Goal: Use online tool/utility: Utilize a website feature to perform a specific function

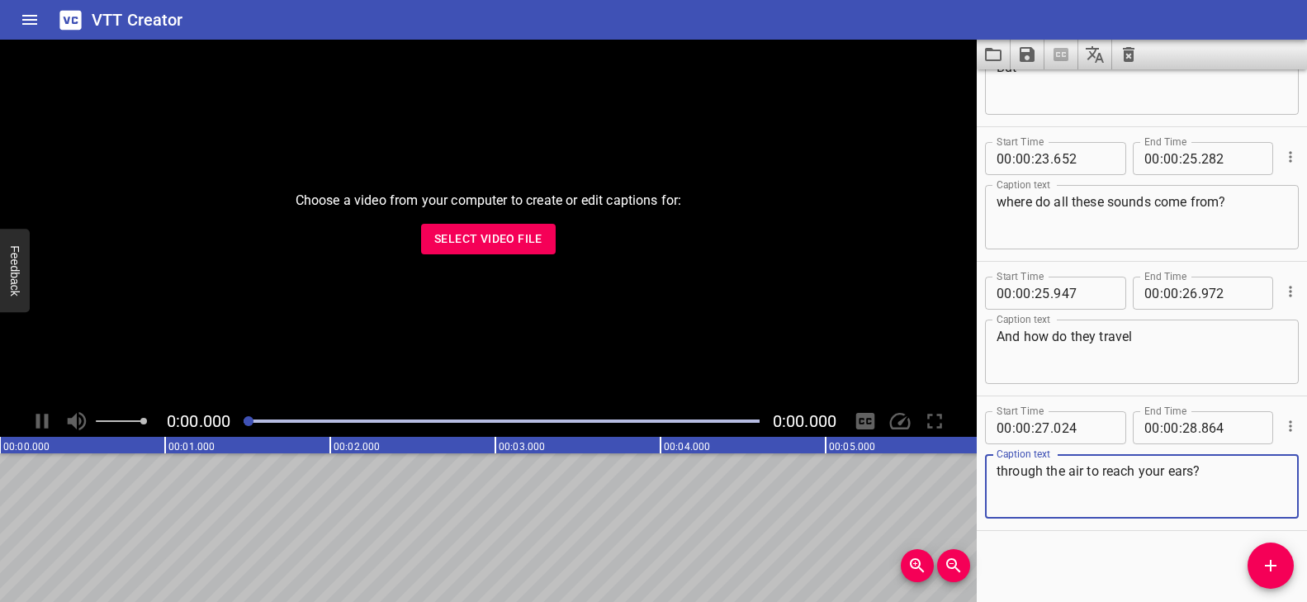
scroll to position [1025, 0]
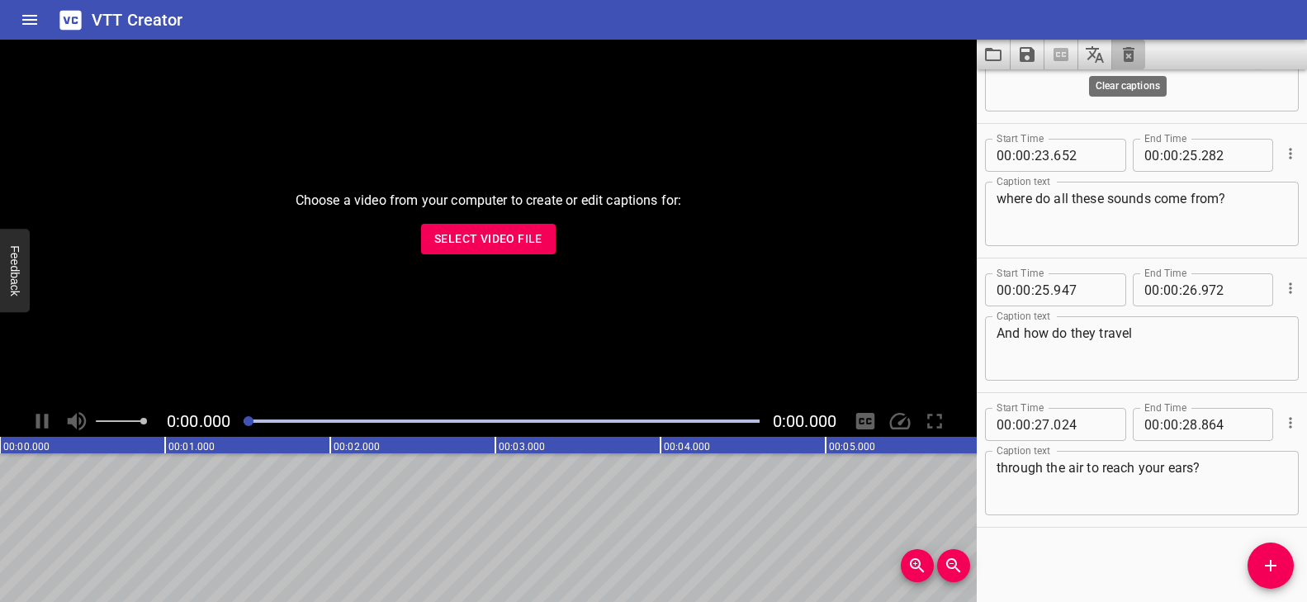
click at [1129, 52] on icon "Clear captions" at bounding box center [1129, 54] width 12 height 15
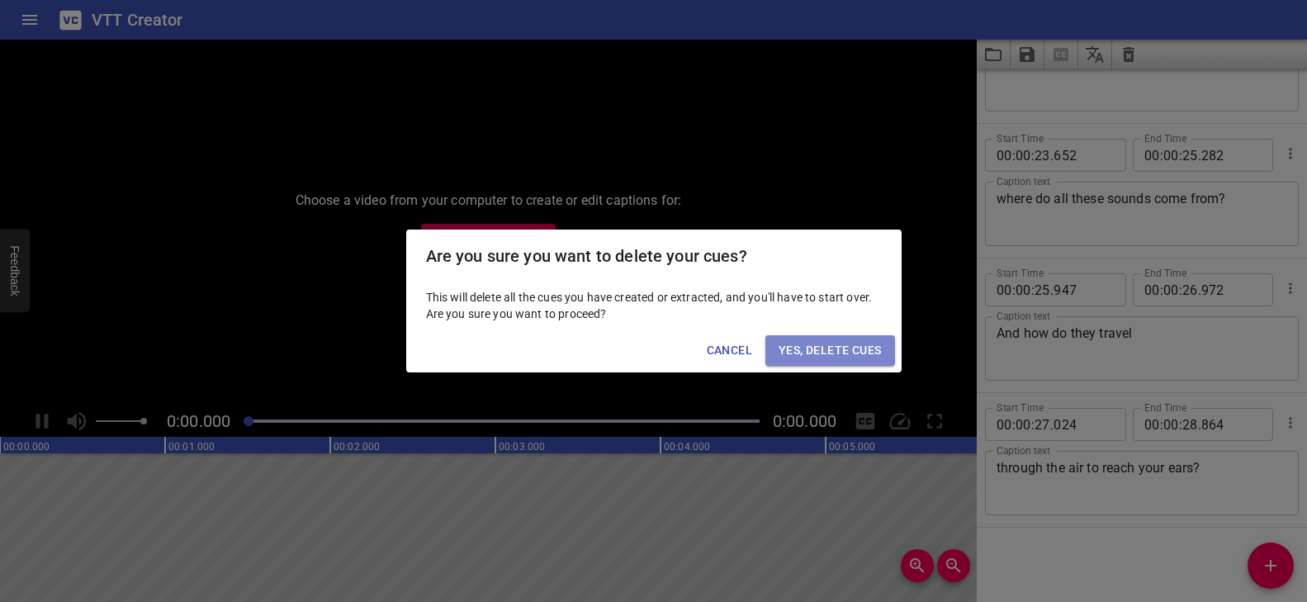
click at [820, 353] on span "Yes, Delete Cues" at bounding box center [829, 350] width 102 height 21
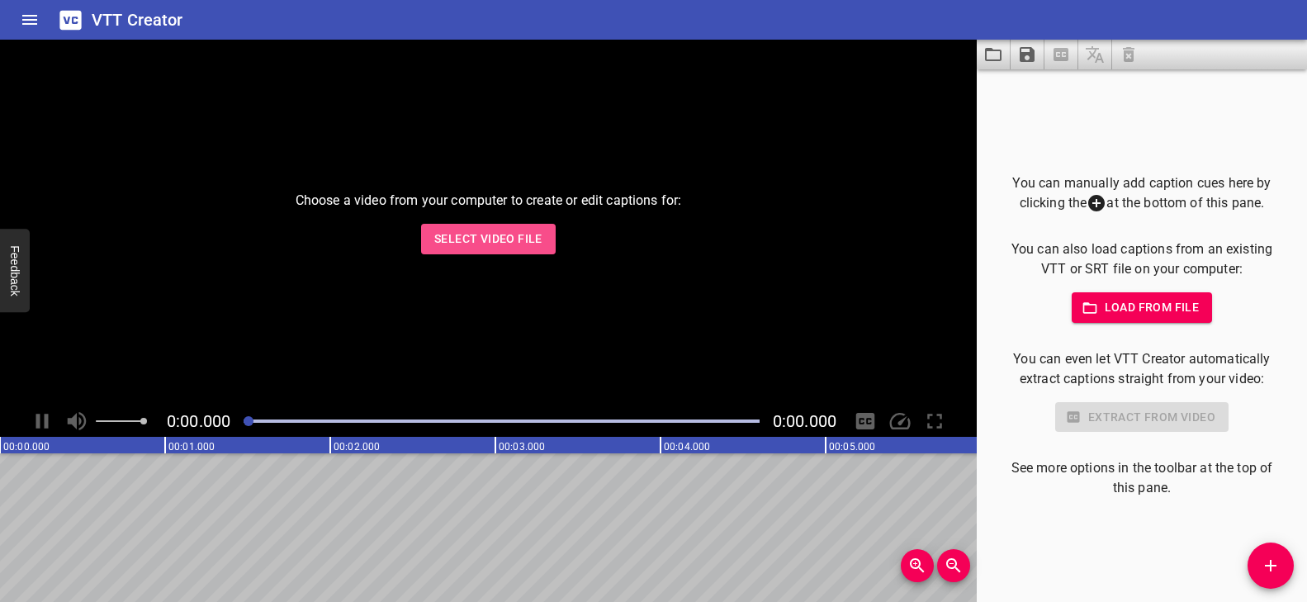
click at [468, 230] on span "Select Video File" at bounding box center [488, 239] width 108 height 21
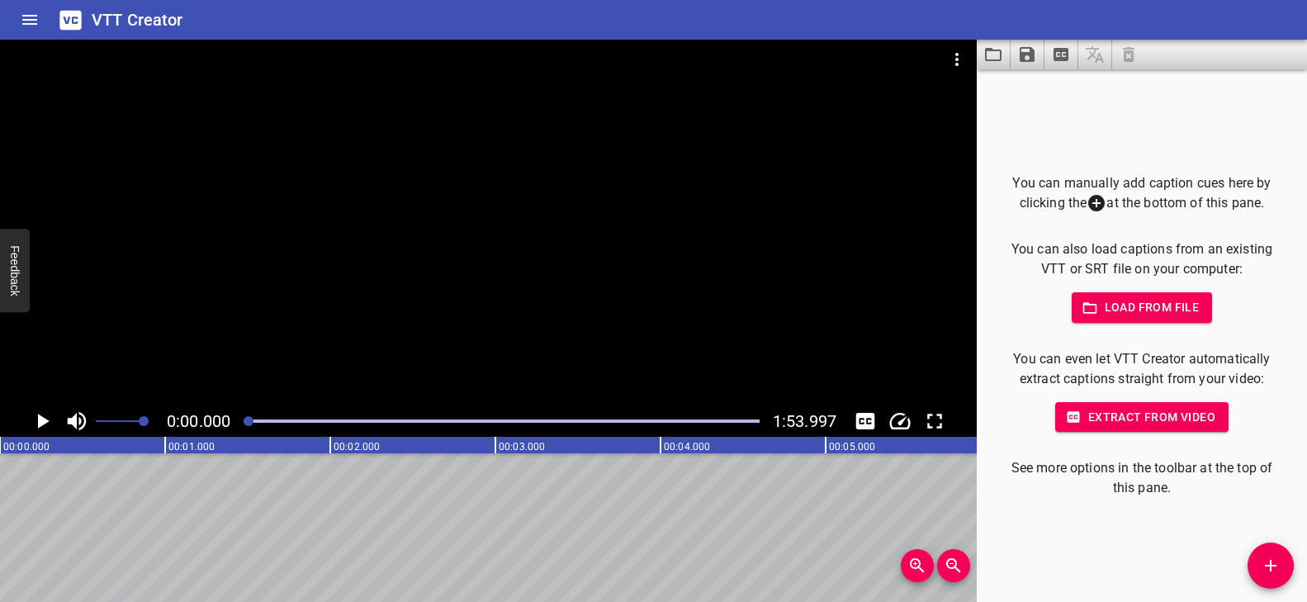
click at [494, 258] on div at bounding box center [488, 223] width 976 height 366
click at [485, 316] on div at bounding box center [488, 223] width 976 height 366
click at [487, 331] on div at bounding box center [488, 223] width 976 height 366
click at [487, 331] on video at bounding box center [488, 223] width 976 height 366
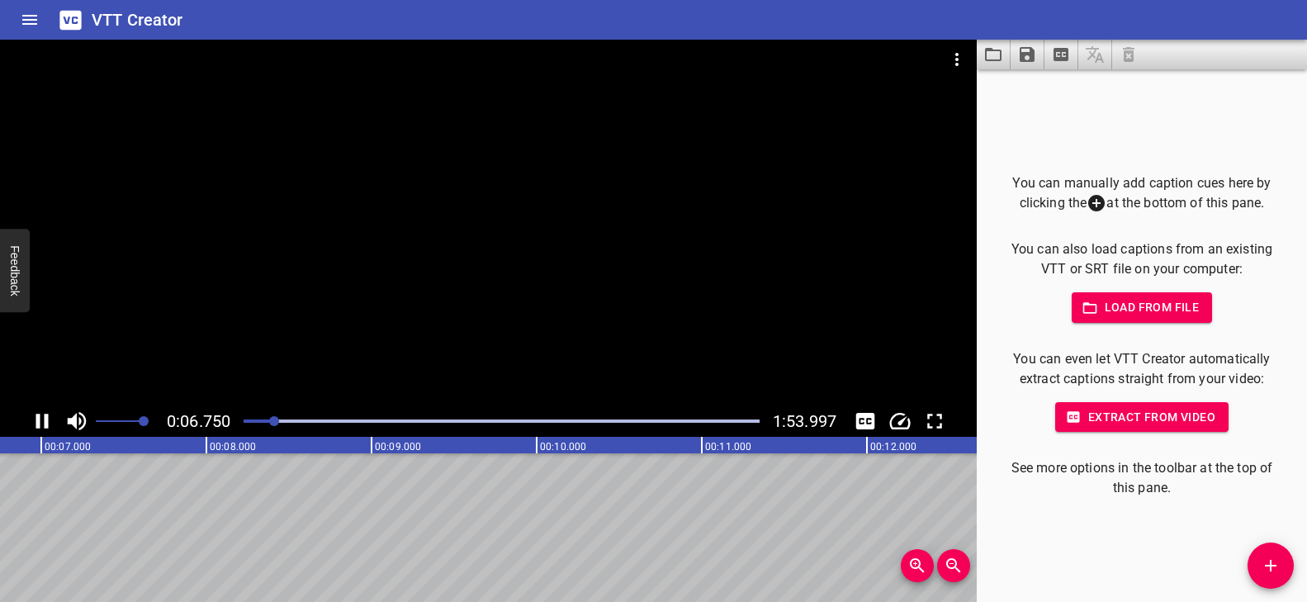
click at [296, 377] on div at bounding box center [488, 223] width 976 height 366
click at [508, 287] on div at bounding box center [488, 223] width 976 height 366
click at [262, 419] on div "Play progress" at bounding box center [19, 420] width 516 height 3
click at [475, 353] on div at bounding box center [488, 223] width 976 height 366
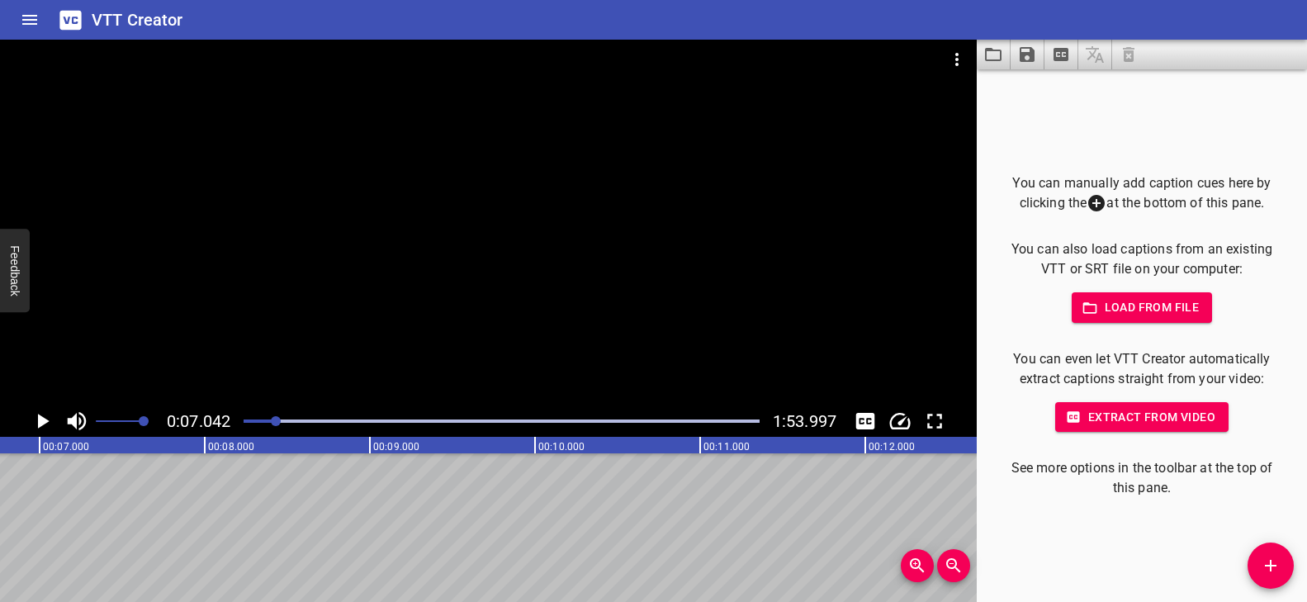
scroll to position [0, 1162]
click at [593, 333] on div at bounding box center [488, 223] width 976 height 366
click at [375, 306] on div at bounding box center [488, 223] width 976 height 366
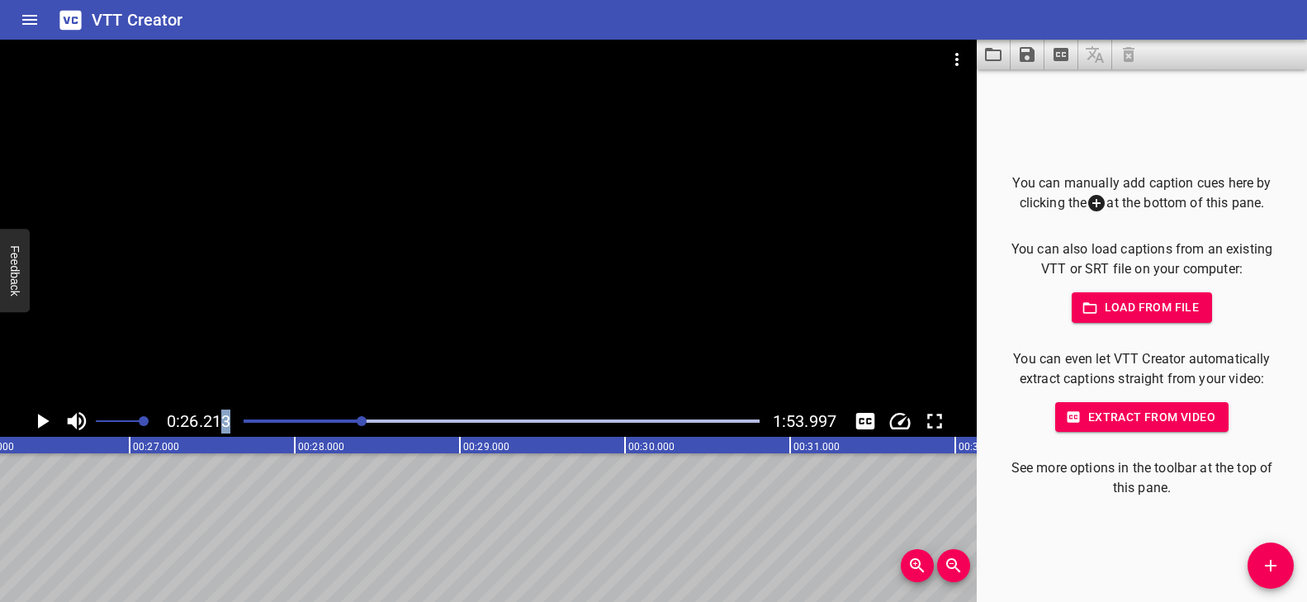
drag, startPoint x: 287, startPoint y: 419, endPoint x: 226, endPoint y: 423, distance: 61.2
click at [226, 423] on div "0:26.213 1:53.997" at bounding box center [488, 420] width 976 height 31
drag, startPoint x: 333, startPoint y: 421, endPoint x: 238, endPoint y: 422, distance: 95.8
click at [238, 422] on div at bounding box center [502, 420] width 536 height 23
click at [452, 315] on div at bounding box center [488, 223] width 976 height 366
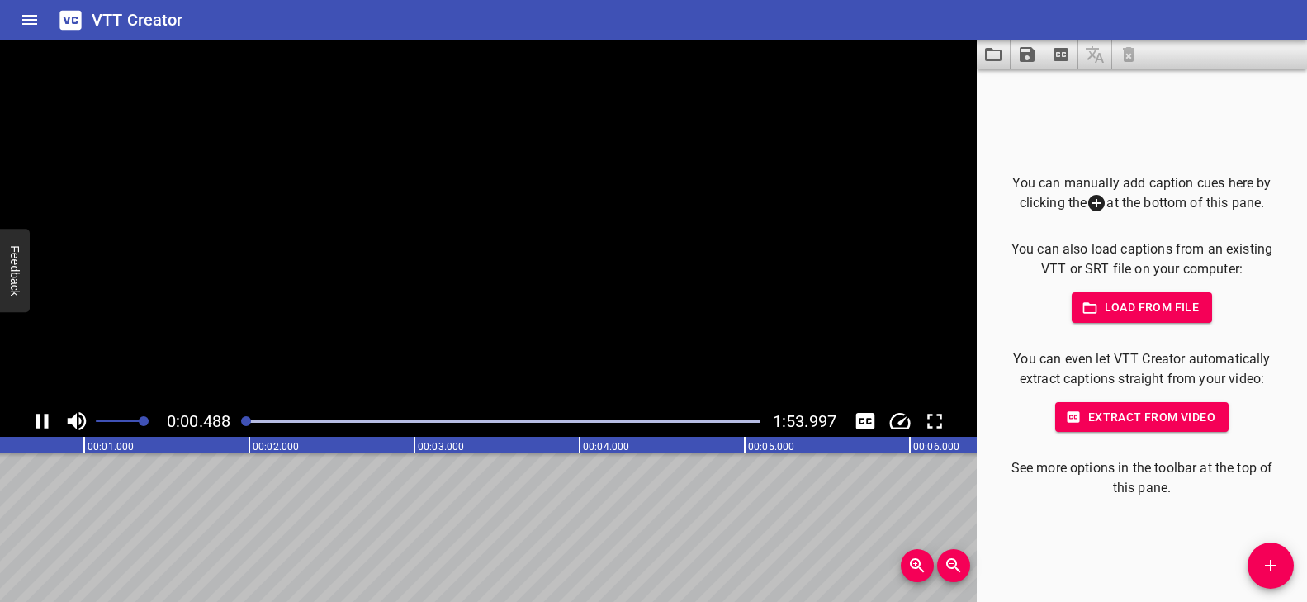
click at [451, 314] on video at bounding box center [488, 223] width 976 height 366
click at [456, 265] on div at bounding box center [488, 223] width 976 height 366
click at [433, 277] on div at bounding box center [488, 223] width 976 height 366
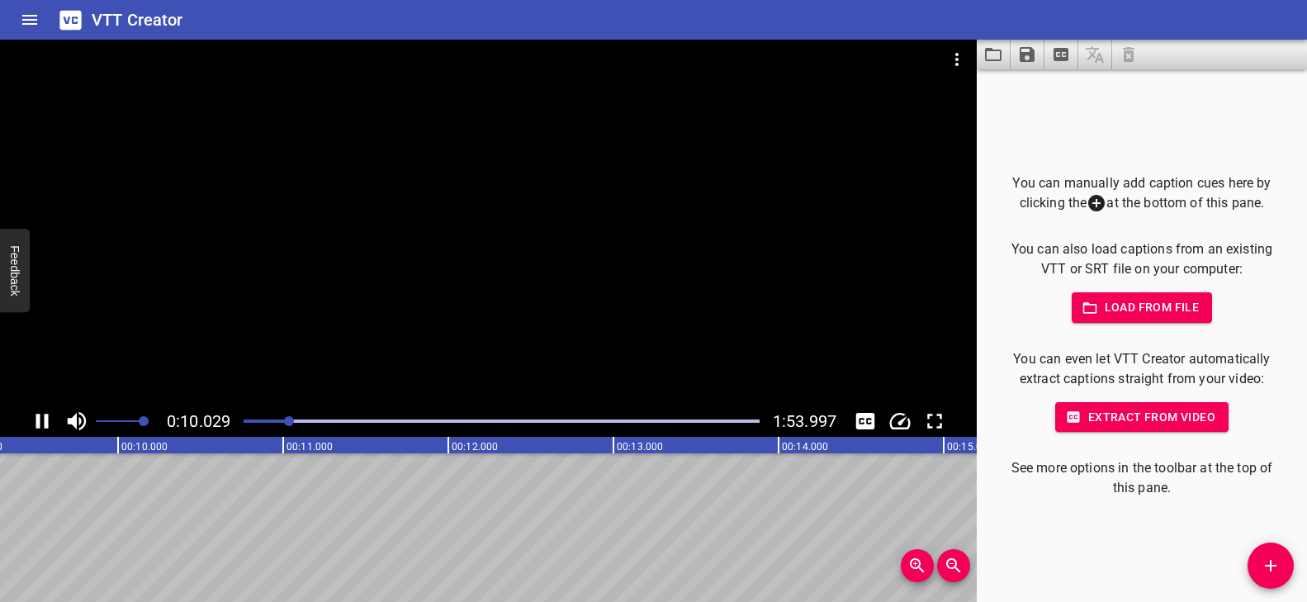
click at [693, 233] on div at bounding box center [488, 223] width 976 height 366
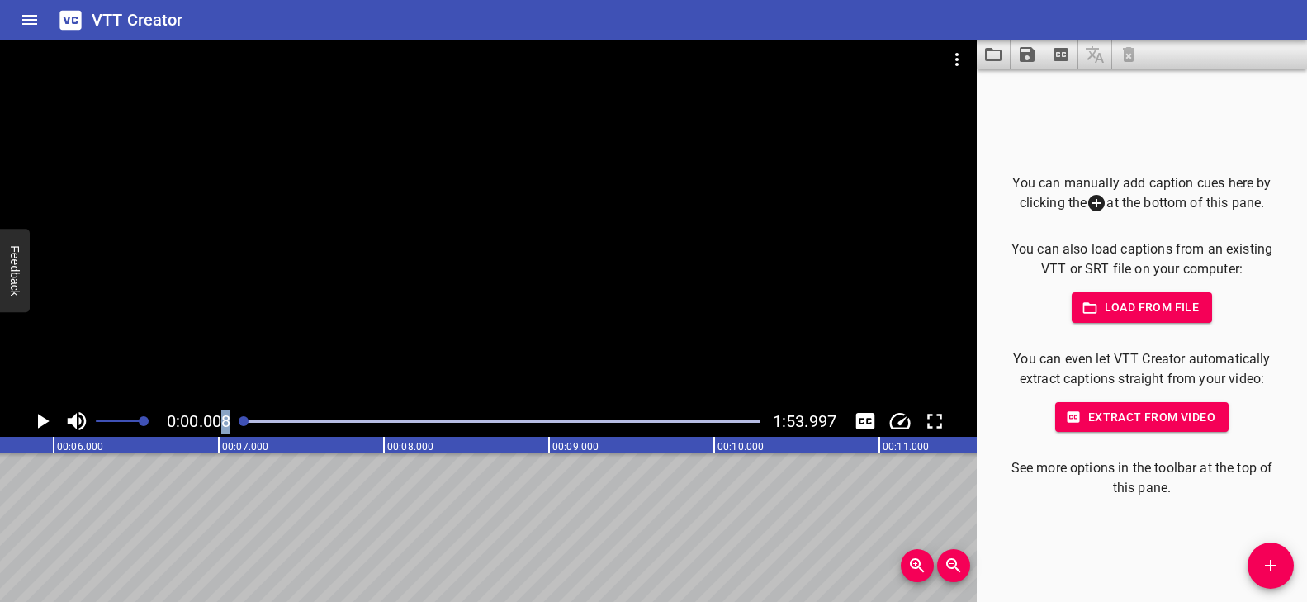
drag, startPoint x: 266, startPoint y: 422, endPoint x: 225, endPoint y: 423, distance: 40.5
click at [226, 423] on div "0:00.008 1:53.997" at bounding box center [488, 420] width 976 height 31
click at [433, 359] on div at bounding box center [488, 223] width 976 height 366
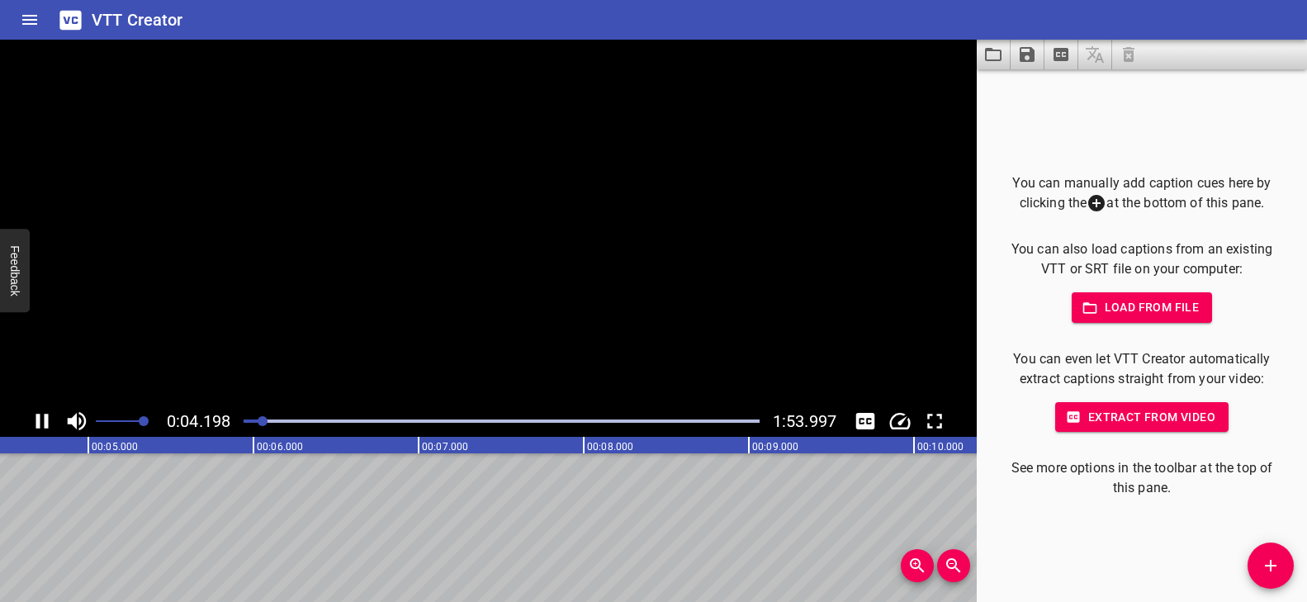
click at [424, 358] on video at bounding box center [488, 223] width 976 height 366
drag, startPoint x: 276, startPoint y: 418, endPoint x: 240, endPoint y: 419, distance: 35.5
click at [240, 419] on div at bounding box center [244, 421] width 10 height 10
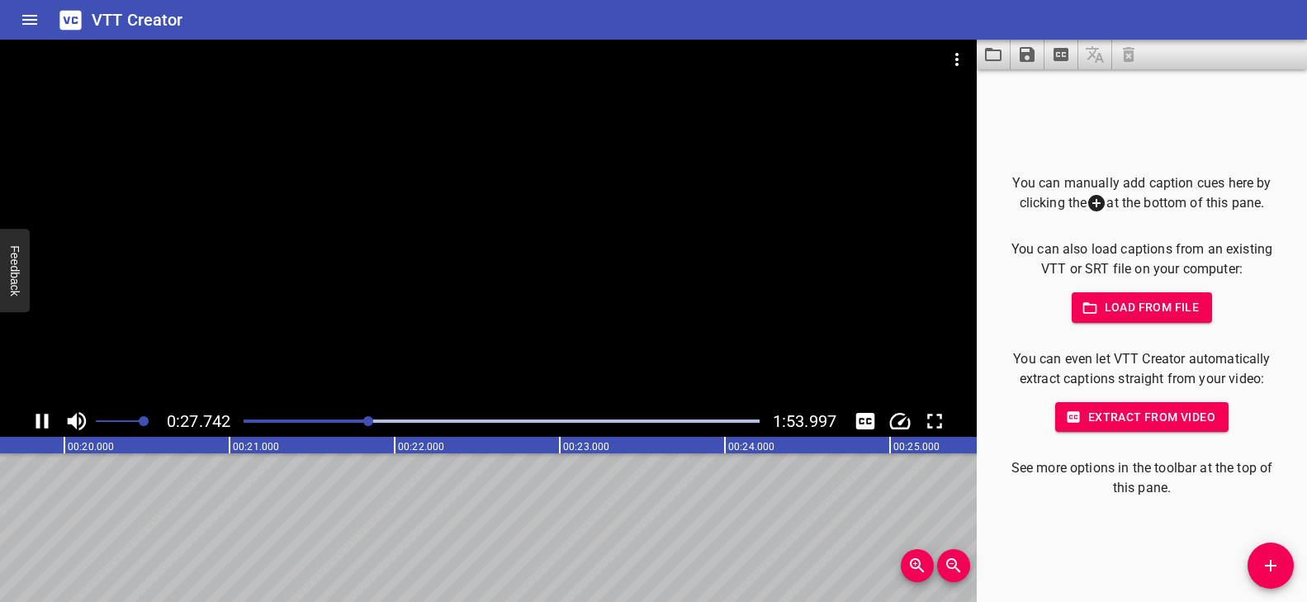
click at [548, 324] on div at bounding box center [488, 223] width 976 height 366
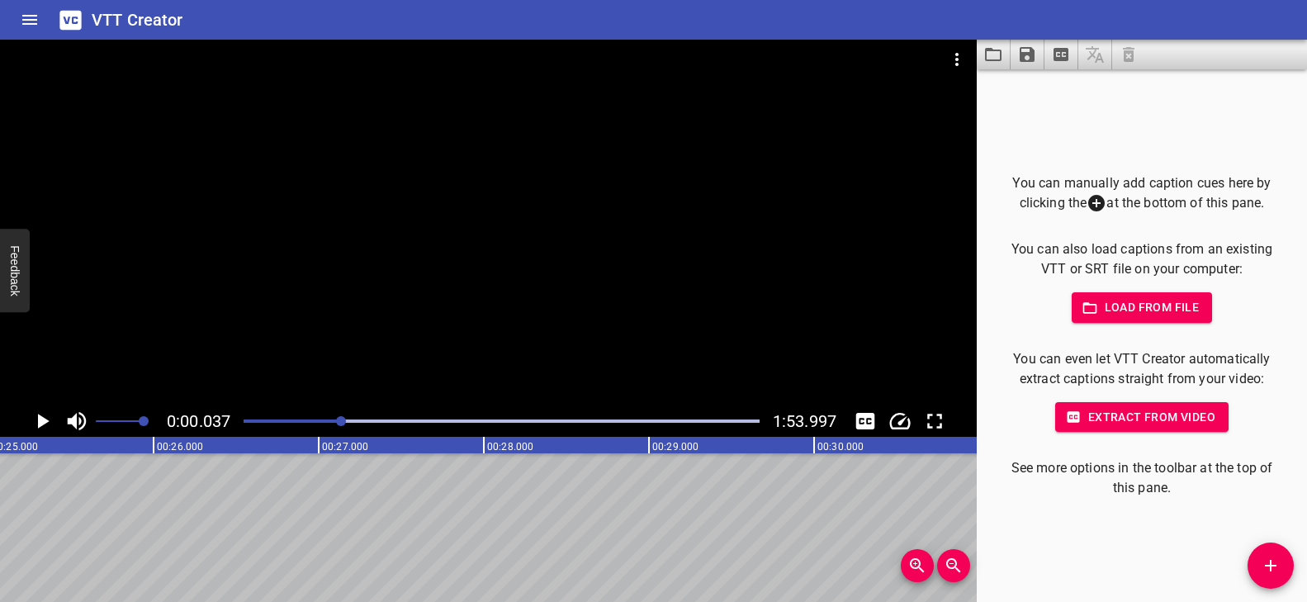
drag, startPoint x: 366, startPoint y: 419, endPoint x: 346, endPoint y: 414, distance: 21.4
click at [342, 417] on div at bounding box center [341, 421] width 10 height 10
click at [526, 317] on div at bounding box center [488, 223] width 976 height 366
click at [584, 266] on div at bounding box center [488, 223] width 976 height 366
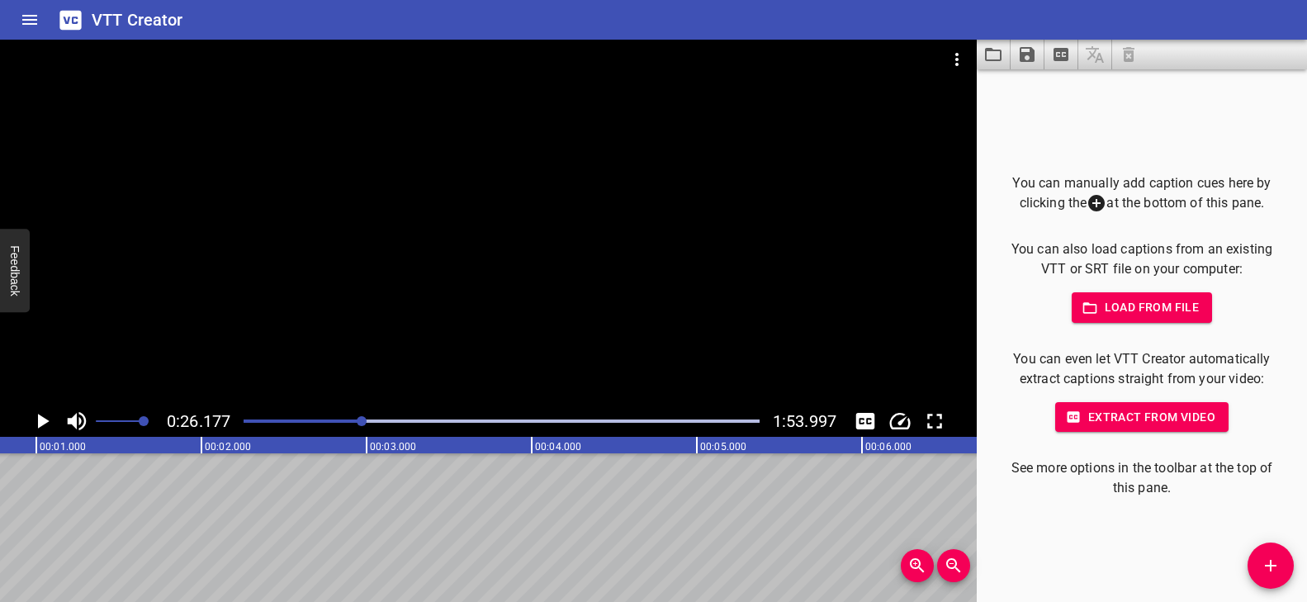
scroll to position [0, 0]
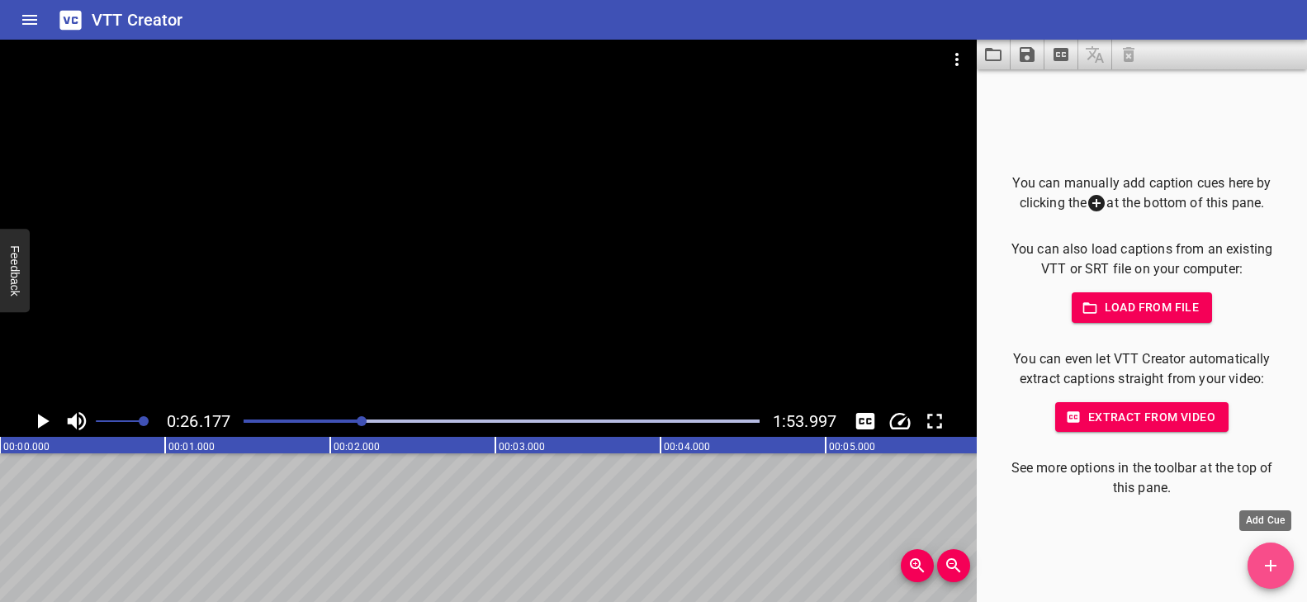
click at [1268, 562] on icon "Add Cue" at bounding box center [1270, 566] width 20 height 20
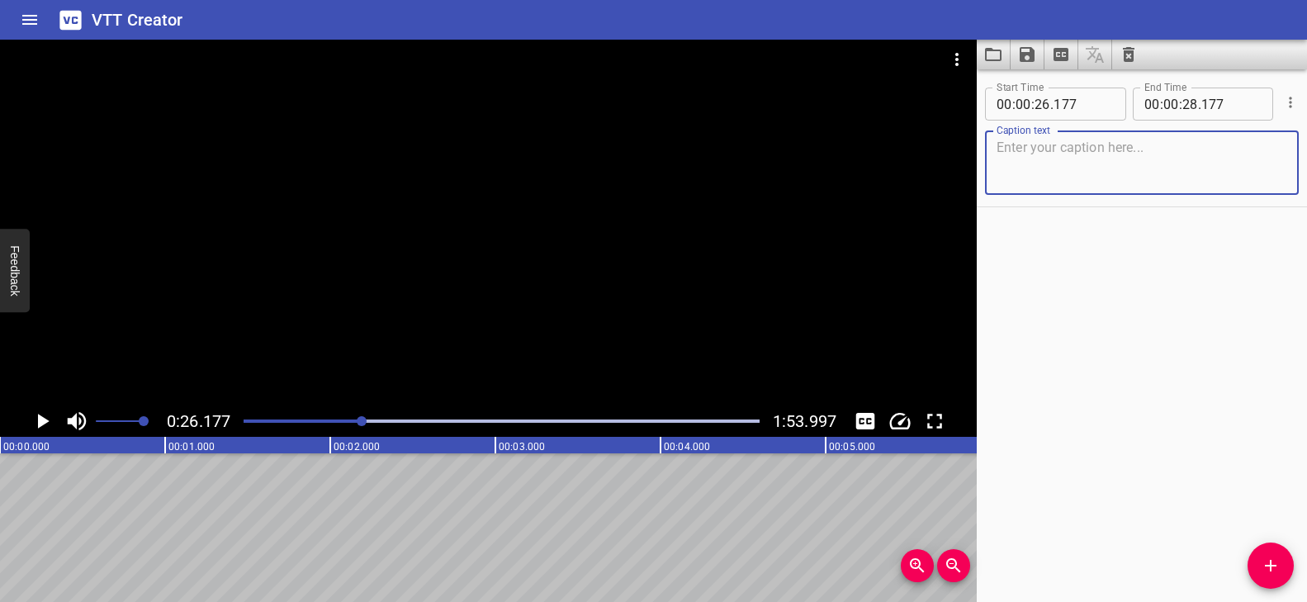
click at [1065, 173] on textarea at bounding box center [1141, 162] width 291 height 47
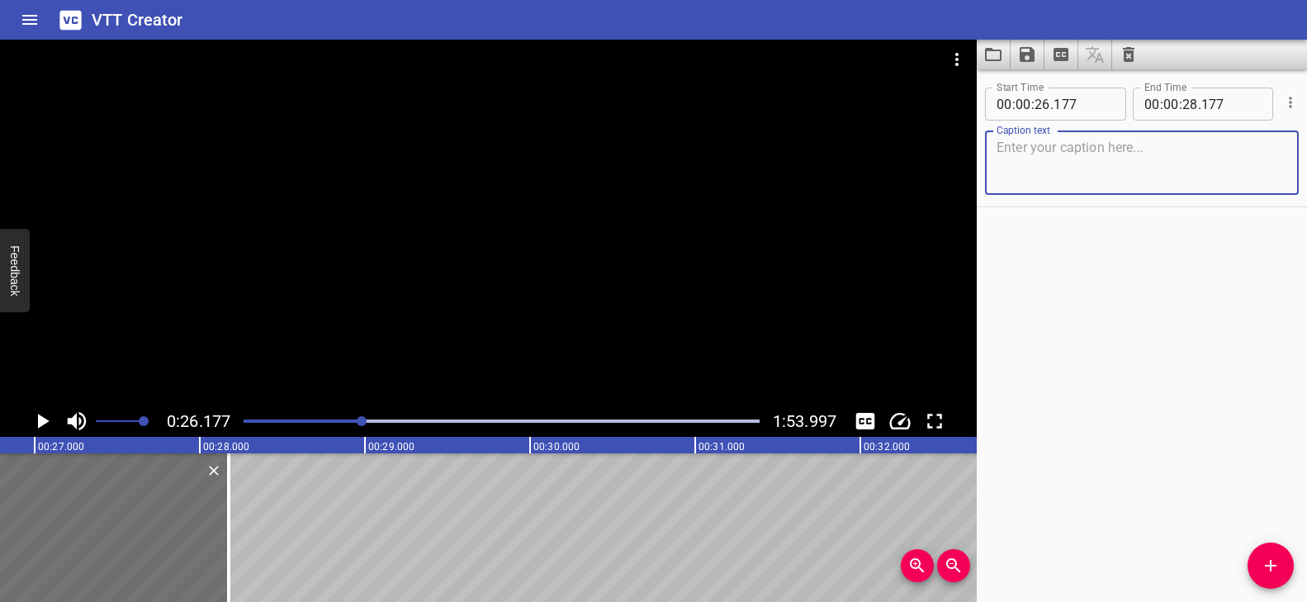
scroll to position [0, 4205]
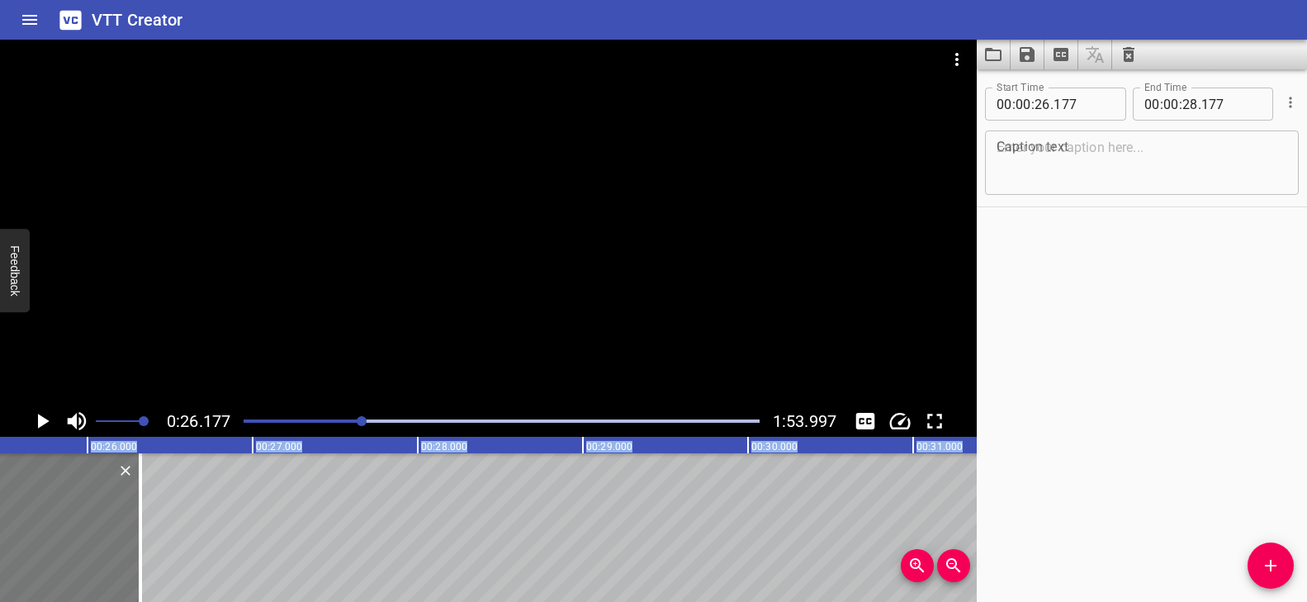
drag, startPoint x: 295, startPoint y: 524, endPoint x: 78, endPoint y: 588, distance: 225.4
click at [0, 534] on html "VTT Creator Caption Editor Batch Transcribe Login Sign Up Privacy Contact 0:26.…" at bounding box center [653, 301] width 1307 height 602
type input "24"
type input "322"
type input "26"
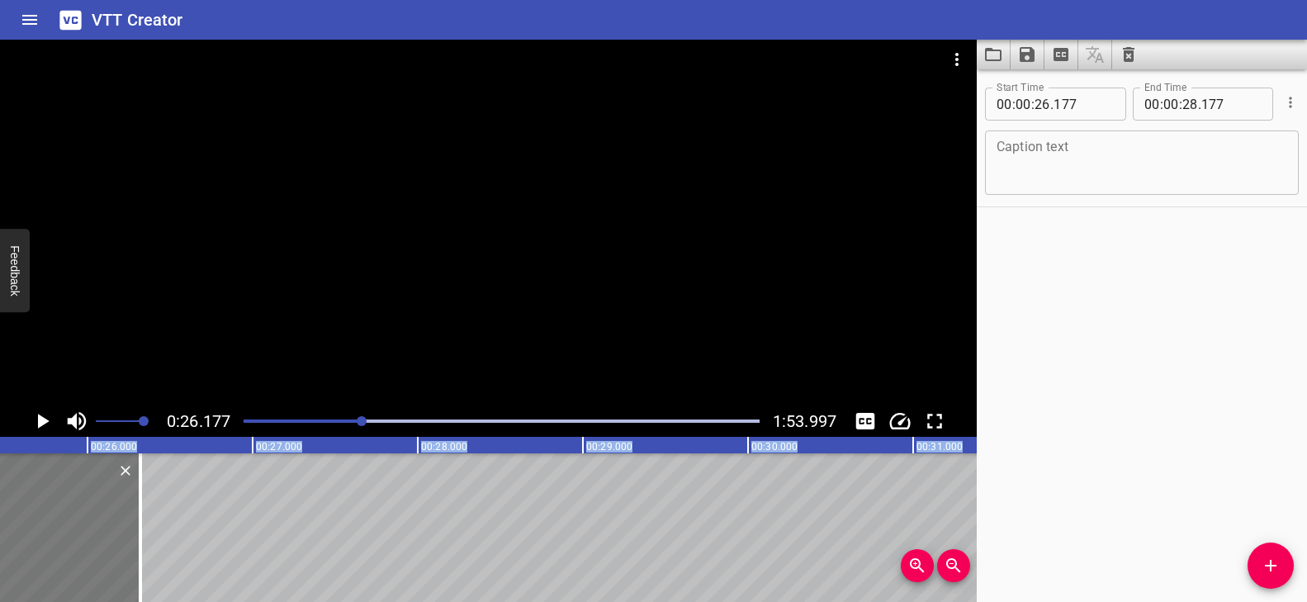
type input "322"
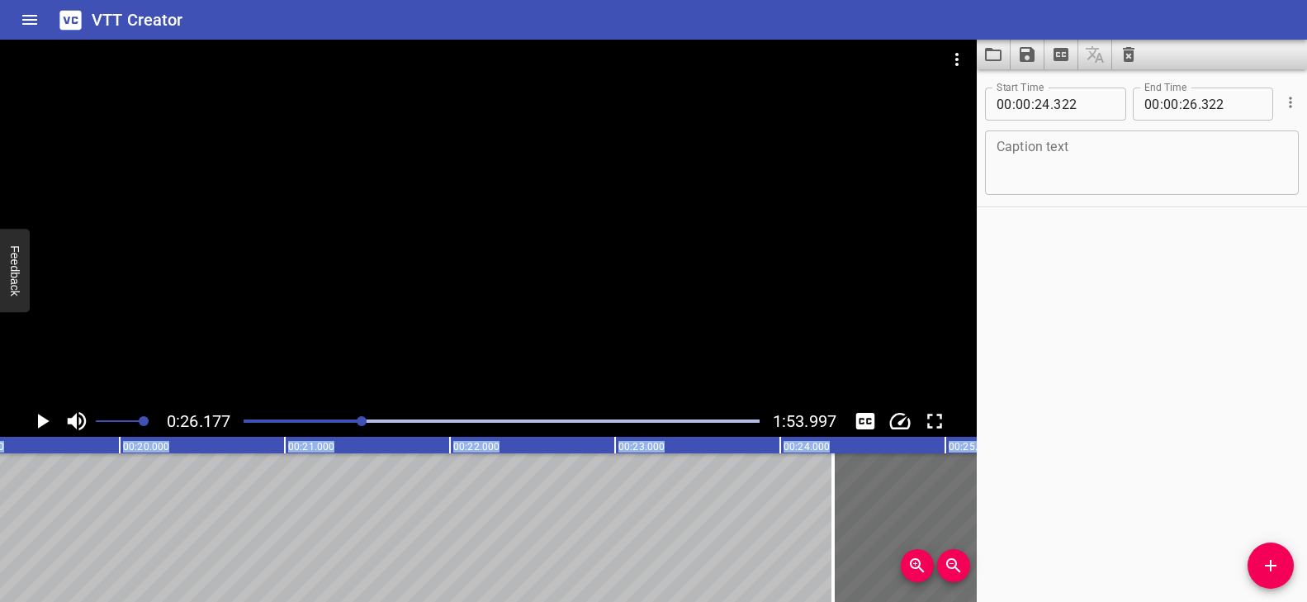
scroll to position [0, 3165]
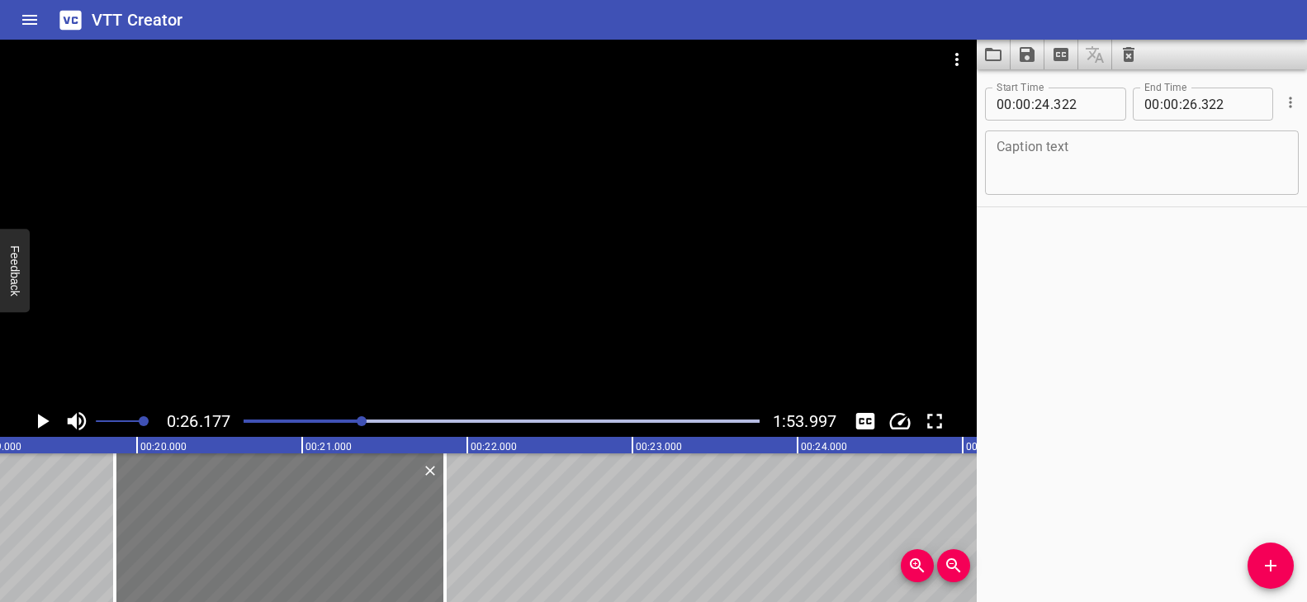
drag, startPoint x: 925, startPoint y: 494, endPoint x: 175, endPoint y: 501, distance: 750.3
click at [175, 501] on div at bounding box center [280, 527] width 330 height 149
type input "19"
type input "777"
type input "21"
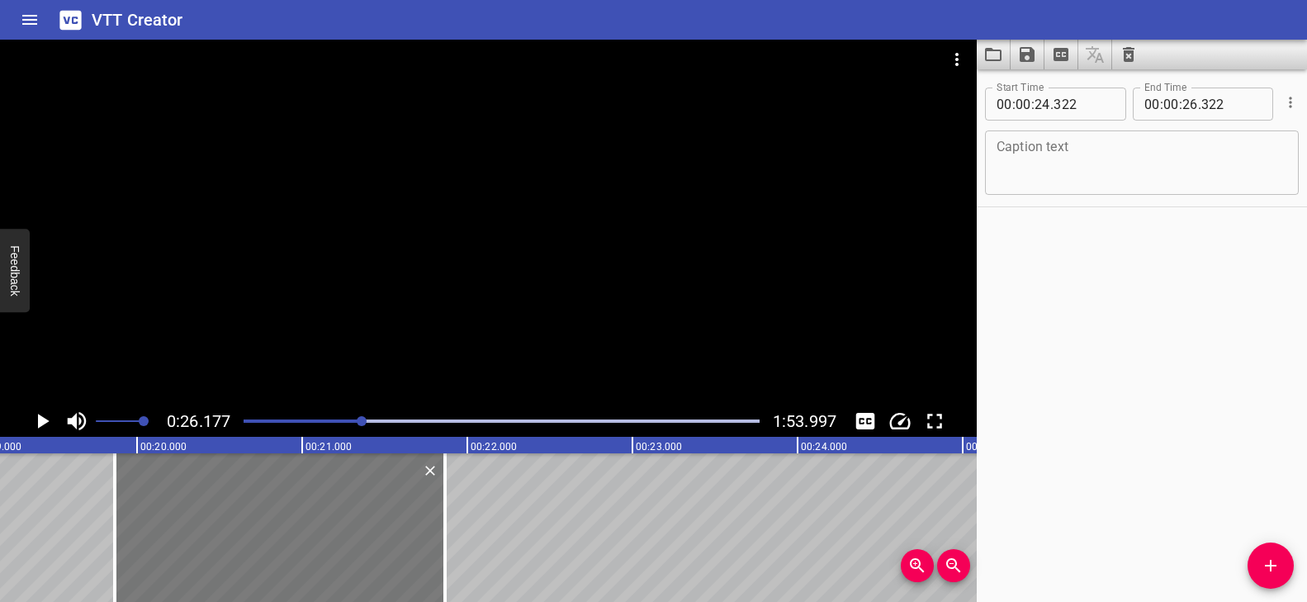
type input "777"
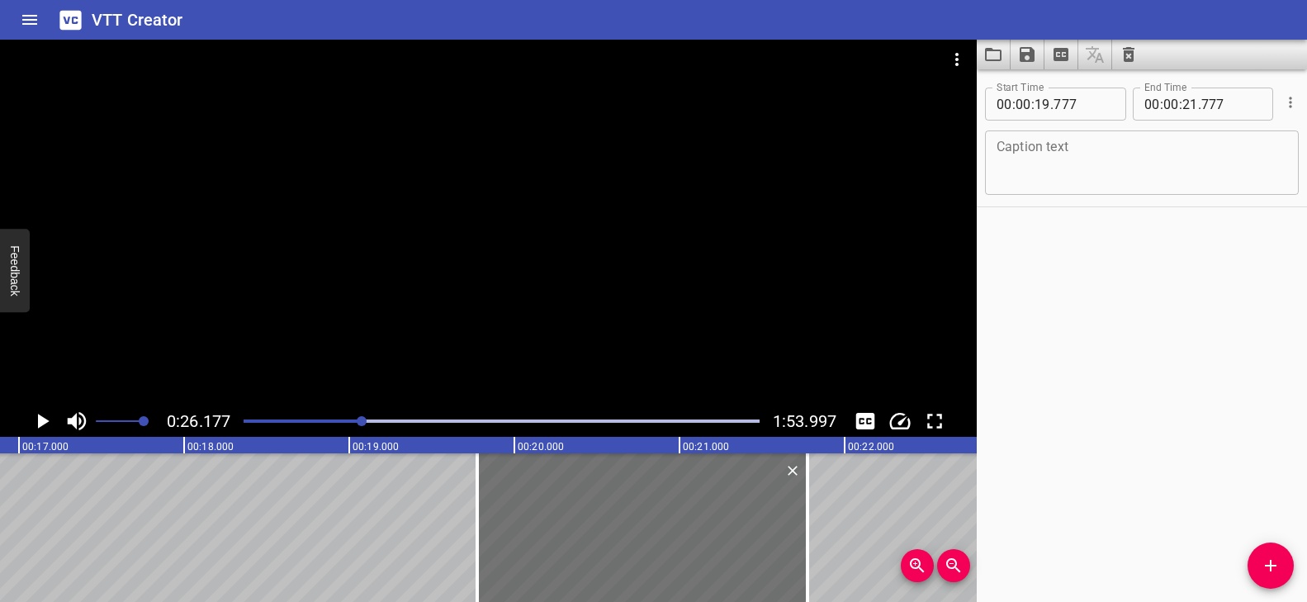
scroll to position [0, 2537]
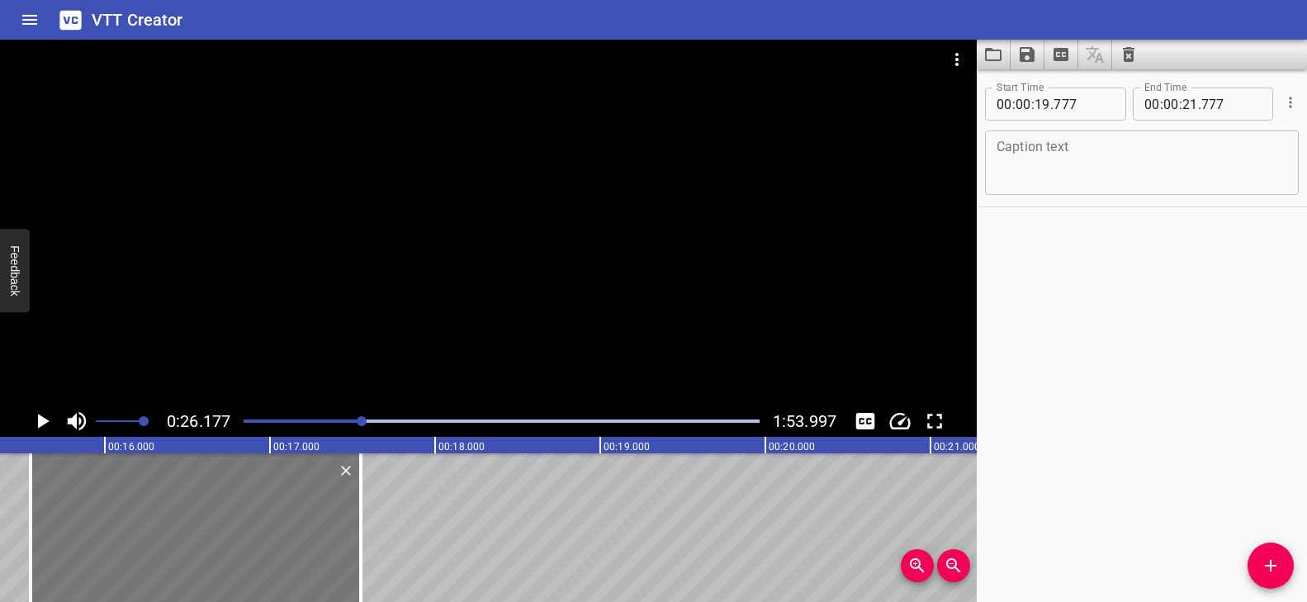
drag, startPoint x: 817, startPoint y: 506, endPoint x: 89, endPoint y: 499, distance: 728.1
click at [89, 499] on div at bounding box center [196, 527] width 330 height 149
type input "15"
type input "367"
type input "17"
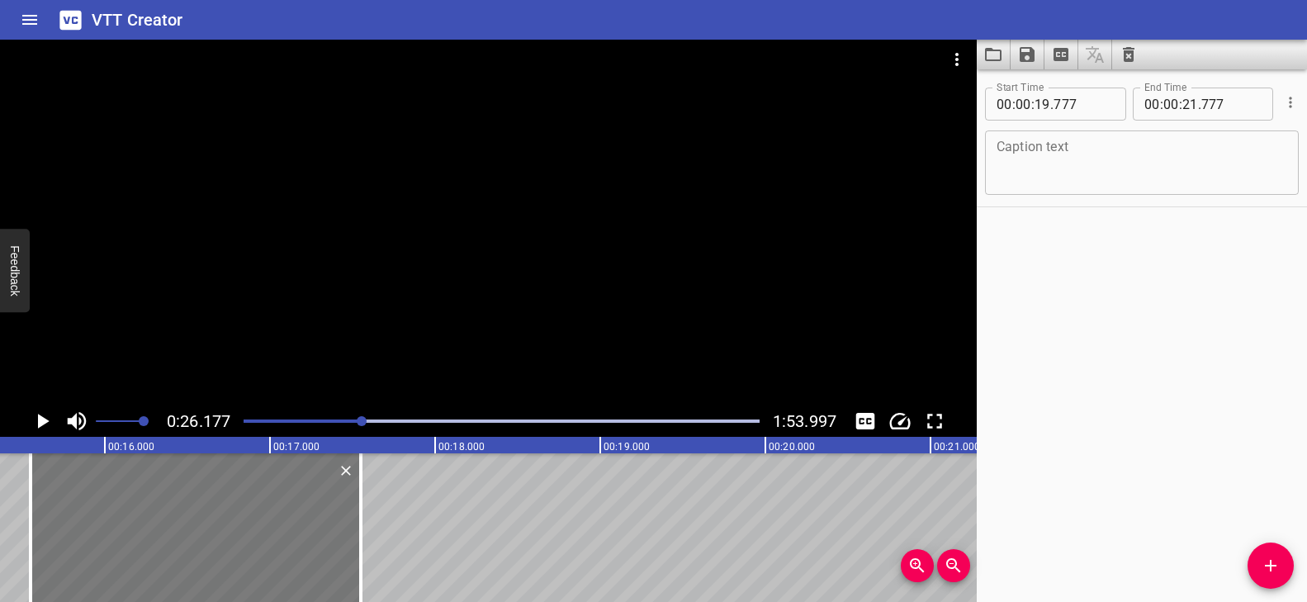
type input "367"
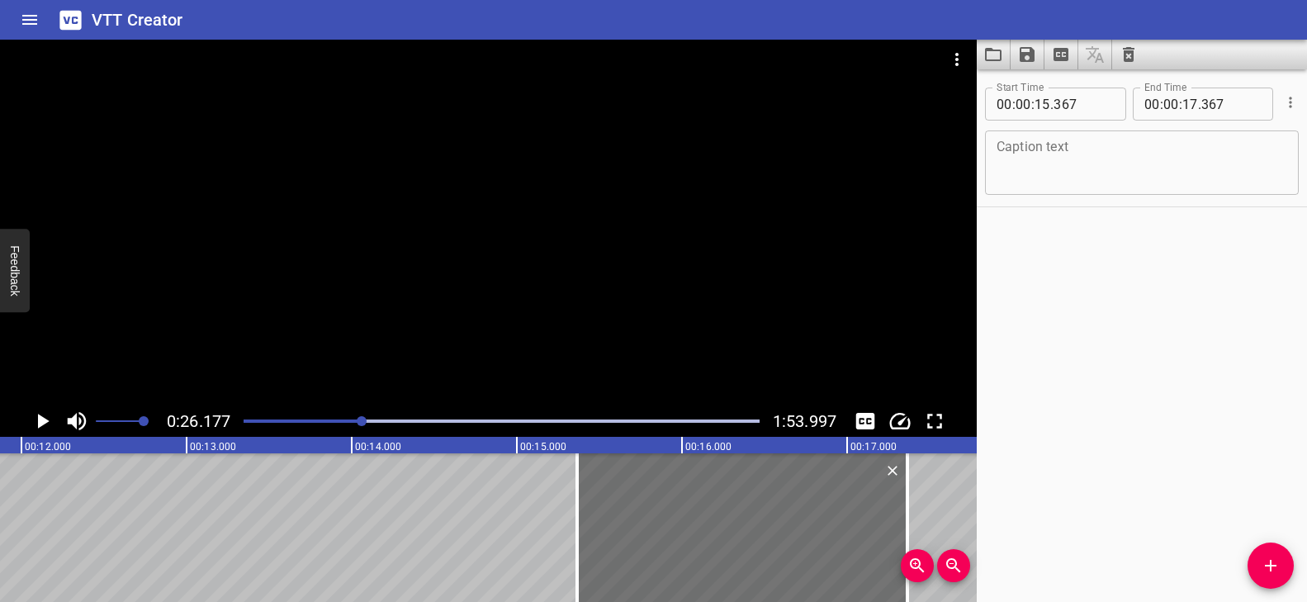
scroll to position [0, 1893]
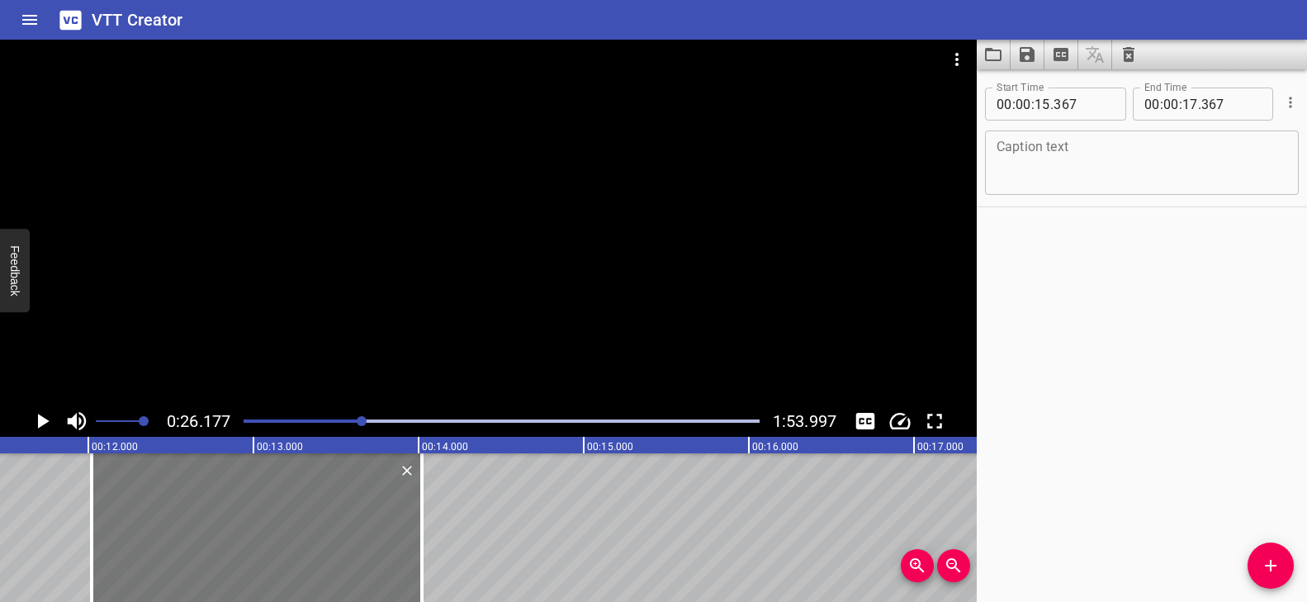
drag, startPoint x: 734, startPoint y: 523, endPoint x: 182, endPoint y: 504, distance: 551.7
click at [182, 504] on div at bounding box center [257, 527] width 330 height 149
type input "12"
type input "022"
type input "14"
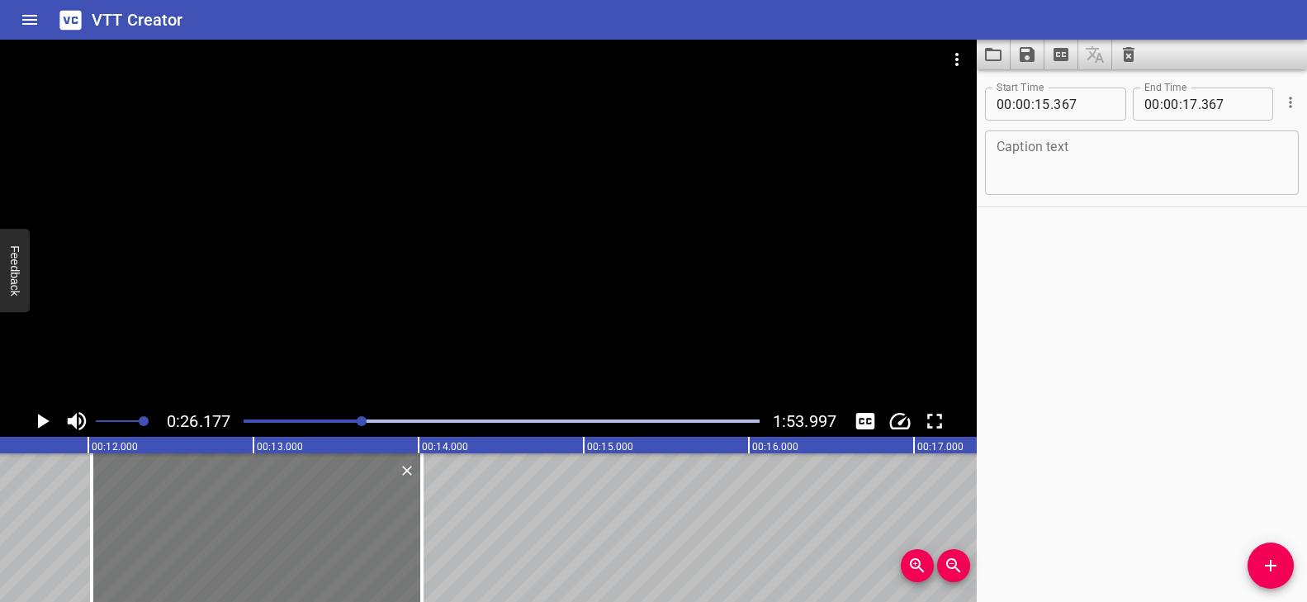
type input "022"
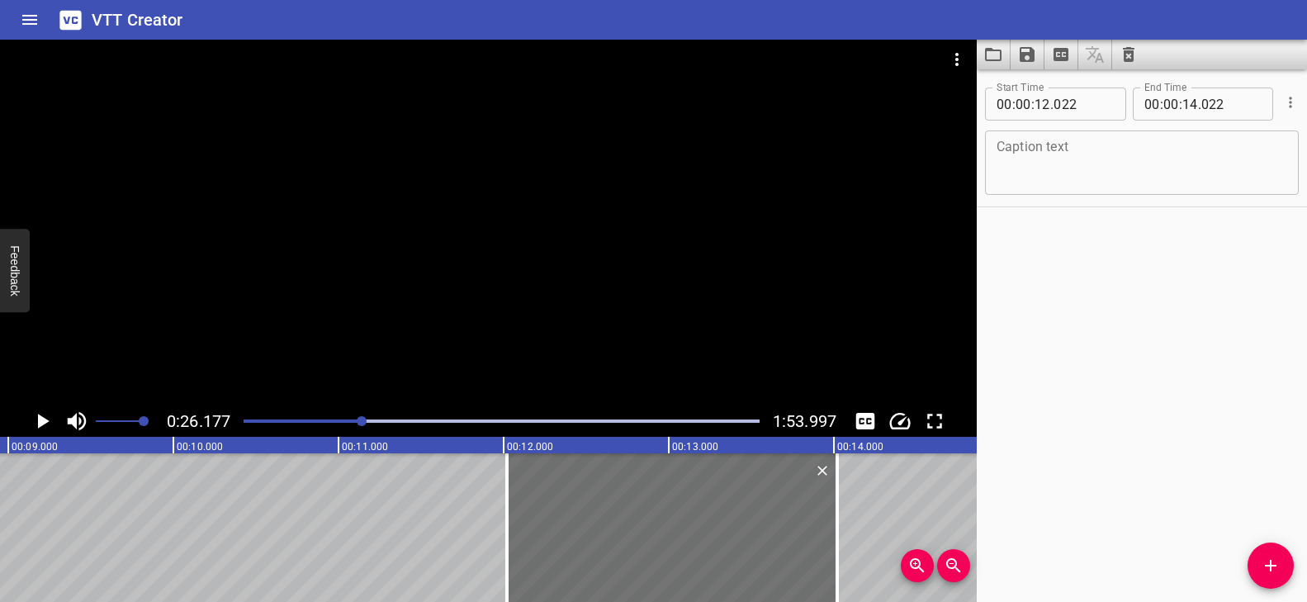
scroll to position [0, 1360]
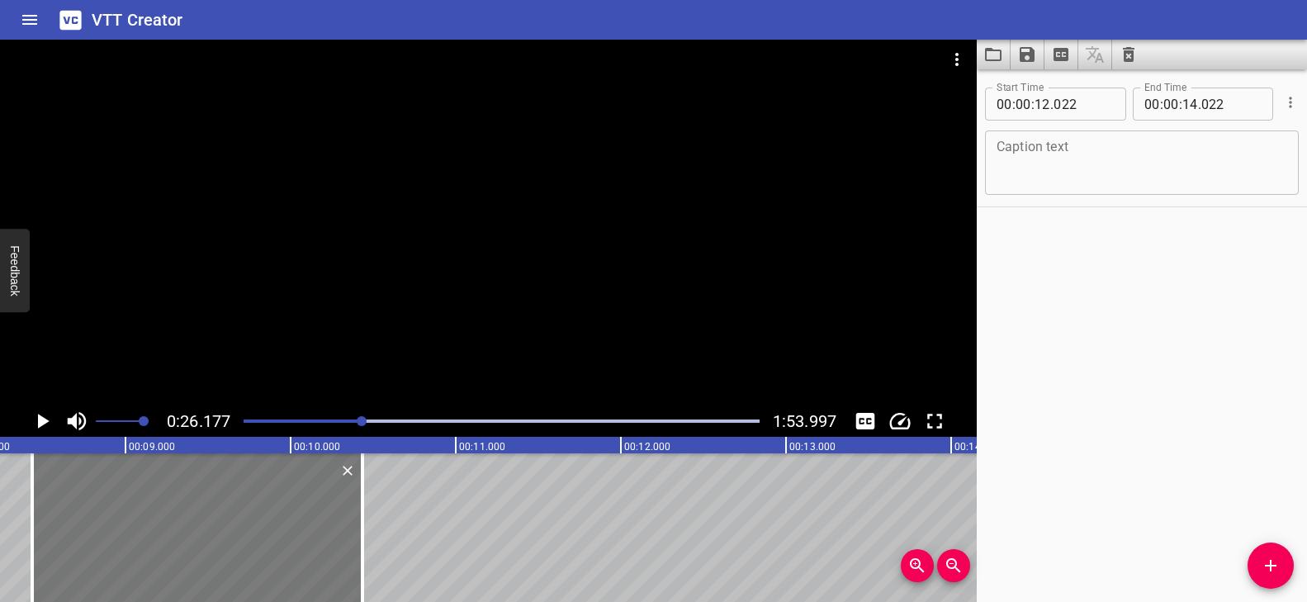
drag, startPoint x: 745, startPoint y: 506, endPoint x: 153, endPoint y: 505, distance: 591.8
click at [153, 505] on div at bounding box center [197, 527] width 330 height 149
type input "08"
type input "437"
type input "10"
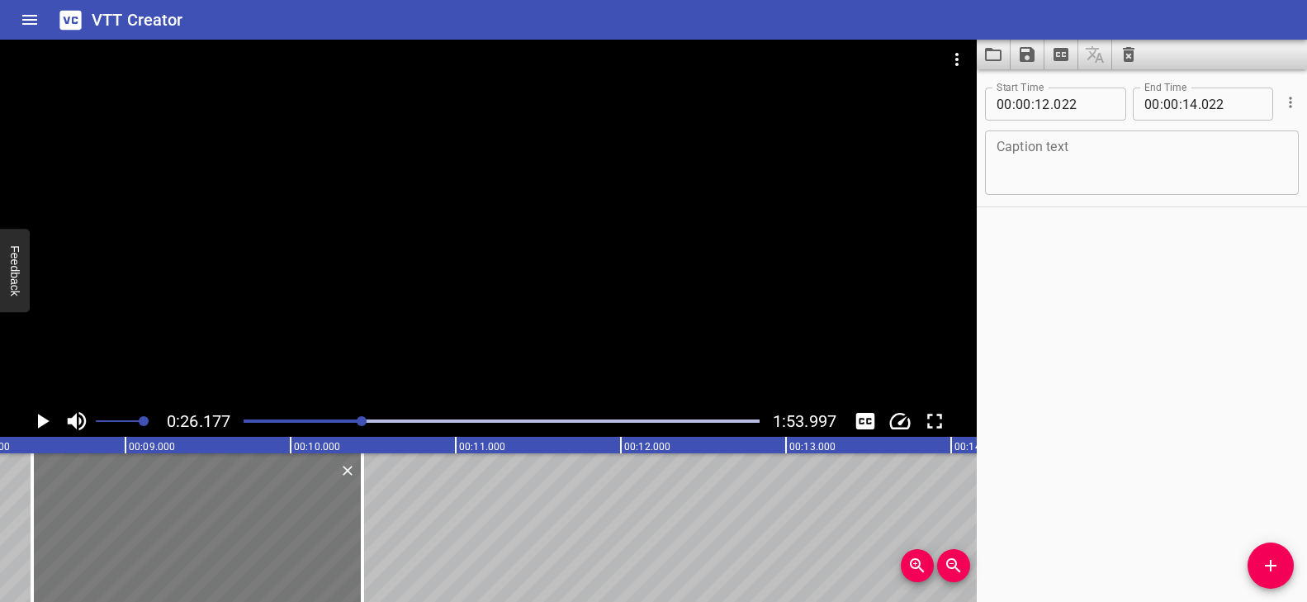
type input "437"
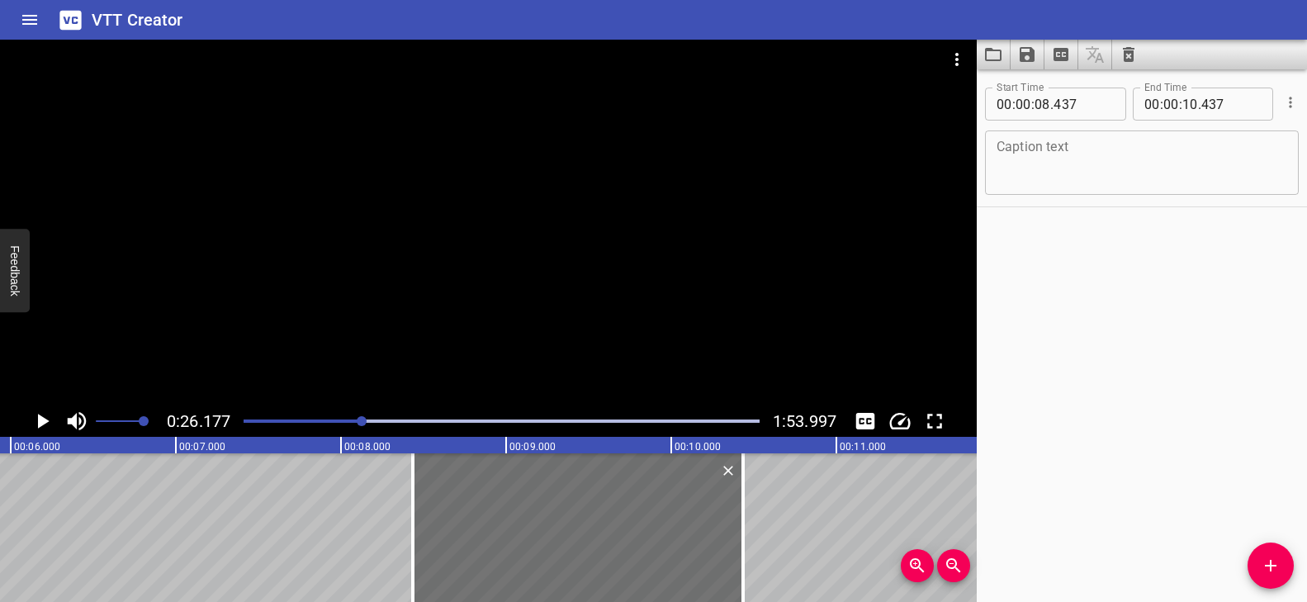
scroll to position [0, 830]
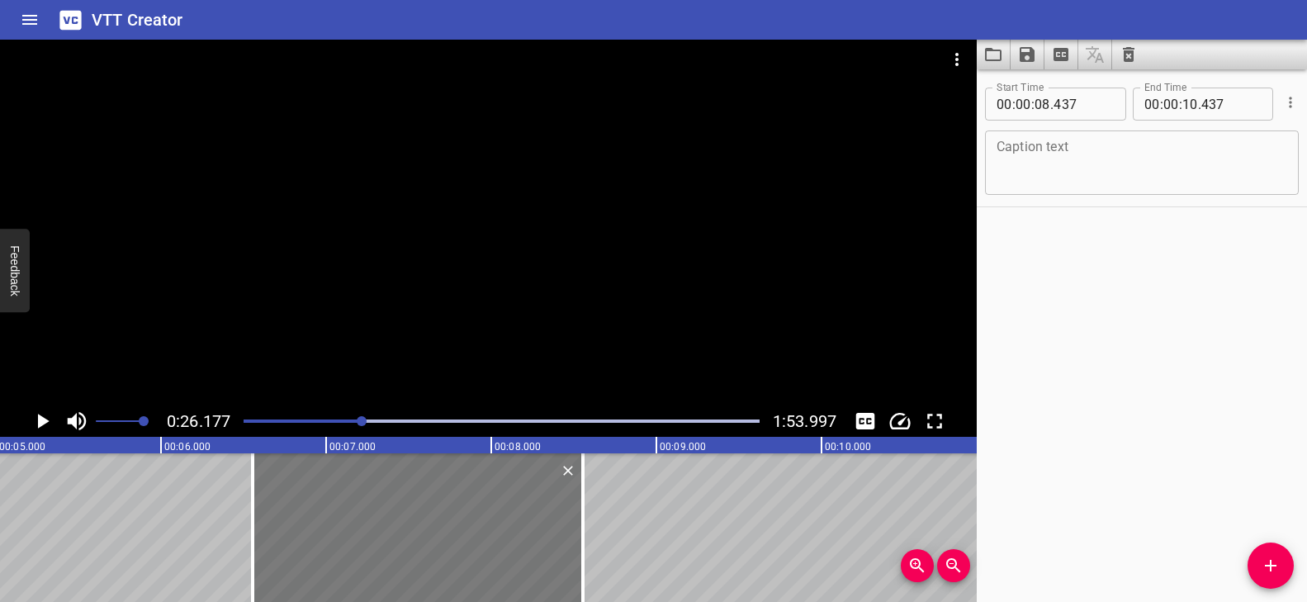
drag, startPoint x: 681, startPoint y: 503, endPoint x: 228, endPoint y: 500, distance: 453.2
click at [253, 500] on div at bounding box center [418, 527] width 330 height 149
type input "05"
type input "527"
type input "07"
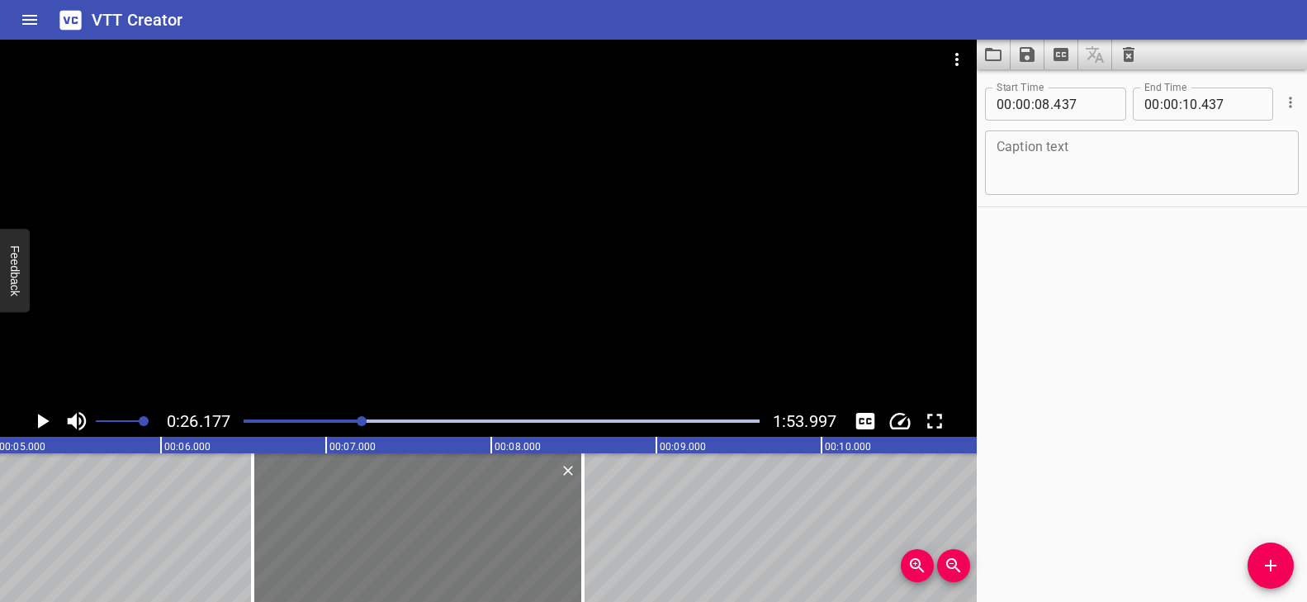
type input "527"
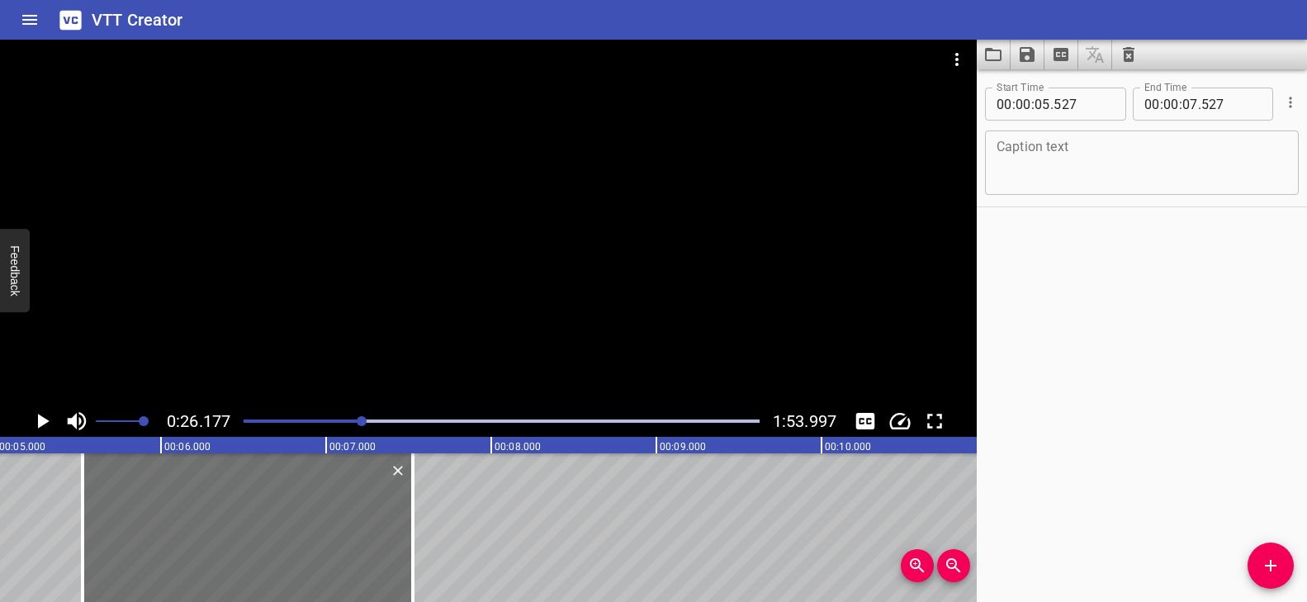
scroll to position [0, 0]
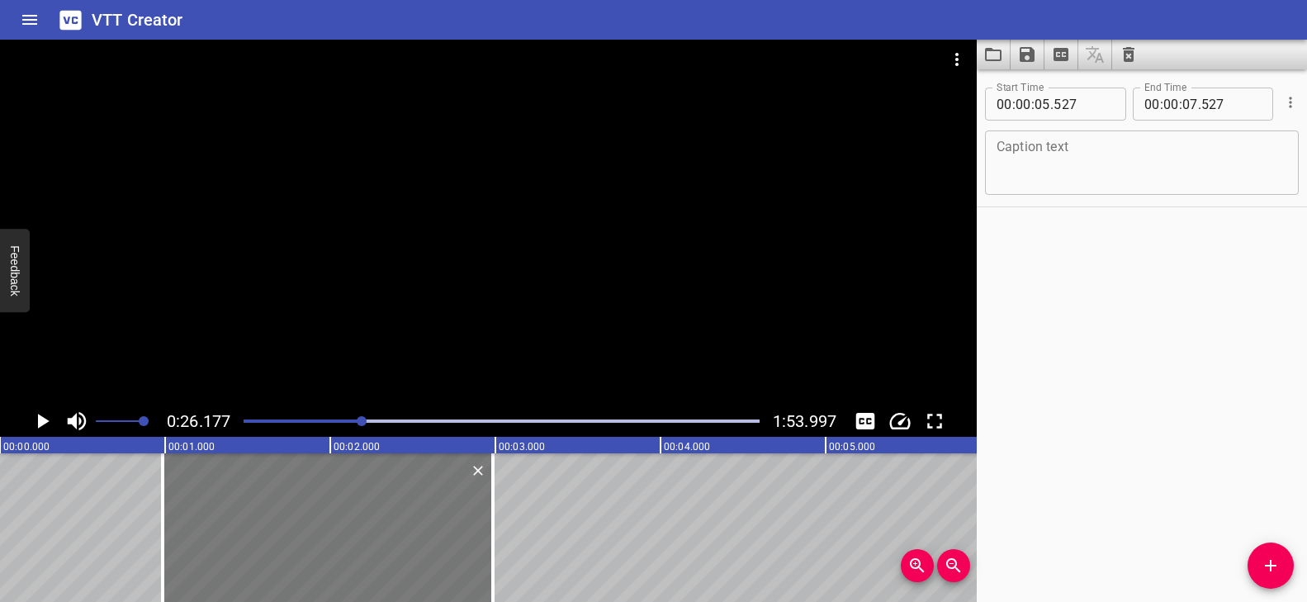
drag, startPoint x: 953, startPoint y: 484, endPoint x: 204, endPoint y: 490, distance: 749.5
click at [204, 490] on div at bounding box center [328, 527] width 330 height 149
type input "00"
type input "987"
type input "02"
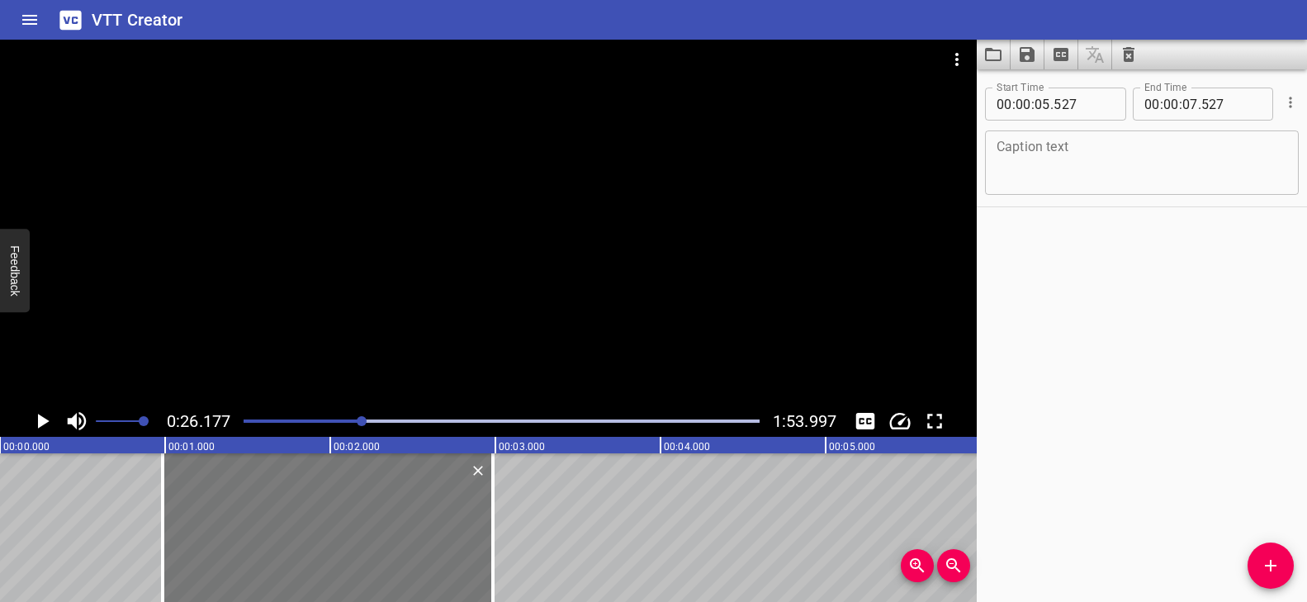
type input "987"
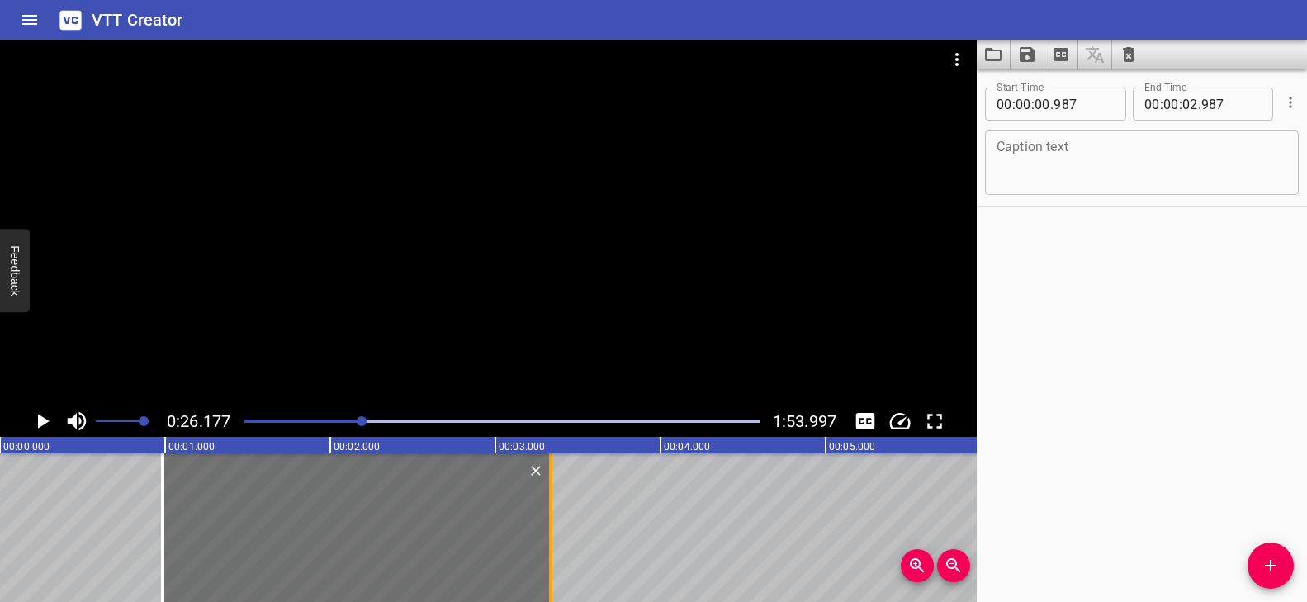
drag, startPoint x: 489, startPoint y: 480, endPoint x: 546, endPoint y: 487, distance: 58.3
click at [546, 487] on div at bounding box center [550, 527] width 17 height 149
type input "03"
type input "337"
click at [1122, 146] on textarea at bounding box center [1141, 162] width 291 height 47
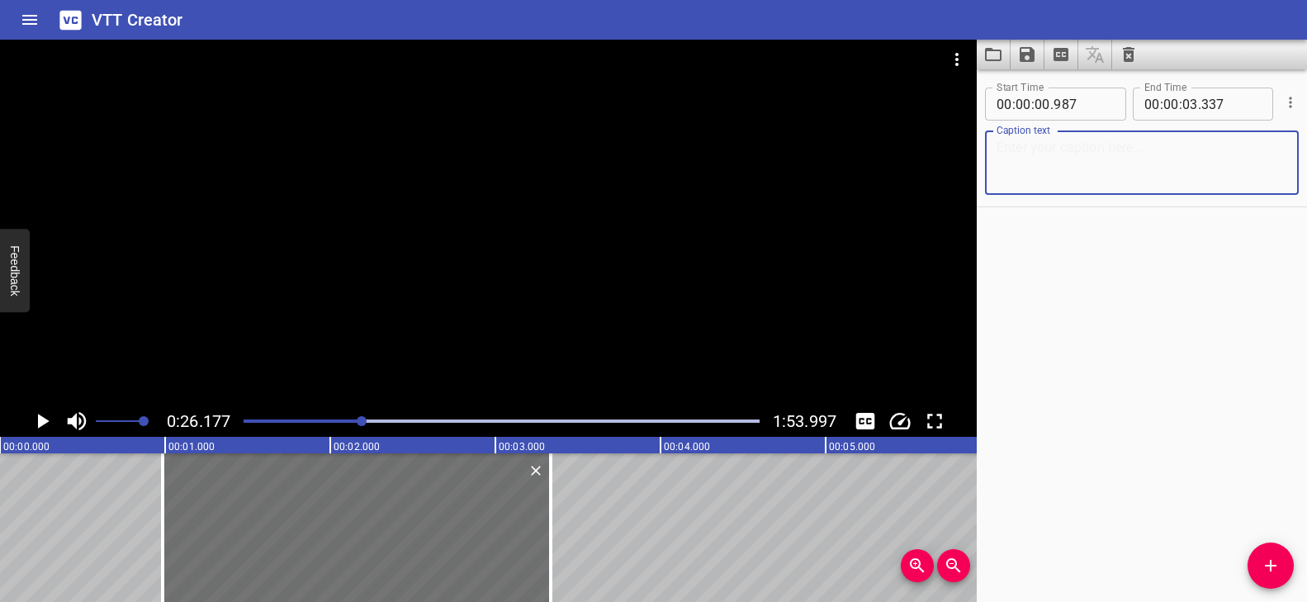
paste textarea "Words with Opposite Meanings"
type textarea "Words with Opposite Meanings"
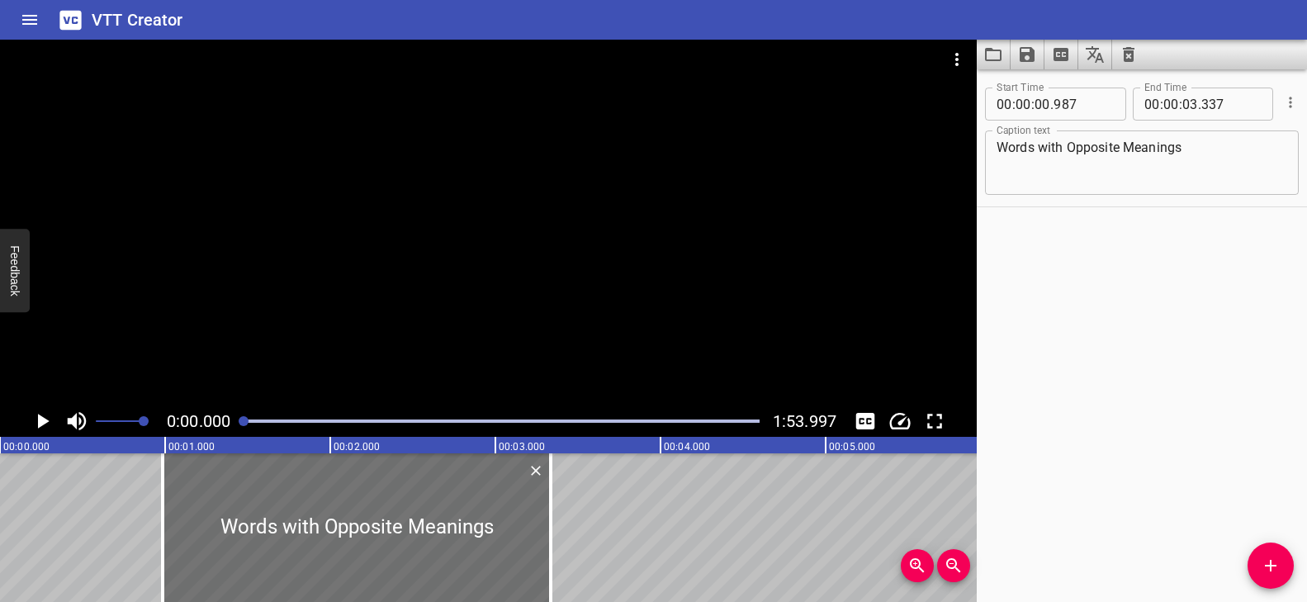
drag, startPoint x: 338, startPoint y: 419, endPoint x: 236, endPoint y: 422, distance: 102.4
click at [236, 422] on div at bounding box center [502, 420] width 536 height 23
click at [449, 353] on div at bounding box center [488, 223] width 976 height 366
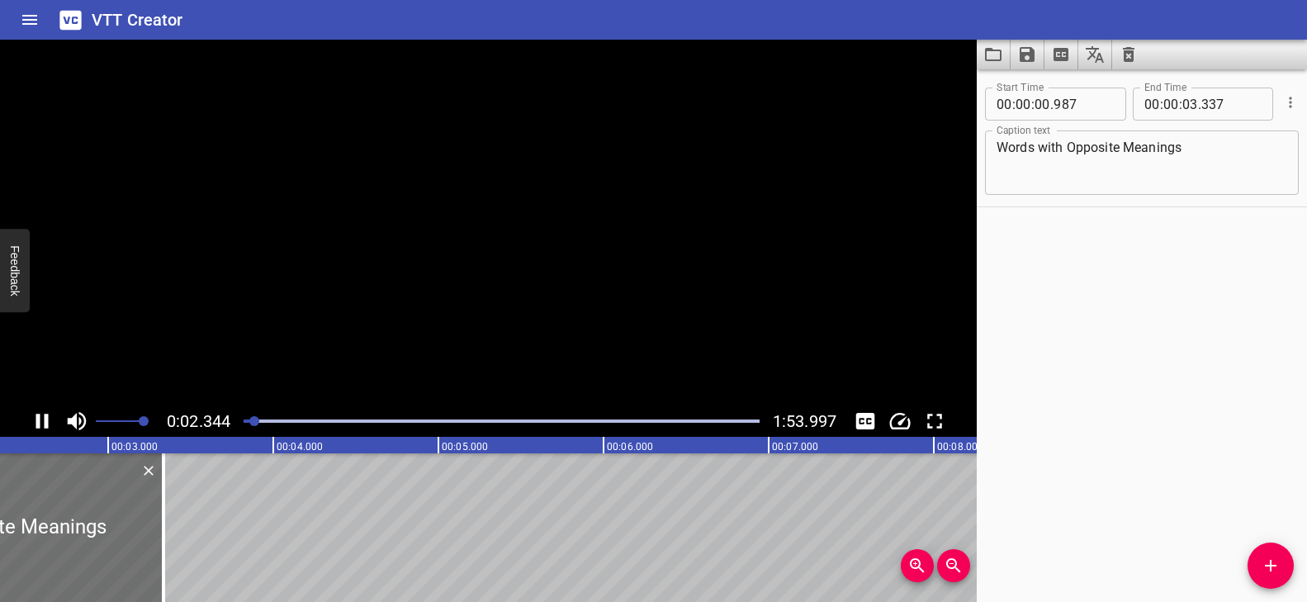
click at [448, 353] on video at bounding box center [488, 223] width 976 height 366
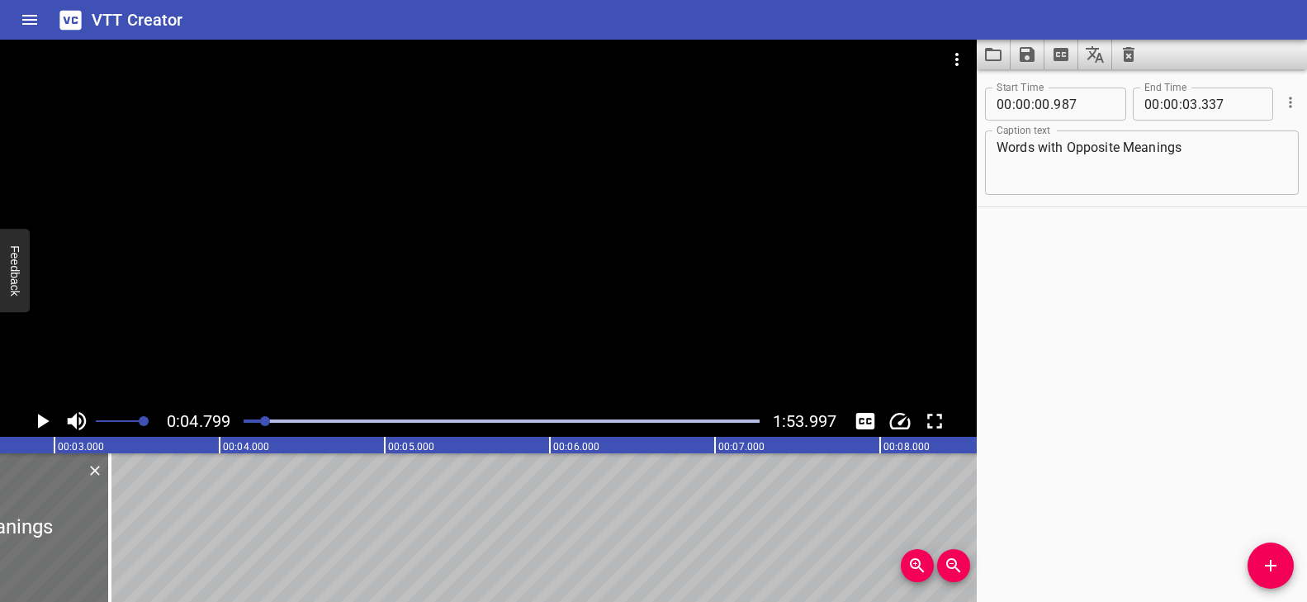
scroll to position [0, 407]
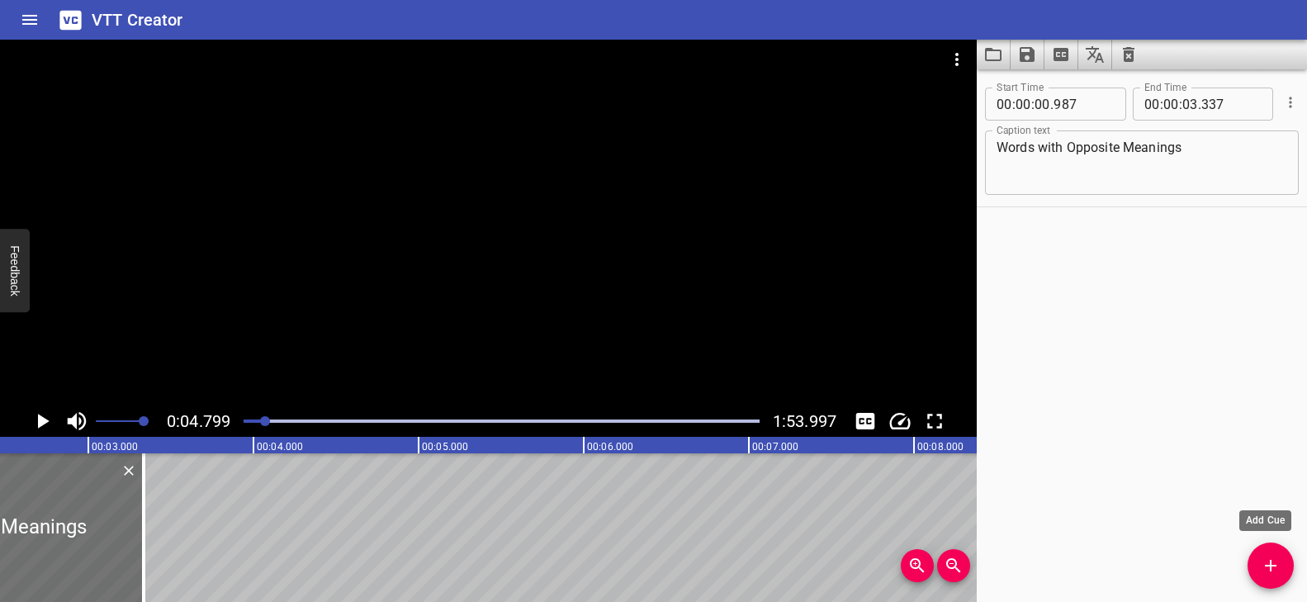
click at [1261, 561] on icon "Add Cue" at bounding box center [1270, 566] width 20 height 20
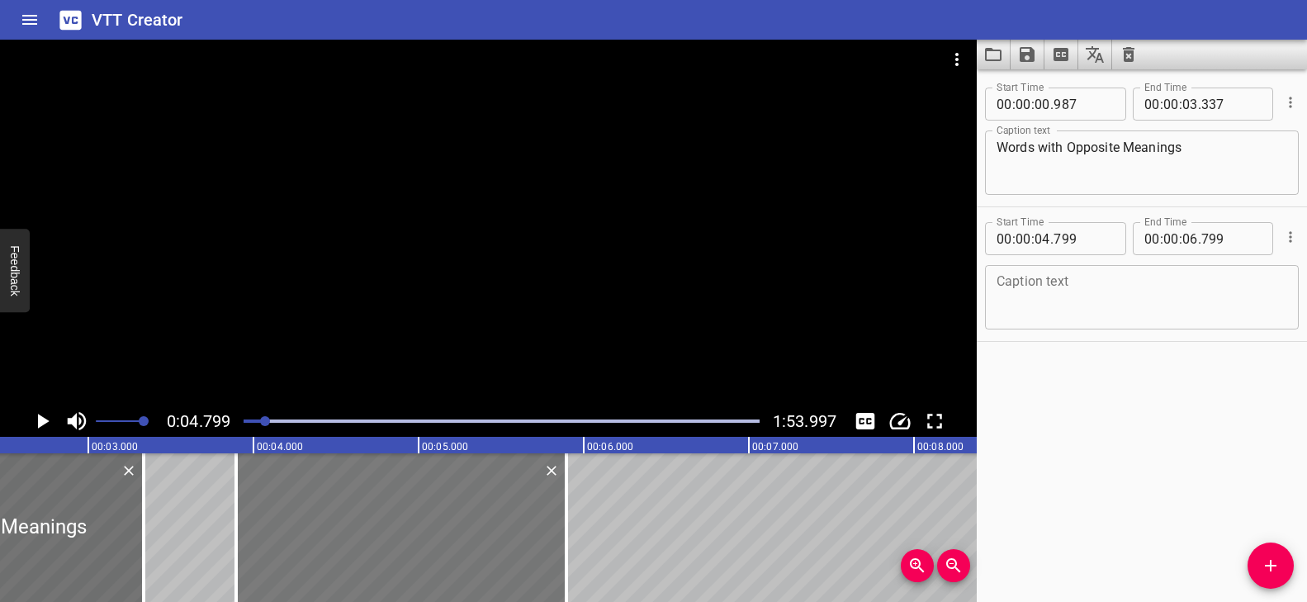
drag, startPoint x: 432, startPoint y: 508, endPoint x: 434, endPoint y: 518, distance: 9.4
click at [434, 518] on div at bounding box center [401, 527] width 330 height 149
type input "03"
type input "894"
type input "05"
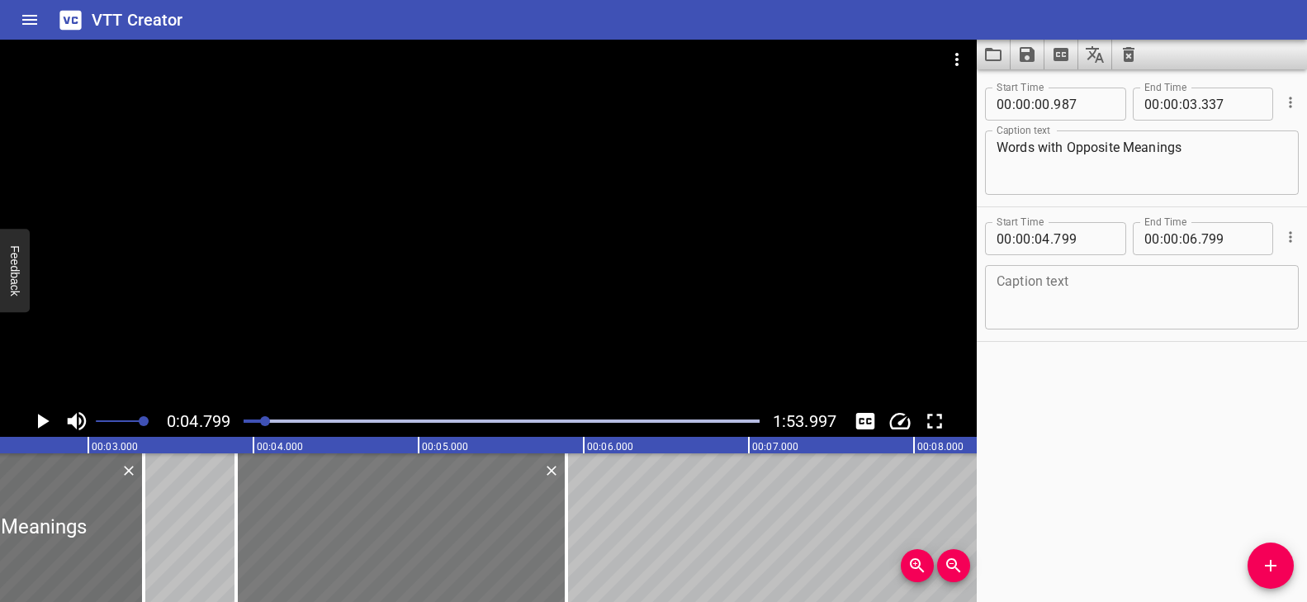
type input "894"
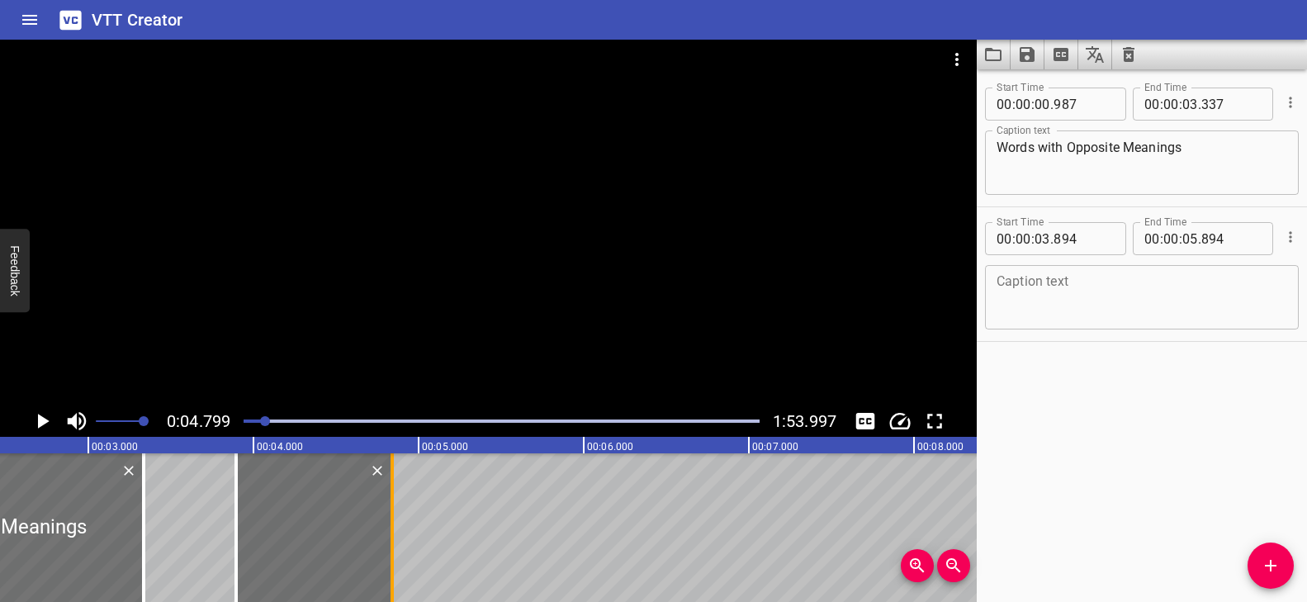
drag, startPoint x: 567, startPoint y: 514, endPoint x: 393, endPoint y: 508, distance: 174.3
click at [393, 508] on div at bounding box center [391, 527] width 3 height 149
type input "04"
type input "839"
click at [1095, 290] on textarea at bounding box center [1141, 297] width 291 height 47
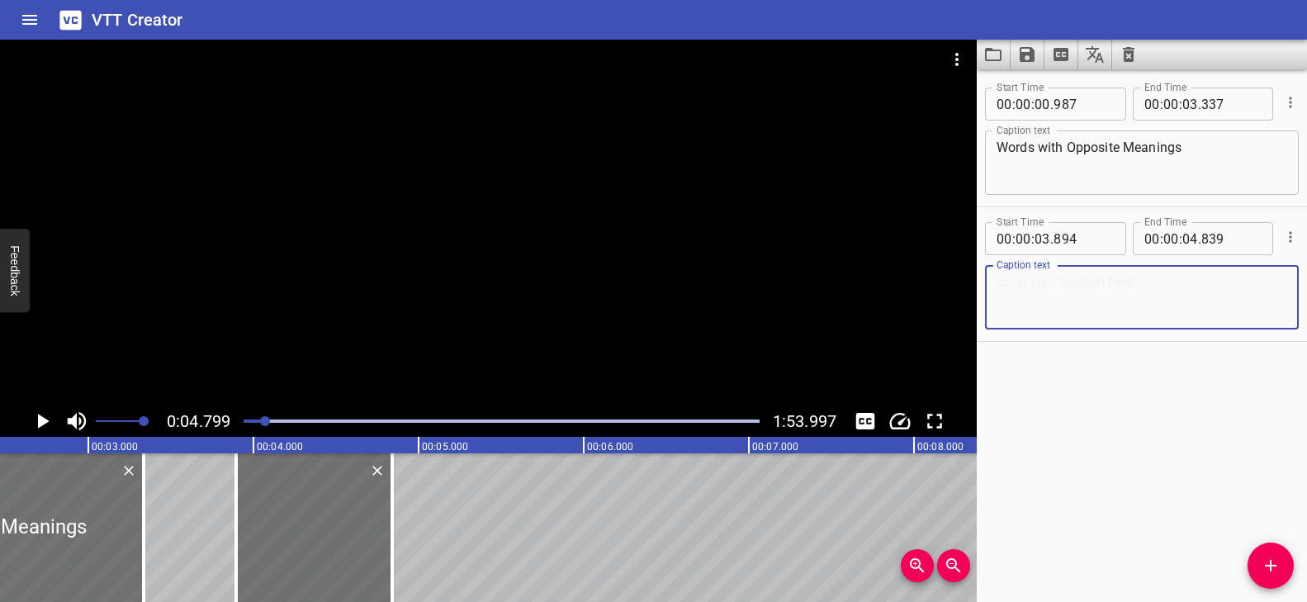
paste textarea "Hello again!"
type textarea "Hello again!"
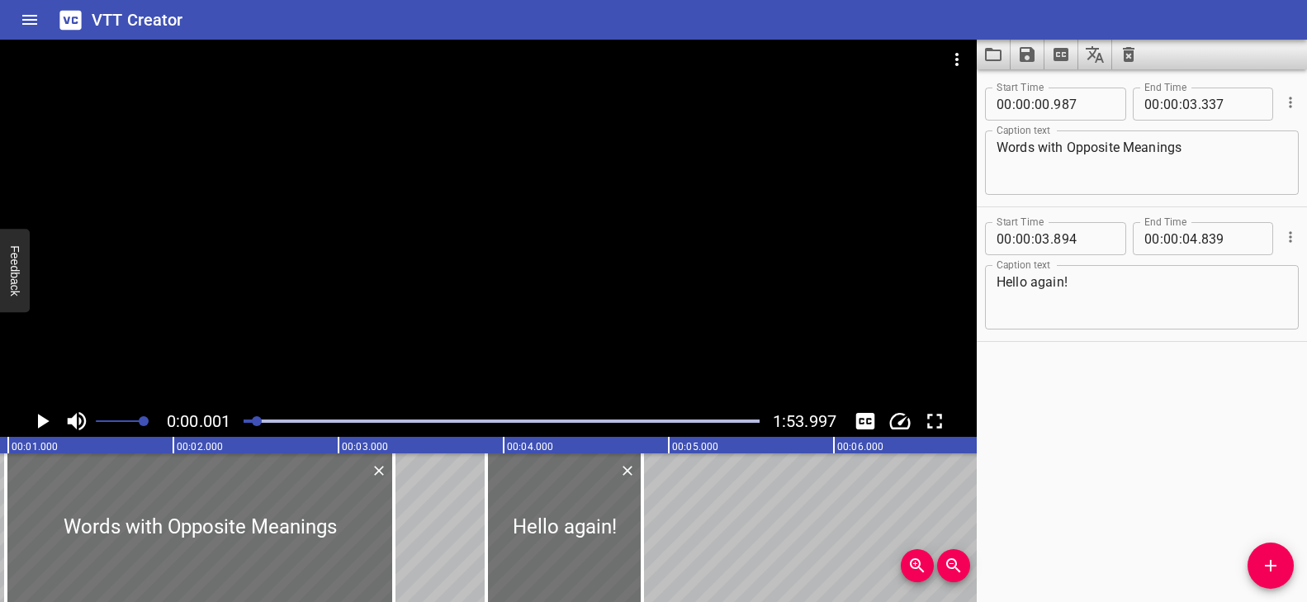
click at [258, 422] on div at bounding box center [257, 421] width 10 height 10
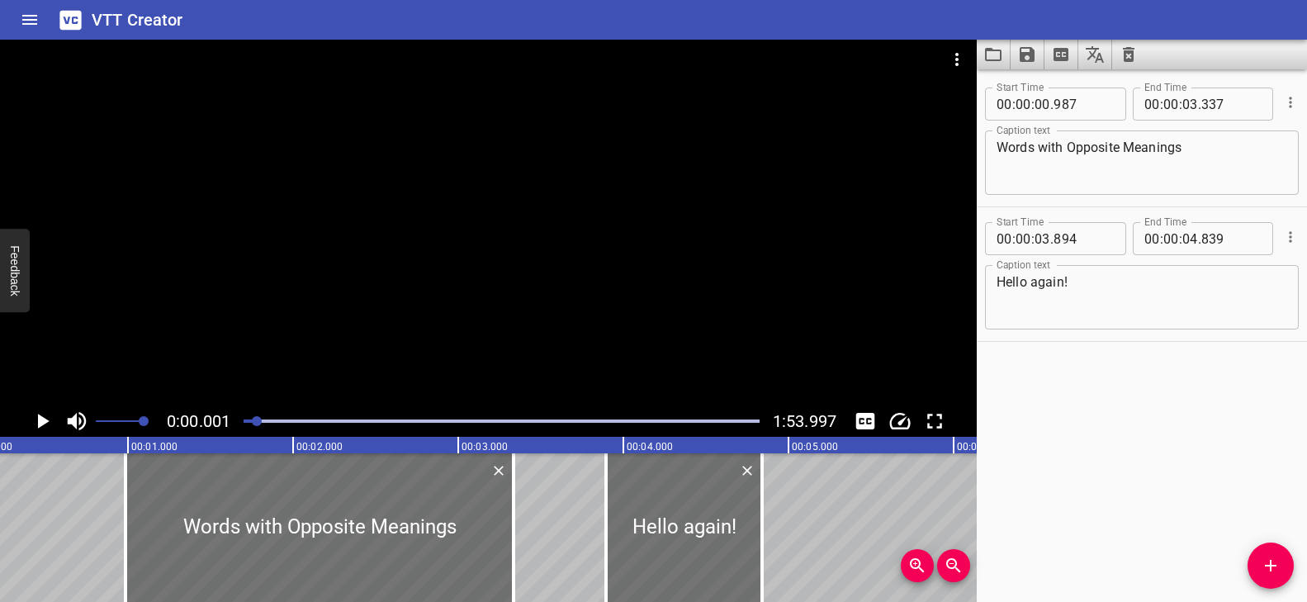
scroll to position [0, 0]
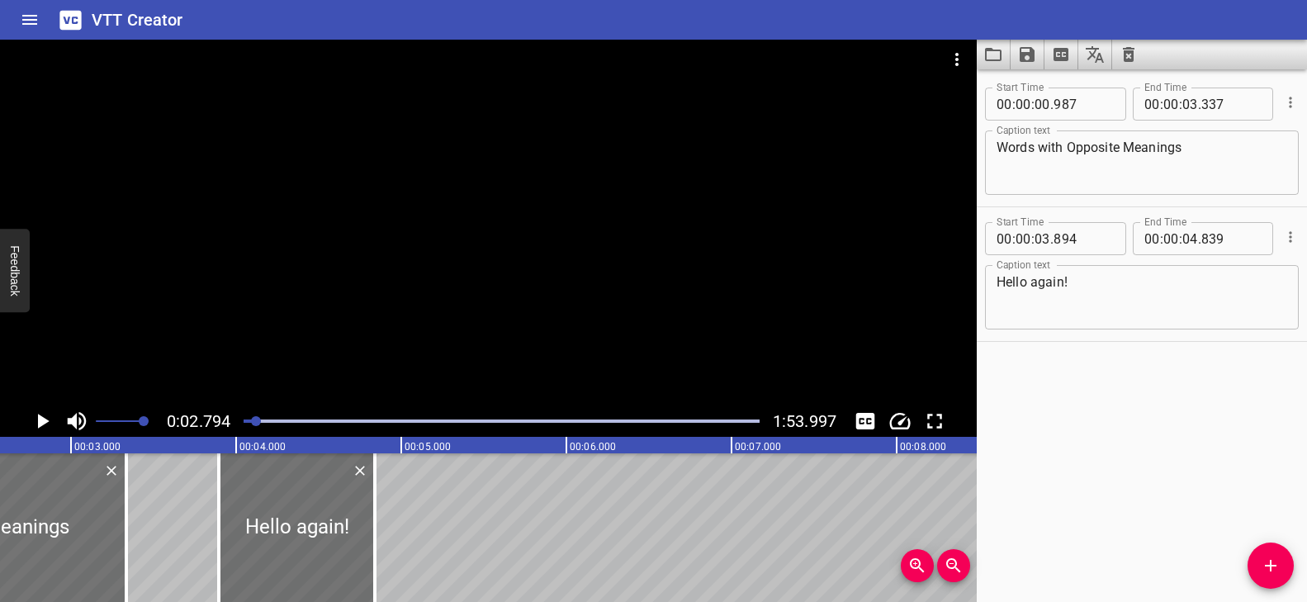
click at [362, 364] on div at bounding box center [488, 223] width 976 height 366
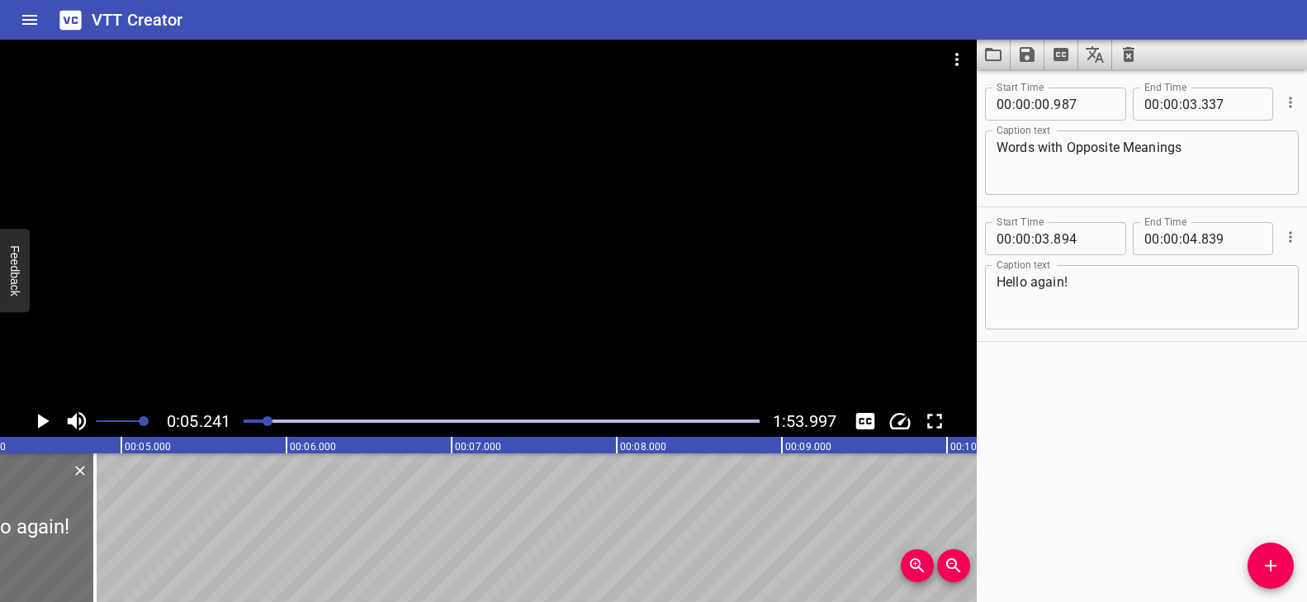
scroll to position [0, 688]
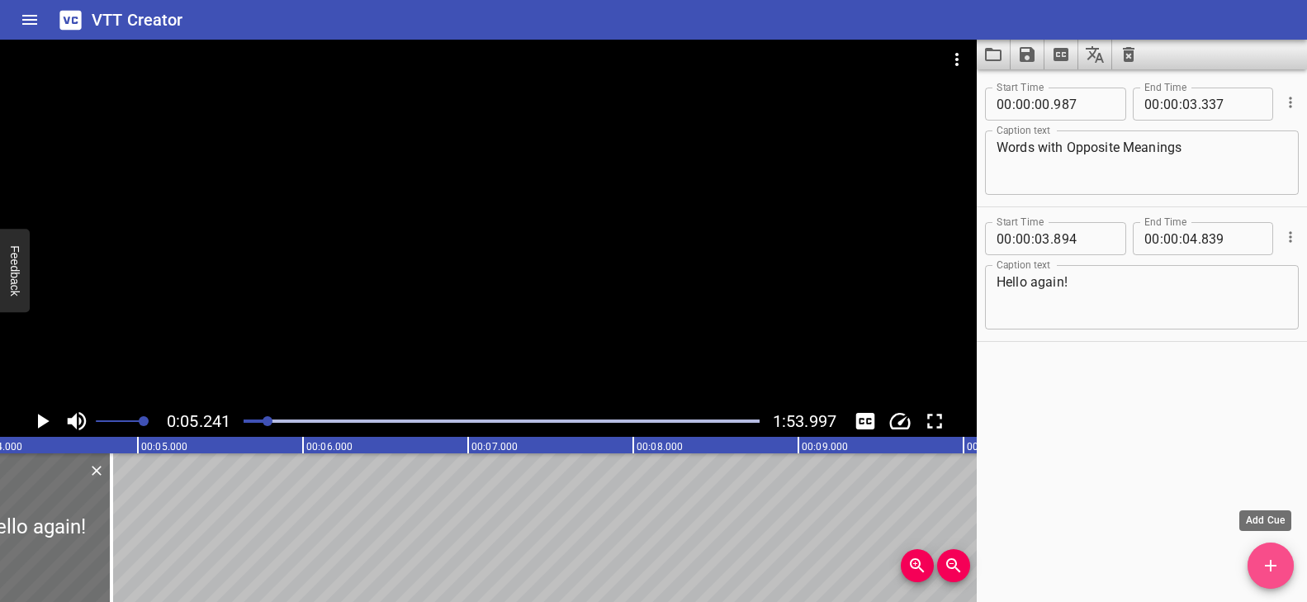
click at [1267, 571] on icon "Add Cue" at bounding box center [1270, 566] width 20 height 20
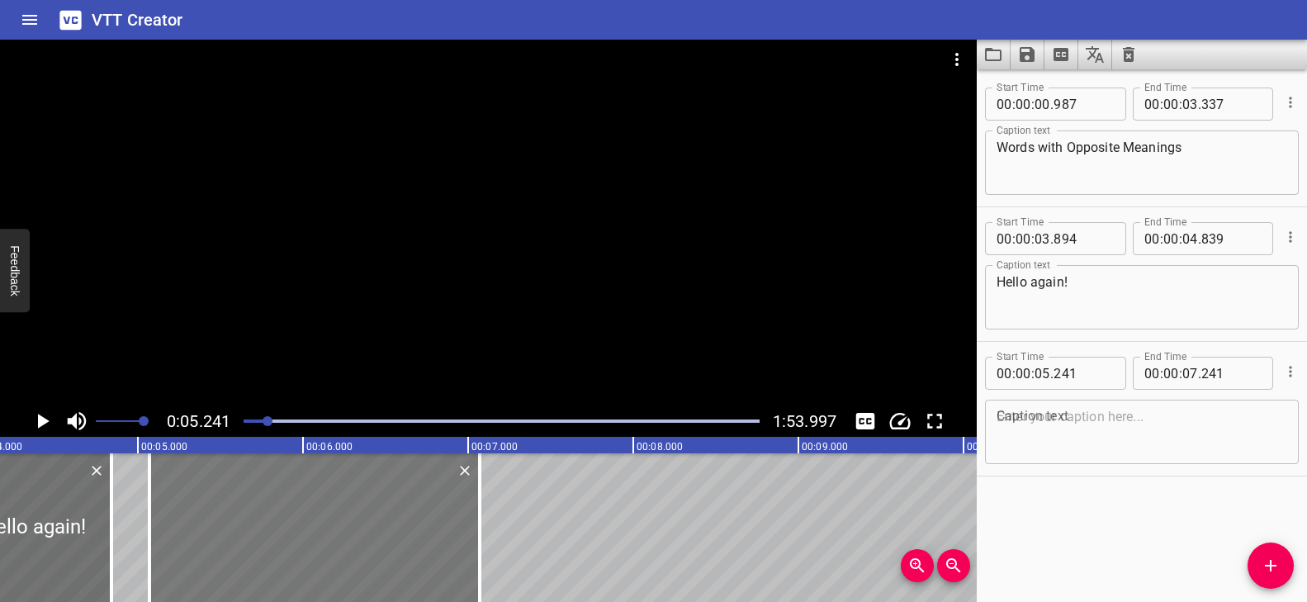
drag, startPoint x: 220, startPoint y: 536, endPoint x: 191, endPoint y: 539, distance: 28.3
click at [191, 539] on div at bounding box center [314, 527] width 330 height 149
type input "071"
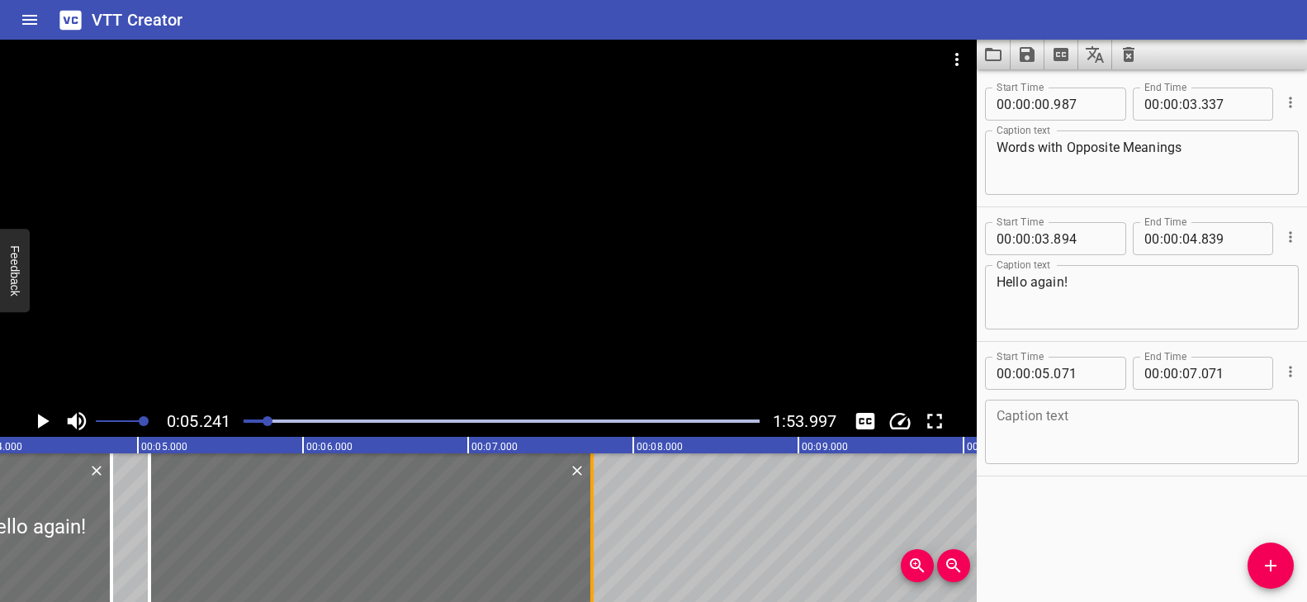
drag, startPoint x: 479, startPoint y: 512, endPoint x: 591, endPoint y: 513, distance: 112.3
click at [591, 513] on div at bounding box center [591, 527] width 3 height 149
type input "751"
click at [1042, 433] on textarea at bounding box center [1141, 432] width 291 height 47
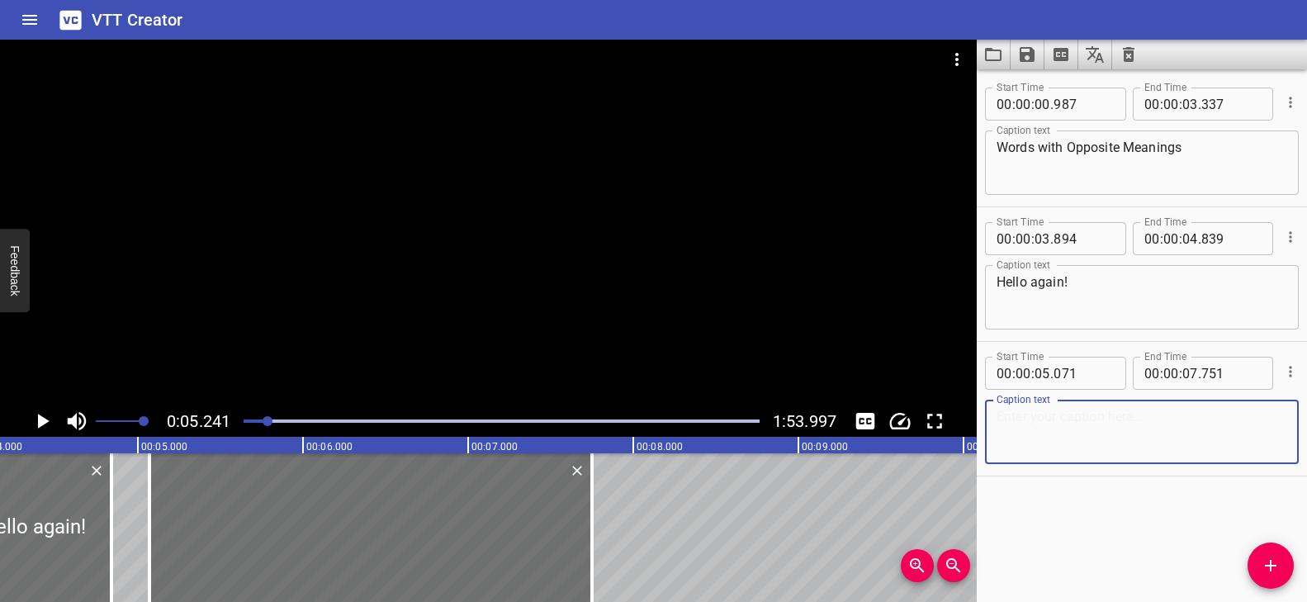
paste textarea "ready to learn even more opposites?"
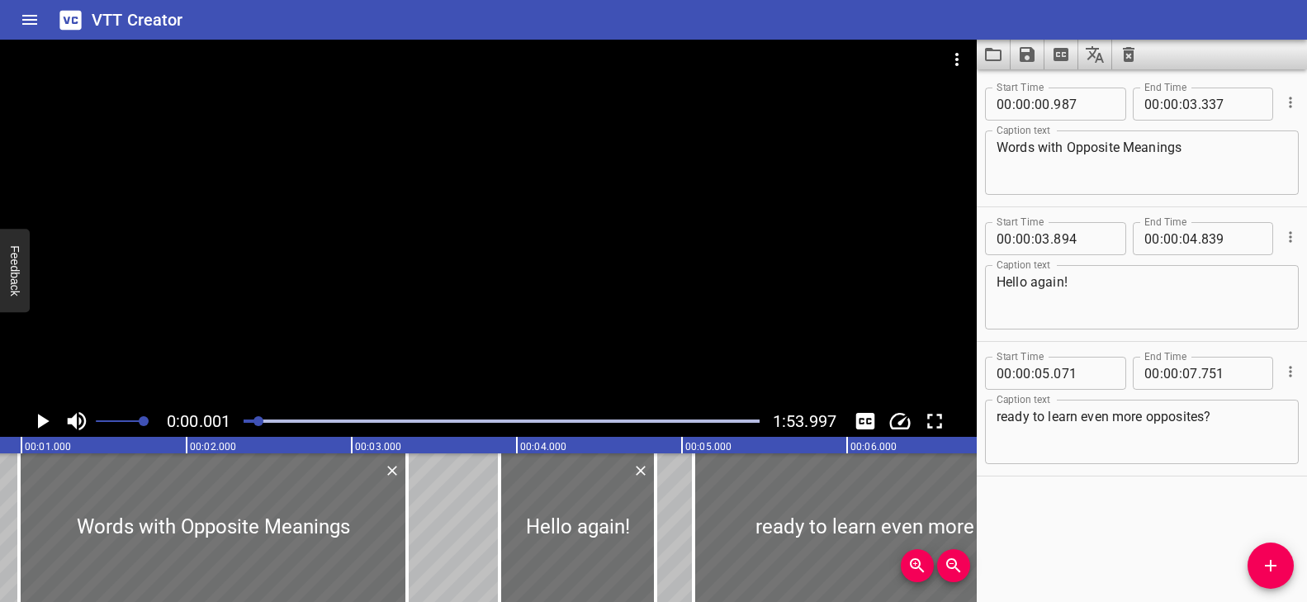
click at [259, 418] on div at bounding box center [258, 421] width 10 height 10
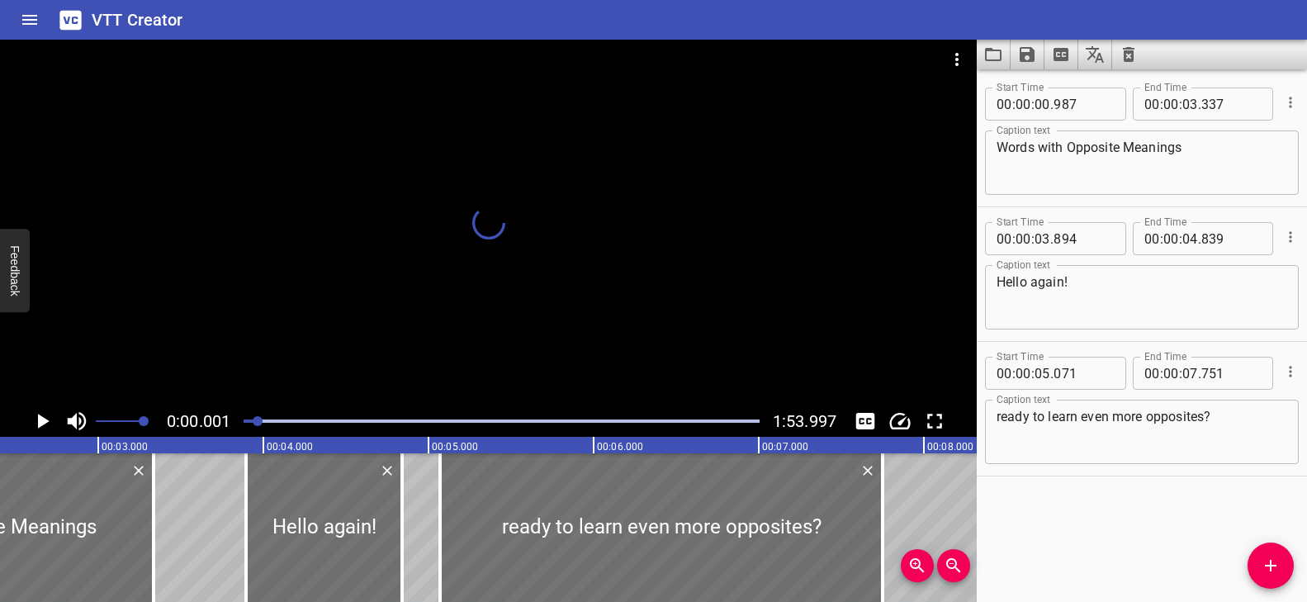
click at [392, 346] on div at bounding box center [488, 223] width 976 height 366
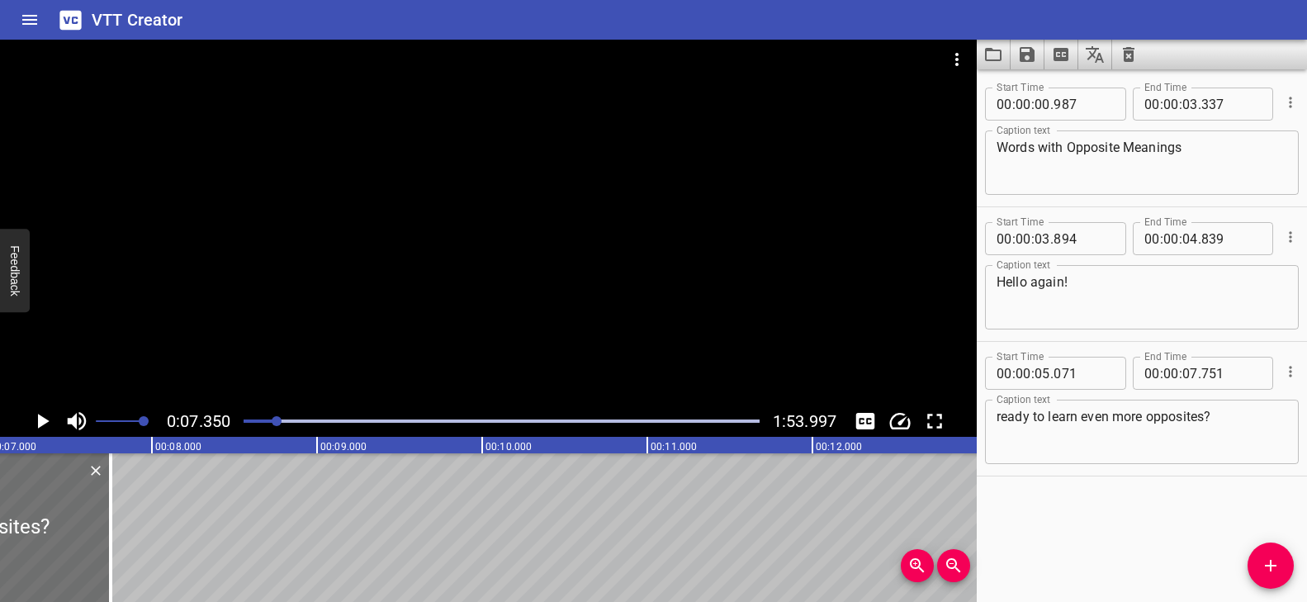
scroll to position [0, 1213]
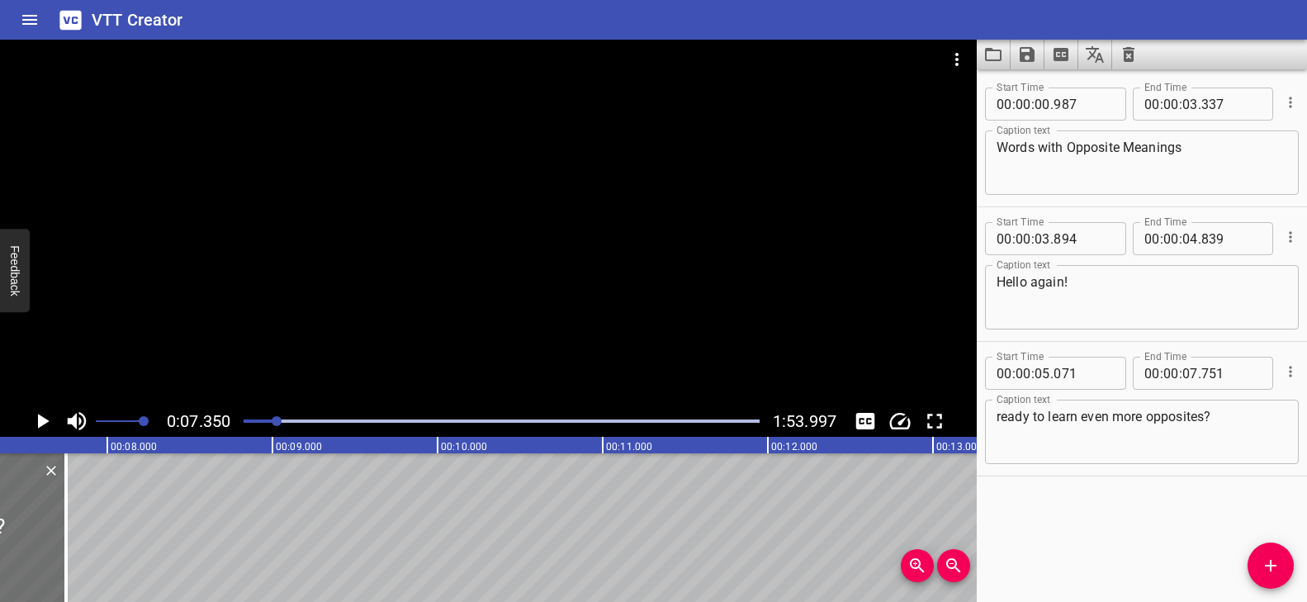
click at [1098, 417] on textarea "ready to learn even more opposites?" at bounding box center [1141, 432] width 291 height 47
click at [1080, 419] on textarea "ready to learn more opposites?" at bounding box center [1141, 432] width 291 height 47
click at [1114, 421] on textarea "ready to learn more opposites?" at bounding box center [1141, 432] width 291 height 47
type textarea "ready to learn more about opposites?"
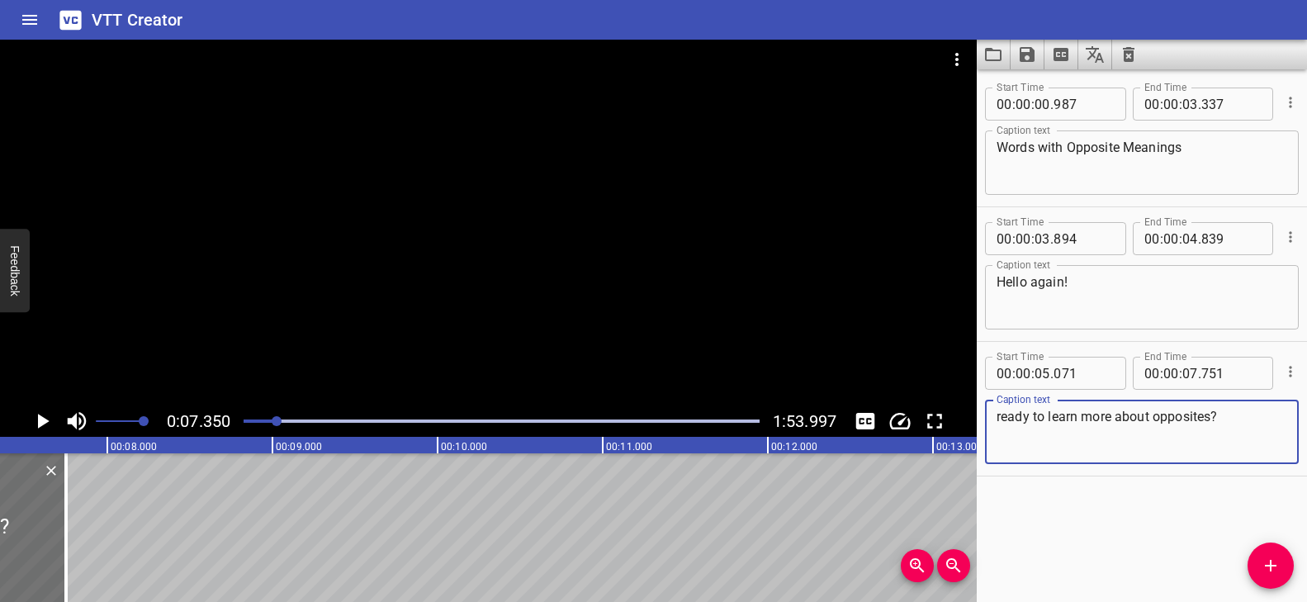
click at [643, 291] on div at bounding box center [488, 223] width 976 height 366
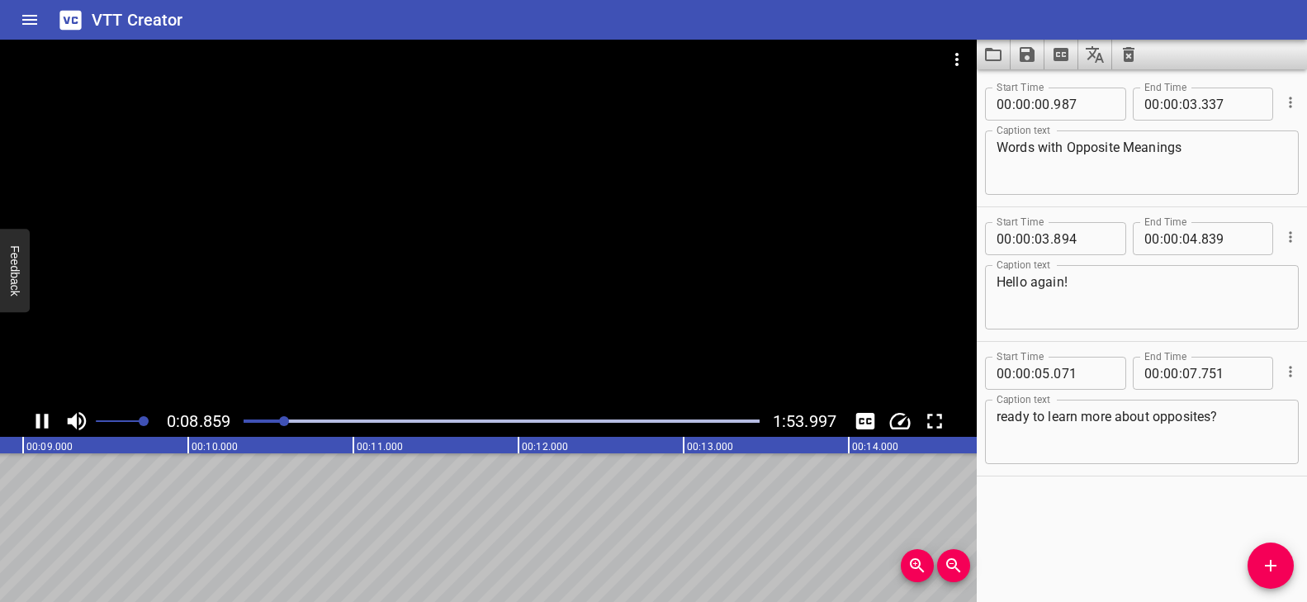
drag, startPoint x: 267, startPoint y: 418, endPoint x: 258, endPoint y: 416, distance: 9.4
click at [258, 416] on div at bounding box center [502, 420] width 536 height 23
click at [1284, 570] on span "Add Cue" at bounding box center [1270, 566] width 46 height 20
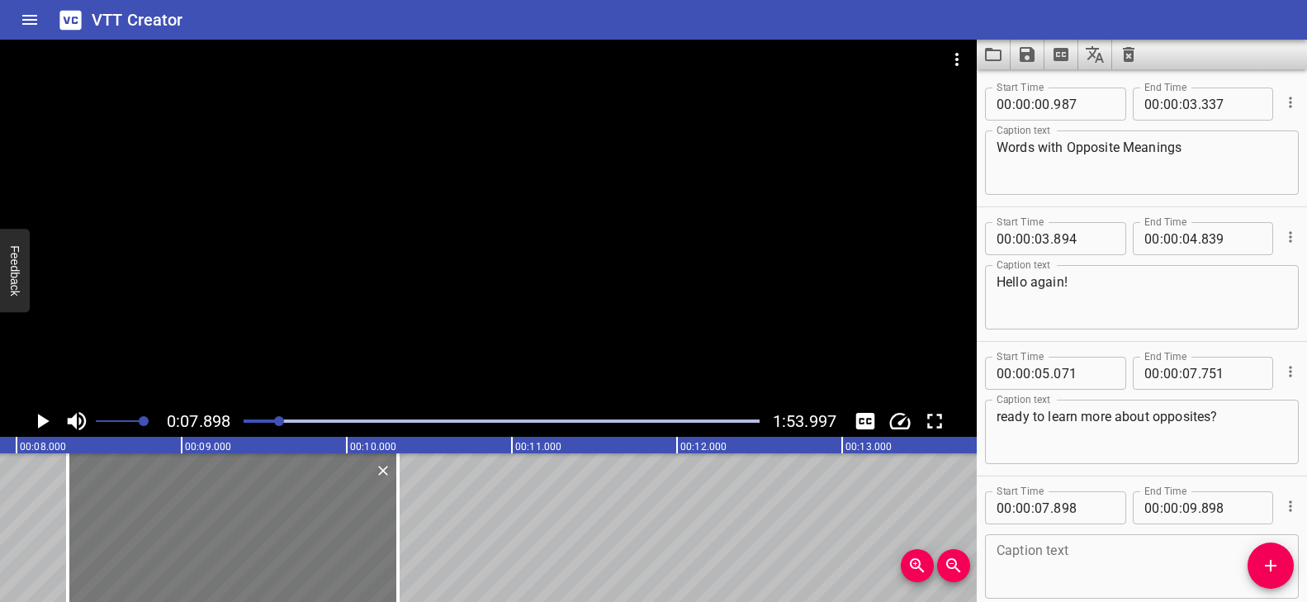
drag, startPoint x: 279, startPoint y: 536, endPoint x: 346, endPoint y: 546, distance: 67.6
click at [346, 546] on div at bounding box center [233, 527] width 330 height 149
type input "08"
type input "303"
type input "10"
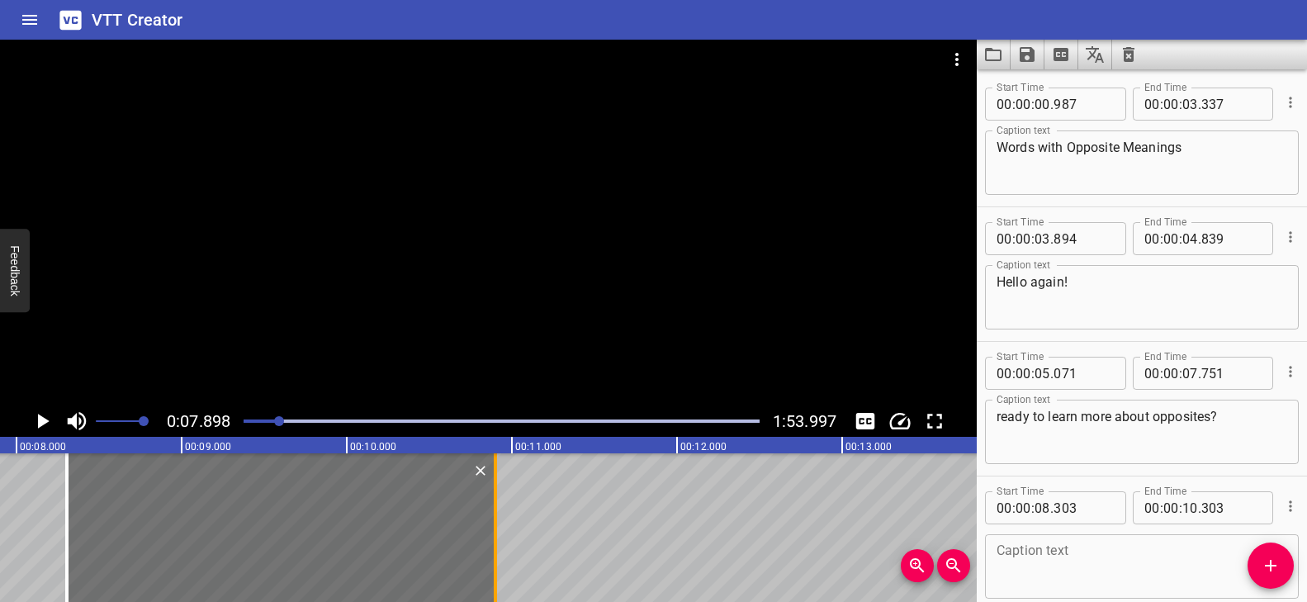
drag, startPoint x: 395, startPoint y: 511, endPoint x: 494, endPoint y: 518, distance: 99.3
click at [491, 521] on div at bounding box center [495, 527] width 17 height 149
type input "898"
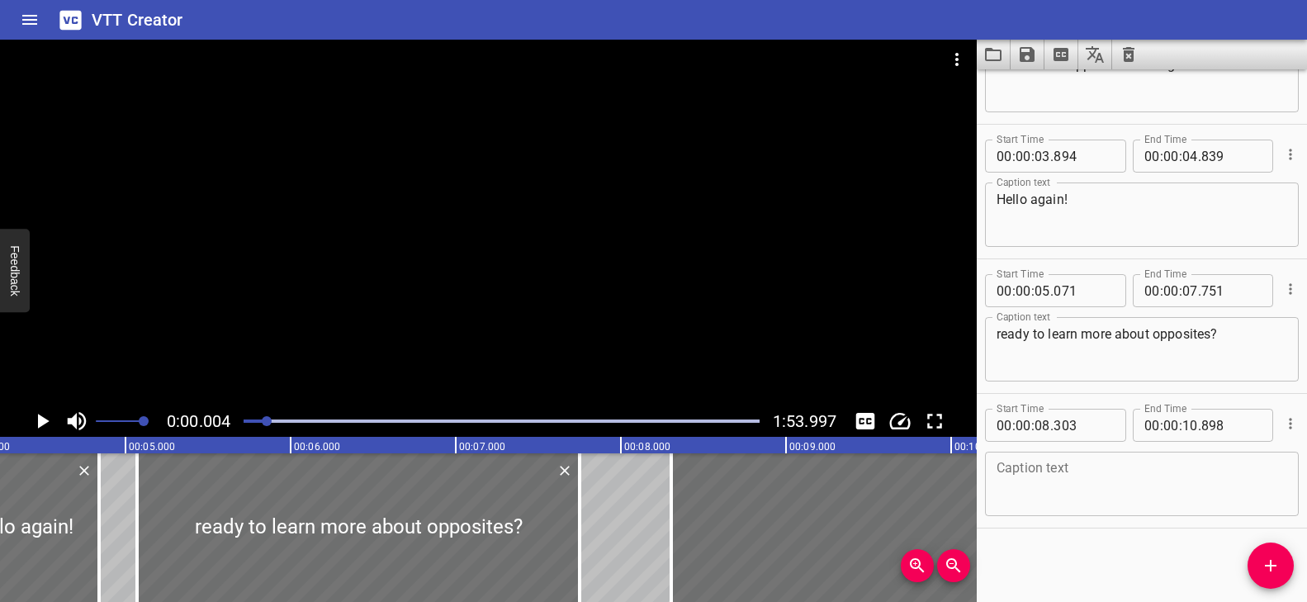
drag, startPoint x: 277, startPoint y: 420, endPoint x: 265, endPoint y: 417, distance: 12.0
click at [265, 417] on div at bounding box center [267, 421] width 10 height 10
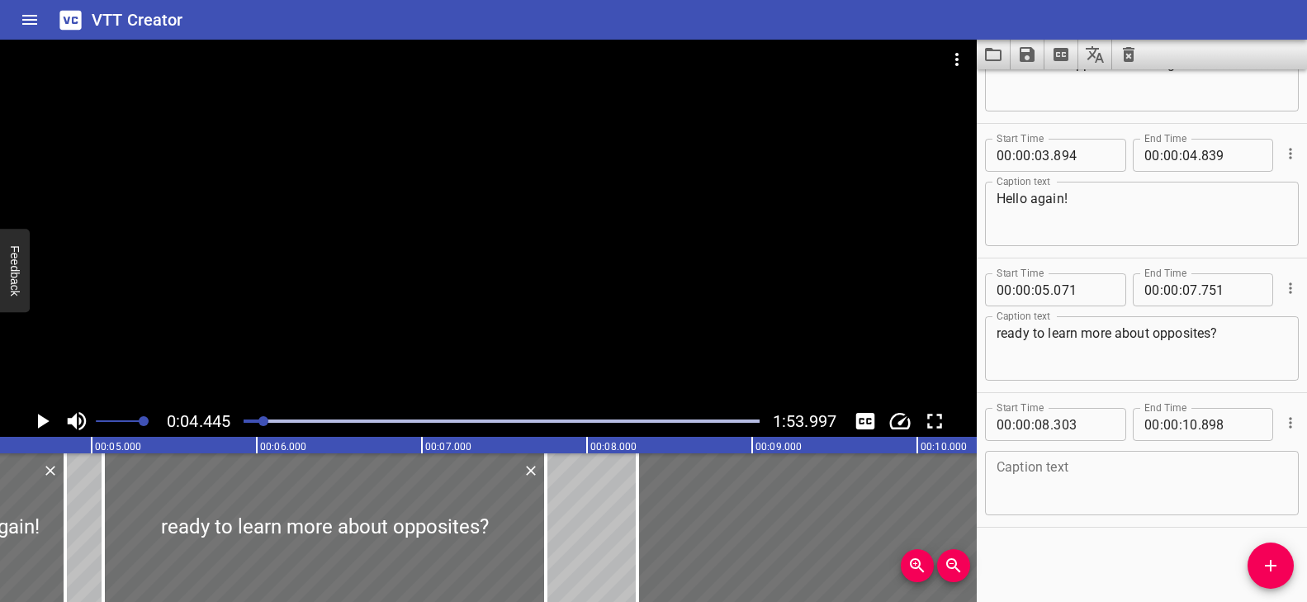
click at [430, 339] on div at bounding box center [488, 223] width 976 height 366
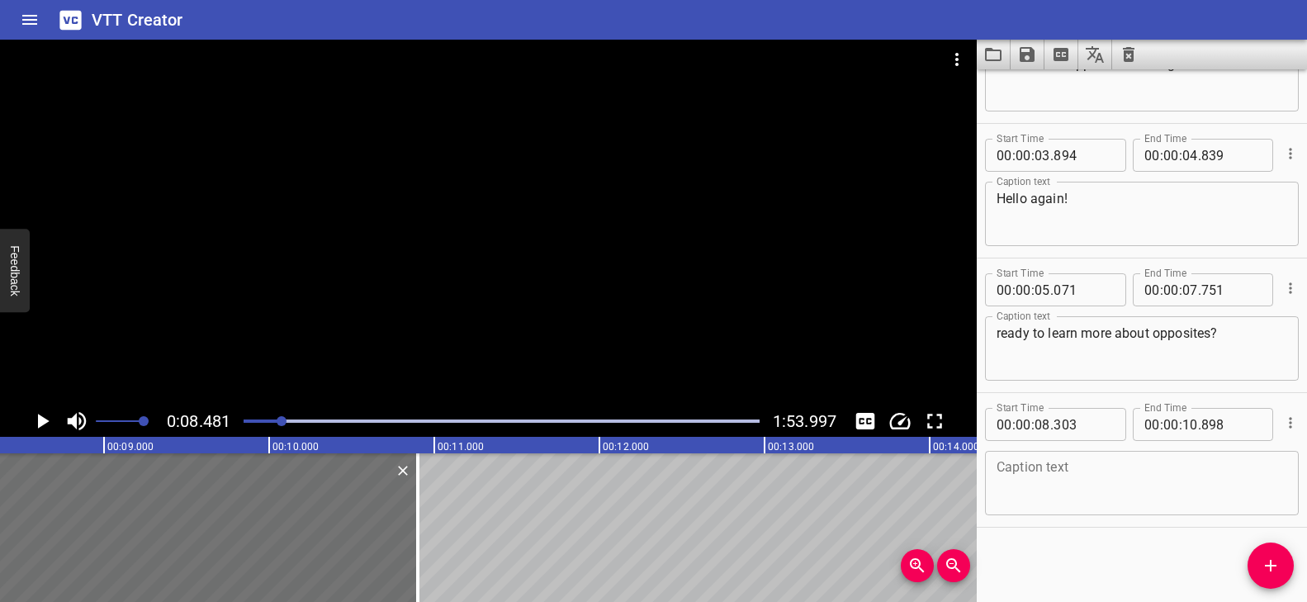
scroll to position [0, 1400]
click at [1055, 475] on textarea at bounding box center [1141, 483] width 291 height 47
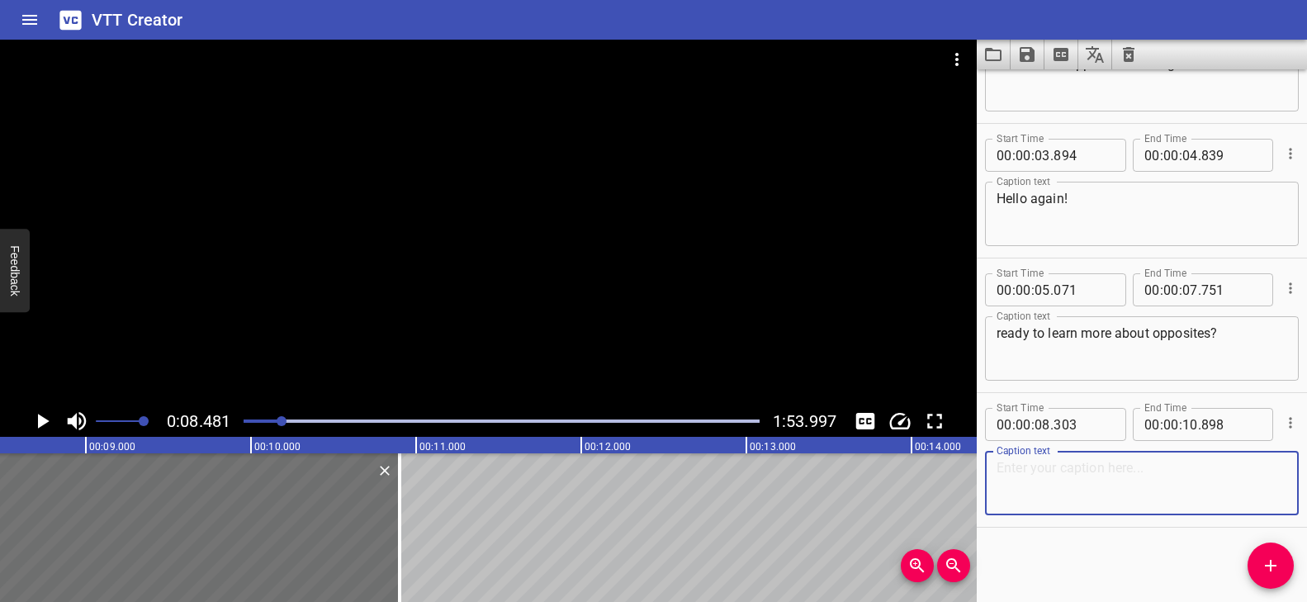
paste textarea "Opposites are words that mean totally different things"
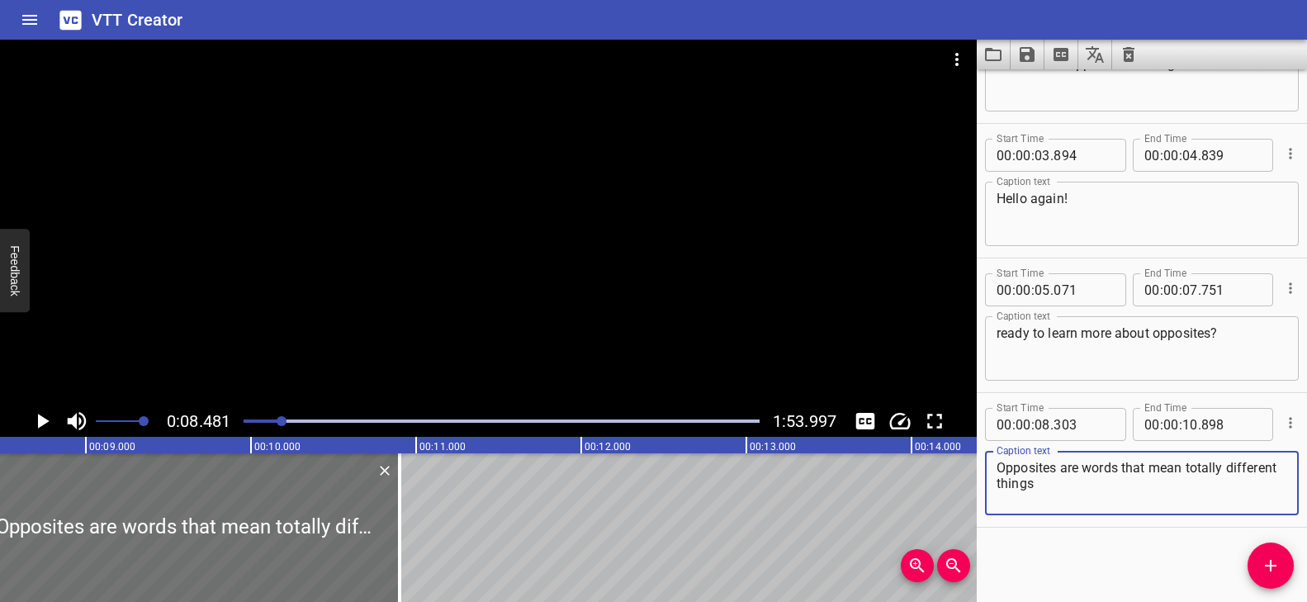
type textarea "Opposites are words that mean totally different things"
click at [506, 327] on div at bounding box center [488, 223] width 976 height 366
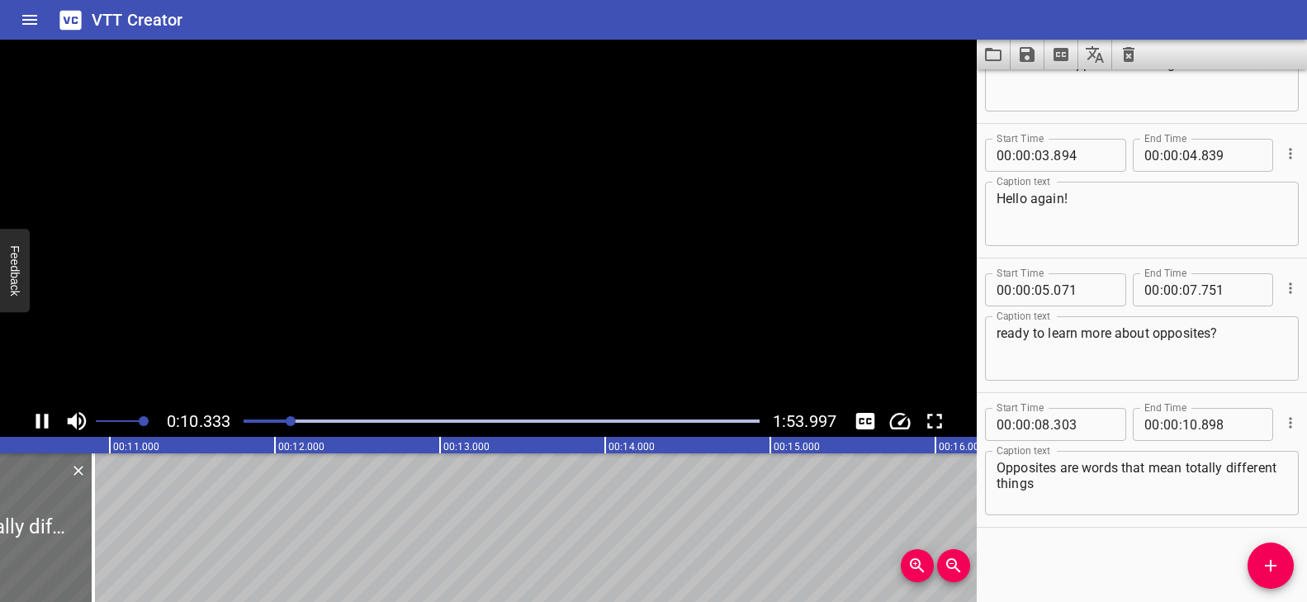
scroll to position [0, 1732]
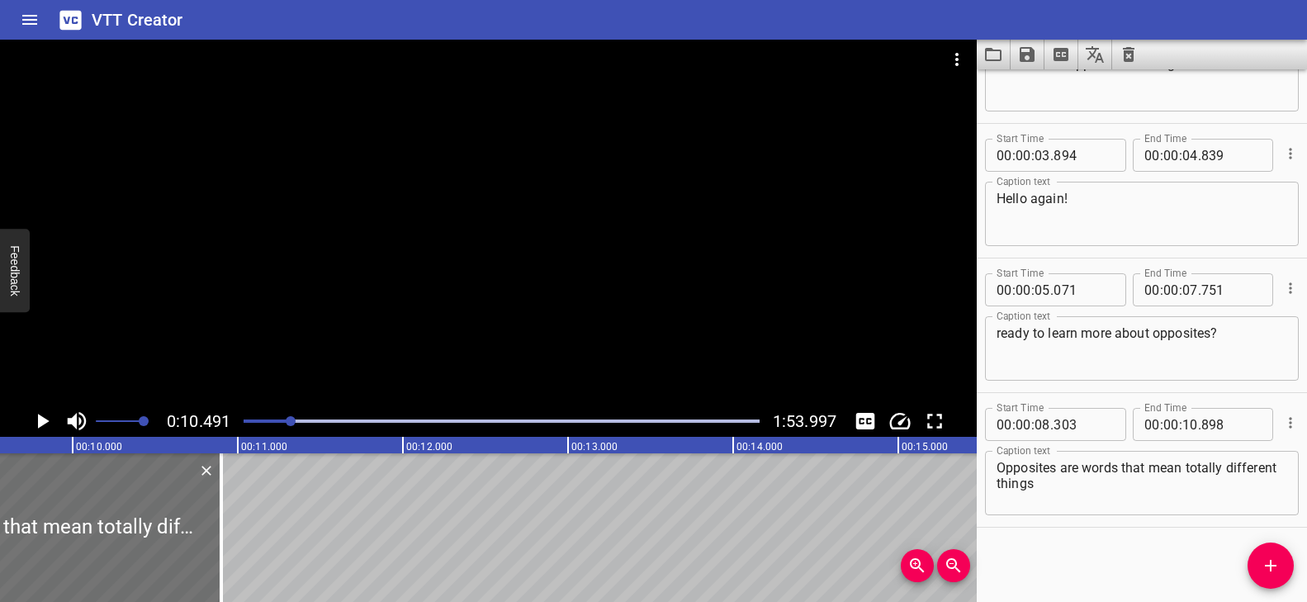
click at [286, 420] on div at bounding box center [291, 421] width 10 height 10
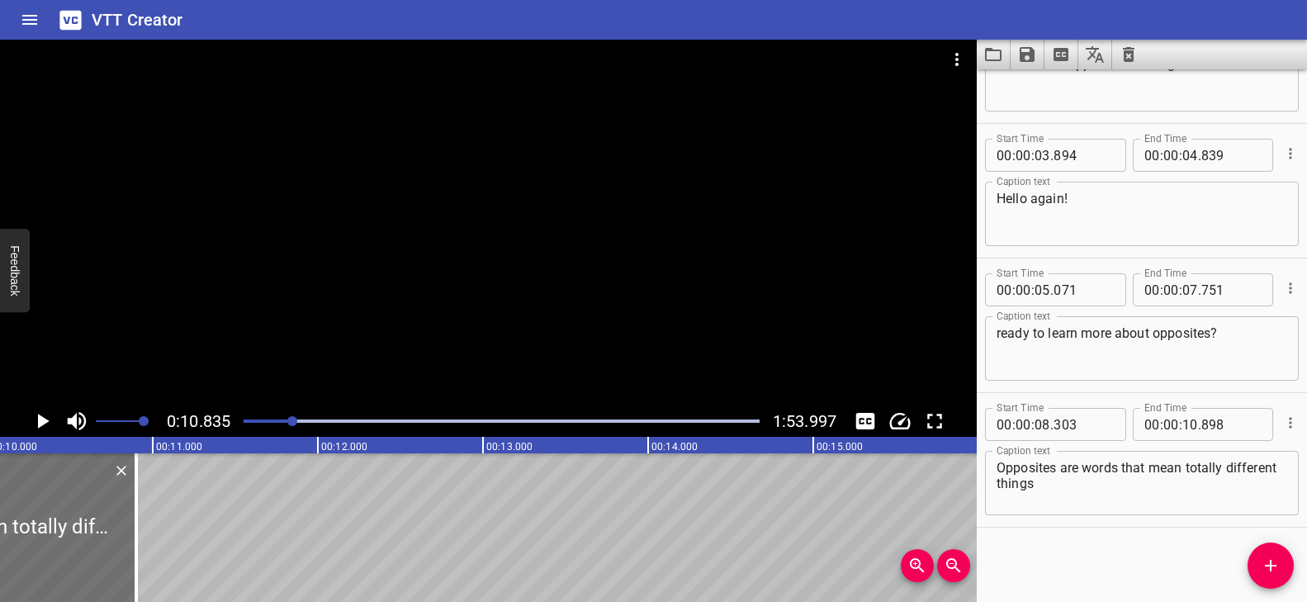
scroll to position [0, 1646]
drag, startPoint x: 1274, startPoint y: 576, endPoint x: 1265, endPoint y: 574, distance: 9.4
click at [1274, 576] on button "Add Cue" at bounding box center [1270, 565] width 46 height 46
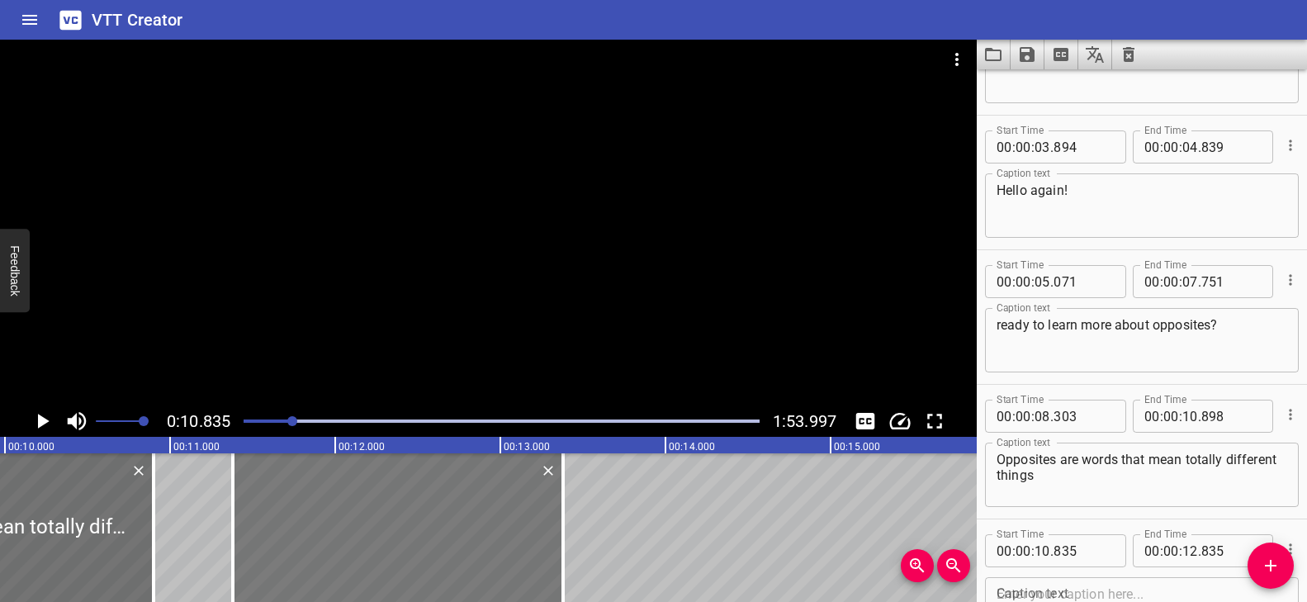
drag, startPoint x: 385, startPoint y: 516, endPoint x: 445, endPoint y: 513, distance: 60.3
click at [445, 513] on div at bounding box center [398, 527] width 330 height 149
type input "11"
type input "380"
type input "13"
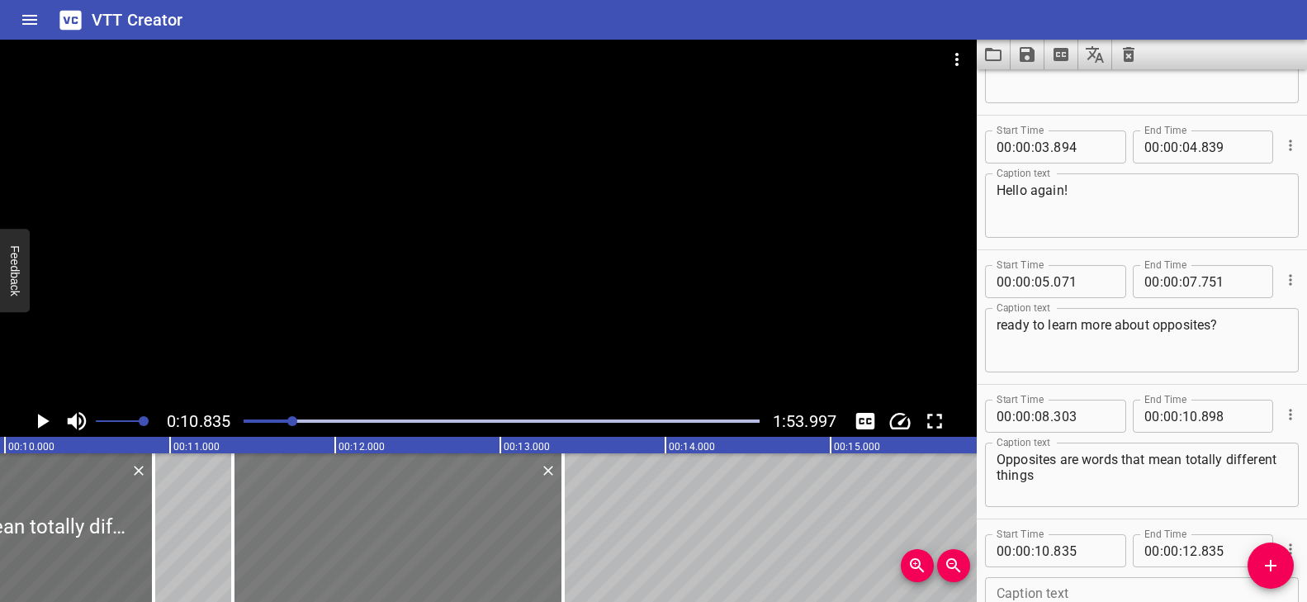
type input "380"
drag, startPoint x: 566, startPoint y: 502, endPoint x: 502, endPoint y: 509, distance: 64.8
click at [502, 509] on div at bounding box center [498, 527] width 17 height 149
type input "12"
type input "990"
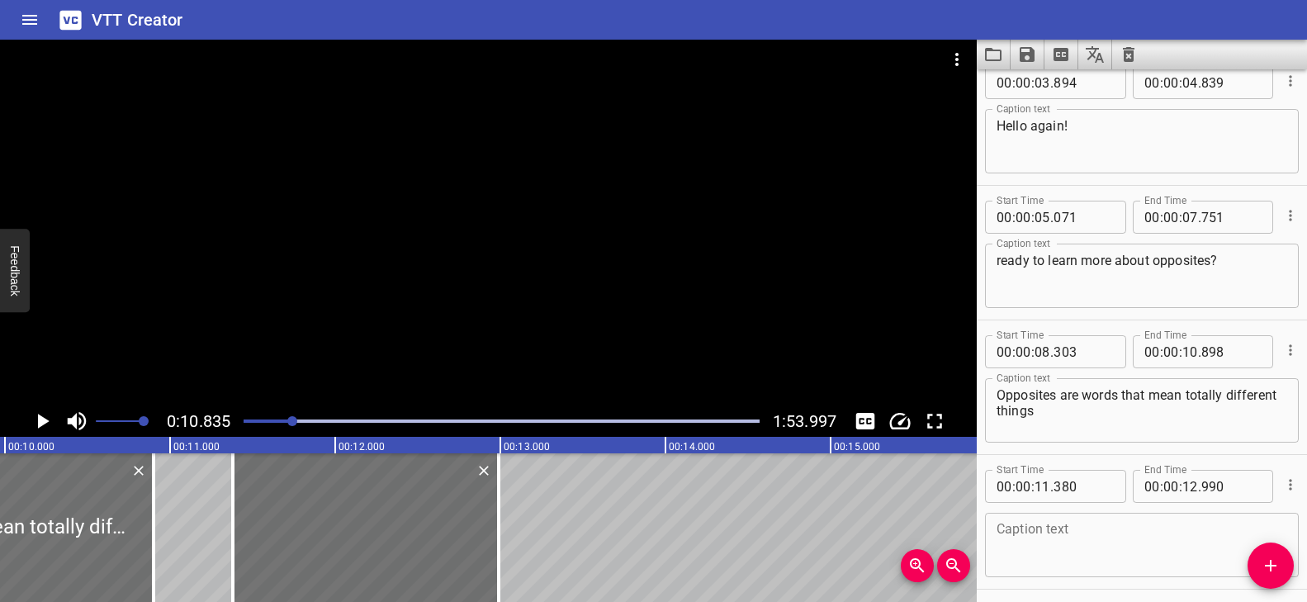
scroll to position [218, 0]
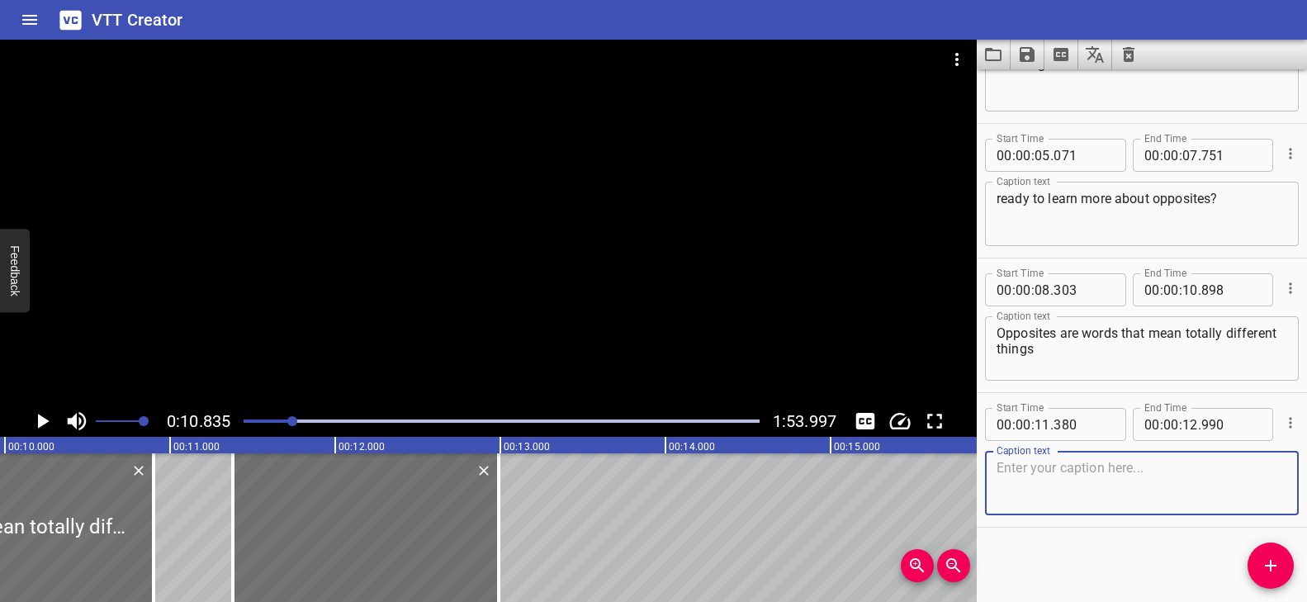
click at [1066, 468] on textarea at bounding box center [1141, 483] width 291 height 47
paste textarea "like early and late,"
type textarea "like early and late,"
click at [1260, 551] on button "Add Cue" at bounding box center [1270, 565] width 46 height 46
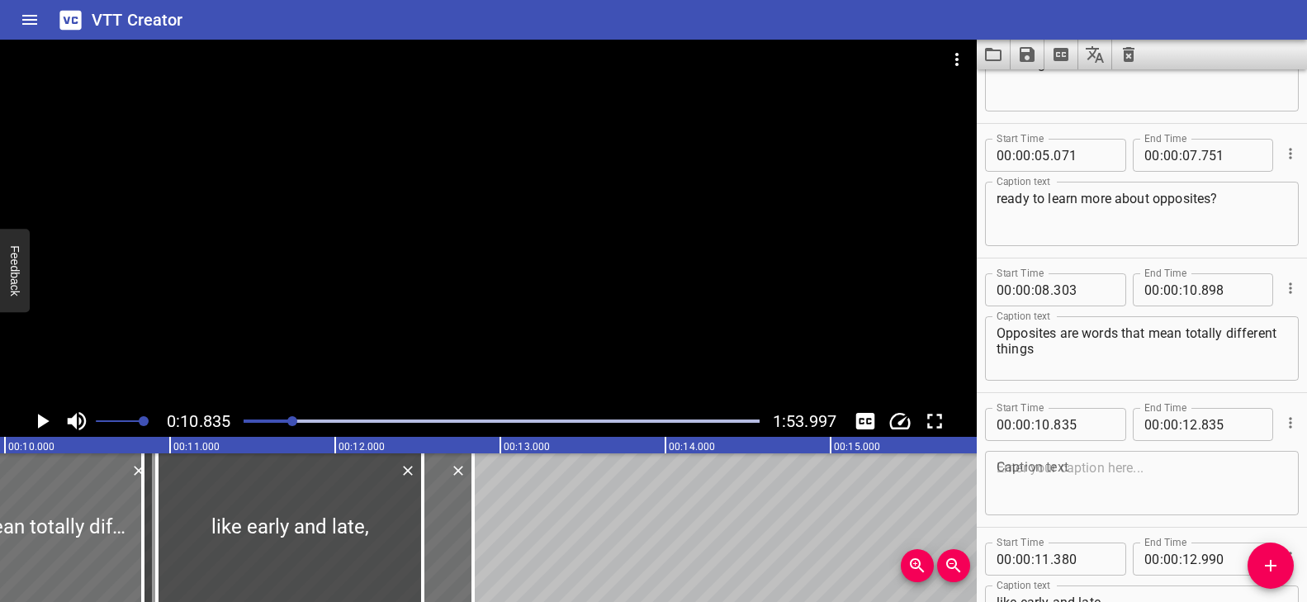
drag, startPoint x: 413, startPoint y: 544, endPoint x: 337, endPoint y: 549, distance: 76.1
click at [337, 549] on div at bounding box center [290, 527] width 266 height 149
type input "10"
type input "920"
type input "530"
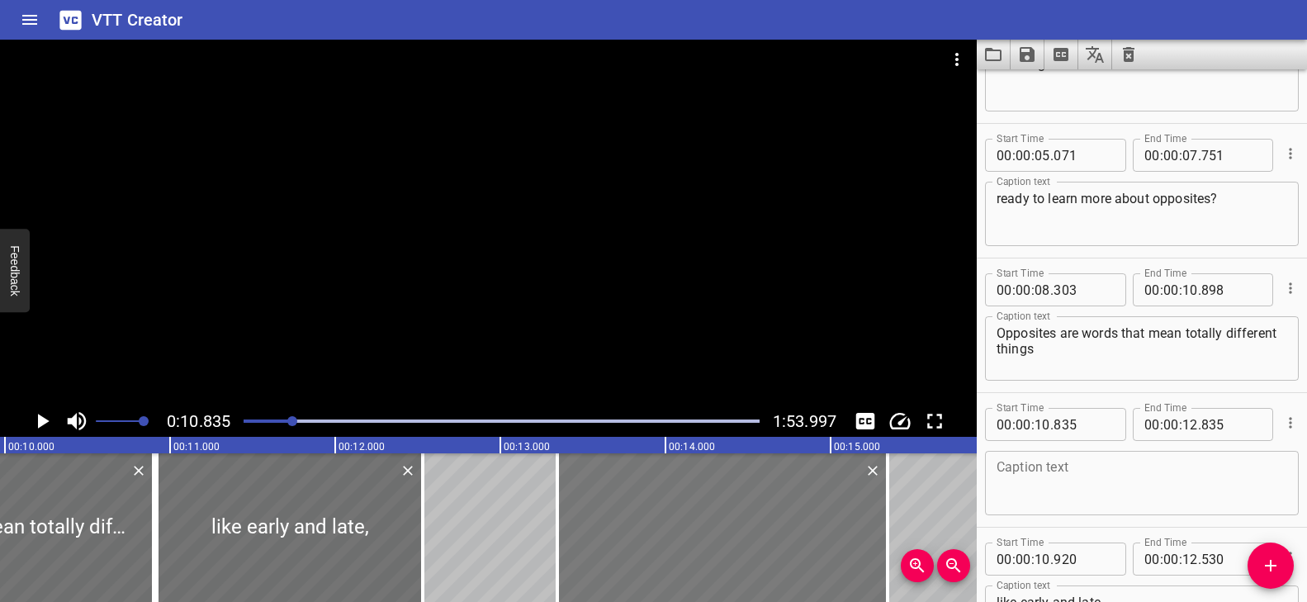
drag, startPoint x: 455, startPoint y: 537, endPoint x: 869, endPoint y: 539, distance: 414.4
type input "13"
type input "345"
type input "15"
type input "345"
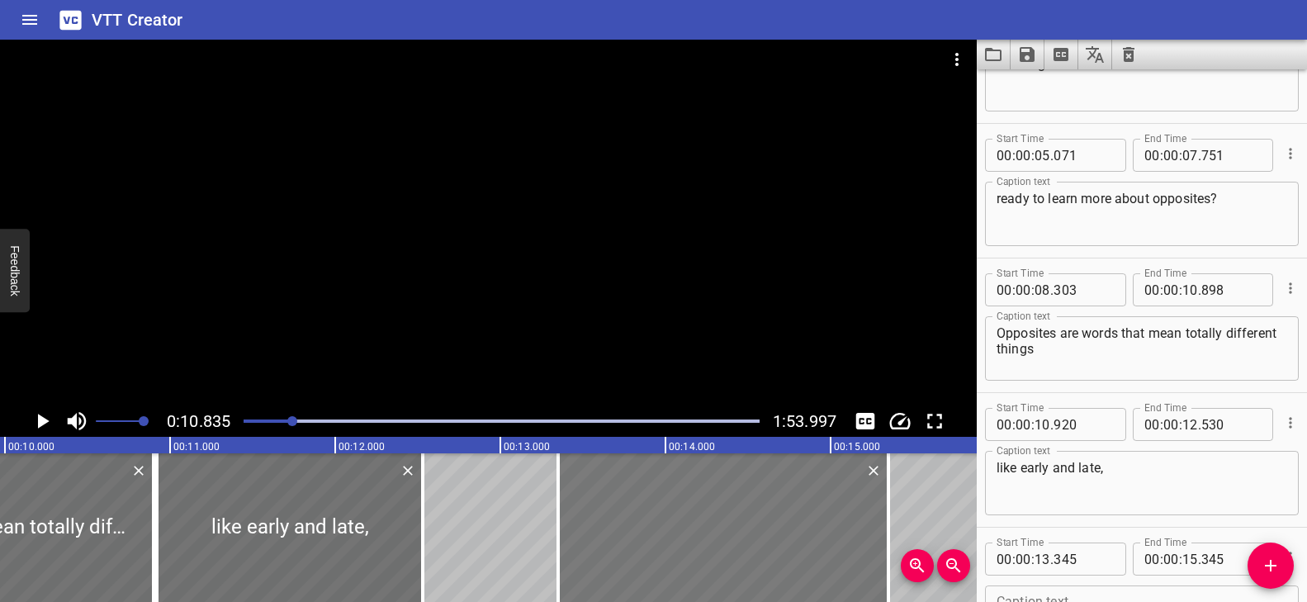
click at [645, 521] on div at bounding box center [723, 527] width 330 height 149
type input "350"
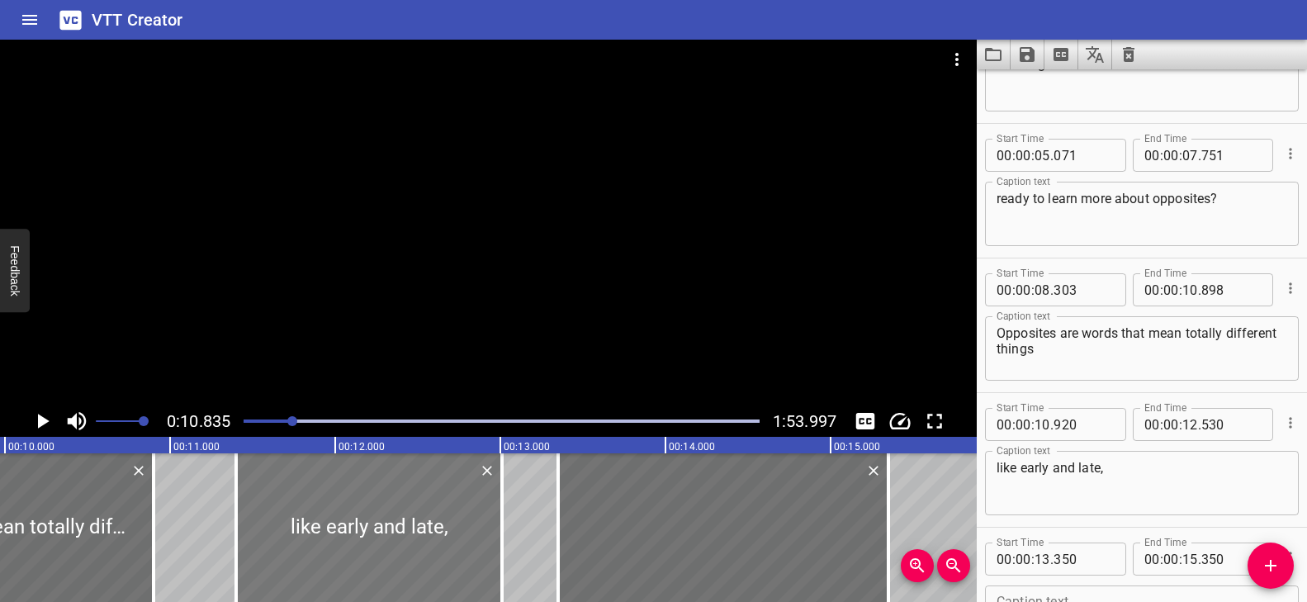
drag, startPoint x: 357, startPoint y: 534, endPoint x: 396, endPoint y: 540, distance: 39.2
click at [396, 540] on div at bounding box center [369, 527] width 266 height 149
type input "11"
type input "400"
type input "13"
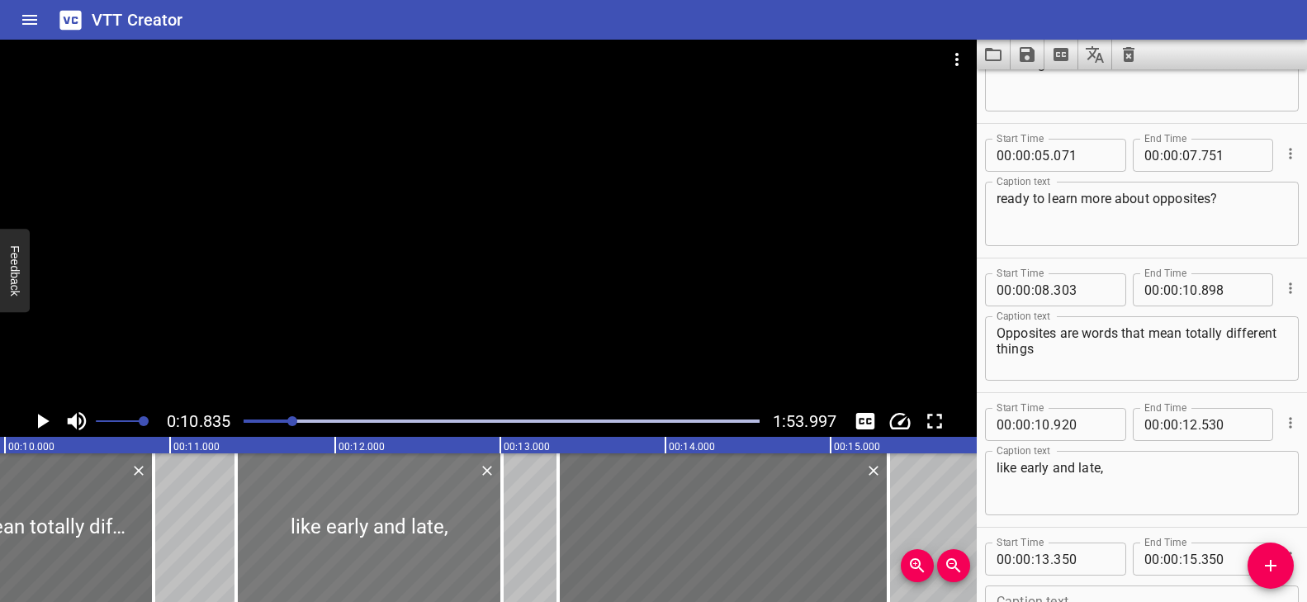
type input "010"
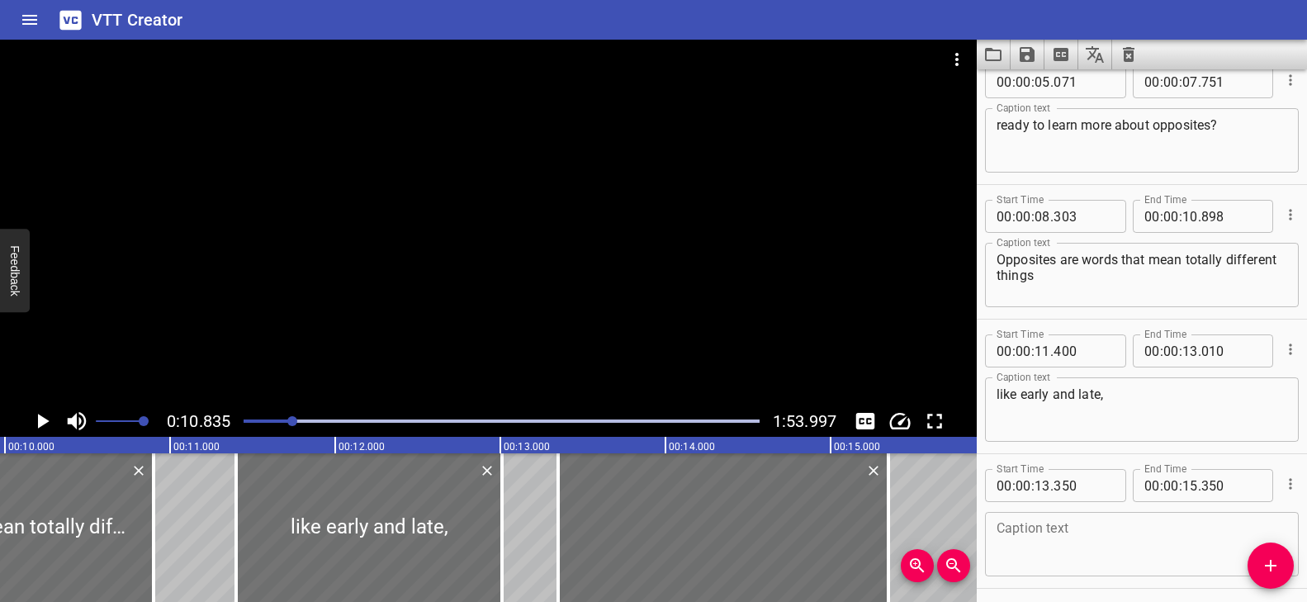
scroll to position [352, 0]
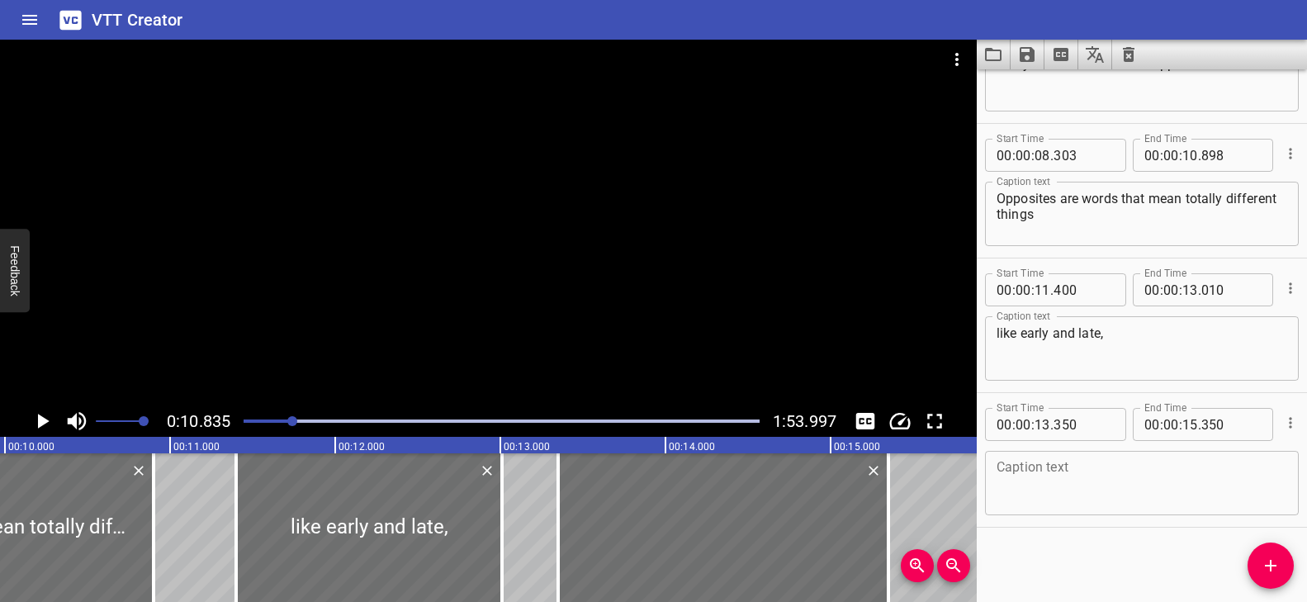
click at [1100, 477] on textarea at bounding box center [1141, 483] width 291 height 47
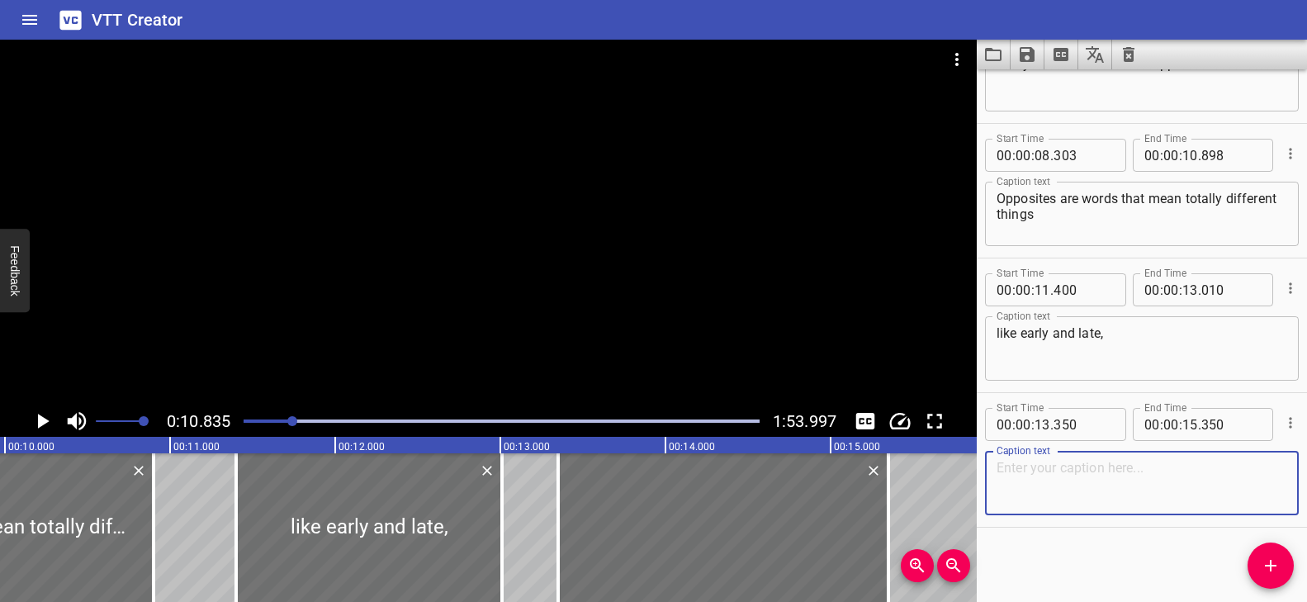
paste textarea "or happy and sad."
type textarea "or happy and sad."
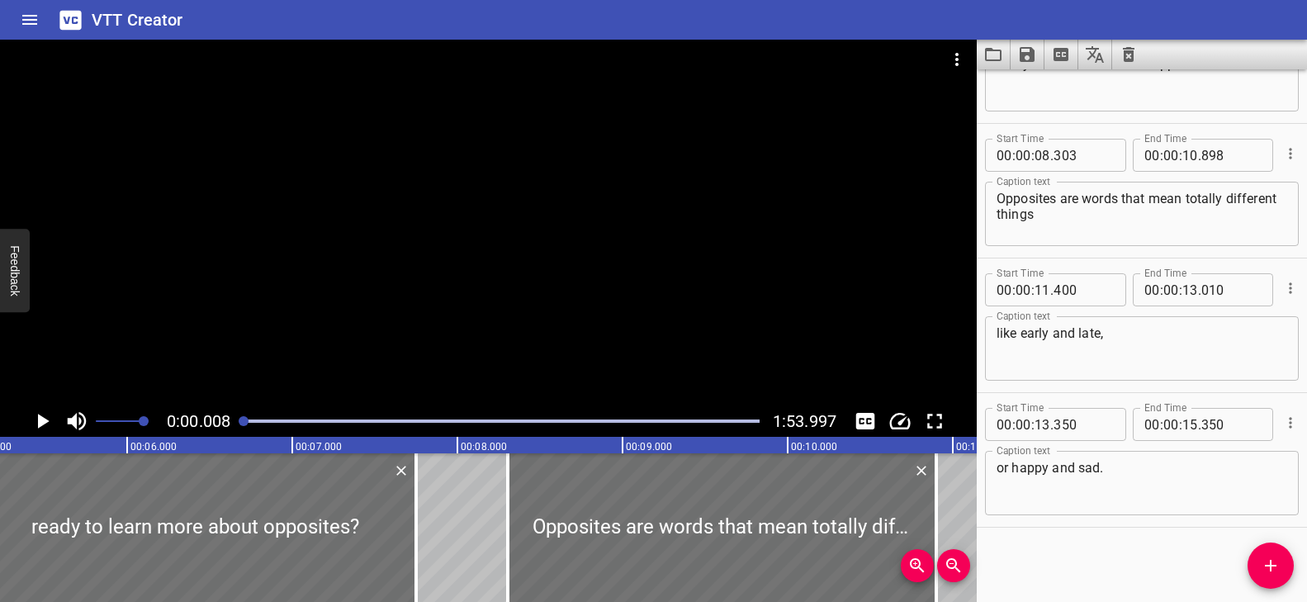
drag, startPoint x: 277, startPoint y: 422, endPoint x: 236, endPoint y: 422, distance: 41.3
click at [235, 423] on div at bounding box center [502, 420] width 536 height 23
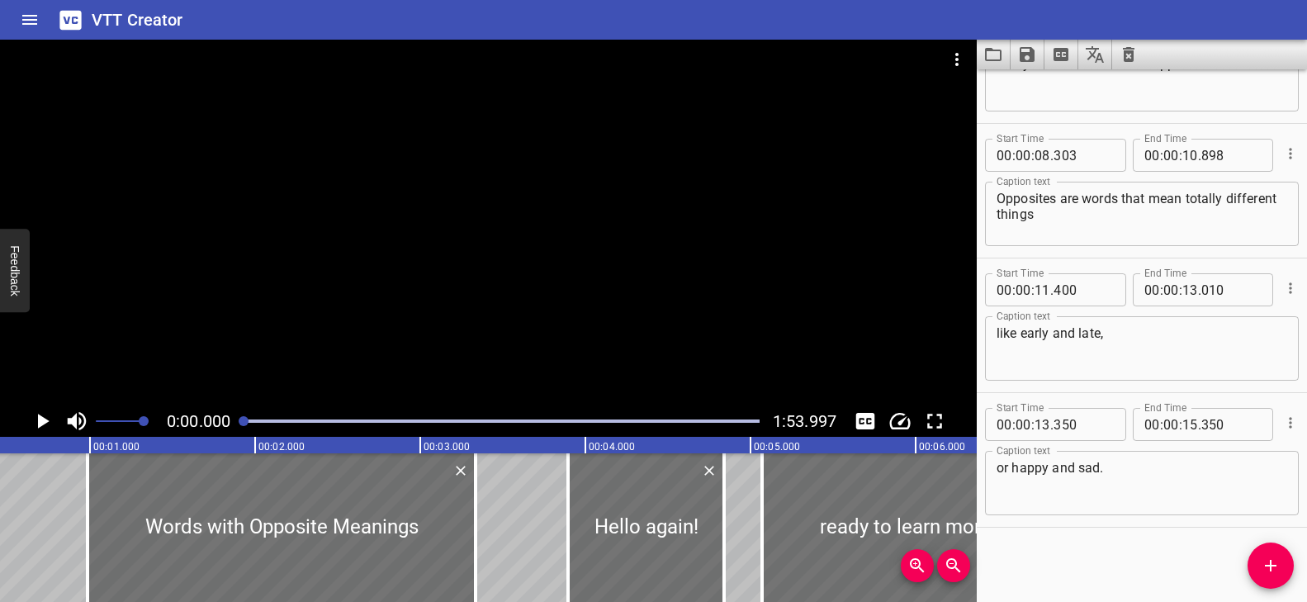
scroll to position [0, 1]
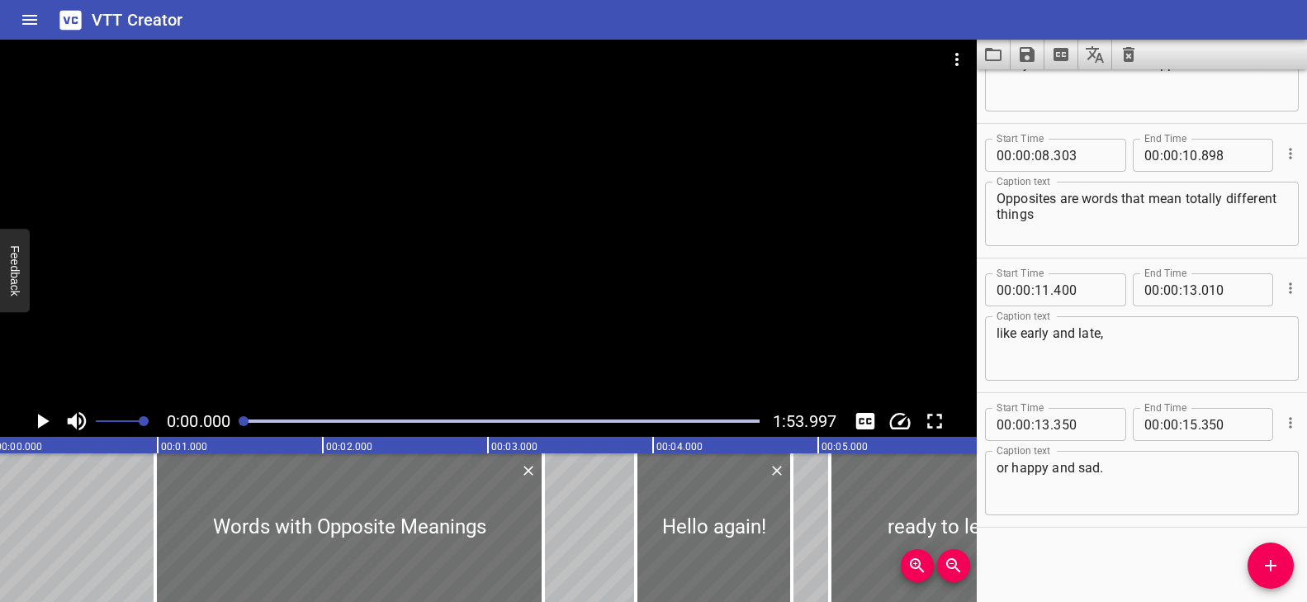
click at [406, 357] on div at bounding box center [488, 223] width 976 height 366
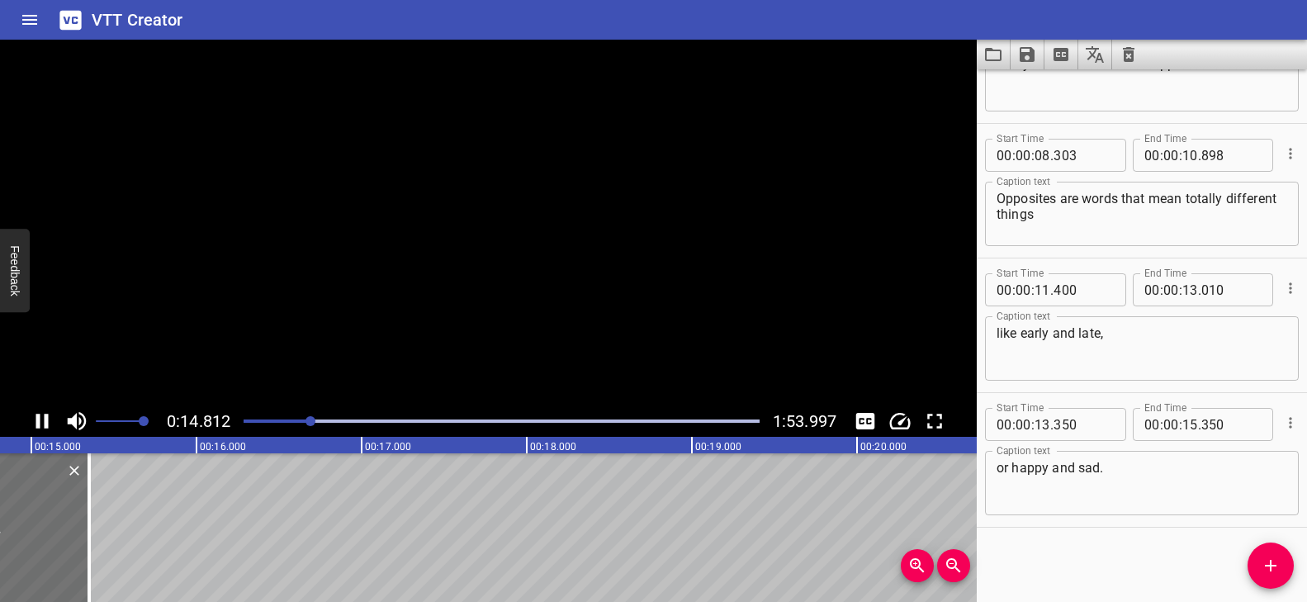
scroll to position [0, 2468]
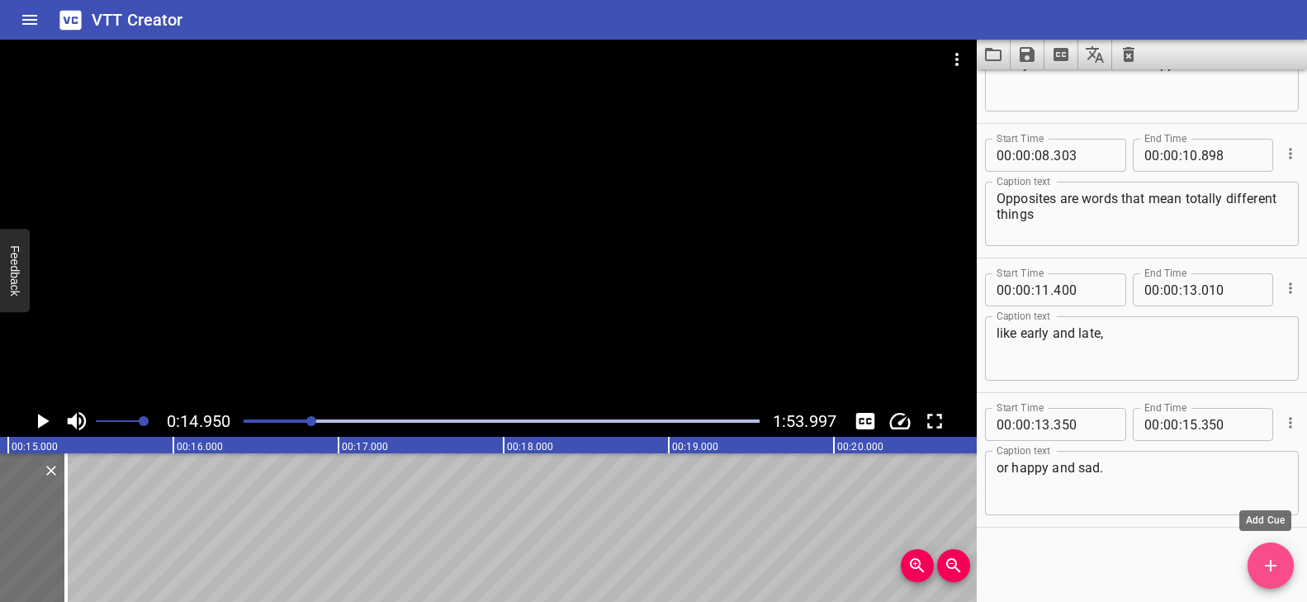
click at [1274, 574] on icon "Add Cue" at bounding box center [1270, 566] width 20 height 20
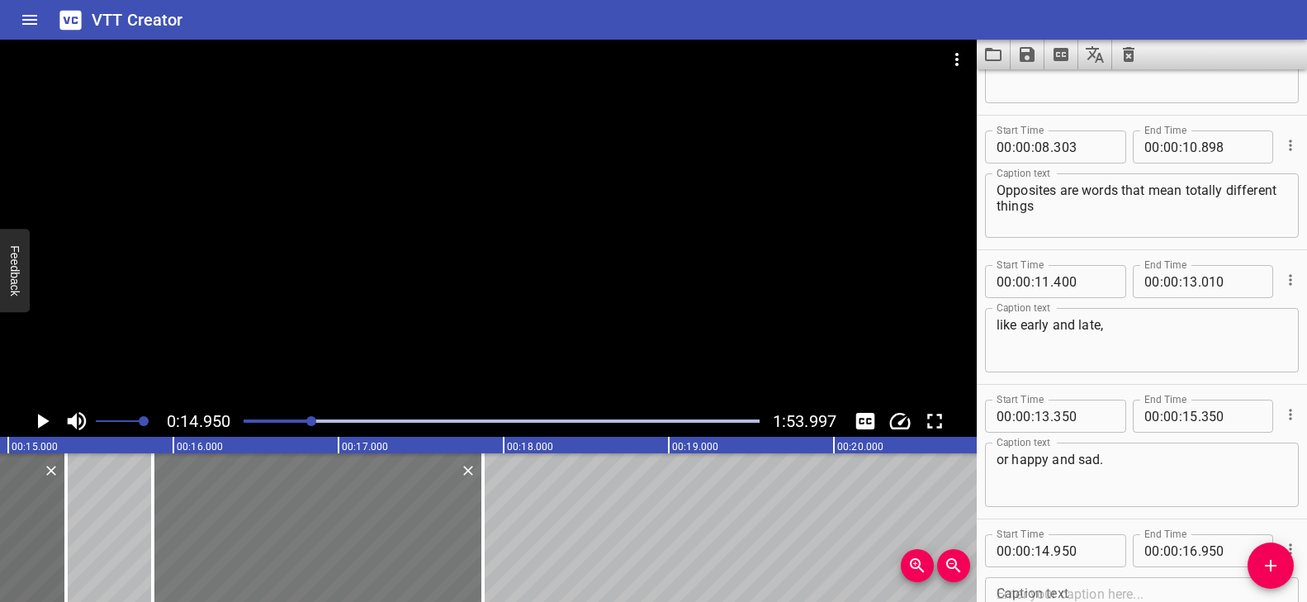
drag, startPoint x: 272, startPoint y: 538, endPoint x: 424, endPoint y: 547, distance: 153.0
click at [424, 547] on div at bounding box center [318, 527] width 330 height 149
type input "15"
type input "875"
type input "17"
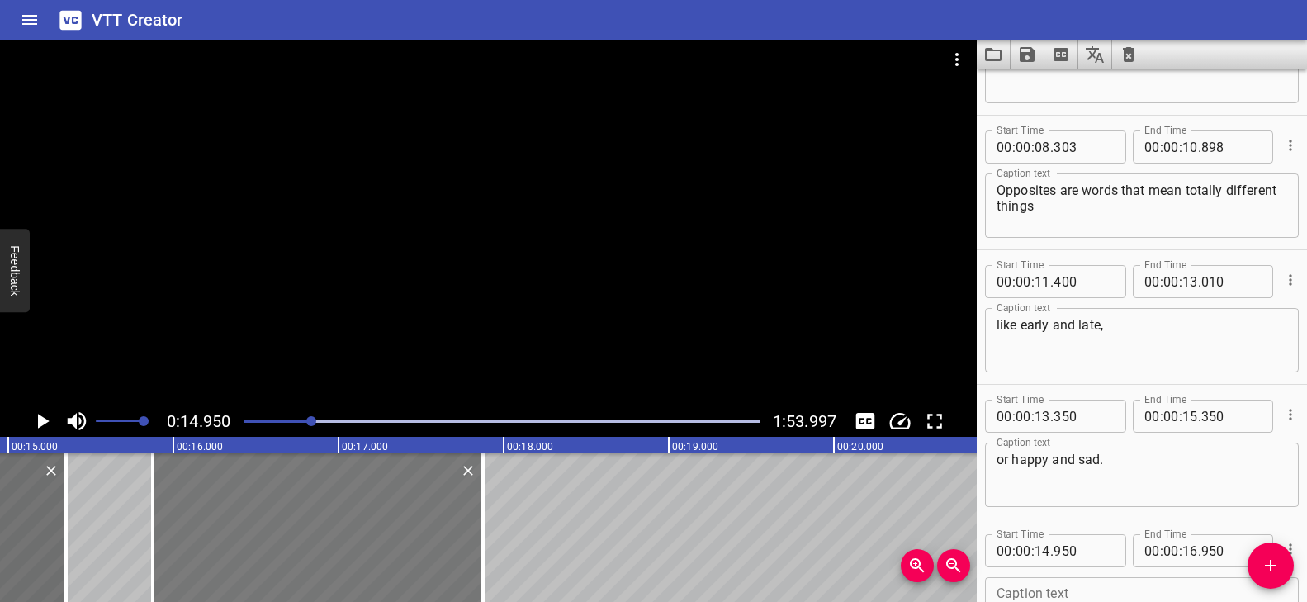
type input "875"
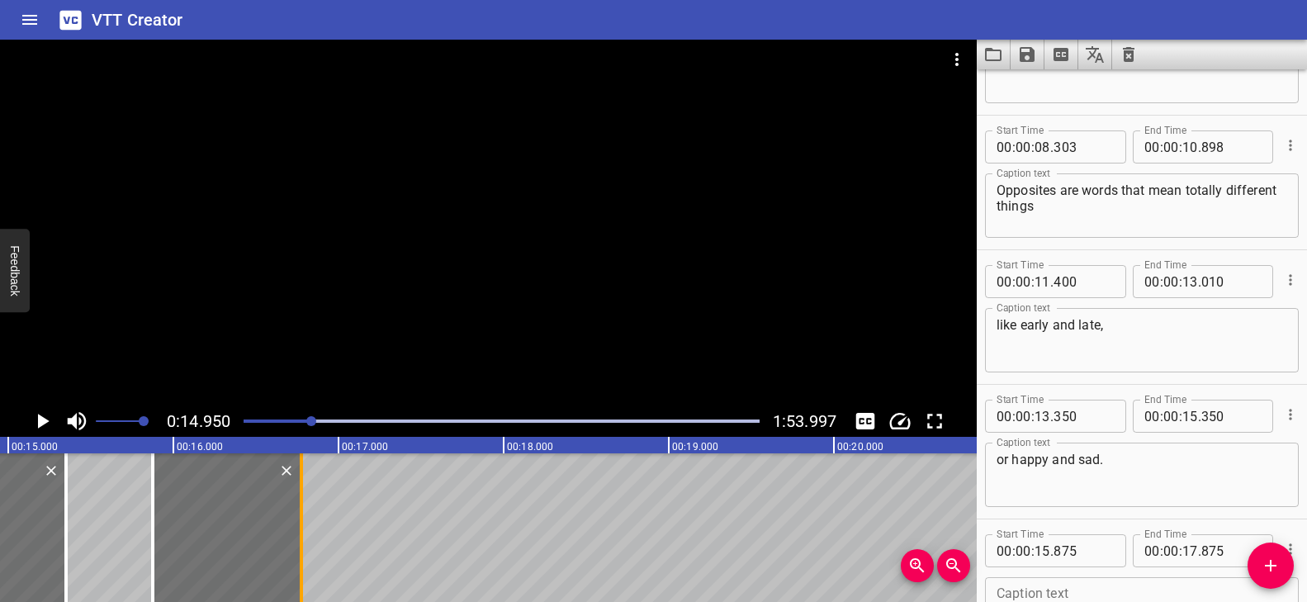
drag, startPoint x: 484, startPoint y: 518, endPoint x: 302, endPoint y: 522, distance: 181.7
click at [302, 522] on div at bounding box center [301, 527] width 3 height 149
type input "16"
type input "775"
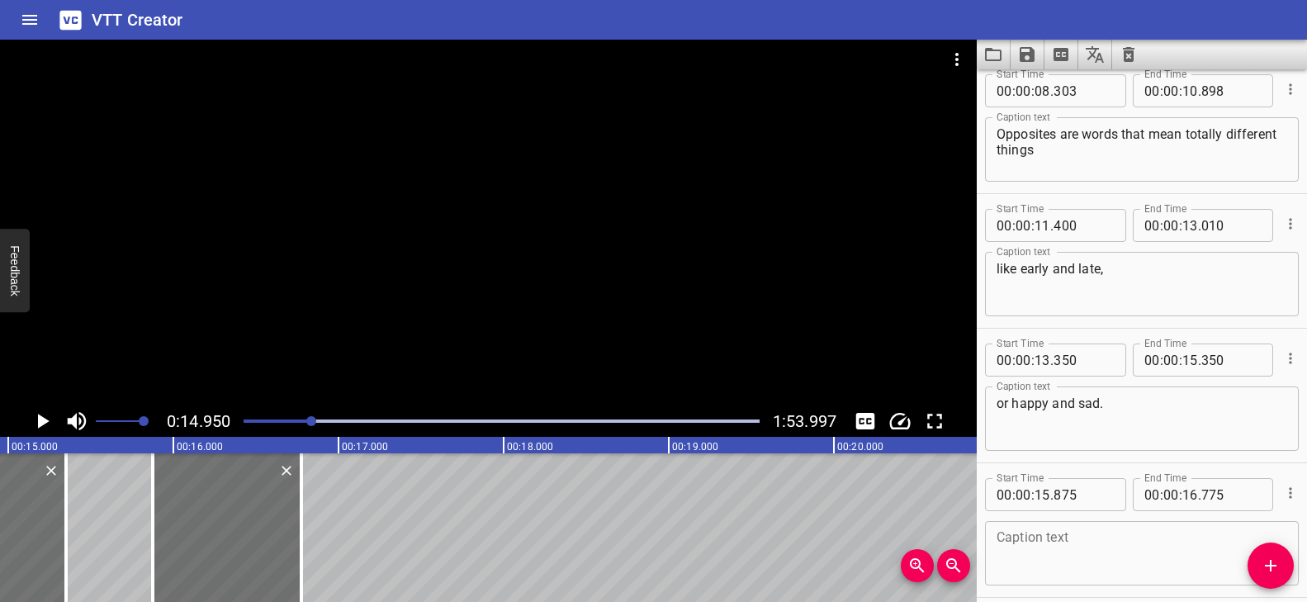
scroll to position [487, 0]
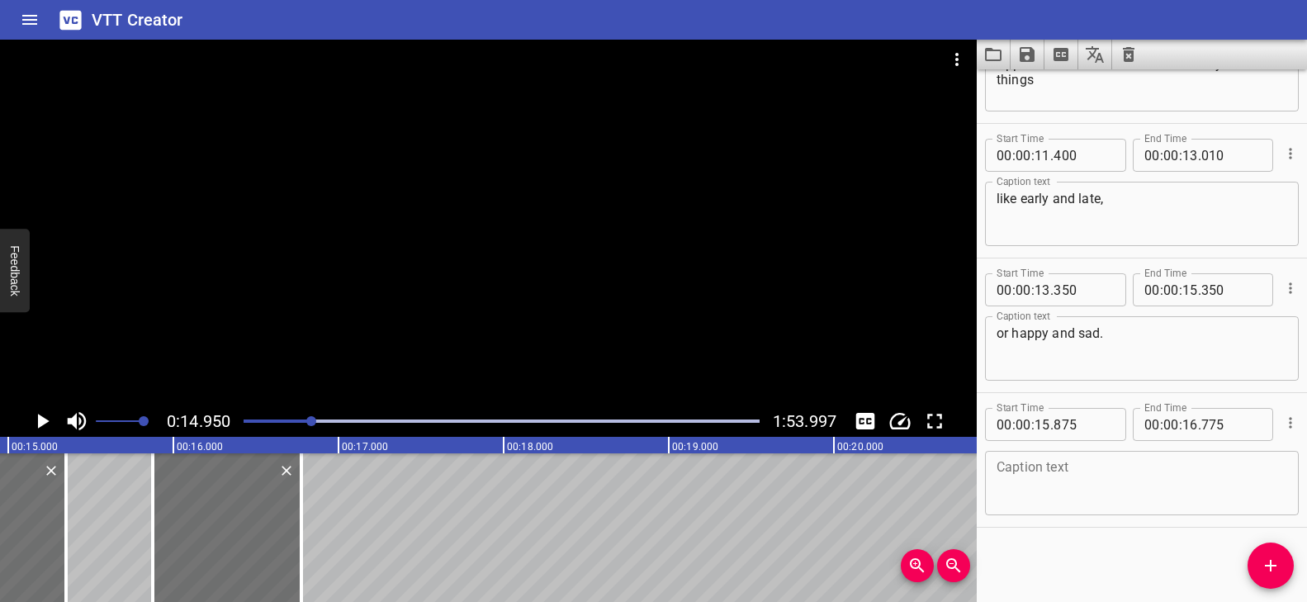
click at [1057, 476] on textarea at bounding box center [1141, 483] width 291 height 47
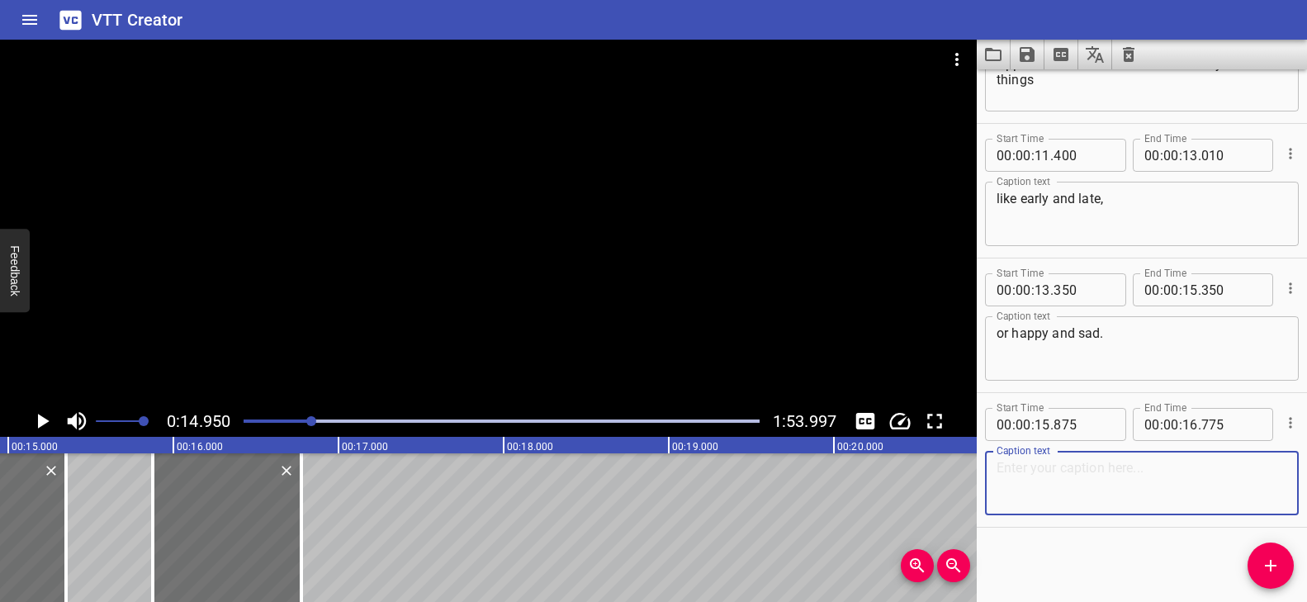
paste textarea "Say it with me"
type textarea "Say it with me"
click at [1269, 562] on icon "Add Cue" at bounding box center [1270, 566] width 20 height 20
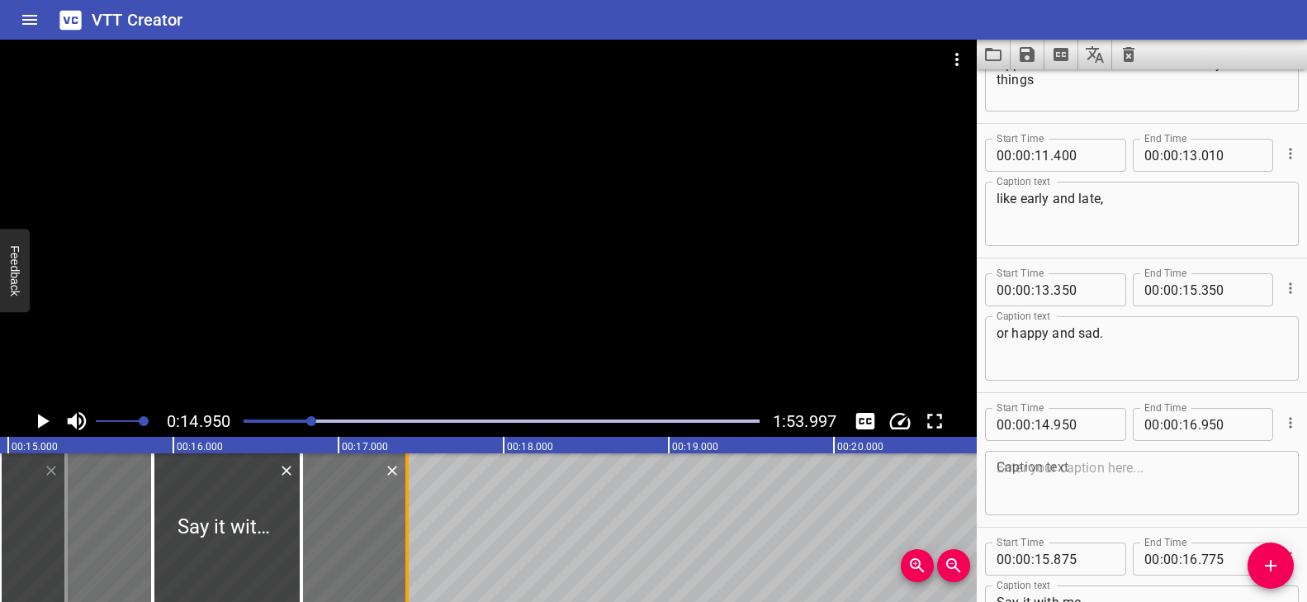
drag, startPoint x: 330, startPoint y: 524, endPoint x: 395, endPoint y: 527, distance: 65.3
click at [405, 527] on div at bounding box center [406, 527] width 3 height 149
type input "17"
type input "360"
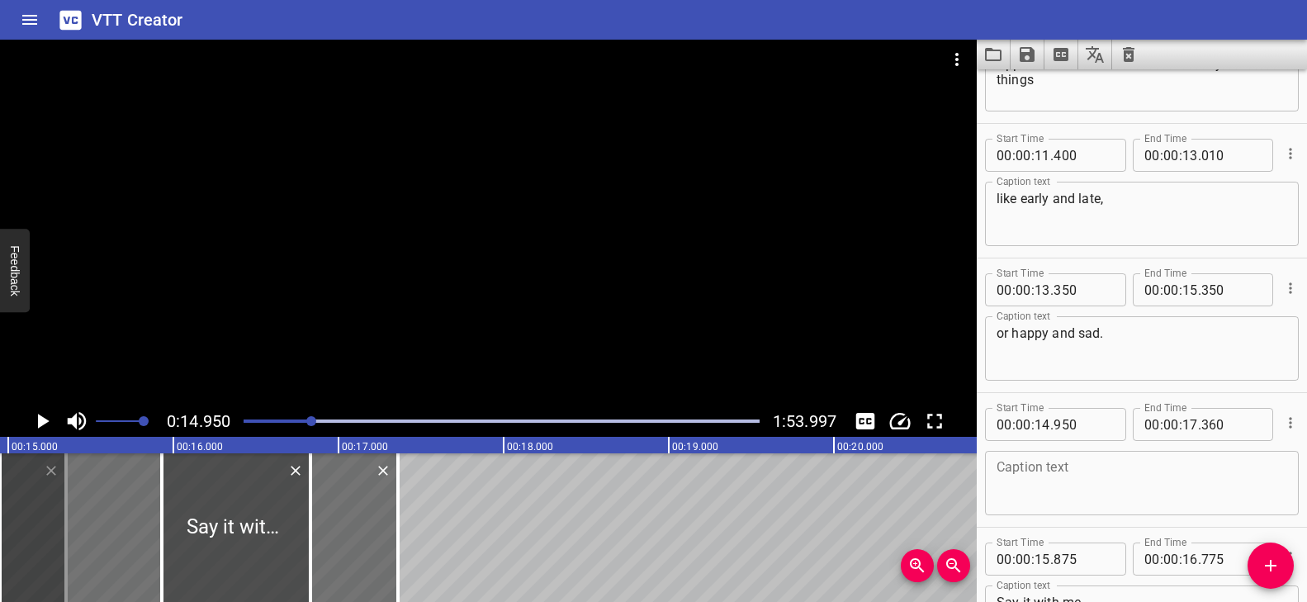
drag, startPoint x: 252, startPoint y: 520, endPoint x: 261, endPoint y: 521, distance: 9.1
click at [261, 521] on div at bounding box center [236, 527] width 149 height 149
type input "930"
type input "830"
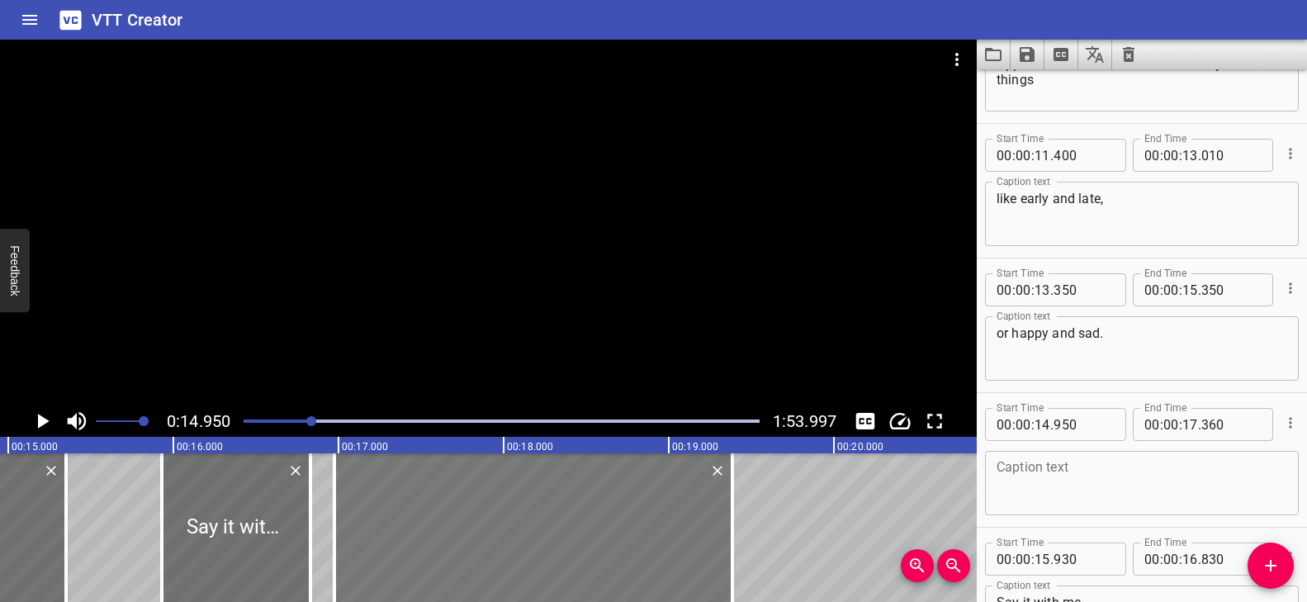
drag, startPoint x: 371, startPoint y: 513, endPoint x: 520, endPoint y: 517, distance: 148.6
type input "16"
type input "975"
type input "19"
type input "385"
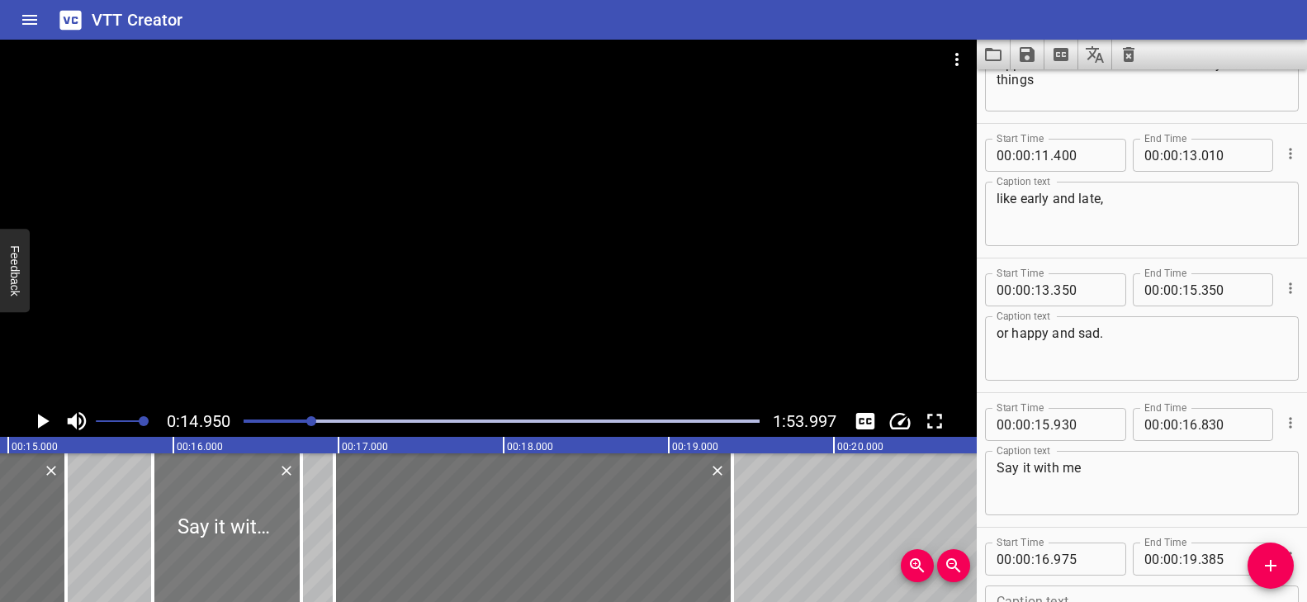
drag, startPoint x: 267, startPoint y: 521, endPoint x: 258, endPoint y: 520, distance: 9.1
click at [258, 520] on div at bounding box center [227, 527] width 149 height 149
type input "875"
type input "775"
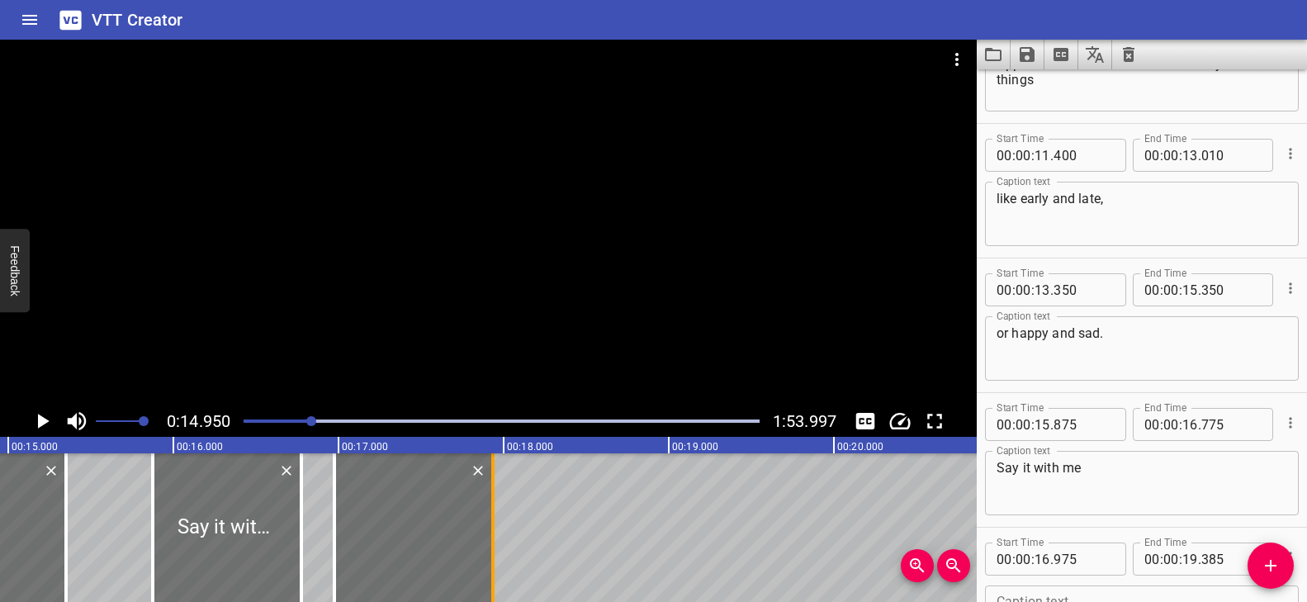
drag, startPoint x: 729, startPoint y: 515, endPoint x: 489, endPoint y: 514, distance: 239.4
click at [489, 514] on div at bounding box center [493, 527] width 17 height 149
type input "17"
type input "935"
drag, startPoint x: 334, startPoint y: 517, endPoint x: 359, endPoint y: 532, distance: 29.3
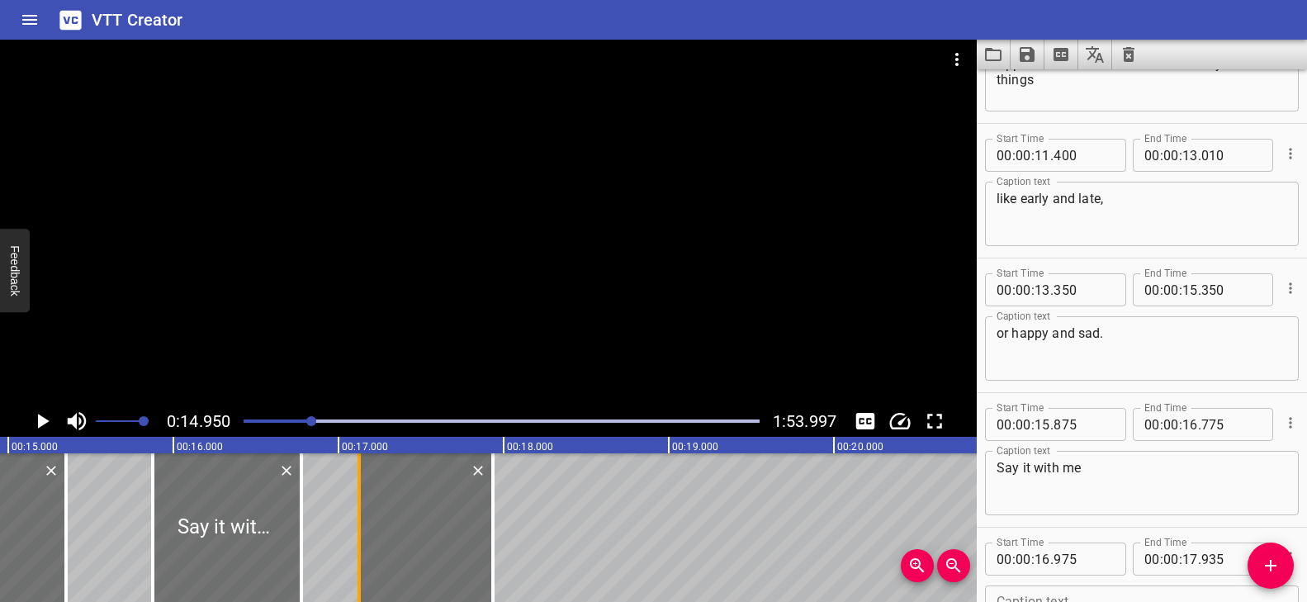
click at [359, 532] on div at bounding box center [358, 527] width 3 height 149
type input "17"
type input "125"
click at [489, 534] on div at bounding box center [490, 527] width 3 height 149
type input "925"
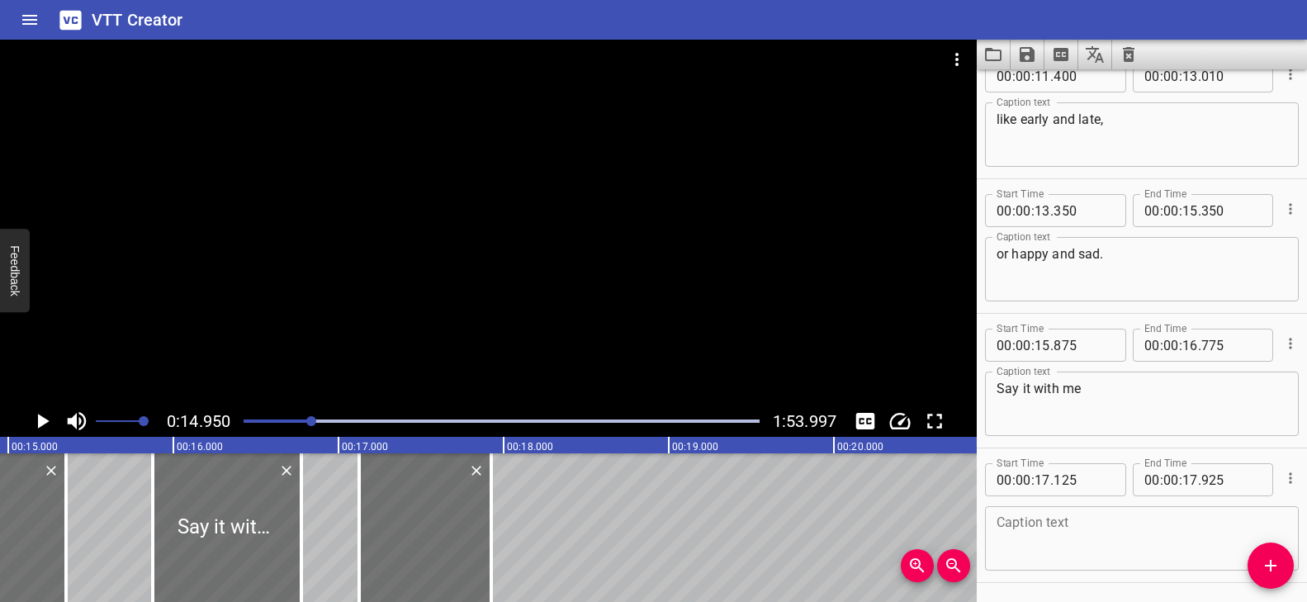
scroll to position [622, 0]
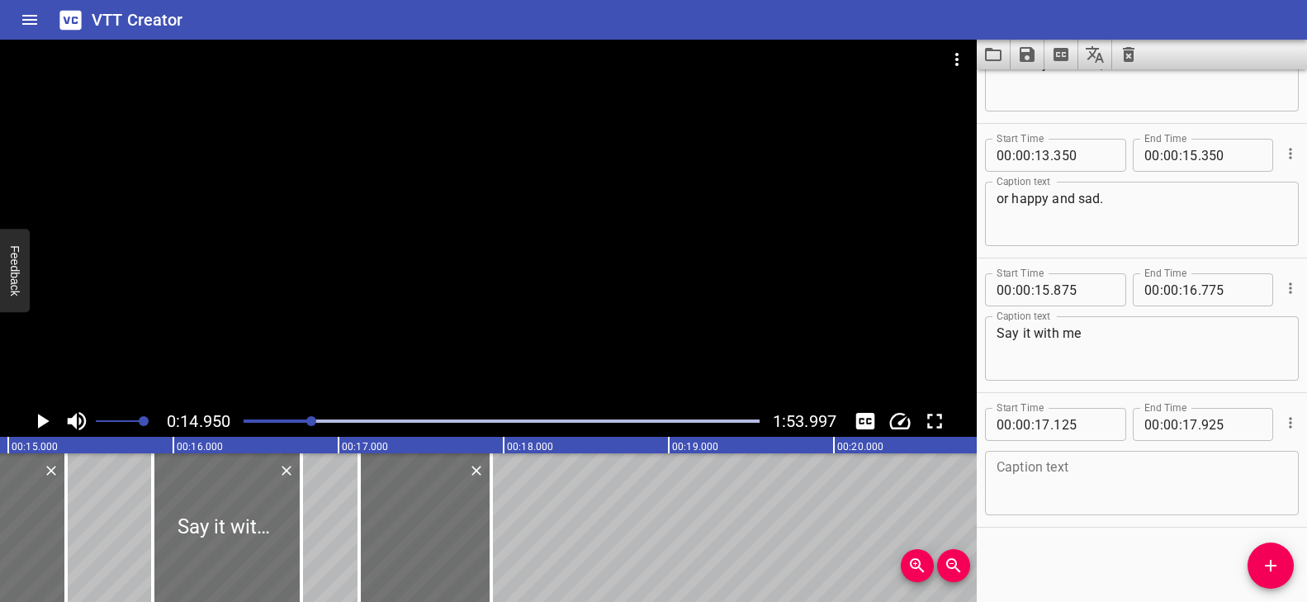
click at [1082, 485] on textarea at bounding box center [1141, 483] width 291 height 47
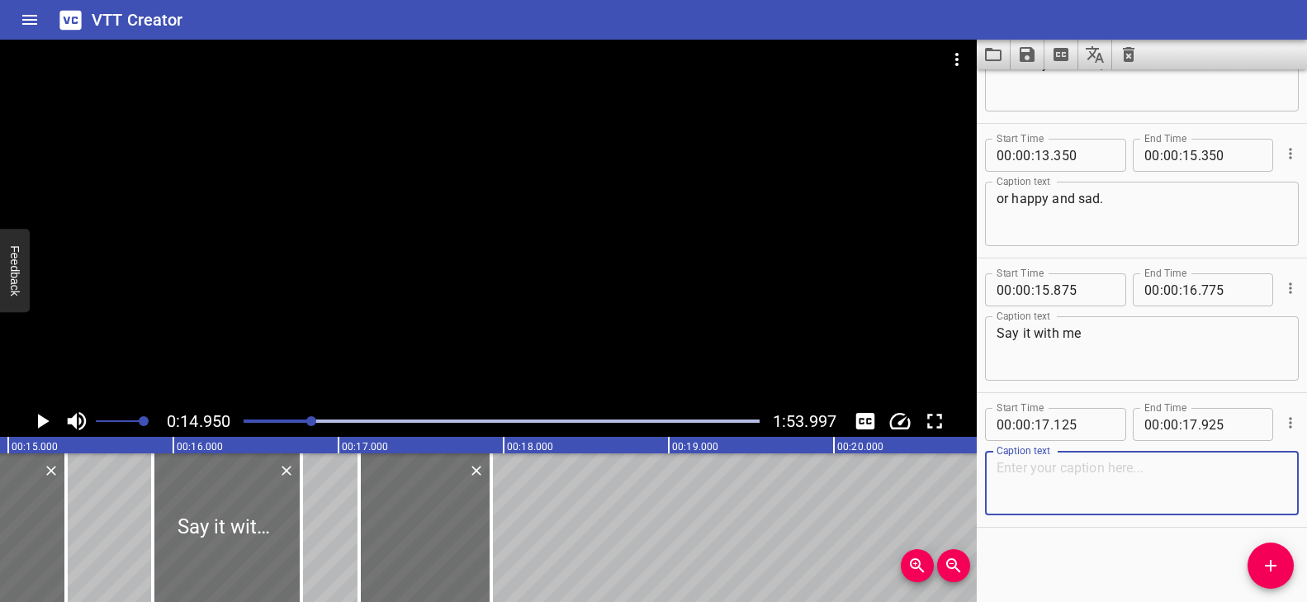
paste textarea "Say it with me"
type textarea "Say it with me"
click at [1045, 475] on textarea at bounding box center [1141, 483] width 291 height 47
paste textarea "opposites!"
type textarea "opposites!"
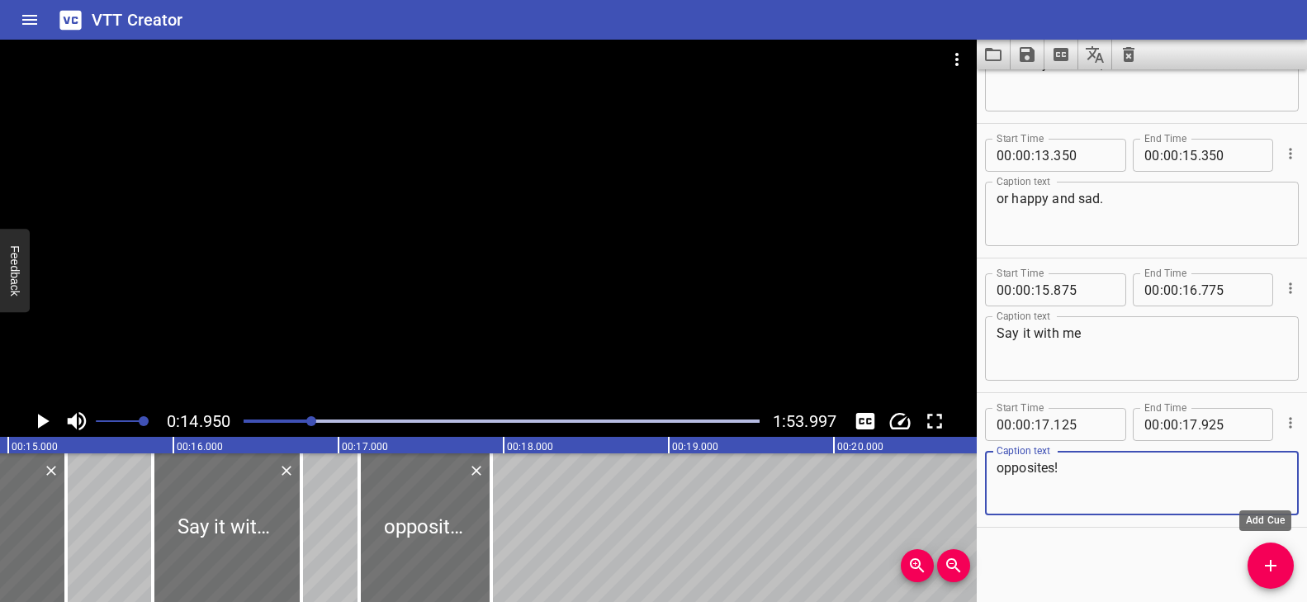
click at [1273, 552] on button "Add Cue" at bounding box center [1270, 565] width 46 height 46
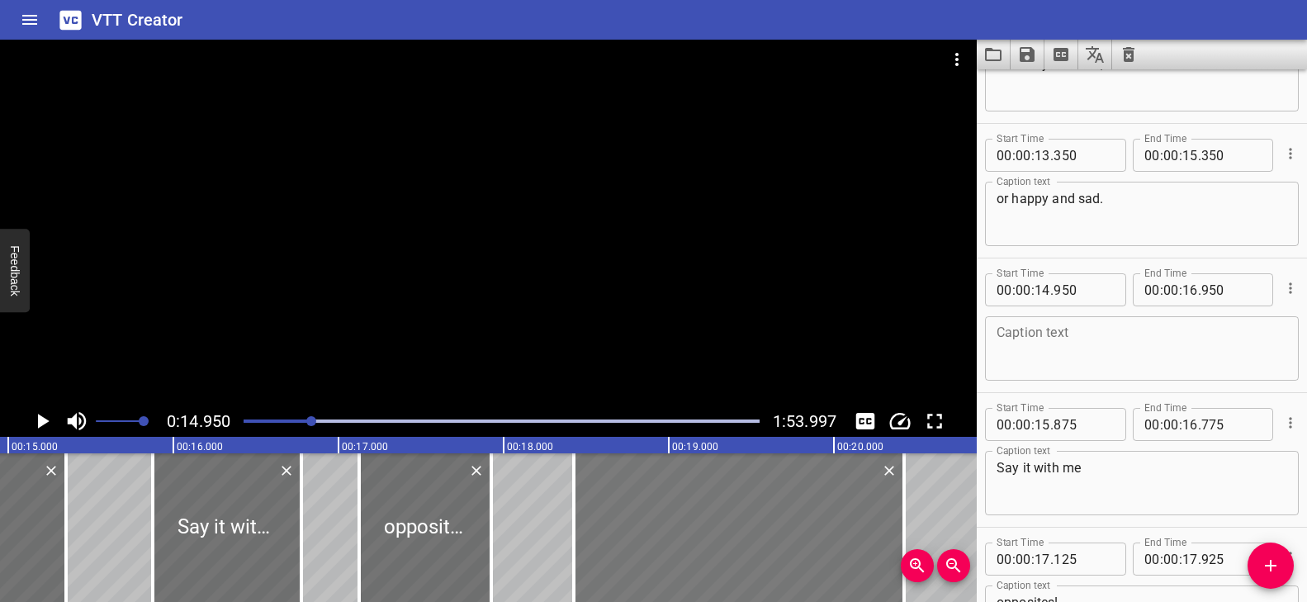
drag, startPoint x: 102, startPoint y: 520, endPoint x: 675, endPoint y: 546, distance: 574.3
type input "18"
type input "425"
type input "20"
type input "425"
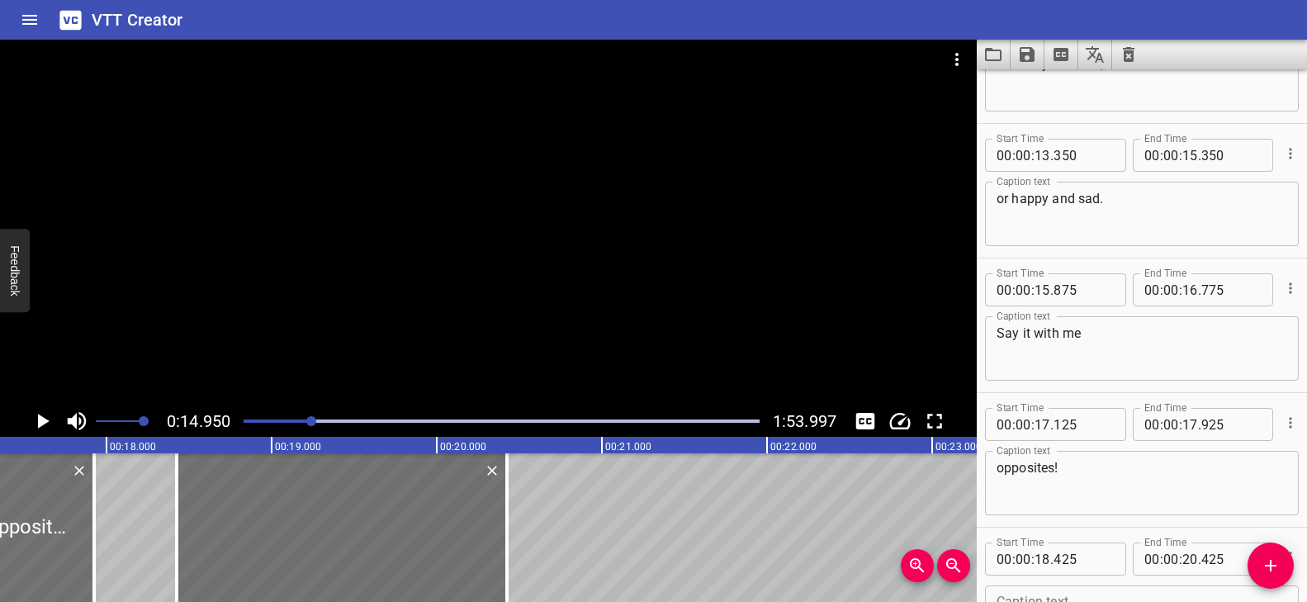
scroll to position [0, 2832]
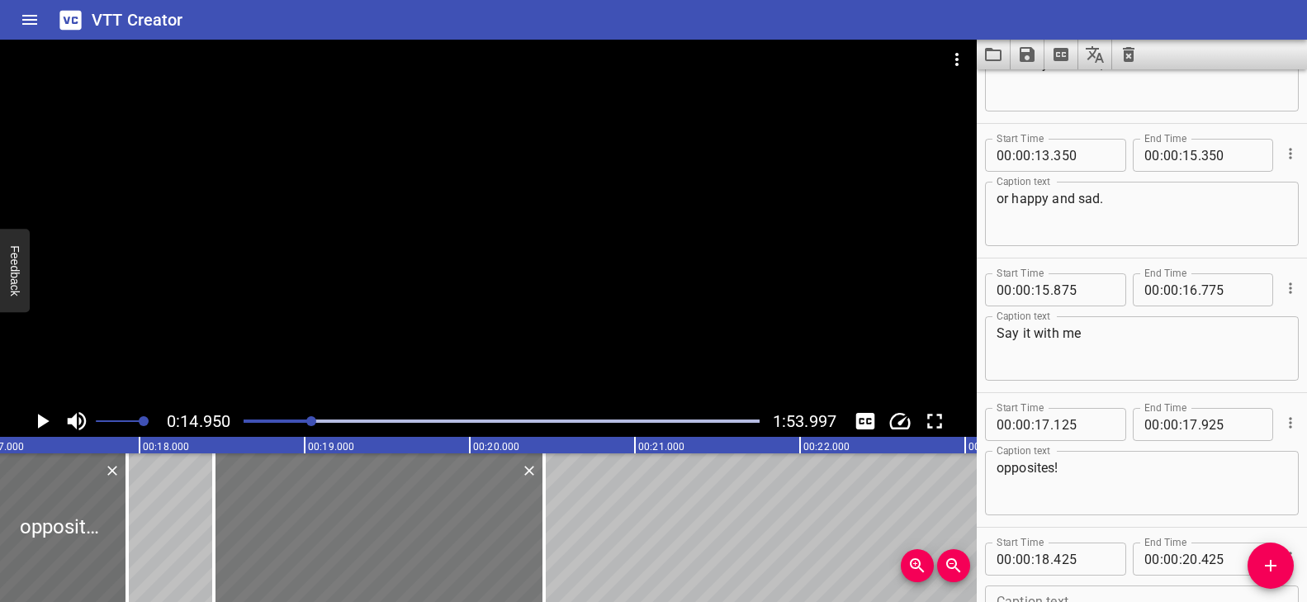
click at [267, 551] on div at bounding box center [379, 527] width 330 height 149
type input "440"
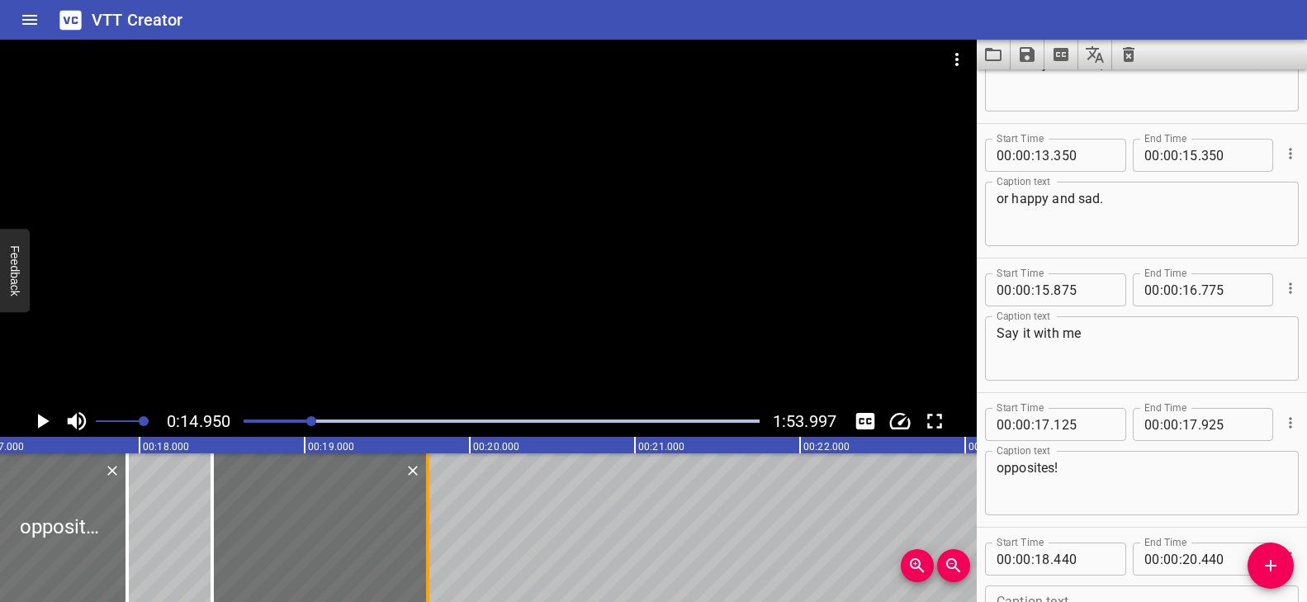
drag, startPoint x: 546, startPoint y: 504, endPoint x: 431, endPoint y: 513, distance: 115.0
click at [431, 513] on div at bounding box center [427, 527] width 17 height 149
type input "19"
type input "745"
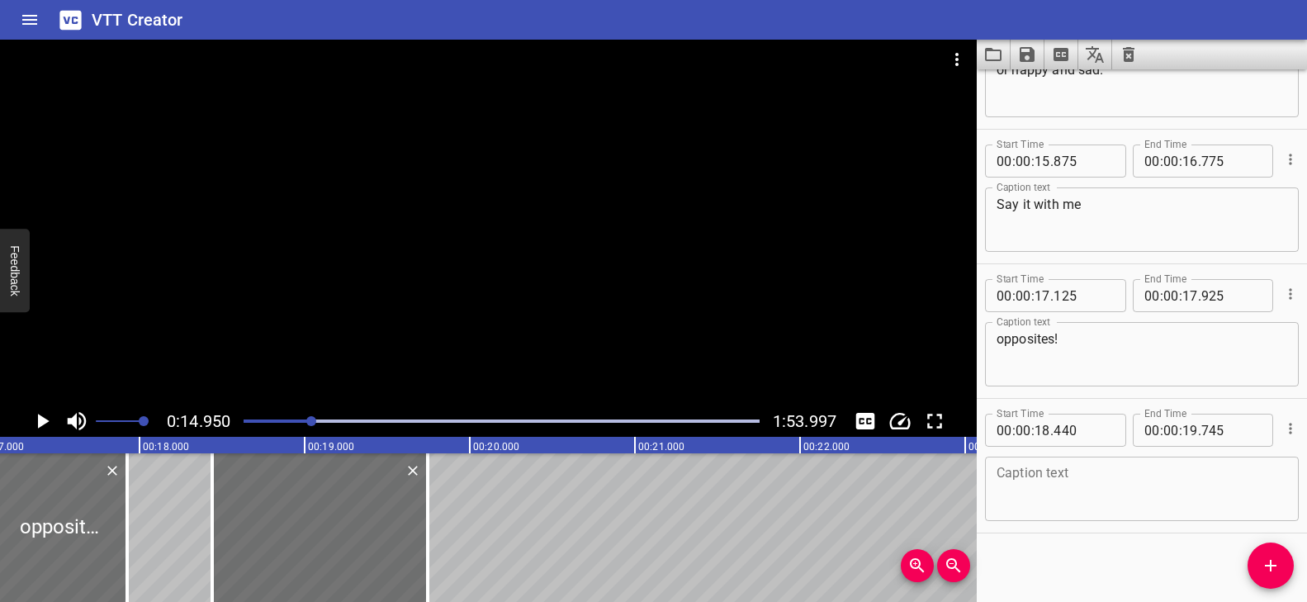
scroll to position [756, 0]
click at [1073, 473] on textarea at bounding box center [1141, 483] width 291 height 47
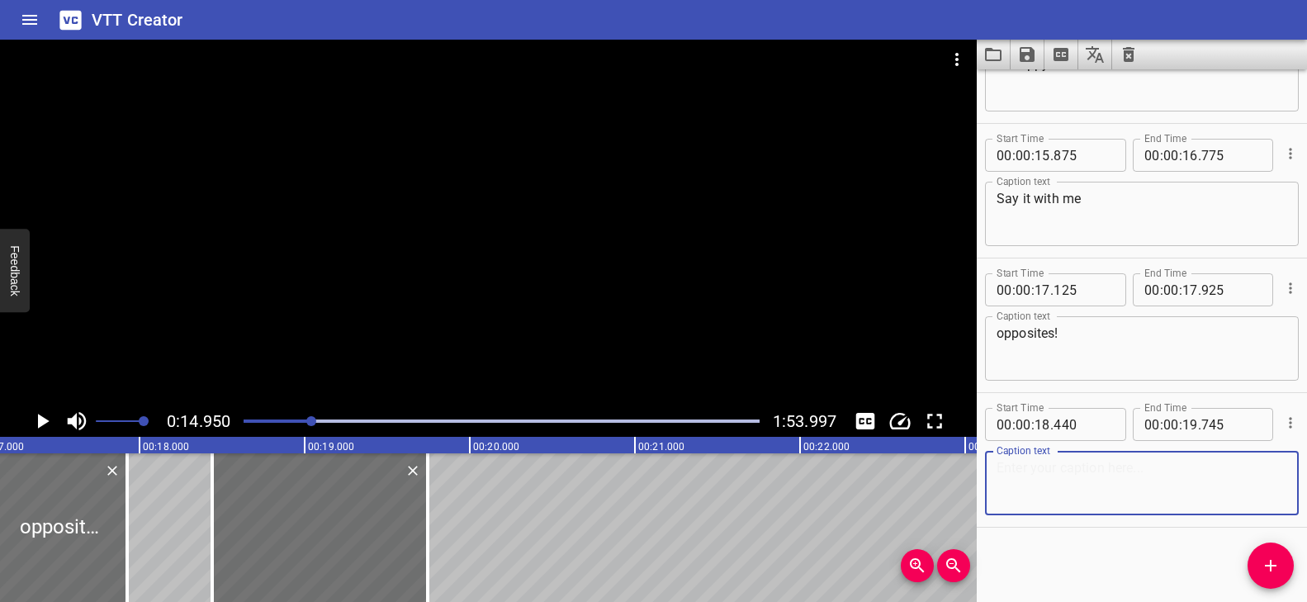
paste textarea "This word is early."
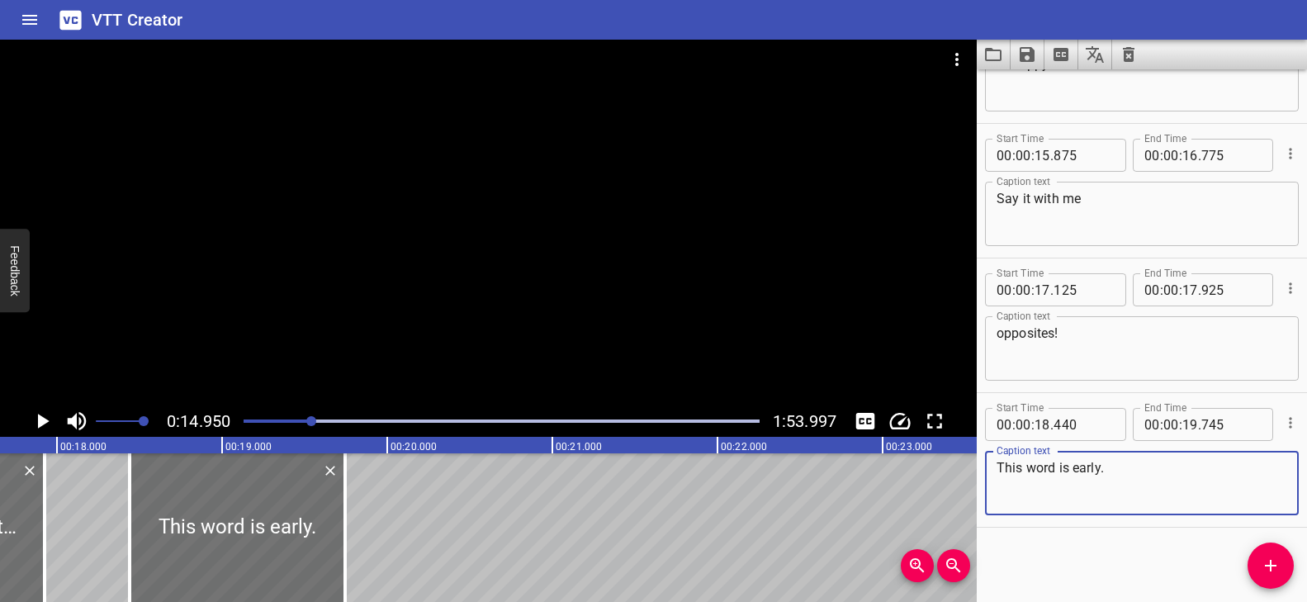
scroll to position [0, 2982]
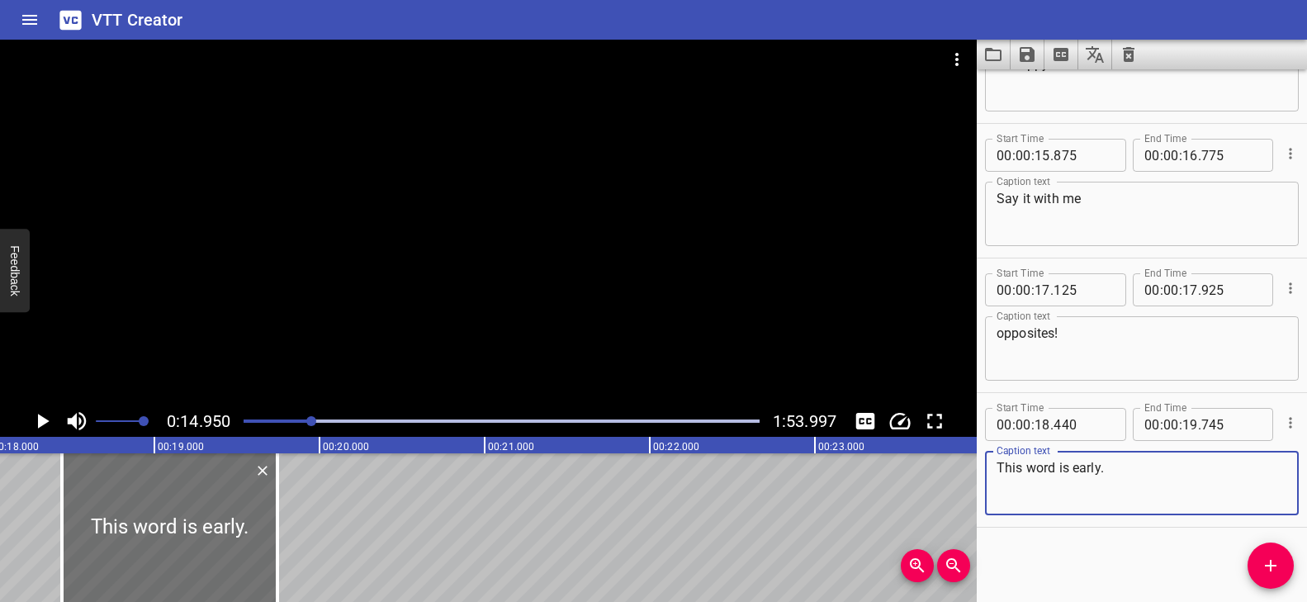
type textarea "This word is early."
click at [1283, 554] on button "Add Cue" at bounding box center [1270, 565] width 46 height 46
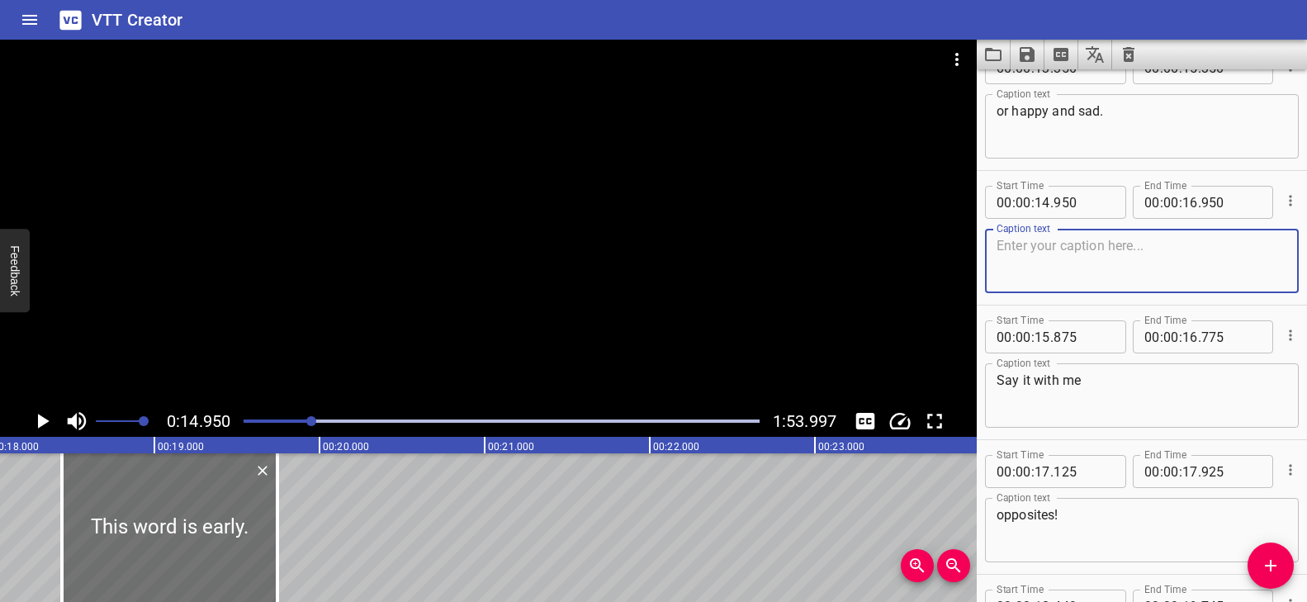
scroll to position [637, 0]
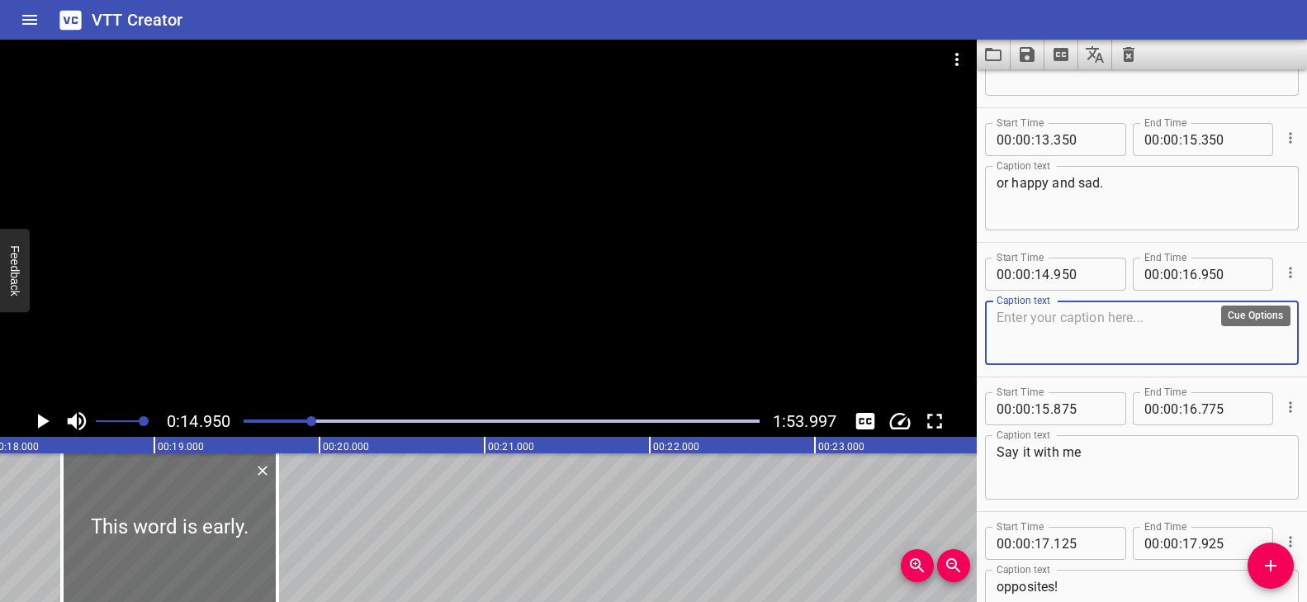
click at [1282, 272] on icon "Cue Options" at bounding box center [1290, 272] width 17 height 17
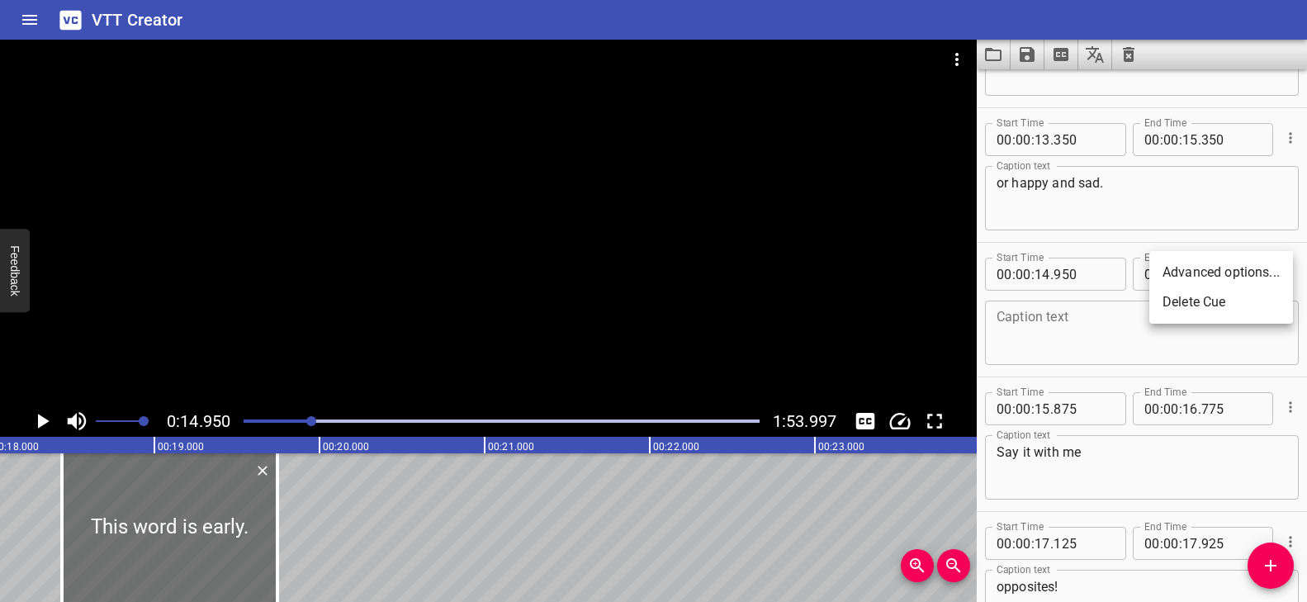
click at [1208, 302] on li "Delete Cue" at bounding box center [1221, 302] width 144 height 30
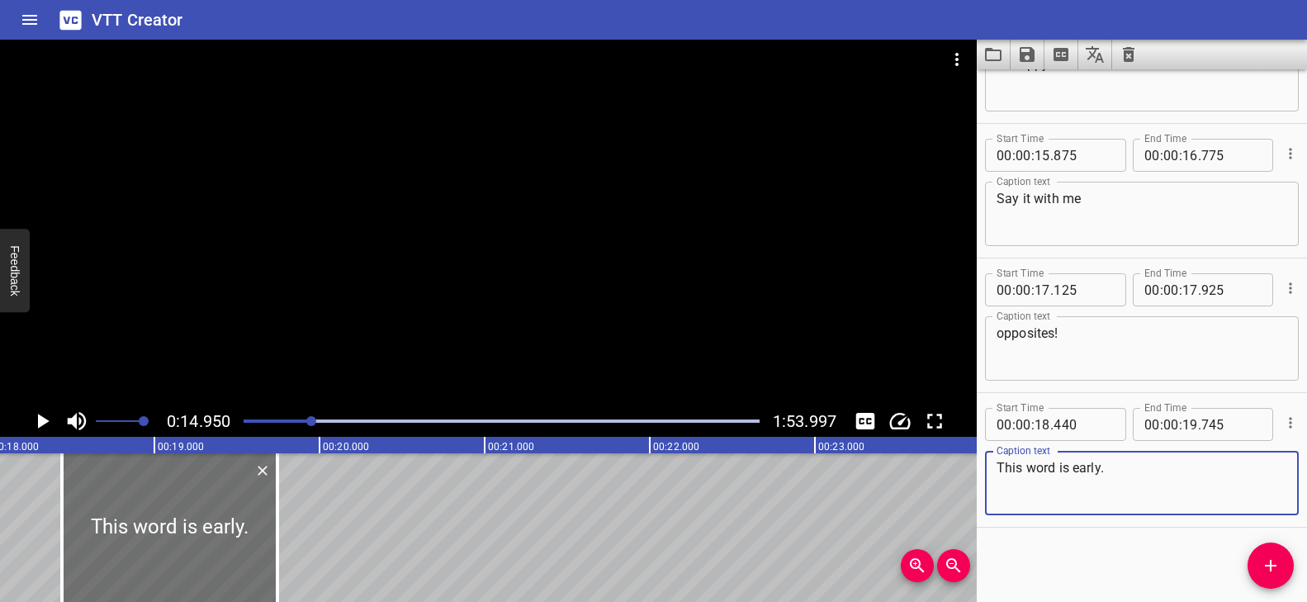
click at [1103, 496] on textarea "This word is early." at bounding box center [1141, 483] width 291 height 47
click at [1269, 563] on icon "Add Cue" at bounding box center [1271, 566] width 12 height 12
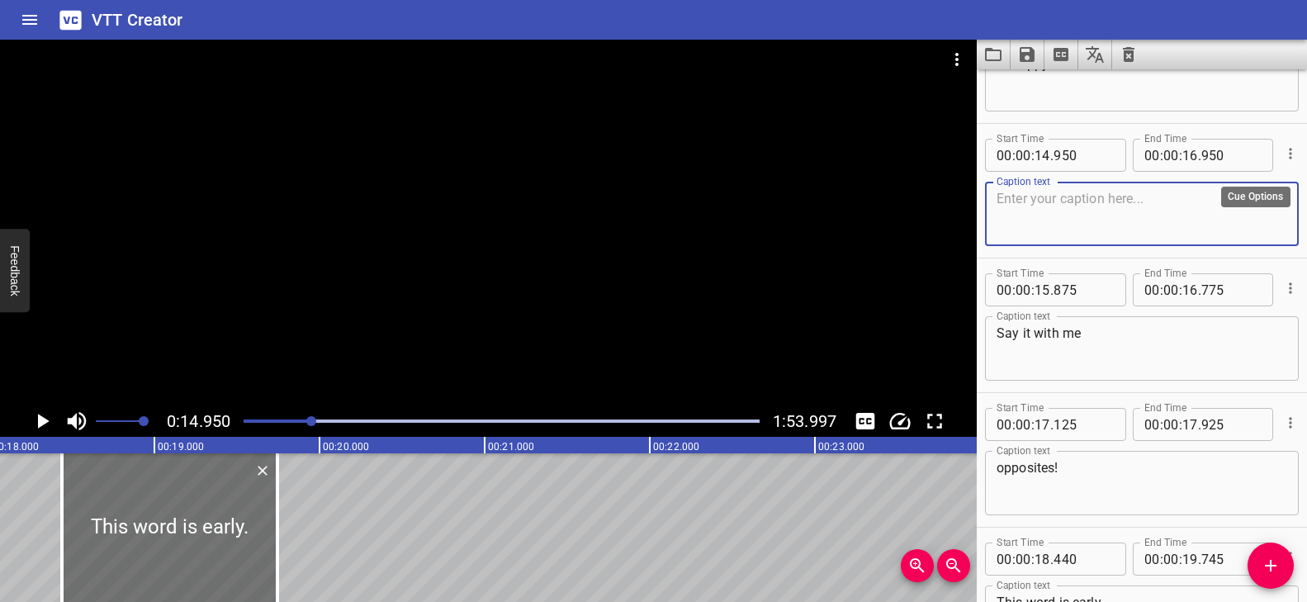
click at [1282, 154] on icon "Cue Options" at bounding box center [1290, 153] width 17 height 17
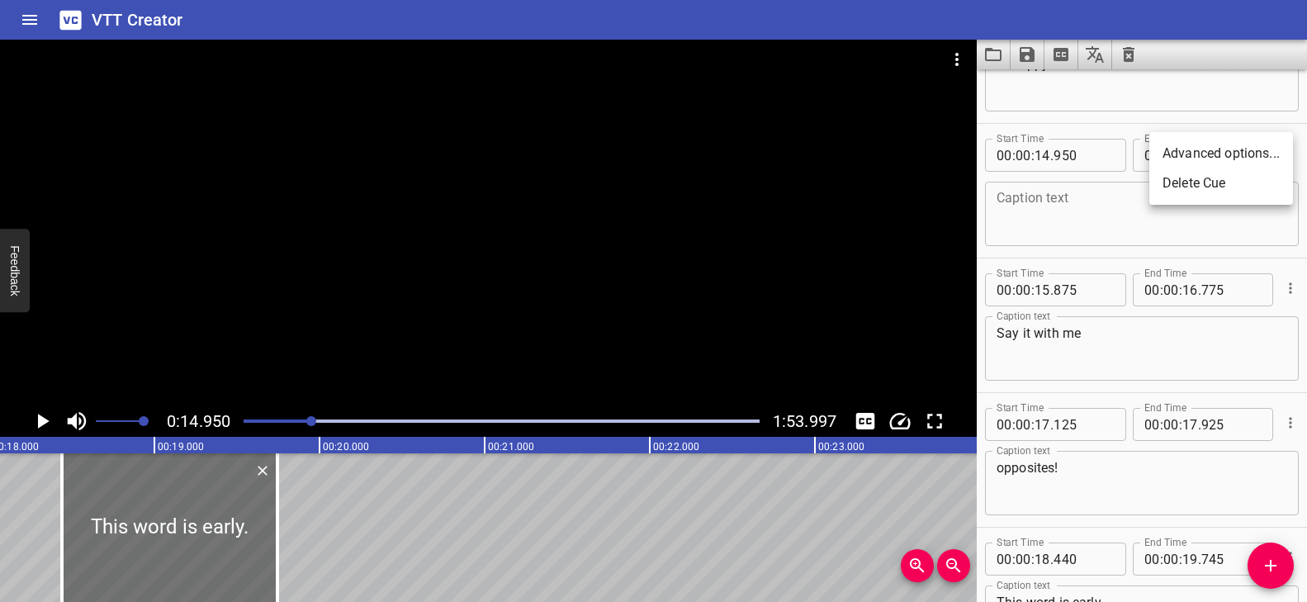
click at [1208, 183] on li "Delete Cue" at bounding box center [1221, 183] width 144 height 30
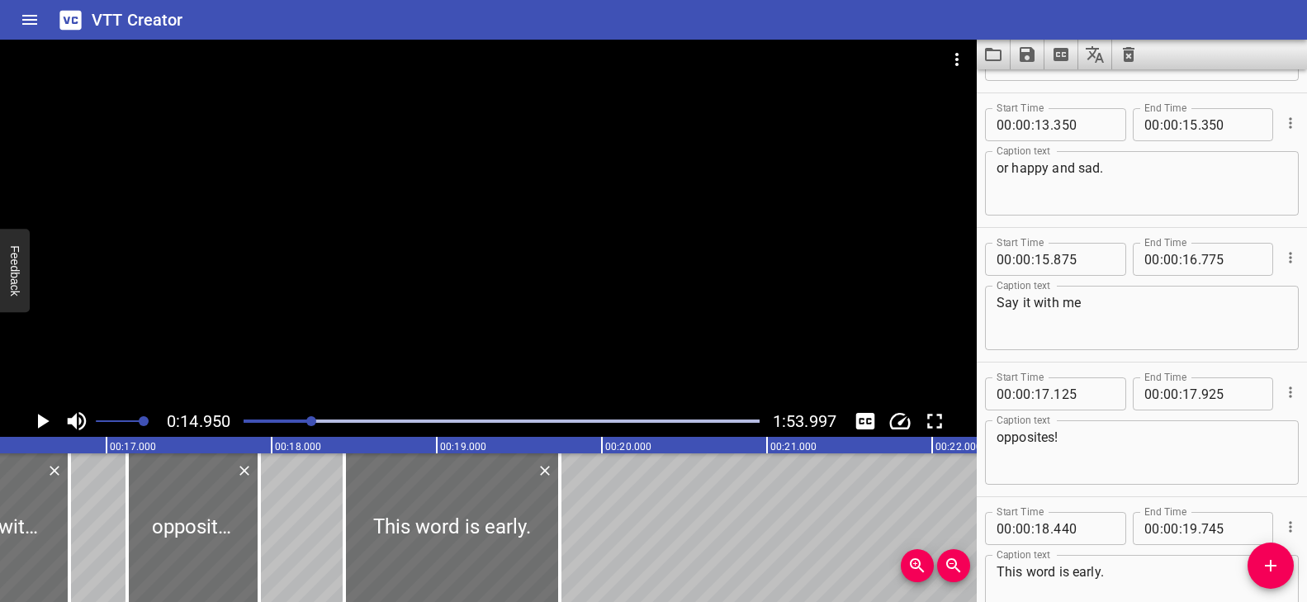
scroll to position [0, 2583]
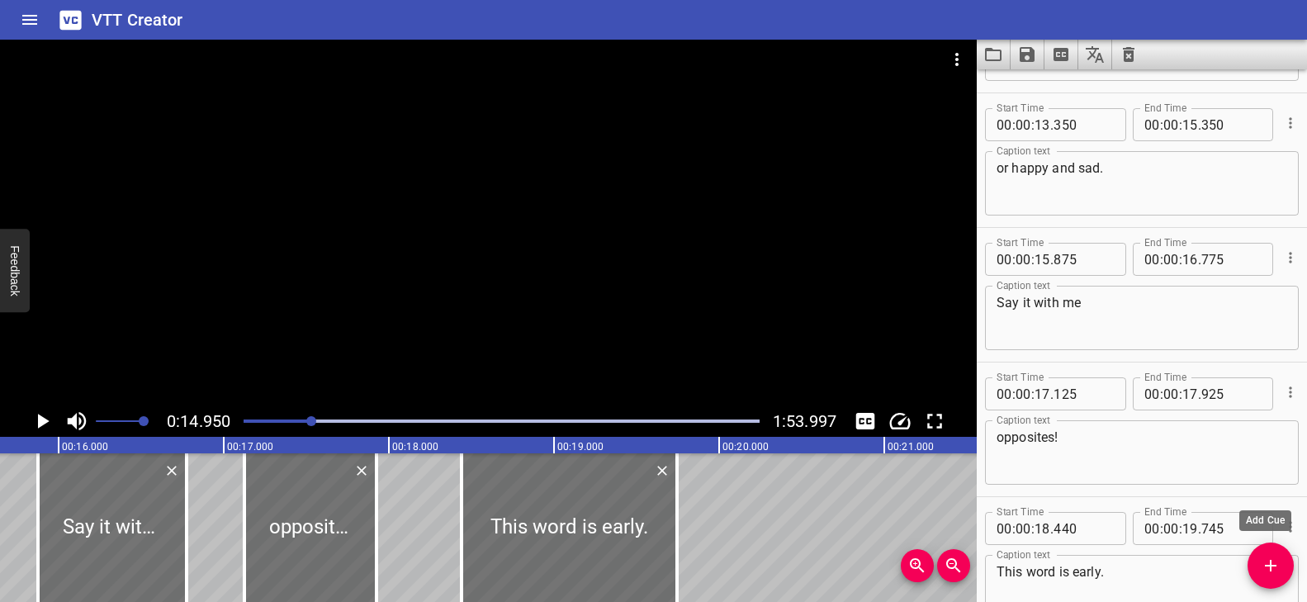
click at [1278, 560] on icon "Add Cue" at bounding box center [1270, 566] width 20 height 20
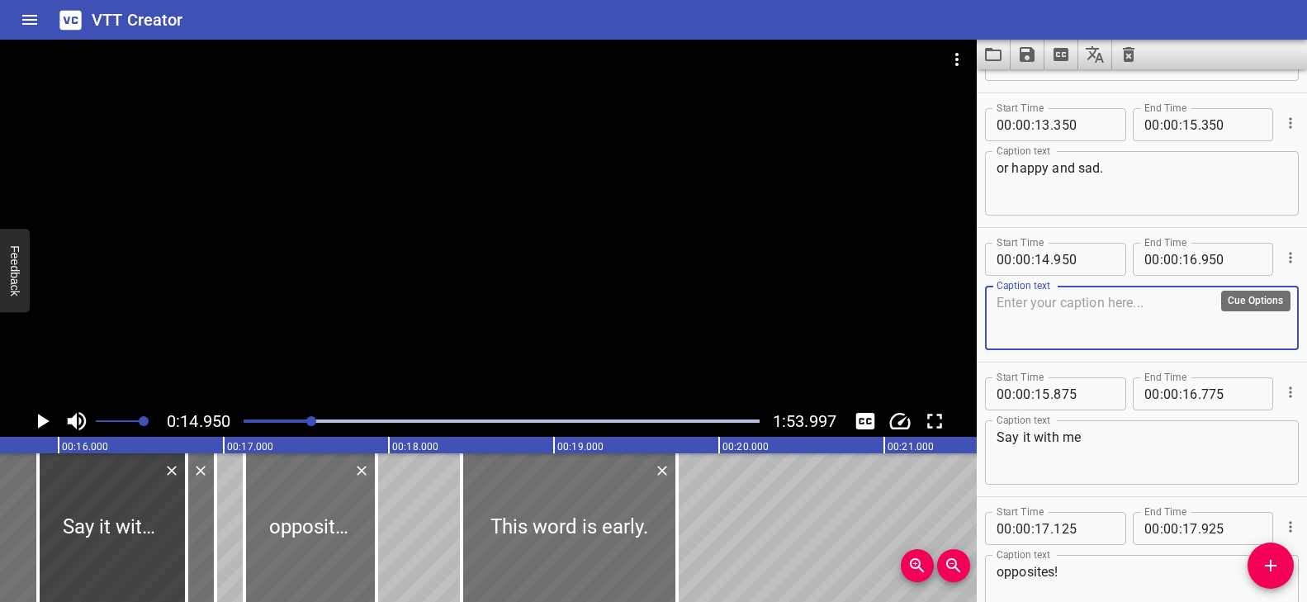
click at [1288, 258] on icon "Cue Options" at bounding box center [1289, 257] width 2 height 11
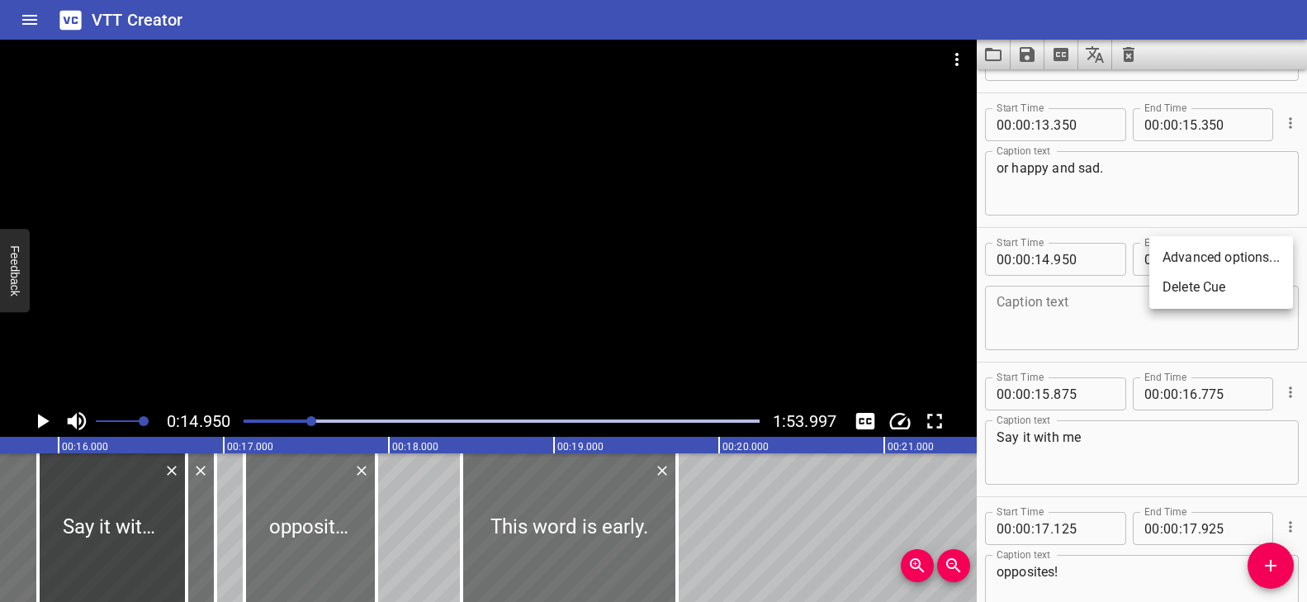
click at [1228, 281] on li "Delete Cue" at bounding box center [1221, 287] width 144 height 30
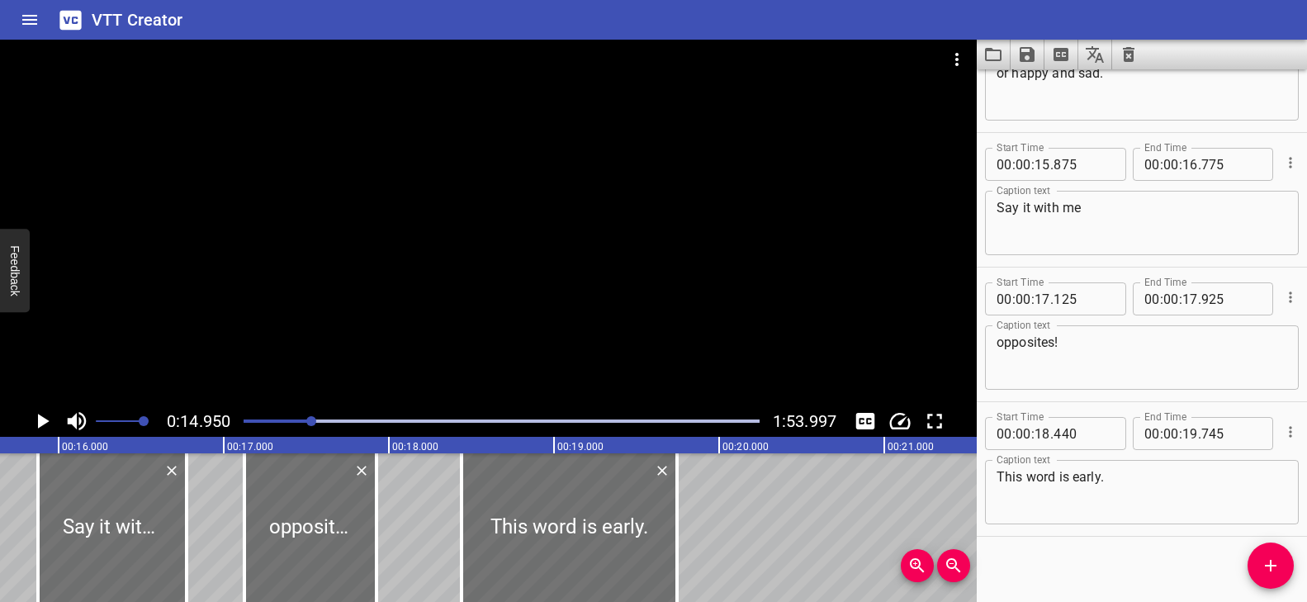
scroll to position [756, 0]
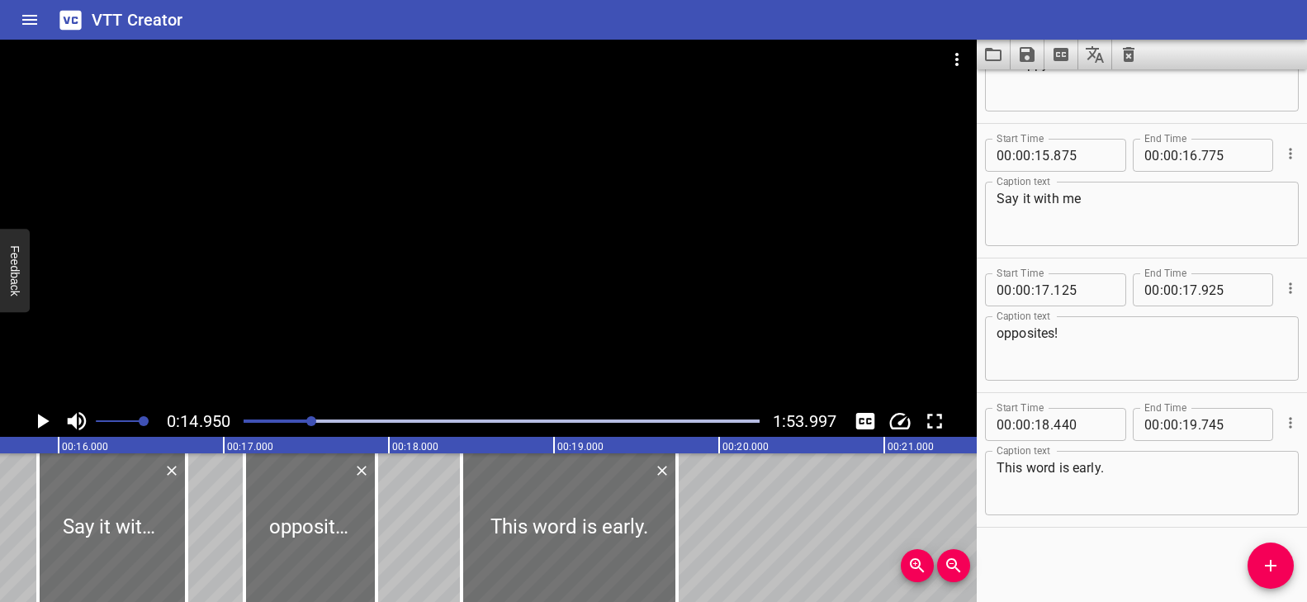
click at [1126, 471] on textarea "This word is early." at bounding box center [1141, 483] width 291 height 47
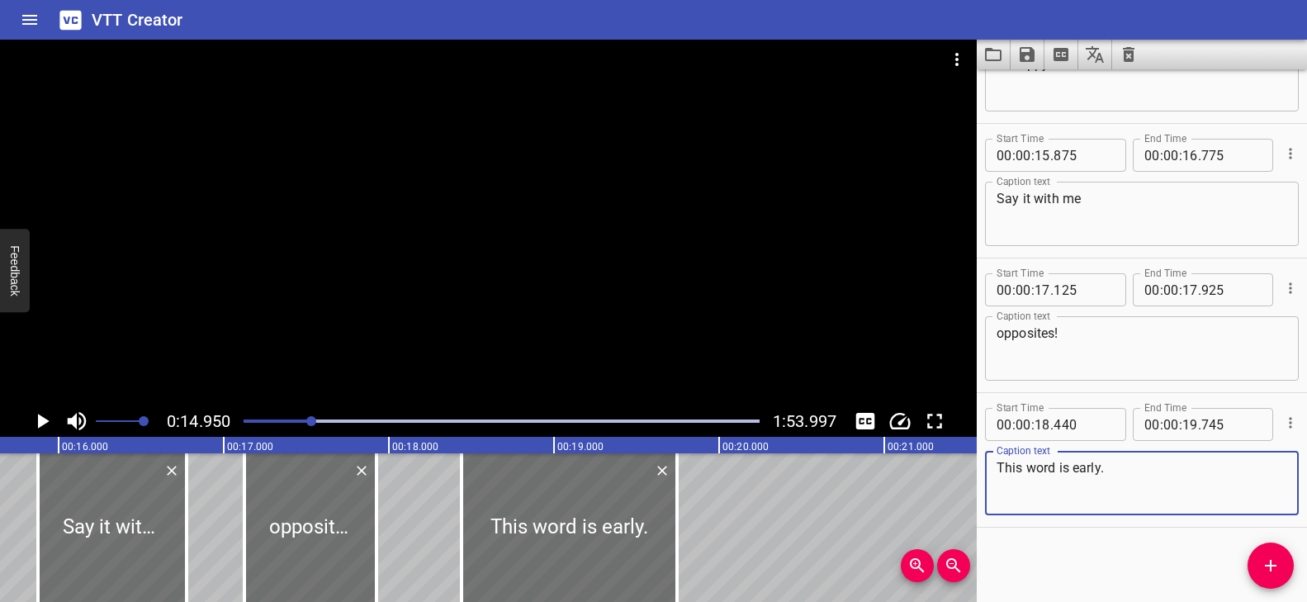
click at [1133, 468] on textarea "This word is early." at bounding box center [1141, 483] width 291 height 47
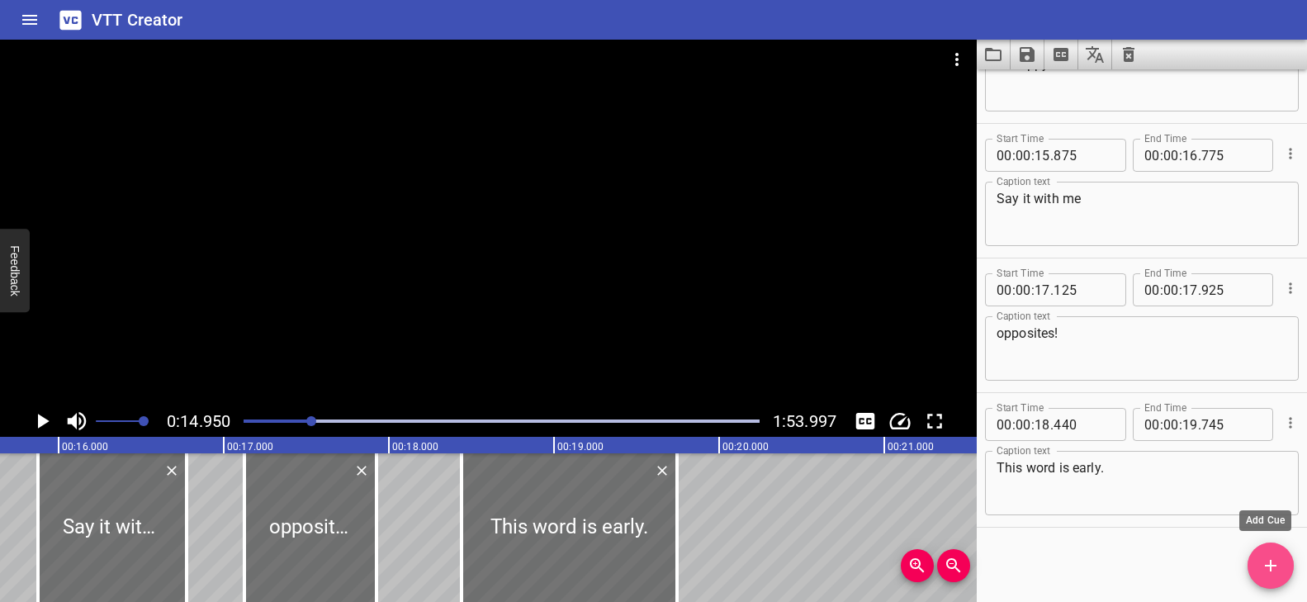
click at [1271, 560] on icon "Add Cue" at bounding box center [1270, 566] width 20 height 20
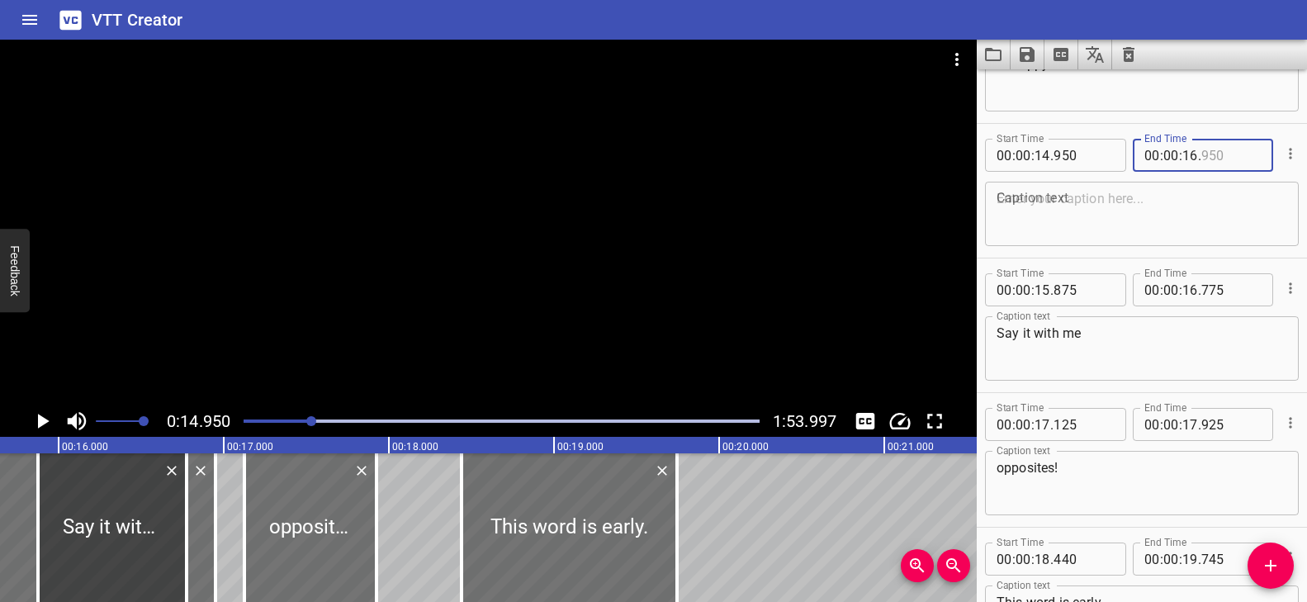
drag, startPoint x: 1239, startPoint y: 127, endPoint x: 1241, endPoint y: 147, distance: 20.0
click at [1241, 147] on div "Start Time 00 : 00 : 14 . 950 Start Time End Time 00 : 00 : 16 . End Time Capti…" at bounding box center [1141, 191] width 330 height 134
type input "950"
click at [1195, 127] on div "Start Time 00 : 00 : 14 . 950 Start Time End Time 00 : 00 : 16 . 950 End Time C…" at bounding box center [1141, 191] width 330 height 134
drag, startPoint x: 1101, startPoint y: 119, endPoint x: 1104, endPoint y: 154, distance: 34.8
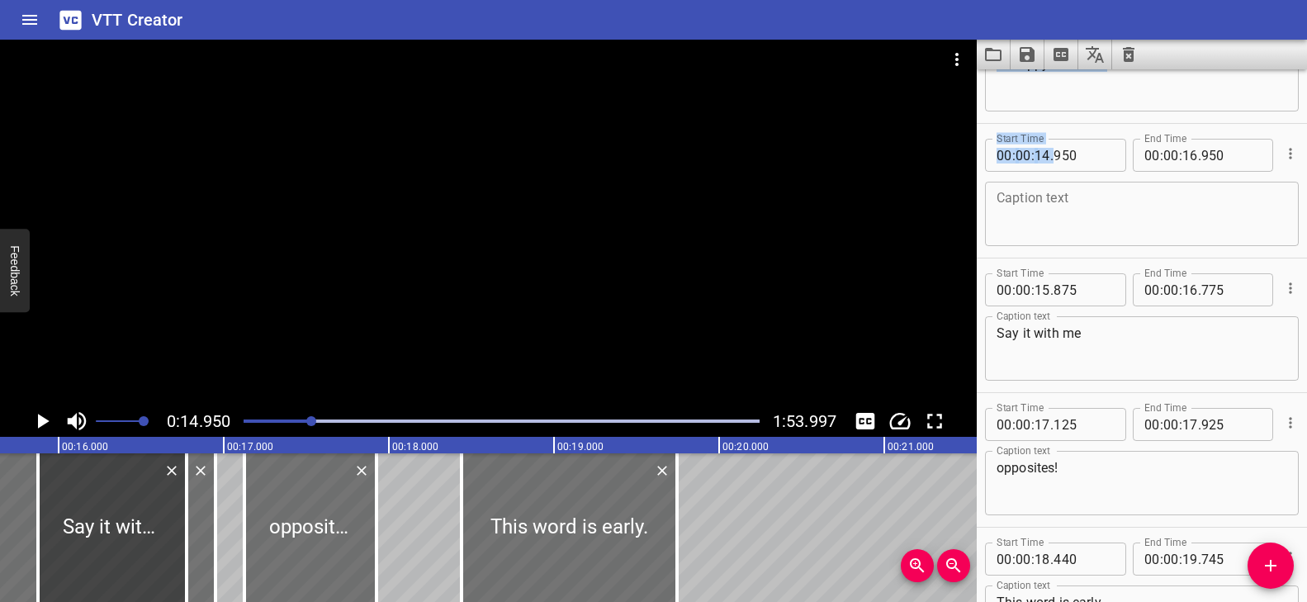
click at [1282, 156] on icon "Cue Options" at bounding box center [1290, 153] width 17 height 17
click at [1110, 207] on div at bounding box center [653, 301] width 1307 height 602
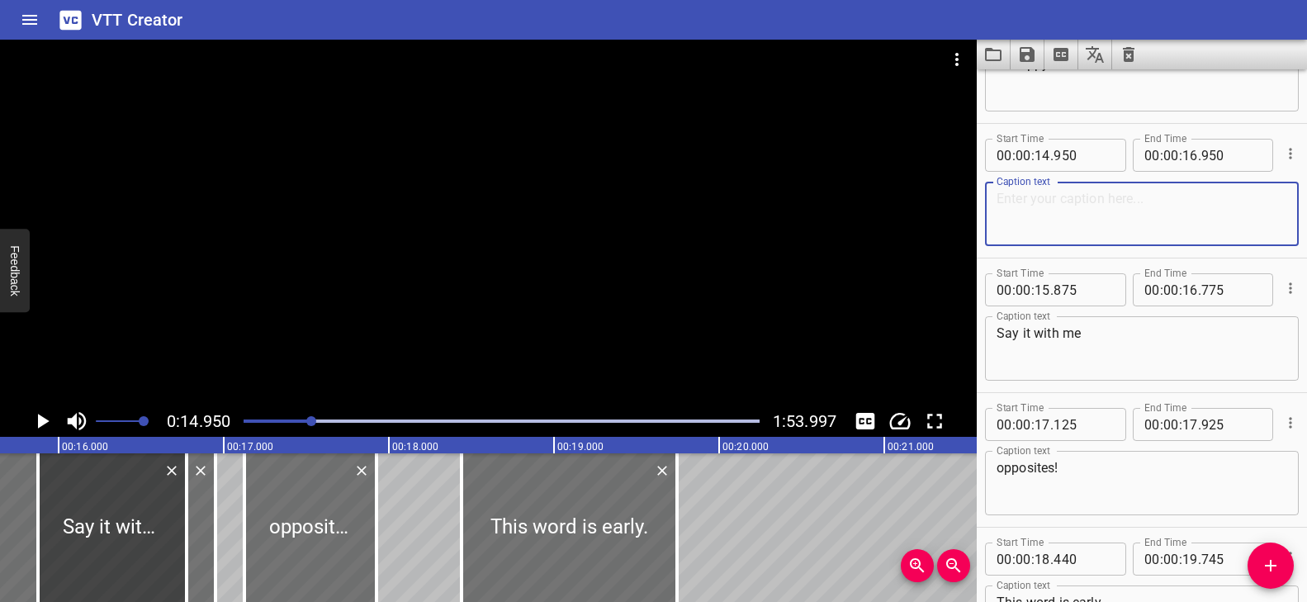
click at [1054, 201] on textarea at bounding box center [1141, 214] width 291 height 47
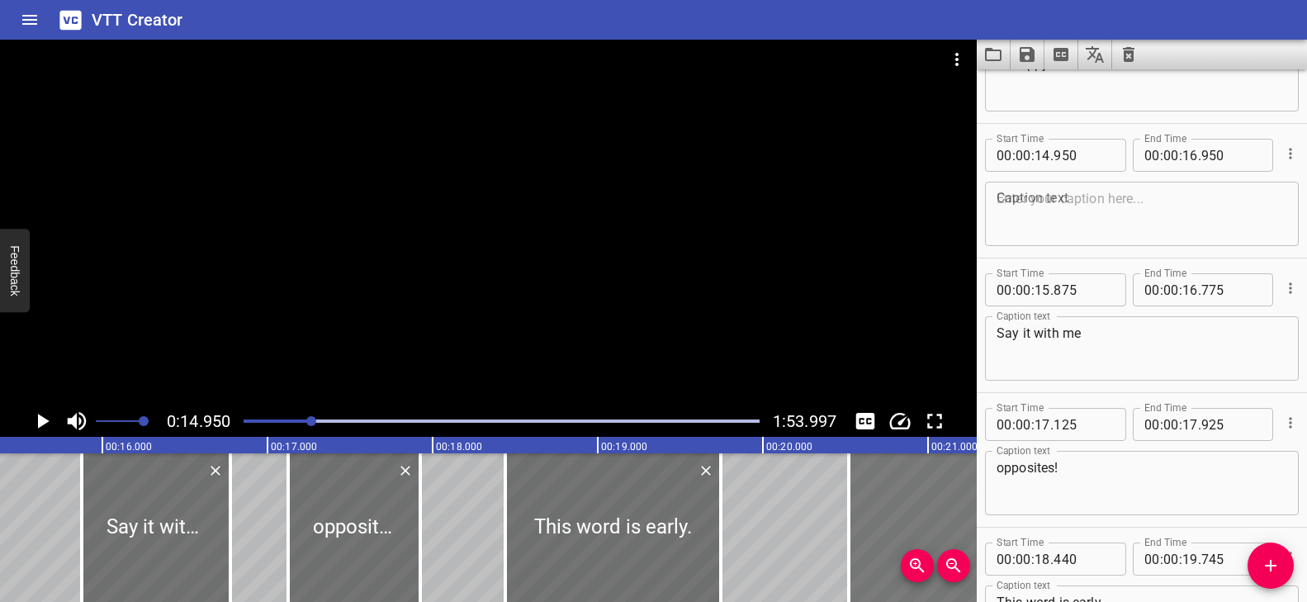
scroll to position [0, 2714]
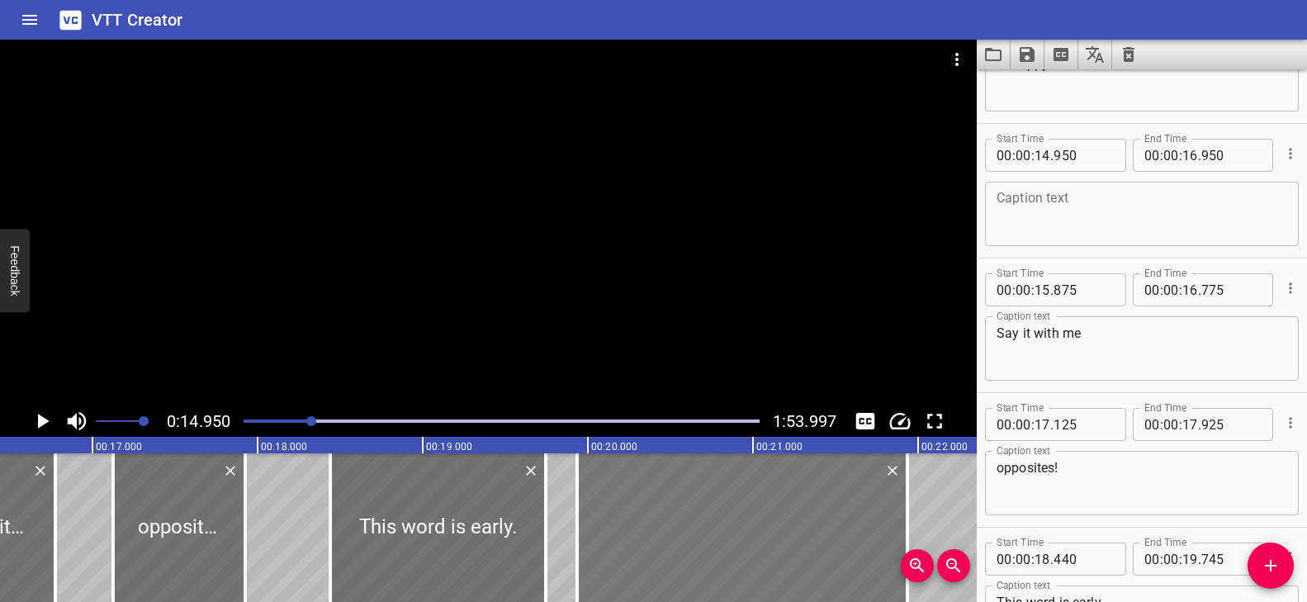
drag, startPoint x: 205, startPoint y: 549, endPoint x: 672, endPoint y: 559, distance: 467.3
type input "19"
type input "935"
type input "21"
type input "935"
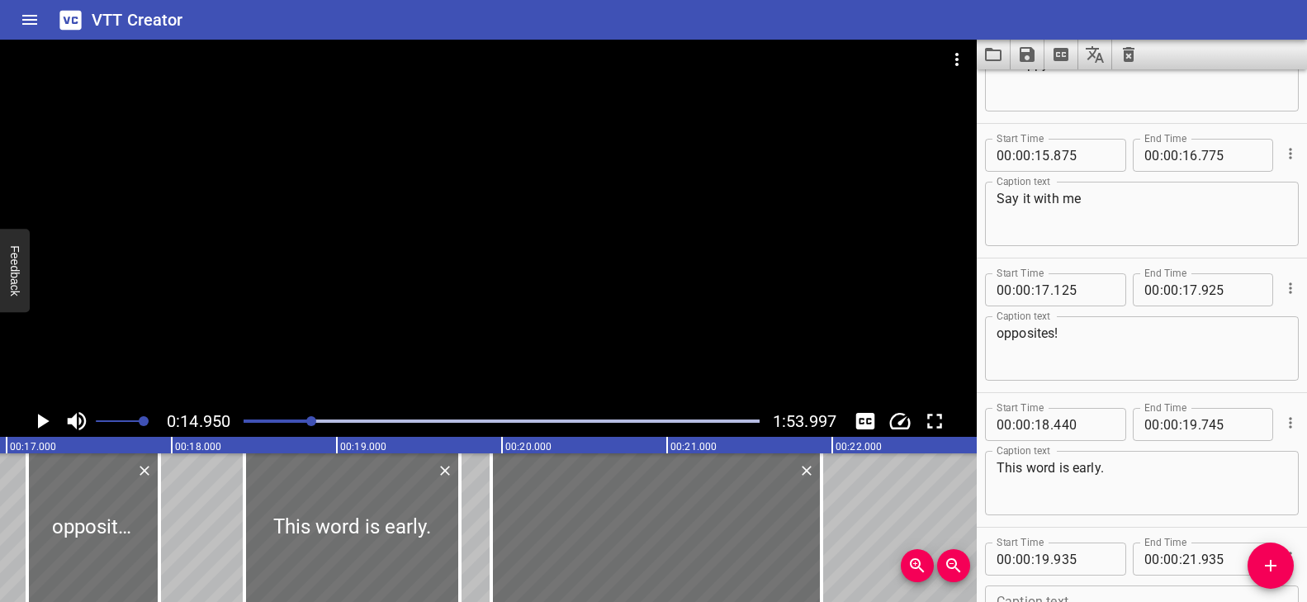
scroll to position [0, 2817]
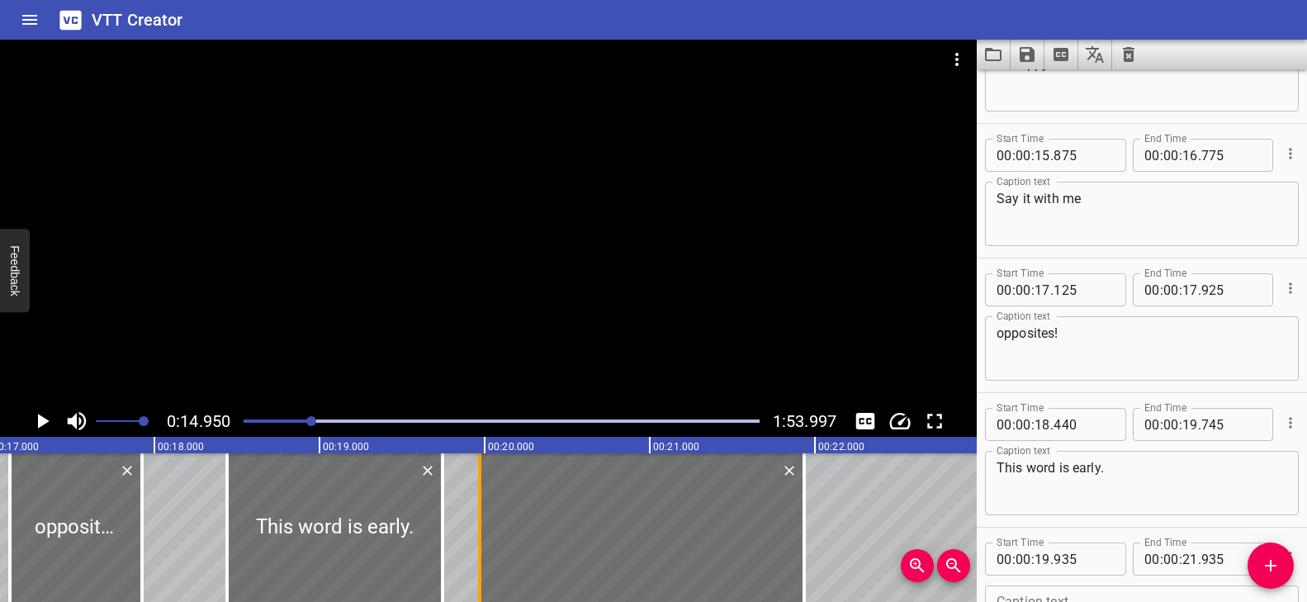
click at [478, 480] on div at bounding box center [479, 527] width 3 height 149
type input "970"
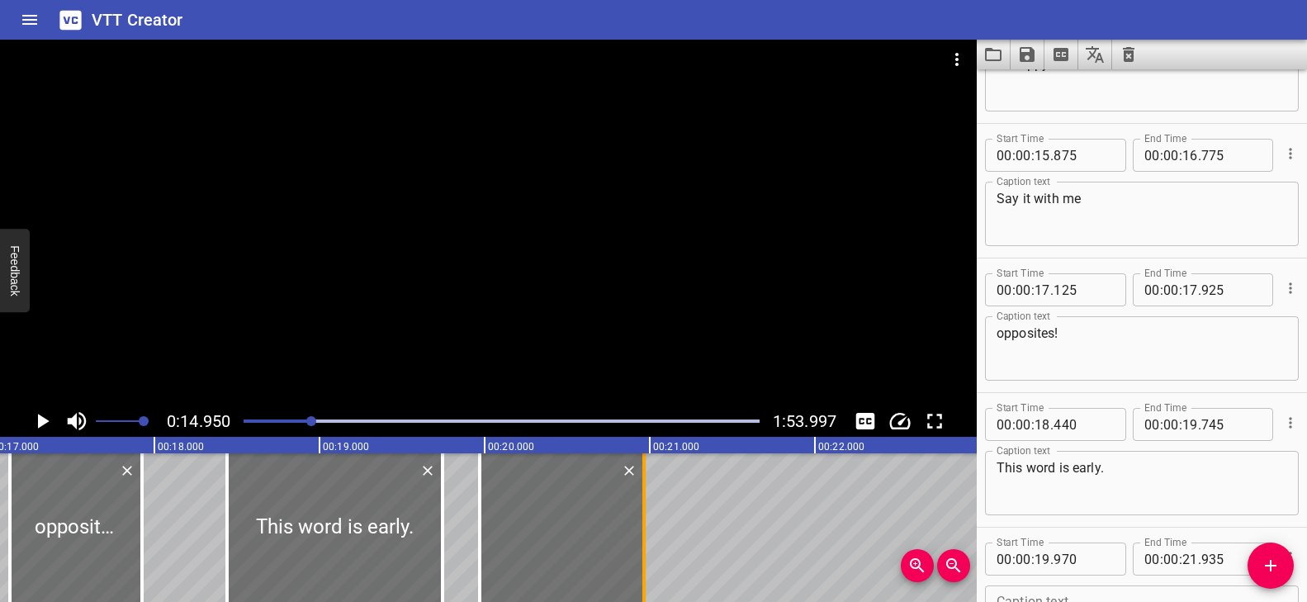
drag, startPoint x: 806, startPoint y: 513, endPoint x: 646, endPoint y: 525, distance: 160.6
click at [646, 525] on div at bounding box center [644, 527] width 17 height 149
type input "20"
type input "965"
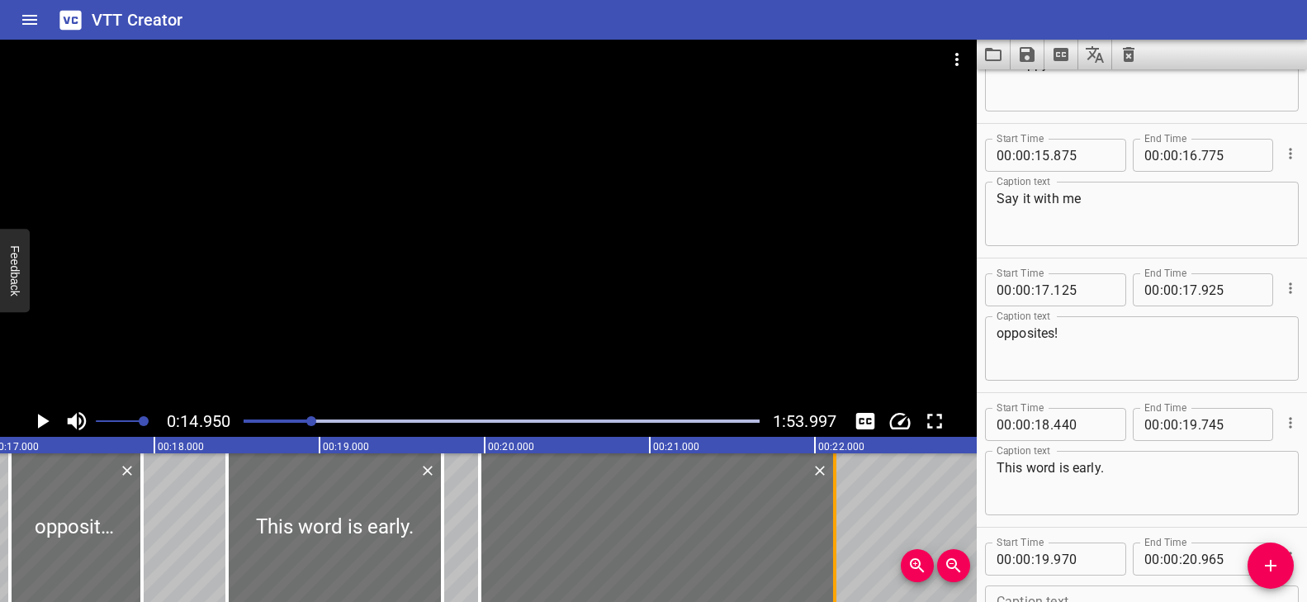
drag, startPoint x: 766, startPoint y: 504, endPoint x: 831, endPoint y: 508, distance: 65.4
click at [831, 508] on div at bounding box center [834, 527] width 17 height 149
type input "22"
type input "120"
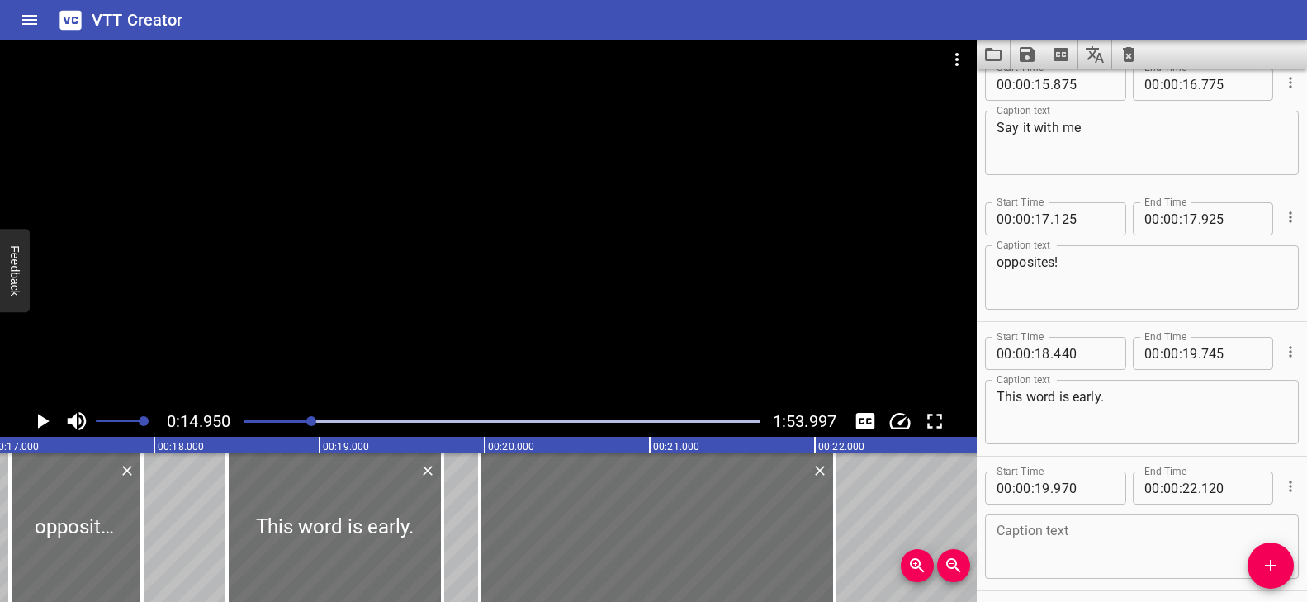
scroll to position [891, 0]
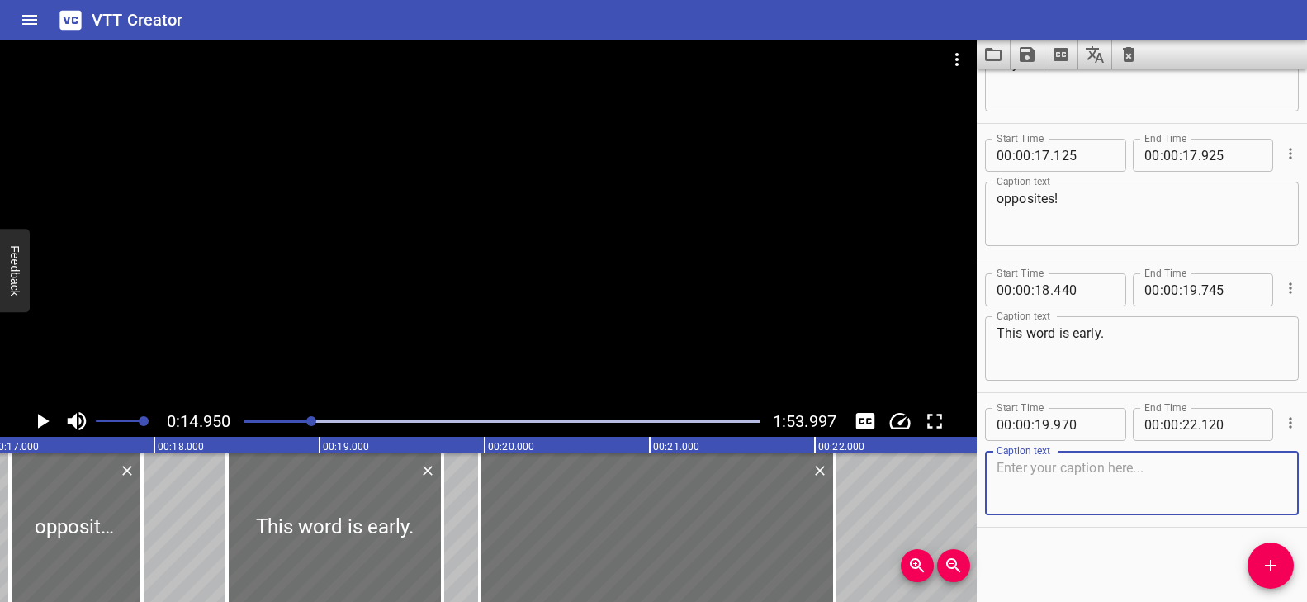
click at [1054, 467] on textarea at bounding box center [1141, 483] width 291 height 47
paste textarea "Say it with me: early."
type textarea "Say it with me: early."
click at [437, 335] on div at bounding box center [488, 223] width 976 height 366
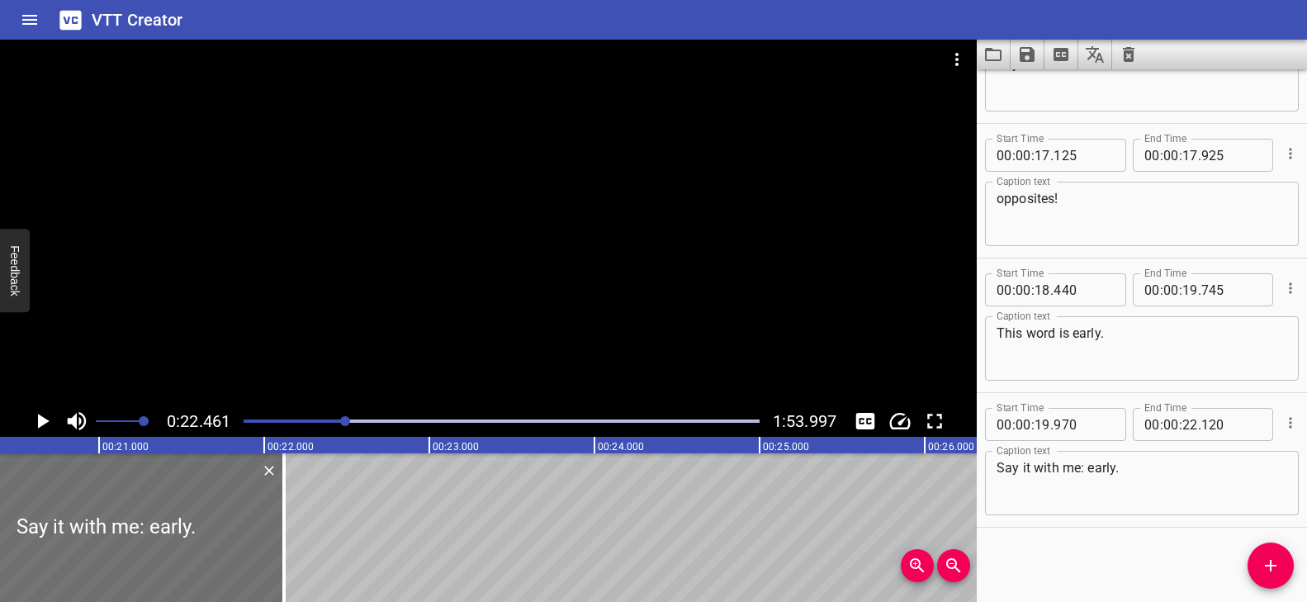
scroll to position [0, 3351]
click at [1160, 461] on textarea "Say it with me: early." at bounding box center [1141, 483] width 291 height 47
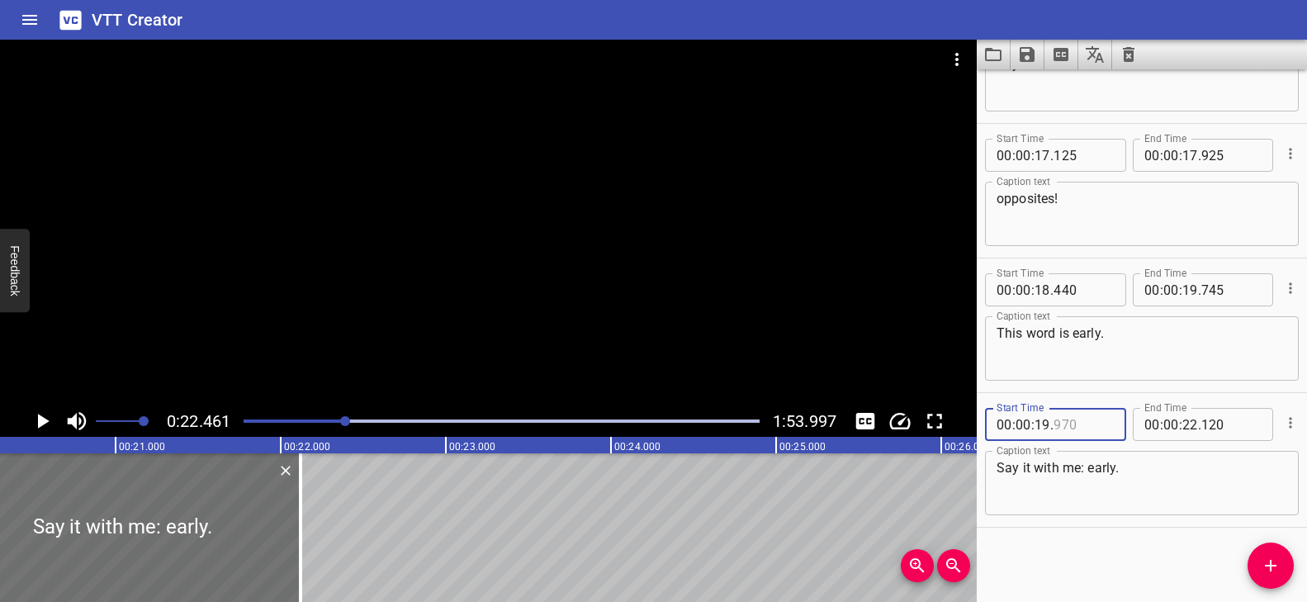
click at [1094, 424] on input "number" at bounding box center [1083, 424] width 60 height 33
type input "970"
click at [1135, 461] on textarea "Say it with me: early." at bounding box center [1141, 483] width 291 height 47
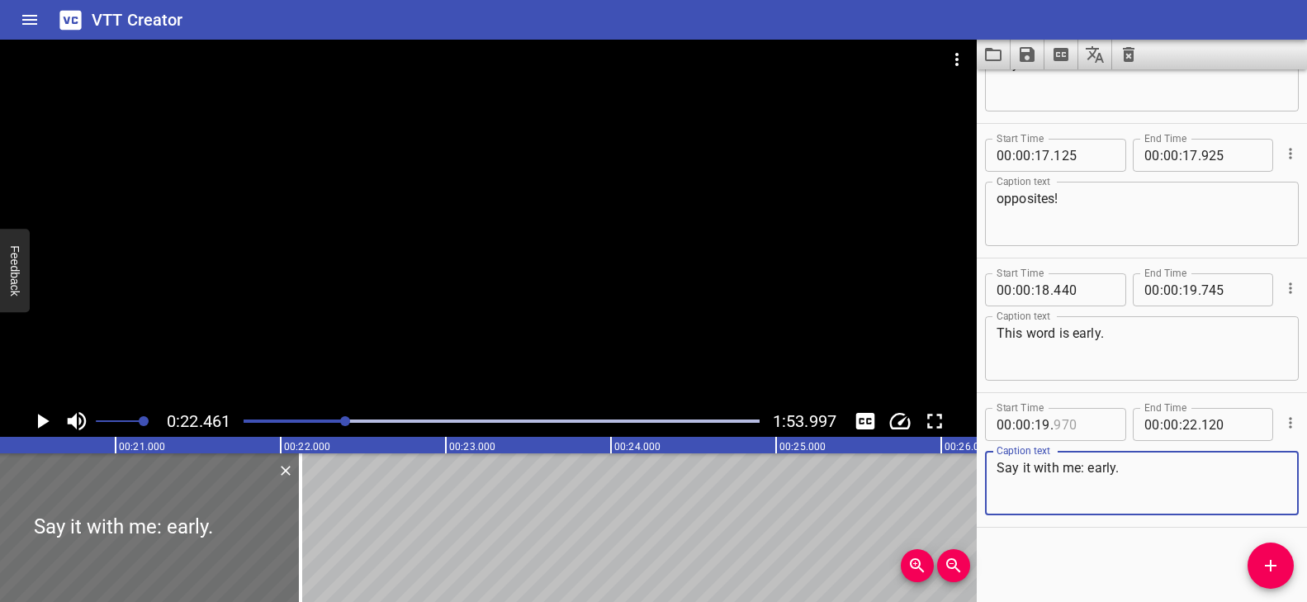
click at [1098, 430] on input "number" at bounding box center [1083, 424] width 60 height 33
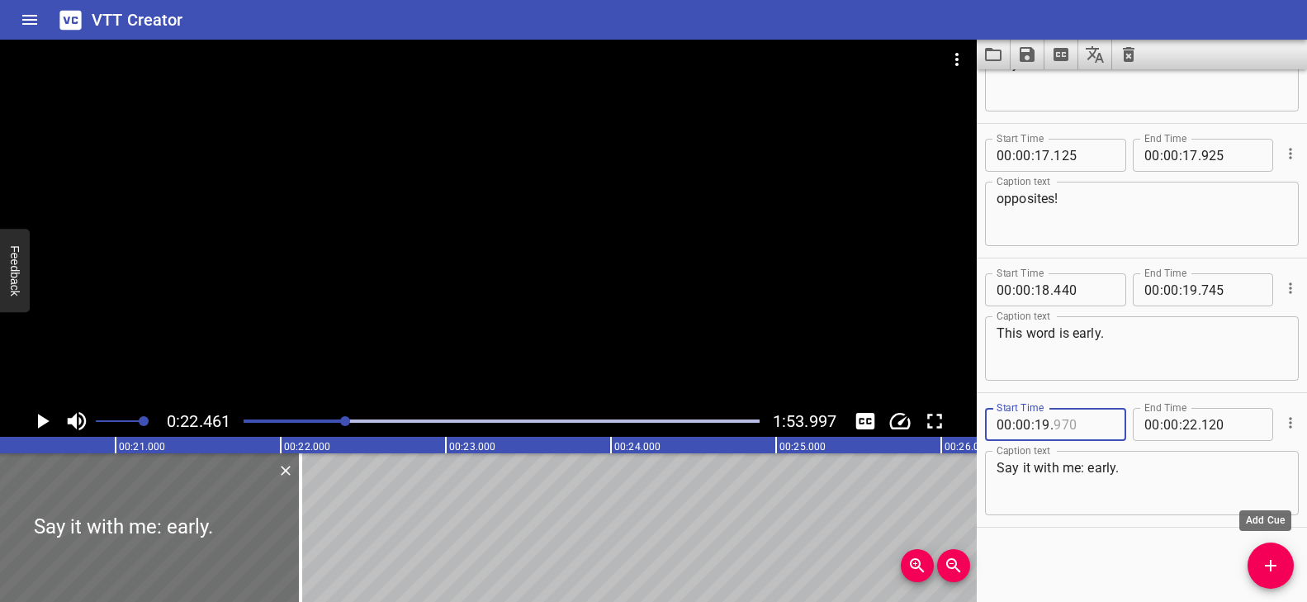
type input "970"
click at [1269, 557] on icon "Add Cue" at bounding box center [1270, 566] width 20 height 20
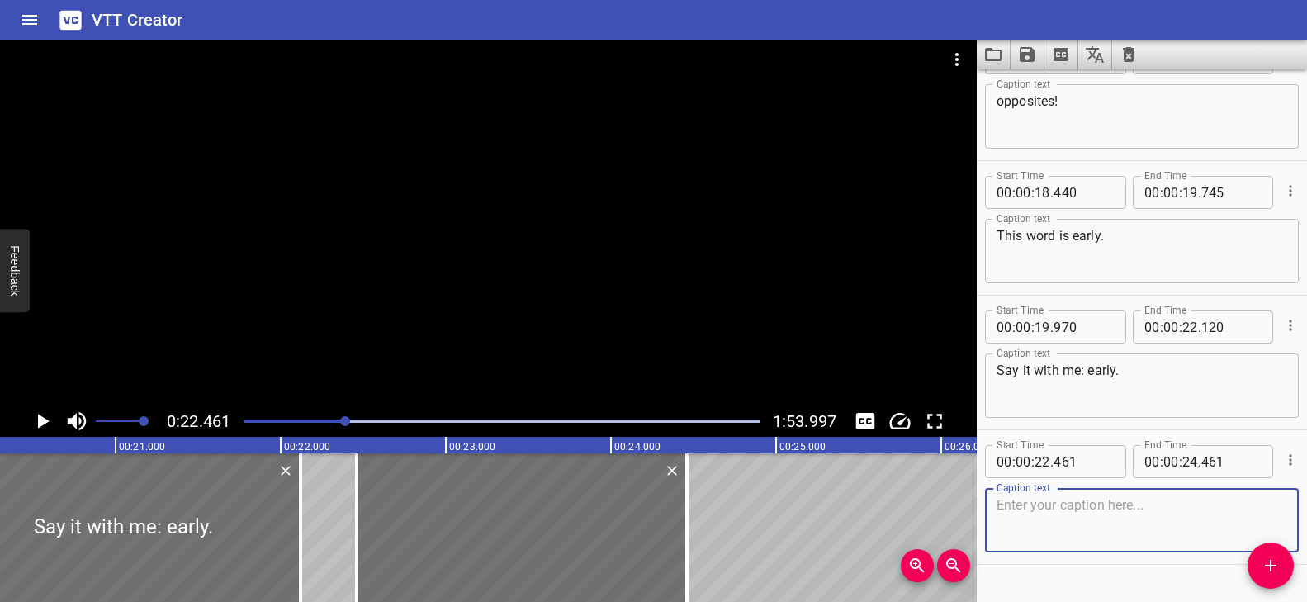
scroll to position [1025, 0]
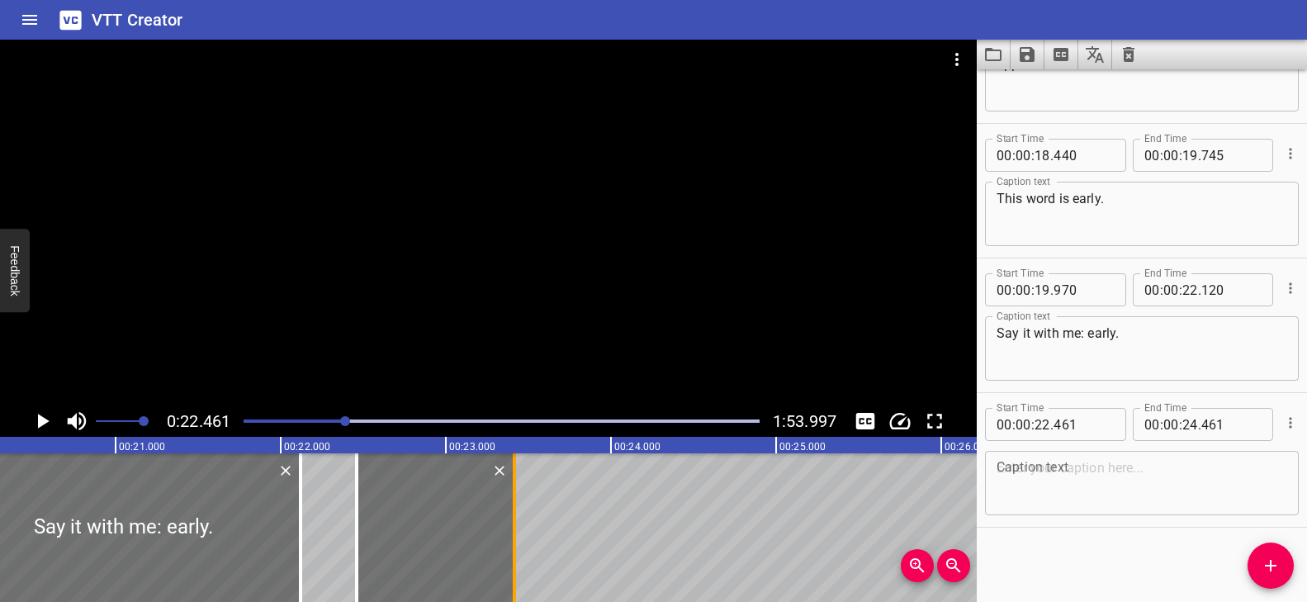
drag, startPoint x: 687, startPoint y: 515, endPoint x: 514, endPoint y: 537, distance: 173.8
click at [514, 537] on div at bounding box center [514, 527] width 3 height 149
type input "23"
type input "416"
drag, startPoint x: 402, startPoint y: 532, endPoint x: 414, endPoint y: 532, distance: 11.6
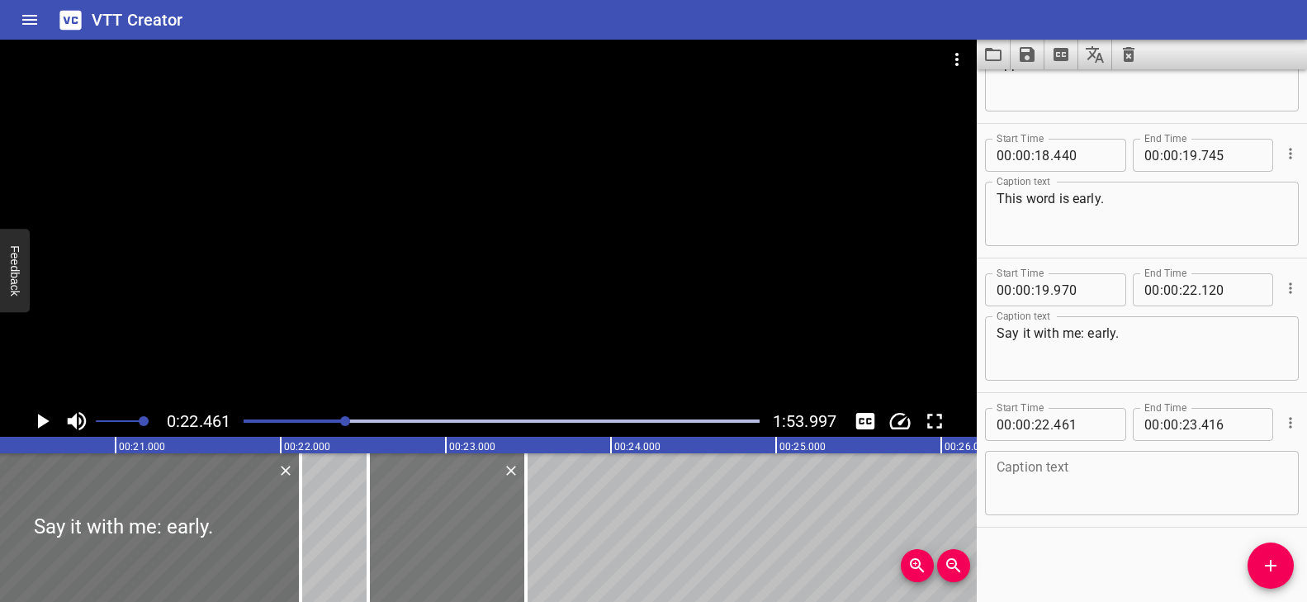
click at [414, 532] on div at bounding box center [447, 527] width 158 height 149
type input "531"
type input "486"
click at [1080, 476] on textarea at bounding box center [1141, 483] width 291 height 47
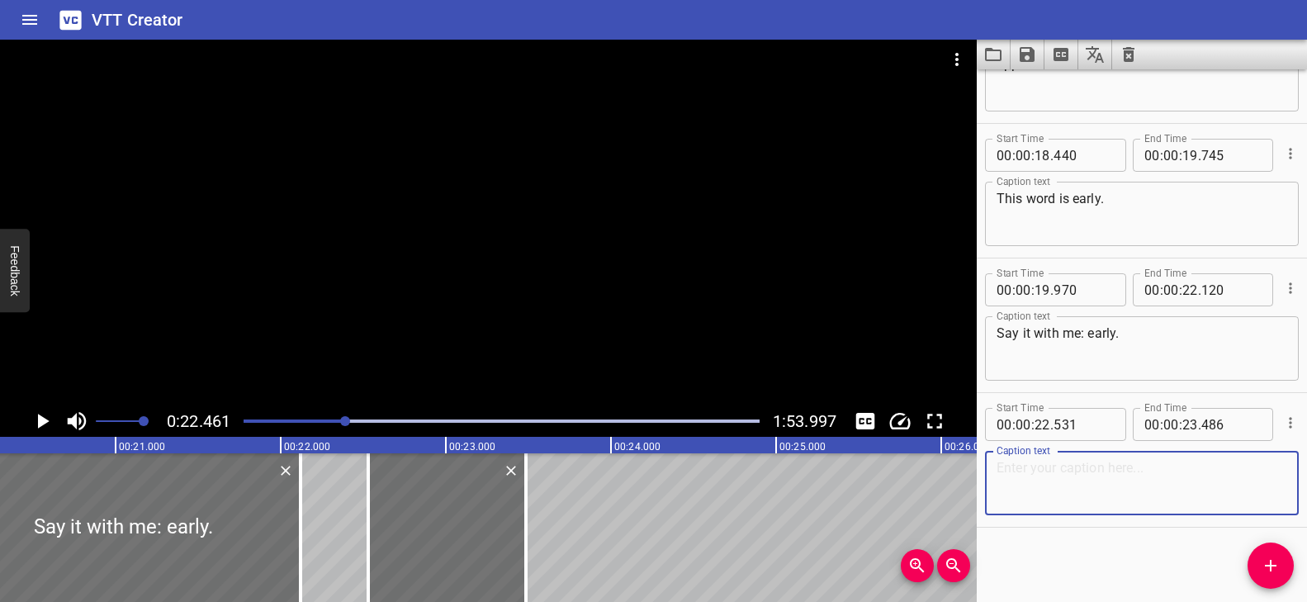
paste textarea "Baby Cat is early"
type textarea "Baby Cat is early"
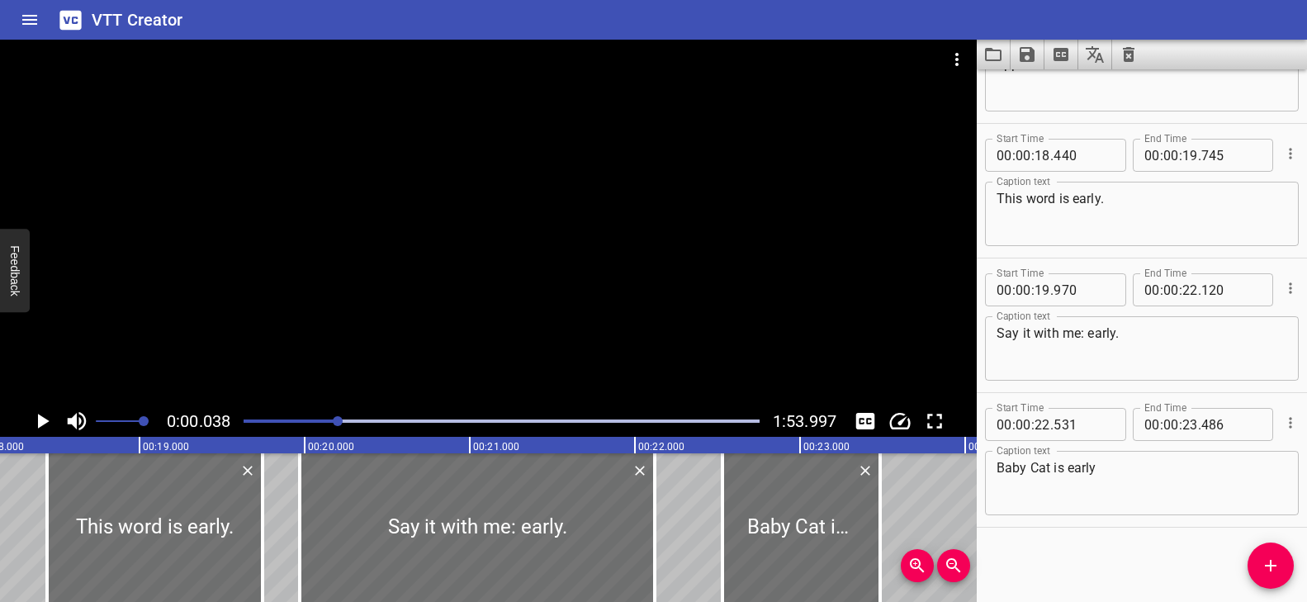
click at [338, 421] on div at bounding box center [338, 421] width 10 height 10
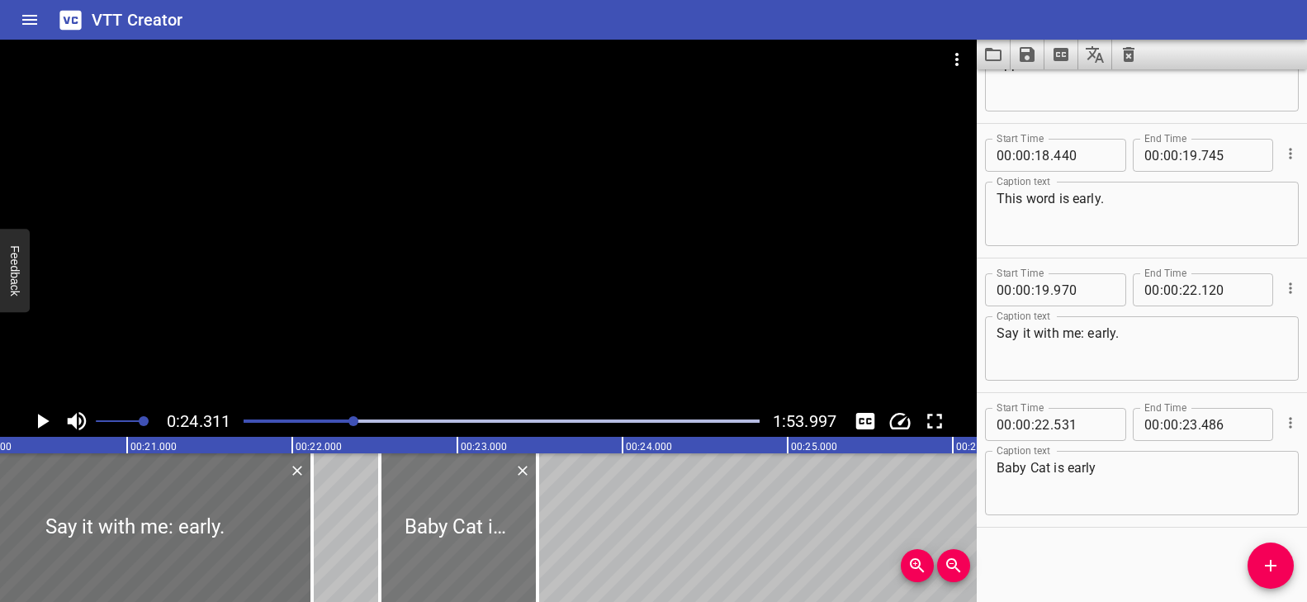
scroll to position [0, 3356]
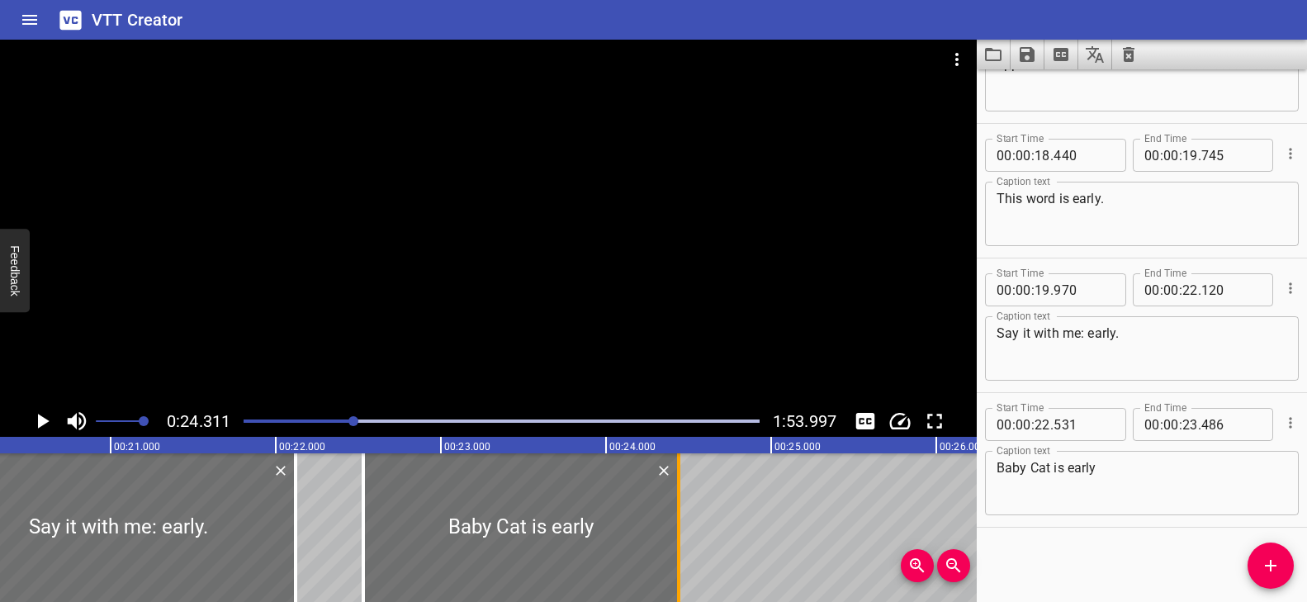
drag, startPoint x: 521, startPoint y: 523, endPoint x: 678, endPoint y: 526, distance: 157.7
click at [678, 526] on div at bounding box center [678, 527] width 3 height 149
type input "24"
type input "441"
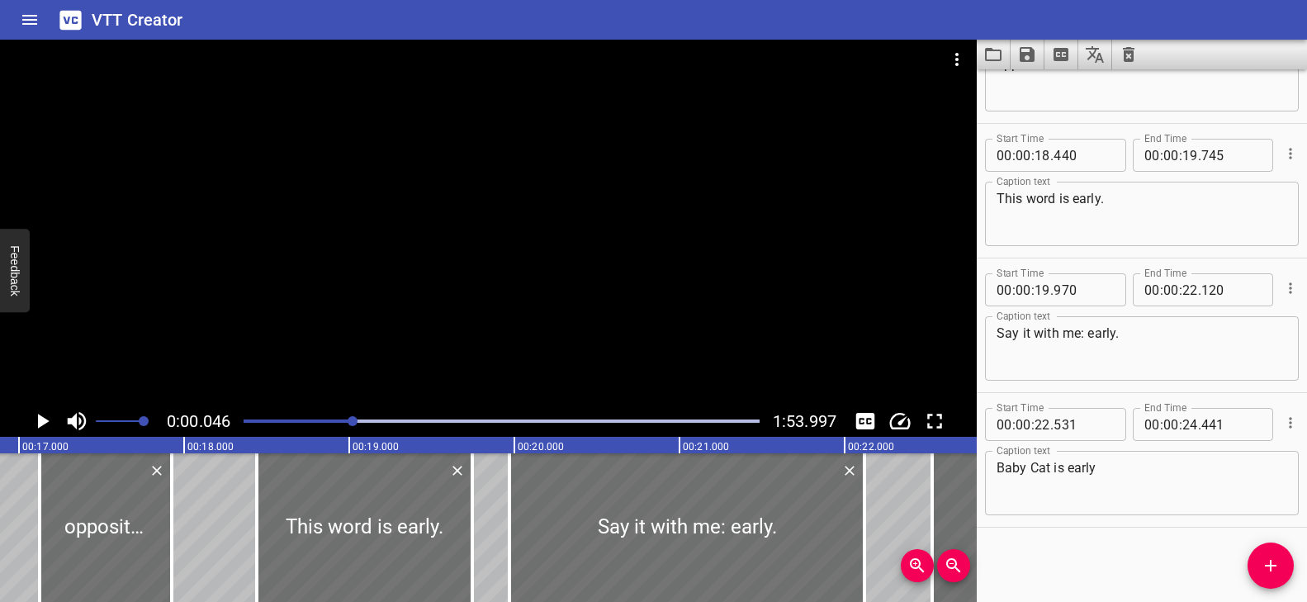
click at [352, 421] on div at bounding box center [353, 421] width 10 height 10
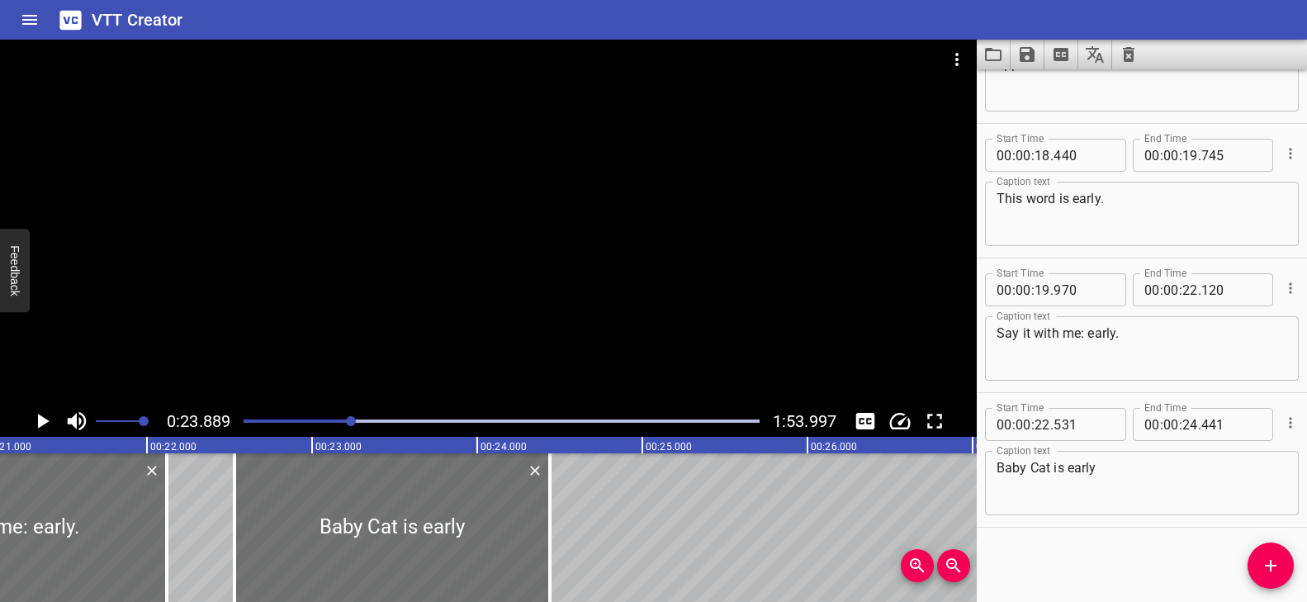
click at [538, 336] on div at bounding box center [488, 223] width 976 height 366
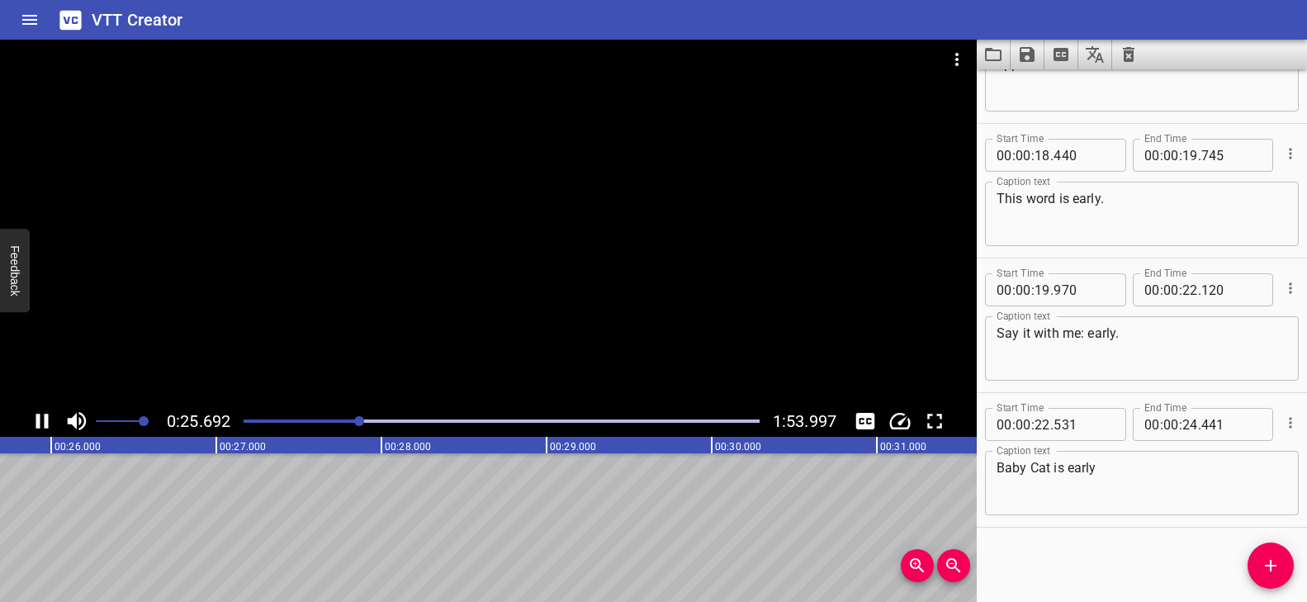
click at [328, 419] on div "Play progress" at bounding box center [102, 420] width 516 height 3
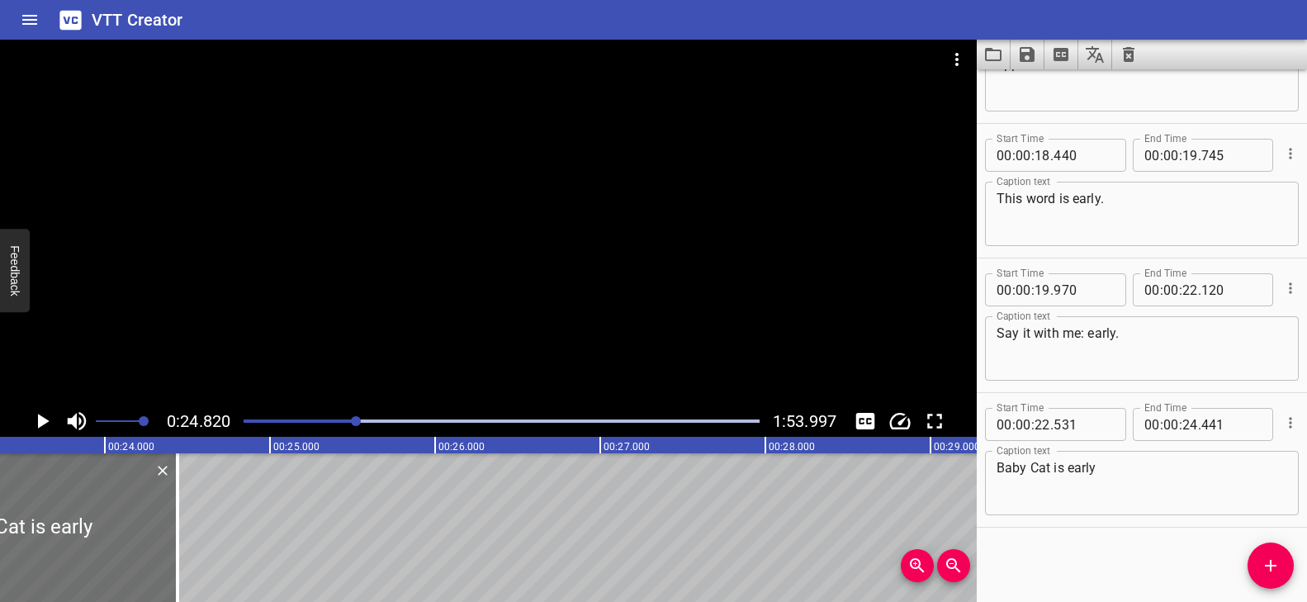
scroll to position [0, 3823]
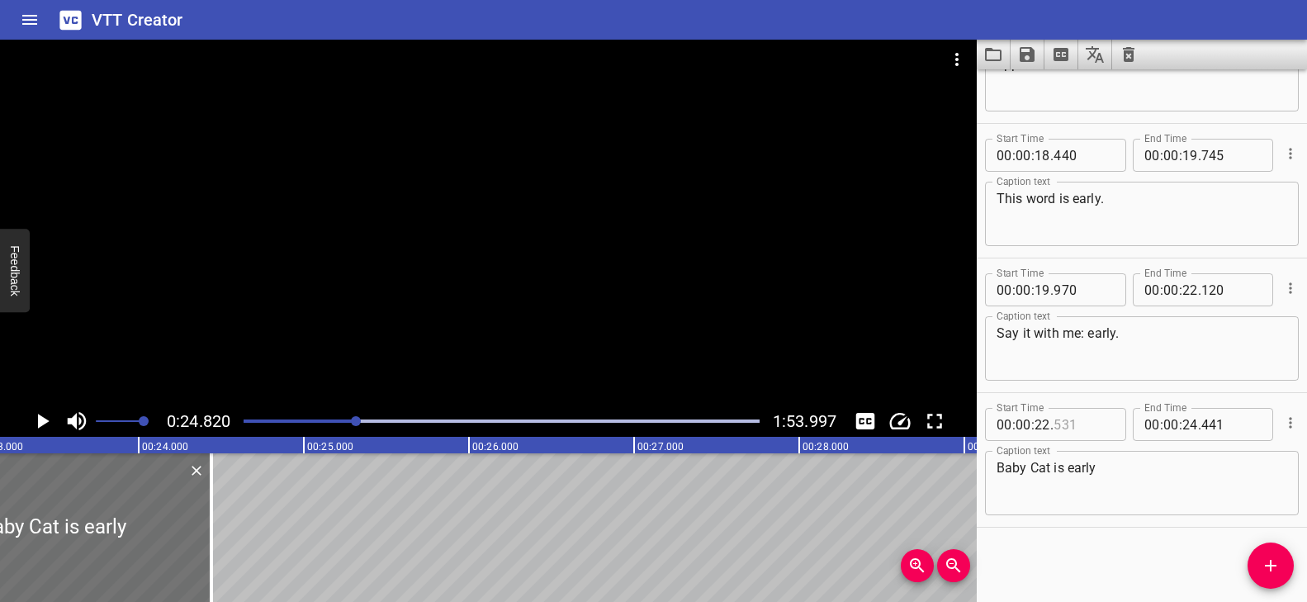
click at [1089, 427] on input "number" at bounding box center [1083, 424] width 60 height 33
type input "531"
click at [1258, 557] on span "Add Cue" at bounding box center [1270, 566] width 46 height 20
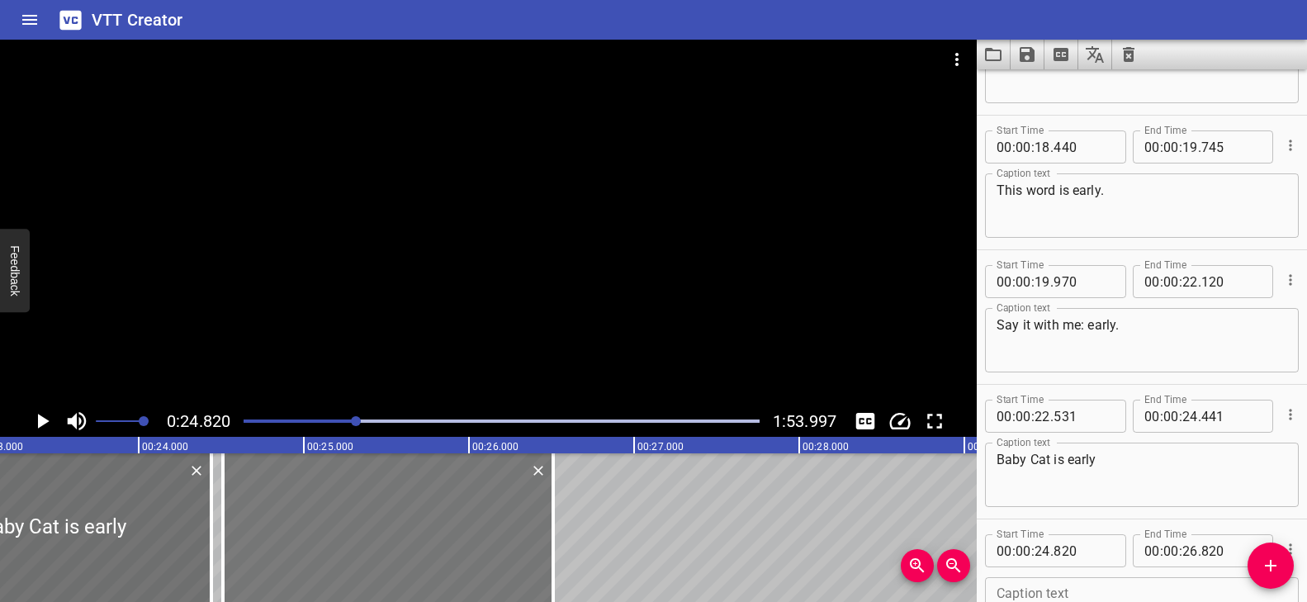
drag, startPoint x: 338, startPoint y: 568, endPoint x: 286, endPoint y: 559, distance: 52.0
click at [286, 559] on div at bounding box center [388, 527] width 330 height 149
type input "510"
drag, startPoint x: 554, startPoint y: 536, endPoint x: 563, endPoint y: 536, distance: 9.1
click at [563, 536] on div at bounding box center [562, 527] width 3 height 149
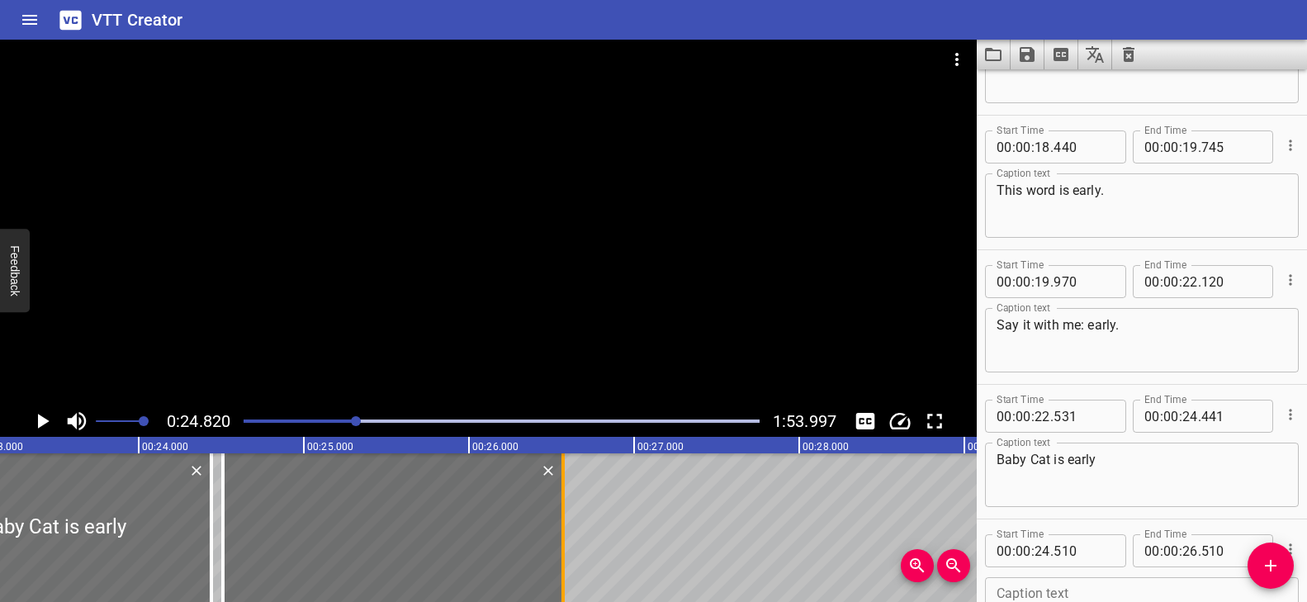
type input "575"
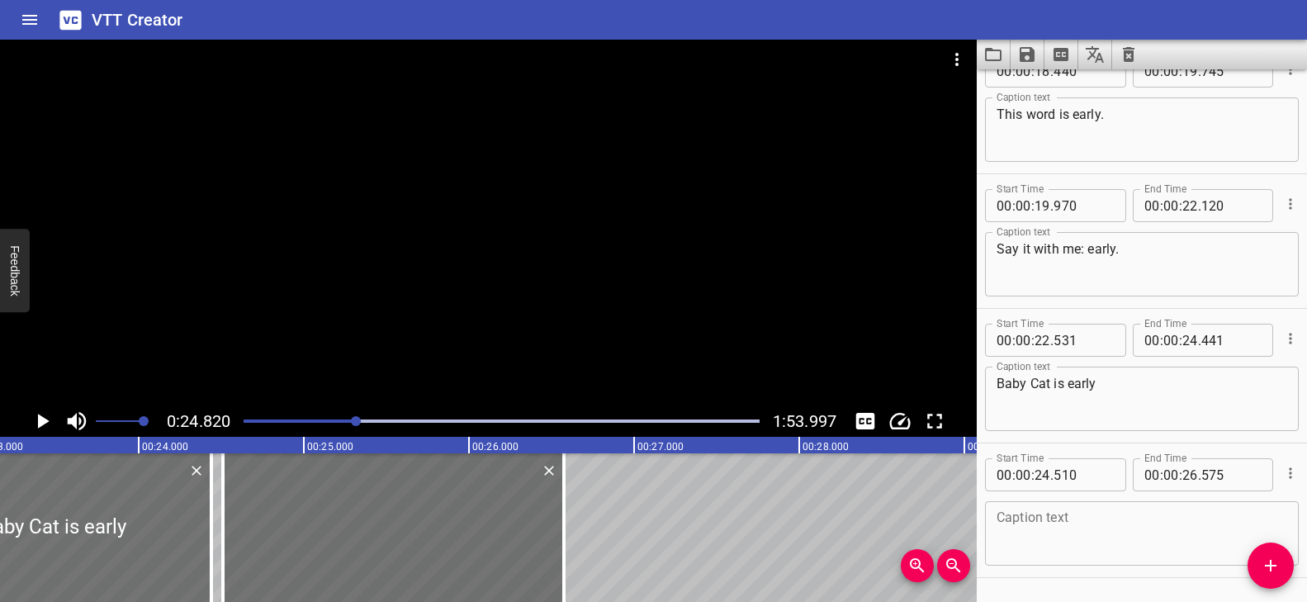
scroll to position [1160, 0]
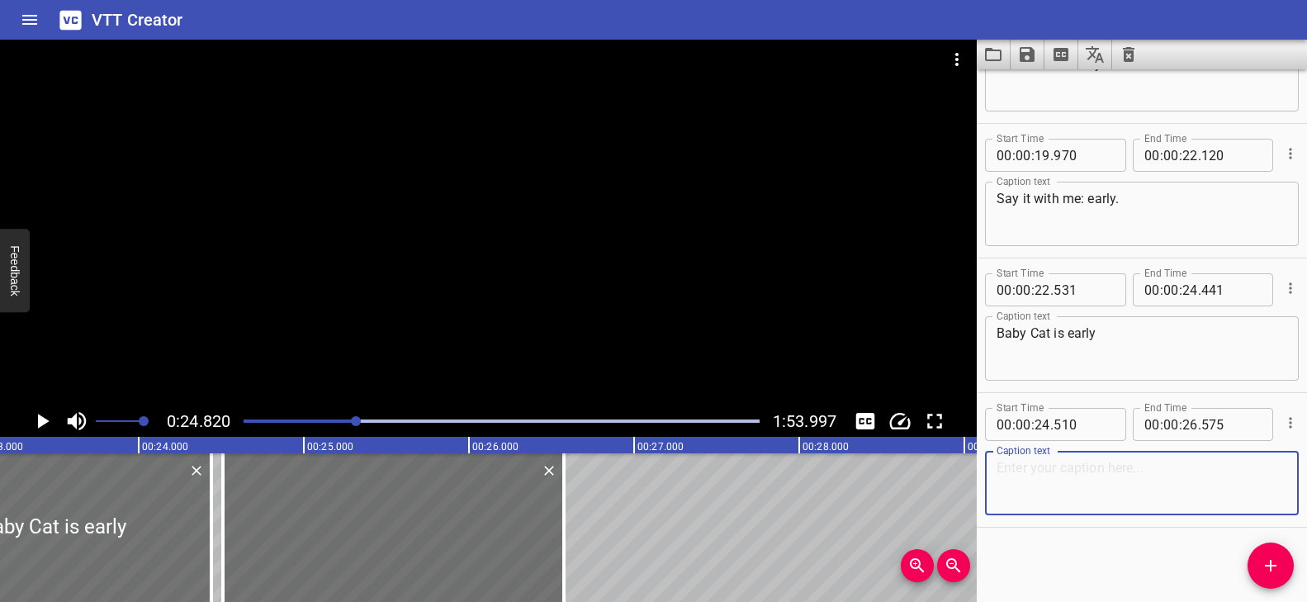
click at [1074, 471] on textarea at bounding box center [1141, 483] width 291 height 47
paste textarea "they’re the first one to arrive!"
drag, startPoint x: 1035, startPoint y: 470, endPoint x: 994, endPoint y: 470, distance: 41.3
click at [994, 470] on div "they’re the first one to arrive! Caption text" at bounding box center [1142, 483] width 314 height 64
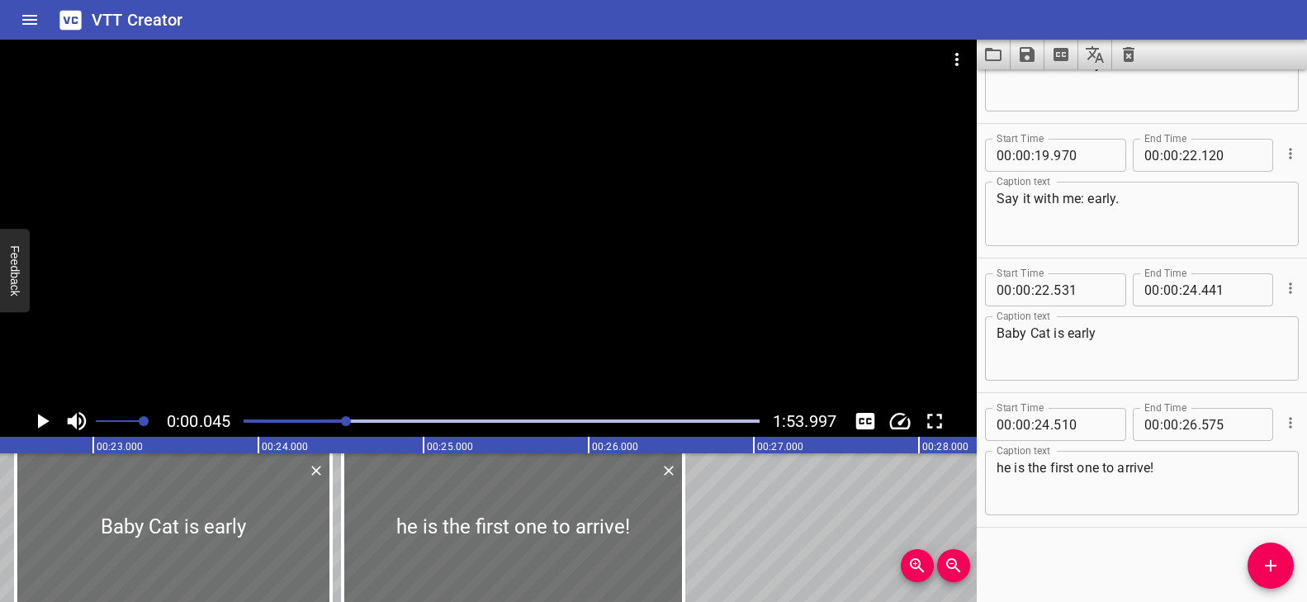
click at [348, 418] on div at bounding box center [346, 421] width 10 height 10
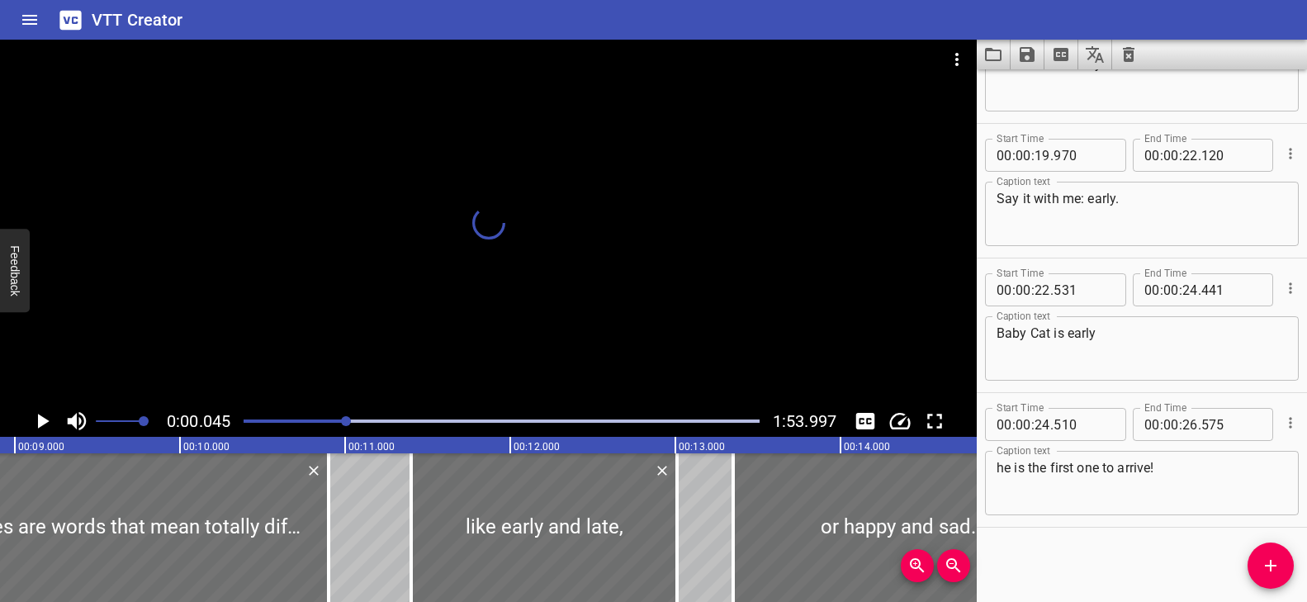
click at [470, 348] on div at bounding box center [488, 223] width 976 height 366
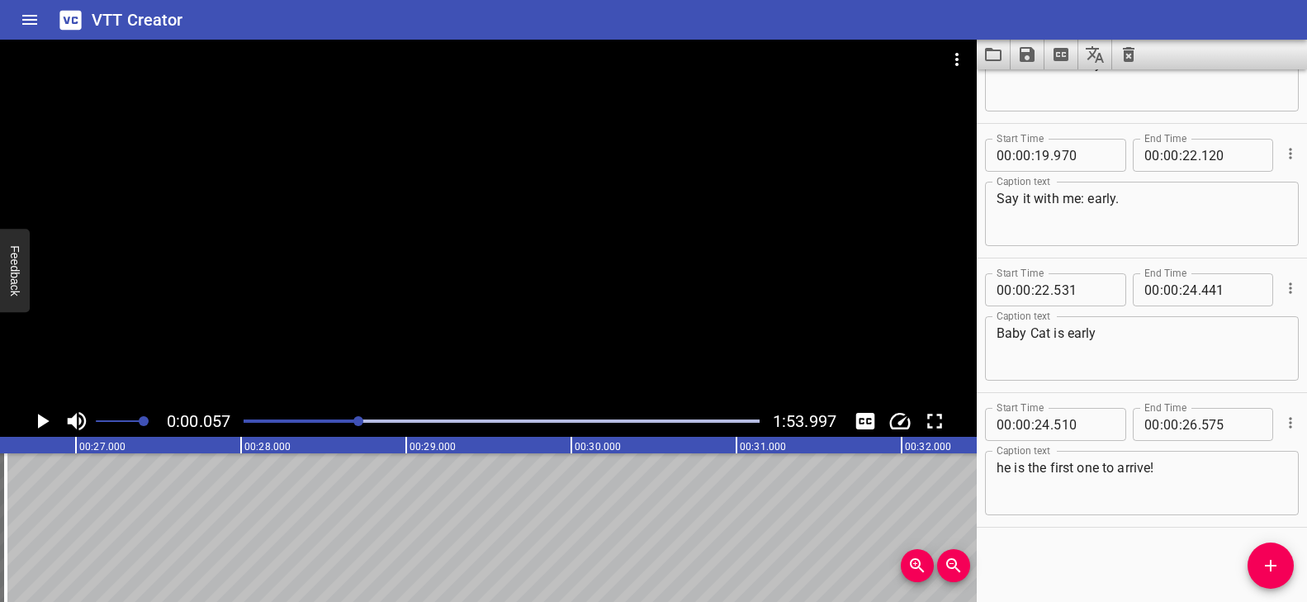
click at [357, 421] on div at bounding box center [358, 421] width 10 height 10
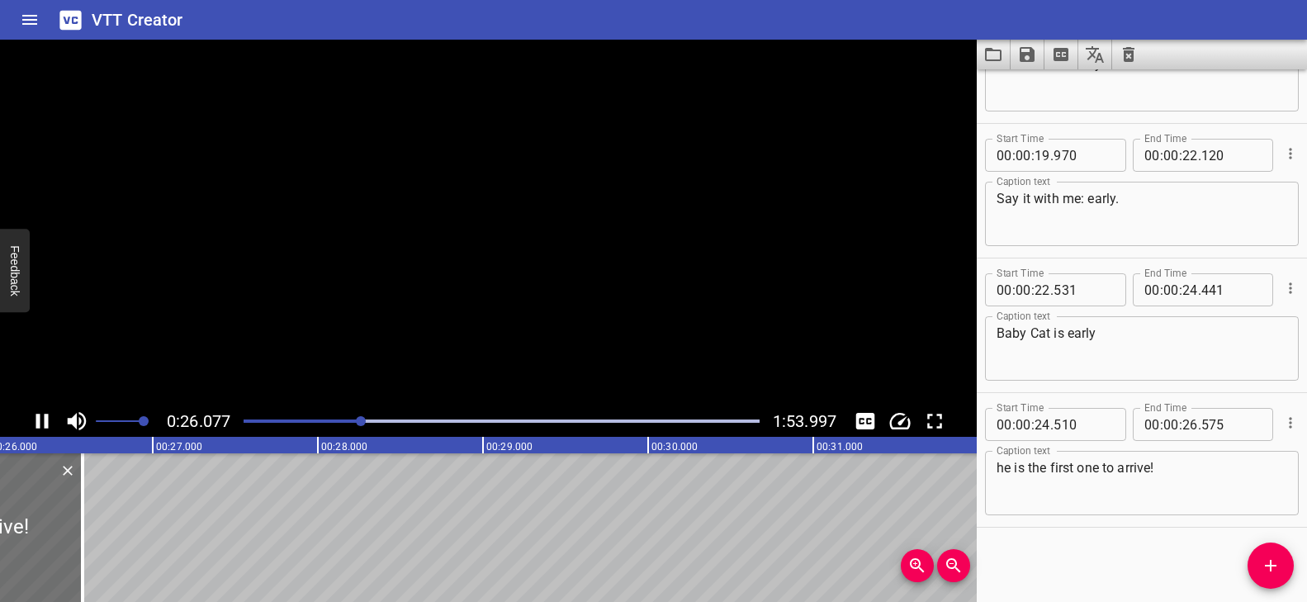
scroll to position [0, 4352]
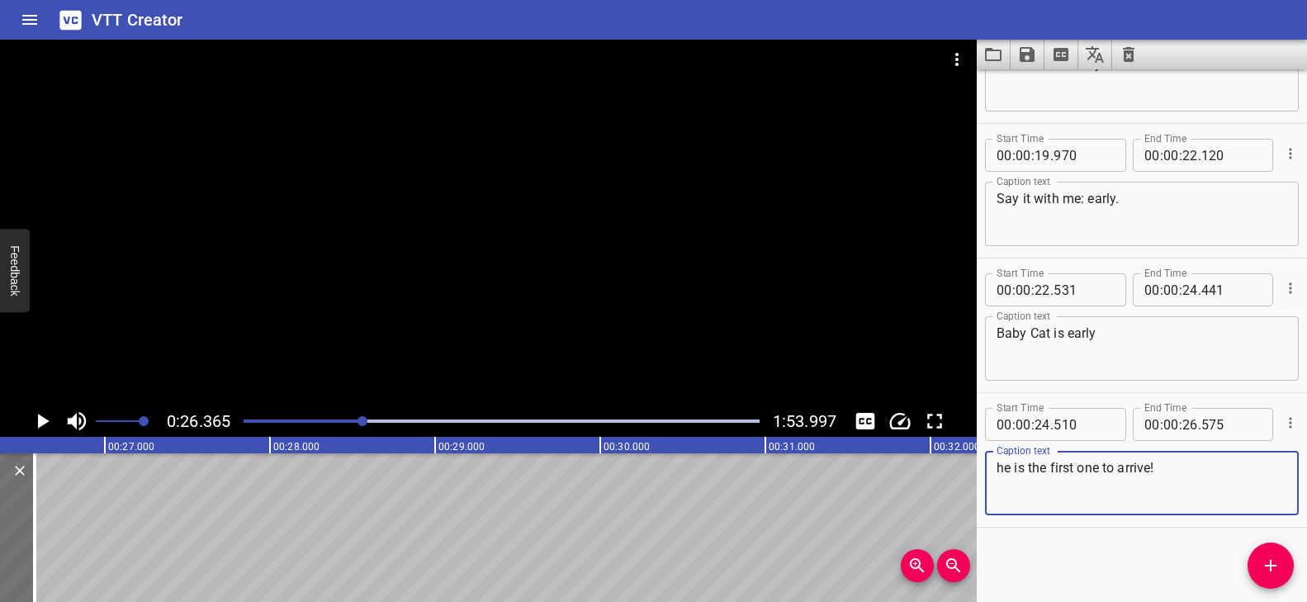
click at [1082, 466] on textarea "he is the first one to arrive!" at bounding box center [1141, 483] width 291 height 47
click at [1080, 469] on textarea "he is the first to arrive!" at bounding box center [1141, 483] width 291 height 47
click at [1078, 471] on textarea "he is the first to arrive!" at bounding box center [1141, 483] width 291 height 47
click at [1132, 470] on textarea "he is the first to arrive!" at bounding box center [1141, 483] width 291 height 47
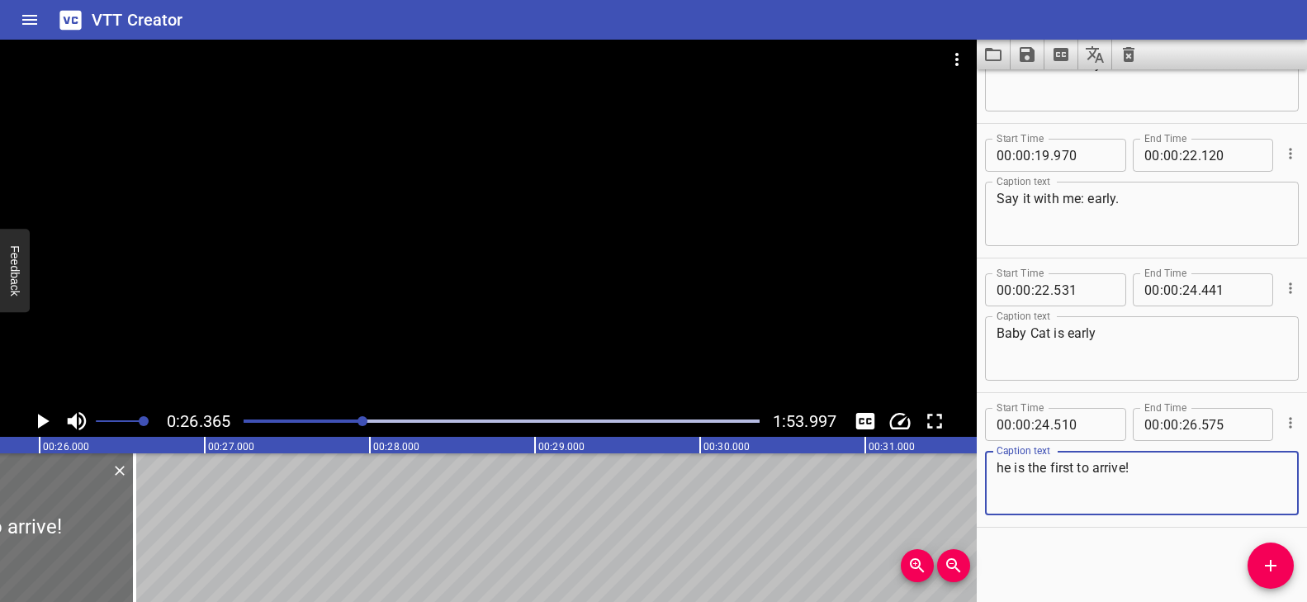
scroll to position [0, 4236]
type textarea "he is the first to arrive!"
click at [1274, 557] on icon "Add Cue" at bounding box center [1270, 566] width 20 height 20
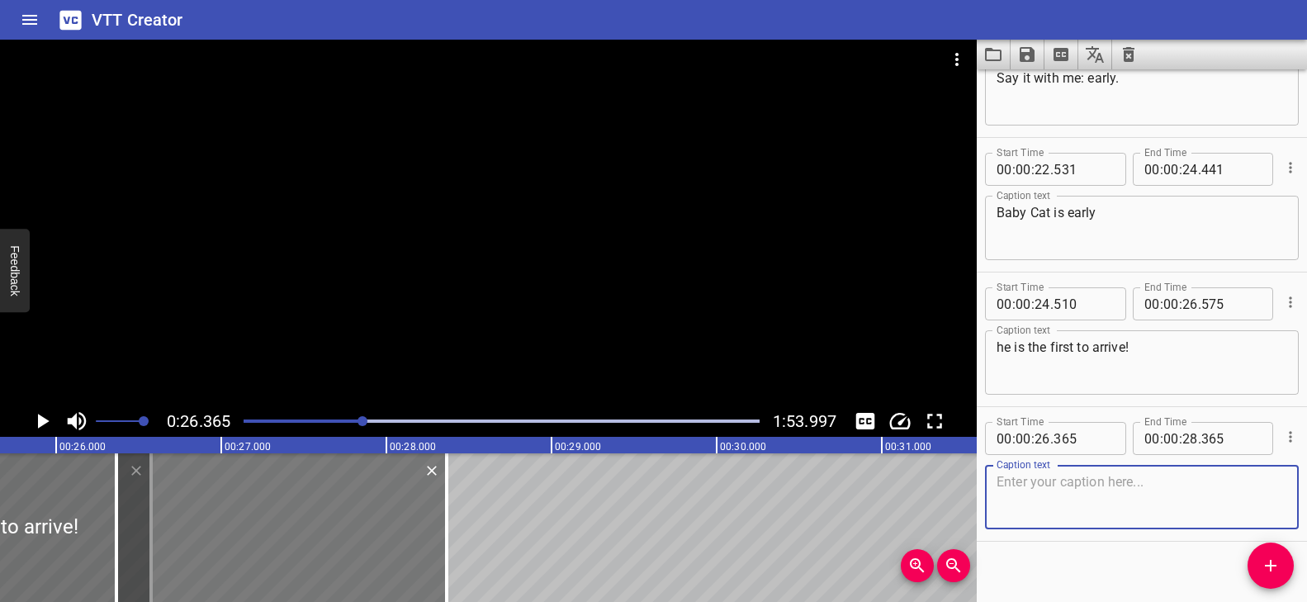
scroll to position [1294, 0]
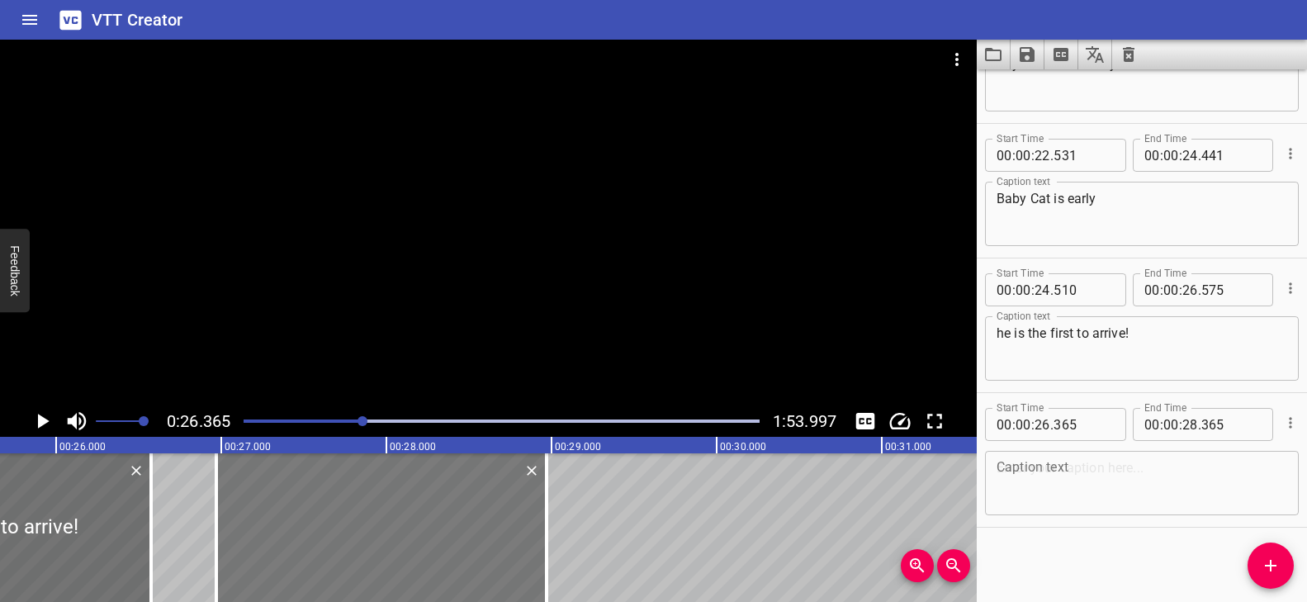
drag, startPoint x: 303, startPoint y: 537, endPoint x: 357, endPoint y: 532, distance: 54.7
click at [357, 532] on div at bounding box center [381, 527] width 330 height 149
type input "970"
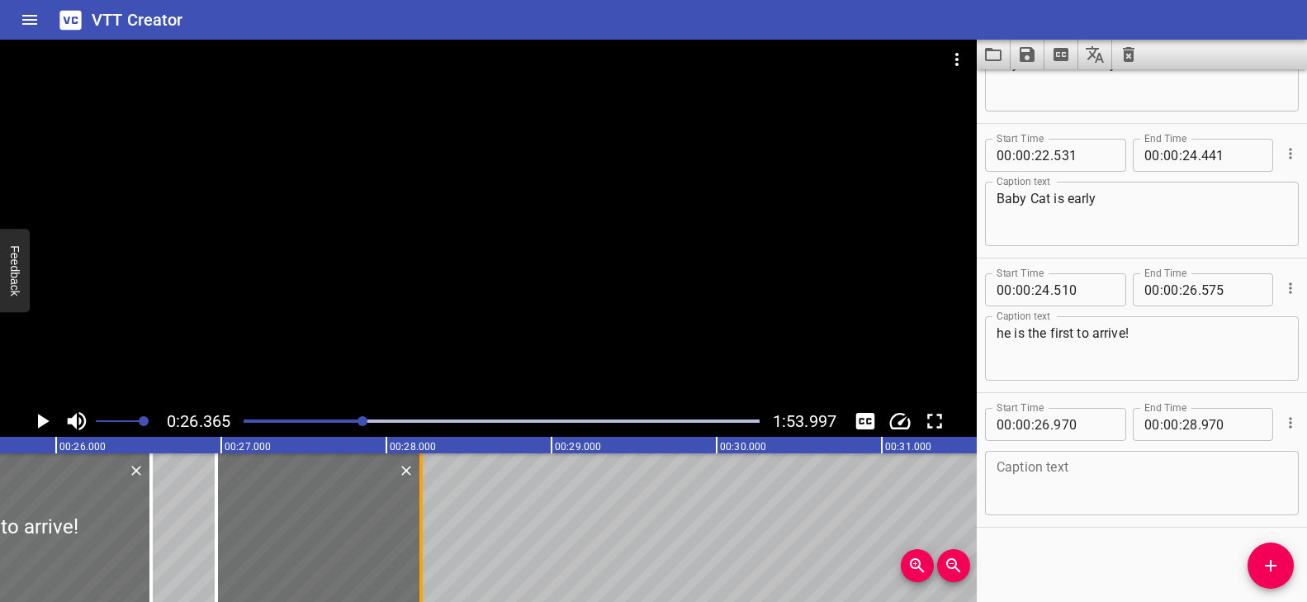
drag, startPoint x: 546, startPoint y: 533, endPoint x: 421, endPoint y: 531, distance: 125.5
click at [421, 531] on div at bounding box center [420, 527] width 3 height 149
type input "210"
click at [1018, 463] on textarea at bounding box center [1141, 483] width 291 height 47
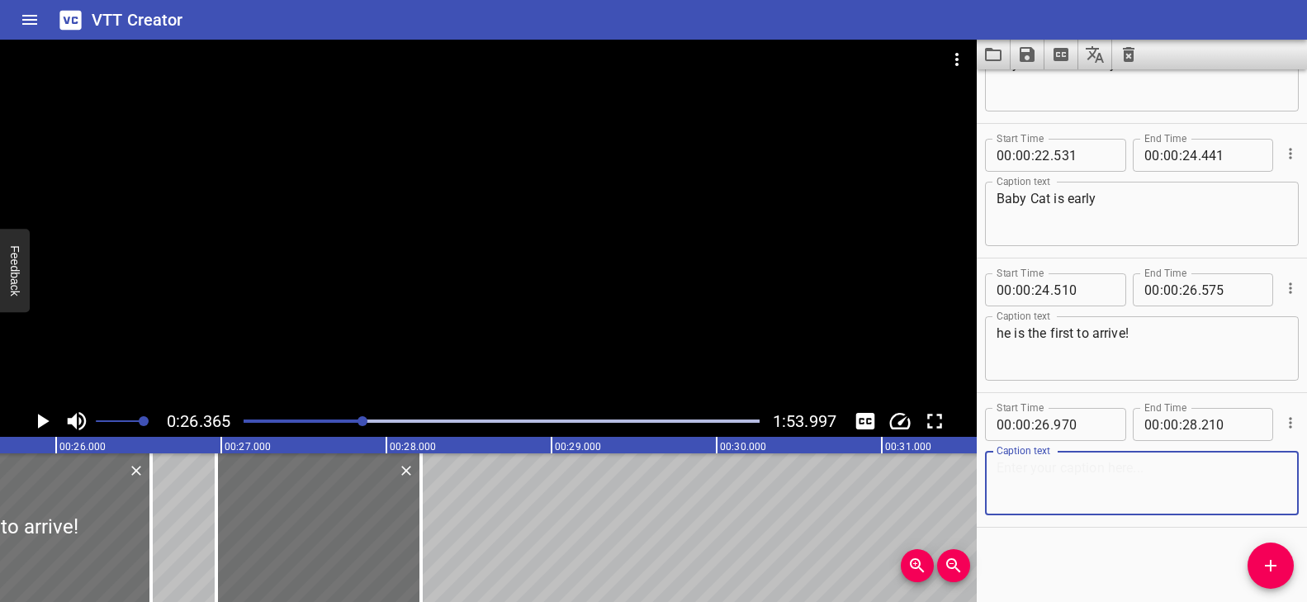
paste textarea "And this word is late."
type textarea "And this word is late."
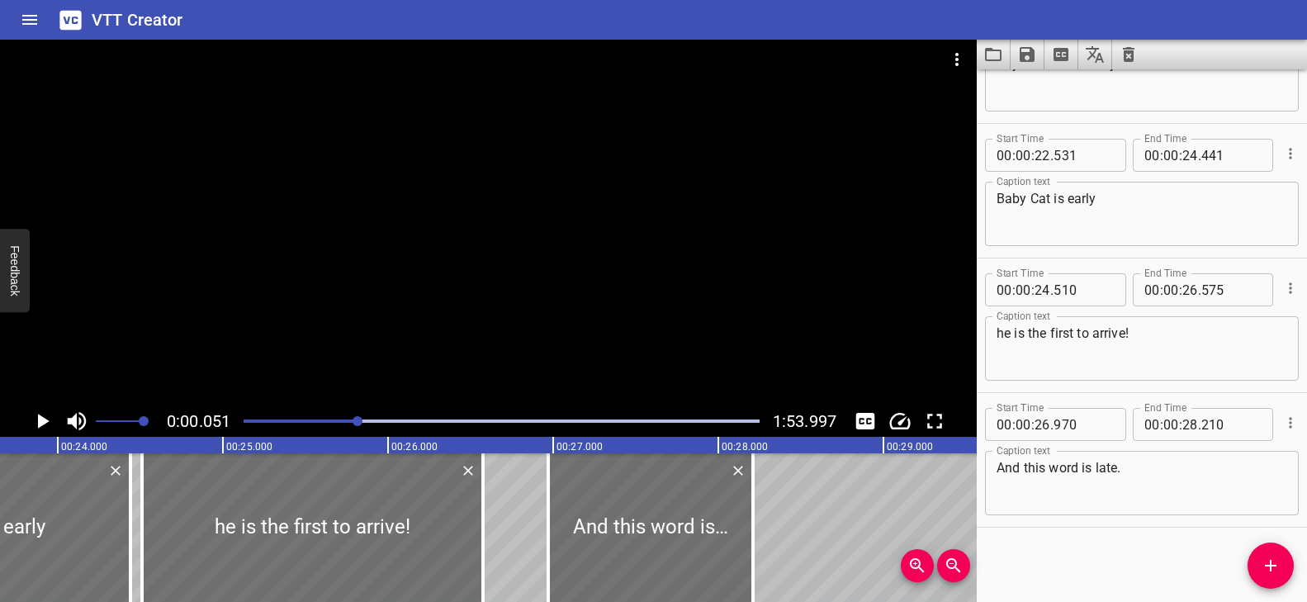
click at [356, 423] on div at bounding box center [357, 421] width 10 height 10
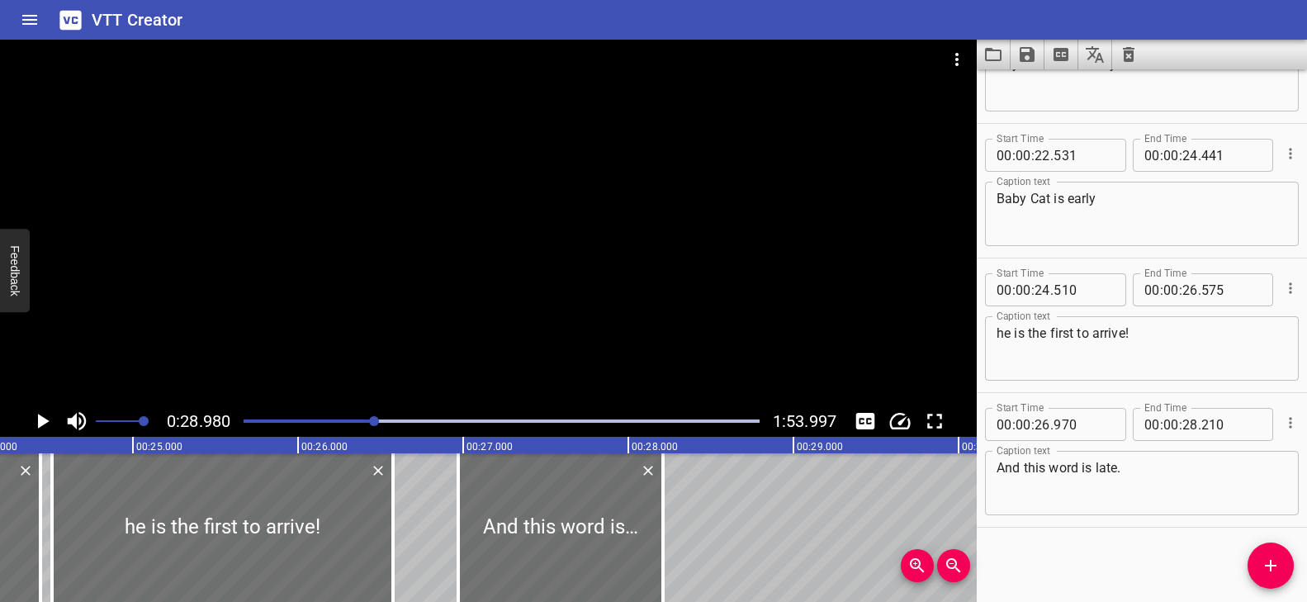
scroll to position [0, 3960]
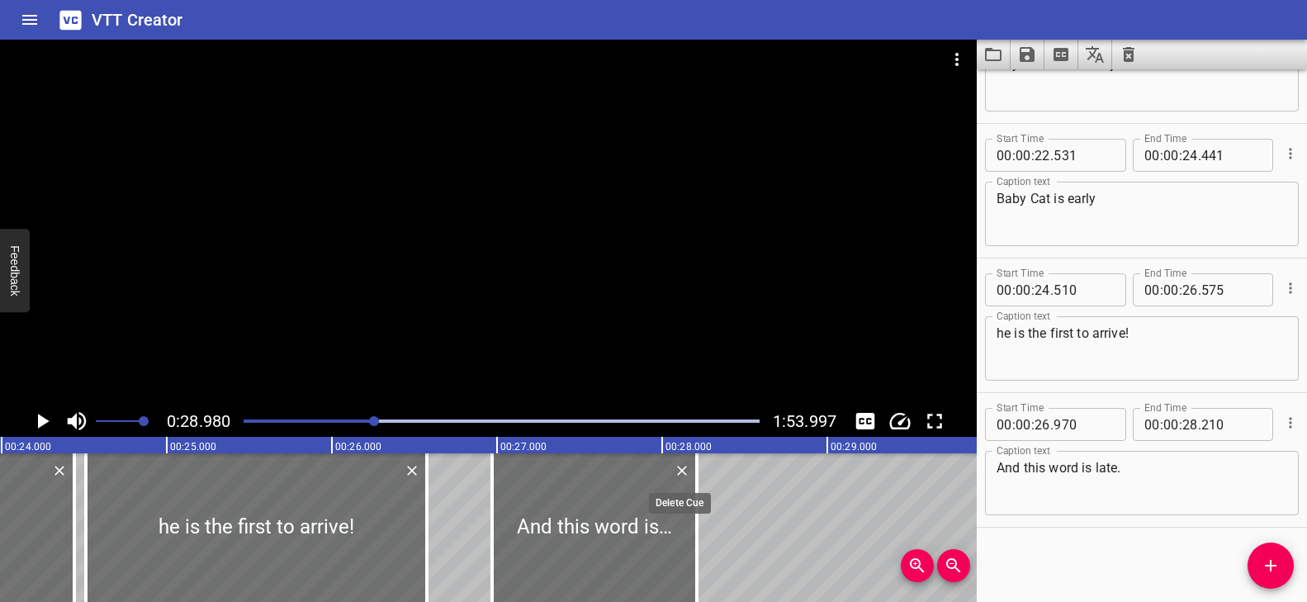
click at [683, 471] on icon "Delete" at bounding box center [682, 471] width 10 height 10
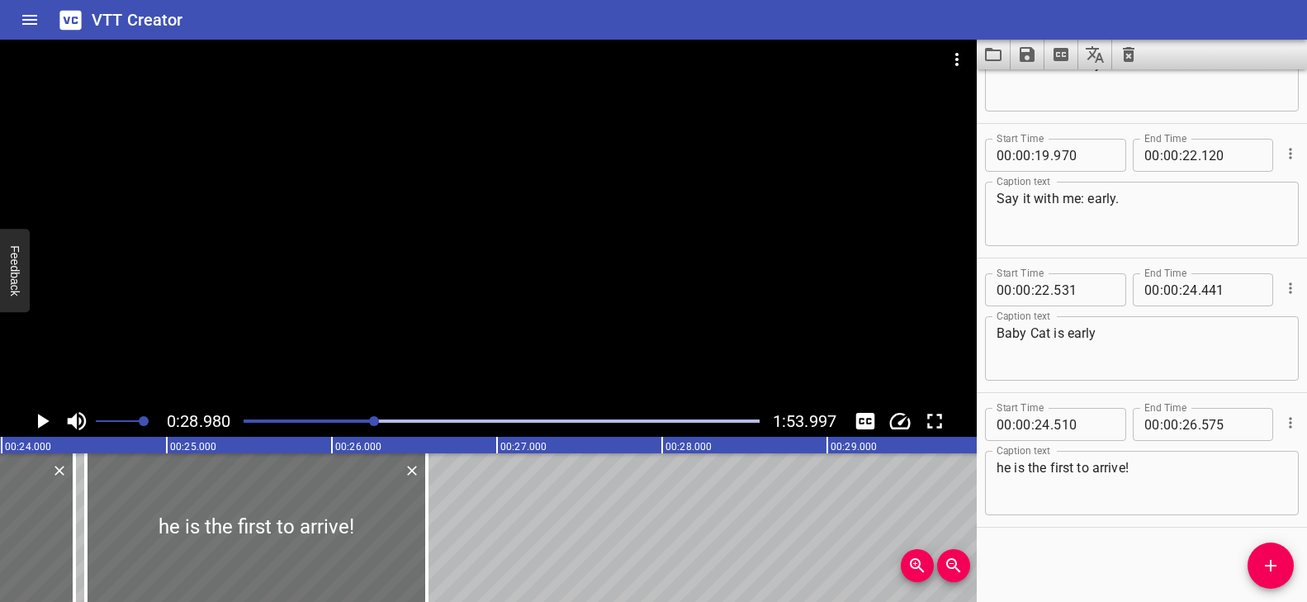
scroll to position [1160, 0]
click at [371, 419] on div at bounding box center [371, 421] width 10 height 10
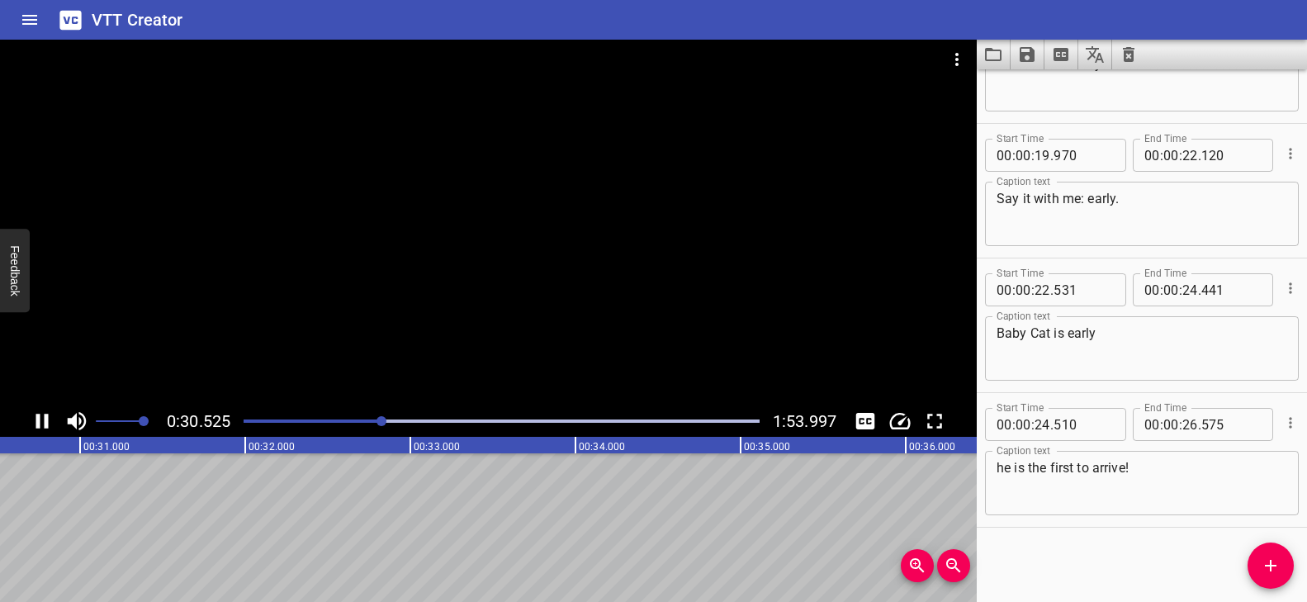
click at [314, 421] on div "Play progress" at bounding box center [124, 420] width 516 height 3
click at [375, 420] on div "Play progress" at bounding box center [142, 420] width 516 height 3
click at [357, 419] on div "Play progress" at bounding box center [117, 420] width 516 height 3
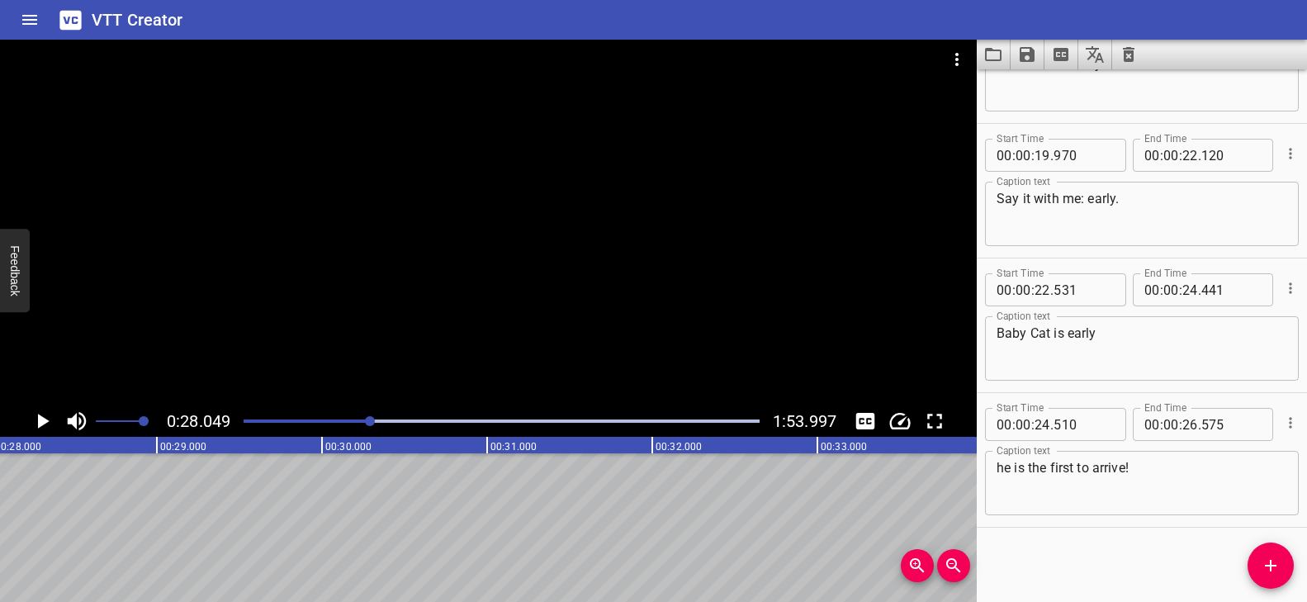
click at [1187, 476] on textarea "he is the first to arrive!" at bounding box center [1141, 483] width 291 height 47
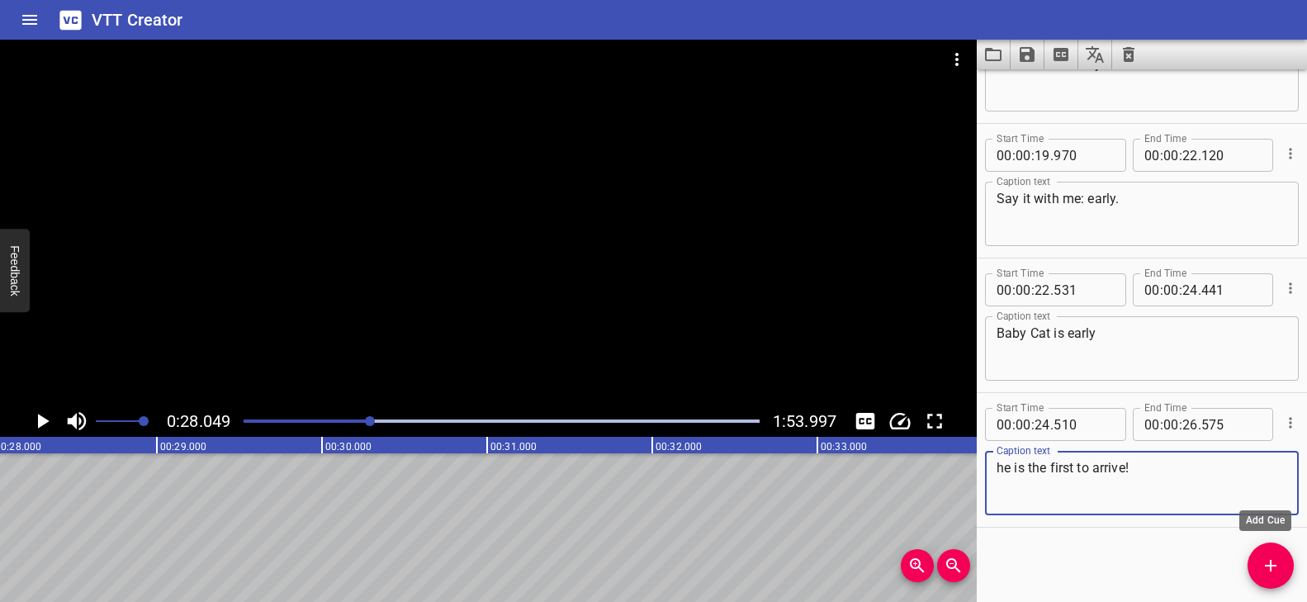
click at [1281, 574] on span "Add Cue" at bounding box center [1270, 566] width 46 height 20
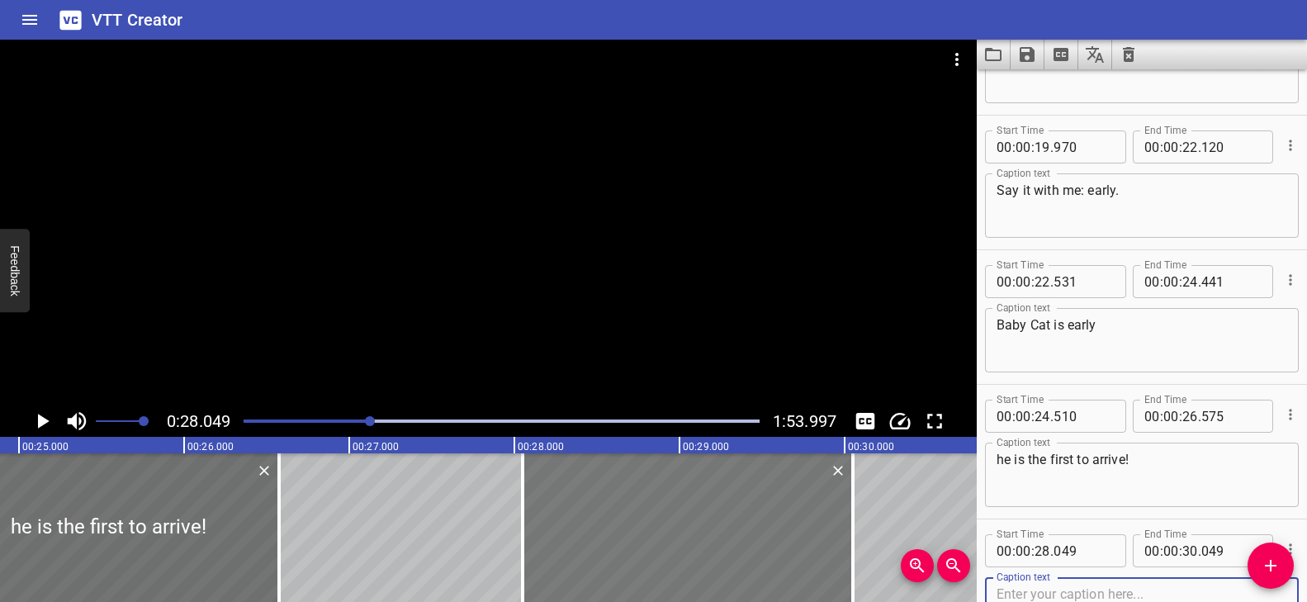
scroll to position [0, 4125]
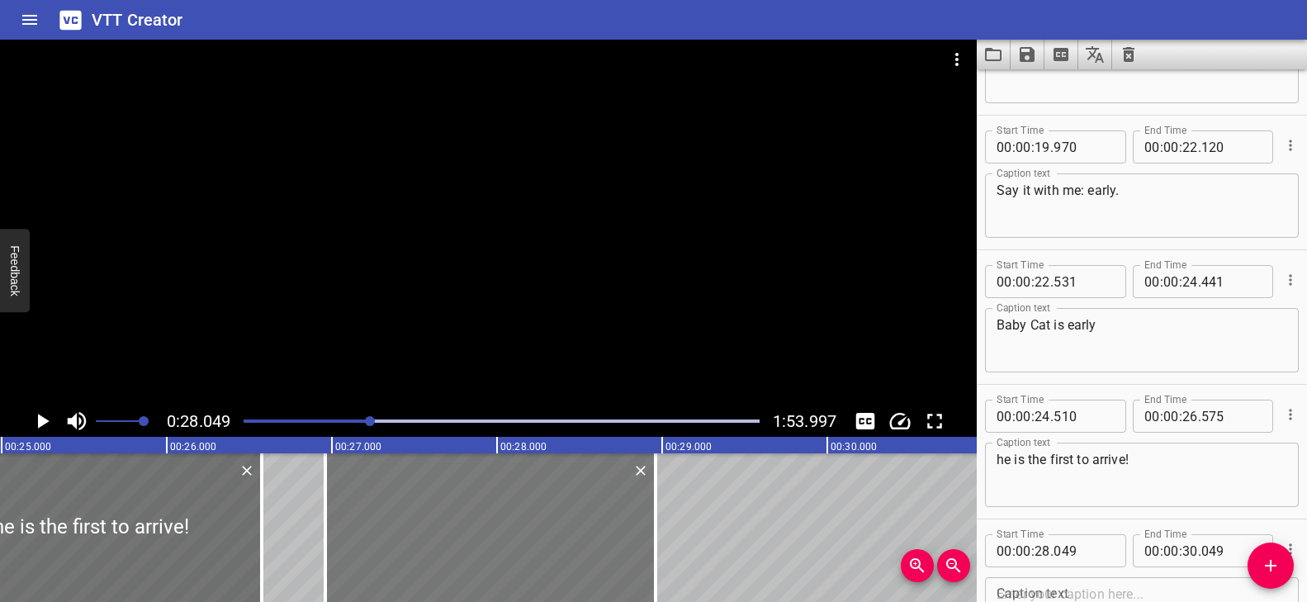
drag, startPoint x: 660, startPoint y: 522, endPoint x: 491, endPoint y: 531, distance: 168.6
click at [491, 531] on div at bounding box center [490, 527] width 330 height 149
type input "26"
type input "959"
type input "28"
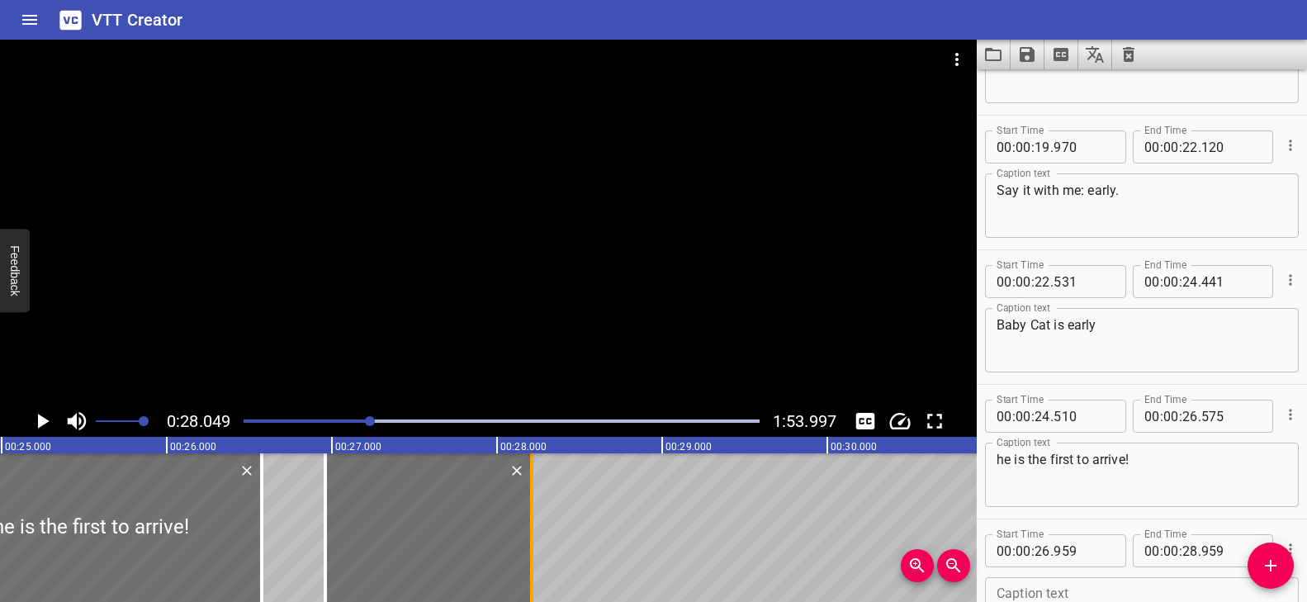
drag, startPoint x: 656, startPoint y: 514, endPoint x: 532, endPoint y: 518, distance: 123.9
click at [532, 518] on div at bounding box center [531, 527] width 3 height 149
type input "209"
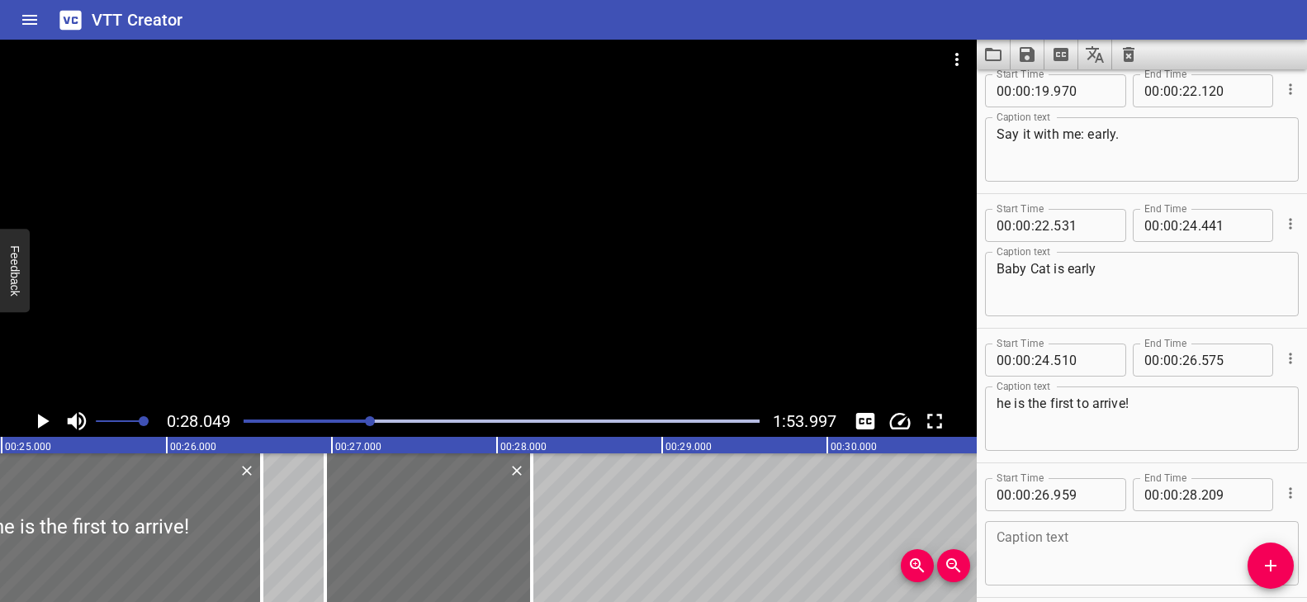
scroll to position [1294, 0]
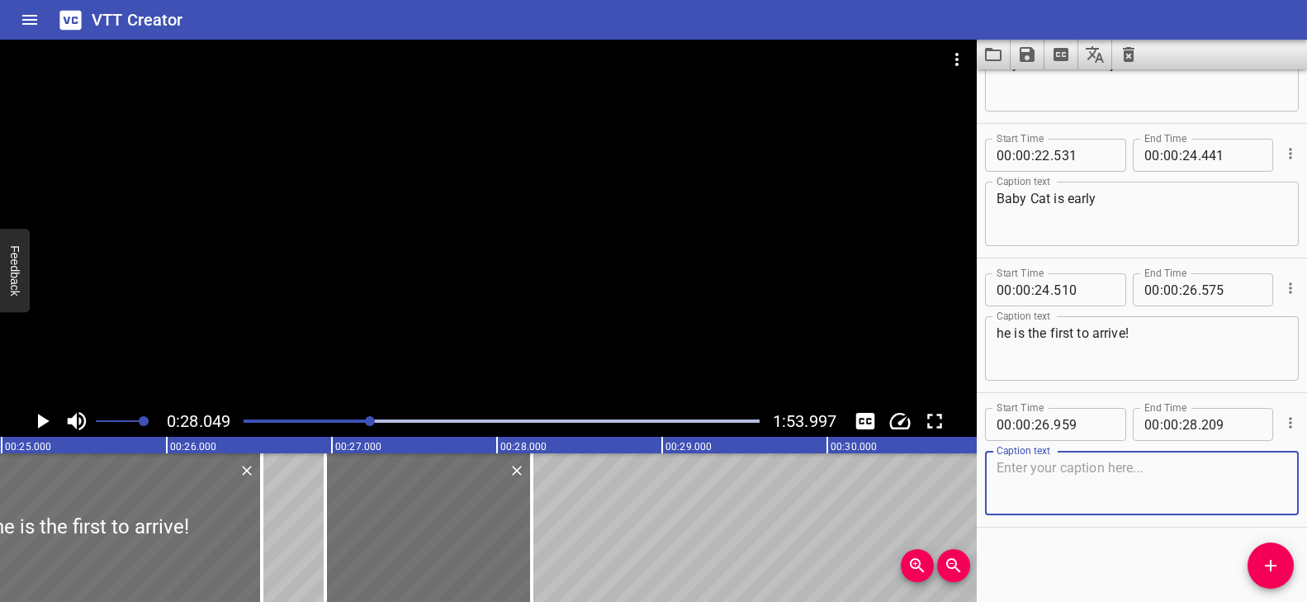
click at [1085, 480] on textarea at bounding box center [1141, 483] width 291 height 47
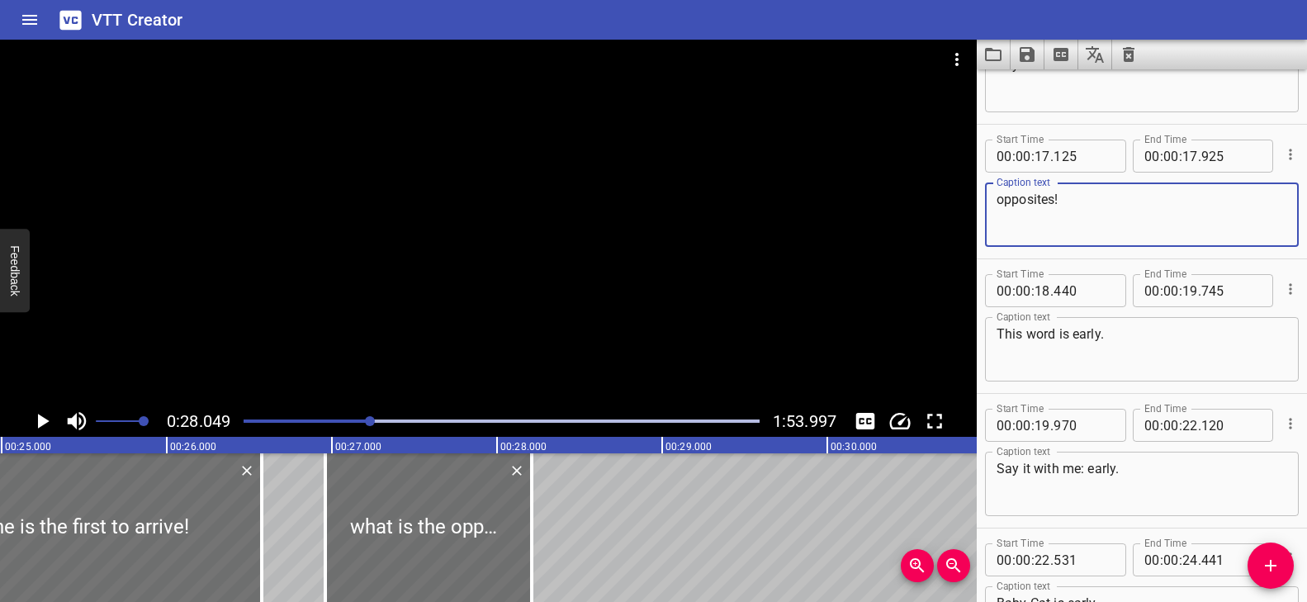
click at [1024, 199] on textarea "opposites!" at bounding box center [1141, 214] width 291 height 47
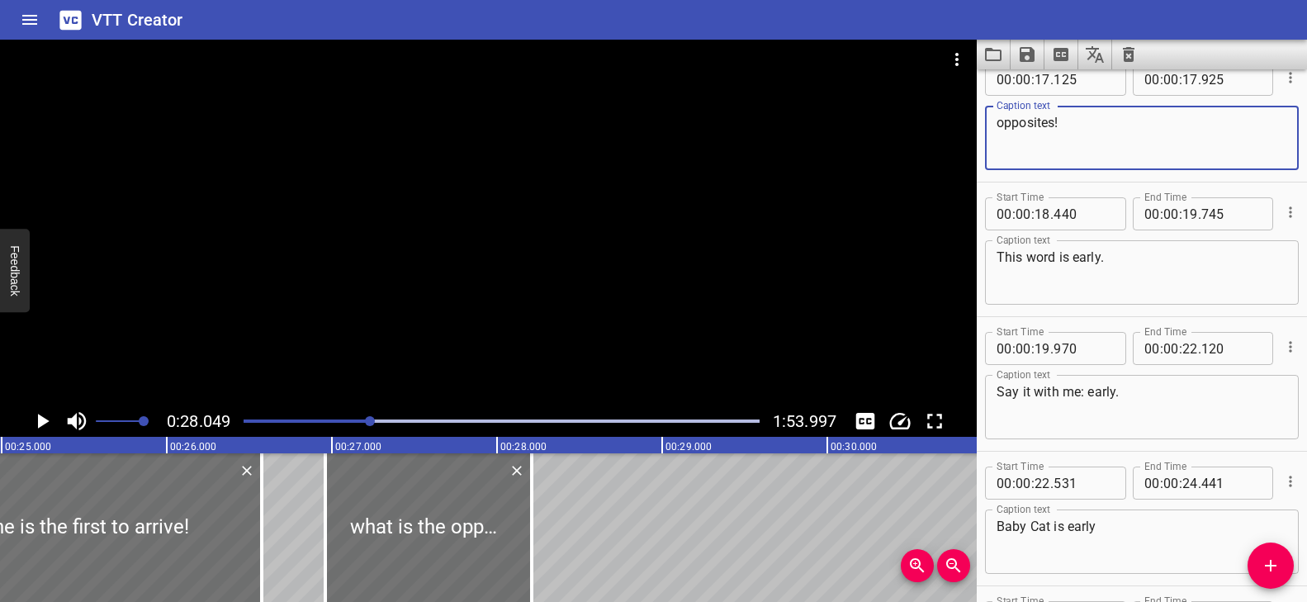
scroll to position [1294, 0]
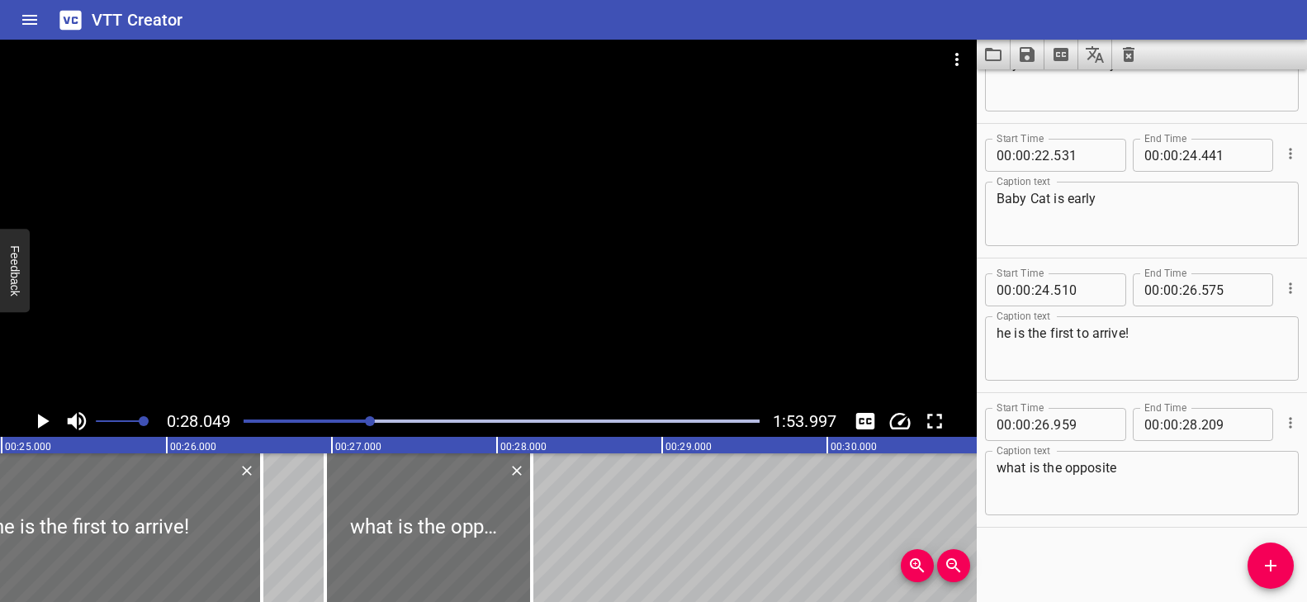
click at [1087, 472] on textarea "what is the opposite" at bounding box center [1141, 483] width 291 height 47
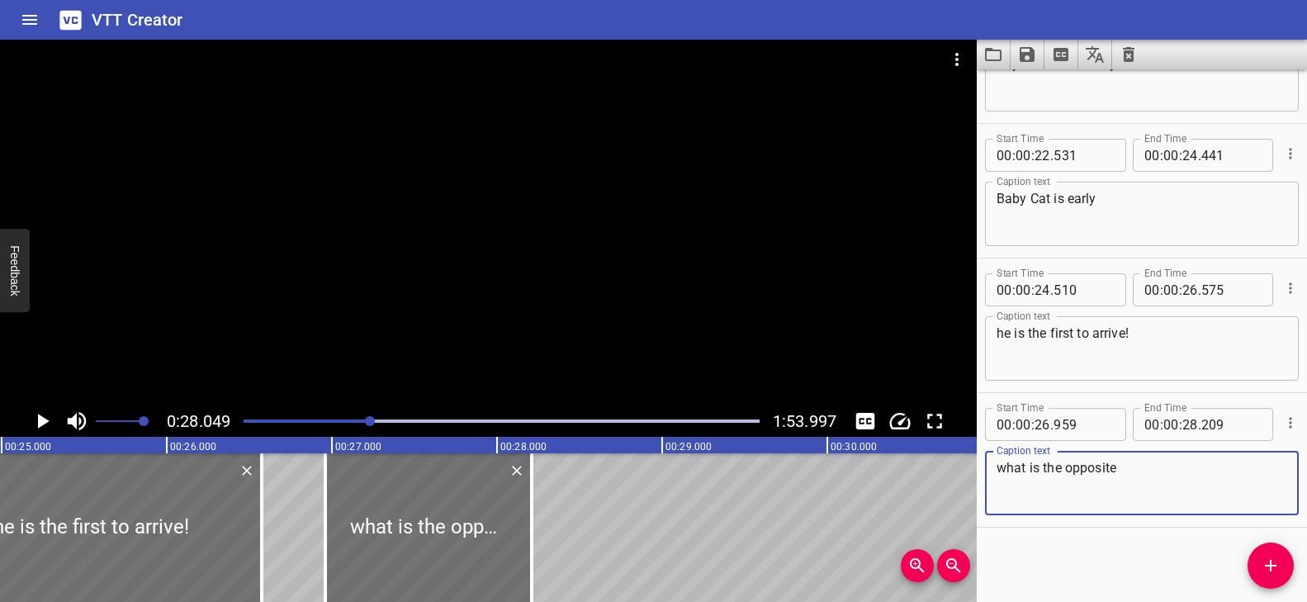
click at [1087, 472] on textarea "what is the opposite" at bounding box center [1141, 483] width 291 height 47
paste textarea "s"
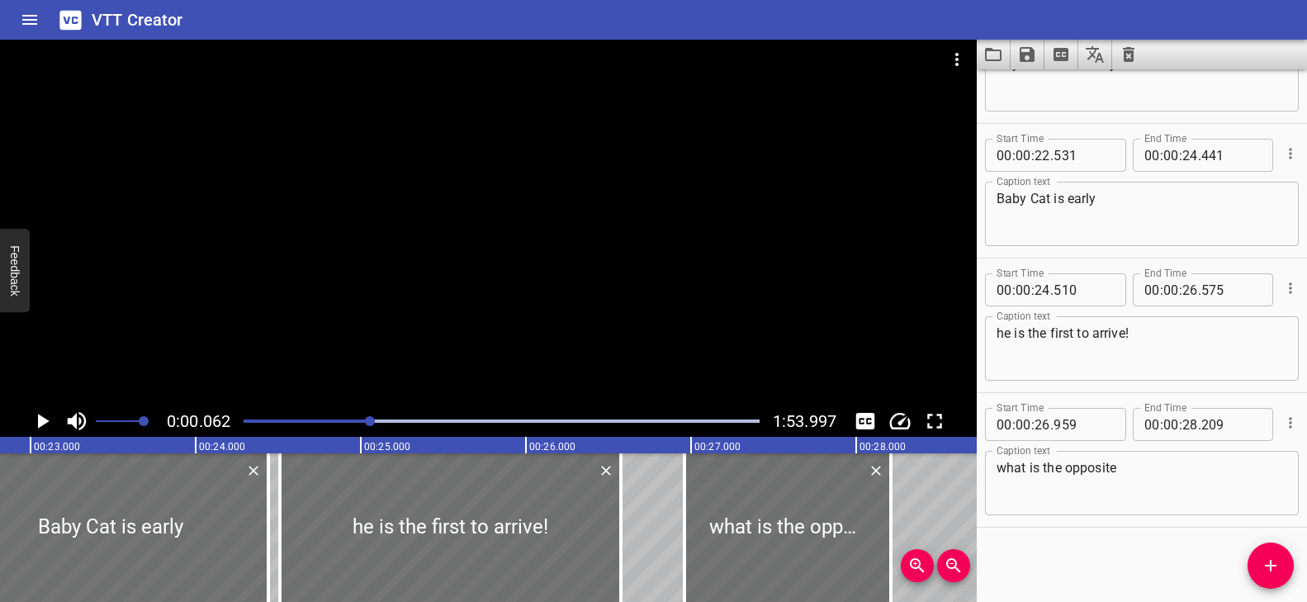
click at [365, 418] on div at bounding box center [370, 421] width 10 height 10
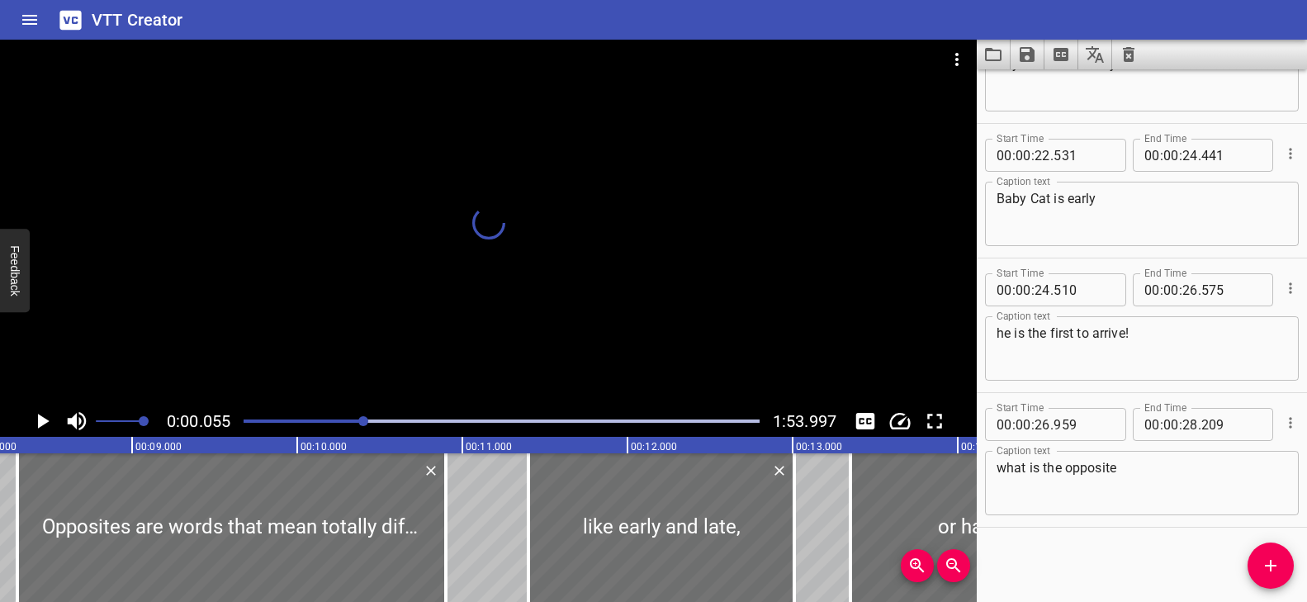
click at [533, 342] on div at bounding box center [488, 223] width 976 height 366
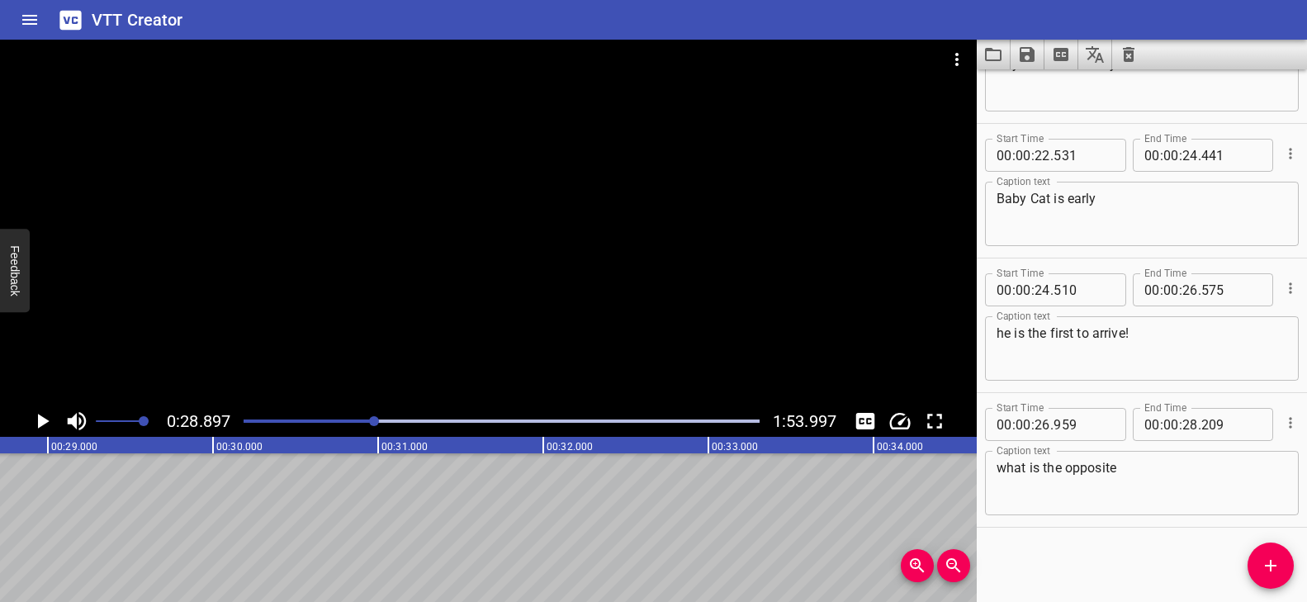
scroll to position [0, 4770]
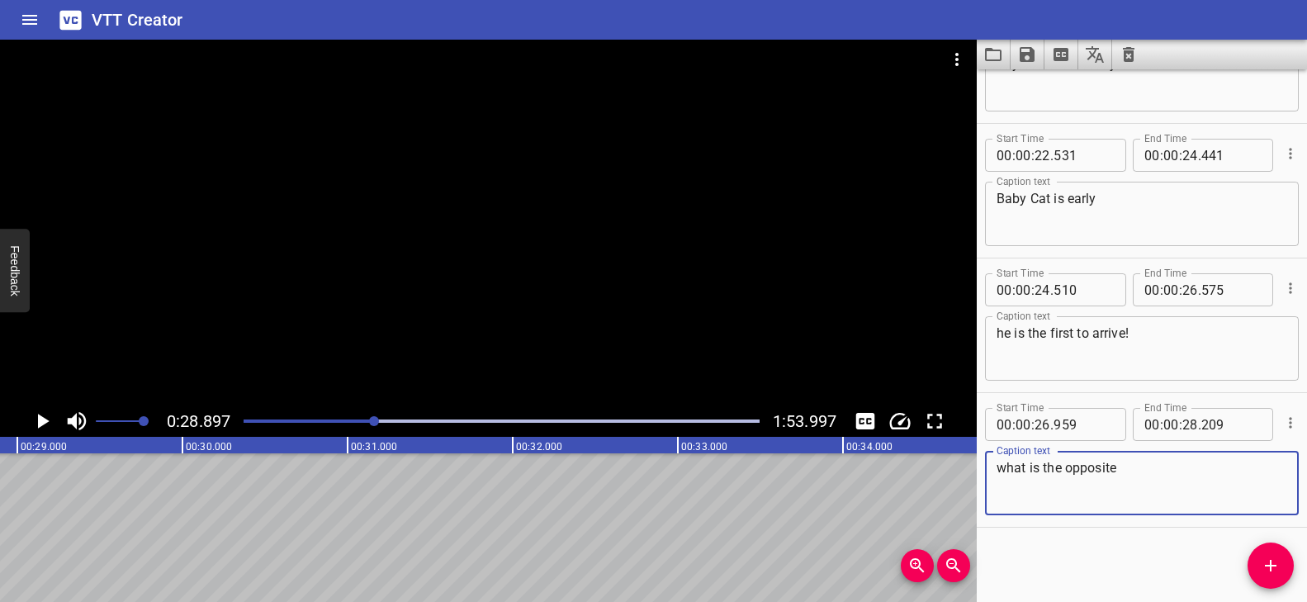
click at [1145, 460] on textarea "what is the opposite" at bounding box center [1141, 483] width 291 height 47
type textarea "what is the opposite to early"
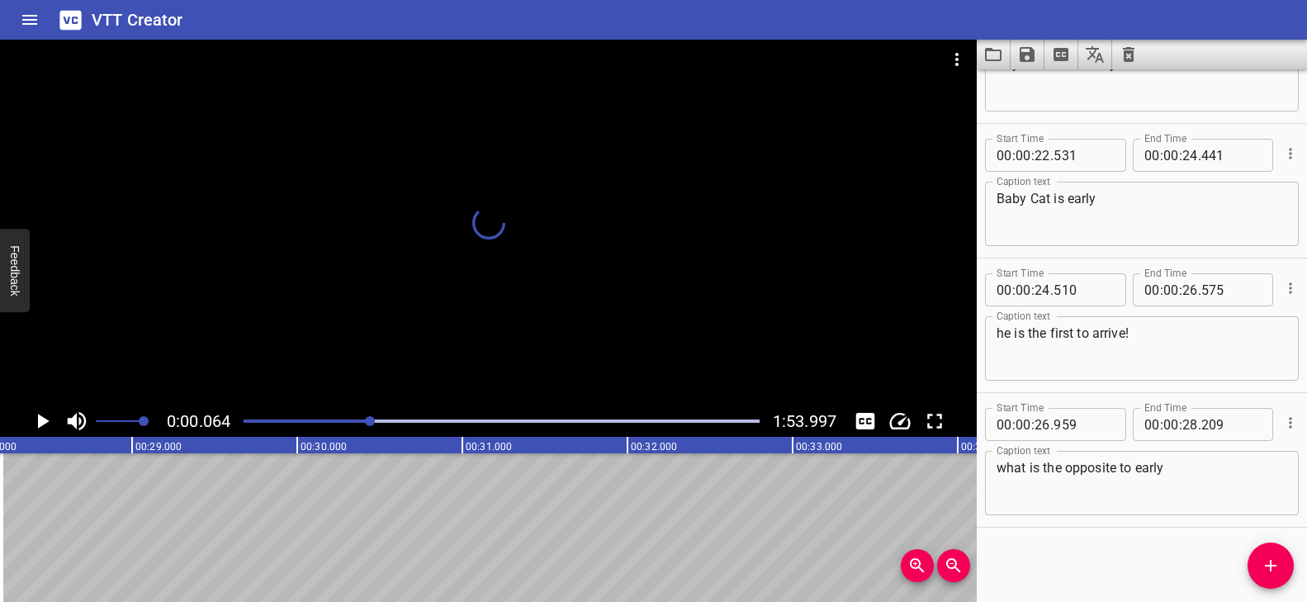
click at [371, 420] on div at bounding box center [370, 421] width 10 height 10
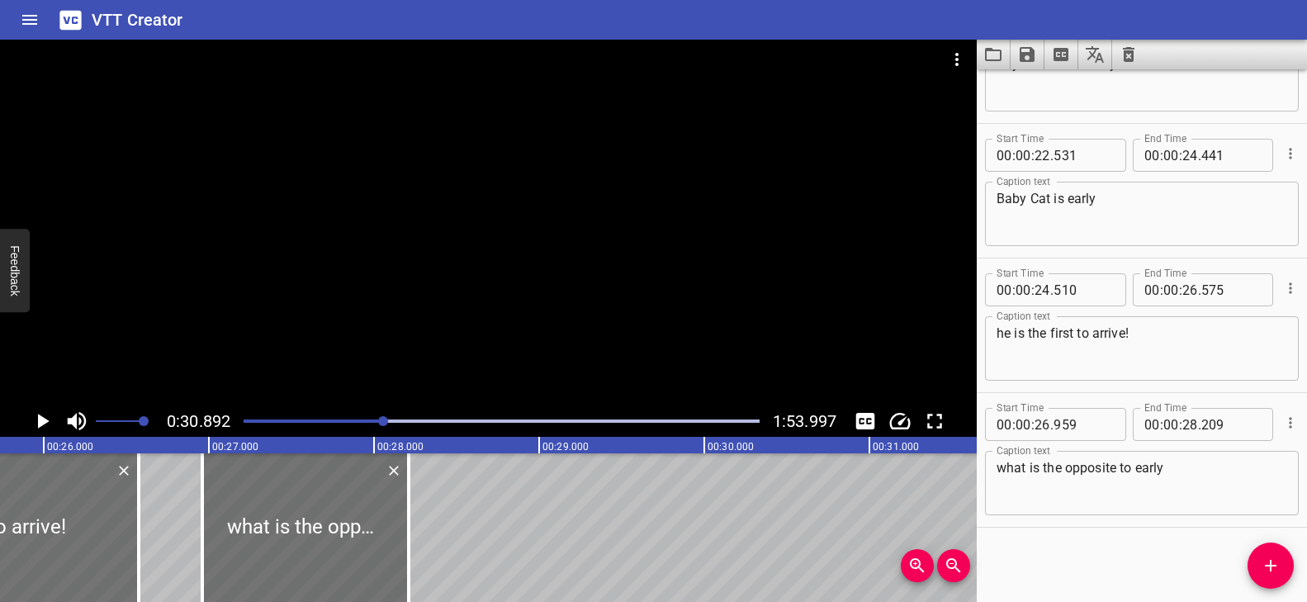
scroll to position [0, 4231]
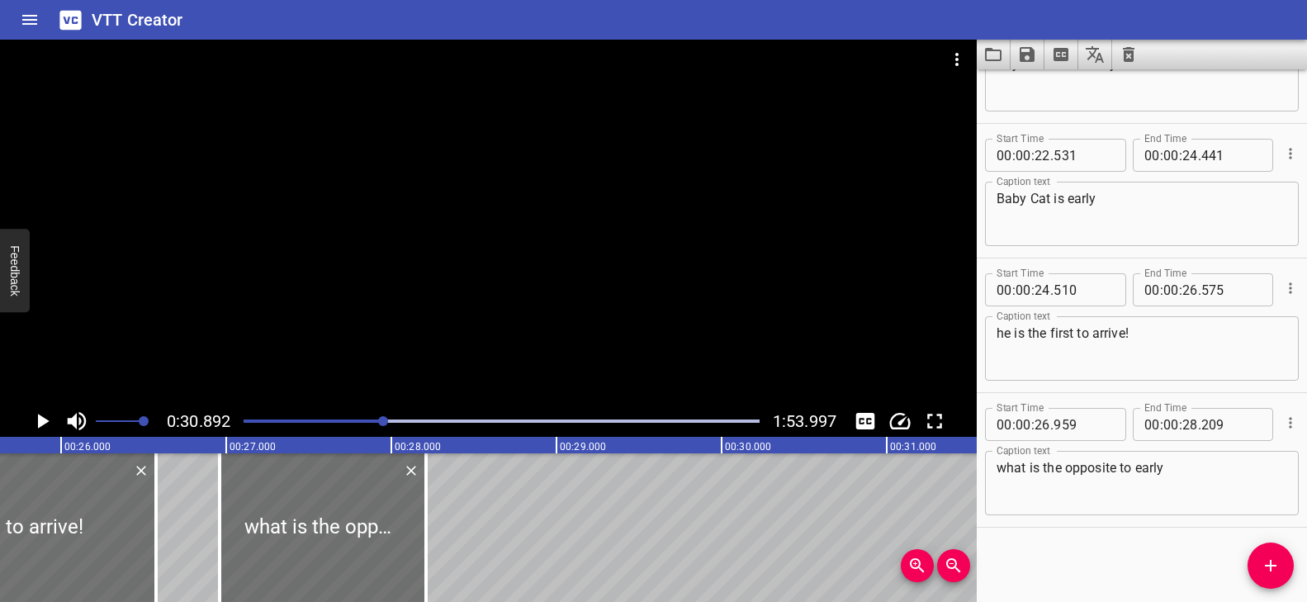
click at [1199, 473] on textarea "what is the opposite to early" at bounding box center [1141, 483] width 291 height 47
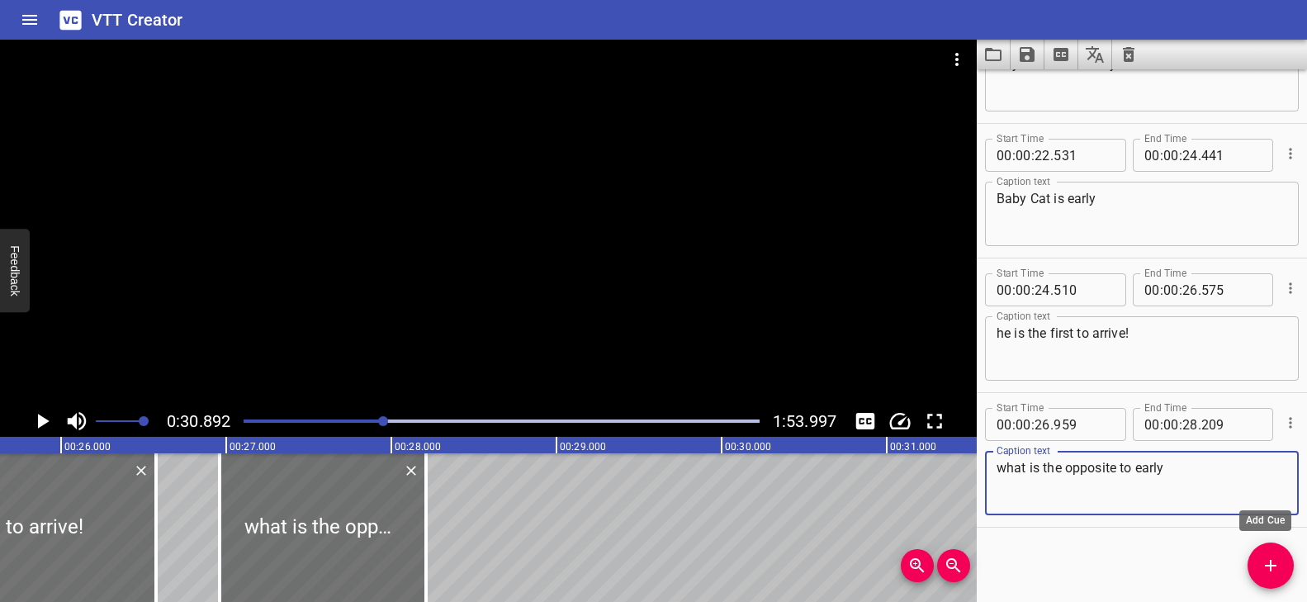
click at [1275, 574] on icon "Add Cue" at bounding box center [1270, 566] width 20 height 20
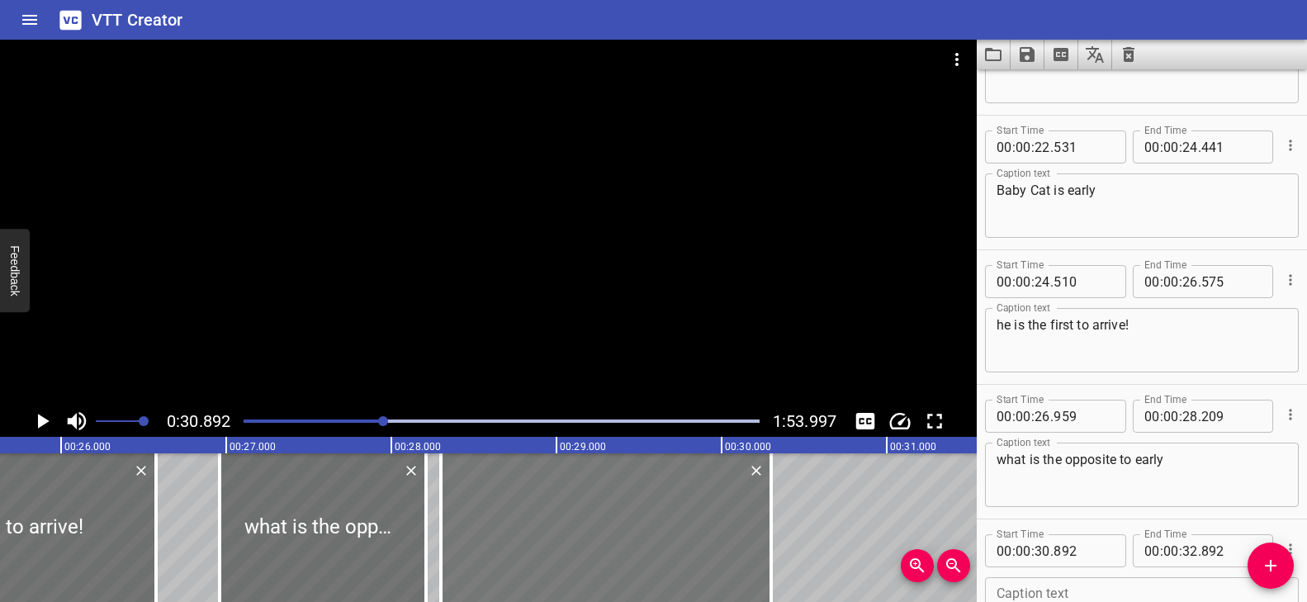
drag, startPoint x: 935, startPoint y: 507, endPoint x: 508, endPoint y: 502, distance: 427.6
click at [508, 502] on div at bounding box center [606, 527] width 330 height 149
type input "28"
type input "302"
type input "30"
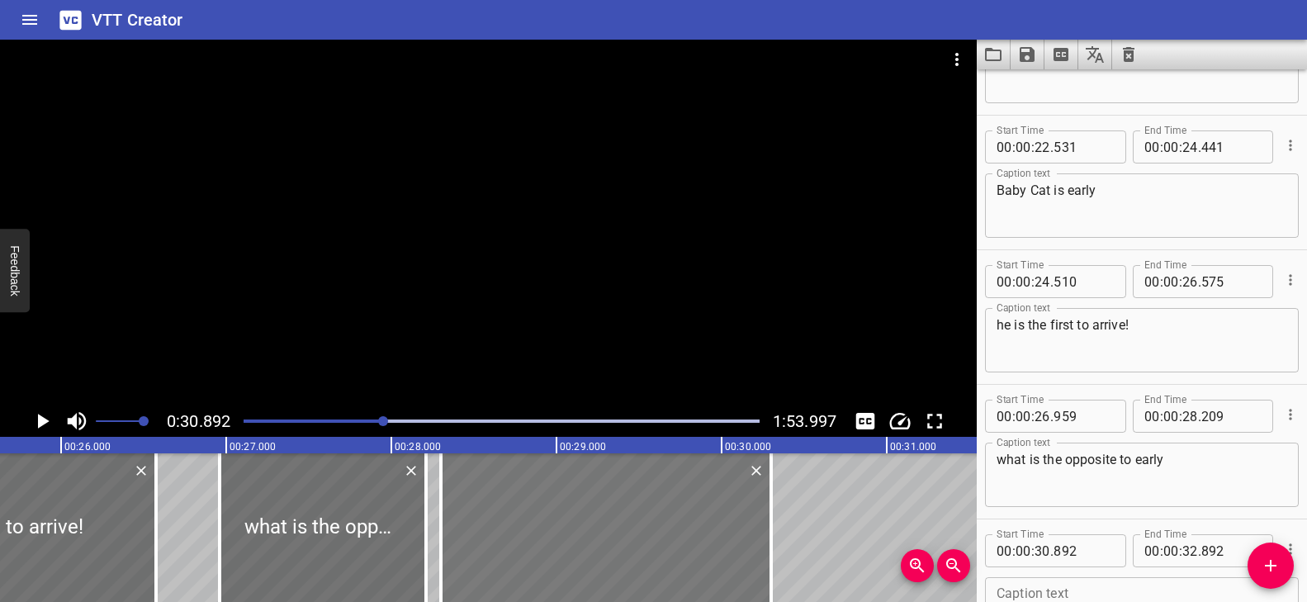
type input "302"
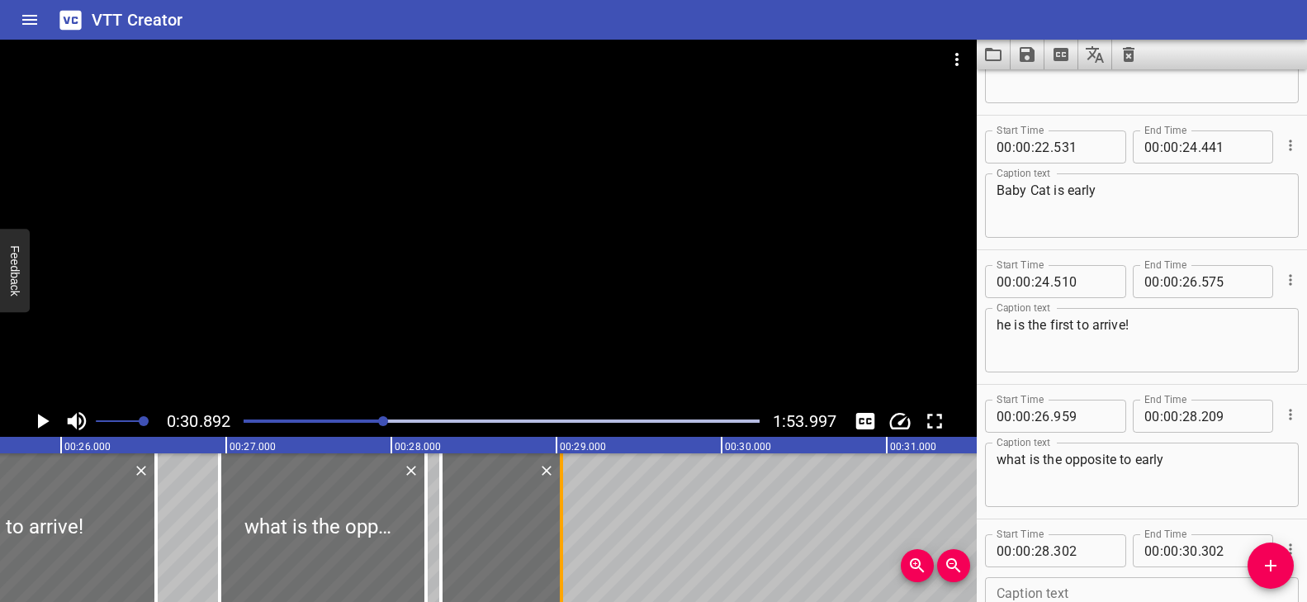
drag, startPoint x: 775, startPoint y: 501, endPoint x: 565, endPoint y: 507, distance: 209.7
click at [565, 507] on div at bounding box center [561, 527] width 17 height 149
type input "29"
type input "032"
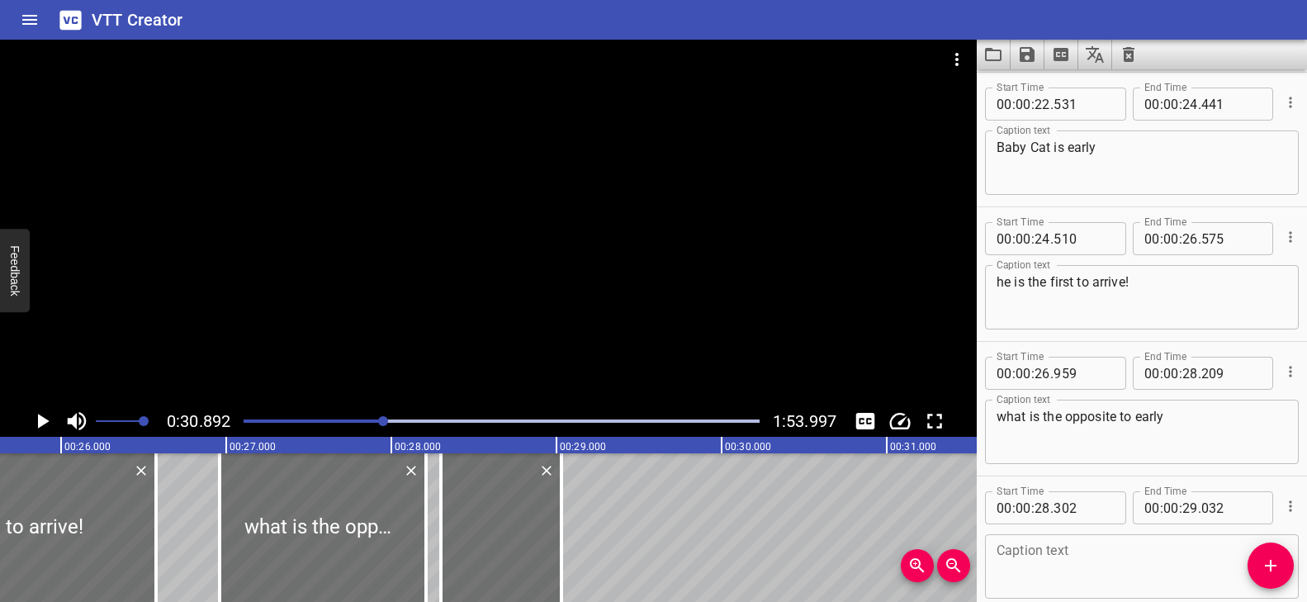
scroll to position [1429, 0]
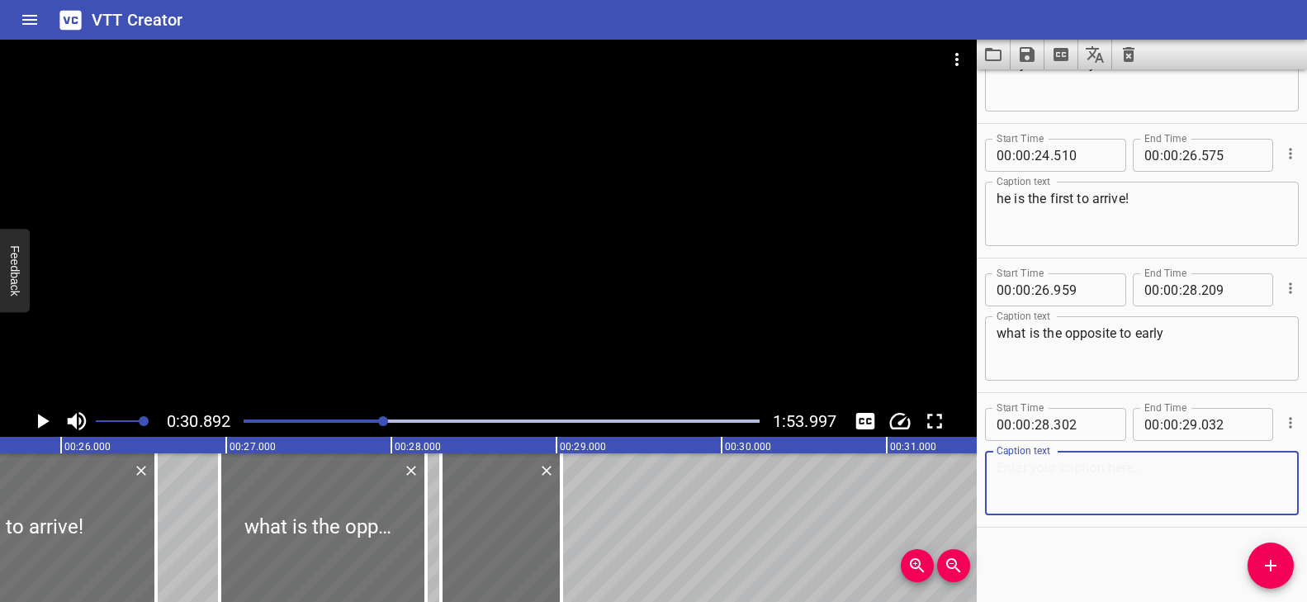
click at [1092, 480] on textarea at bounding box center [1141, 483] width 291 height 47
type textarea "late"
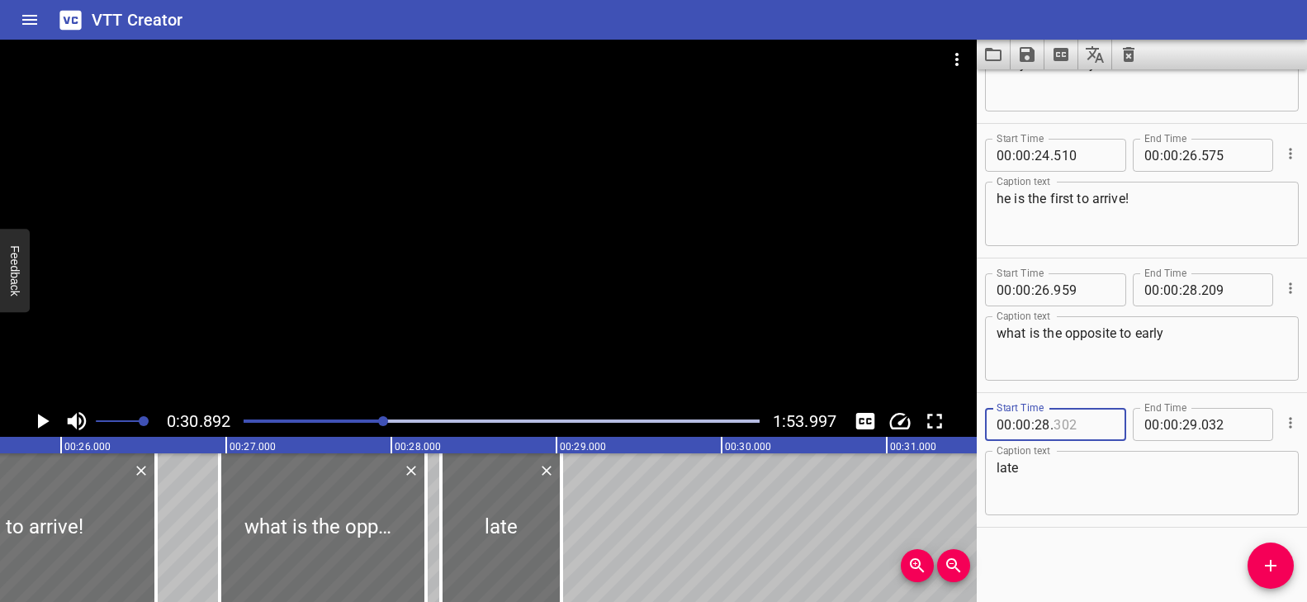
click at [1080, 426] on input "number" at bounding box center [1083, 424] width 60 height 33
type input "302"
click at [1273, 563] on icon "Add Cue" at bounding box center [1270, 566] width 20 height 20
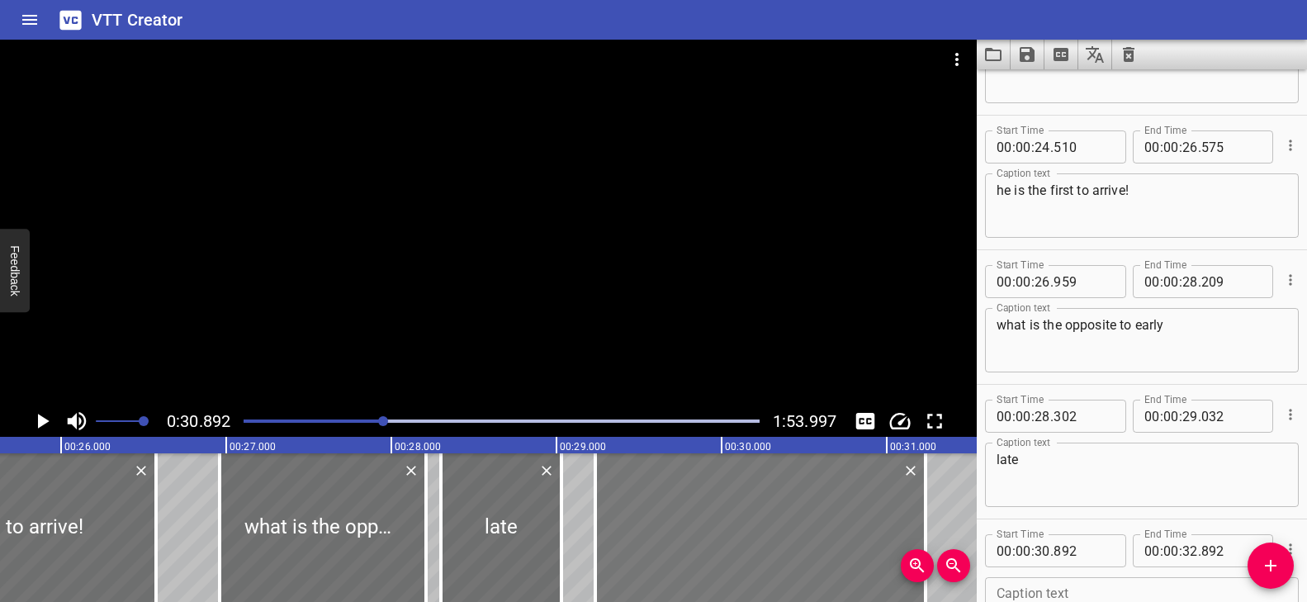
drag, startPoint x: 922, startPoint y: 499, endPoint x: 649, endPoint y: 501, distance: 273.2
click at [649, 501] on div at bounding box center [760, 527] width 330 height 149
type input "29"
type input "237"
type input "31"
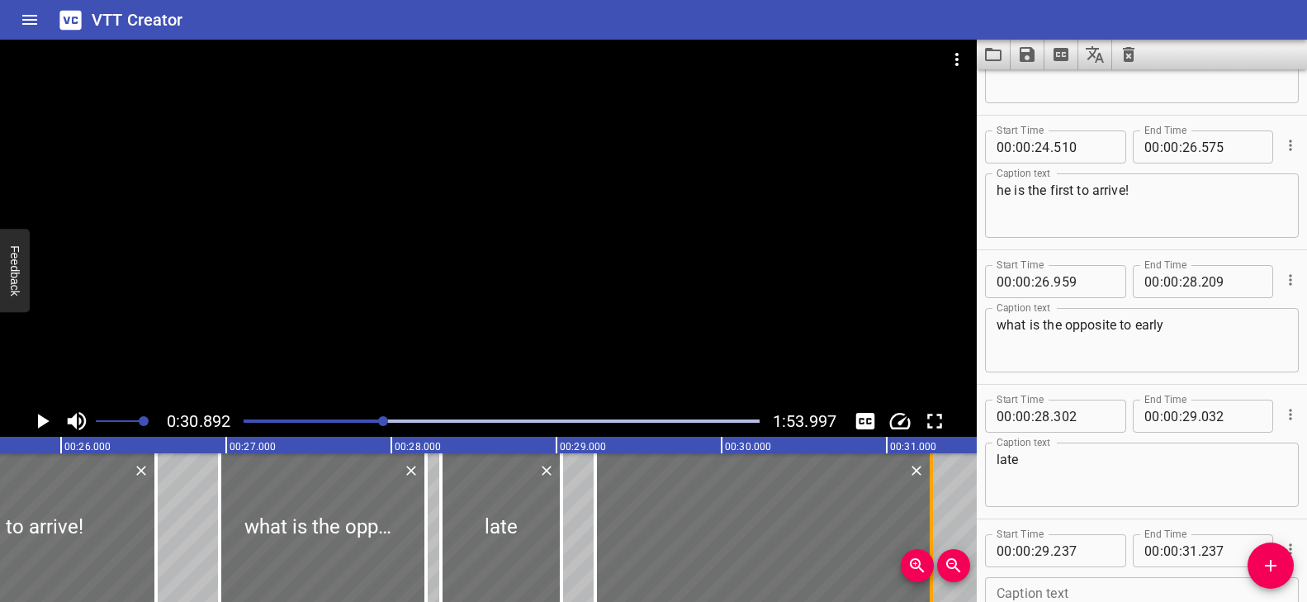
click at [931, 501] on div at bounding box center [930, 527] width 3 height 149
type input "272"
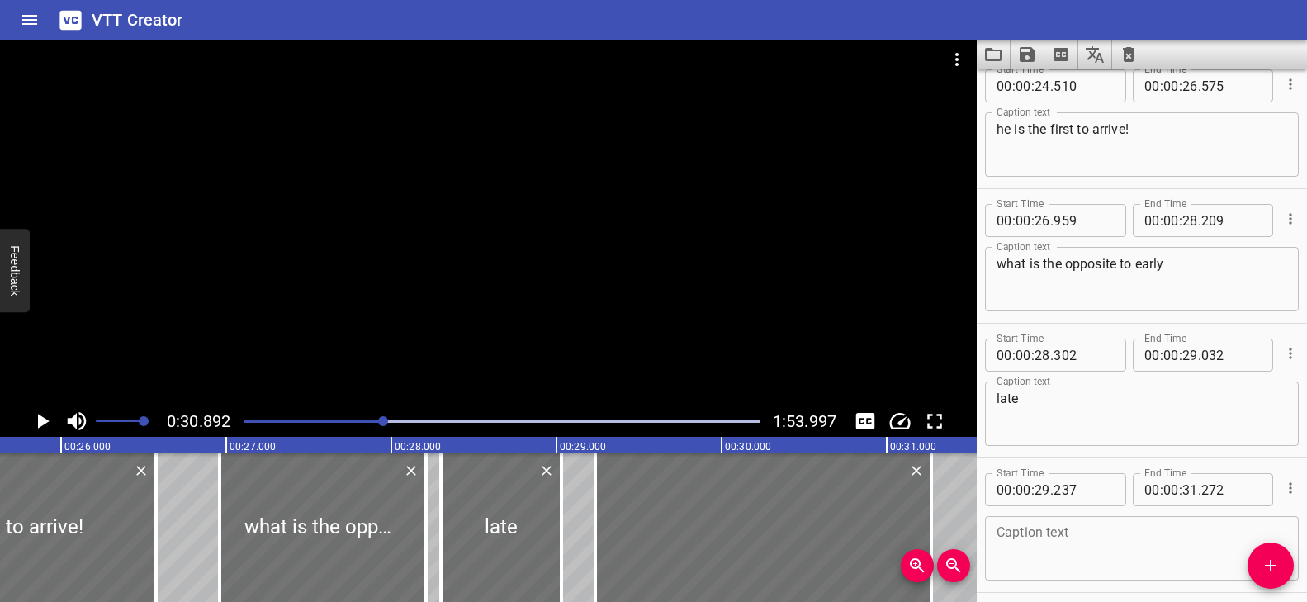
scroll to position [1563, 0]
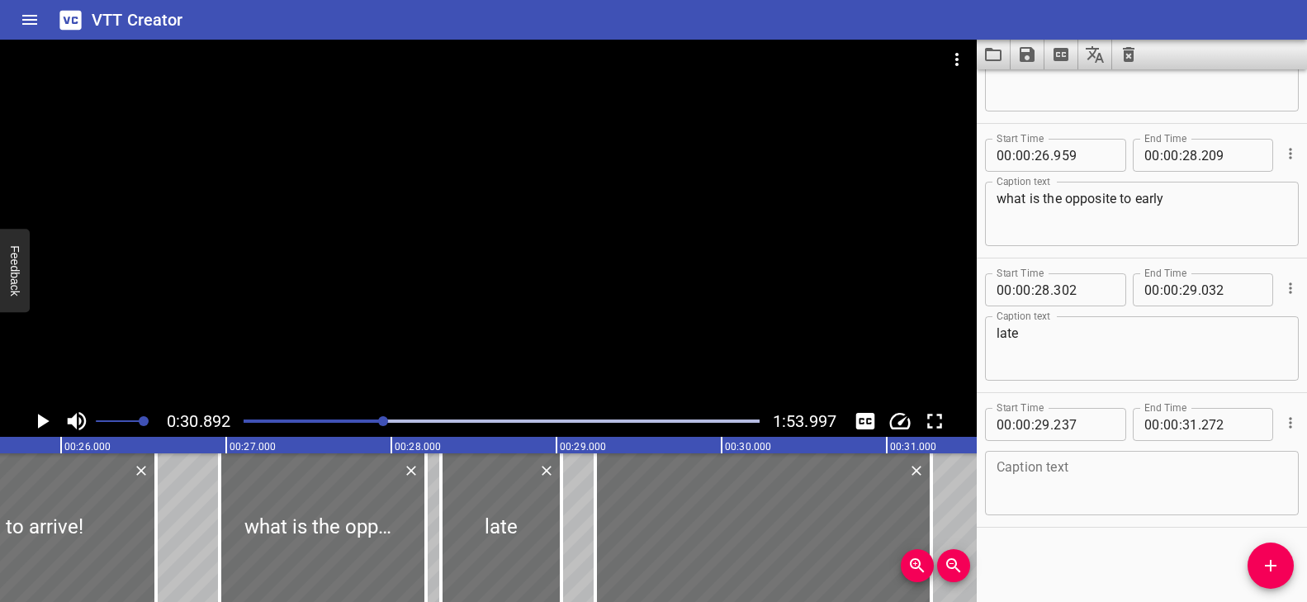
click at [1101, 480] on textarea at bounding box center [1141, 483] width 291 height 47
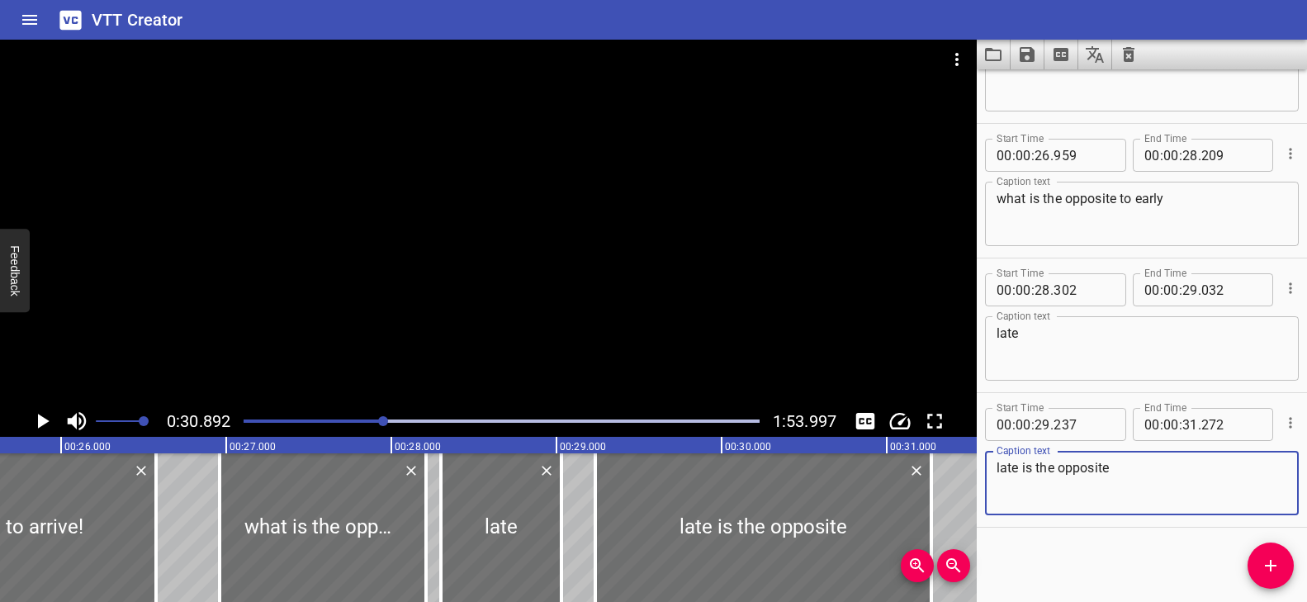
type textarea "late is the opposite"
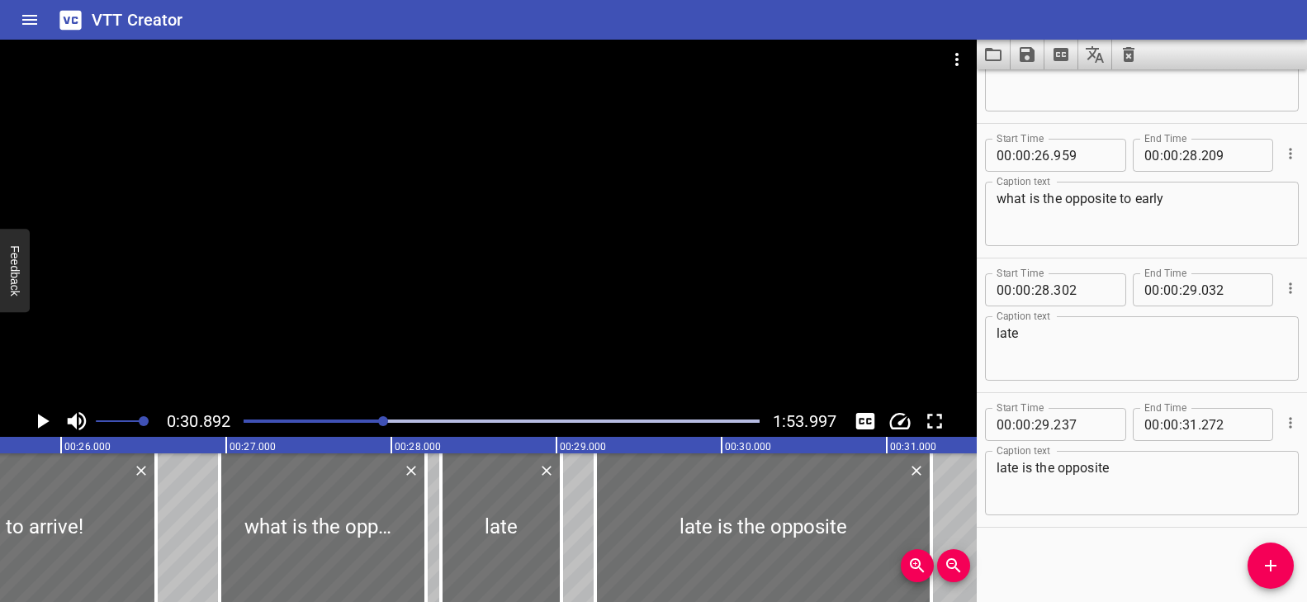
click at [335, 419] on div "Play progress" at bounding box center [126, 420] width 516 height 3
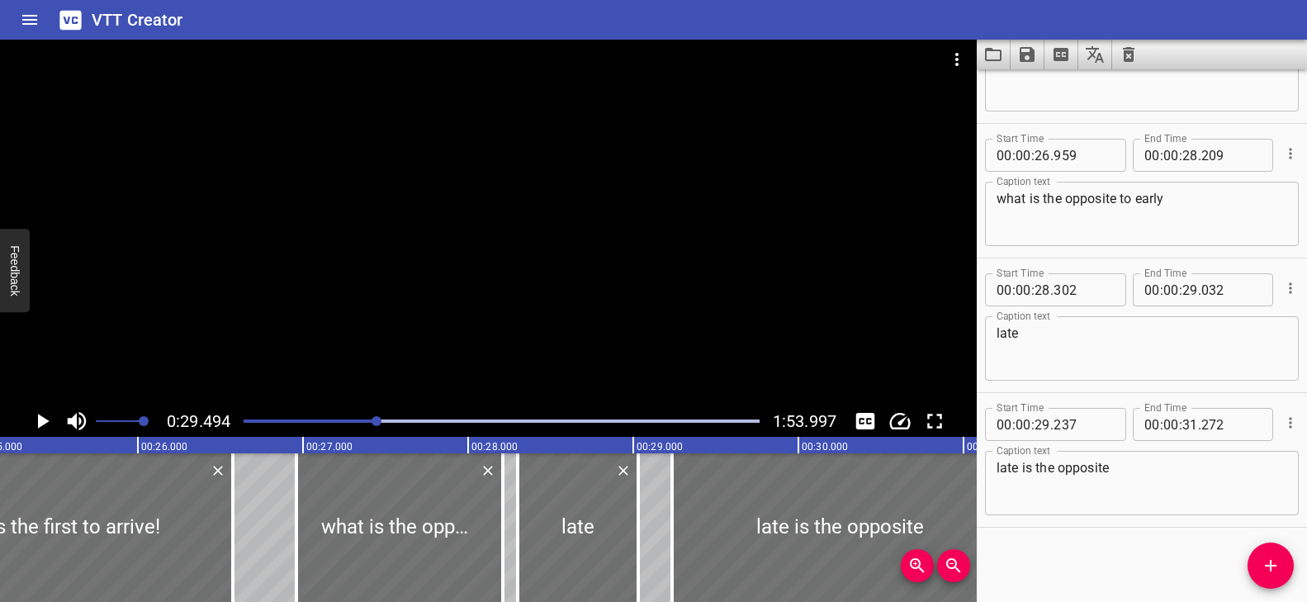
scroll to position [0, 4037]
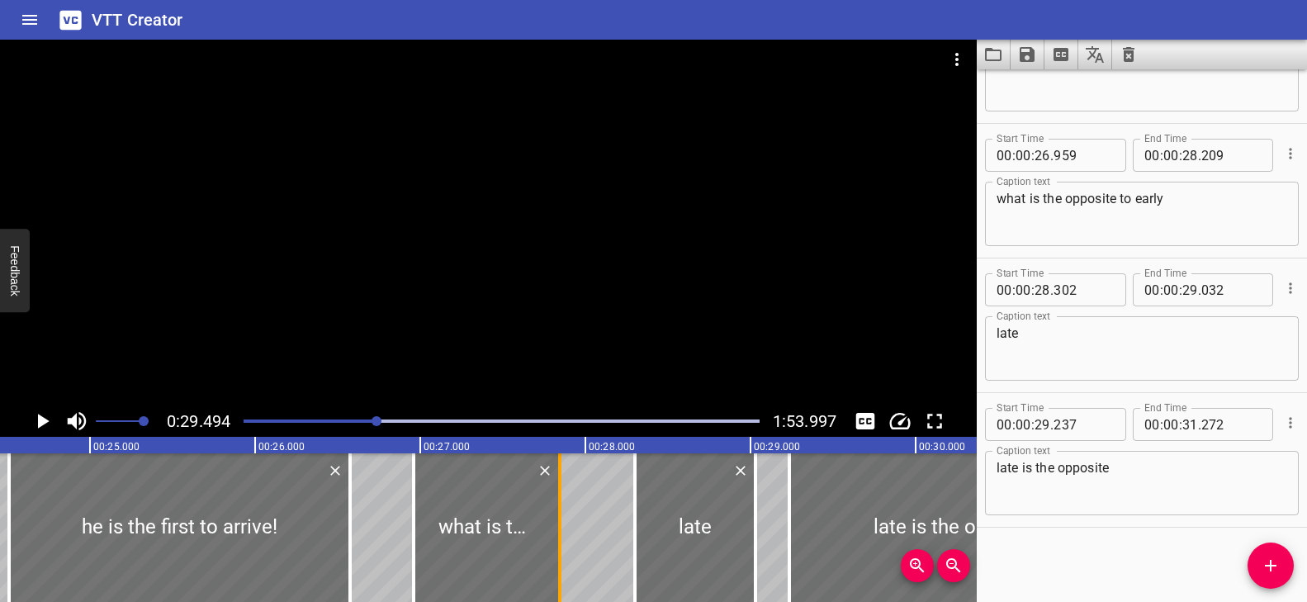
drag, startPoint x: 615, startPoint y: 507, endPoint x: 554, endPoint y: 522, distance: 62.9
click at [554, 522] on div at bounding box center [559, 527] width 17 height 149
type input "27"
type input "839"
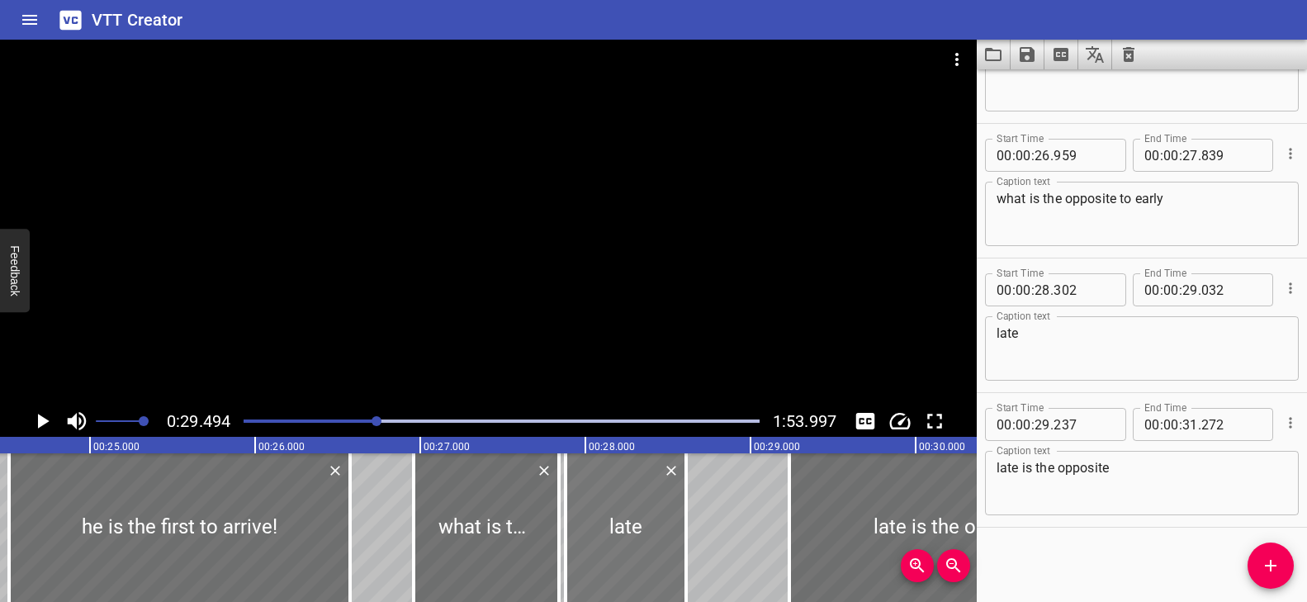
drag, startPoint x: 693, startPoint y: 505, endPoint x: 631, endPoint y: 510, distance: 61.3
click at [631, 510] on div at bounding box center [625, 527] width 121 height 149
type input "27"
type input "882"
type input "28"
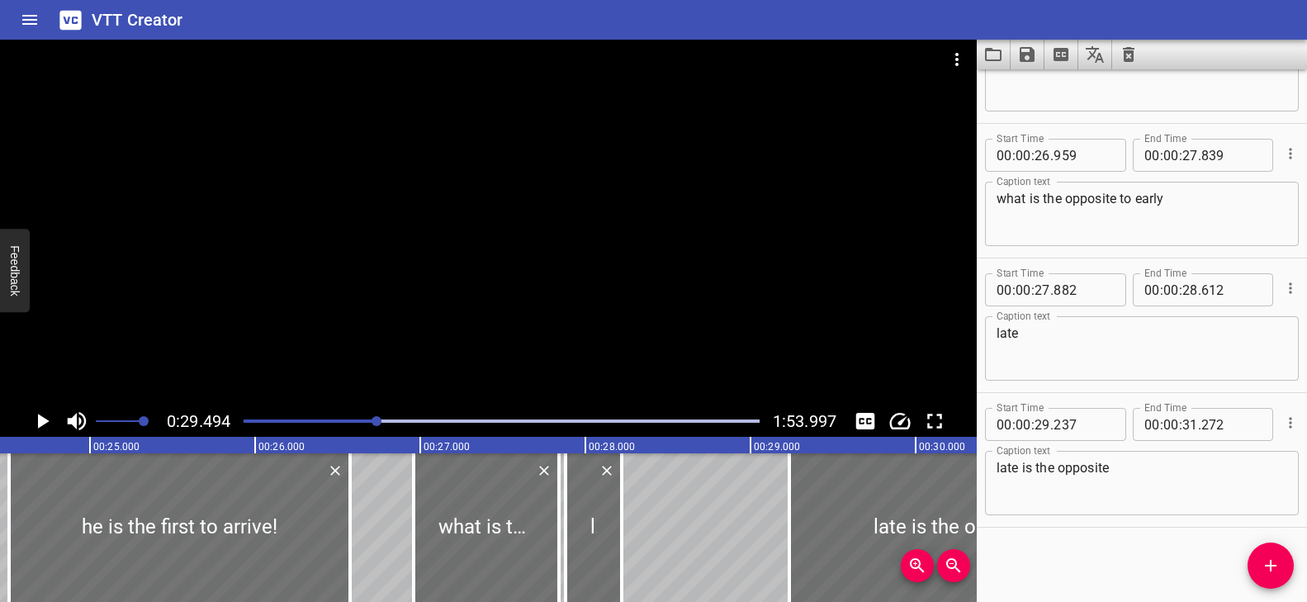
drag, startPoint x: 684, startPoint y: 504, endPoint x: 721, endPoint y: 521, distance: 41.0
click at [620, 515] on div at bounding box center [621, 527] width 3 height 149
type input "222"
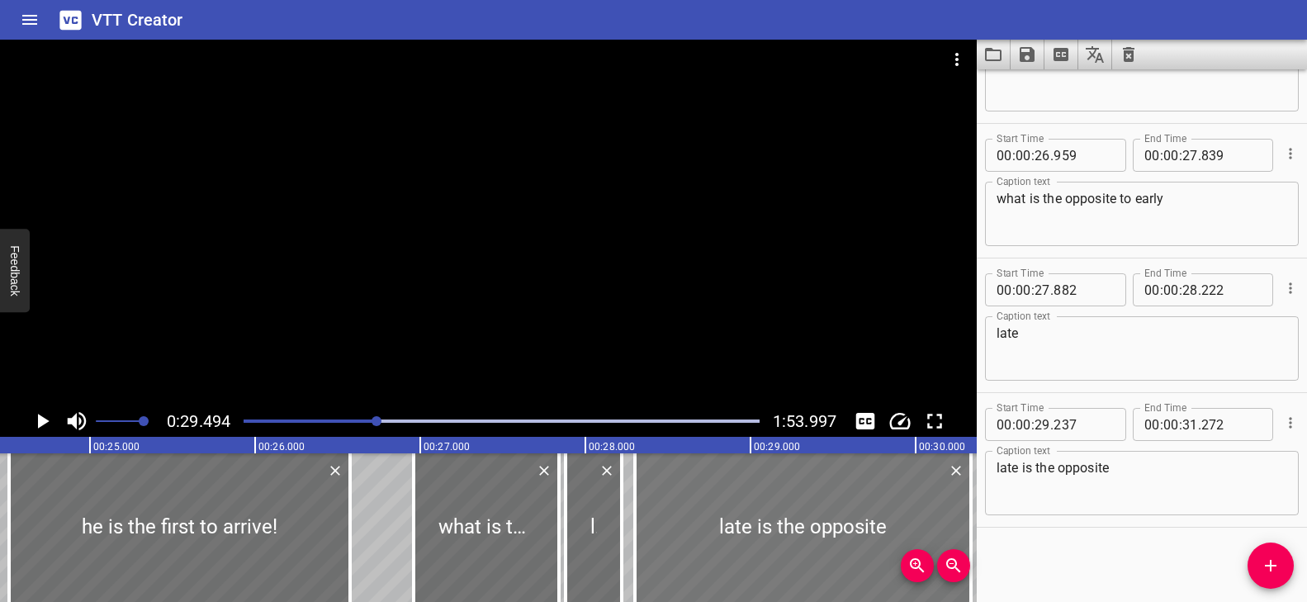
drag, startPoint x: 839, startPoint y: 506, endPoint x: 684, endPoint y: 511, distance: 154.4
click at [684, 511] on div at bounding box center [803, 527] width 336 height 149
type input "28"
type input "302"
type input "30"
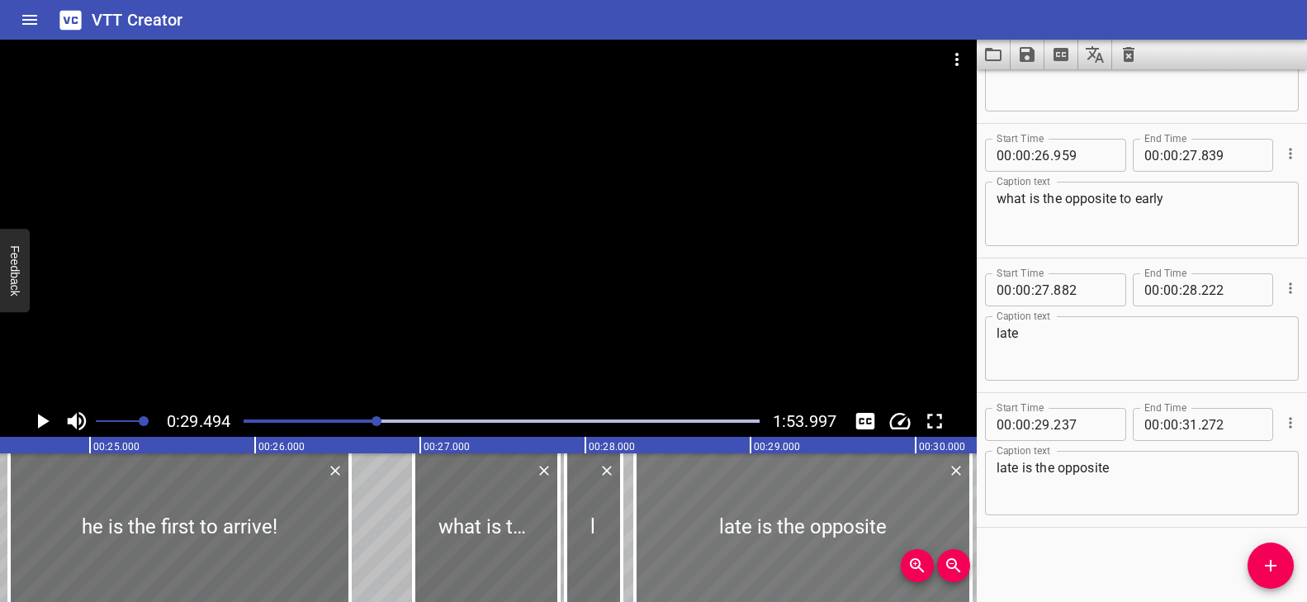
type input "337"
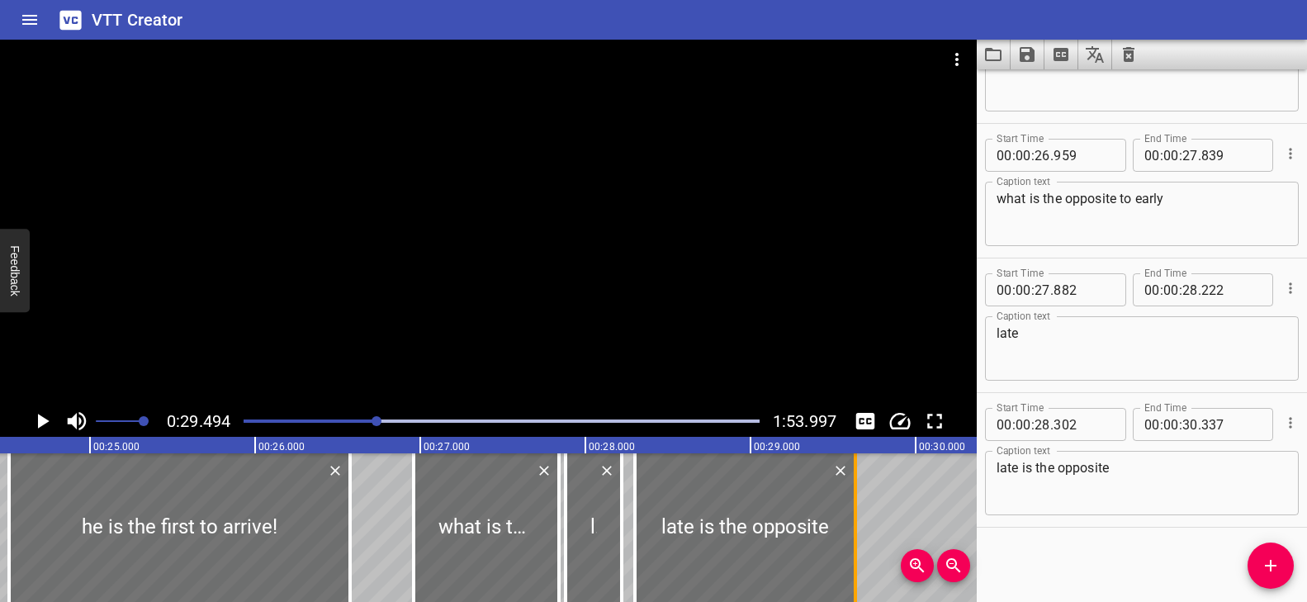
drag, startPoint x: 966, startPoint y: 501, endPoint x: 849, endPoint y: 527, distance: 120.1
click at [849, 527] on div at bounding box center [855, 527] width 17 height 149
type input "29"
type input "627"
click at [357, 420] on div "Play progress" at bounding box center [119, 420] width 516 height 3
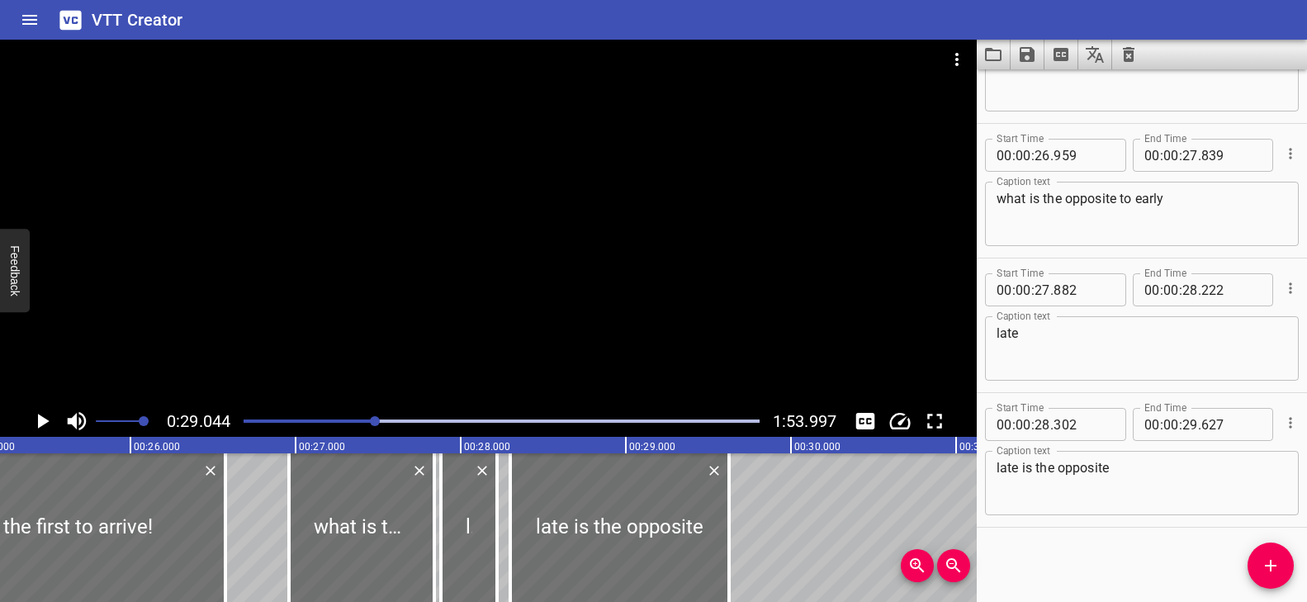
scroll to position [0, 4045]
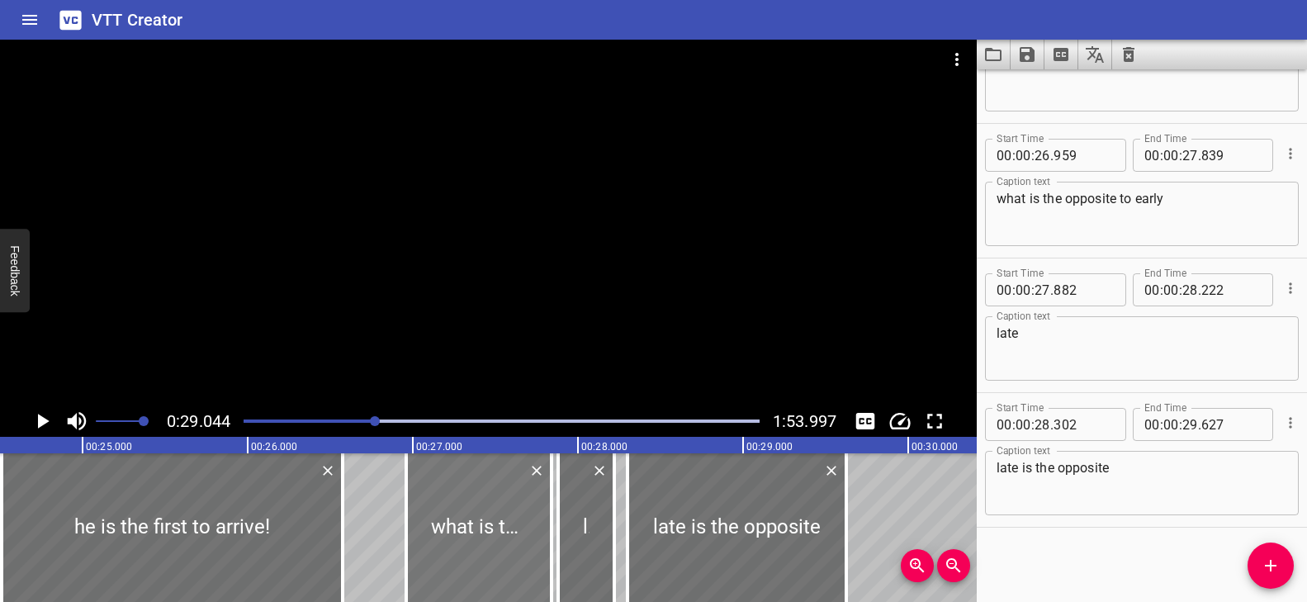
click at [527, 526] on div at bounding box center [478, 527] width 145 height 149
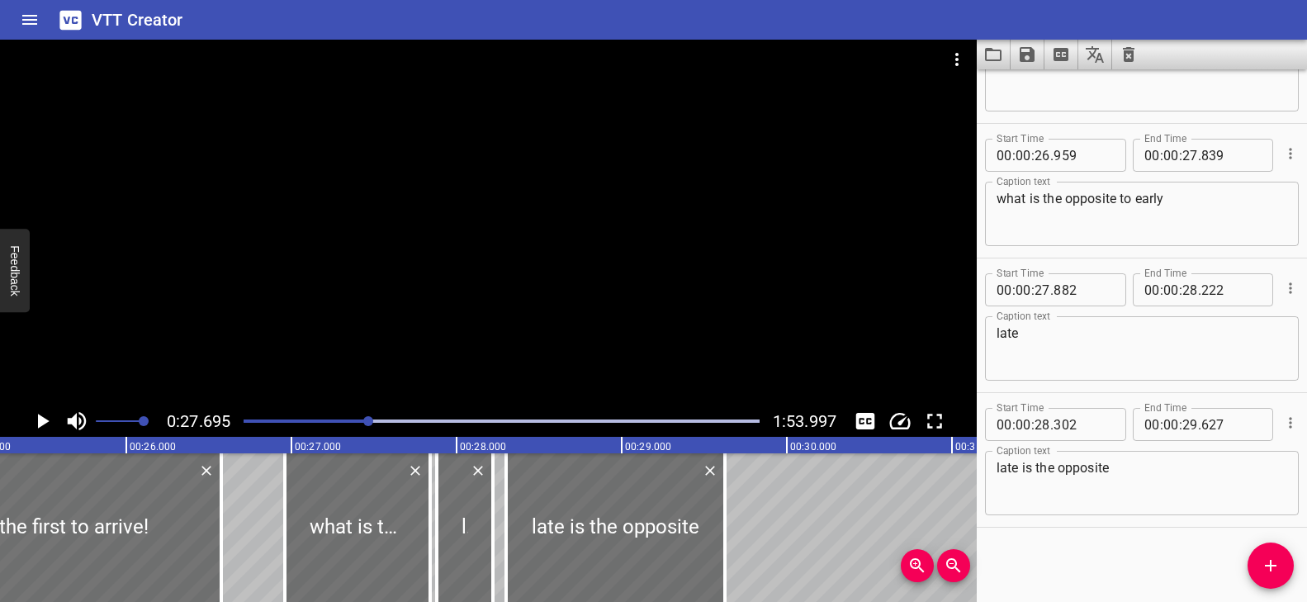
scroll to position [0, 4082]
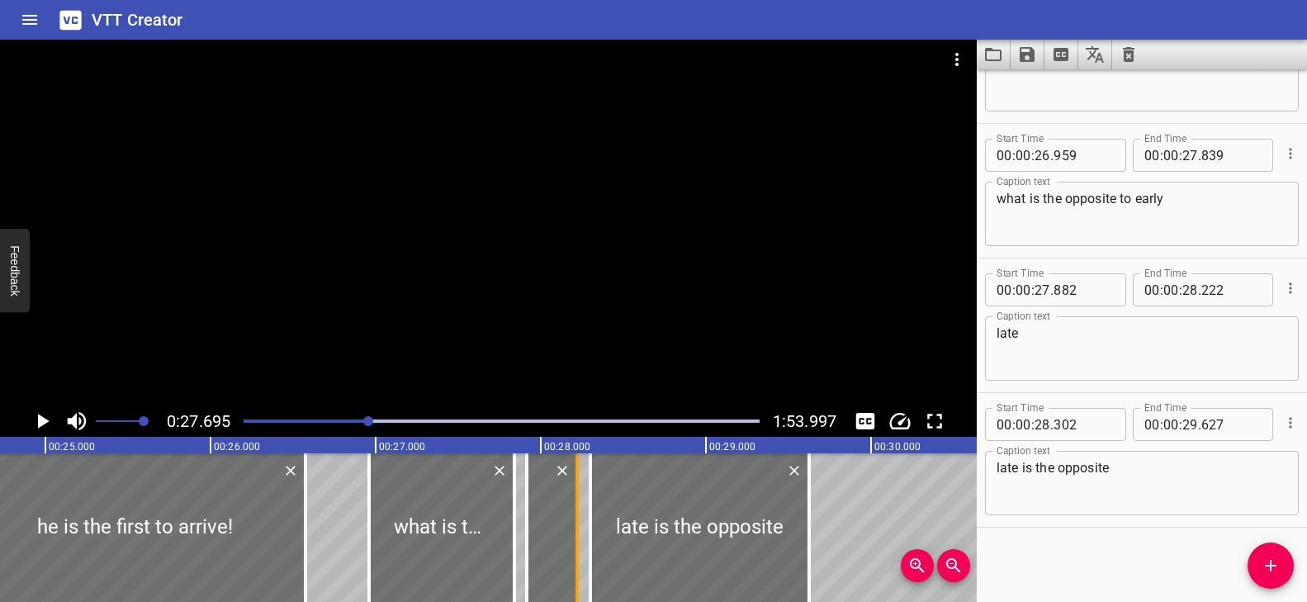
drag, startPoint x: 512, startPoint y: 522, endPoint x: 569, endPoint y: 530, distance: 57.5
click at [535, 530] on div at bounding box center [526, 527] width 17 height 149
type input "28"
type input "227"
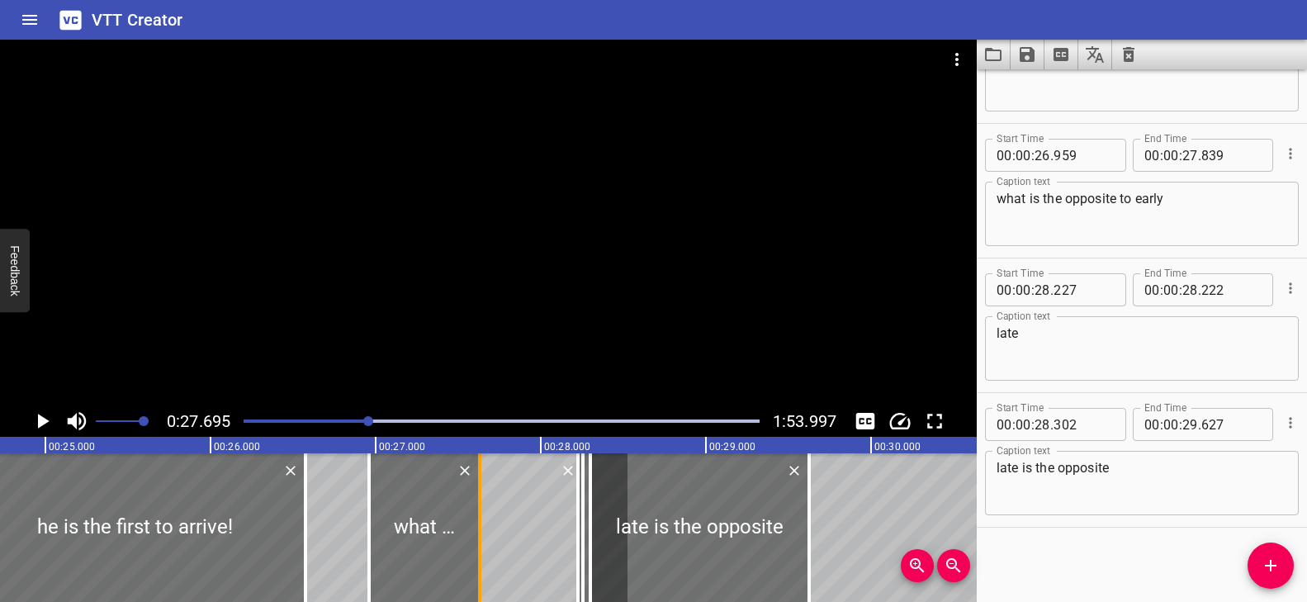
drag, startPoint x: 514, startPoint y: 522, endPoint x: 480, endPoint y: 536, distance: 36.6
click at [480, 536] on div at bounding box center [479, 527] width 3 height 149
type input "629"
type input "177"
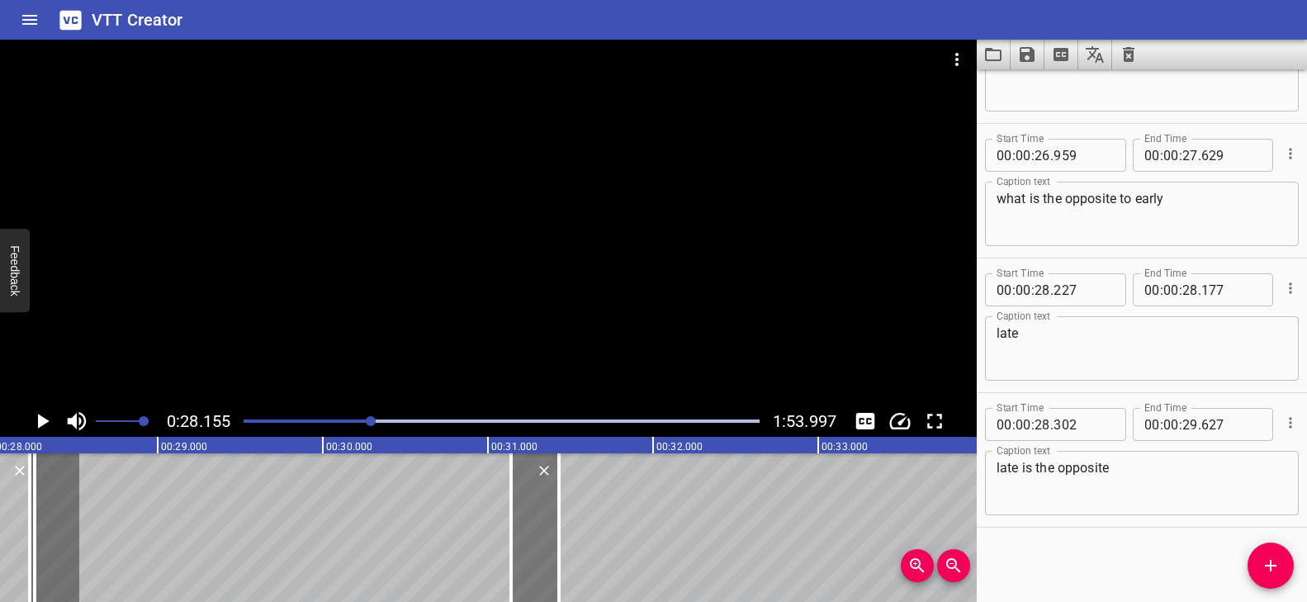
drag, startPoint x: 574, startPoint y: 518, endPoint x: 565, endPoint y: 519, distance: 8.4
type input "31"
type input "617"
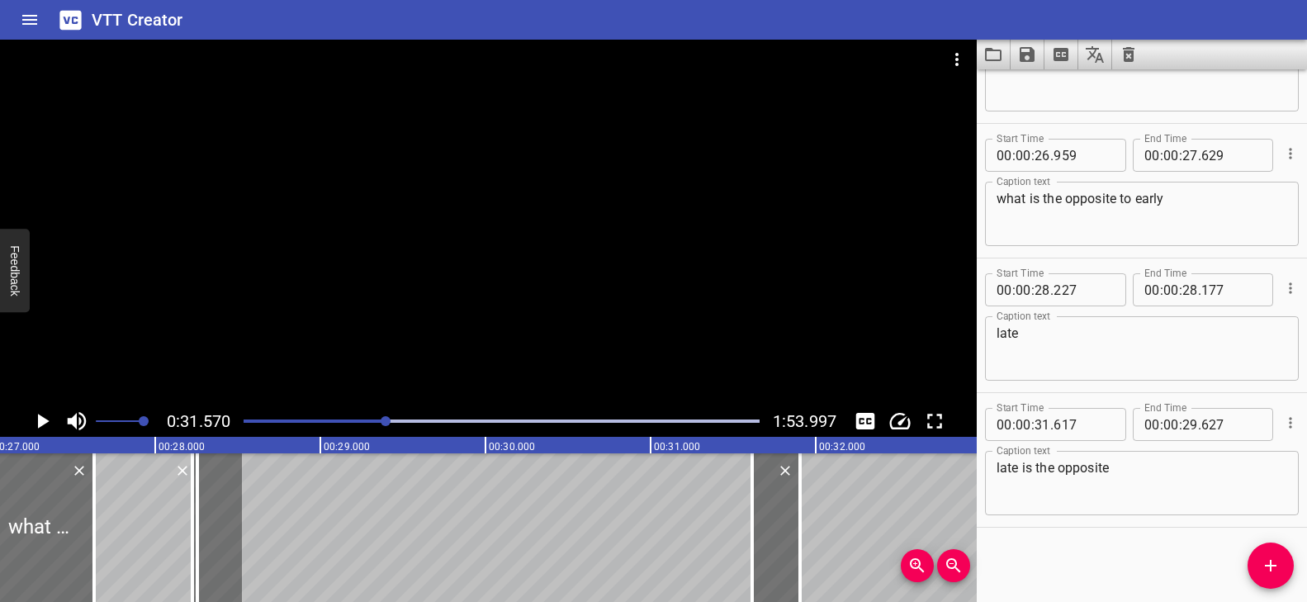
scroll to position [0, 4451]
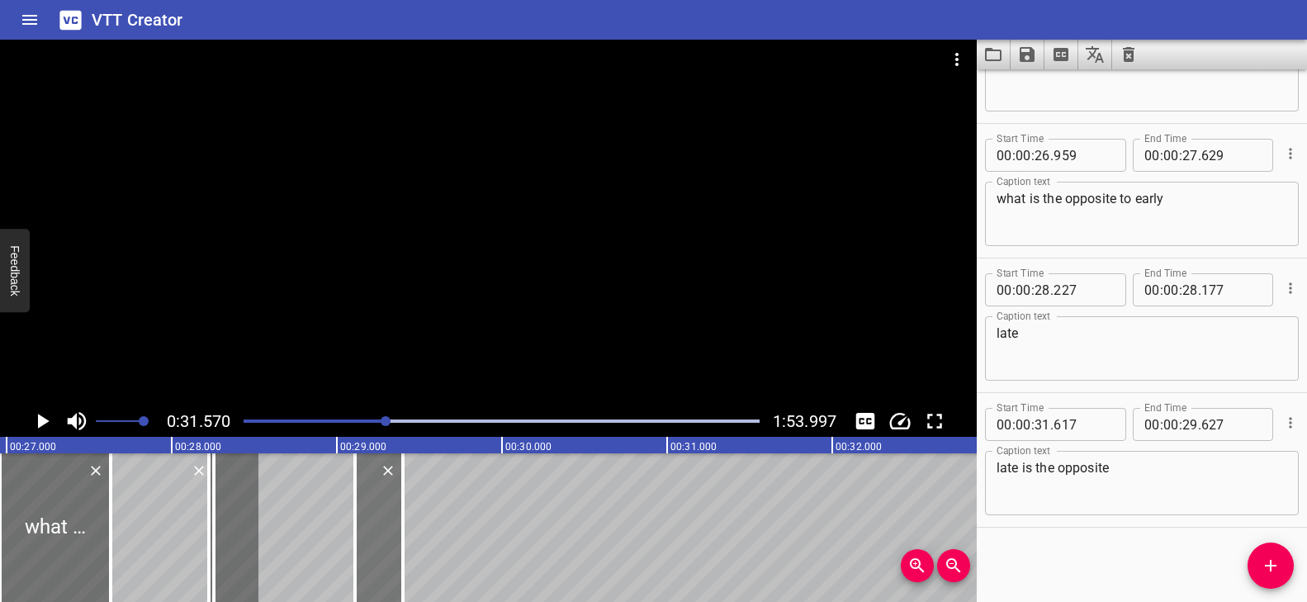
drag, startPoint x: 783, startPoint y: 516, endPoint x: 379, endPoint y: 546, distance: 405.5
click at [379, 546] on div at bounding box center [379, 527] width 48 height 149
type input "29"
type input "137"
type input "27"
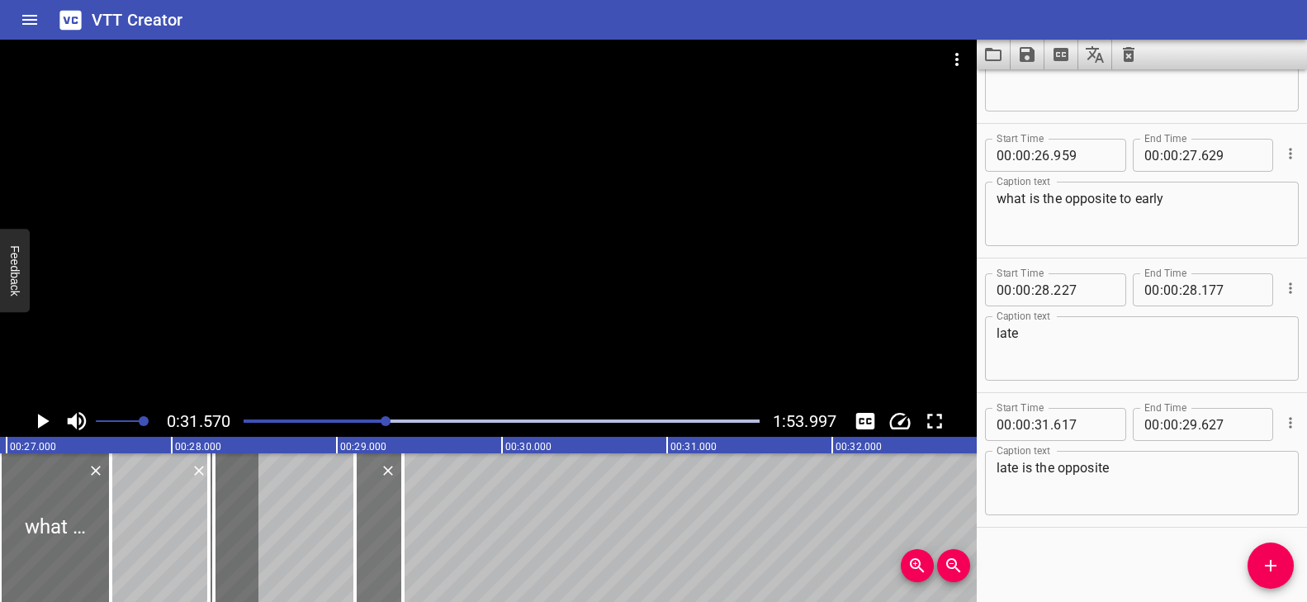
type input "147"
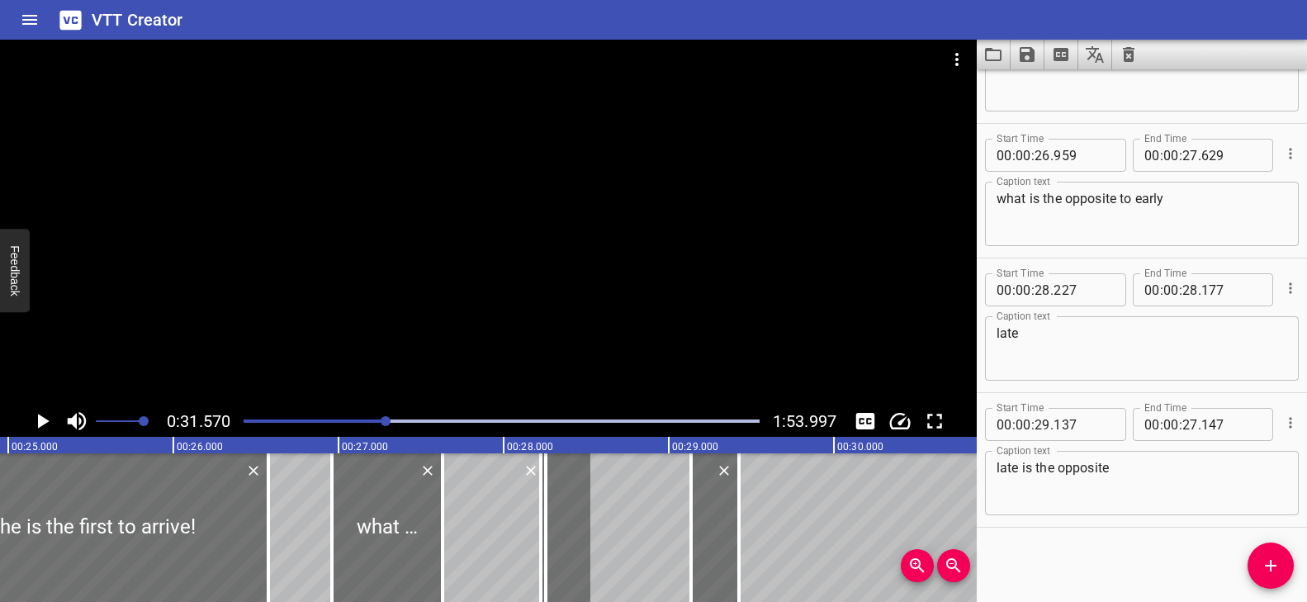
scroll to position [0, 3935]
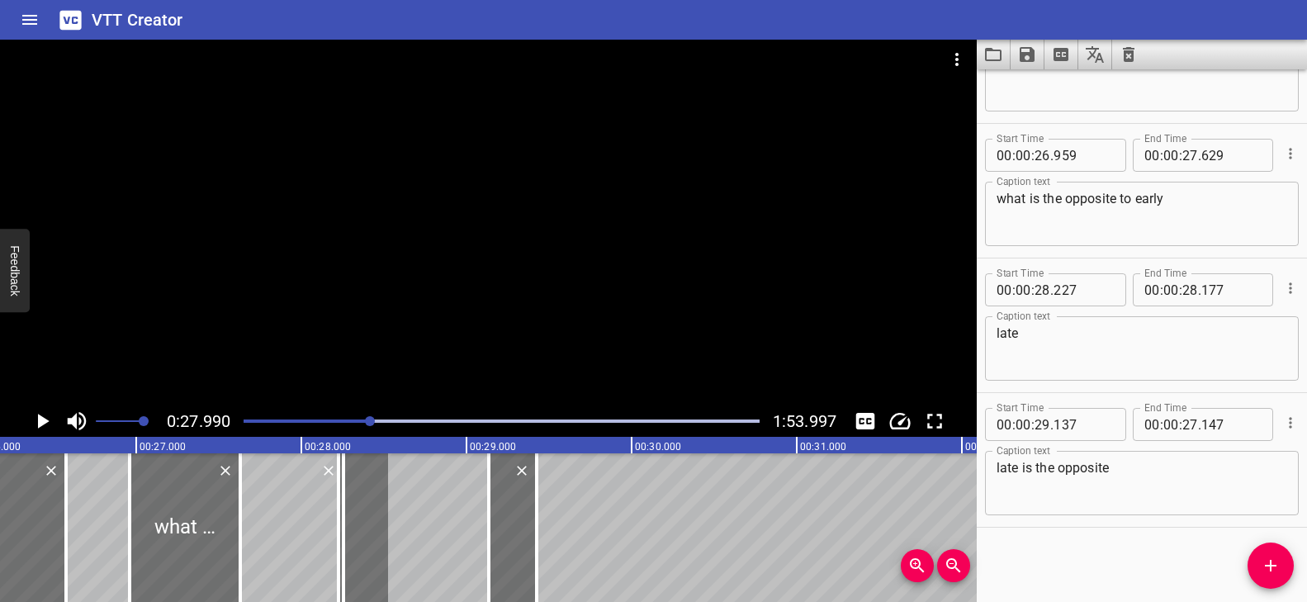
scroll to position [0, 4103]
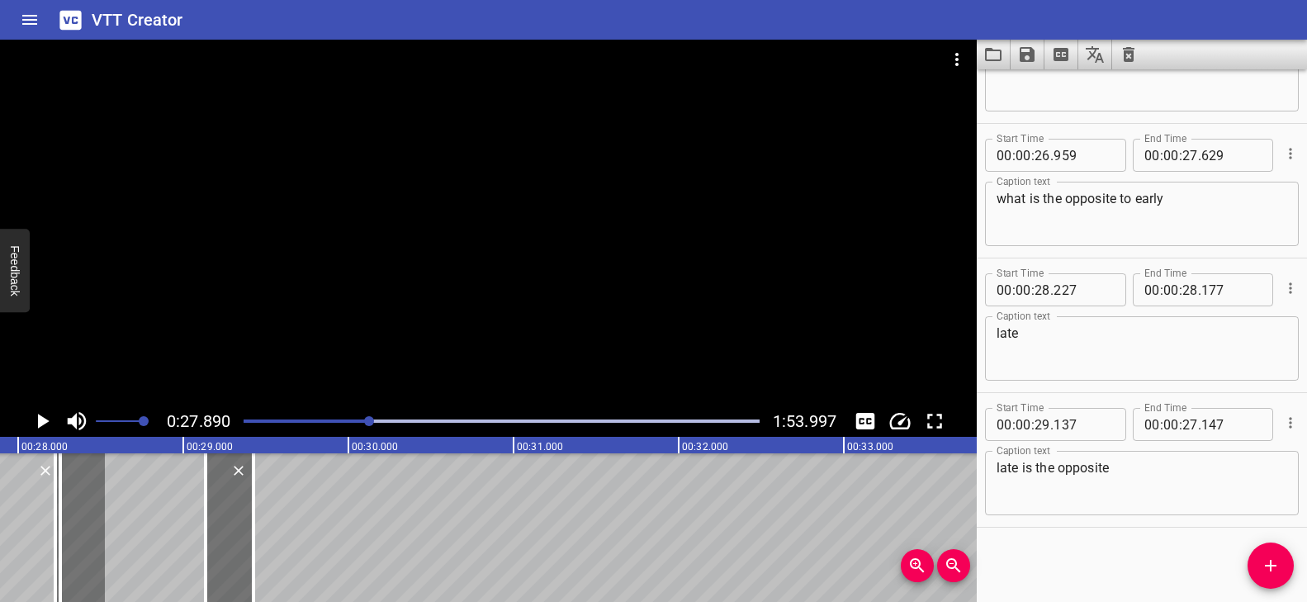
scroll to position [0, 4069]
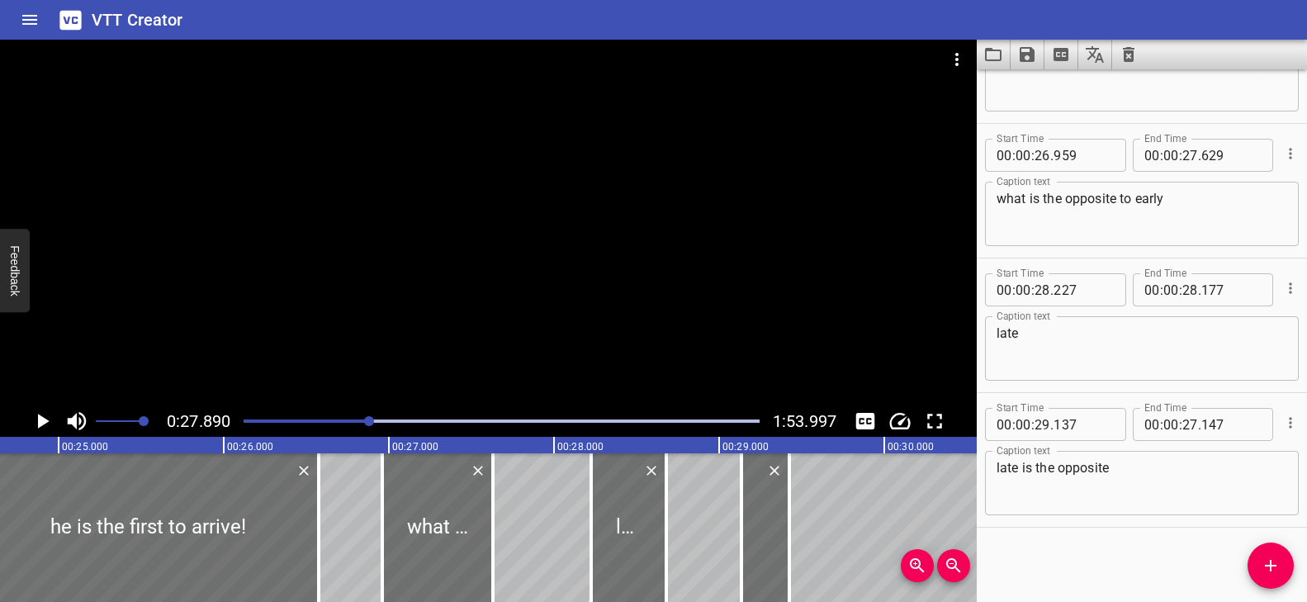
drag, startPoint x: 603, startPoint y: 491, endPoint x: 687, endPoint y: 535, distance: 94.1
type input "682"
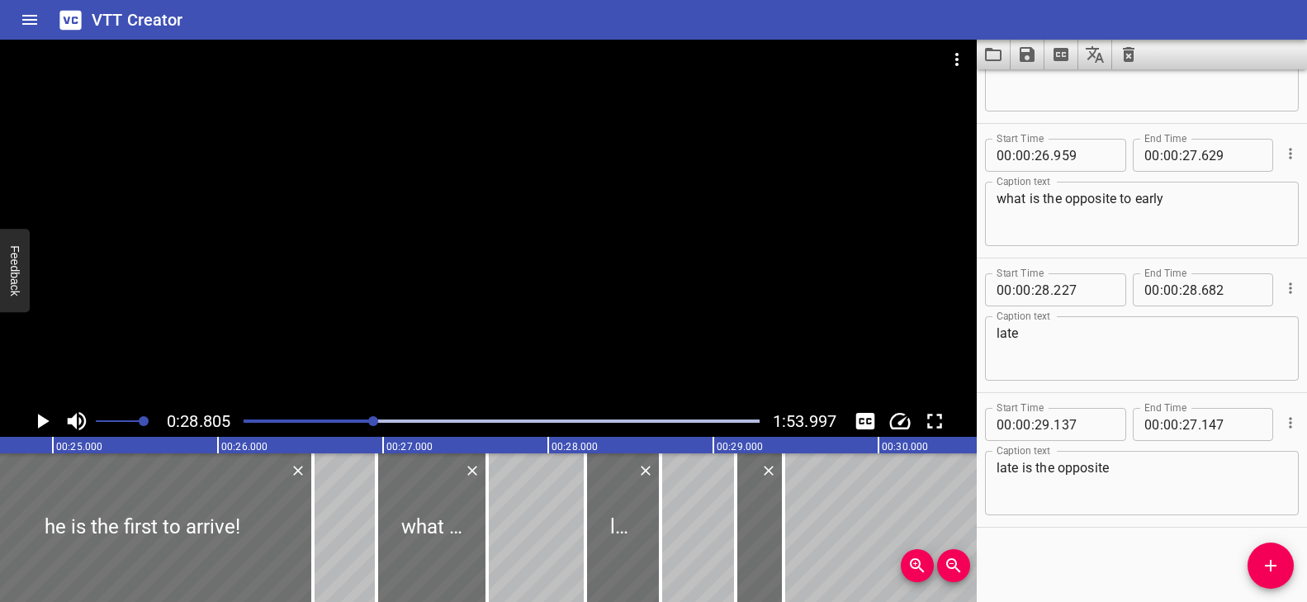
scroll to position [0, 3908]
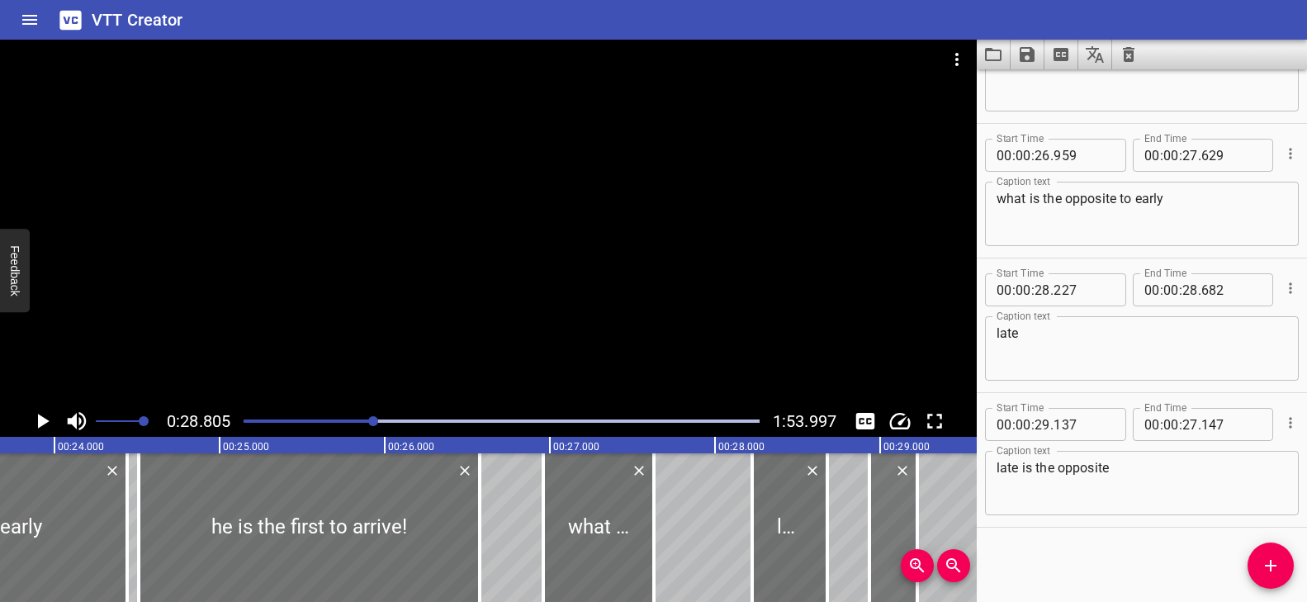
drag, startPoint x: 929, startPoint y: 518, endPoint x: 897, endPoint y: 517, distance: 32.2
click at [897, 517] on div at bounding box center [893, 527] width 48 height 149
type input "28"
type input "937"
type input "26"
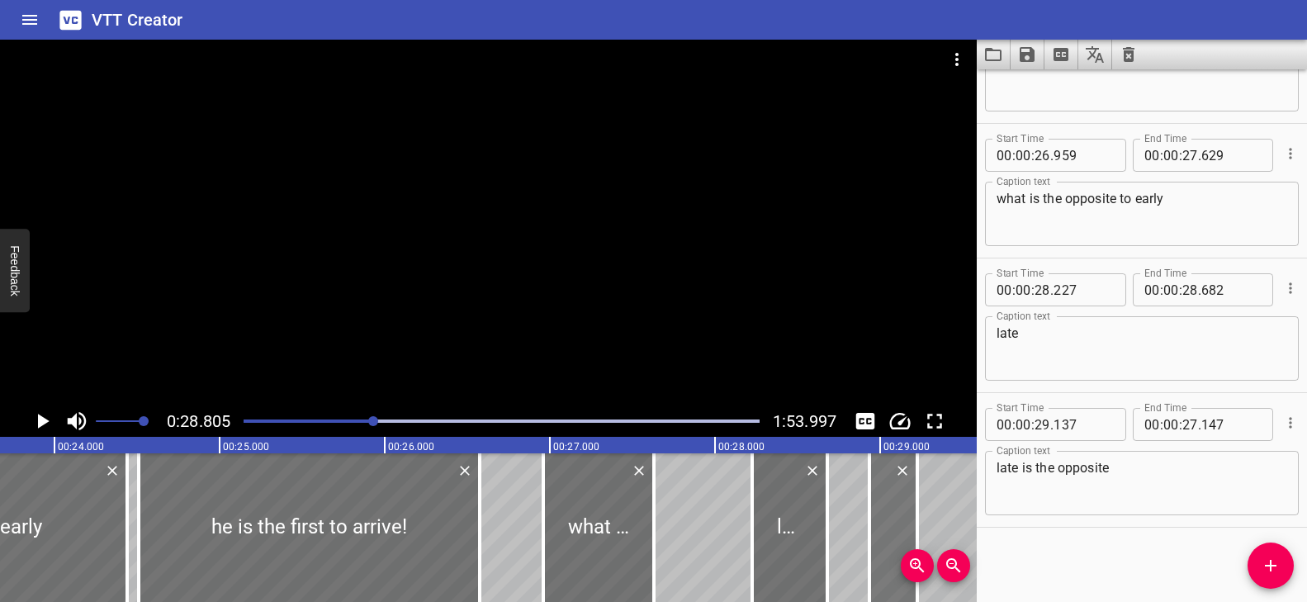
type input "947"
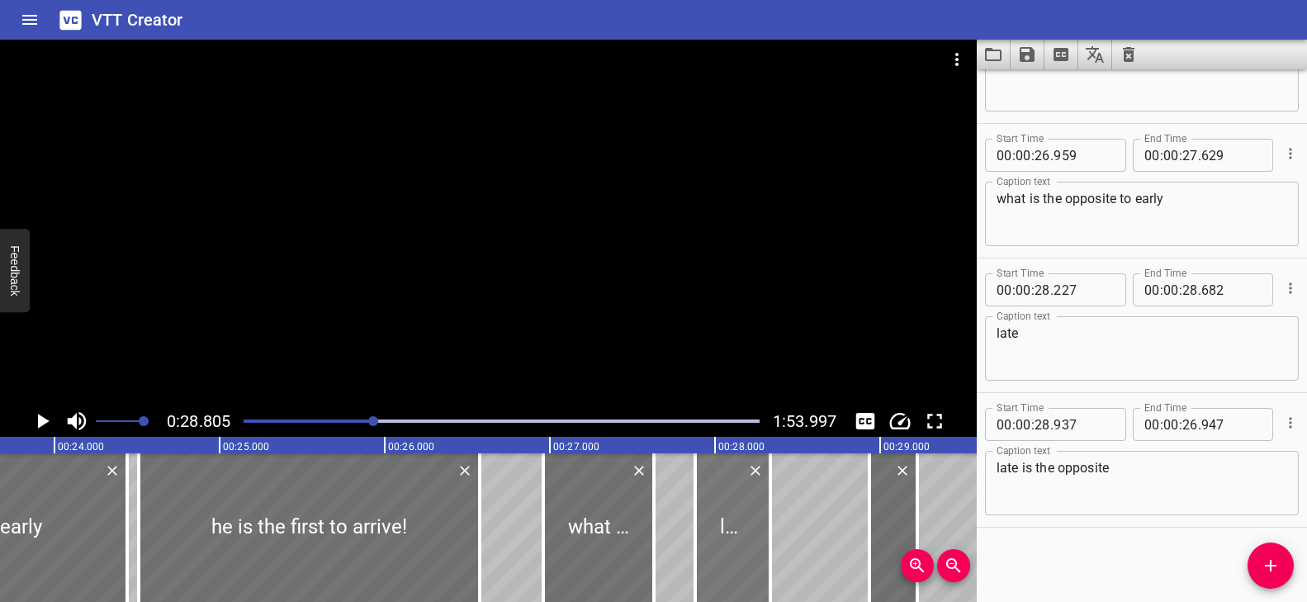
drag, startPoint x: 769, startPoint y: 522, endPoint x: 732, endPoint y: 525, distance: 37.3
click at [732, 525] on div at bounding box center [732, 527] width 75 height 149
type input "27"
type input "882"
type input "337"
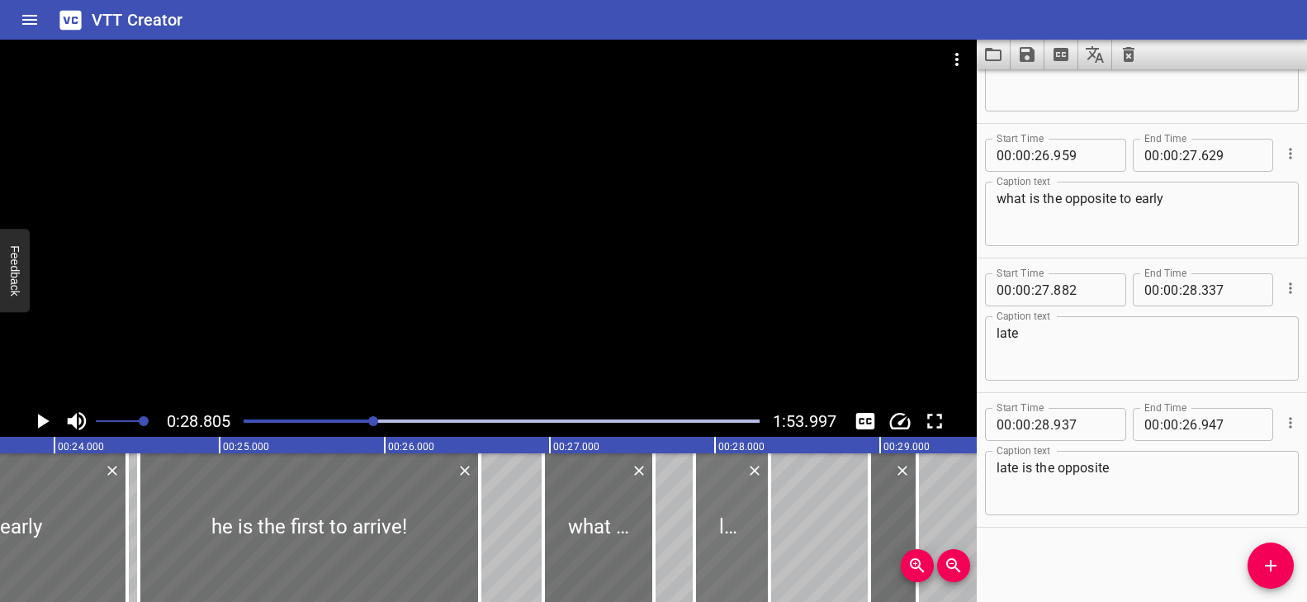
click at [731, 526] on div at bounding box center [731, 527] width 75 height 149
type input "872"
drag, startPoint x: 768, startPoint y: 526, endPoint x: 756, endPoint y: 525, distance: 12.4
click at [756, 525] on div at bounding box center [750, 527] width 17 height 149
type input "212"
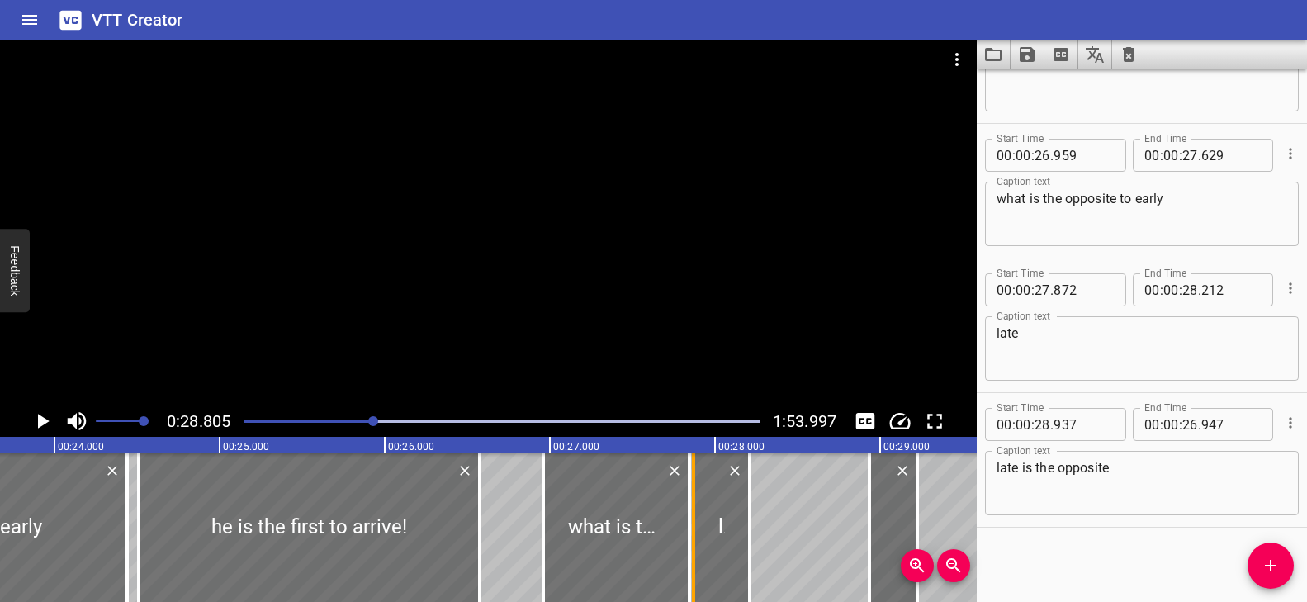
drag, startPoint x: 662, startPoint y: 524, endPoint x: 692, endPoint y: 528, distance: 30.0
type input "844"
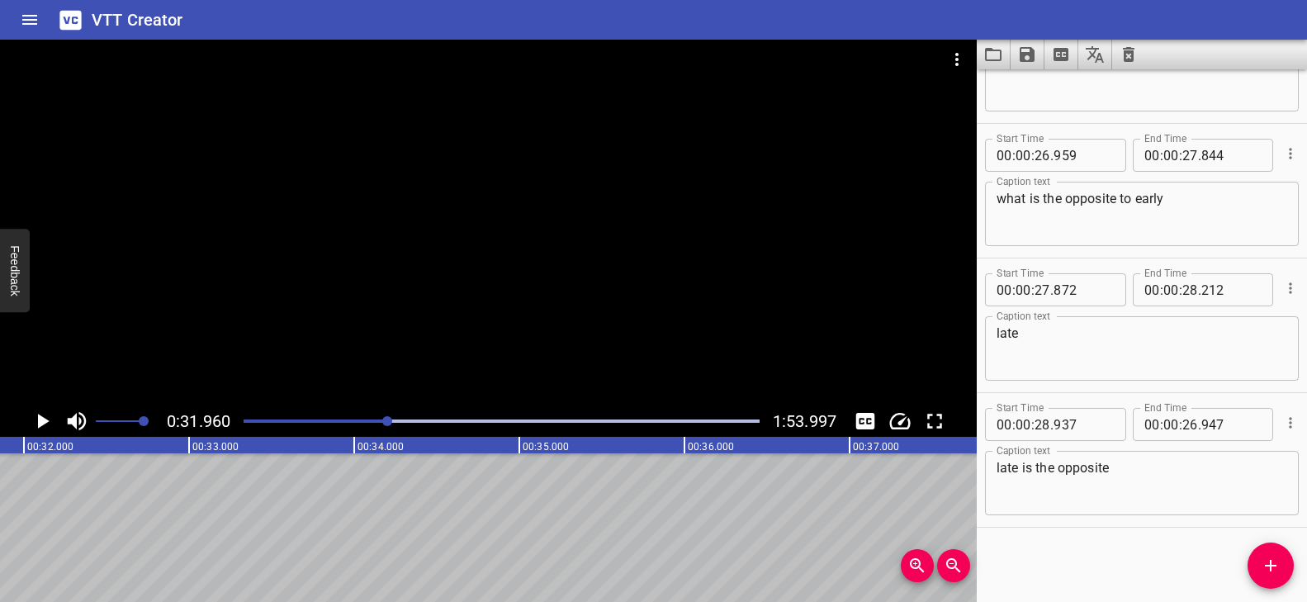
scroll to position [0, 5276]
click at [338, 421] on div "Play progress" at bounding box center [131, 420] width 516 height 3
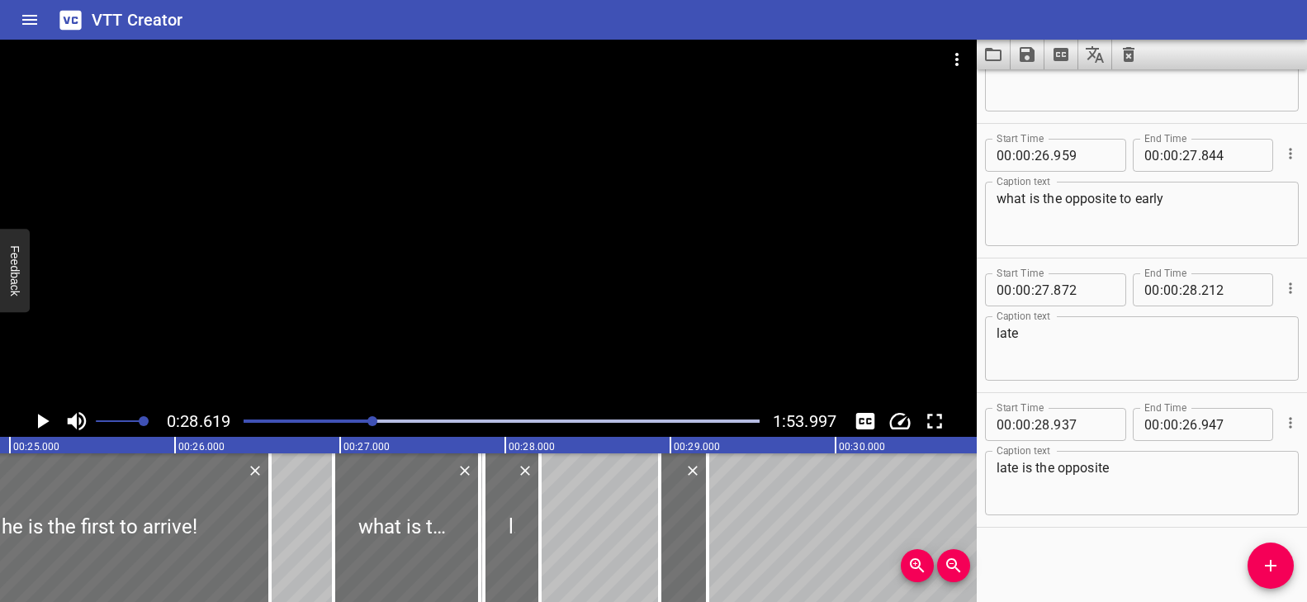
scroll to position [0, 4101]
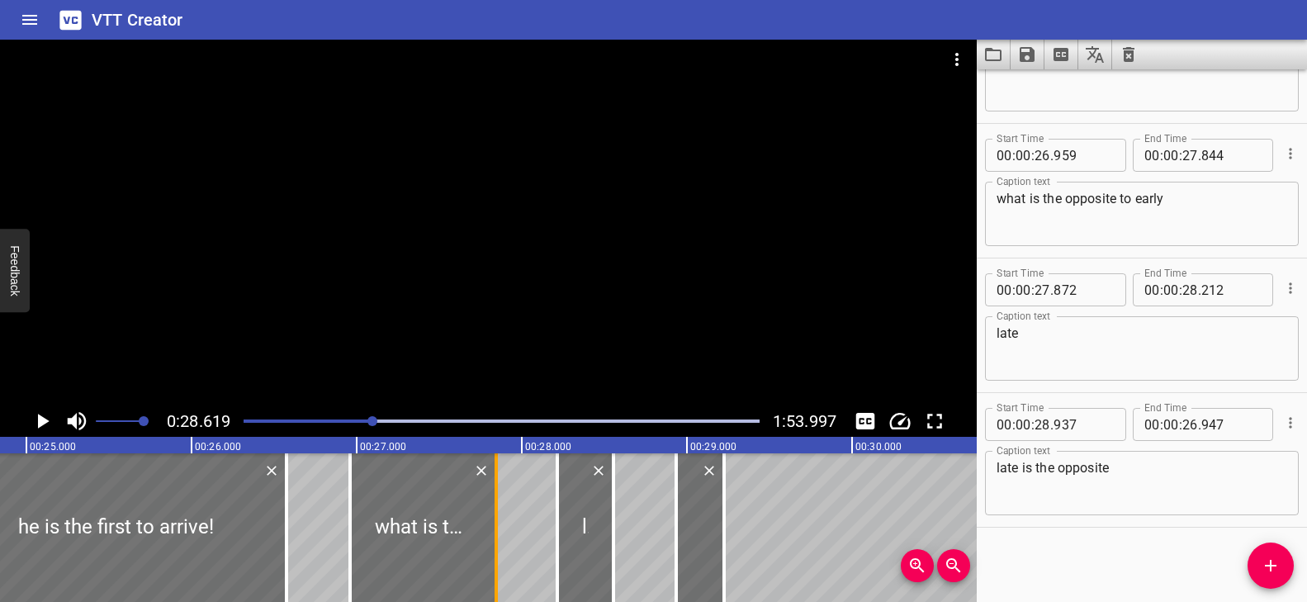
drag, startPoint x: 524, startPoint y: 504, endPoint x: 488, endPoint y: 511, distance: 36.9
click at [581, 510] on div at bounding box center [585, 527] width 56 height 149
type input "28"
type input "217"
type input "557"
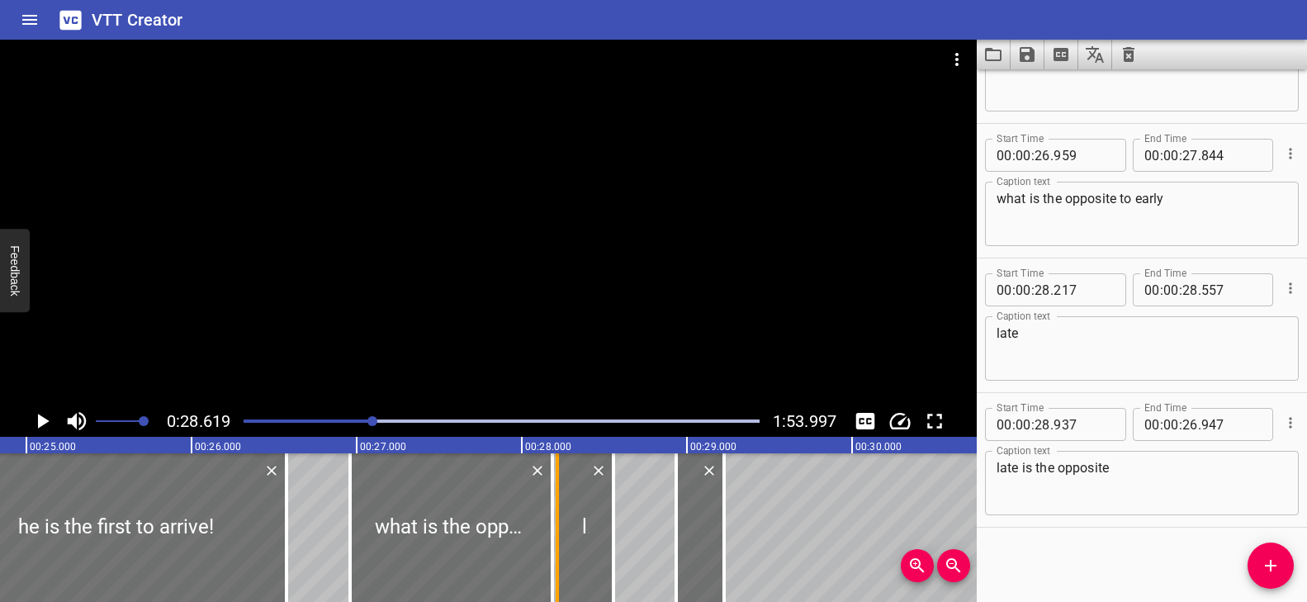
drag, startPoint x: 534, startPoint y: 516, endPoint x: 555, endPoint y: 524, distance: 22.2
type input "28"
type input "179"
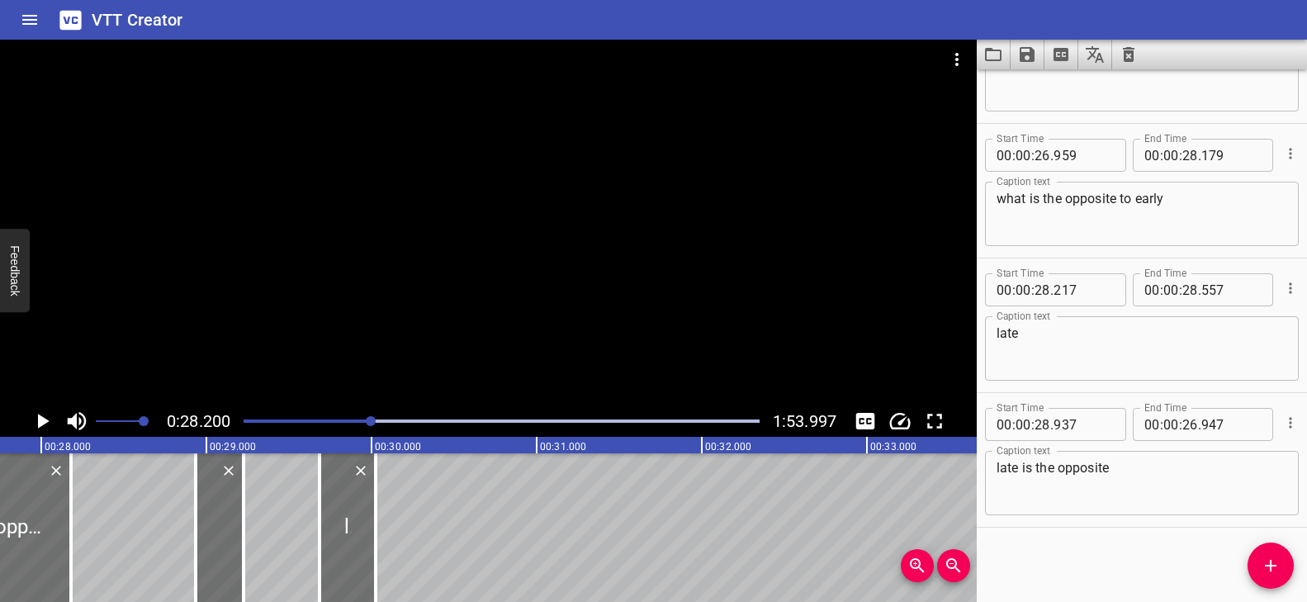
drag, startPoint x: 585, startPoint y: 515, endPoint x: 649, endPoint y: 518, distance: 63.6
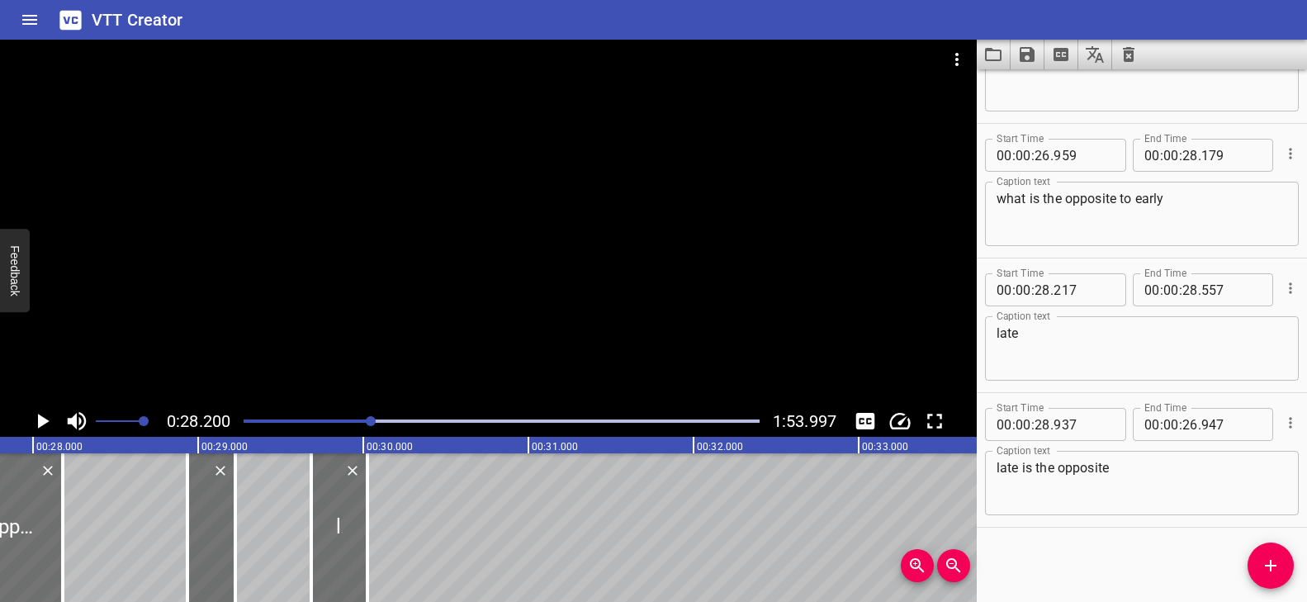
type input "31"
type input "502"
type input "31"
type input "842"
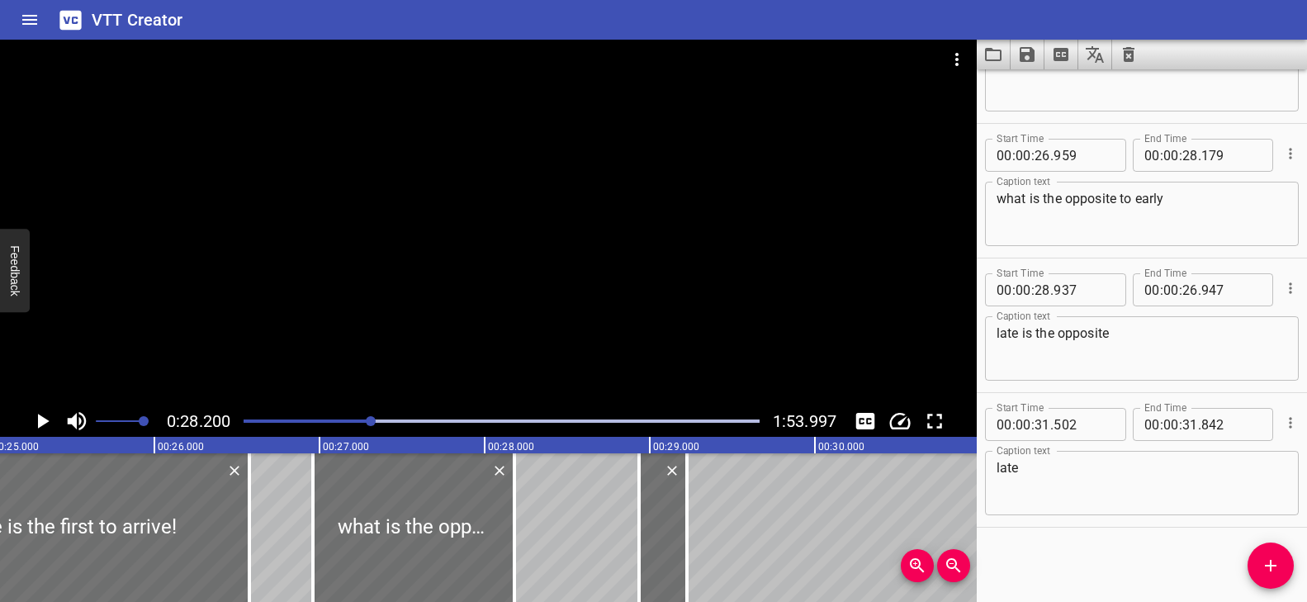
scroll to position [0, 4087]
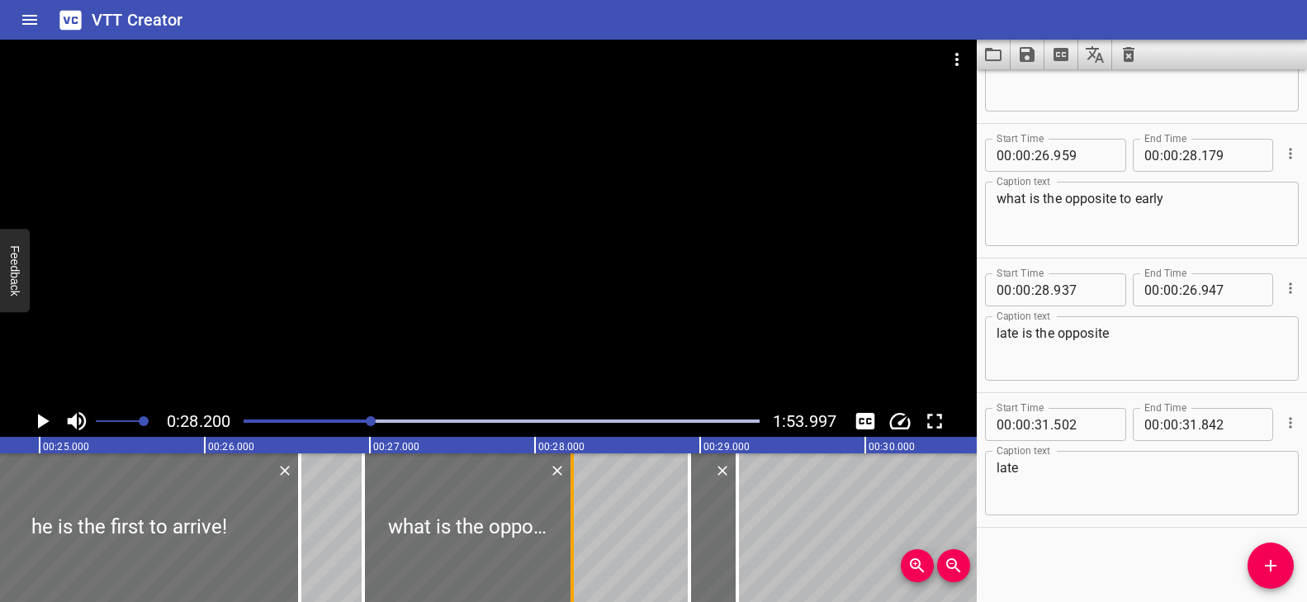
click at [573, 510] on div at bounding box center [571, 527] width 3 height 149
type input "224"
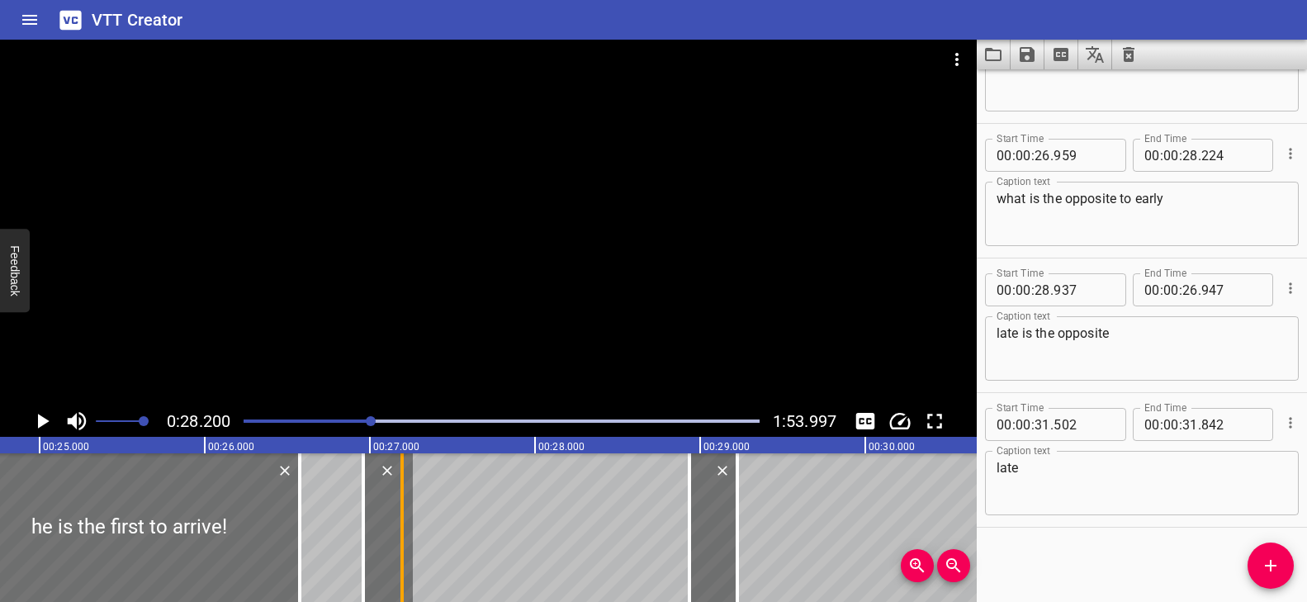
drag, startPoint x: 574, startPoint y: 508, endPoint x: 400, endPoint y: 515, distance: 173.5
click at [400, 515] on div at bounding box center [401, 527] width 3 height 149
type input "27"
type input "194"
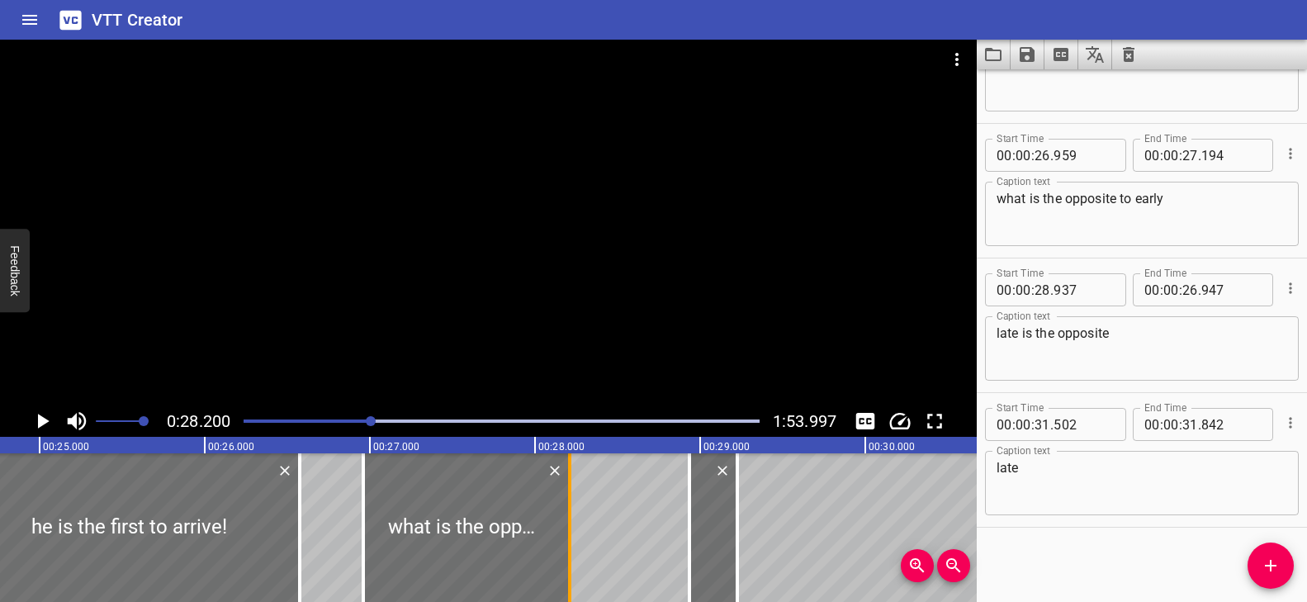
drag, startPoint x: 402, startPoint y: 513, endPoint x: 570, endPoint y: 522, distance: 167.8
click at [570, 522] on div at bounding box center [569, 527] width 3 height 149
type input "28"
type input "209"
click at [350, 419] on div "Play progress" at bounding box center [114, 420] width 516 height 3
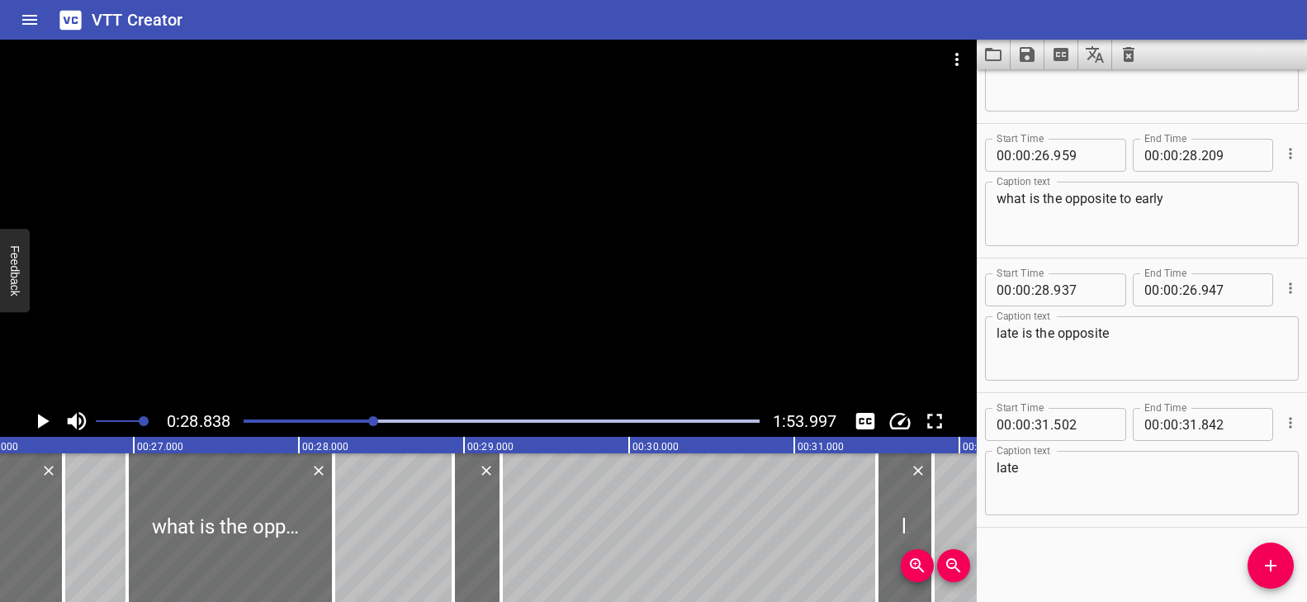
scroll to position [0, 4340]
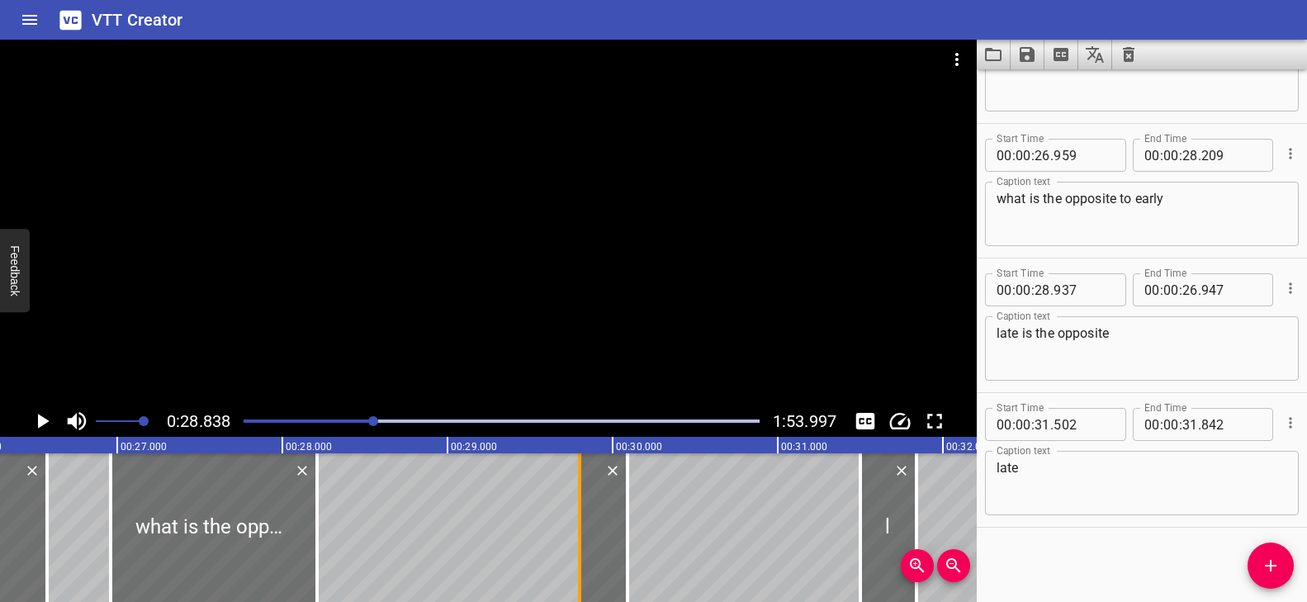
drag, startPoint x: 465, startPoint y: 539, endPoint x: 616, endPoint y: 537, distance: 151.1
click at [627, 539] on div at bounding box center [603, 527] width 48 height 149
type input "29"
type input "977"
type input "27"
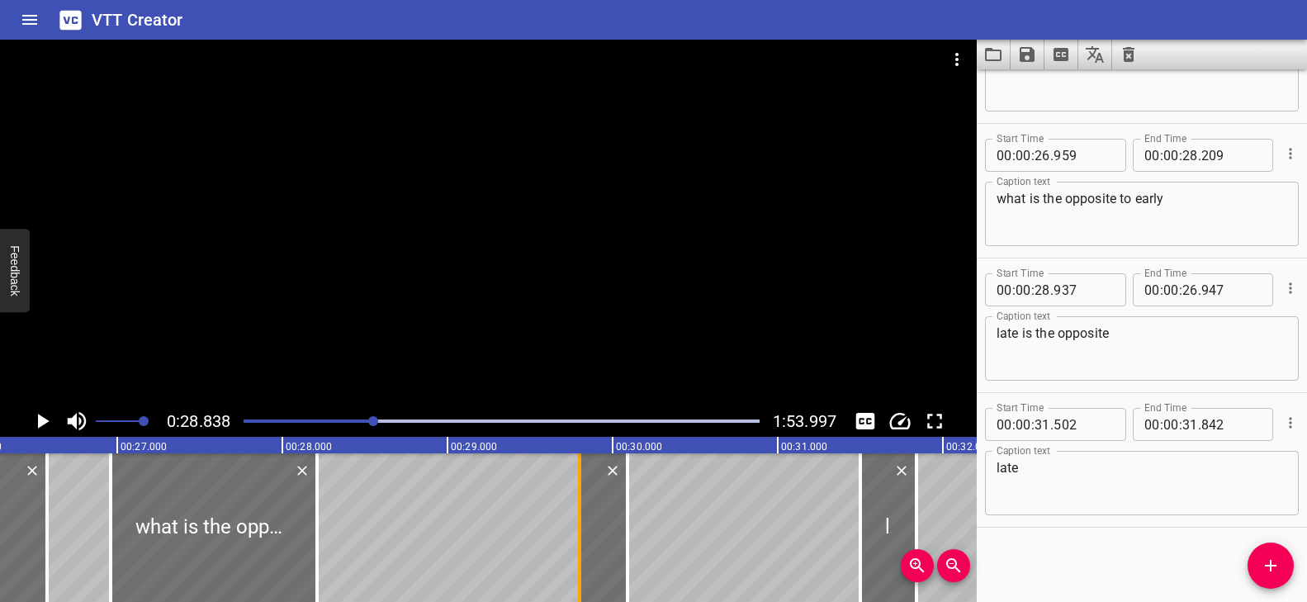
type input "987"
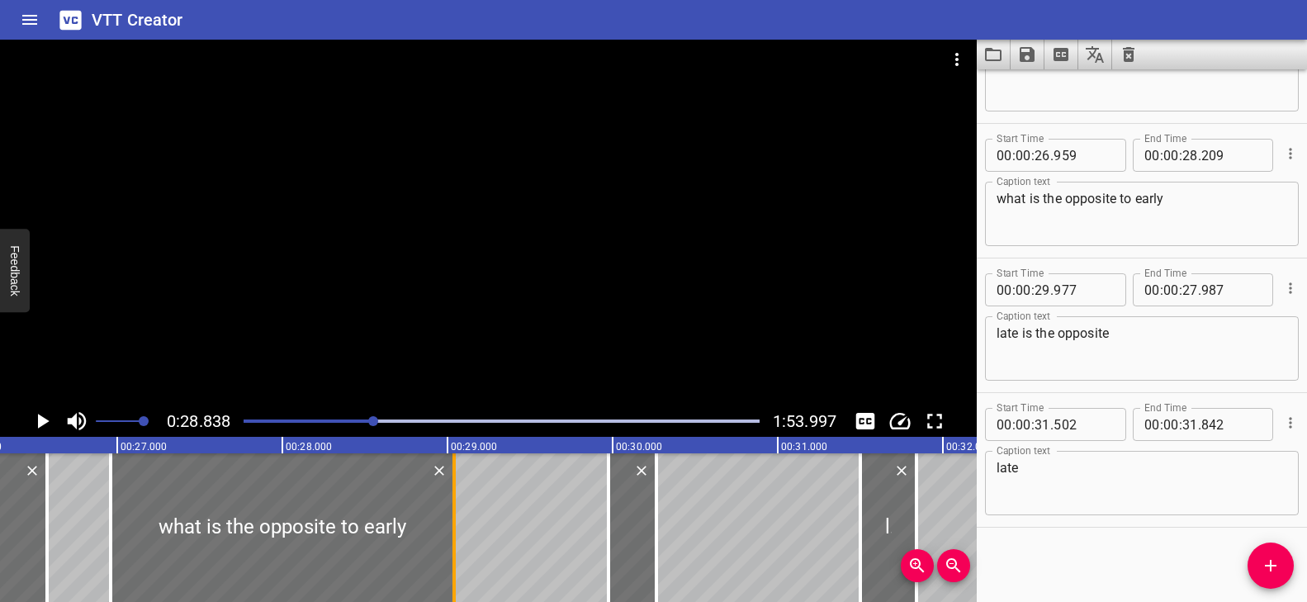
drag, startPoint x: 319, startPoint y: 514, endPoint x: 456, endPoint y: 531, distance: 138.0
click at [456, 531] on div at bounding box center [454, 527] width 17 height 149
type input "29"
type input "039"
click at [438, 361] on div at bounding box center [488, 223] width 976 height 366
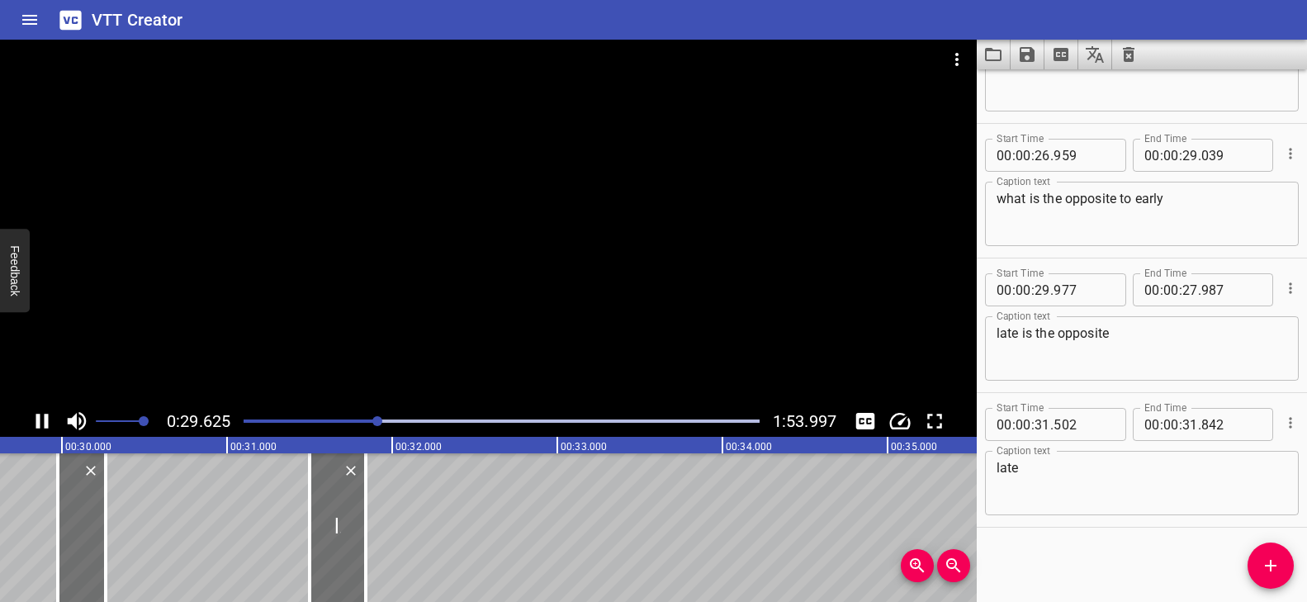
click at [365, 419] on div "Play progress" at bounding box center [120, 420] width 516 height 3
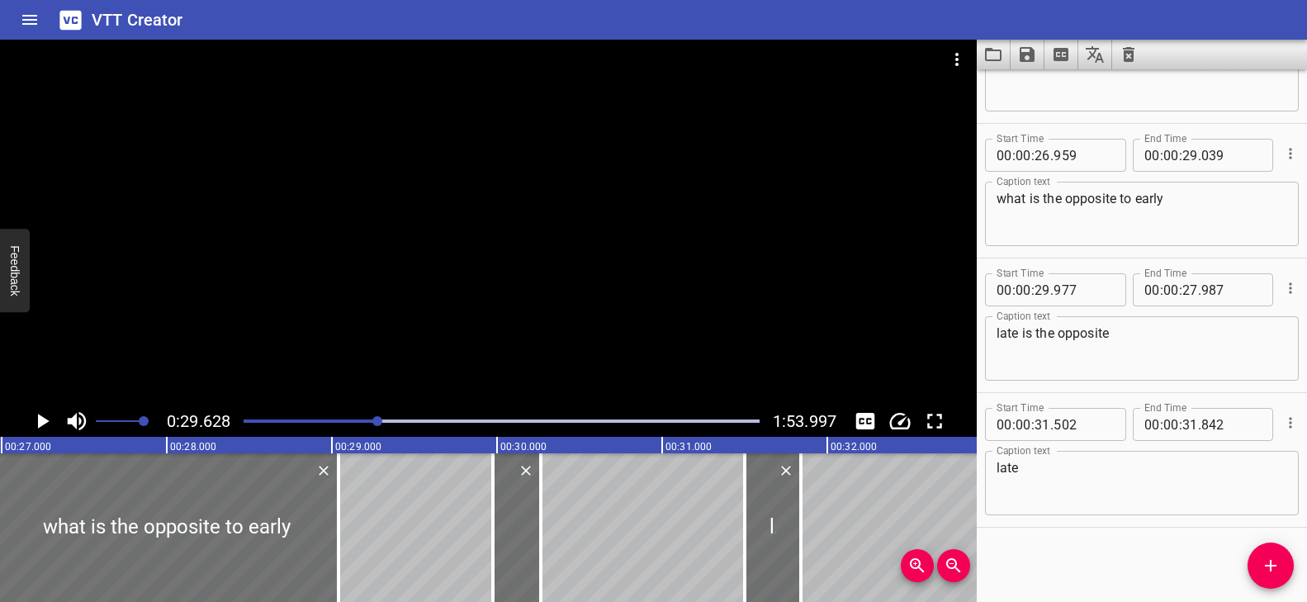
scroll to position [0, 4522]
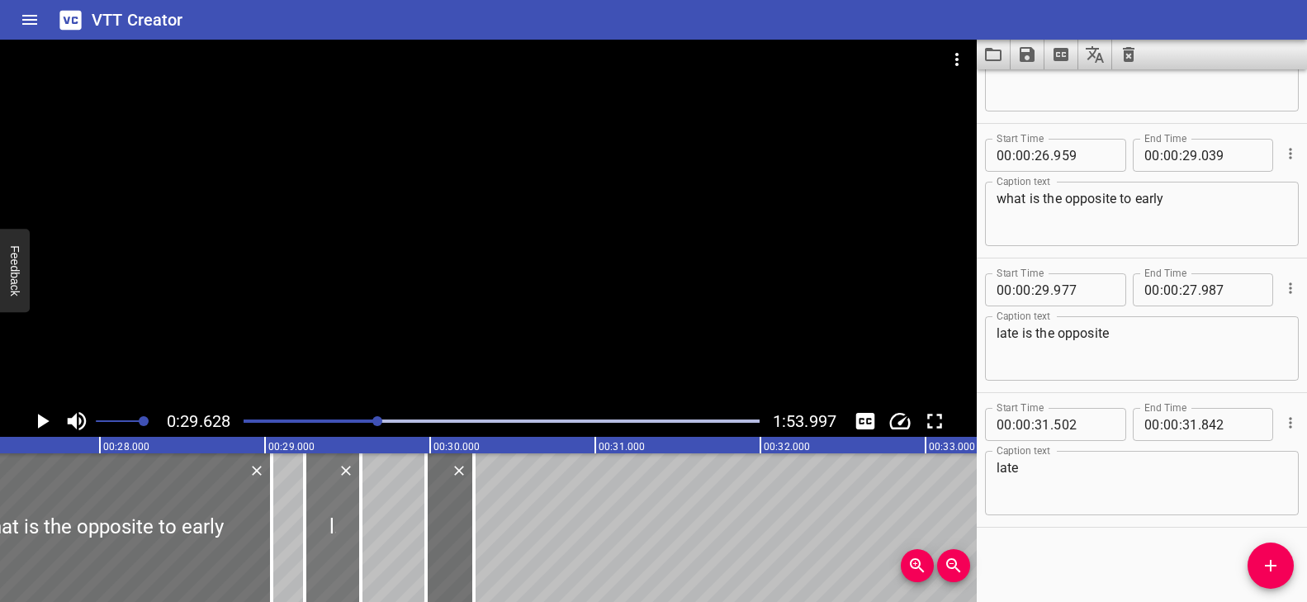
drag, startPoint x: 682, startPoint y: 511, endPoint x: 335, endPoint y: 510, distance: 346.7
click at [335, 510] on div at bounding box center [333, 527] width 56 height 149
type input "29"
type input "242"
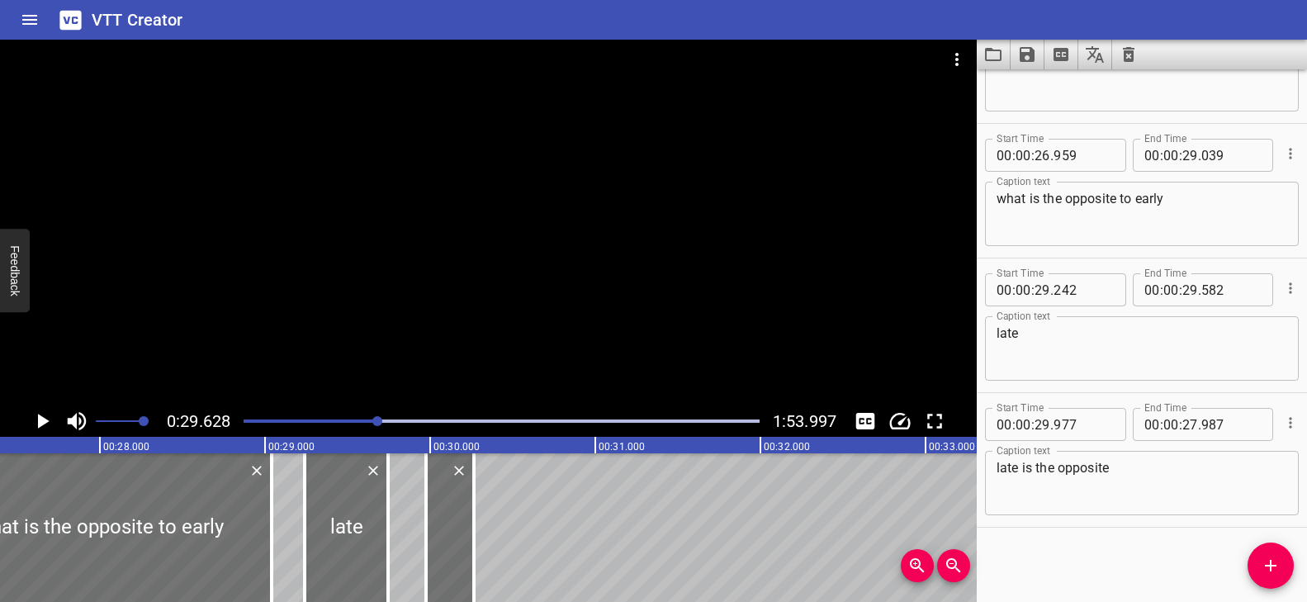
drag, startPoint x: 369, startPoint y: 516, endPoint x: 396, endPoint y: 527, distance: 29.6
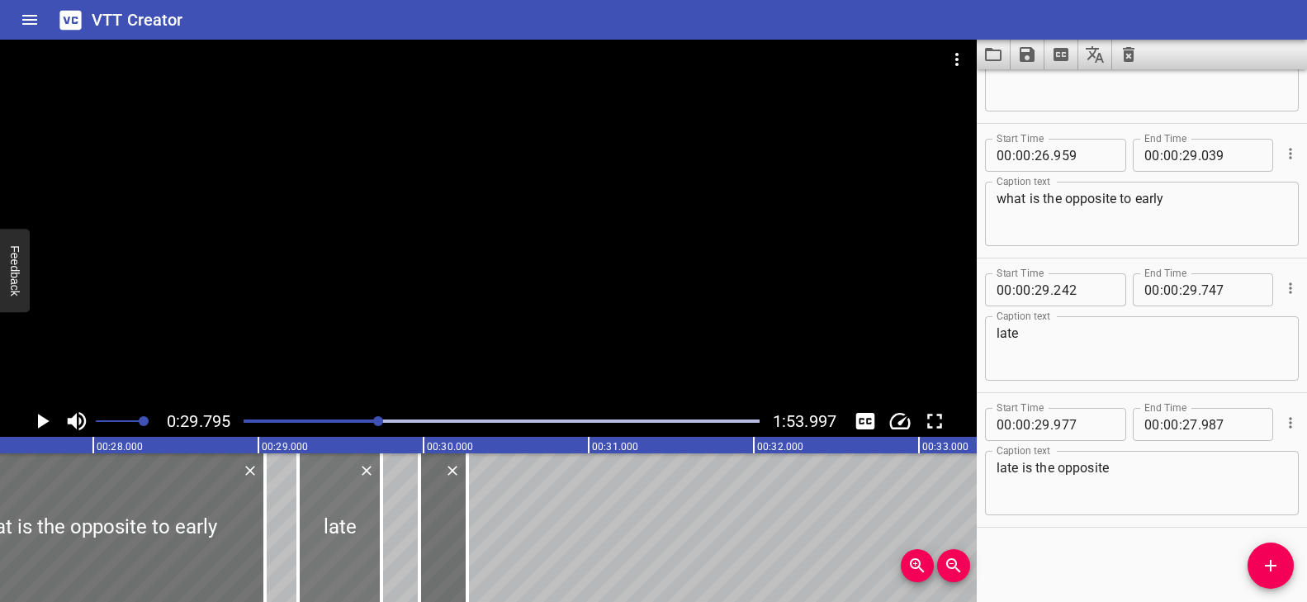
scroll to position [0, 4546]
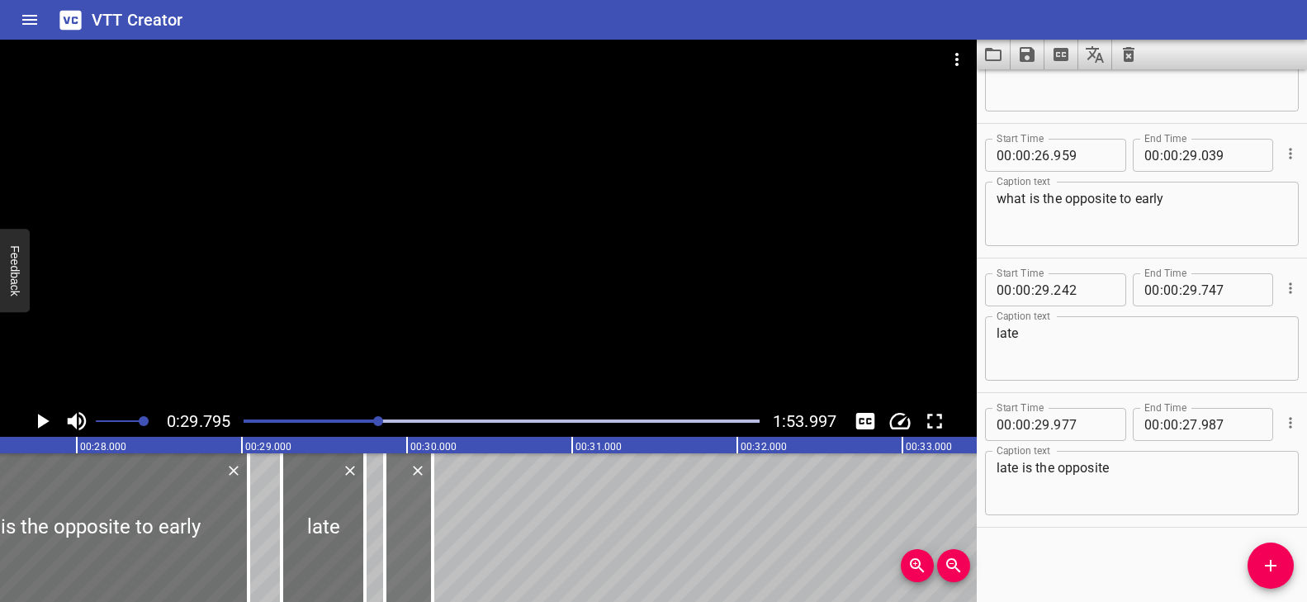
drag, startPoint x: 424, startPoint y: 541, endPoint x: 412, endPoint y: 541, distance: 12.4
click at [412, 541] on div at bounding box center [409, 527] width 48 height 149
drag, startPoint x: 434, startPoint y: 531, endPoint x: 495, endPoint y: 533, distance: 61.1
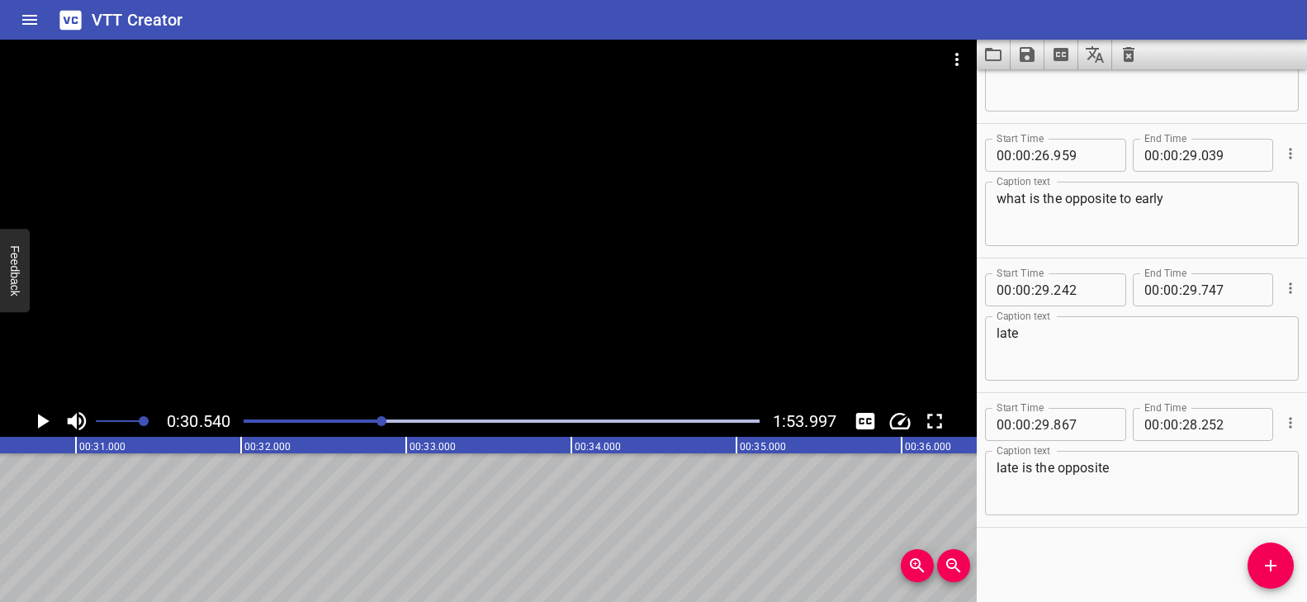
scroll to position [0, 4480]
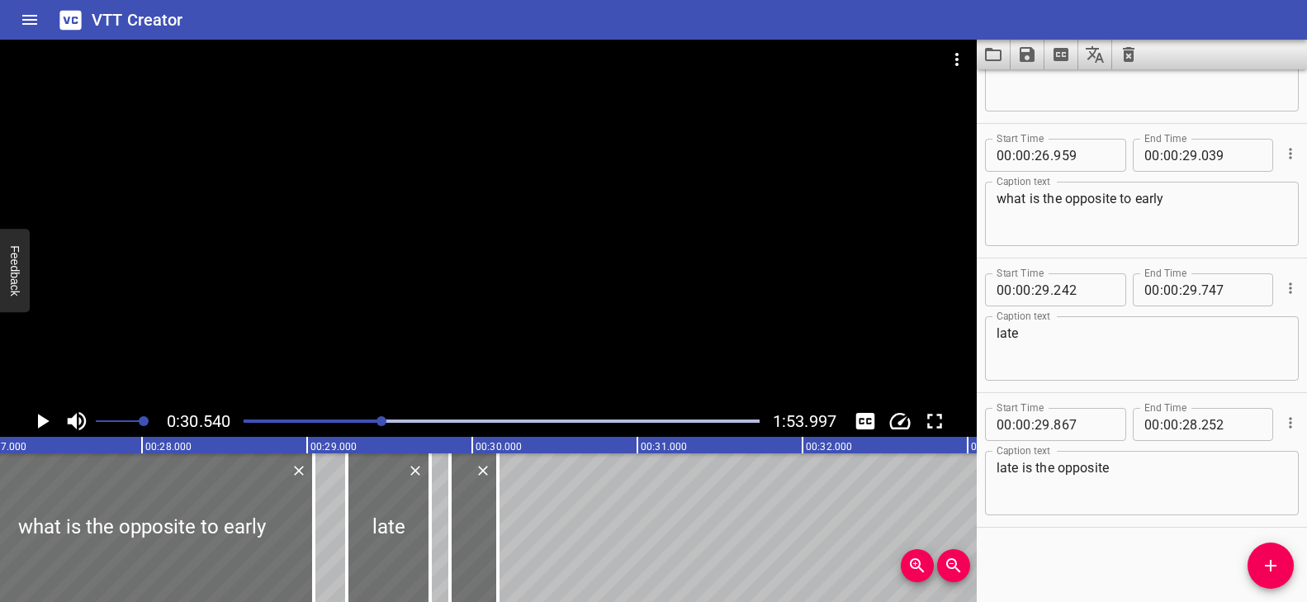
drag, startPoint x: 496, startPoint y: 520, endPoint x: 613, endPoint y: 523, distance: 117.3
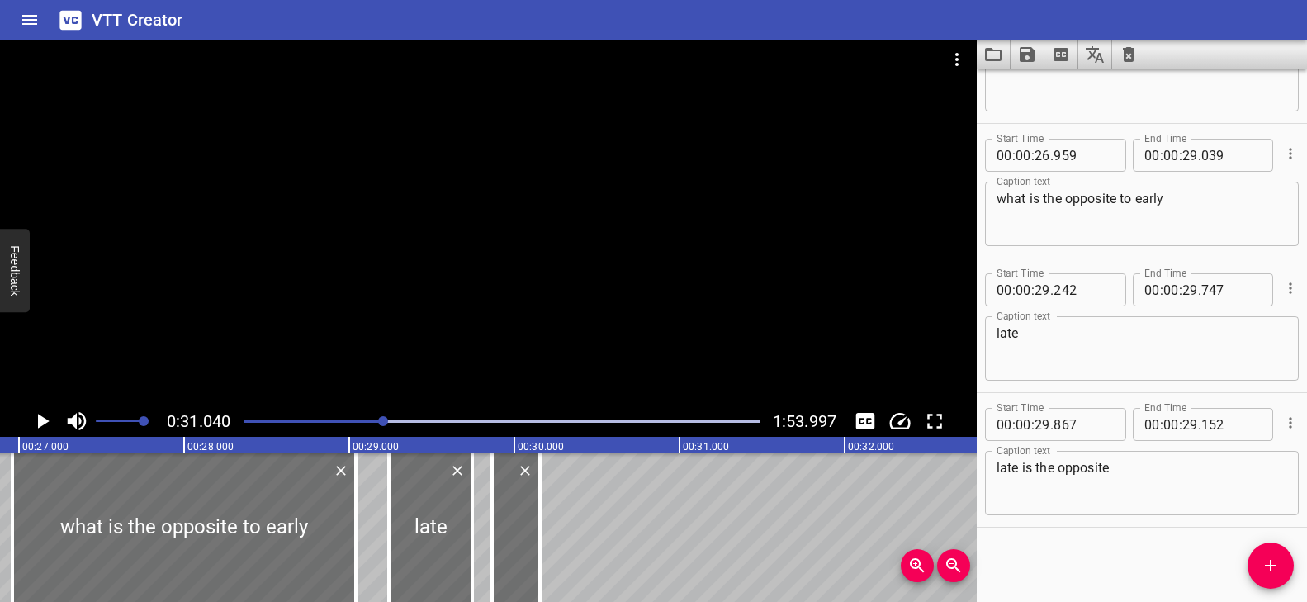
scroll to position [0, 4322]
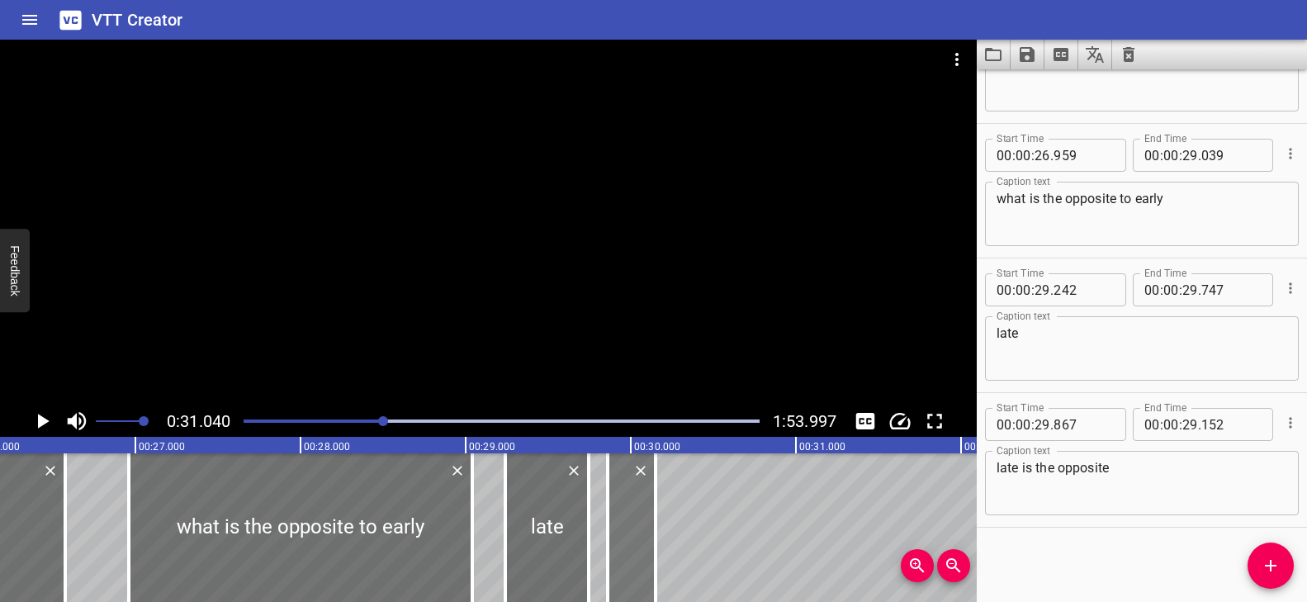
click at [635, 532] on div at bounding box center [632, 527] width 48 height 149
drag, startPoint x: 655, startPoint y: 527, endPoint x: 694, endPoint y: 531, distance: 39.0
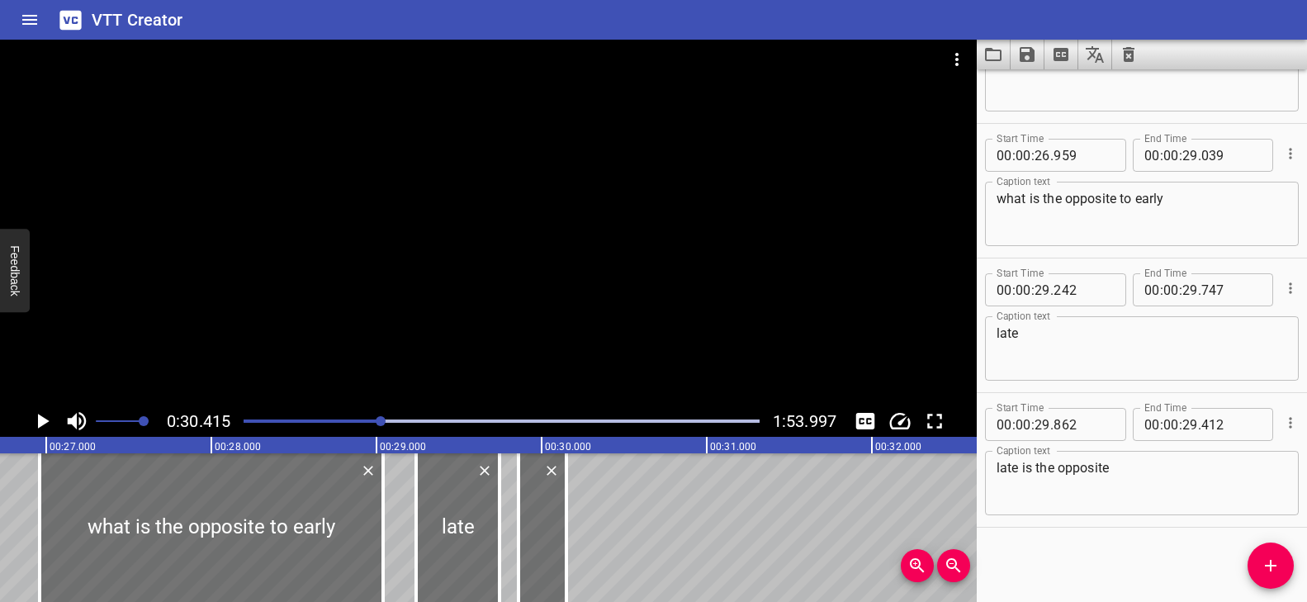
scroll to position [0, 4327]
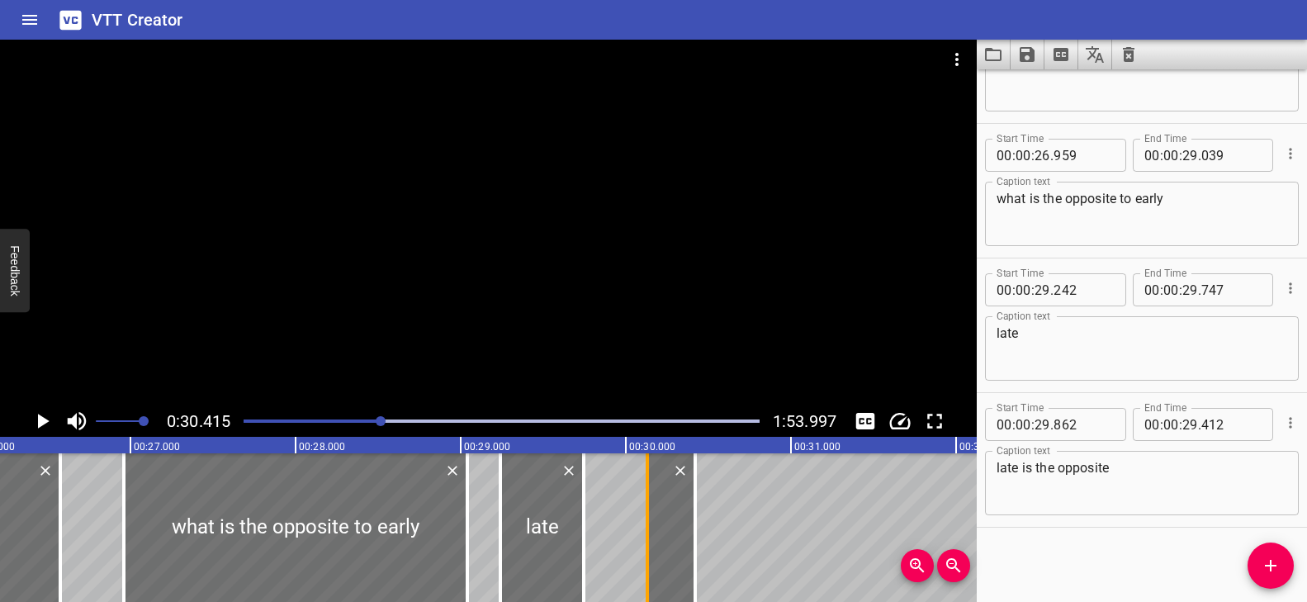
drag, startPoint x: 619, startPoint y: 524, endPoint x: 645, endPoint y: 529, distance: 26.9
click at [645, 529] on div at bounding box center [646, 527] width 3 height 149
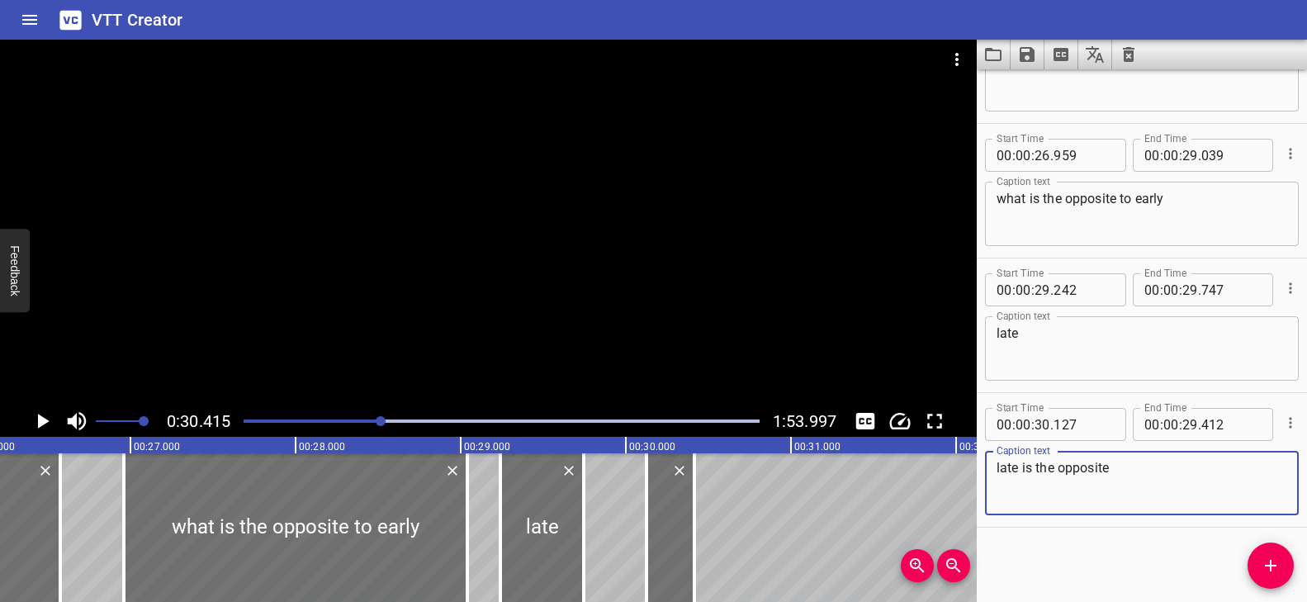
drag, startPoint x: 1118, startPoint y: 467, endPoint x: 995, endPoint y: 464, distance: 123.0
click at [996, 464] on textarea "late is the opposite" at bounding box center [1141, 483] width 291 height 47
click at [679, 474] on icon "Delete" at bounding box center [679, 470] width 17 height 17
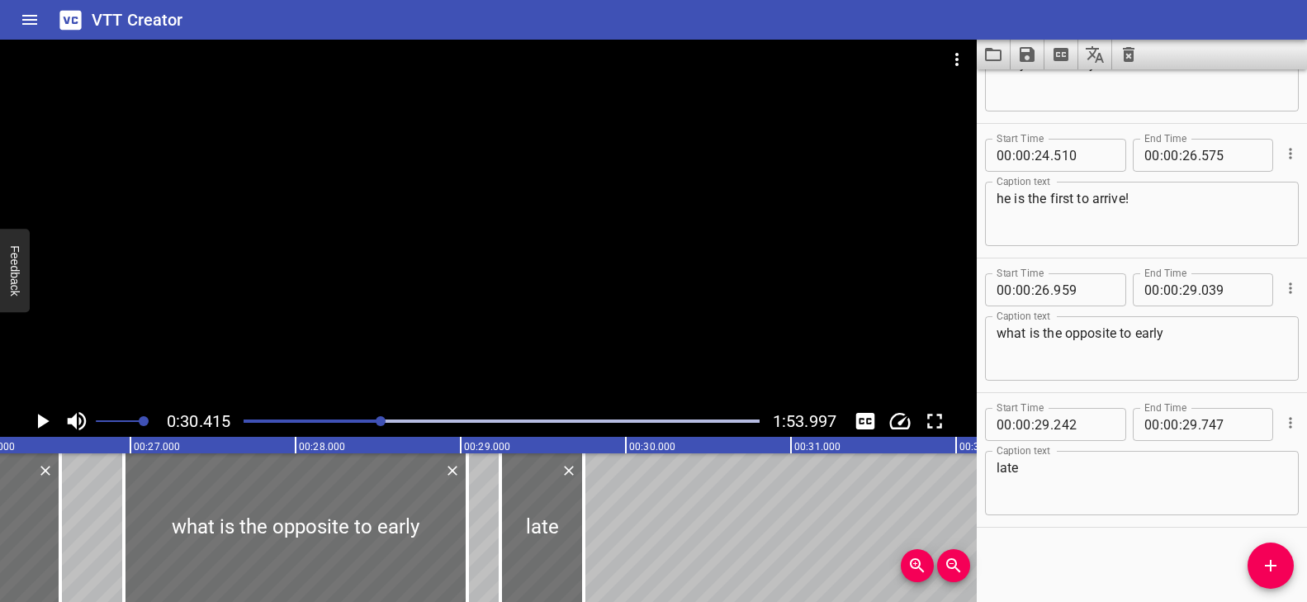
scroll to position [1429, 0]
click at [1130, 475] on textarea "late" at bounding box center [1141, 483] width 291 height 47
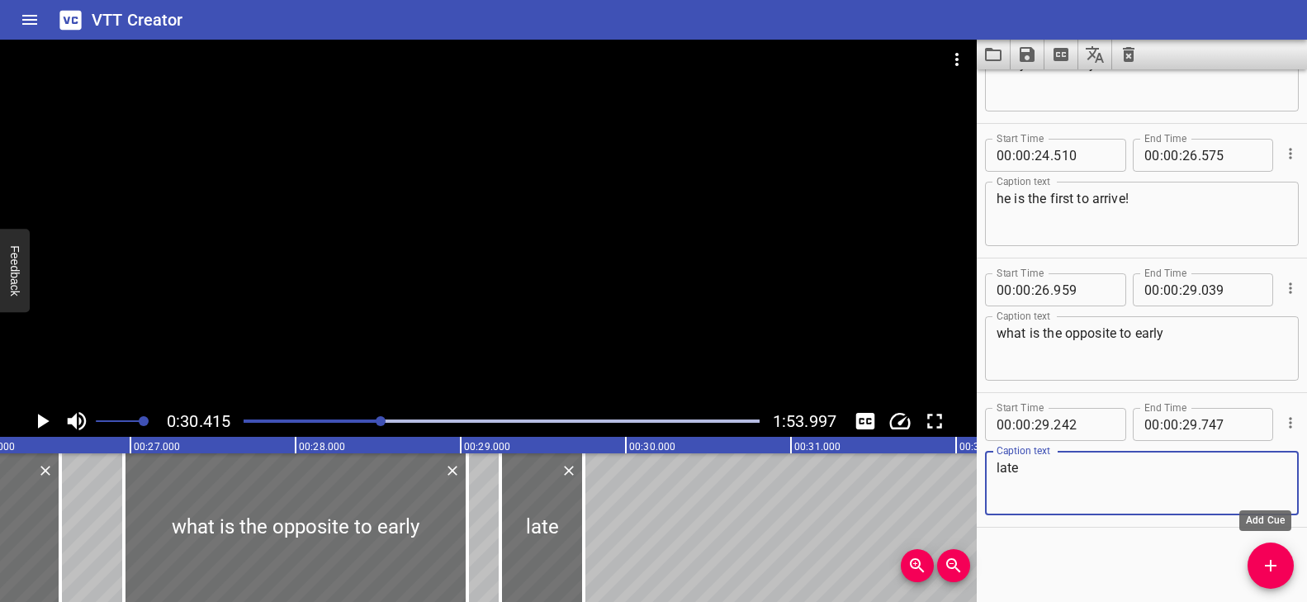
click at [1265, 556] on icon "Add Cue" at bounding box center [1270, 566] width 20 height 20
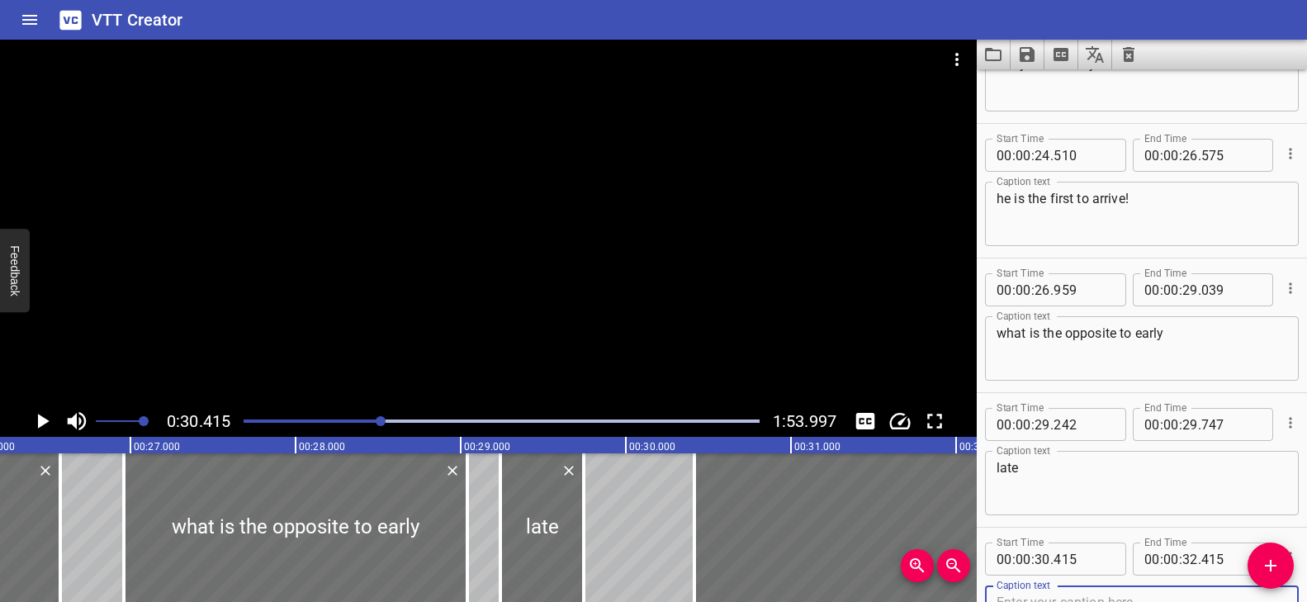
scroll to position [1437, 0]
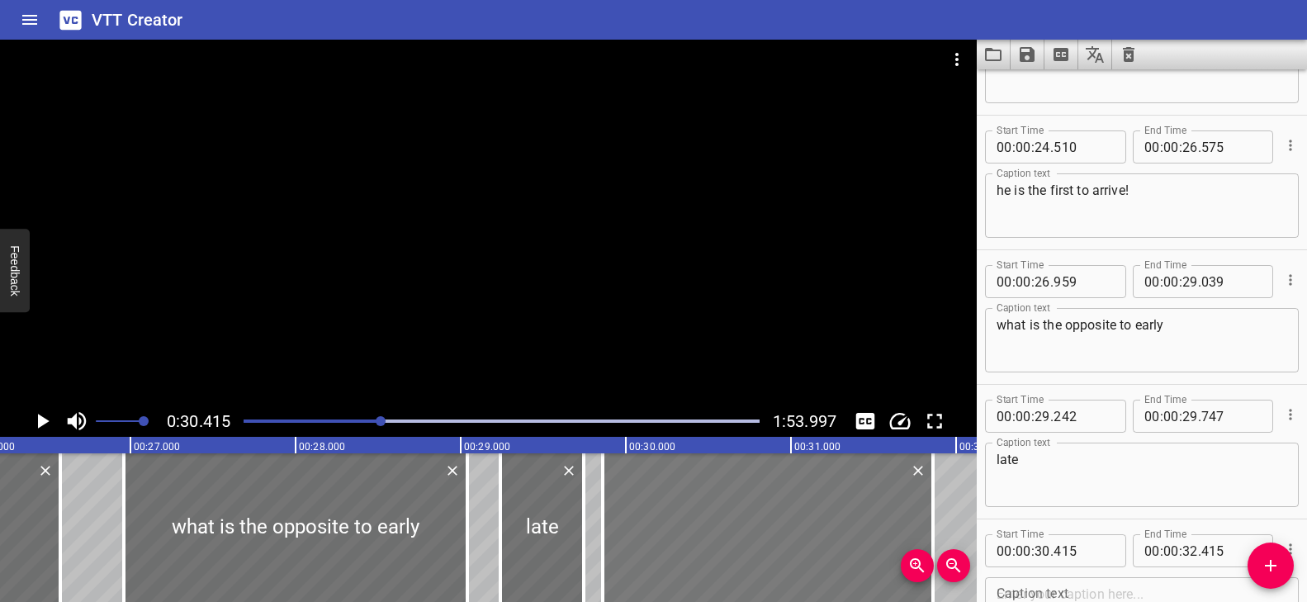
drag, startPoint x: 831, startPoint y: 510, endPoint x: 749, endPoint y: 514, distance: 82.6
click at [749, 514] on div at bounding box center [768, 527] width 330 height 149
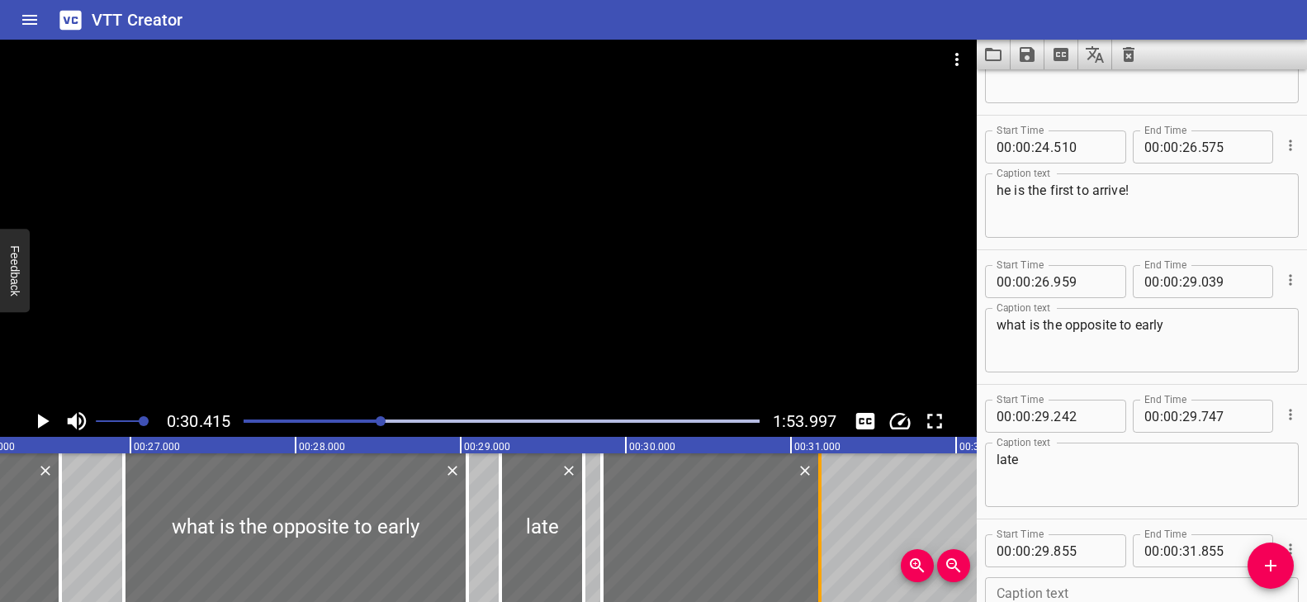
drag, startPoint x: 896, startPoint y: 503, endPoint x: 820, endPoint y: 503, distance: 75.9
click at [820, 503] on div at bounding box center [819, 527] width 3 height 149
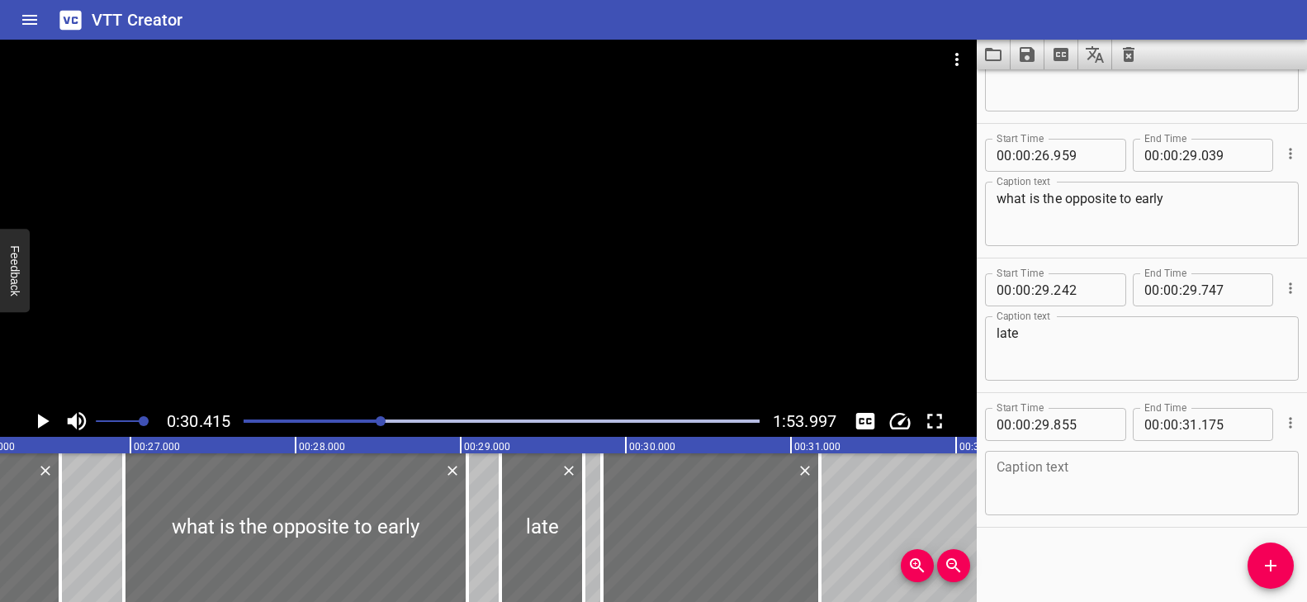
click at [1064, 471] on textarea at bounding box center [1141, 483] width 291 height 47
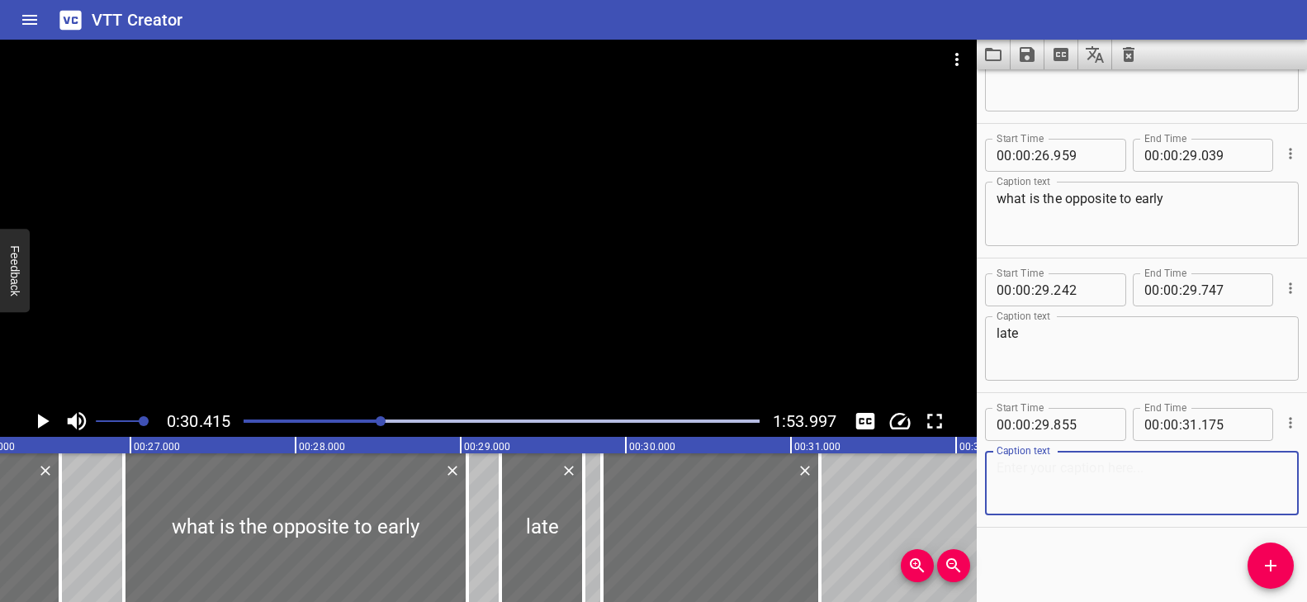
paste textarea "late is the opposite"
click at [357, 417] on div at bounding box center [502, 420] width 536 height 23
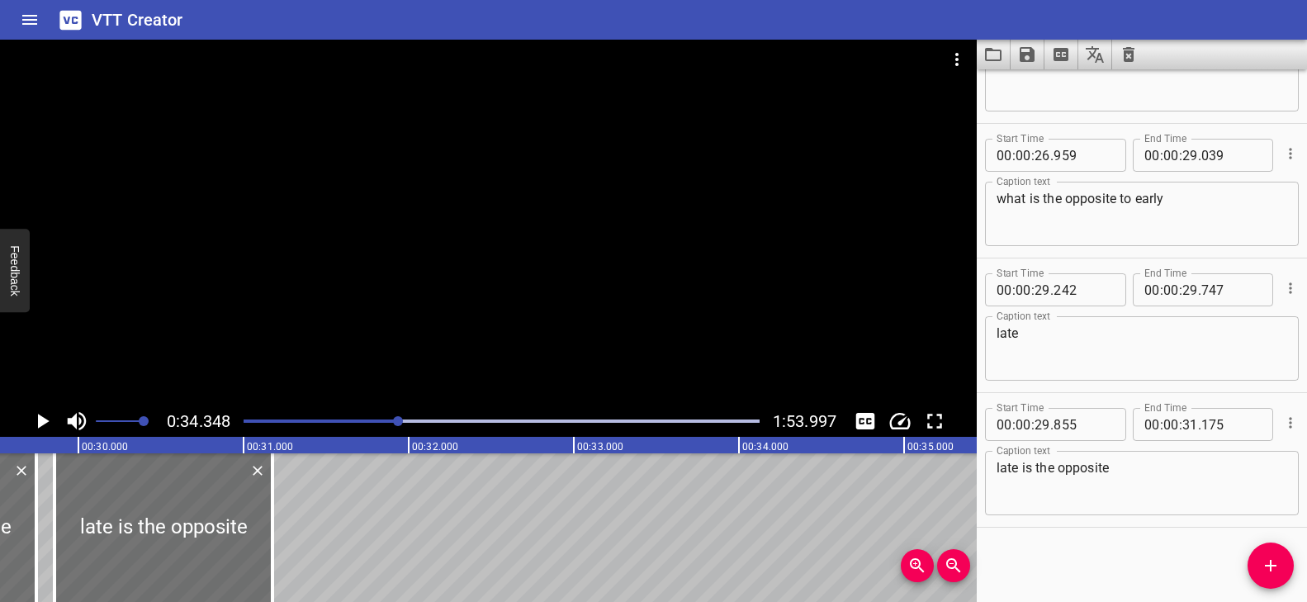
scroll to position [0, 4908]
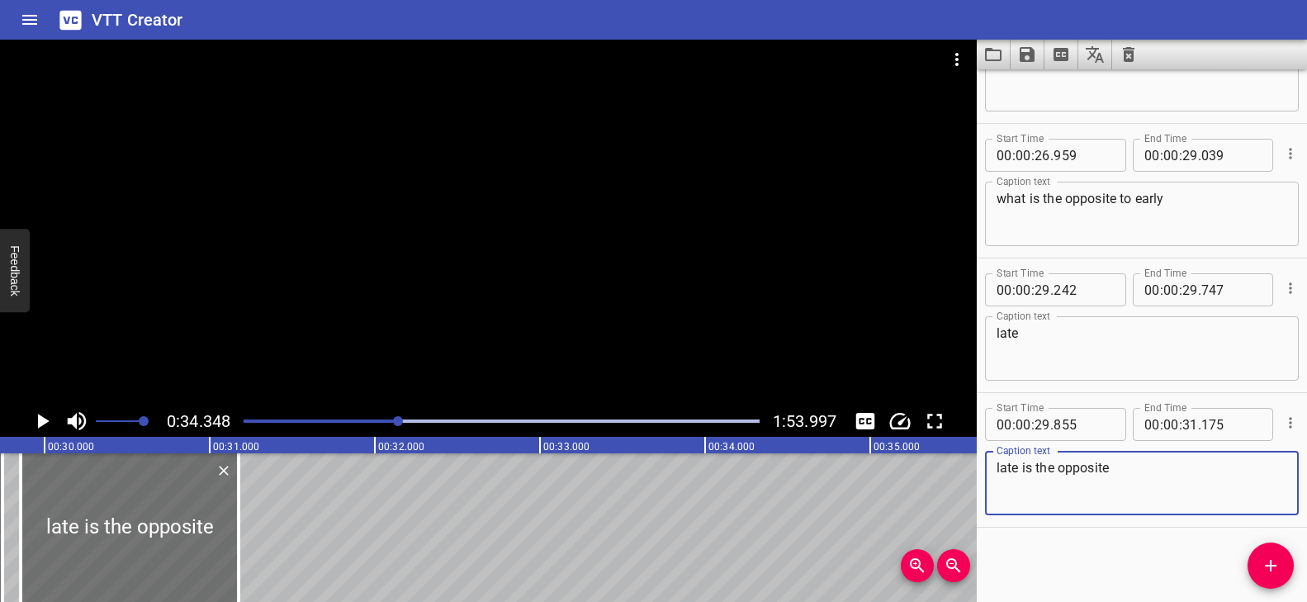
click at [1168, 478] on textarea "late is the opposite" at bounding box center [1141, 483] width 291 height 47
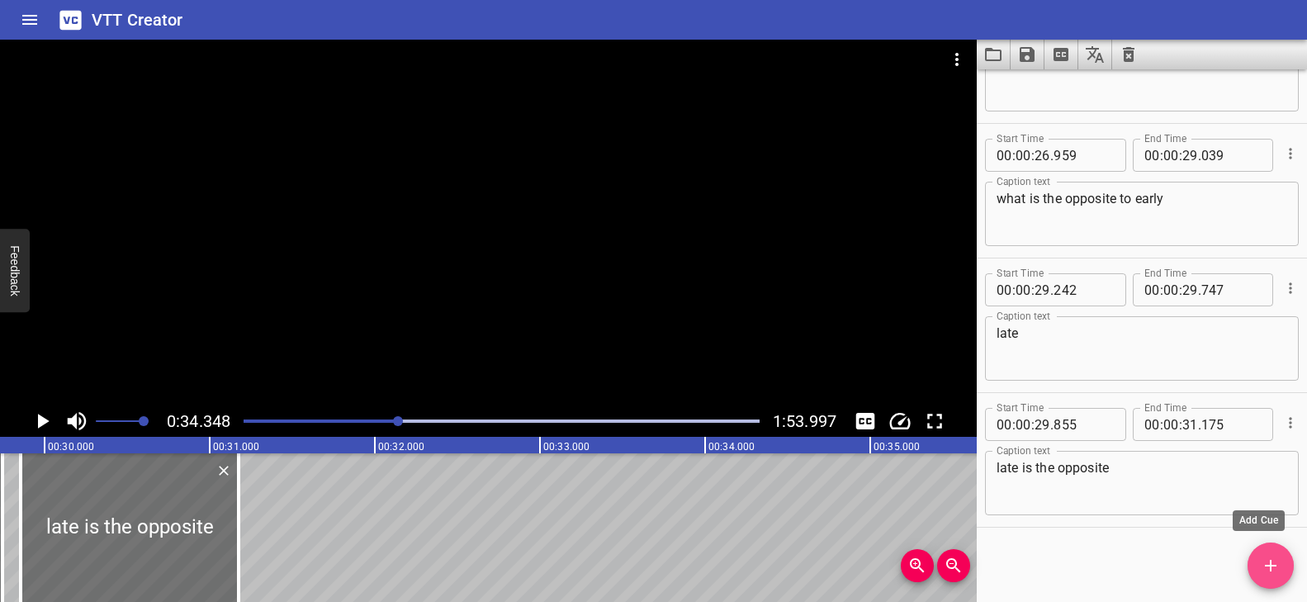
click at [1275, 567] on icon "Add Cue" at bounding box center [1270, 566] width 20 height 20
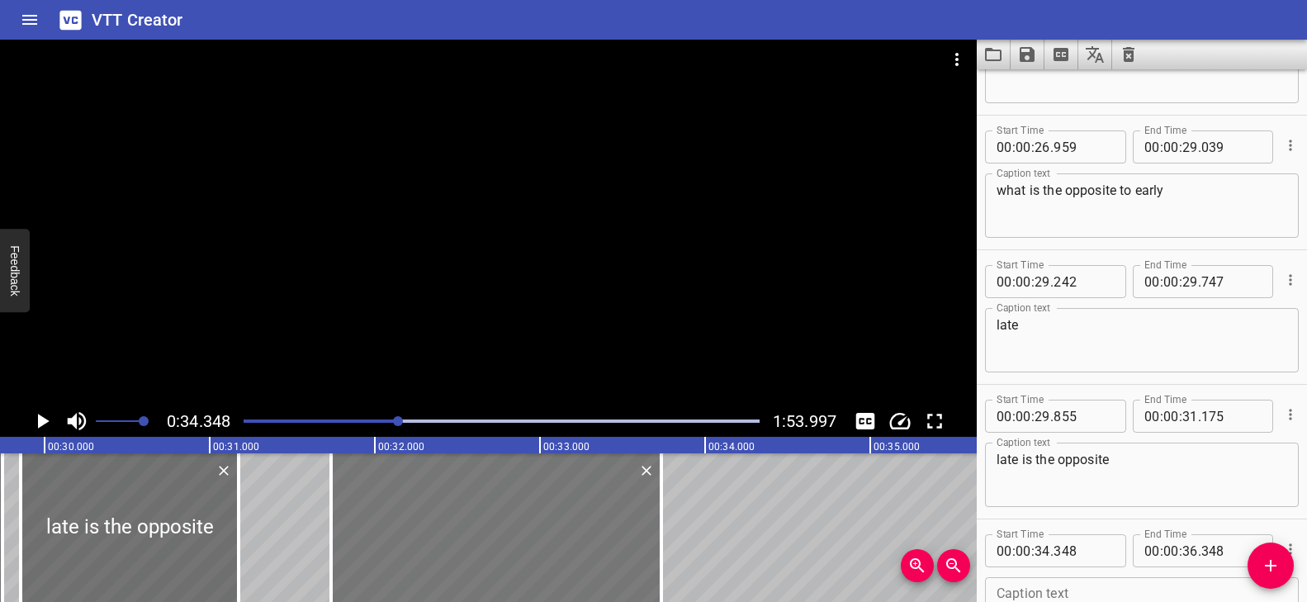
drag, startPoint x: 862, startPoint y: 529, endPoint x: 430, endPoint y: 528, distance: 431.7
click at [430, 528] on div at bounding box center [496, 527] width 330 height 149
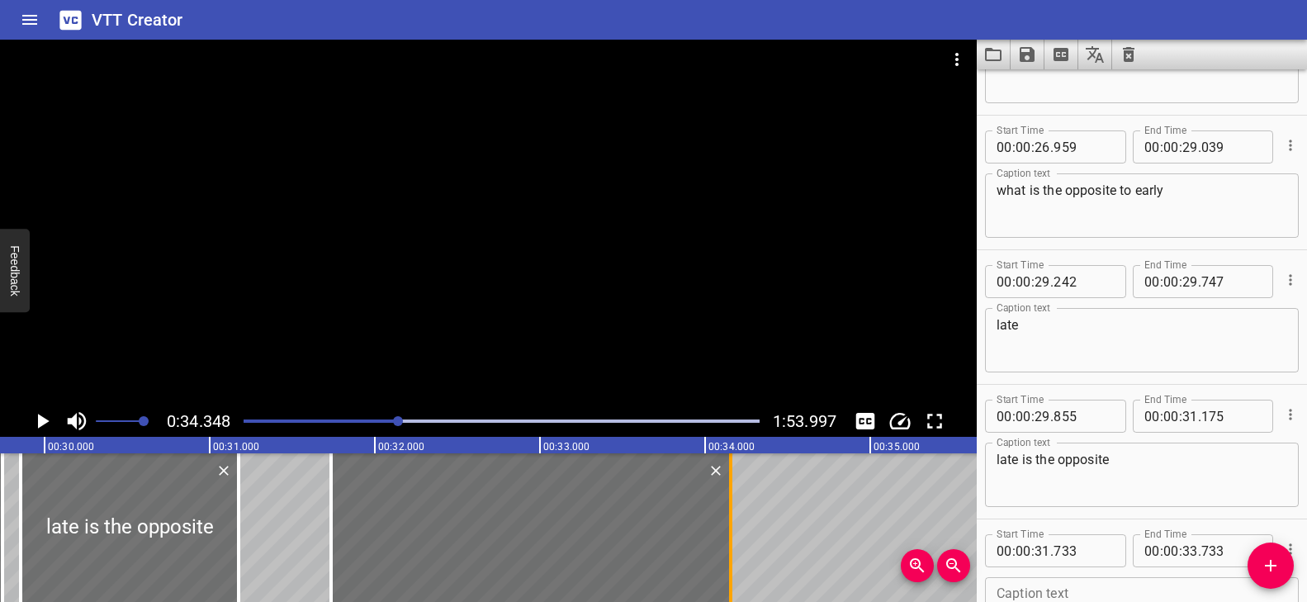
drag, startPoint x: 664, startPoint y: 518, endPoint x: 728, endPoint y: 524, distance: 64.6
click at [729, 524] on div at bounding box center [730, 527] width 3 height 149
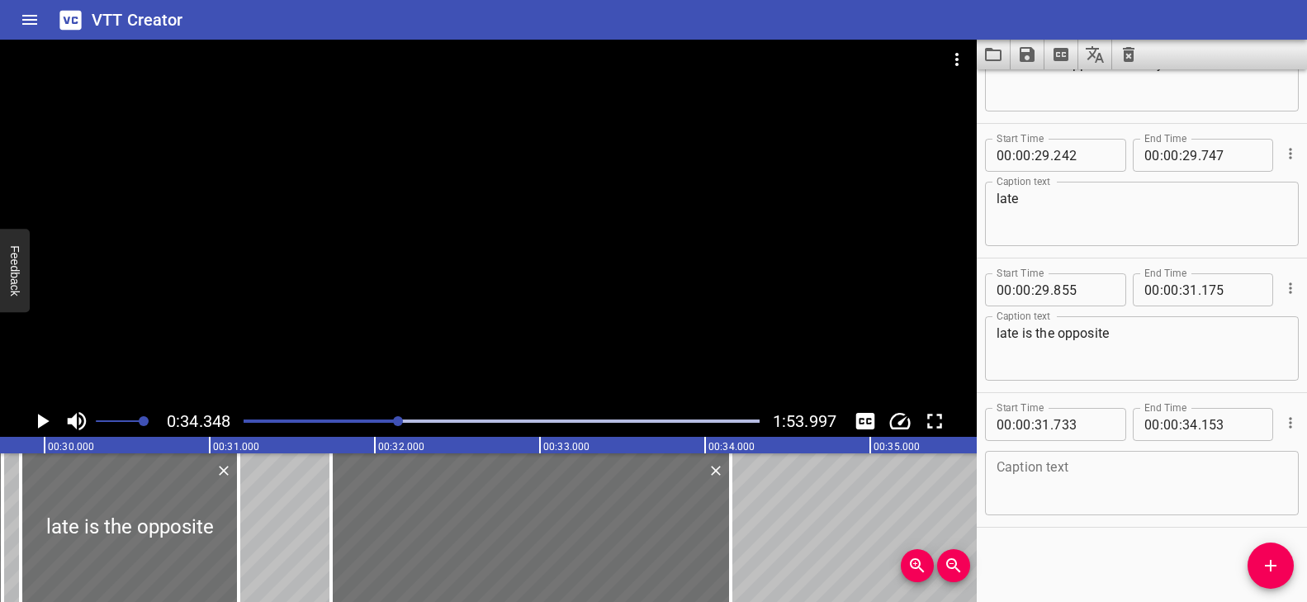
click at [1094, 484] on textarea at bounding box center [1141, 483] width 291 height 47
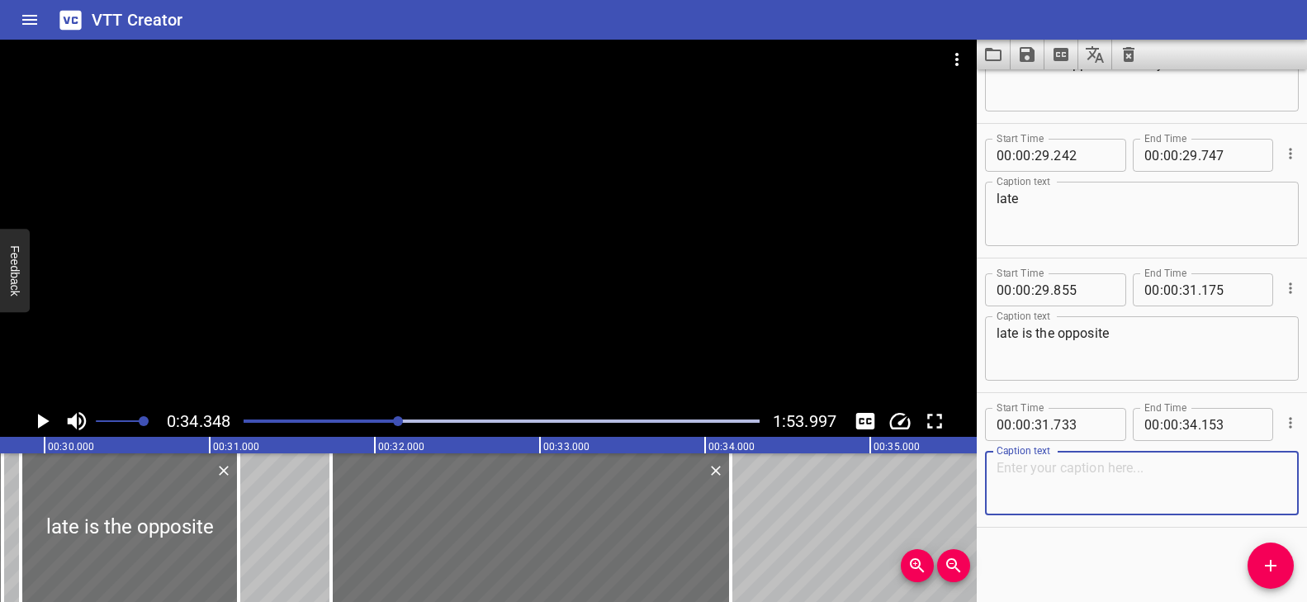
paste textarea "Oh no! Baby Cat is late"
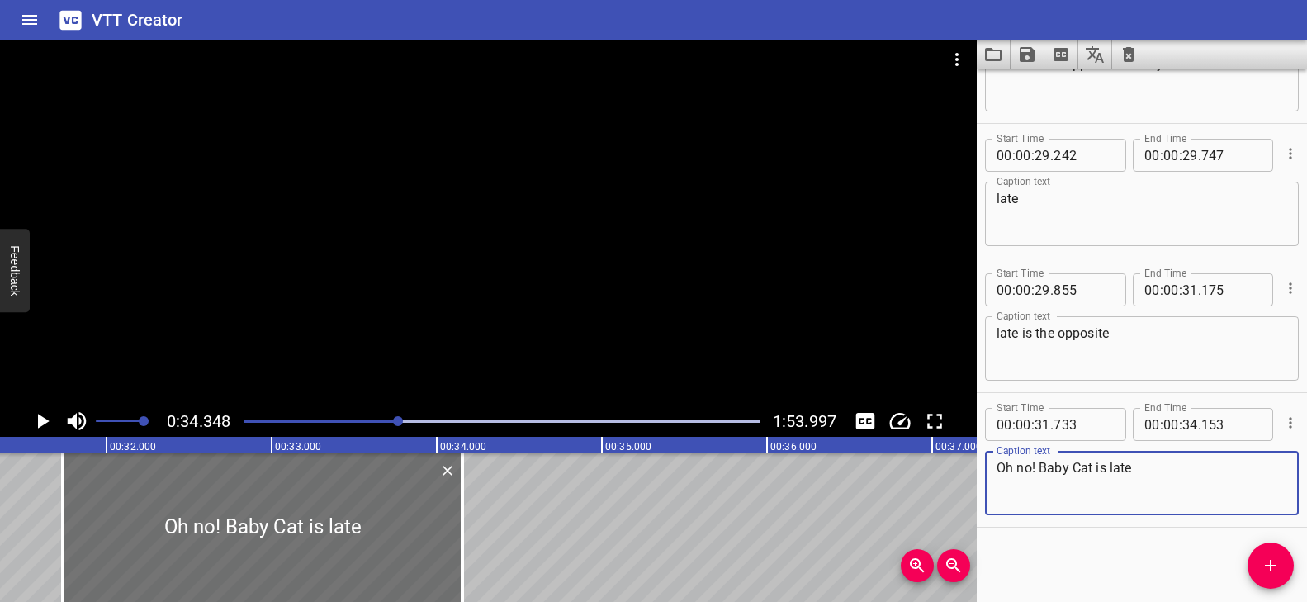
scroll to position [0, 5193]
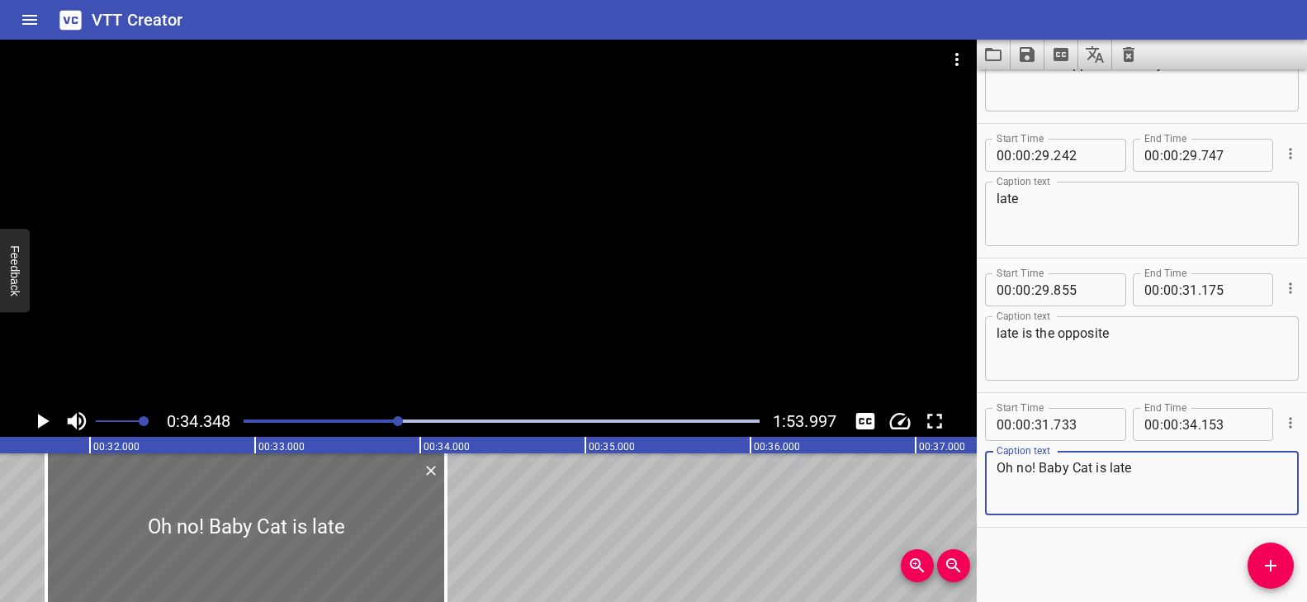
click at [379, 422] on div "Play progress" at bounding box center [142, 420] width 516 height 3
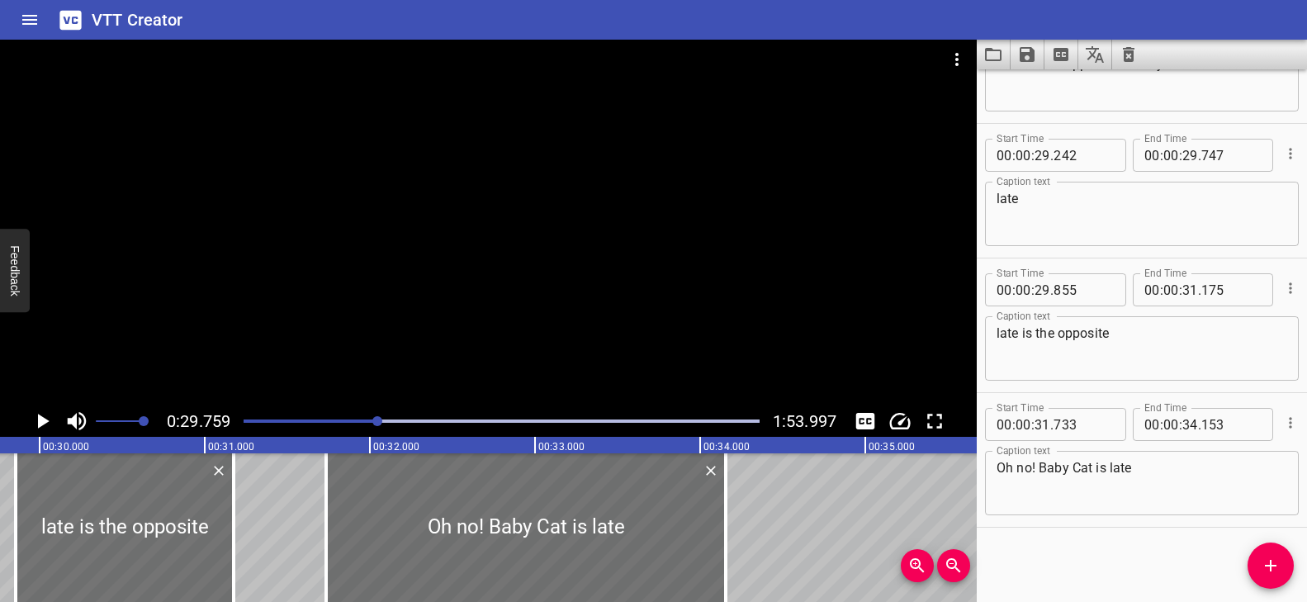
click at [491, 359] on div at bounding box center [488, 223] width 976 height 366
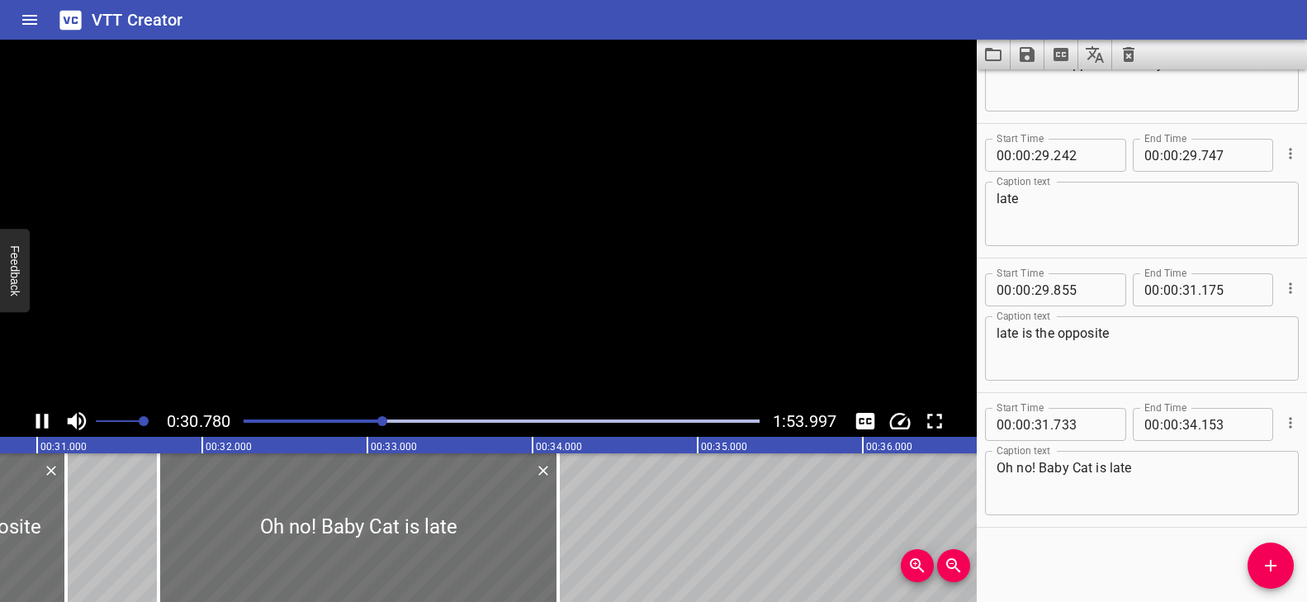
click at [491, 359] on video at bounding box center [488, 223] width 976 height 366
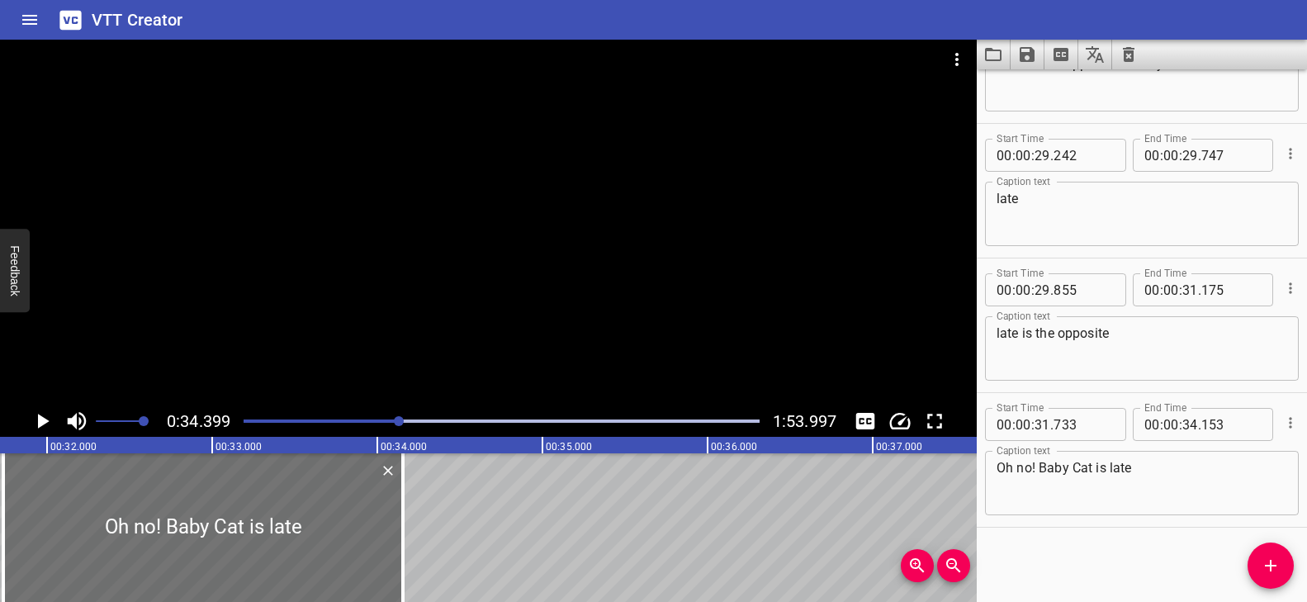
scroll to position [0, 5336]
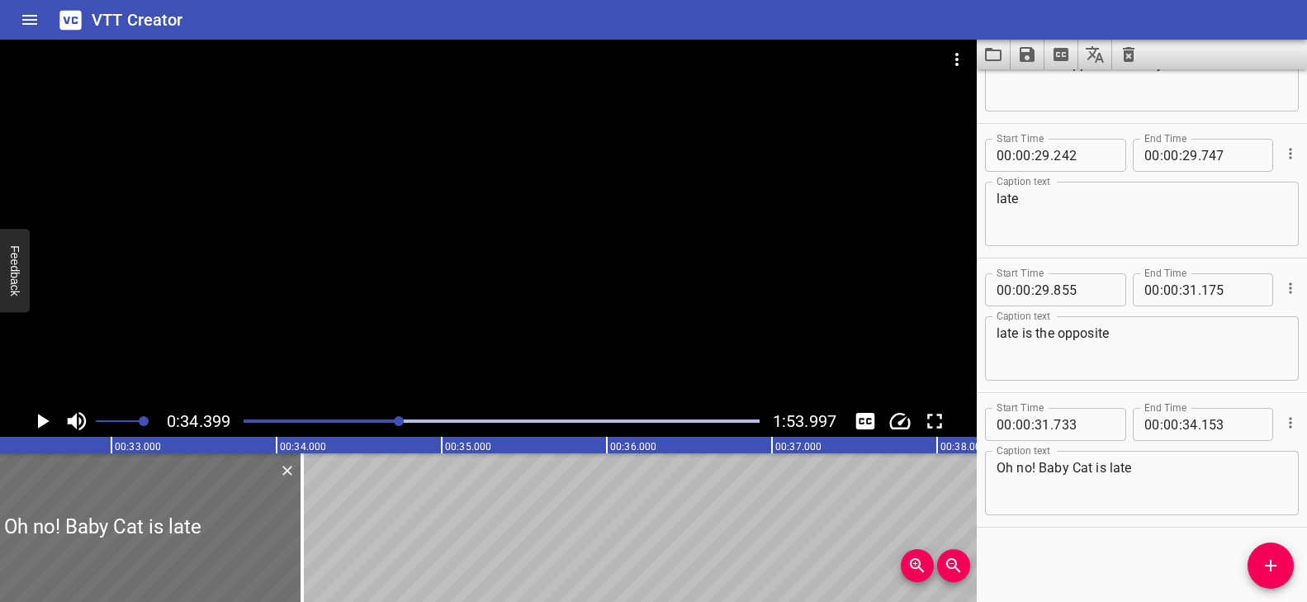
click at [579, 281] on div at bounding box center [488, 223] width 976 height 366
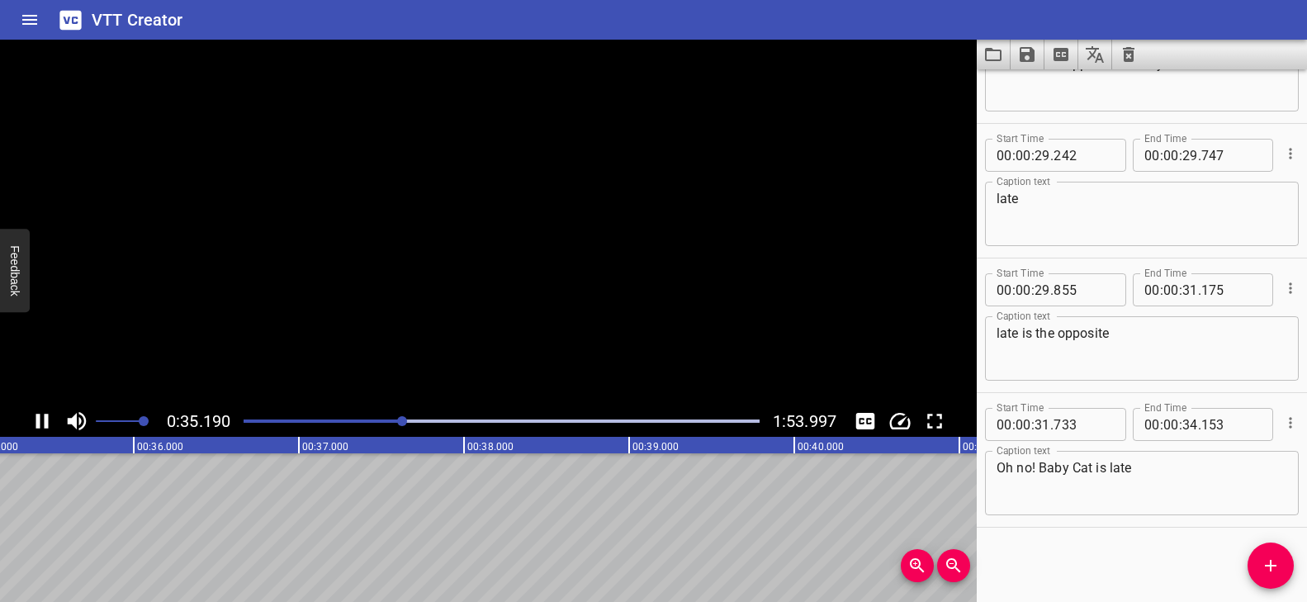
click at [579, 281] on video at bounding box center [488, 223] width 976 height 366
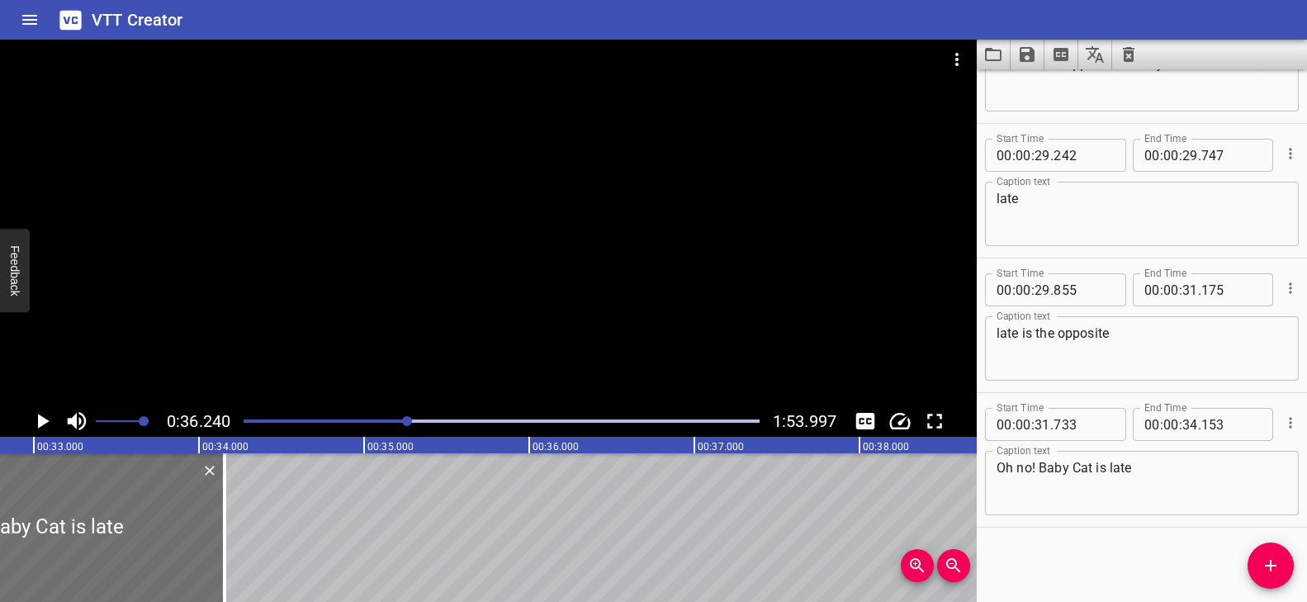
scroll to position [0, 5381]
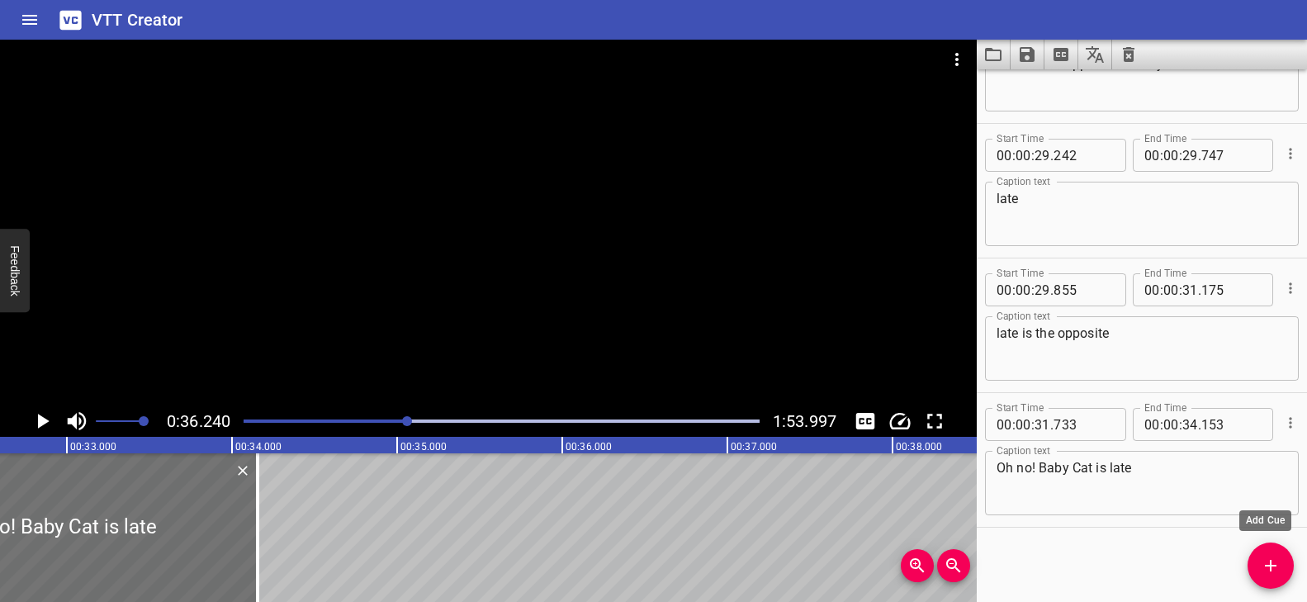
click at [1274, 565] on icon "Add Cue" at bounding box center [1271, 566] width 12 height 12
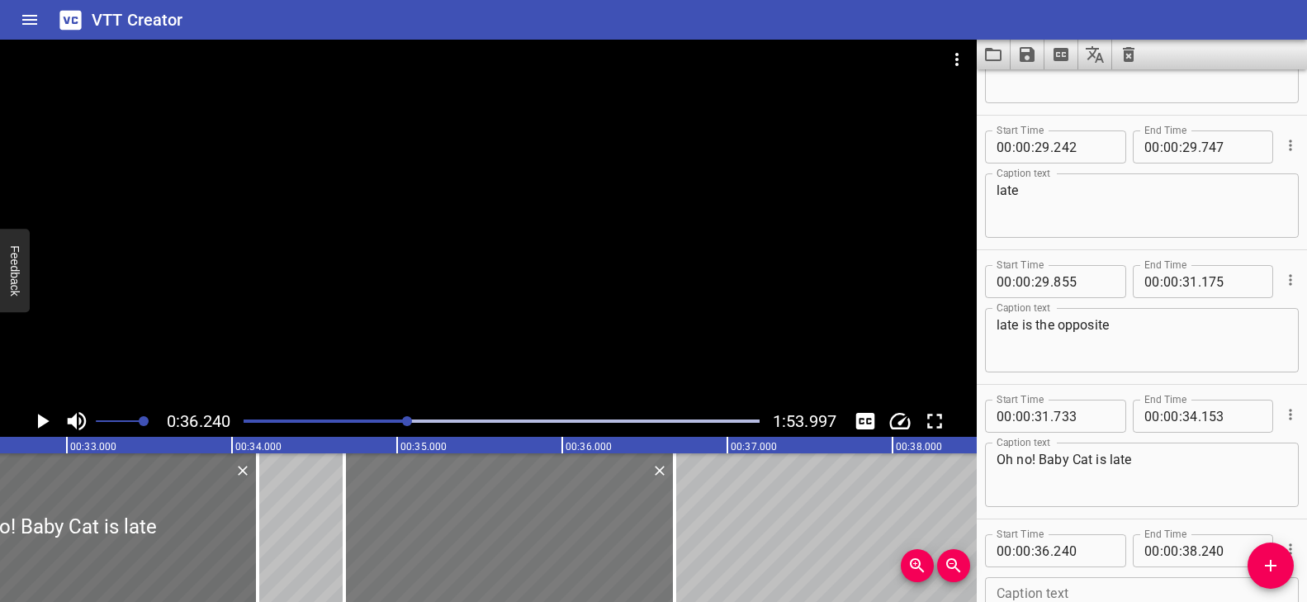
drag, startPoint x: 762, startPoint y: 543, endPoint x: 508, endPoint y: 531, distance: 253.7
click at [508, 531] on div at bounding box center [509, 527] width 330 height 149
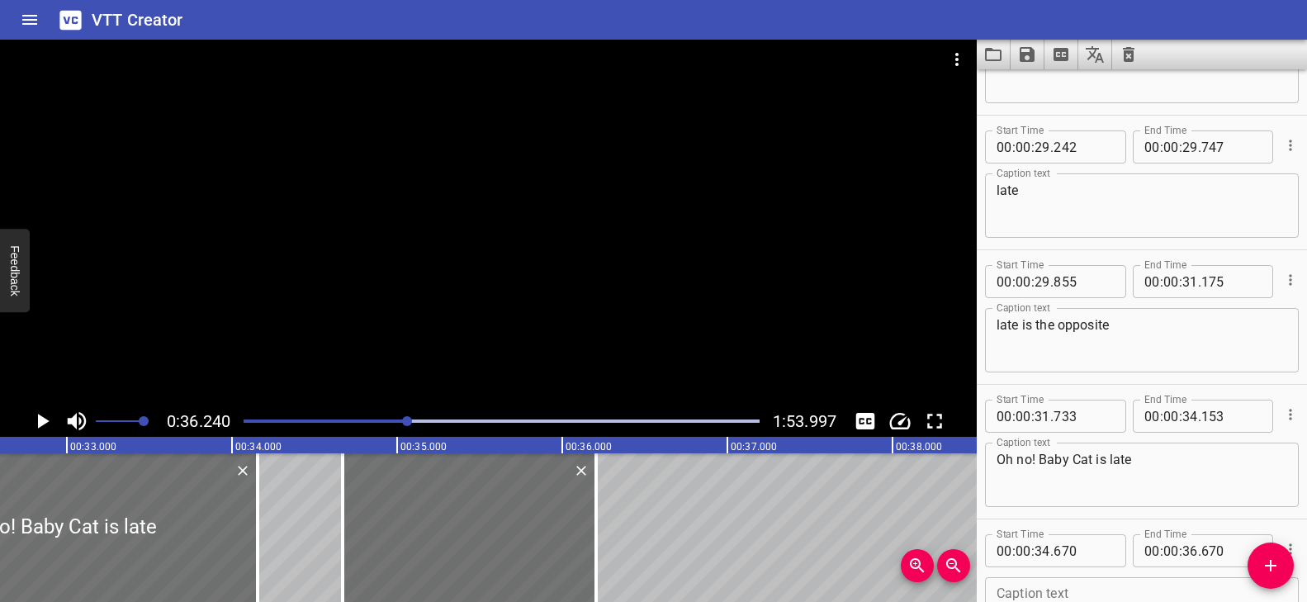
click at [594, 510] on div at bounding box center [595, 527] width 3 height 149
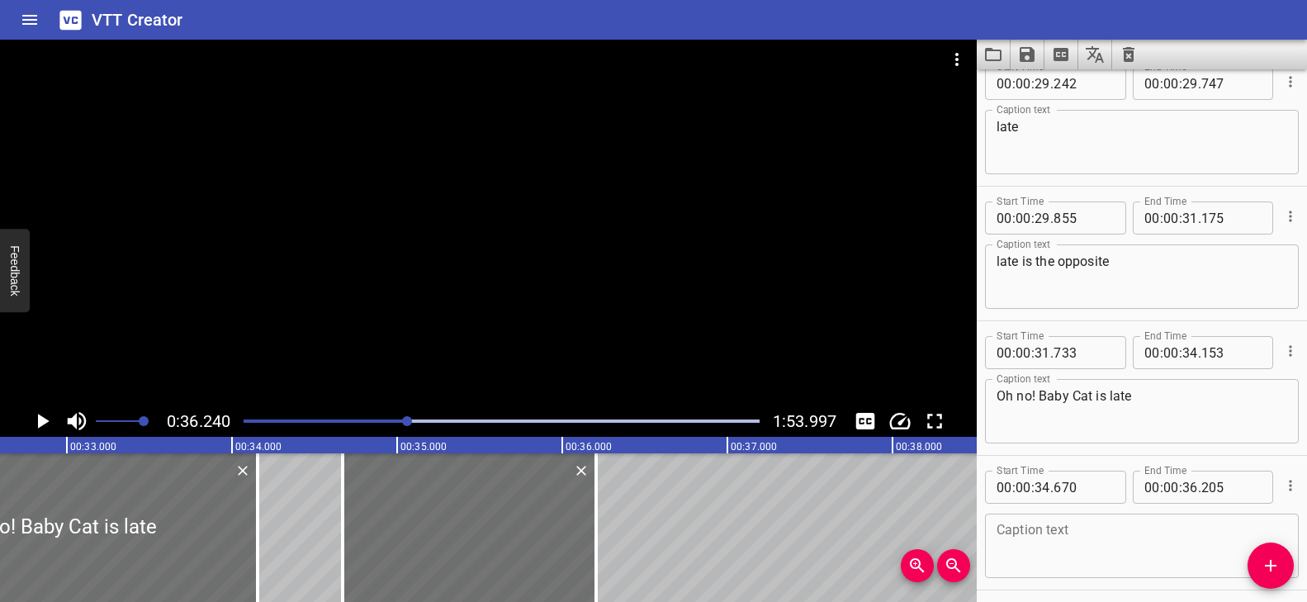
scroll to position [1832, 0]
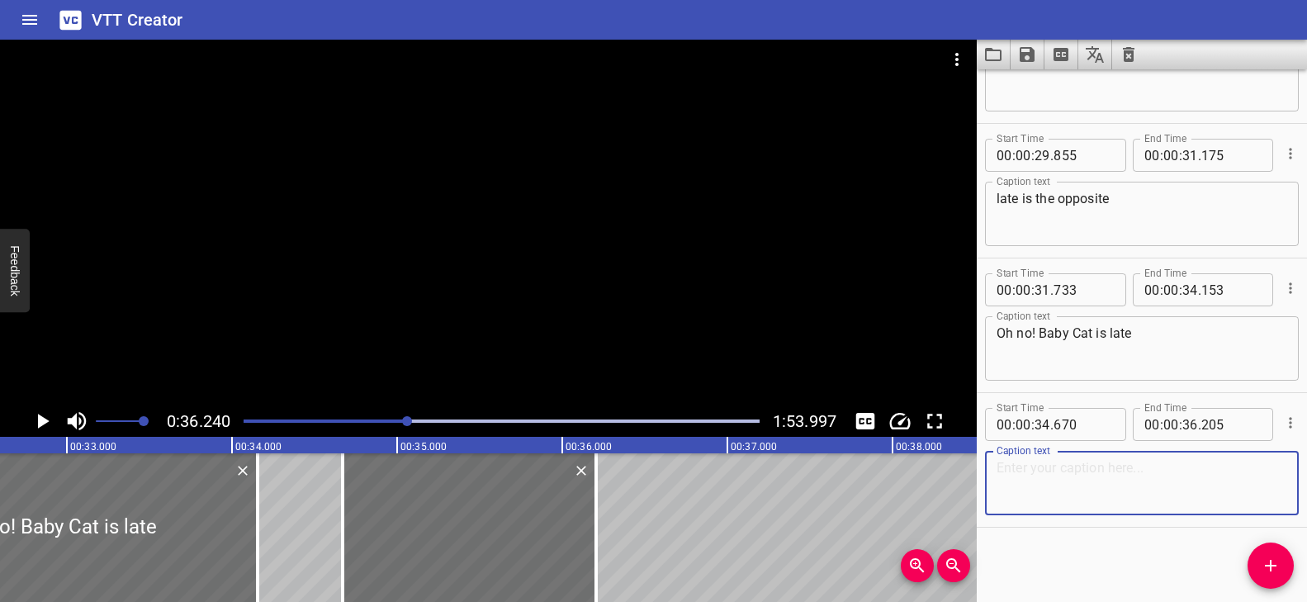
click at [1075, 472] on textarea at bounding box center [1141, 483] width 291 height 47
paste textarea "school already started!"
click at [375, 419] on div "Play progress" at bounding box center [150, 420] width 516 height 3
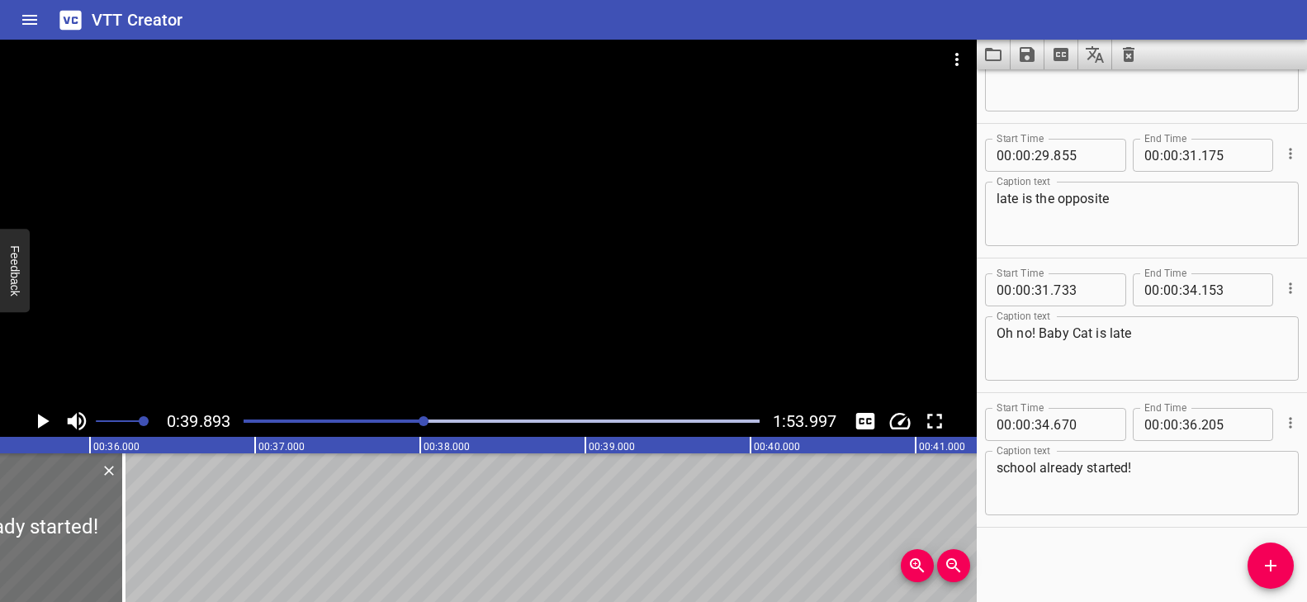
scroll to position [0, 5836]
click at [1272, 570] on icon "Add Cue" at bounding box center [1270, 566] width 20 height 20
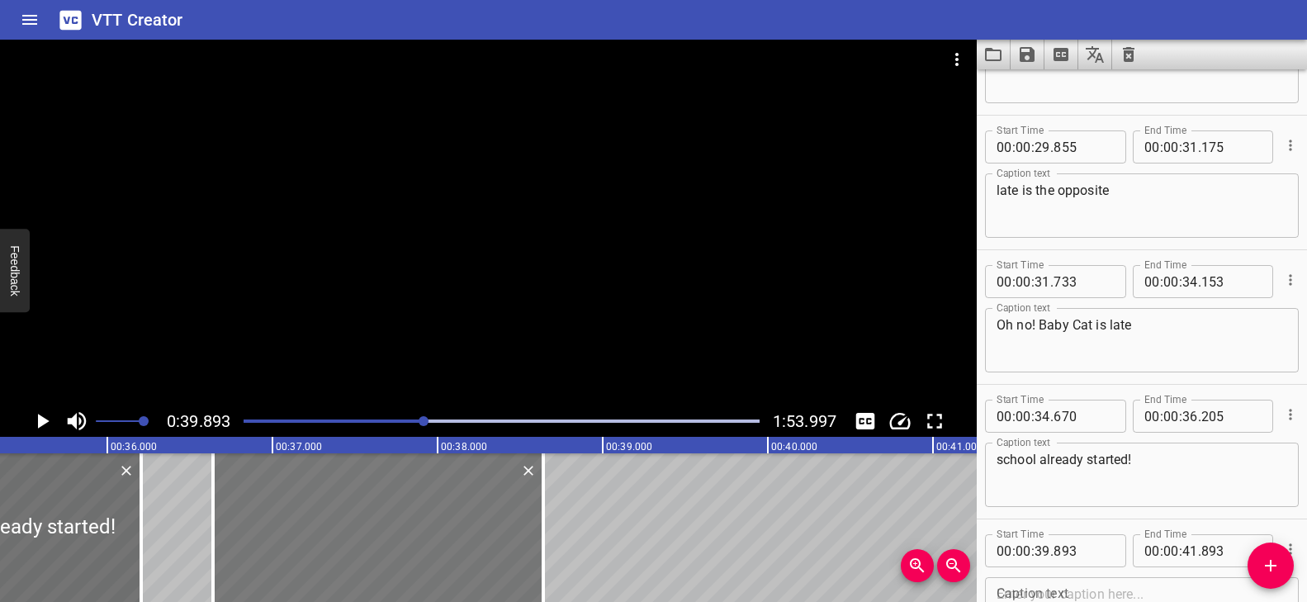
drag, startPoint x: 769, startPoint y: 518, endPoint x: 304, endPoint y: 520, distance: 465.5
click at [304, 520] on div at bounding box center [378, 527] width 330 height 149
drag, startPoint x: 541, startPoint y: 518, endPoint x: 516, endPoint y: 518, distance: 25.6
click at [517, 518] on div at bounding box center [518, 527] width 3 height 149
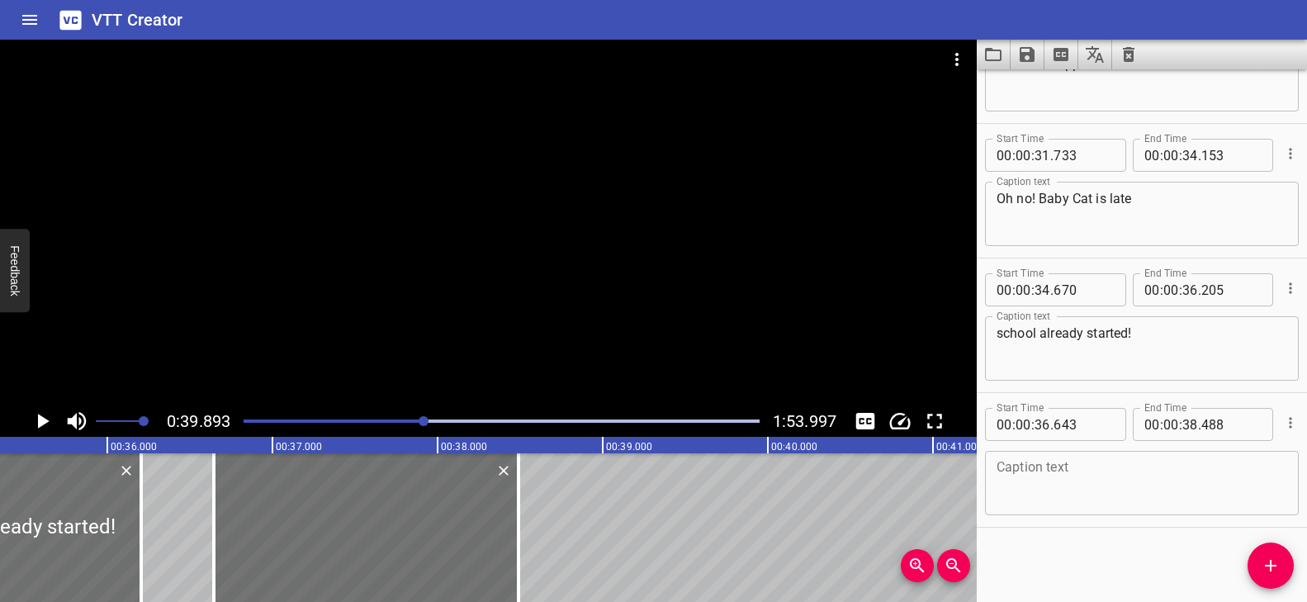
click at [1071, 477] on textarea at bounding box center [1141, 483] width 291 height 47
click at [405, 419] on div "Play progress" at bounding box center [166, 420] width 516 height 3
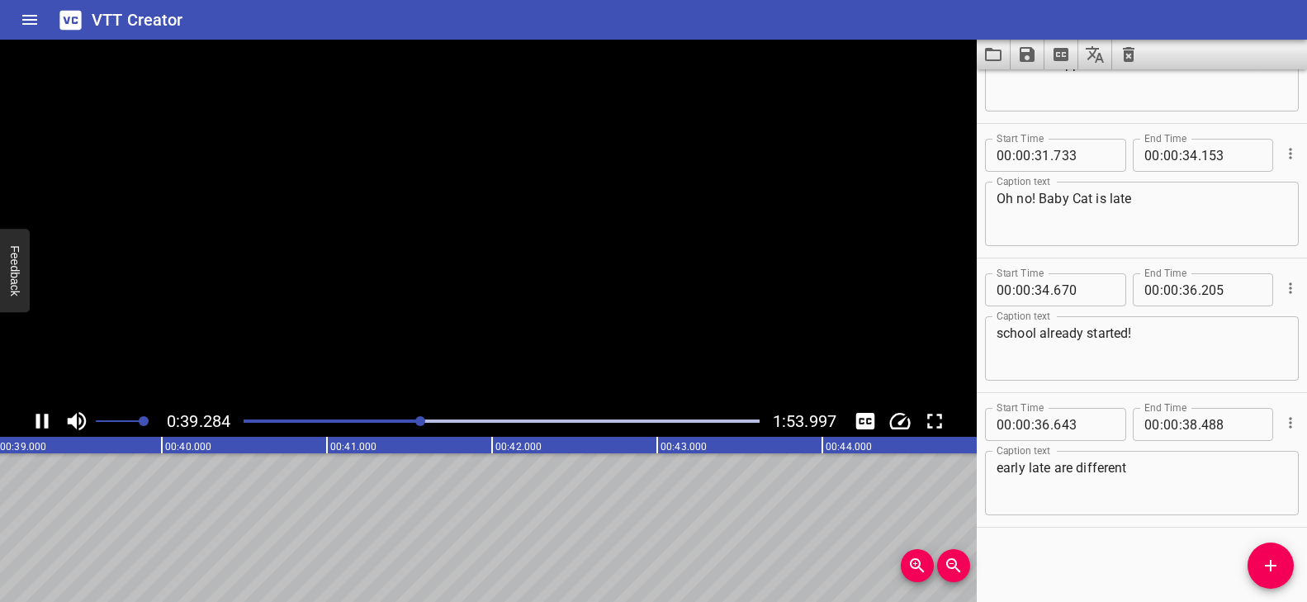
scroll to position [0, 6499]
click at [1183, 473] on textarea "early late are different" at bounding box center [1141, 483] width 291 height 47
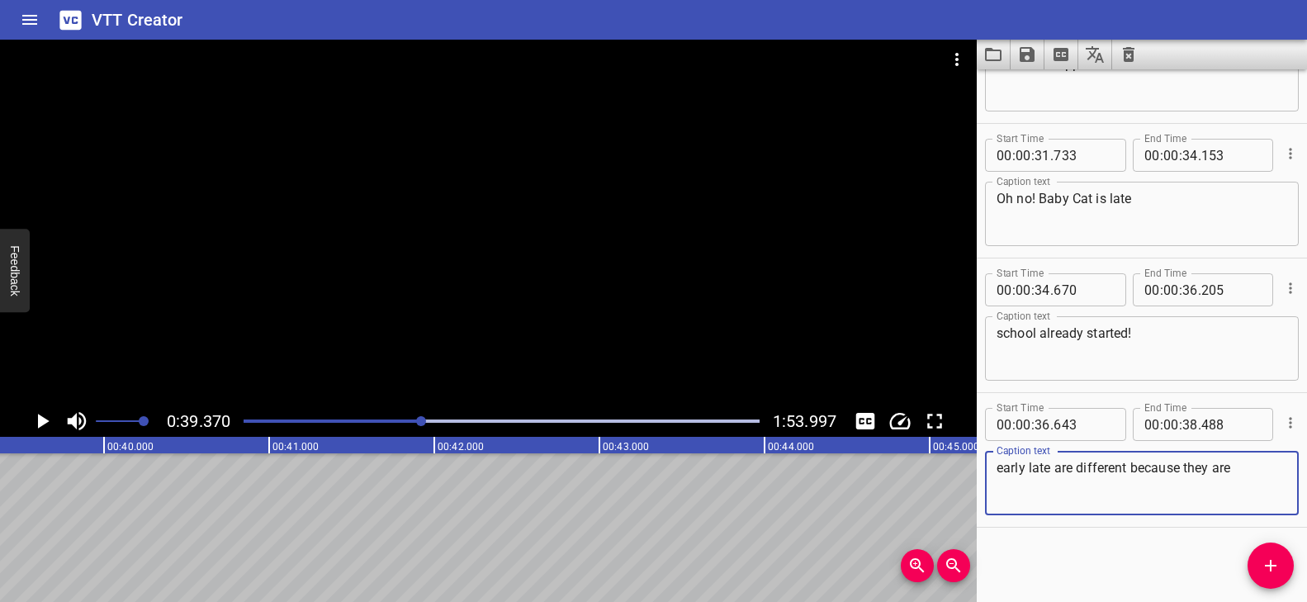
click at [337, 299] on div at bounding box center [488, 223] width 976 height 366
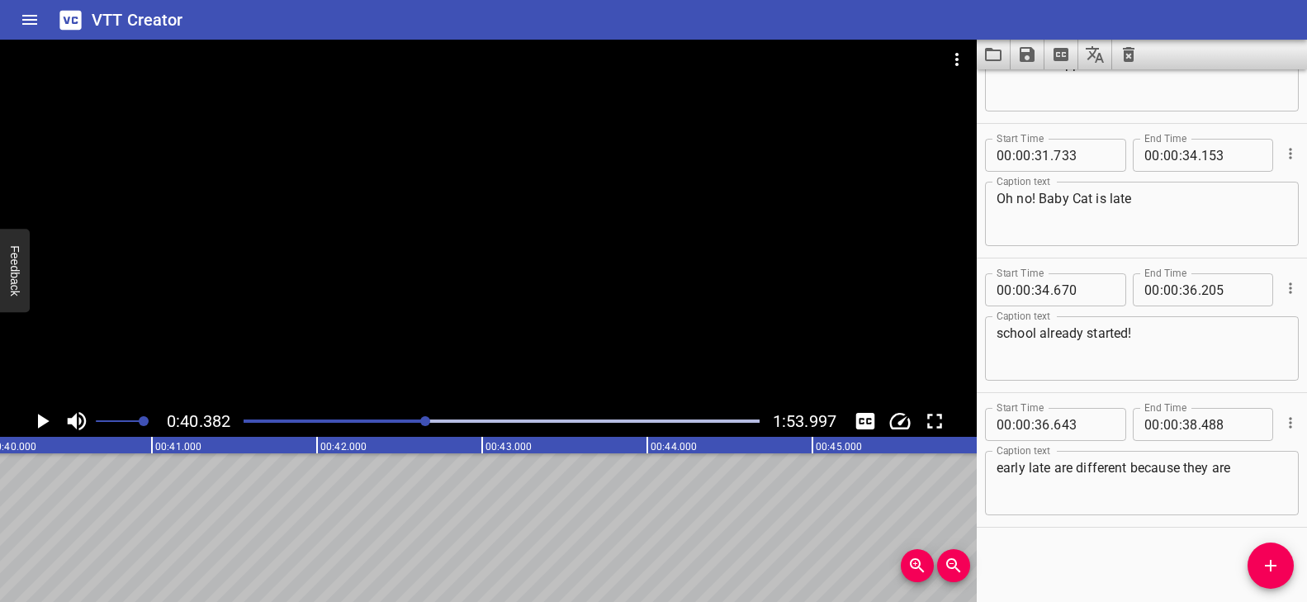
scroll to position [0, 6666]
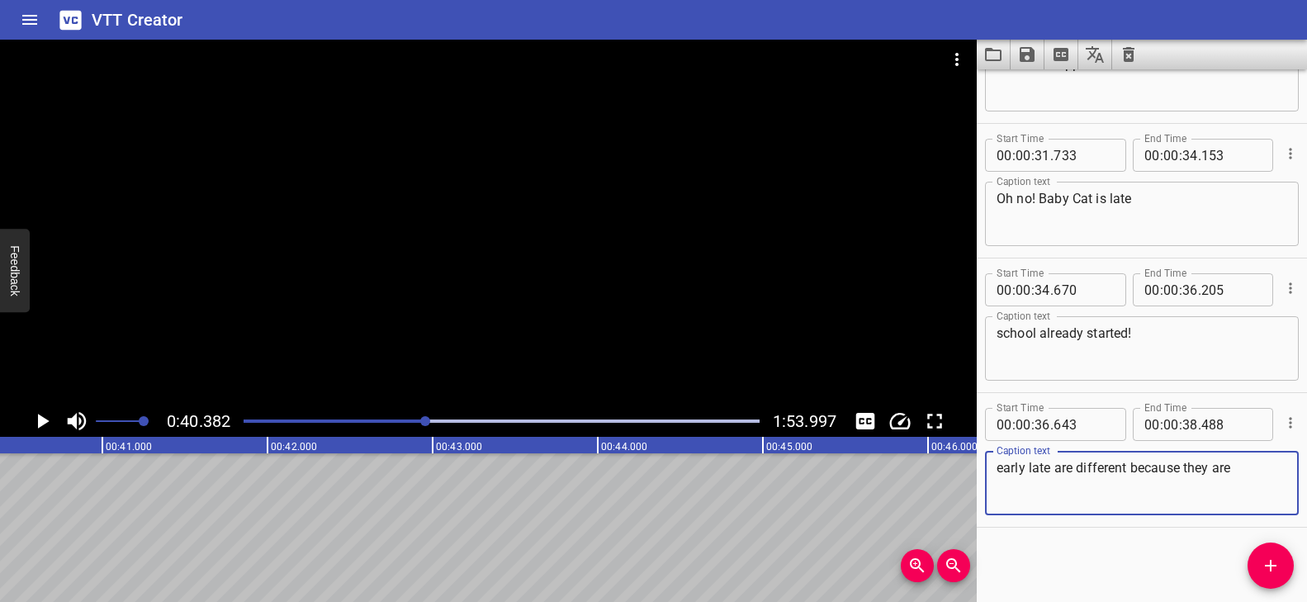
click at [1262, 471] on textarea "early late are different because they are" at bounding box center [1141, 483] width 291 height 47
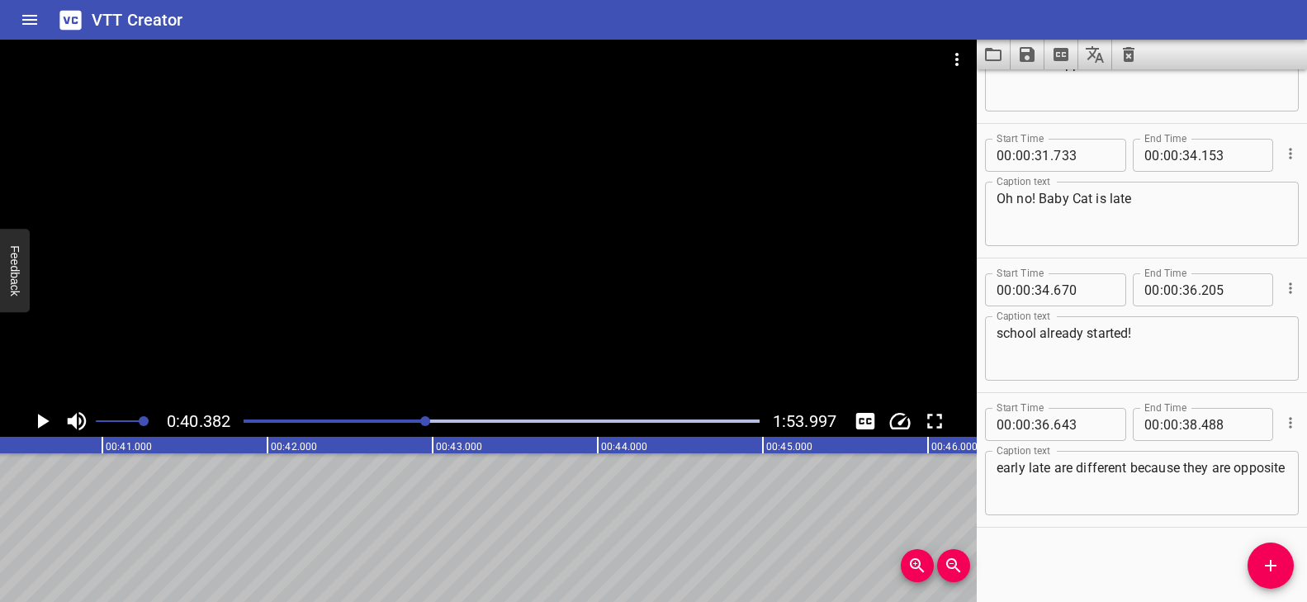
click at [426, 345] on div at bounding box center [488, 223] width 976 height 366
click at [414, 416] on div at bounding box center [502, 420] width 536 height 23
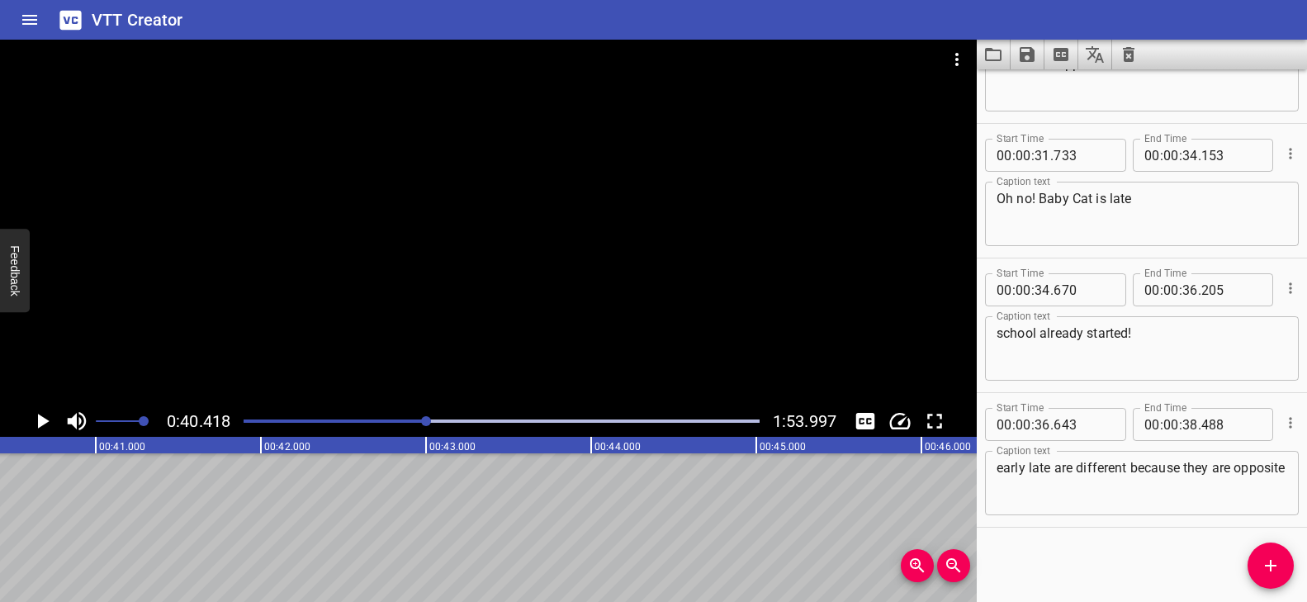
click at [1060, 481] on textarea "early late are different because they are opposite" at bounding box center [1141, 483] width 291 height 47
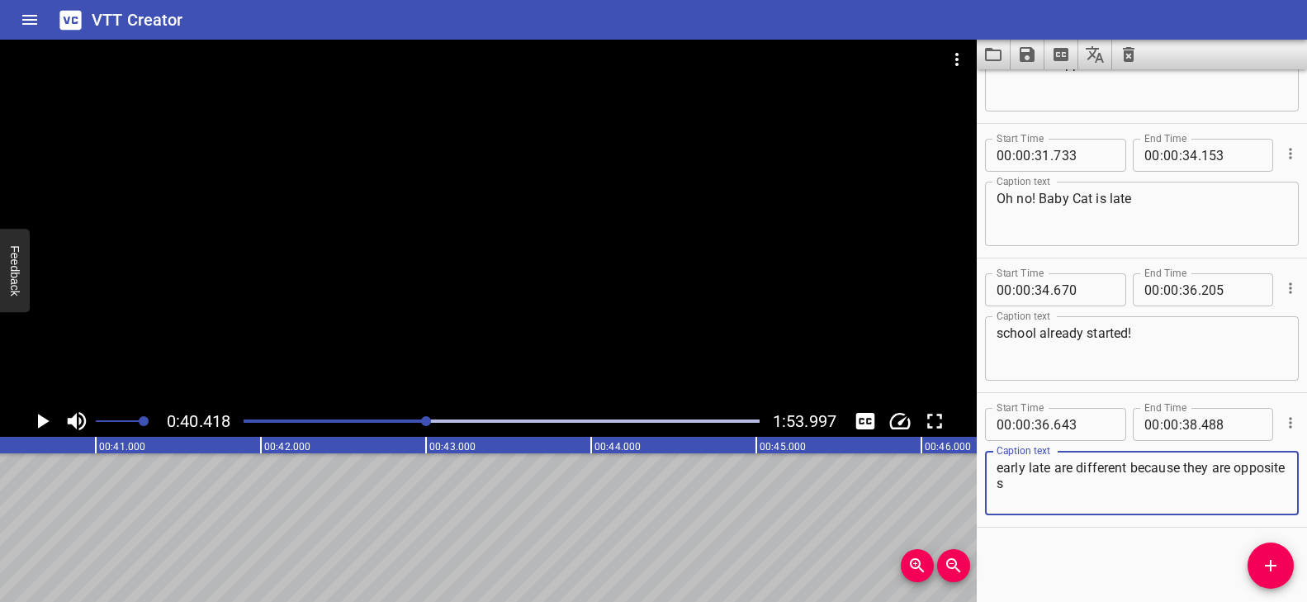
click at [1053, 483] on textarea "early late are different because they are opposite s" at bounding box center [1141, 483] width 291 height 47
click at [1062, 485] on textarea "early late are different because they are opposites" at bounding box center [1141, 483] width 291 height 47
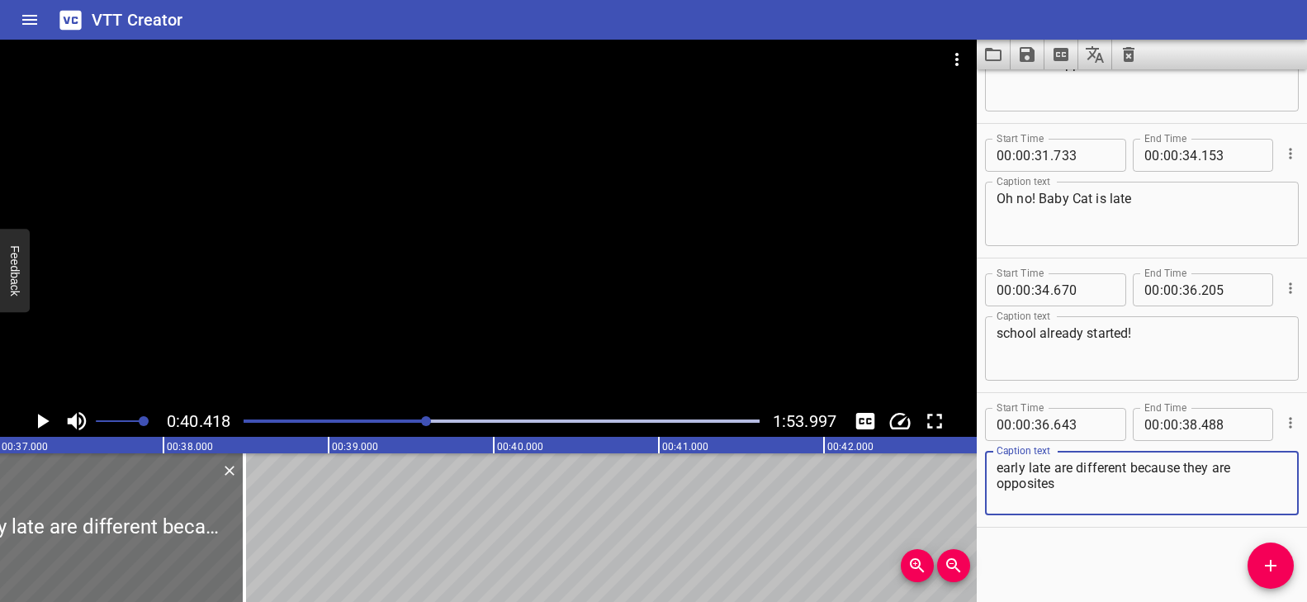
scroll to position [0, 6143]
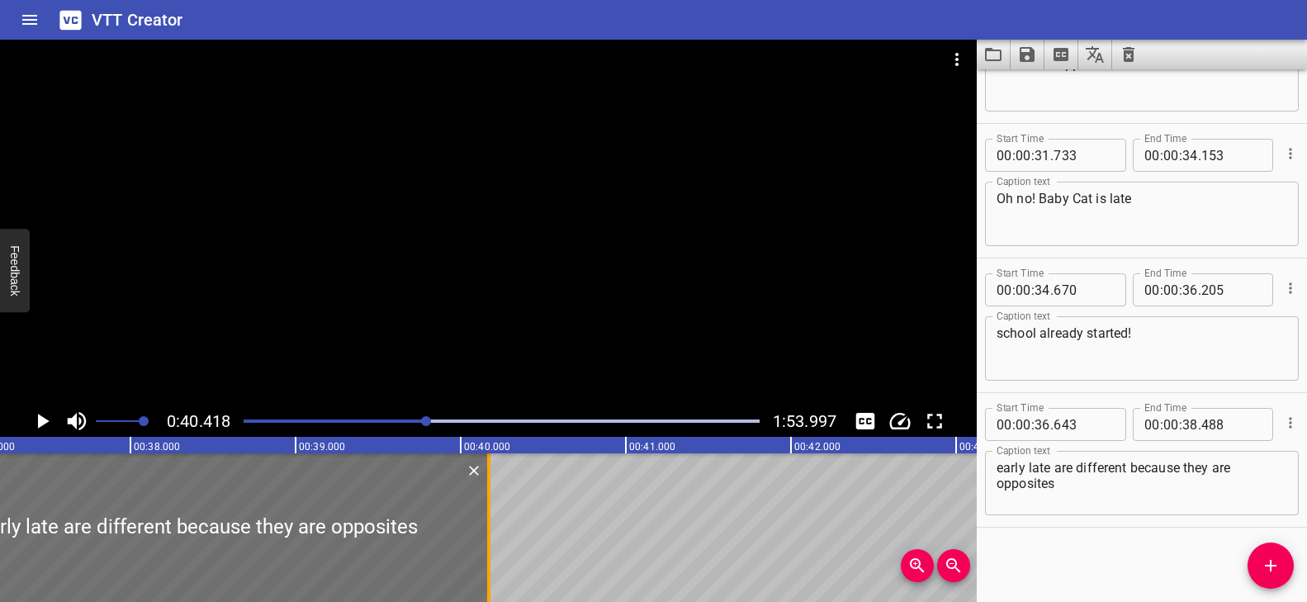
drag, startPoint x: 210, startPoint y: 507, endPoint x: 489, endPoint y: 520, distance: 279.3
click at [488, 521] on div at bounding box center [488, 527] width 3 height 149
drag, startPoint x: 390, startPoint y: 418, endPoint x: 416, endPoint y: 418, distance: 25.6
click at [391, 419] on div "Play progress" at bounding box center [169, 420] width 516 height 3
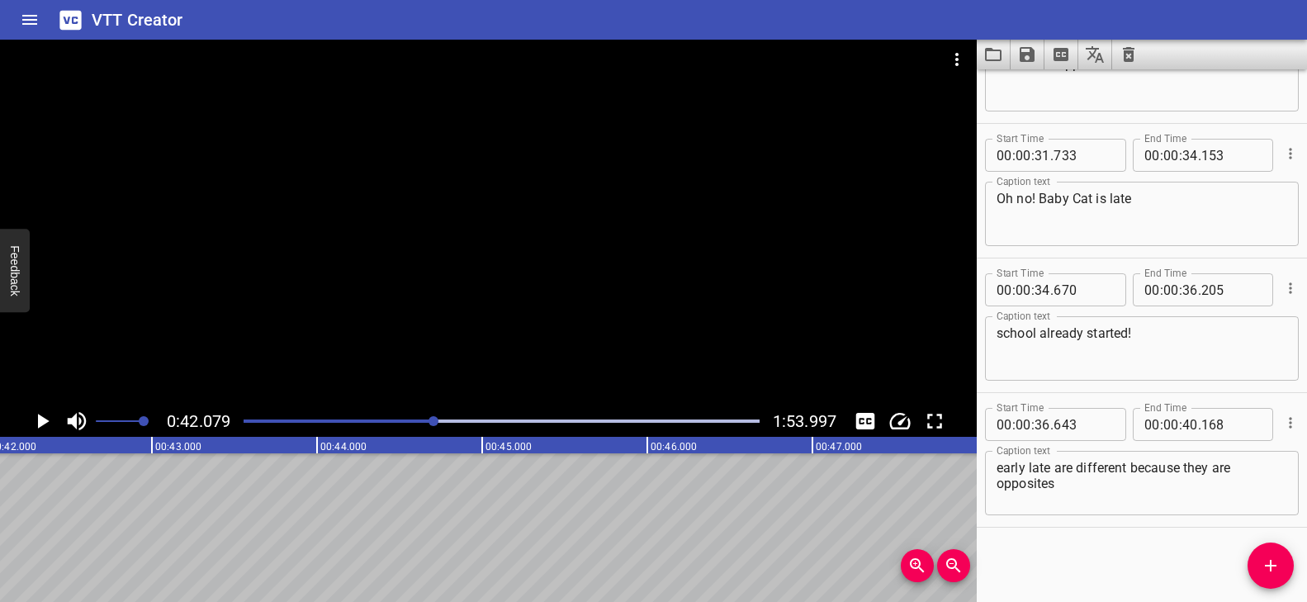
scroll to position [0, 6770]
click at [415, 422] on div "Play progress" at bounding box center [176, 420] width 516 height 3
click at [1271, 562] on icon "Add Cue" at bounding box center [1270, 566] width 20 height 20
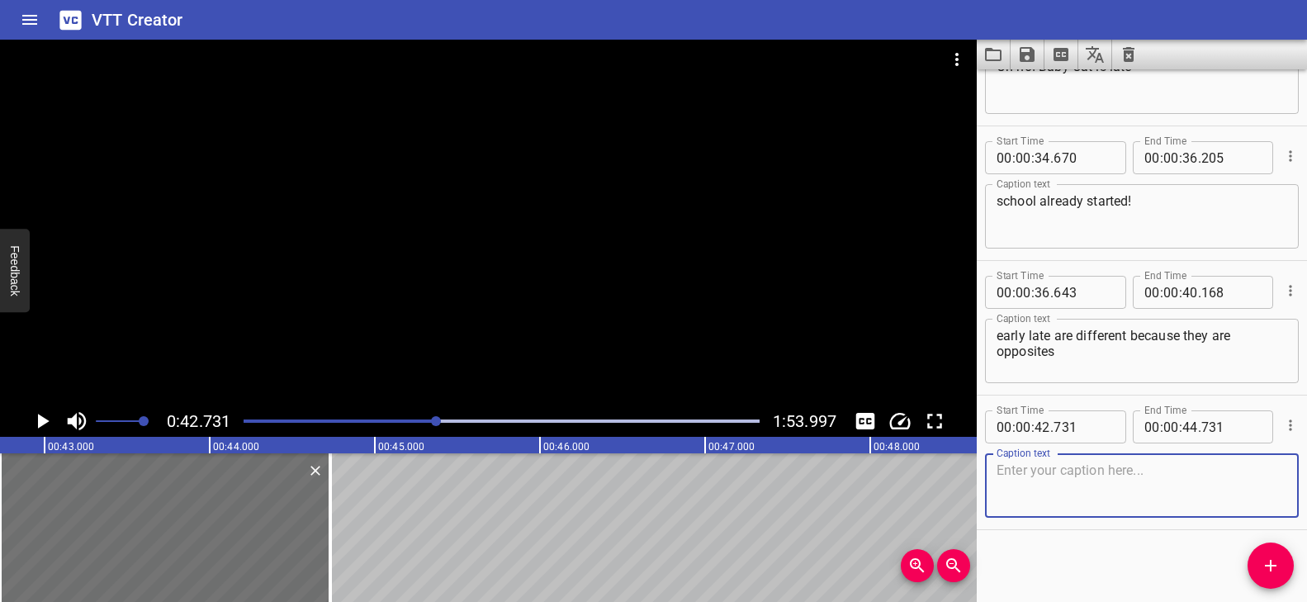
scroll to position [2102, 0]
click at [1025, 333] on textarea "early late are different because they are opposites" at bounding box center [1141, 348] width 291 height 47
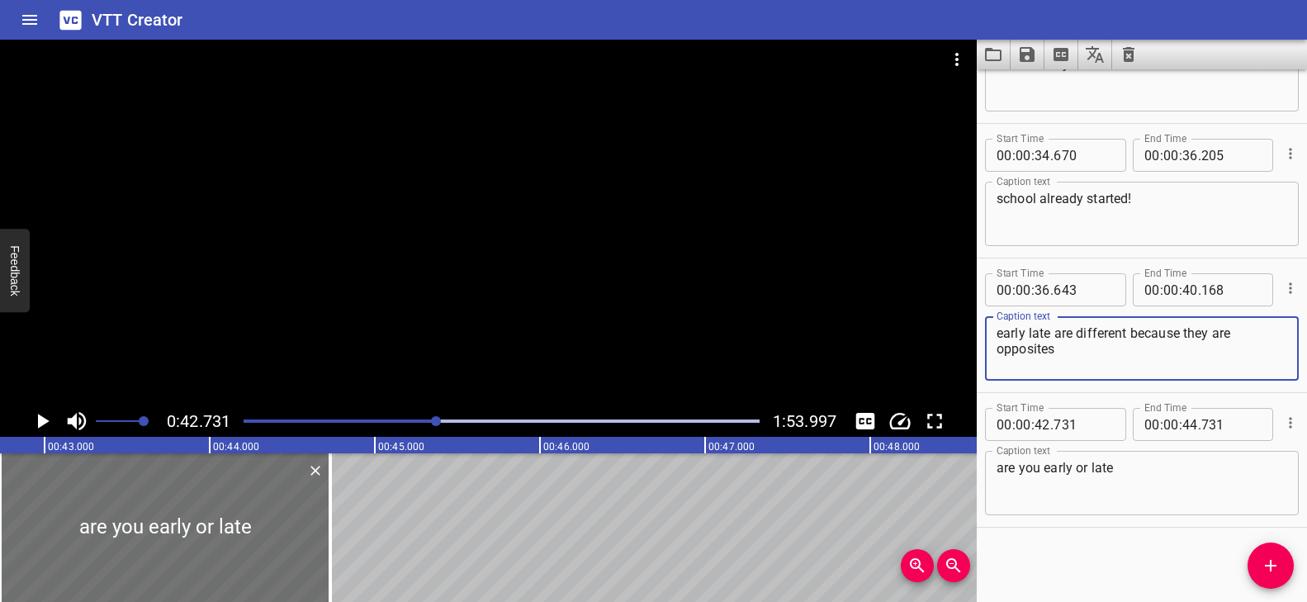
click at [1142, 475] on textarea "are you early or late" at bounding box center [1141, 483] width 291 height 47
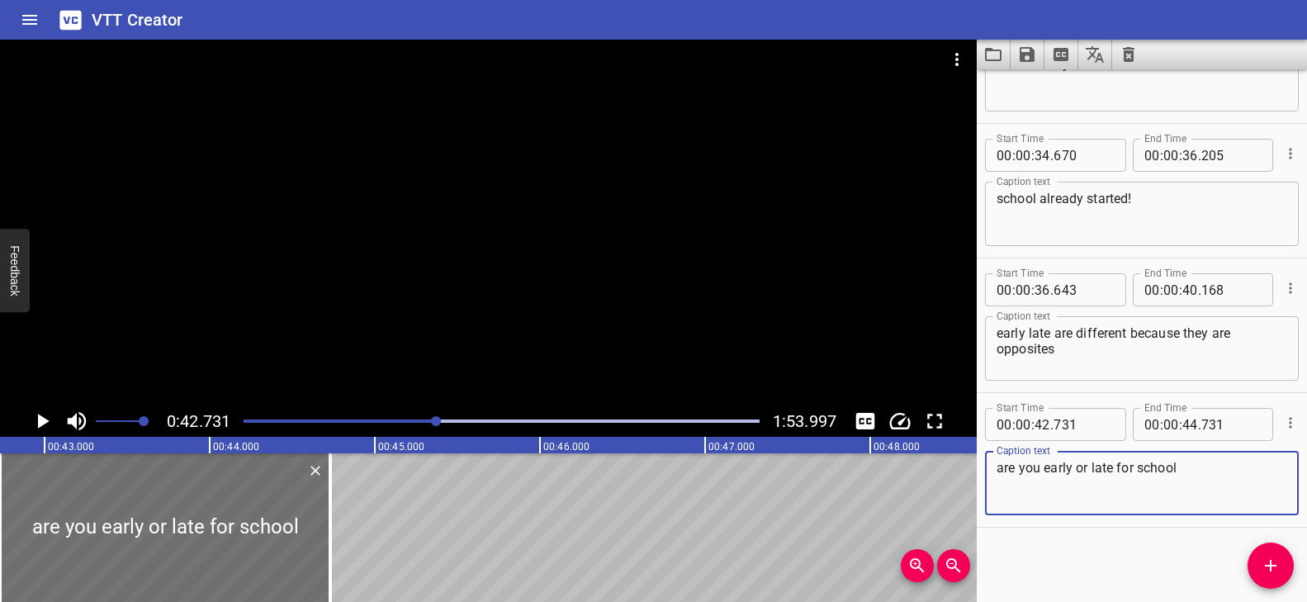
click at [1195, 462] on textarea "are you early or late for school" at bounding box center [1141, 483] width 291 height 47
click at [428, 418] on div at bounding box center [502, 420] width 536 height 23
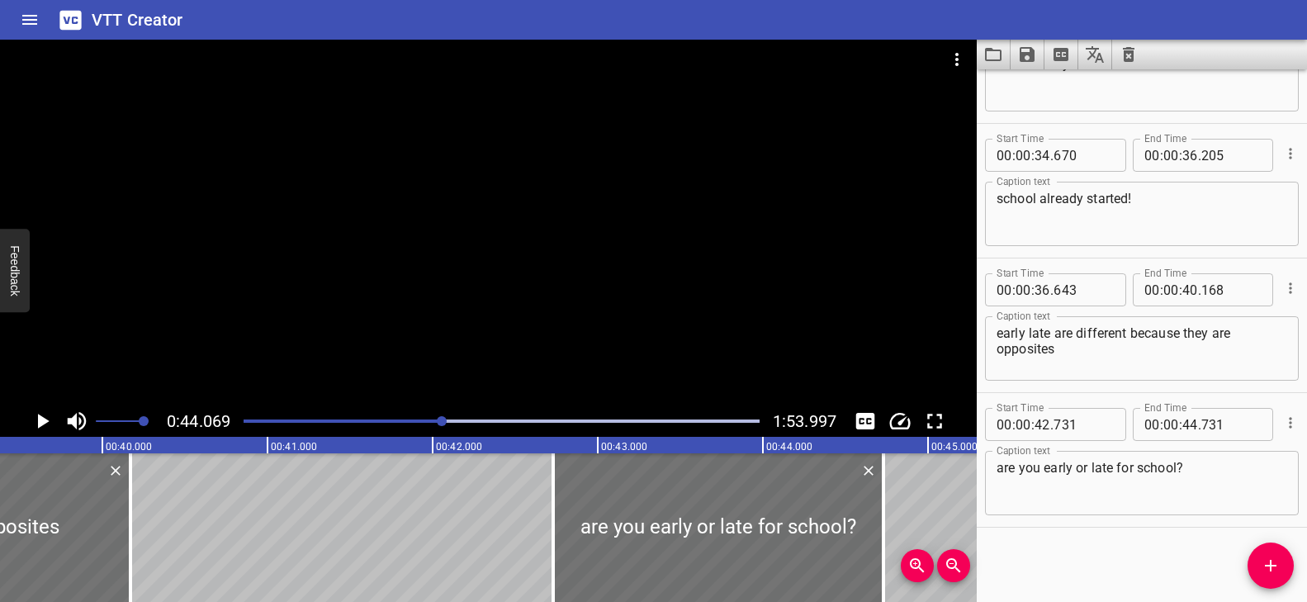
scroll to position [0, 6451]
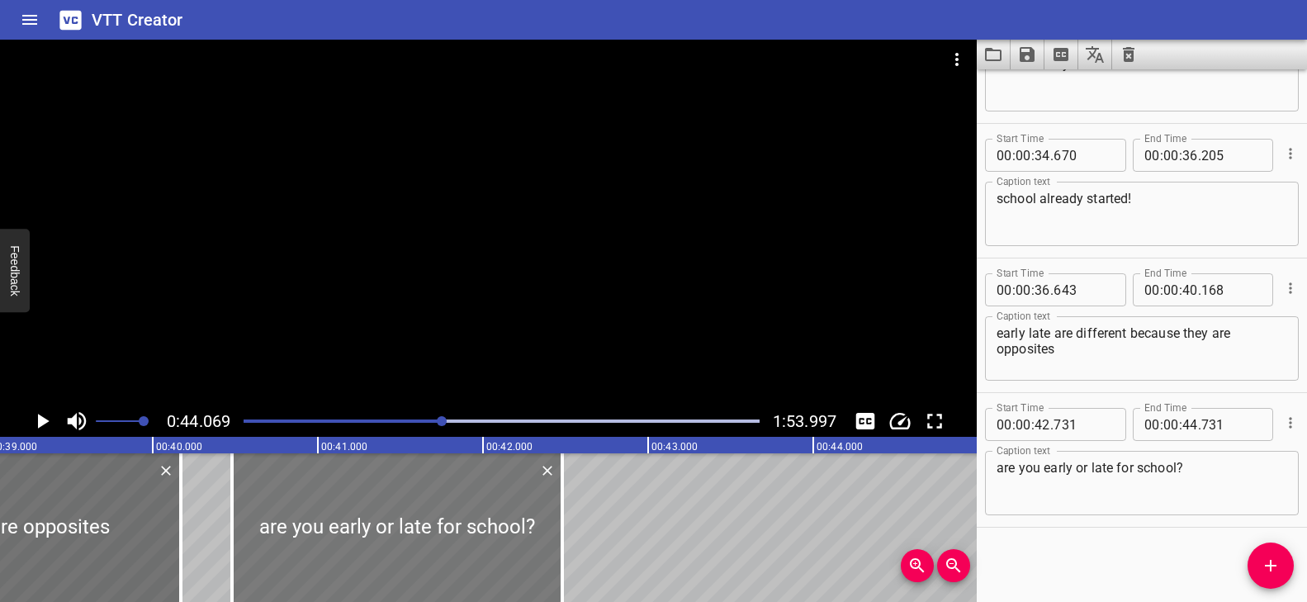
drag, startPoint x: 643, startPoint y: 527, endPoint x: 291, endPoint y: 508, distance: 352.1
click at [291, 508] on div at bounding box center [397, 527] width 330 height 149
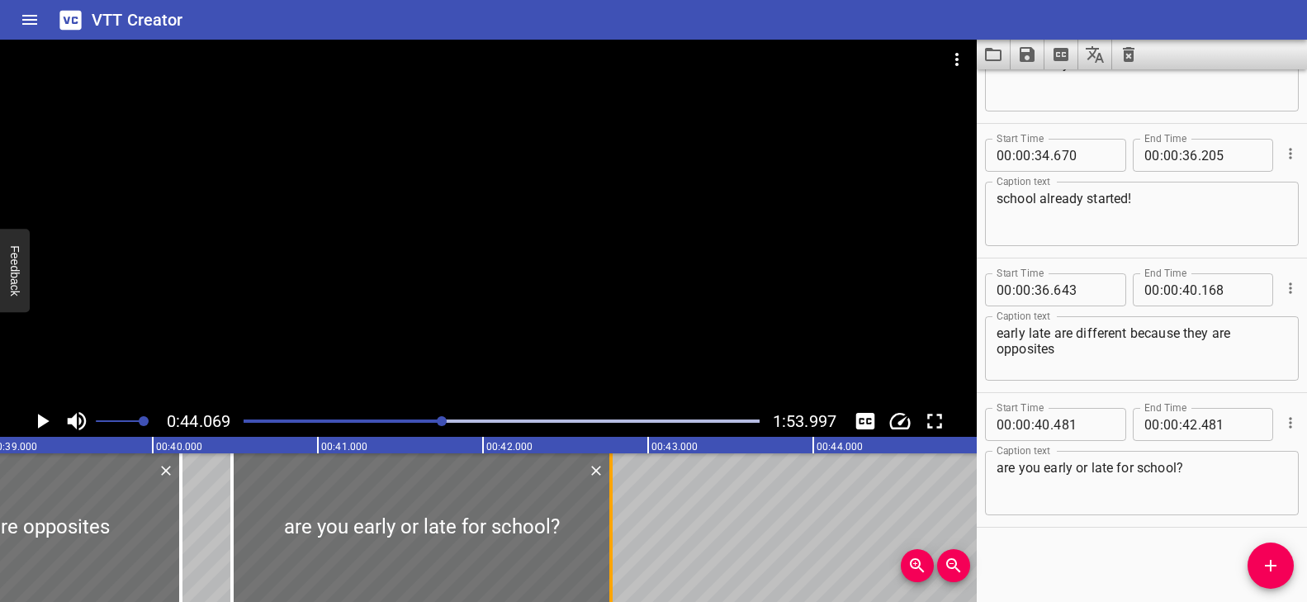
drag, startPoint x: 563, startPoint y: 495, endPoint x: 613, endPoint y: 504, distance: 51.2
click at [612, 504] on div at bounding box center [610, 527] width 3 height 149
click at [383, 418] on div at bounding box center [502, 420] width 536 height 23
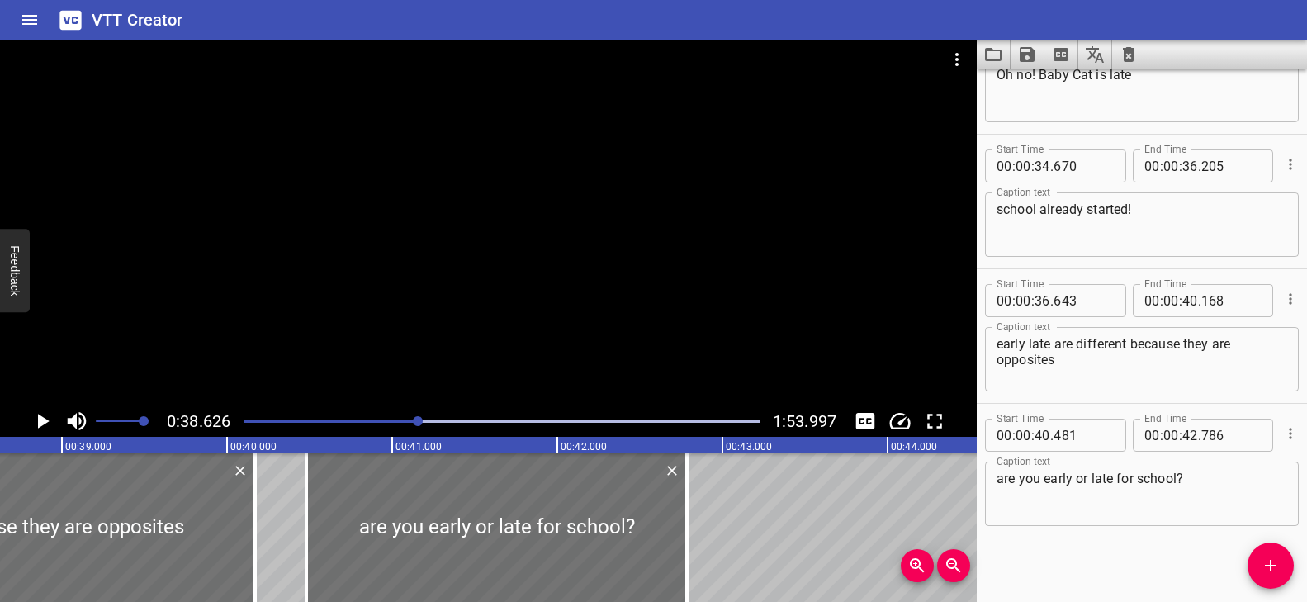
scroll to position [2077, 0]
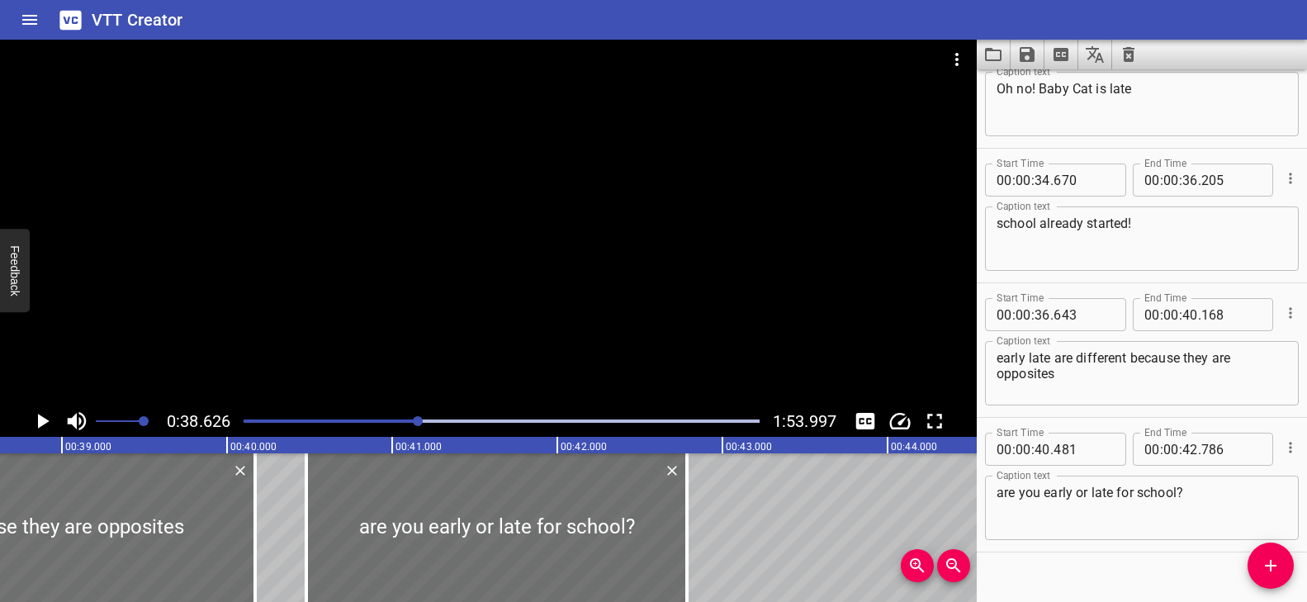
click at [1028, 359] on textarea "early late are different because they are opposites" at bounding box center [1141, 373] width 291 height 47
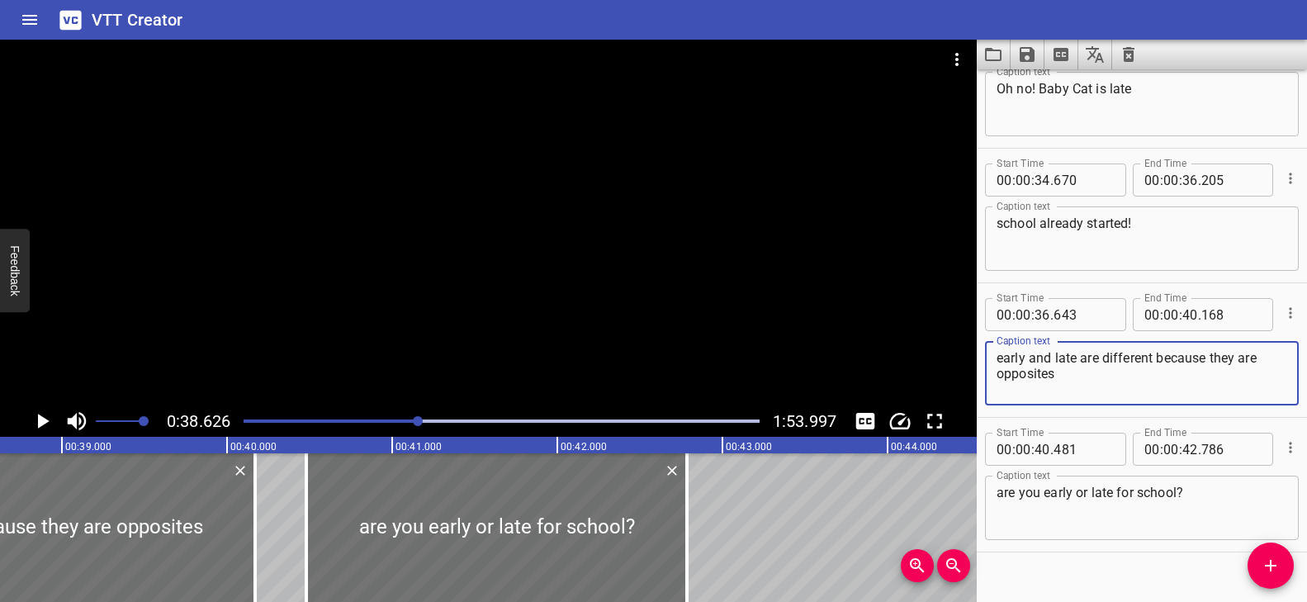
click at [408, 421] on div "Play progress" at bounding box center [161, 420] width 516 height 3
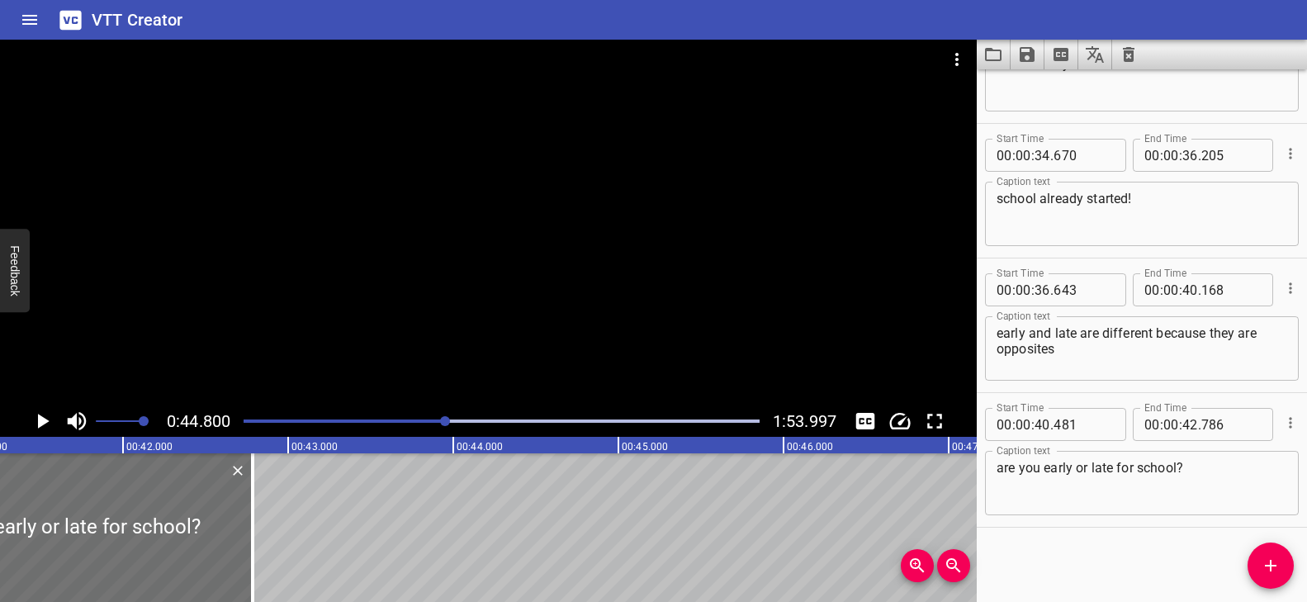
scroll to position [0, 6760]
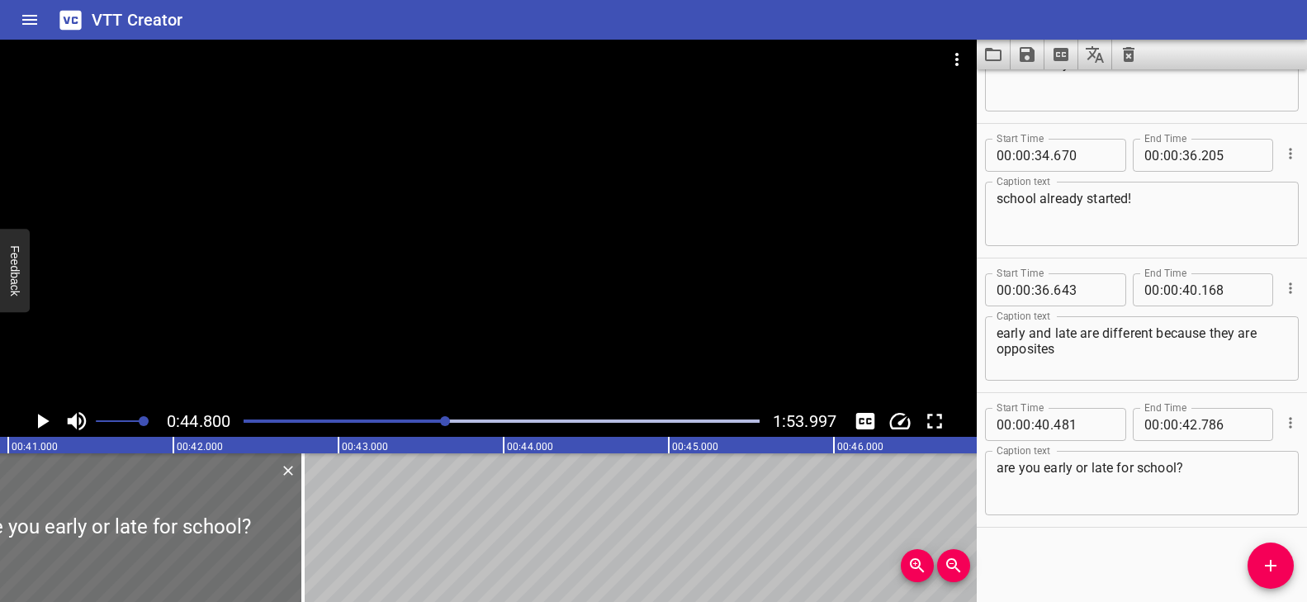
click at [415, 419] on div "Play progress" at bounding box center [189, 420] width 516 height 3
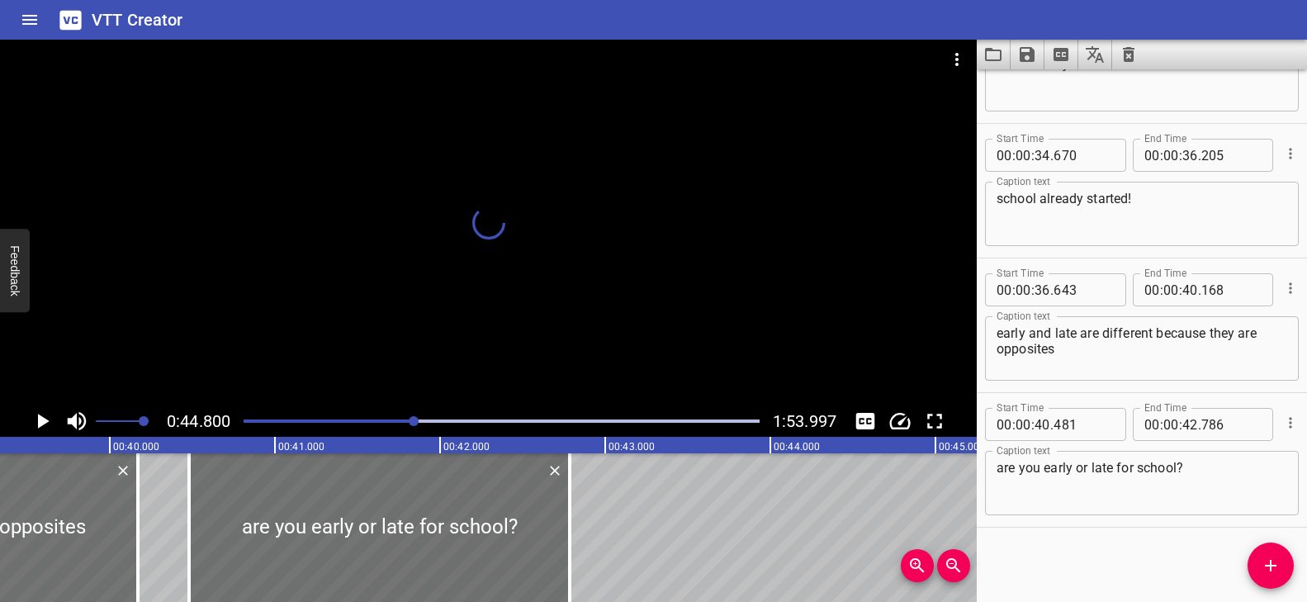
click at [519, 343] on div at bounding box center [488, 223] width 976 height 366
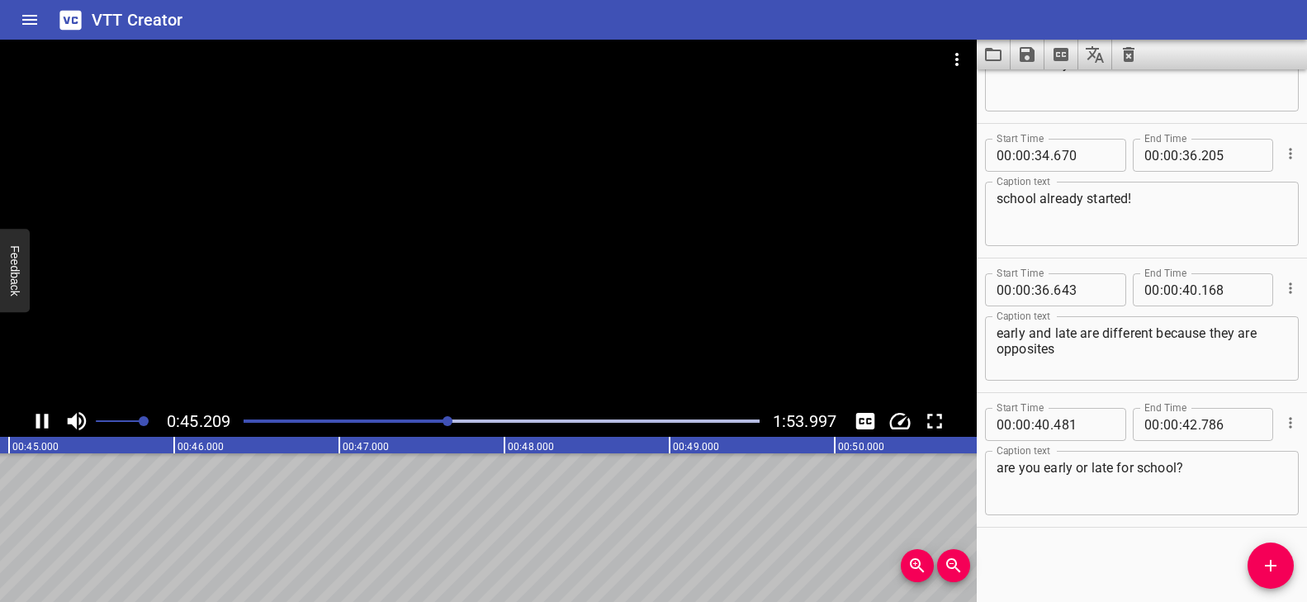
click at [513, 351] on div at bounding box center [488, 223] width 976 height 366
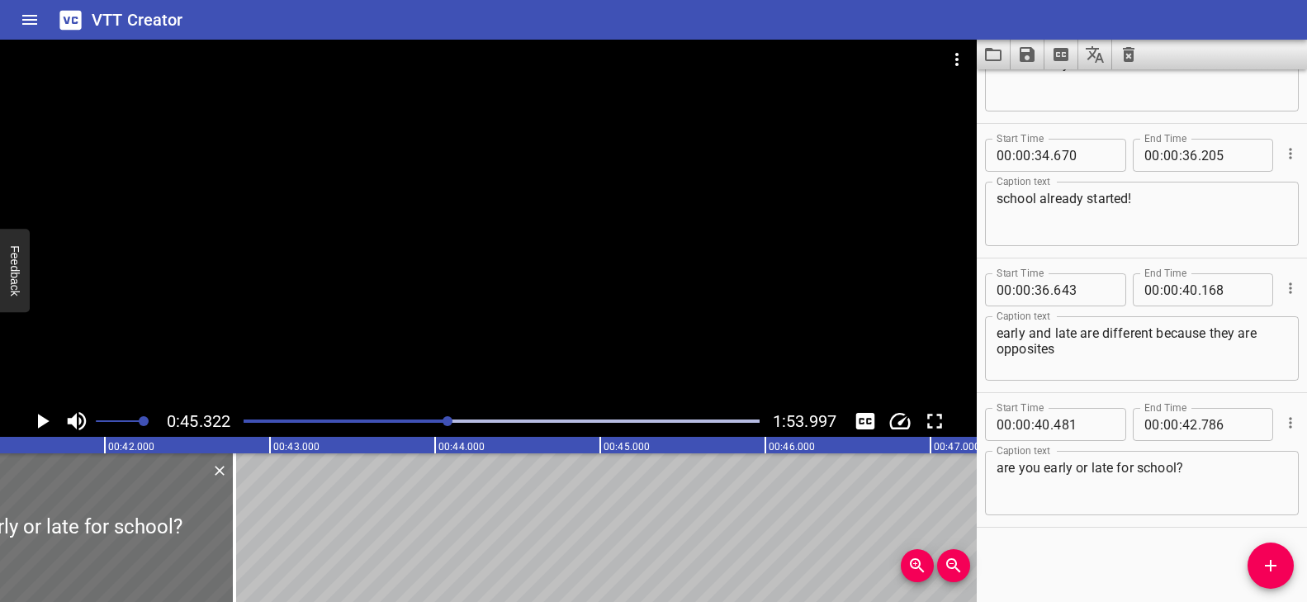
scroll to position [0, 6962]
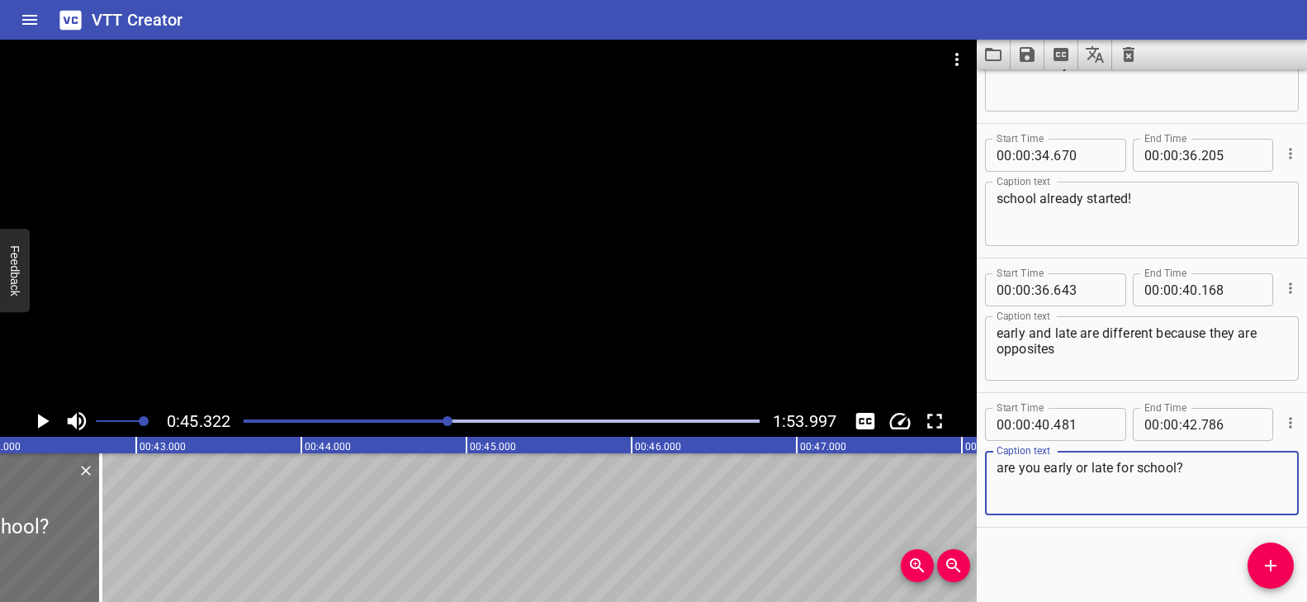
click at [1224, 469] on textarea "are you early or late for school?" at bounding box center [1141, 483] width 291 height 47
click at [1273, 568] on icon "Add Cue" at bounding box center [1270, 566] width 20 height 20
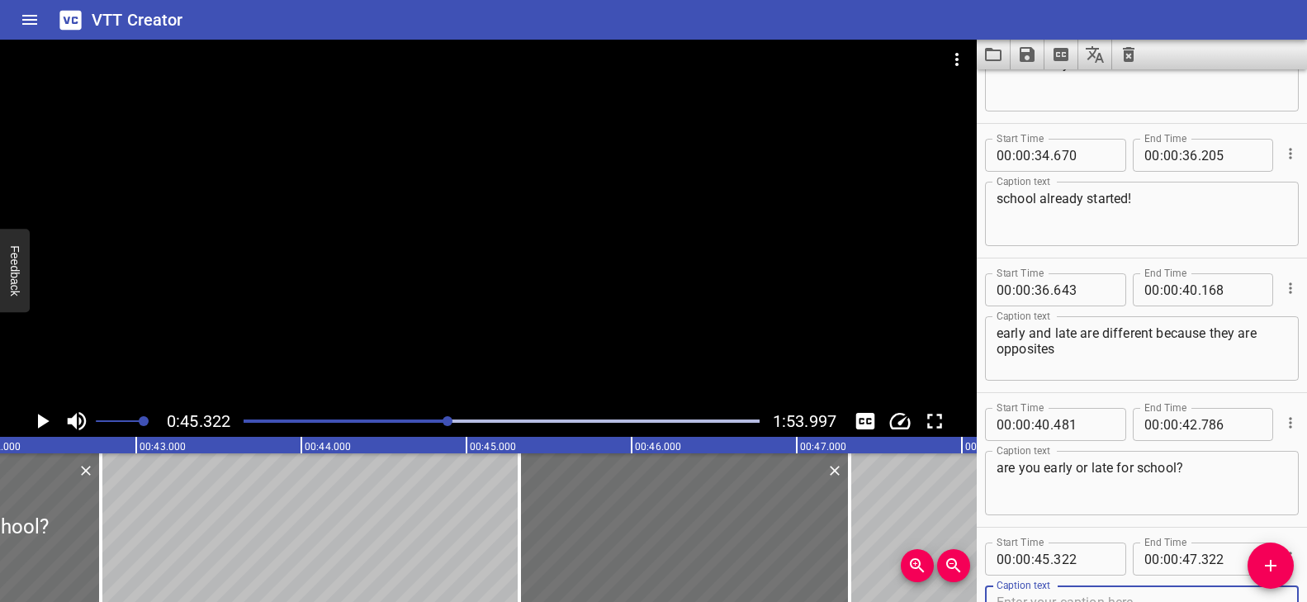
scroll to position [2110, 0]
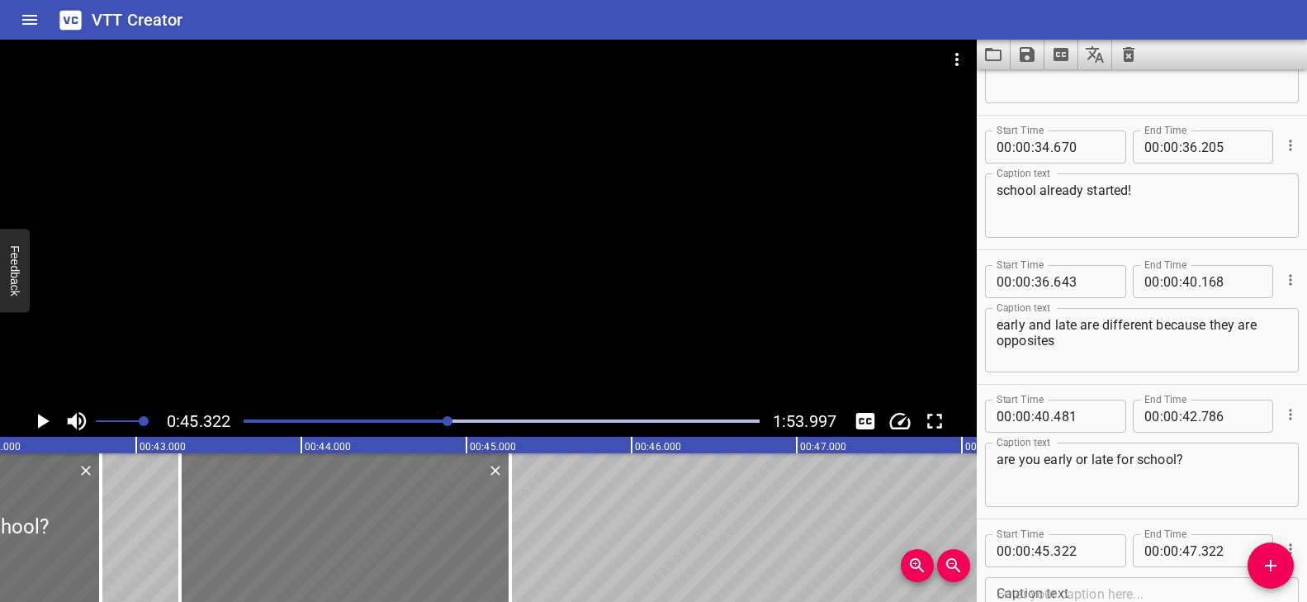
drag, startPoint x: 726, startPoint y: 491, endPoint x: 386, endPoint y: 481, distance: 339.4
click at [386, 481] on div at bounding box center [345, 527] width 330 height 149
drag, startPoint x: 510, startPoint y: 503, endPoint x: 485, endPoint y: 505, distance: 25.7
click at [485, 505] on div at bounding box center [484, 527] width 3 height 149
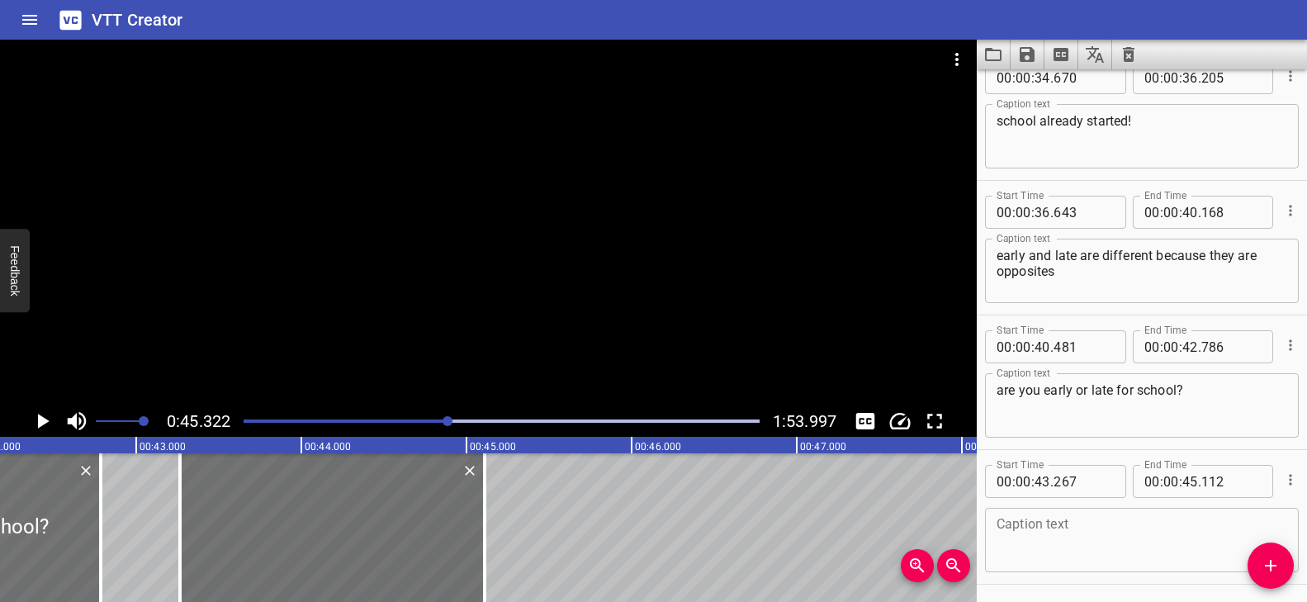
scroll to position [2236, 0]
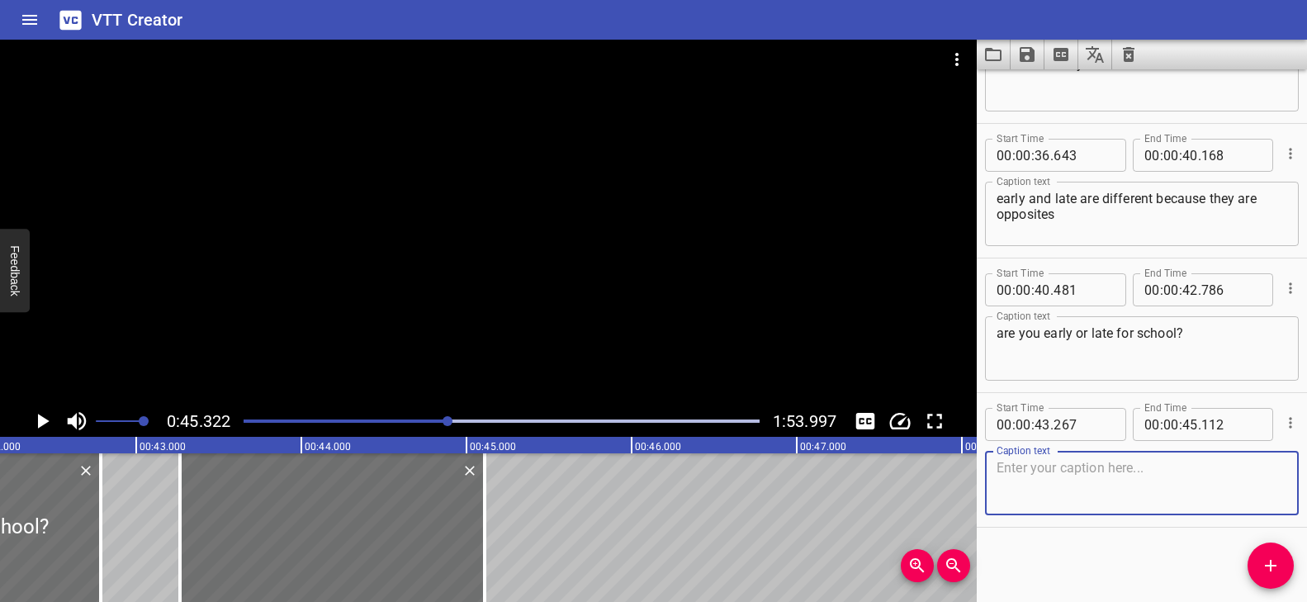
click at [1081, 475] on textarea at bounding box center [1141, 483] width 291 height 47
click at [423, 418] on div at bounding box center [502, 420] width 536 height 23
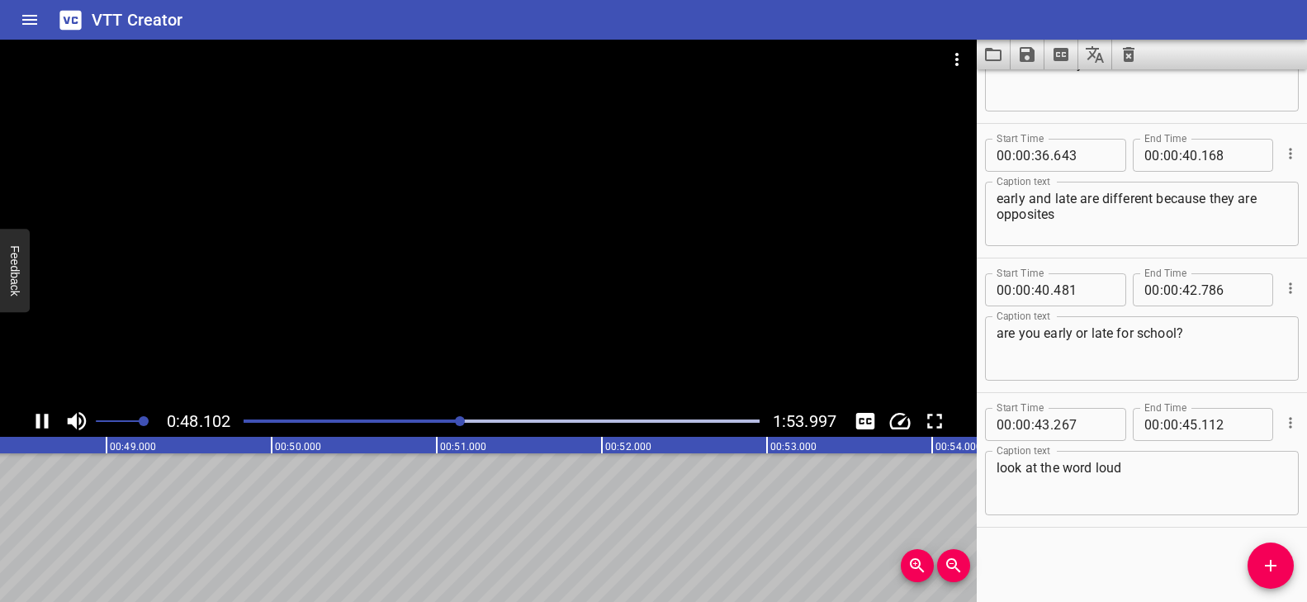
click at [512, 324] on div at bounding box center [488, 223] width 976 height 366
click at [444, 420] on div "Play progress" at bounding box center [205, 420] width 516 height 3
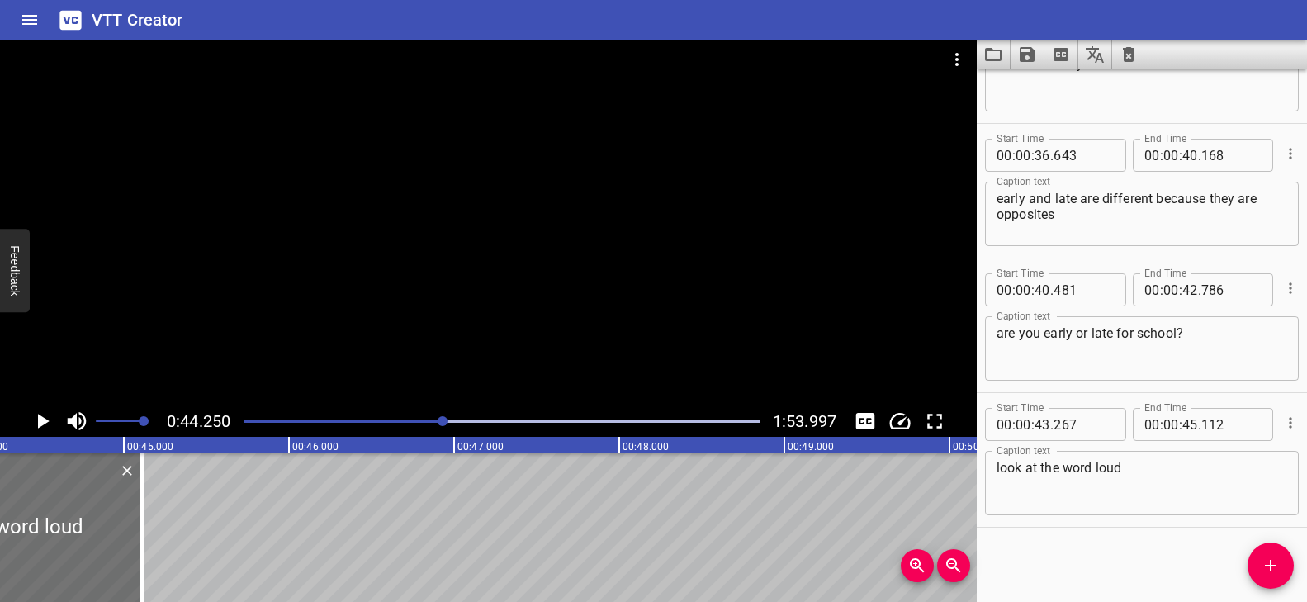
click at [583, 337] on div at bounding box center [488, 223] width 976 height 366
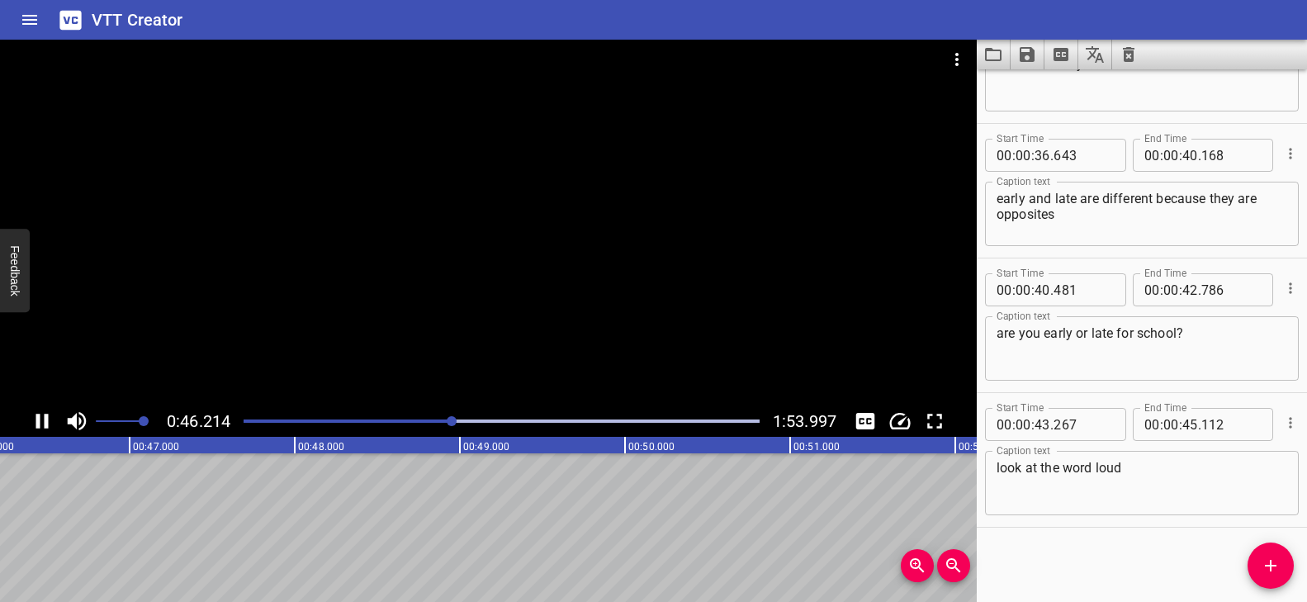
click at [428, 419] on div "Play progress" at bounding box center [195, 420] width 516 height 3
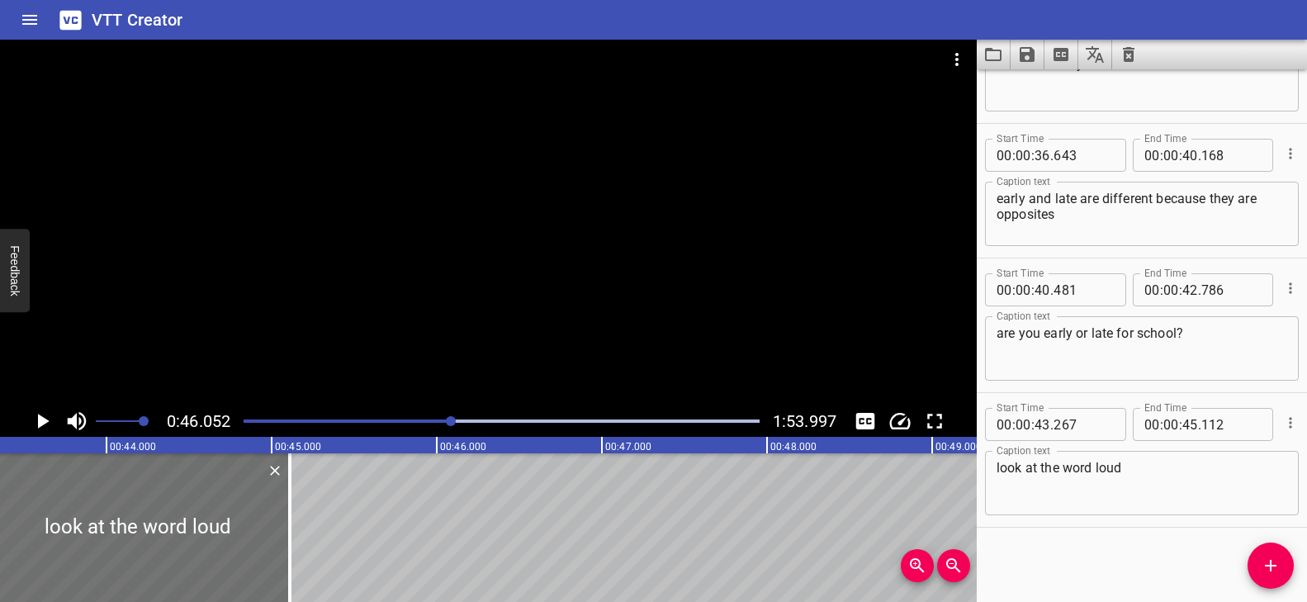
scroll to position [0, 7174]
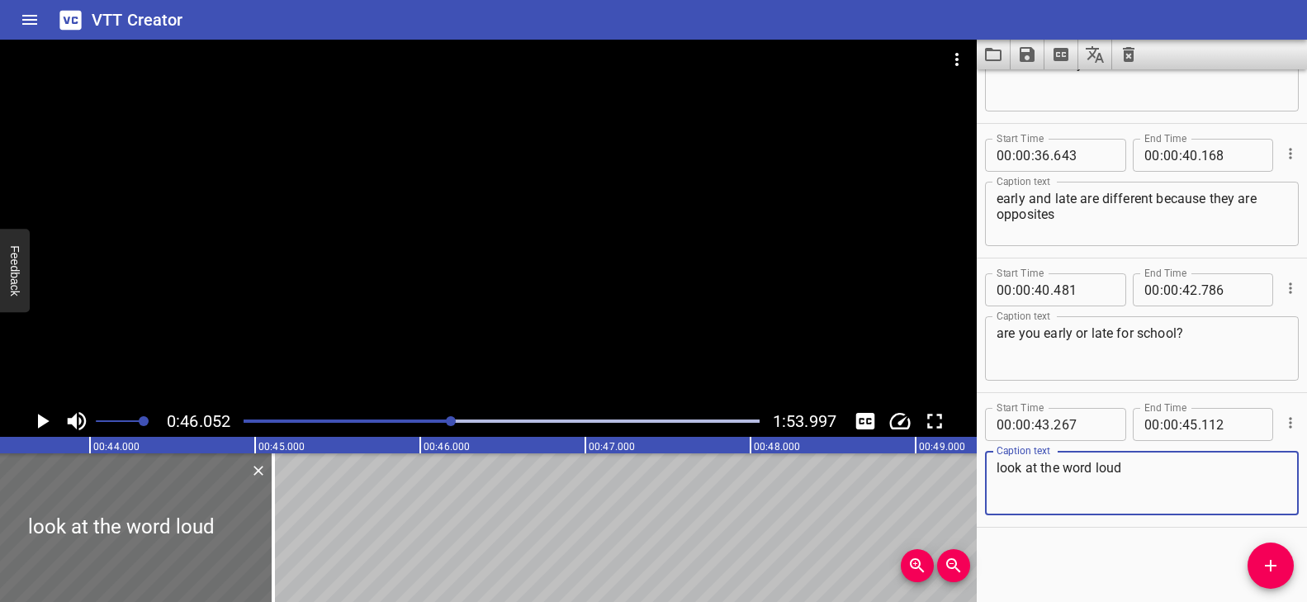
click at [1209, 473] on textarea "look at the word loud" at bounding box center [1141, 483] width 291 height 47
click at [1278, 561] on icon "Add Cue" at bounding box center [1270, 566] width 20 height 20
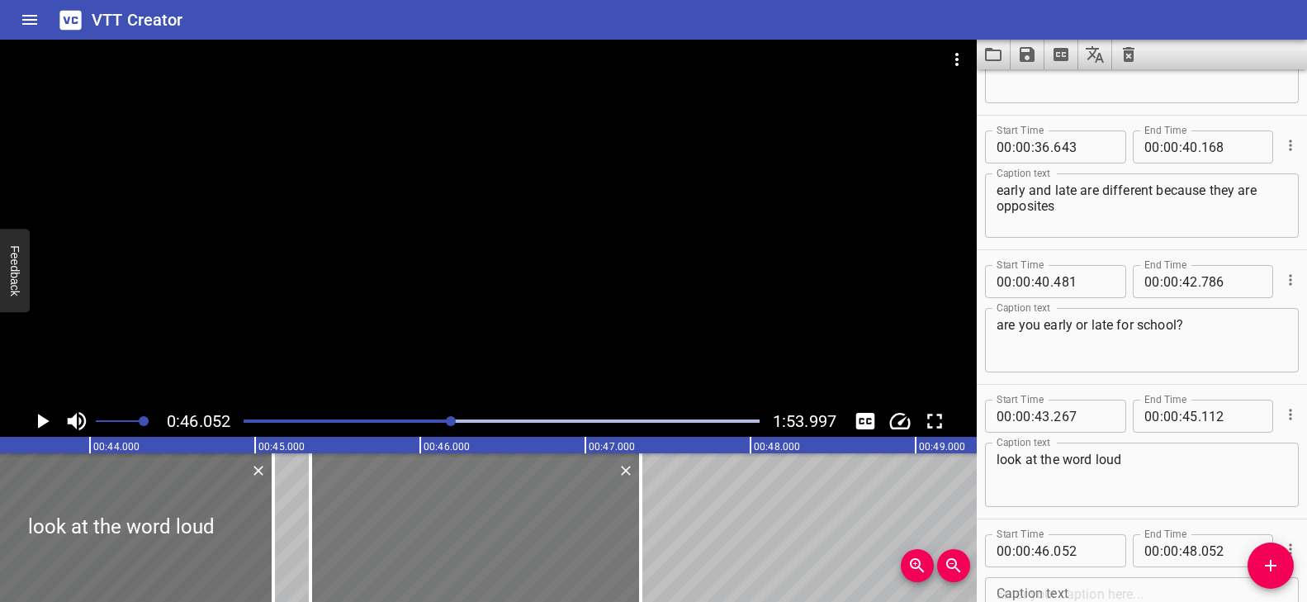
drag, startPoint x: 597, startPoint y: 558, endPoint x: 498, endPoint y: 552, distance: 99.2
click at [498, 552] on div at bounding box center [475, 527] width 330 height 149
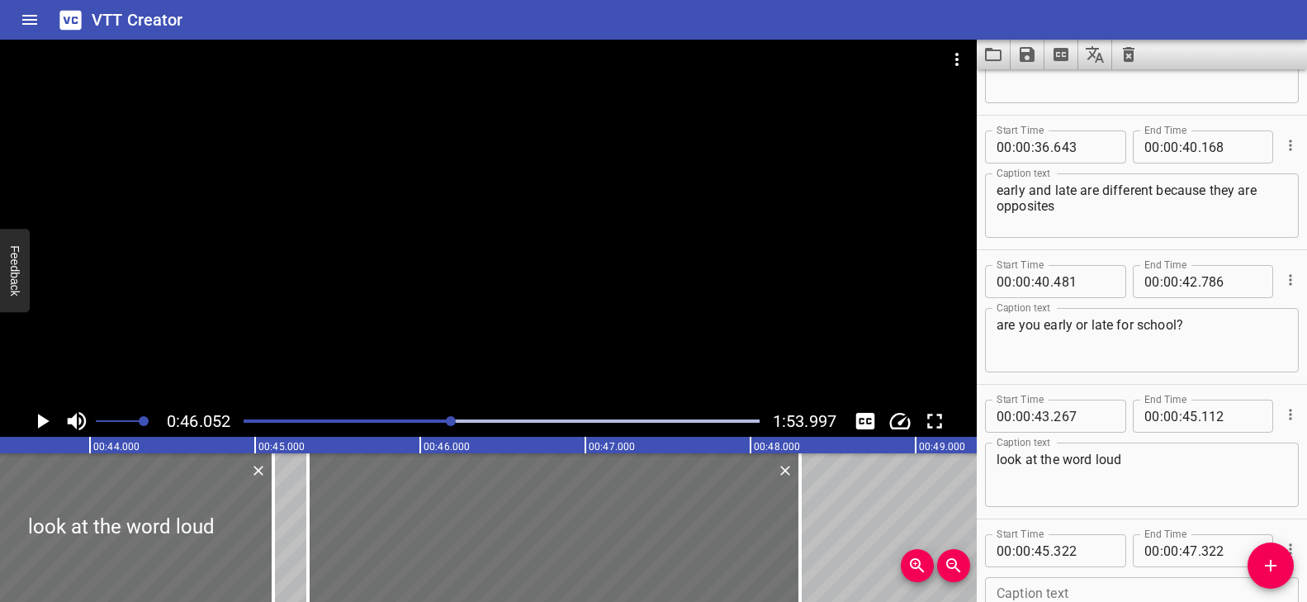
drag, startPoint x: 639, startPoint y: 525, endPoint x: 811, endPoint y: 533, distance: 171.9
click at [798, 532] on div at bounding box center [799, 527] width 3 height 149
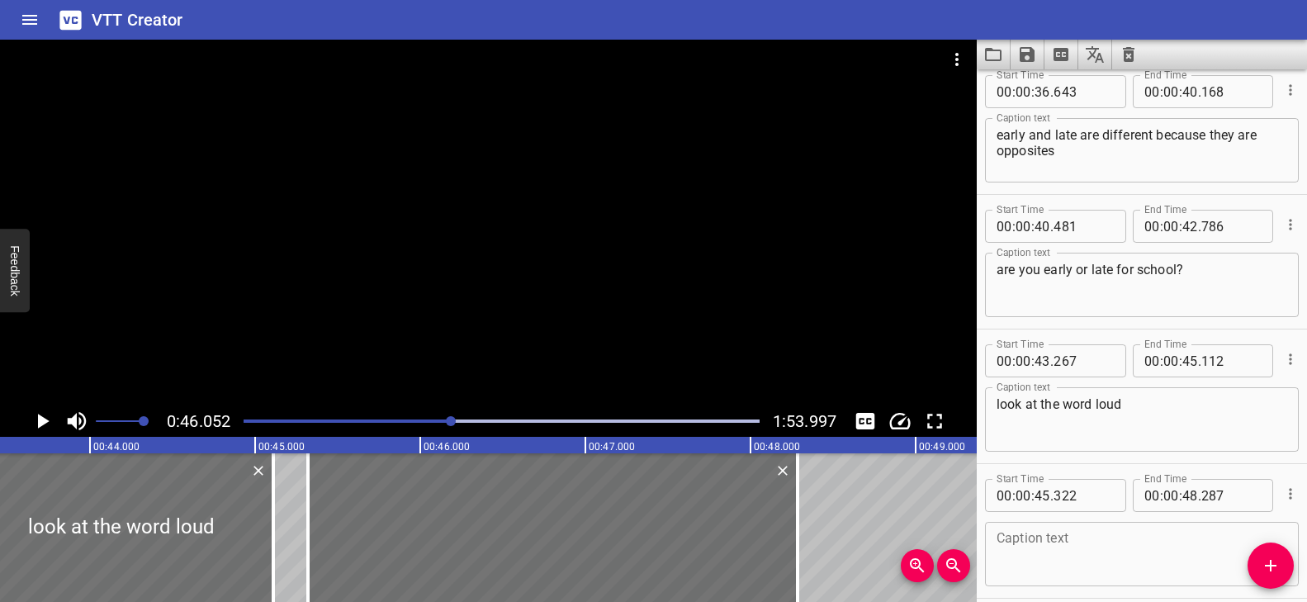
scroll to position [2371, 0]
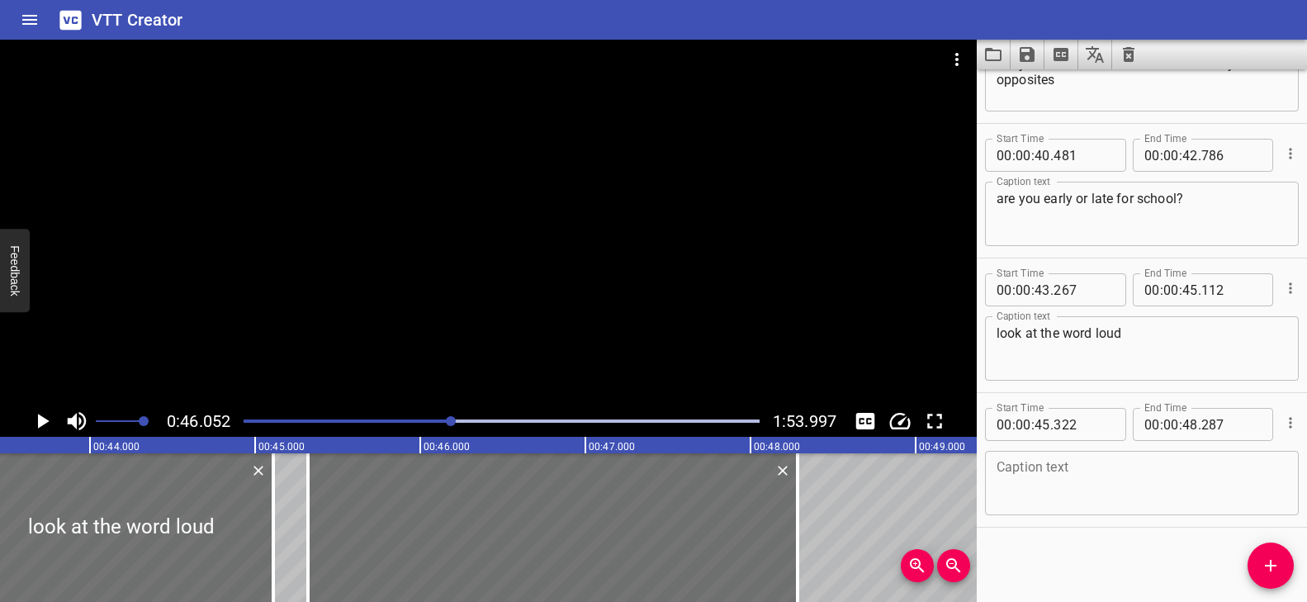
click at [1049, 466] on textarea at bounding box center [1141, 483] width 291 height 47
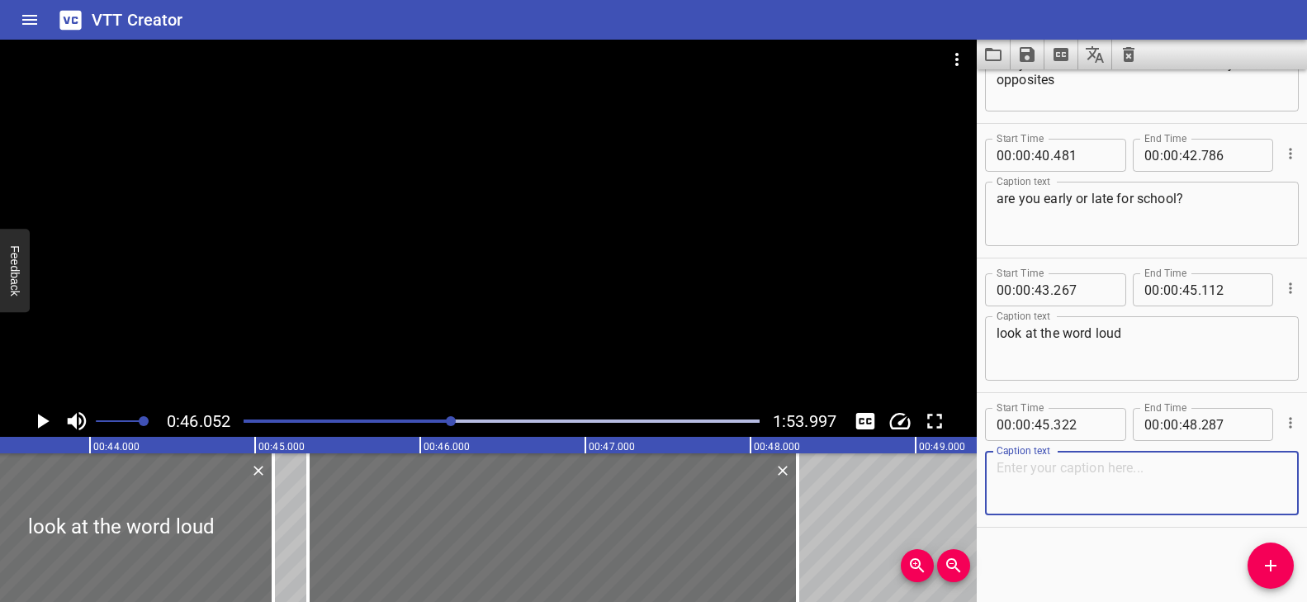
paste textarea "Wow! Baby Cat is rocking those drums"
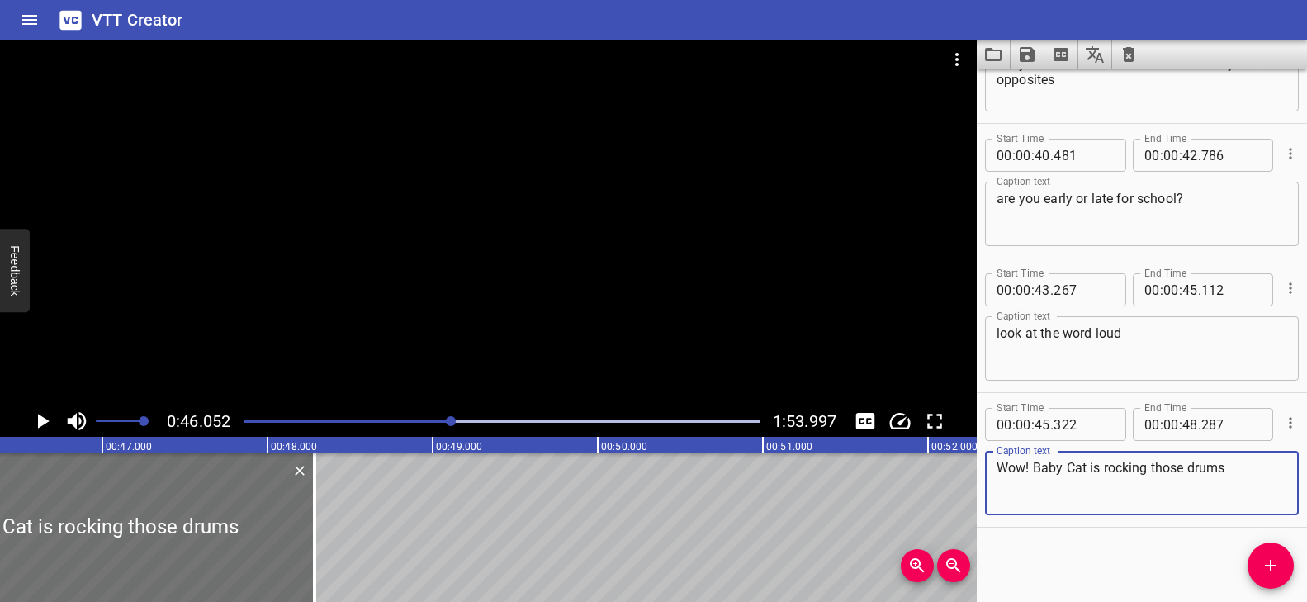
scroll to position [0, 7673]
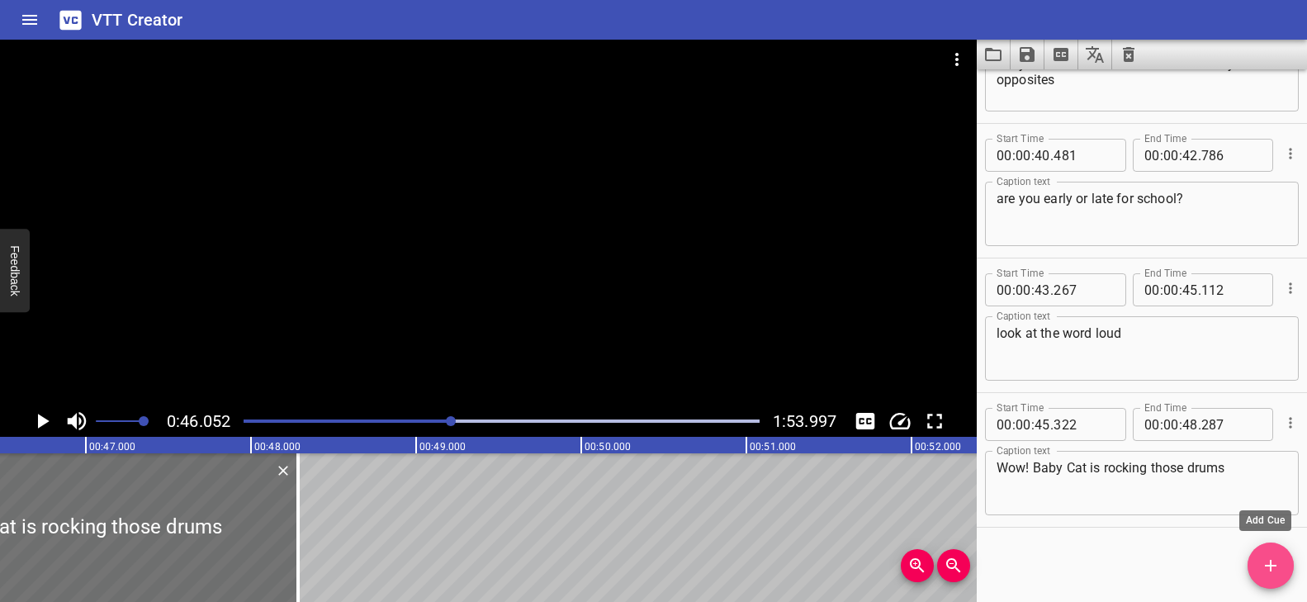
drag, startPoint x: 1269, startPoint y: 557, endPoint x: 748, endPoint y: 549, distance: 520.9
click at [1269, 557] on icon "Add Cue" at bounding box center [1270, 566] width 20 height 20
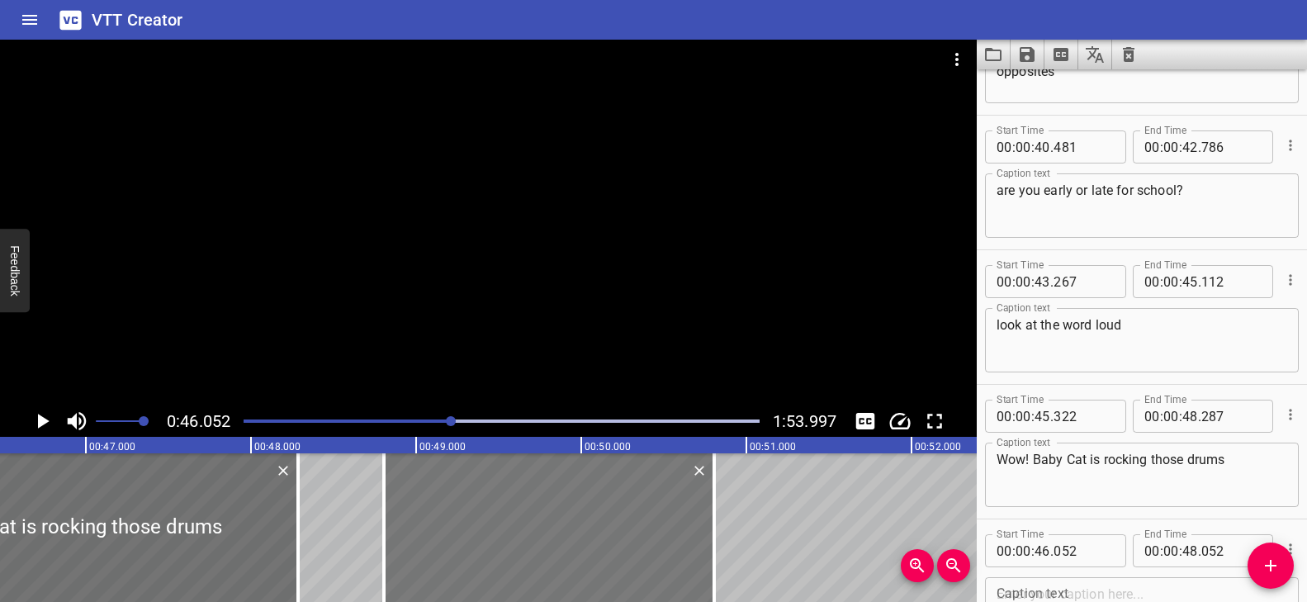
drag, startPoint x: 177, startPoint y: 525, endPoint x: 632, endPoint y: 555, distance: 455.8
click at [632, 555] on div at bounding box center [549, 527] width 330 height 149
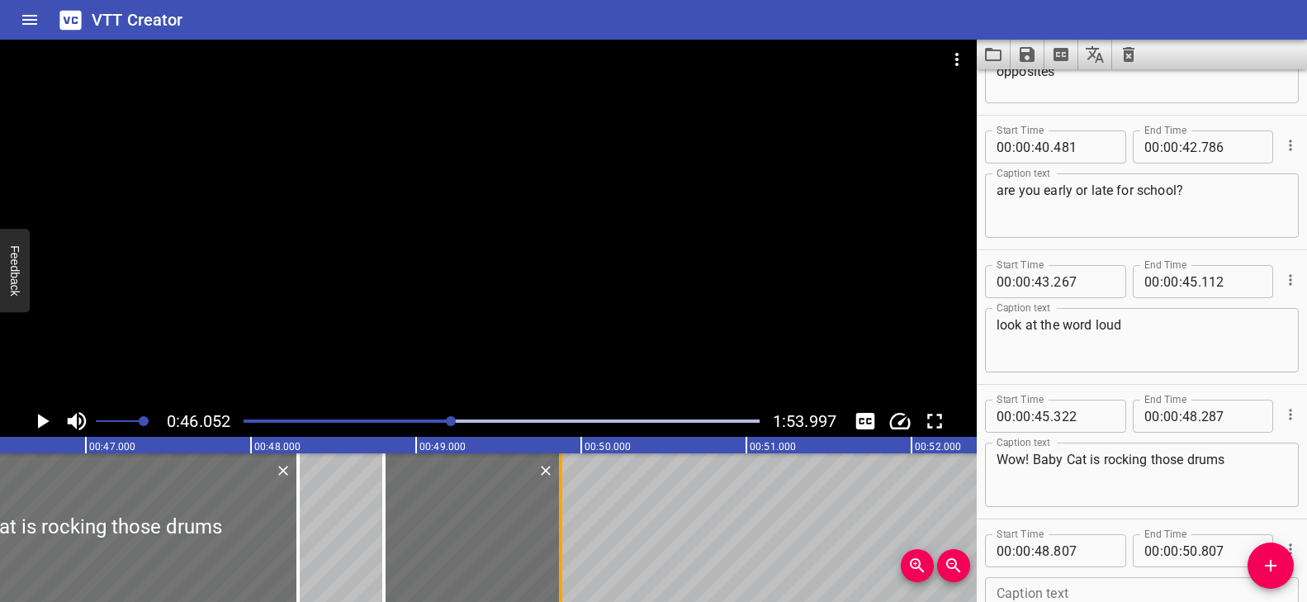
drag, startPoint x: 718, startPoint y: 527, endPoint x: 565, endPoint y: 532, distance: 153.6
click at [565, 532] on div at bounding box center [560, 527] width 17 height 149
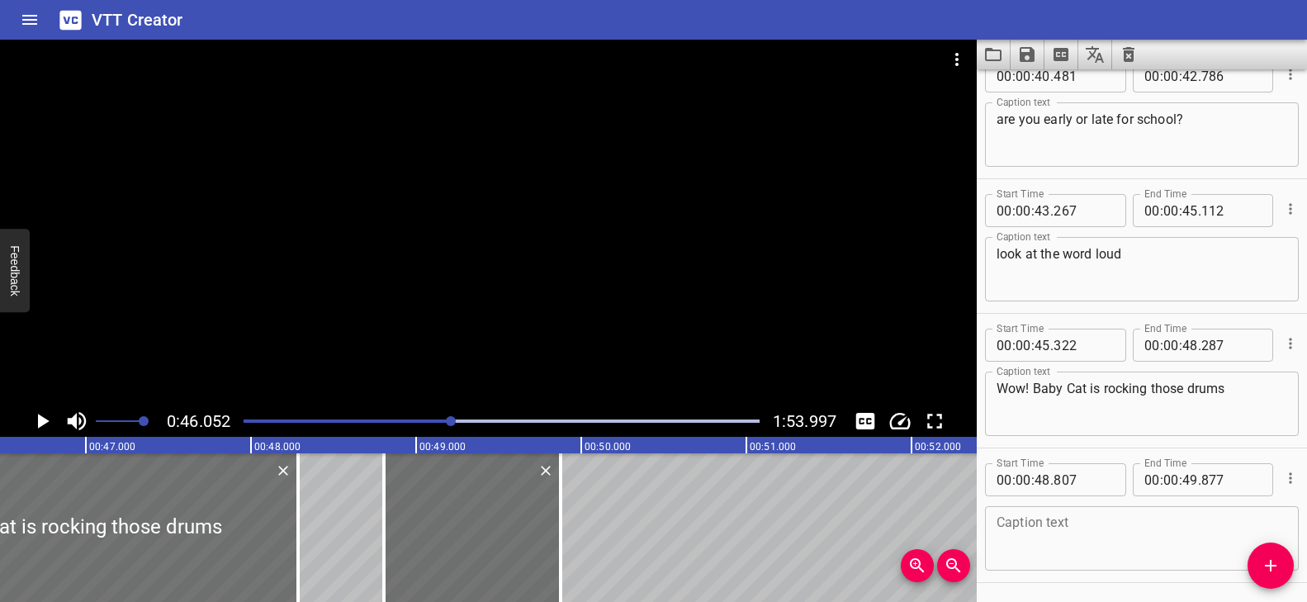
scroll to position [2505, 0]
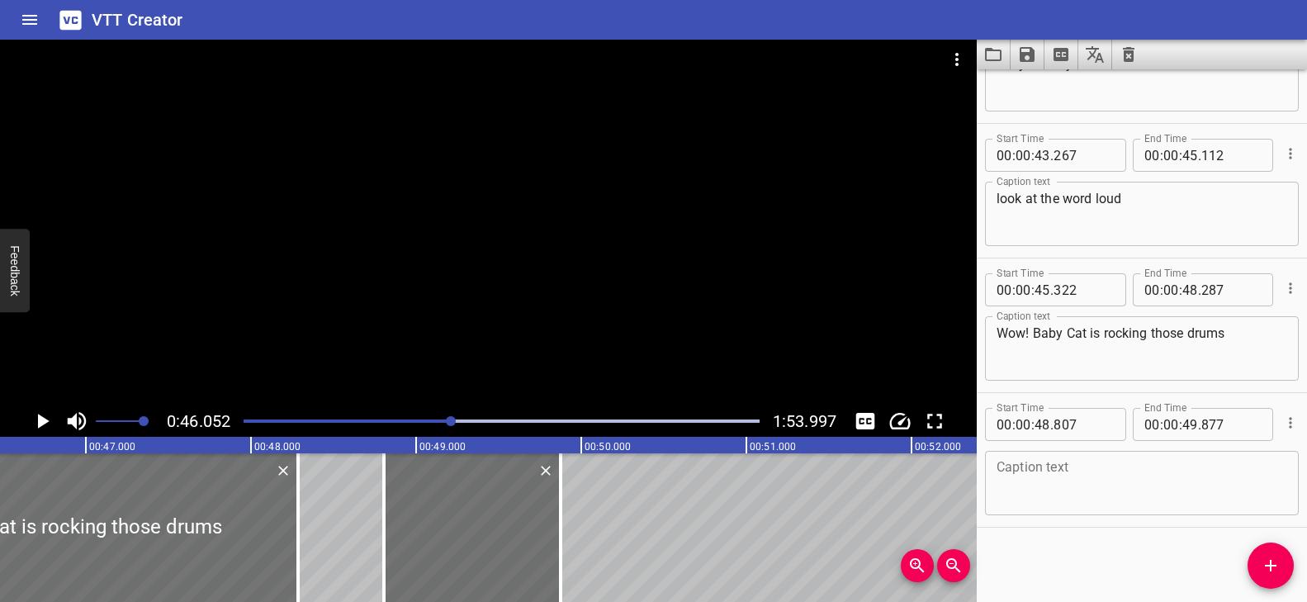
click at [1069, 466] on textarea at bounding box center [1141, 483] width 291 height 47
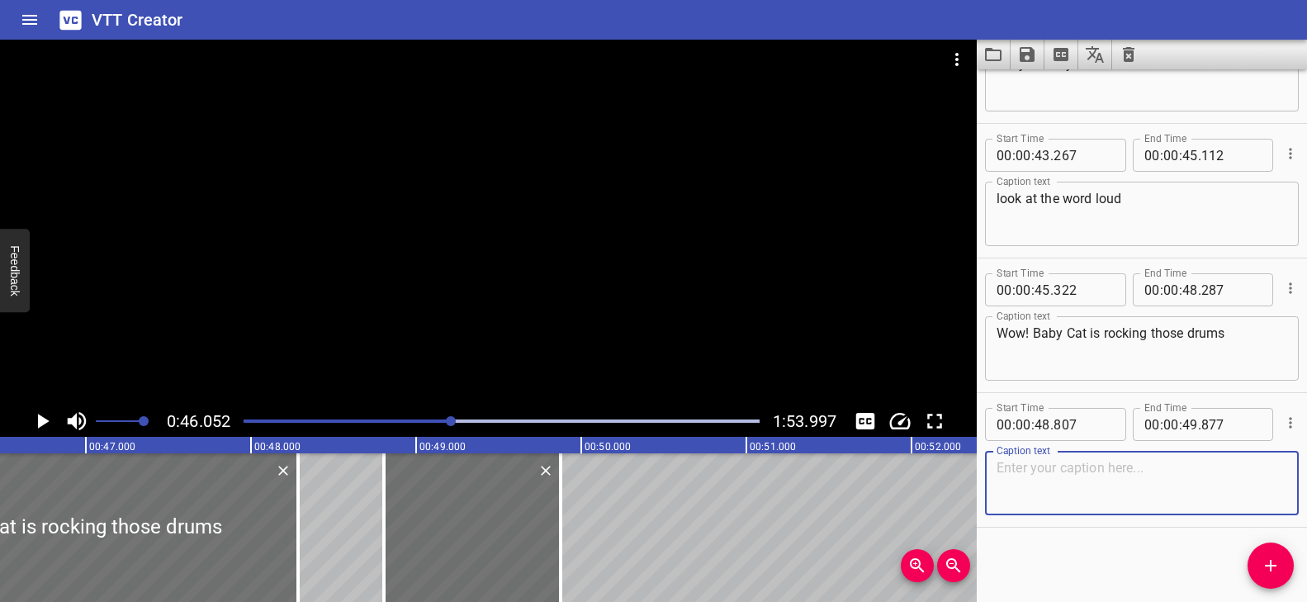
paste textarea "that’s loud!"
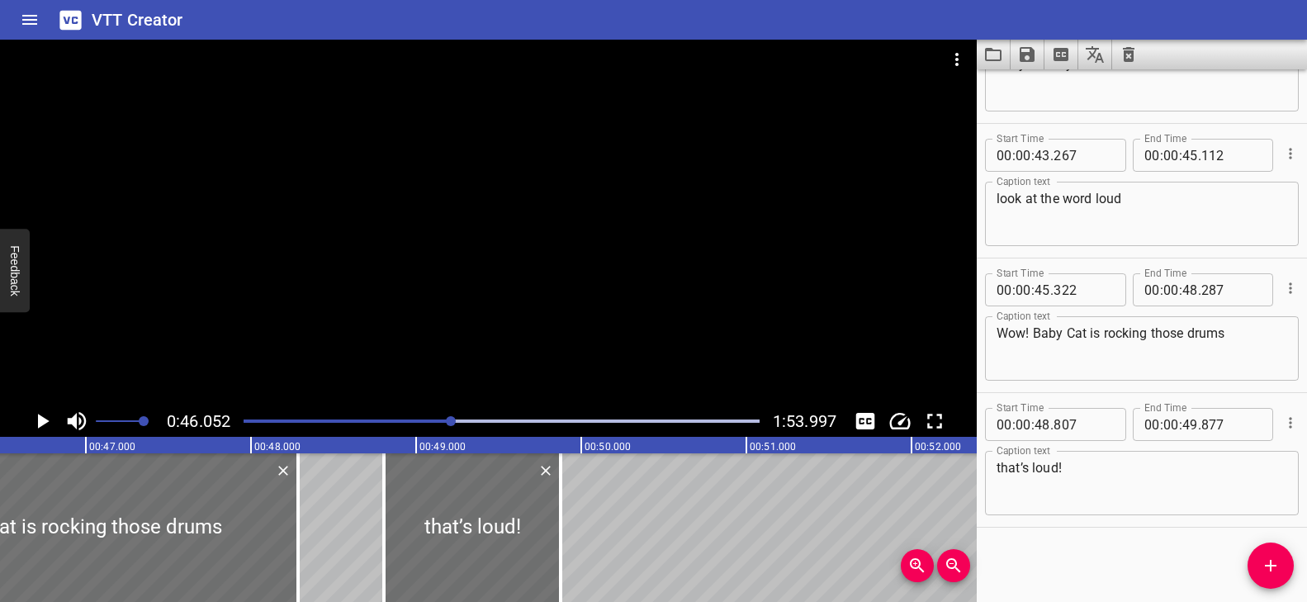
click at [428, 419] on div "Play progress" at bounding box center [194, 420] width 516 height 3
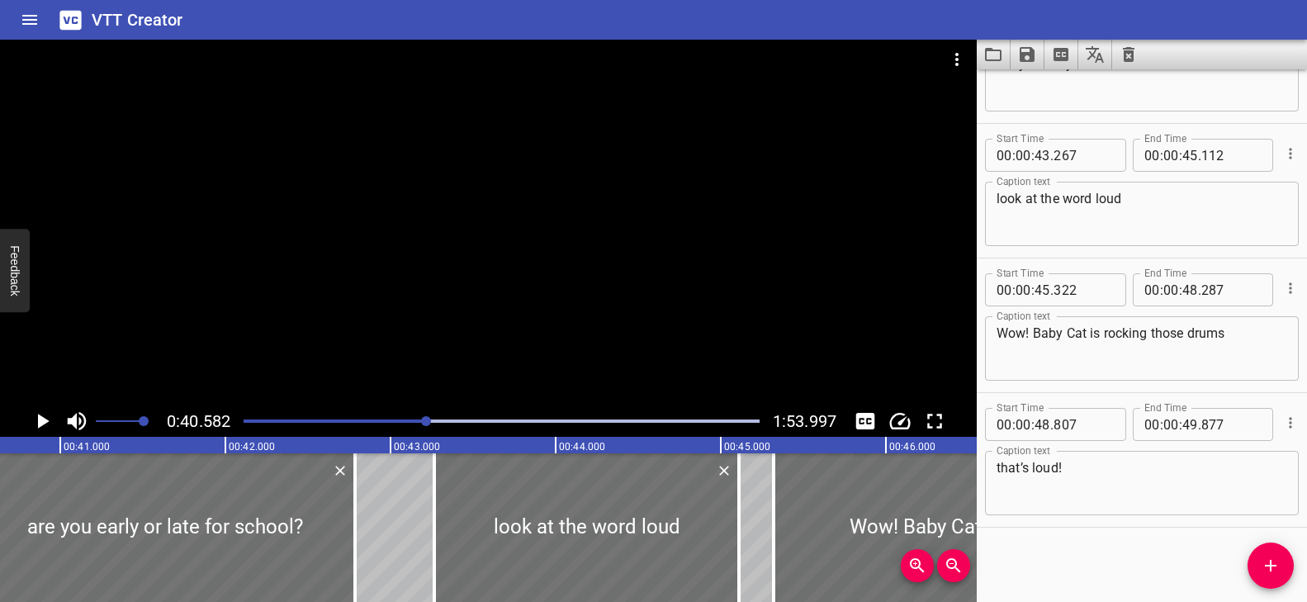
click at [657, 319] on div at bounding box center [488, 223] width 976 height 366
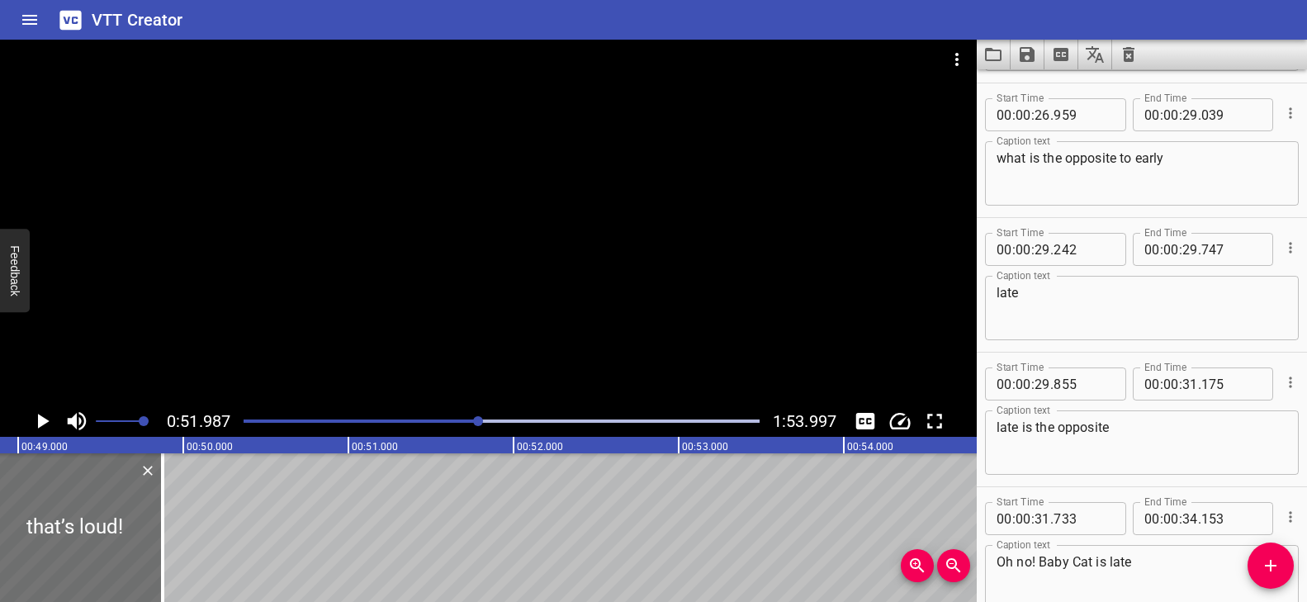
scroll to position [1574, 0]
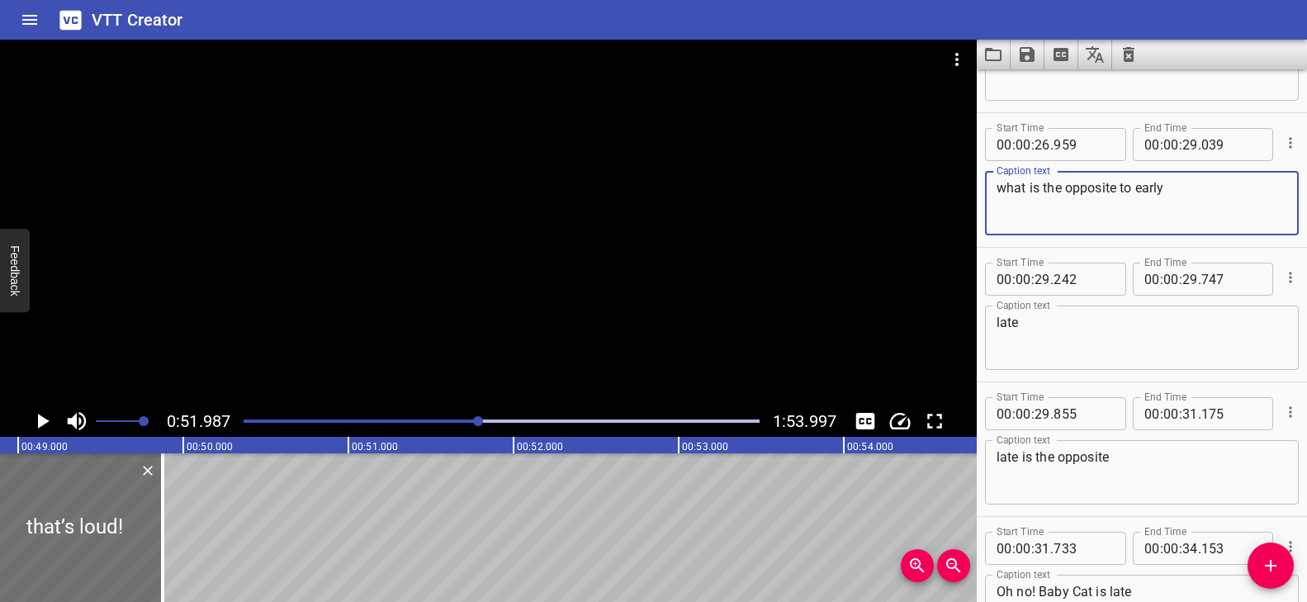
drag, startPoint x: 1118, startPoint y: 189, endPoint x: 995, endPoint y: 187, distance: 123.0
click at [996, 187] on textarea "what is the opposite to early" at bounding box center [1141, 203] width 291 height 47
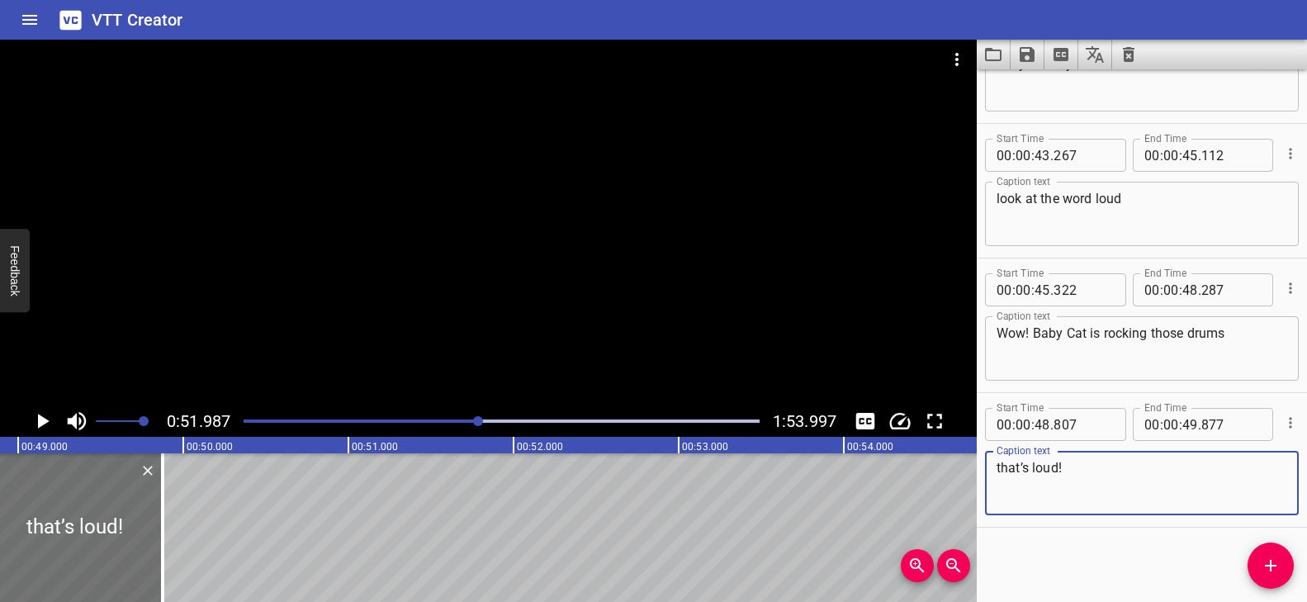
click at [1103, 472] on textarea "that’s loud!" at bounding box center [1141, 483] width 291 height 47
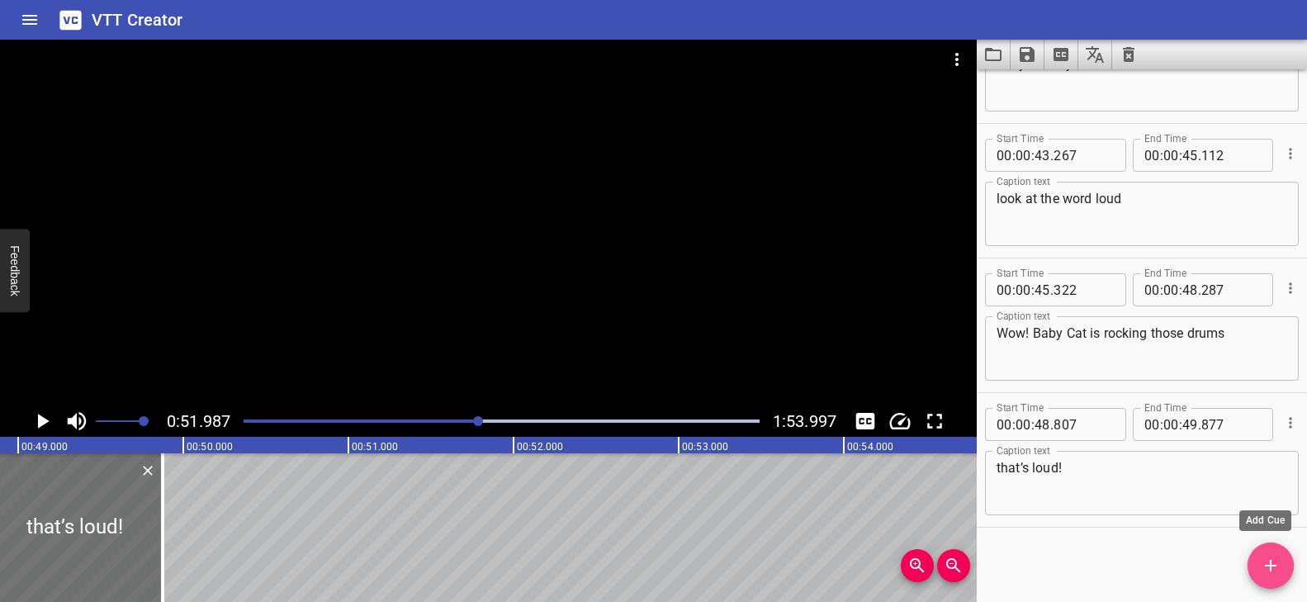
click at [1267, 567] on icon "Add Cue" at bounding box center [1270, 566] width 20 height 20
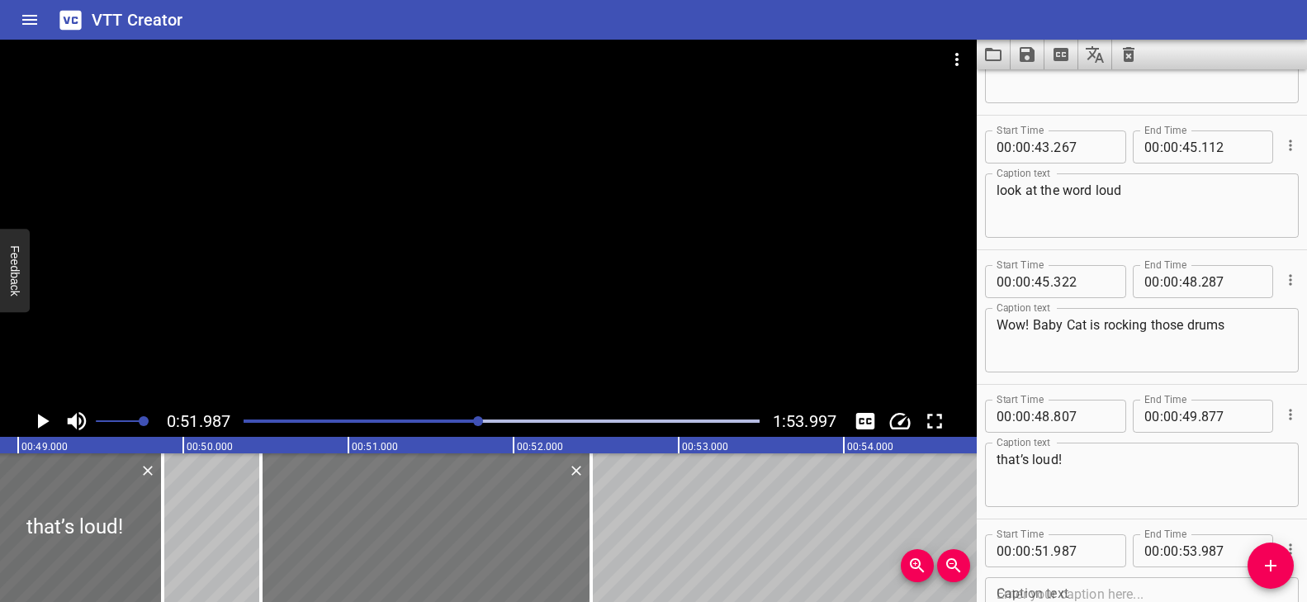
drag, startPoint x: 656, startPoint y: 529, endPoint x: 404, endPoint y: 504, distance: 253.0
click at [404, 504] on div at bounding box center [426, 527] width 330 height 149
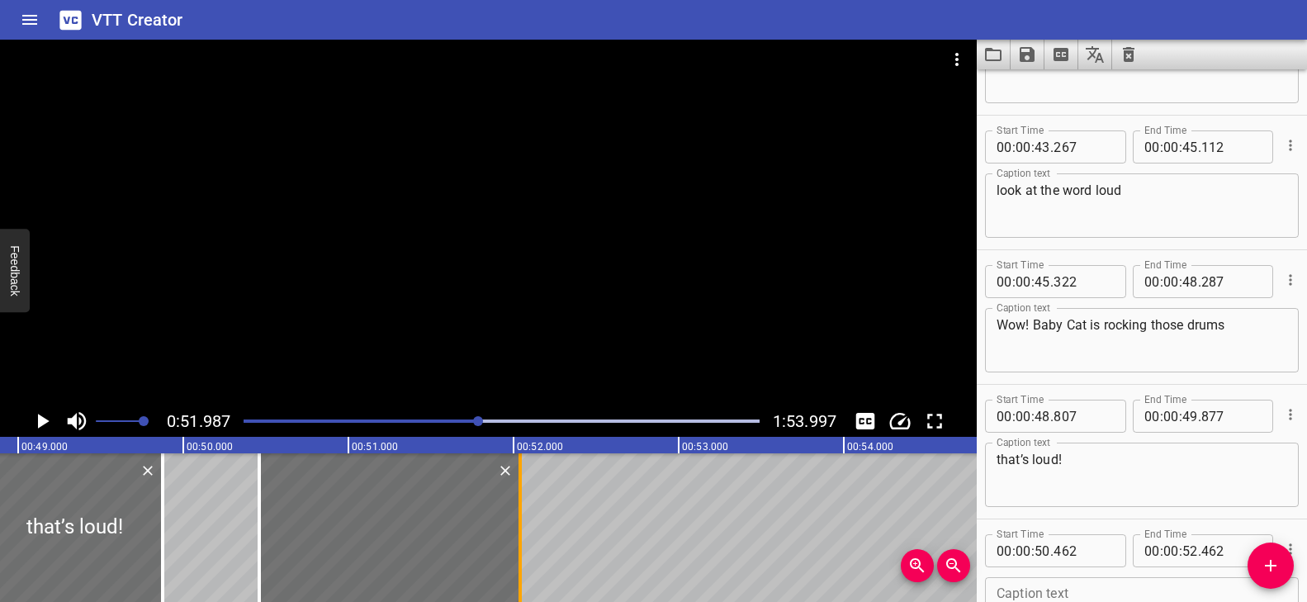
drag, startPoint x: 584, startPoint y: 499, endPoint x: 515, endPoint y: 499, distance: 69.3
click at [515, 499] on div at bounding box center [520, 527] width 17 height 149
click at [526, 501] on div at bounding box center [524, 527] width 17 height 149
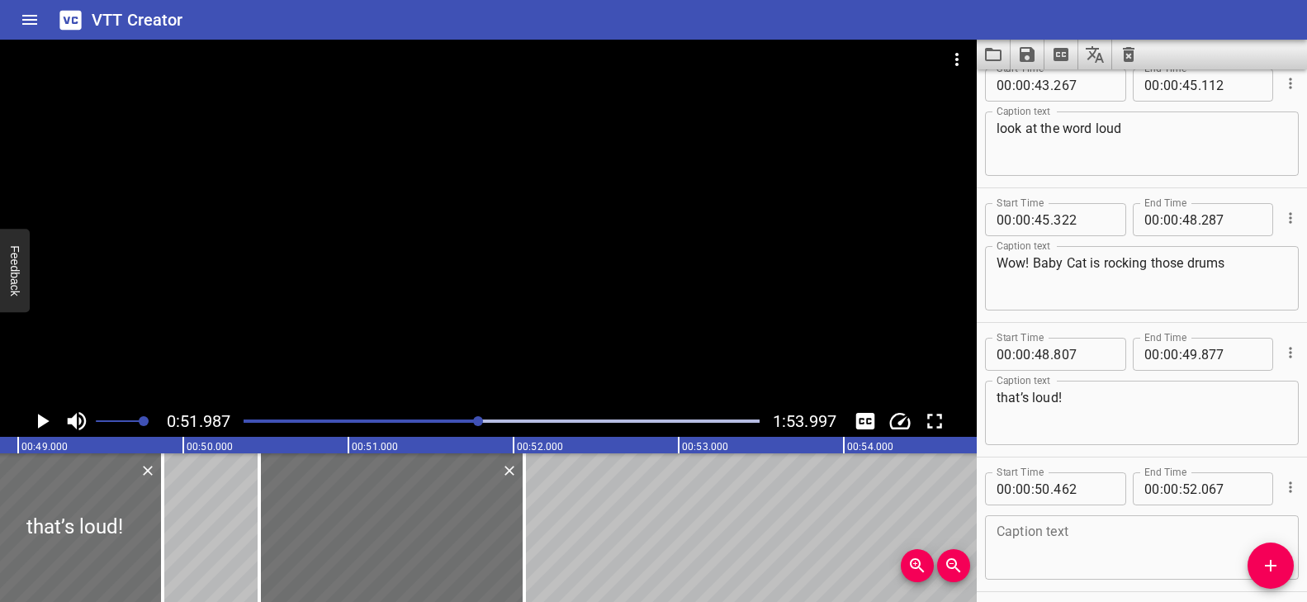
scroll to position [2640, 0]
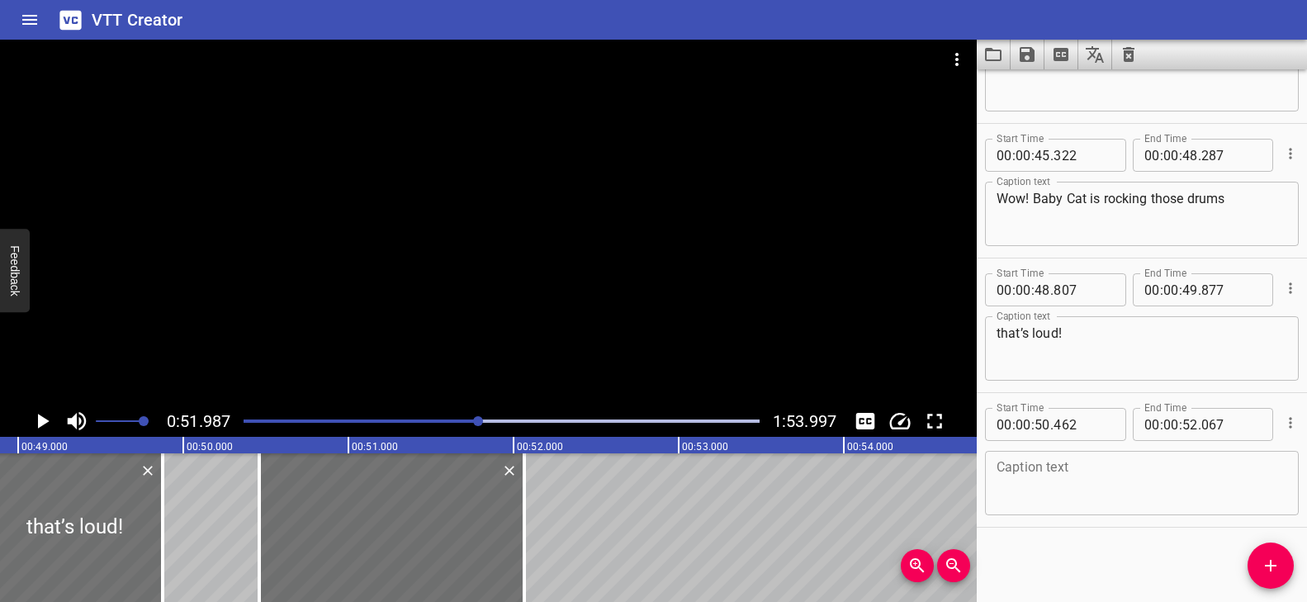
click at [1090, 484] on textarea at bounding box center [1141, 483] width 291 height 47
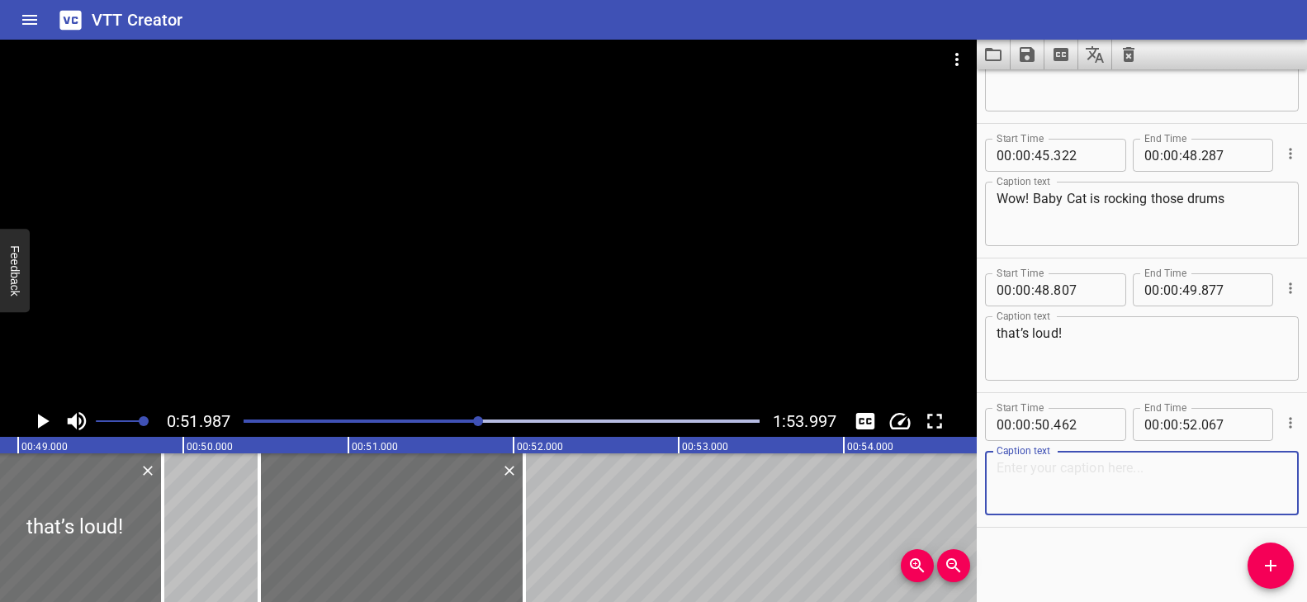
paste textarea "what is the opposite"
click at [461, 418] on div at bounding box center [502, 420] width 536 height 23
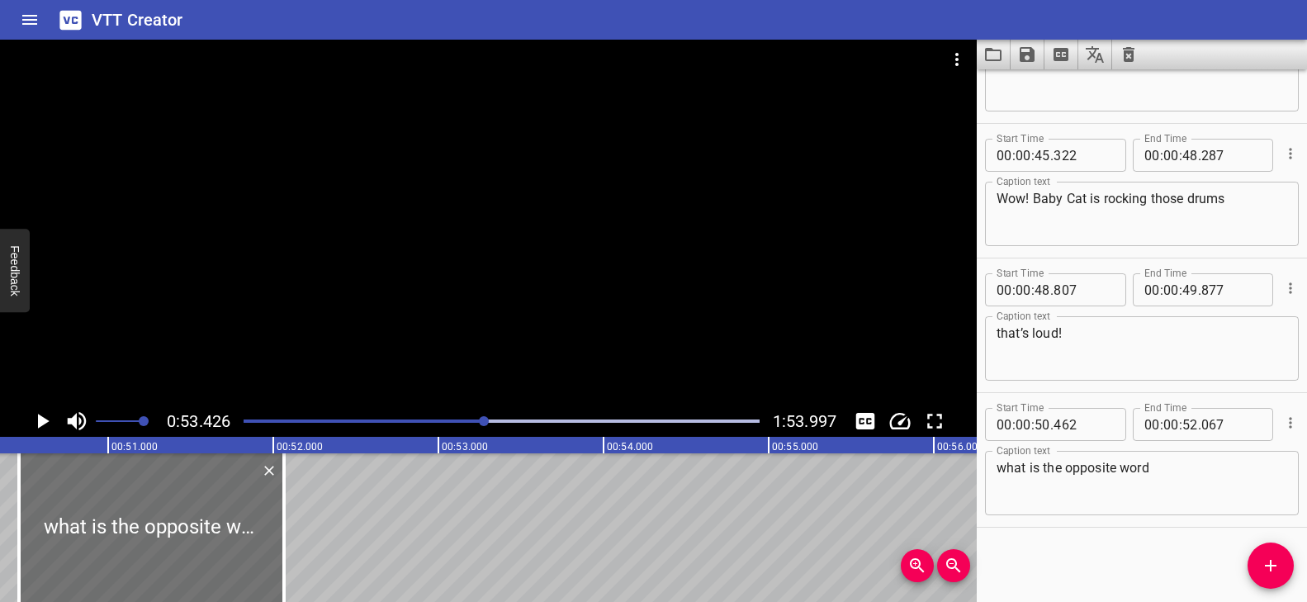
scroll to position [0, 8177]
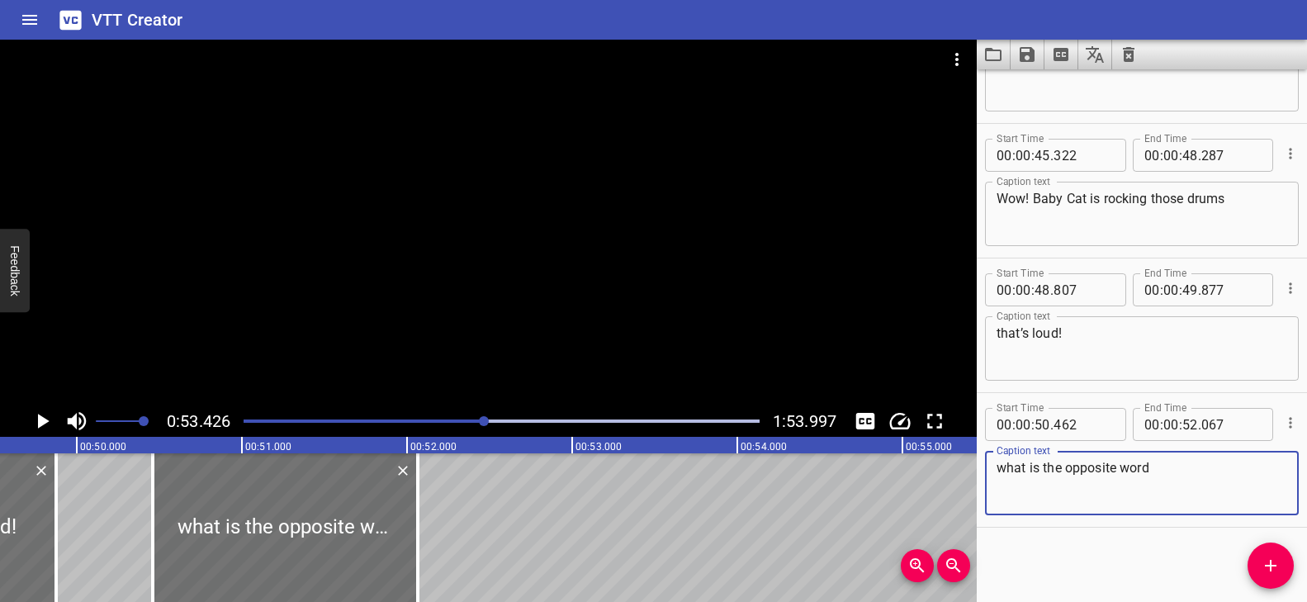
click at [1214, 485] on textarea "what is the opposite word" at bounding box center [1141, 483] width 291 height 47
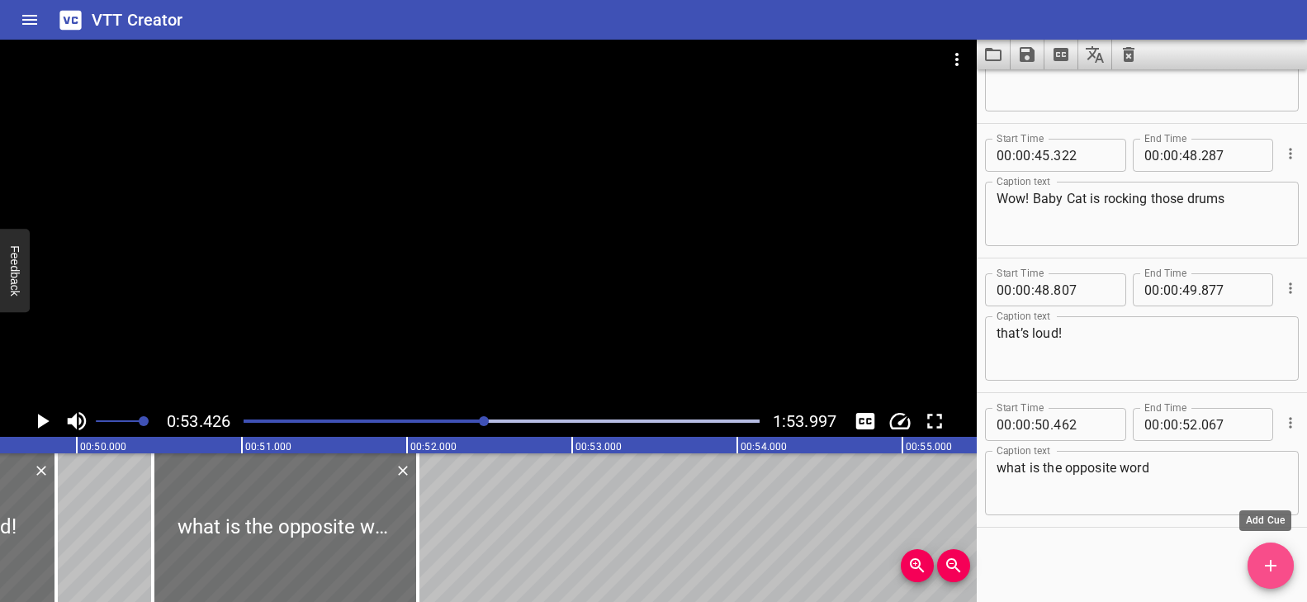
click at [1269, 580] on button "Add Cue" at bounding box center [1270, 565] width 46 height 46
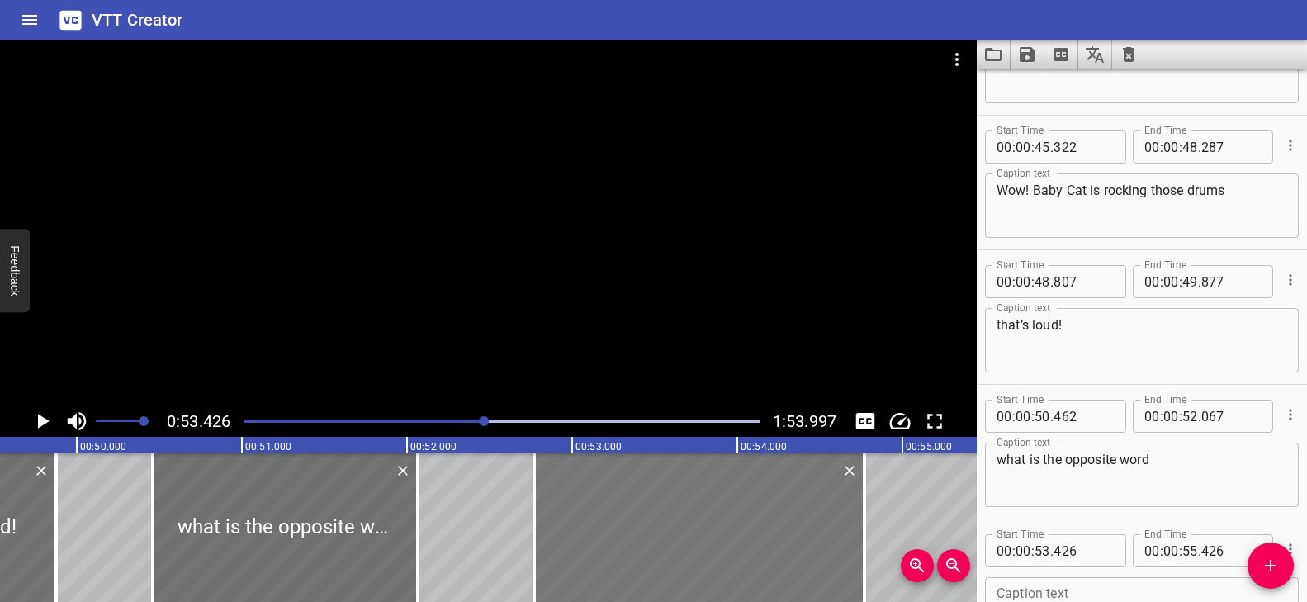
click at [771, 565] on div at bounding box center [699, 527] width 330 height 149
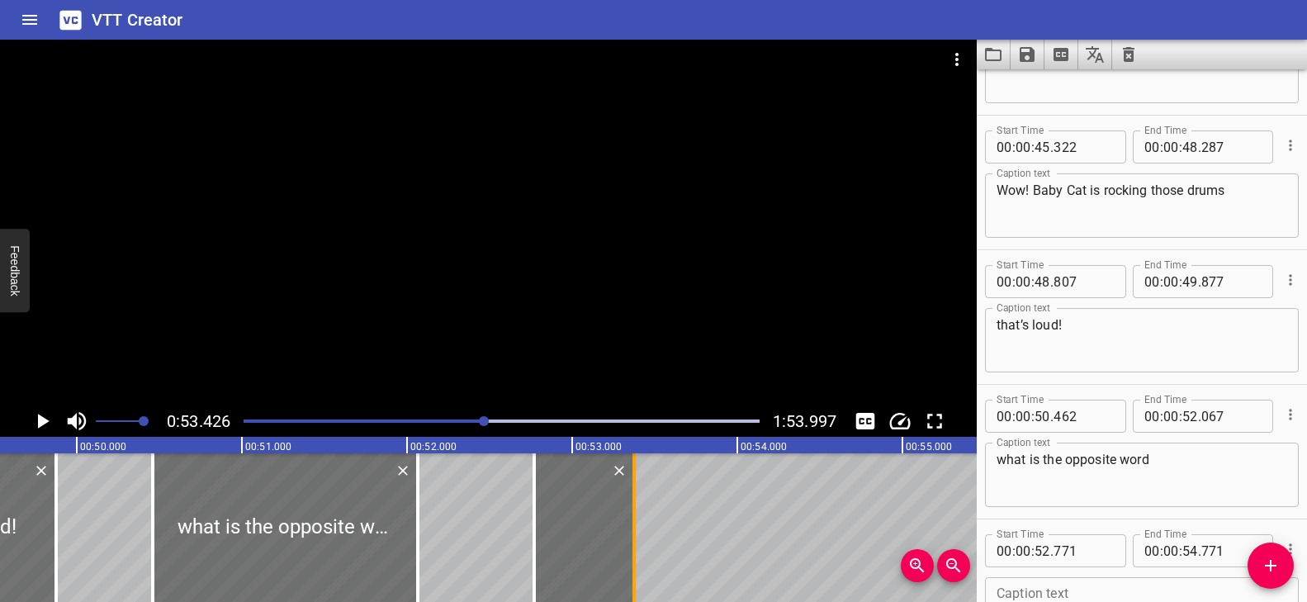
drag, startPoint x: 865, startPoint y: 521, endPoint x: 635, endPoint y: 526, distance: 230.3
click at [635, 526] on div at bounding box center [633, 527] width 3 height 149
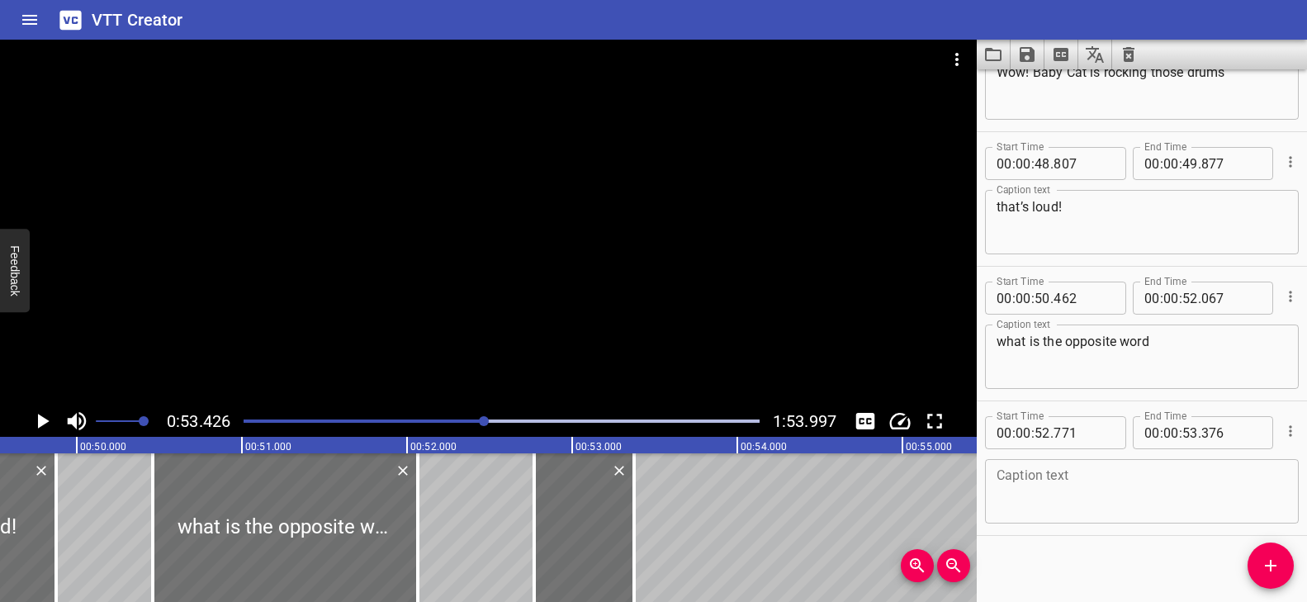
scroll to position [2774, 0]
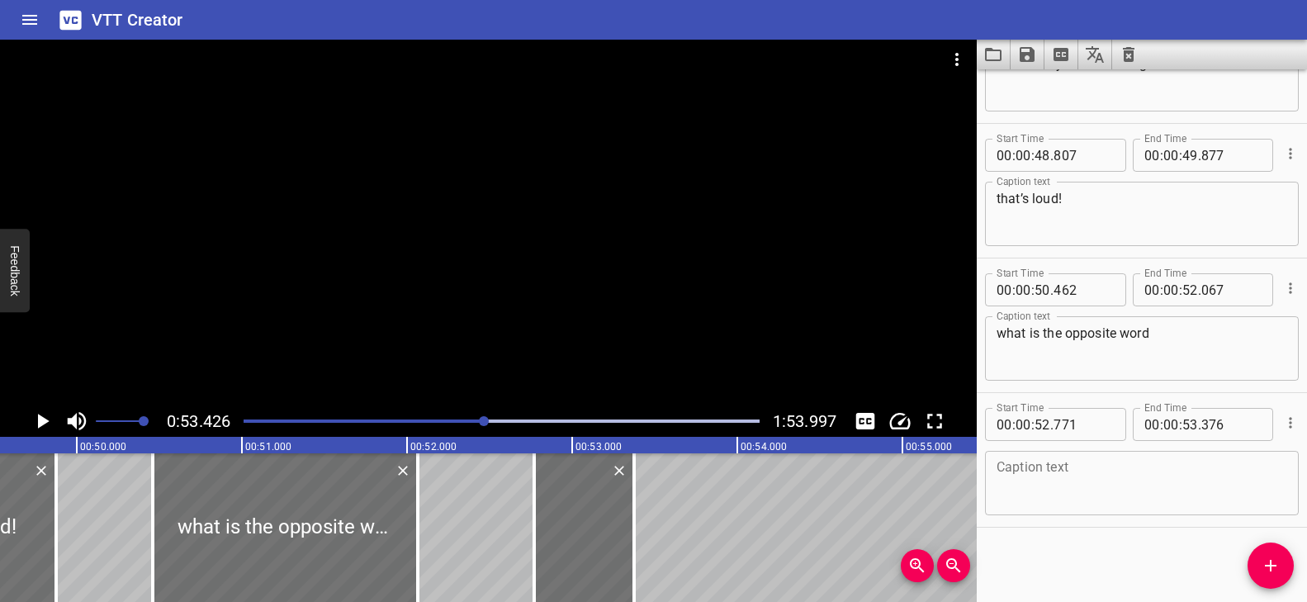
click at [1075, 480] on textarea at bounding box center [1141, 483] width 291 height 47
click at [462, 423] on div at bounding box center [502, 420] width 536 height 23
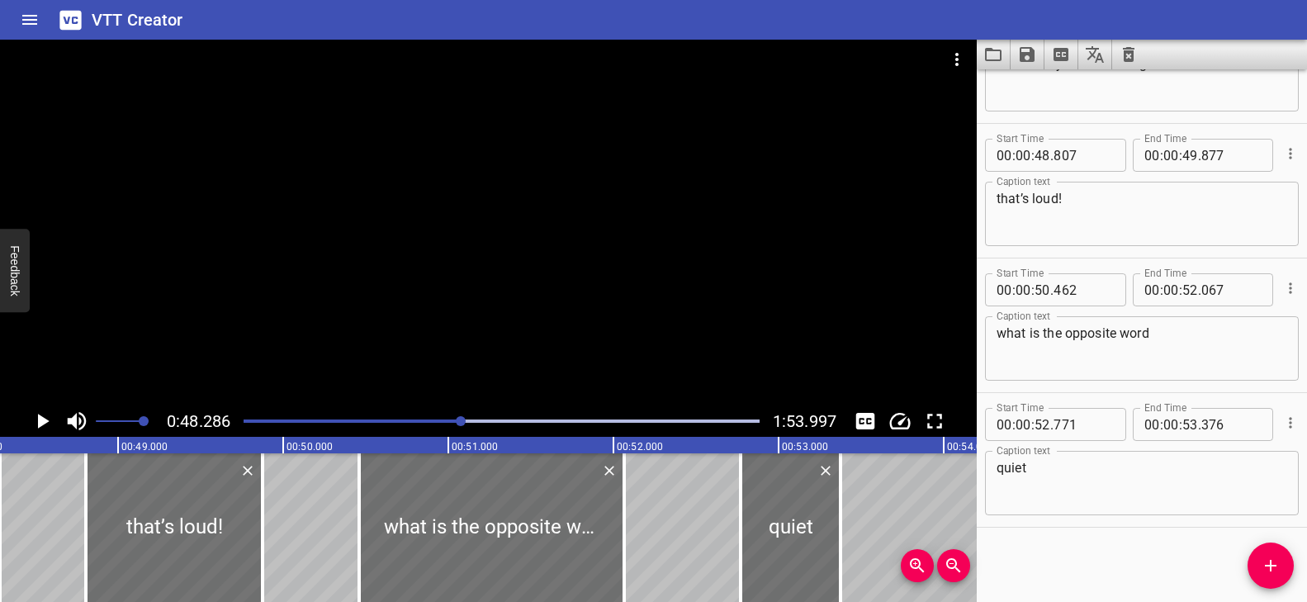
click at [564, 361] on div at bounding box center [488, 223] width 976 height 366
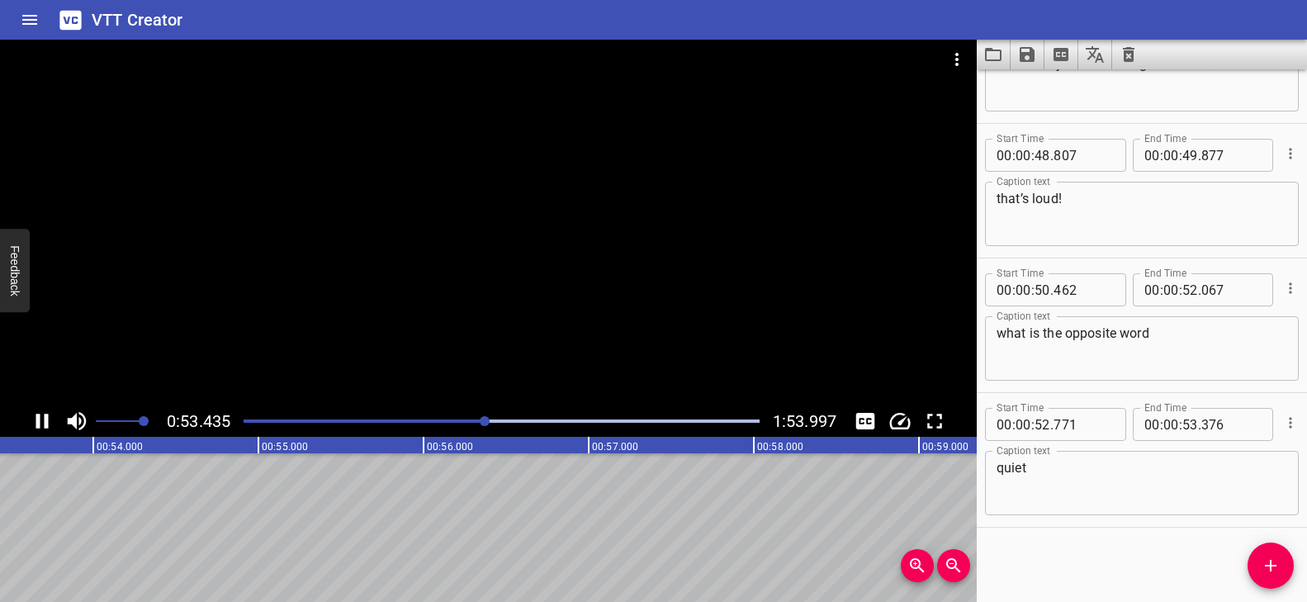
click at [542, 366] on div at bounding box center [488, 223] width 976 height 366
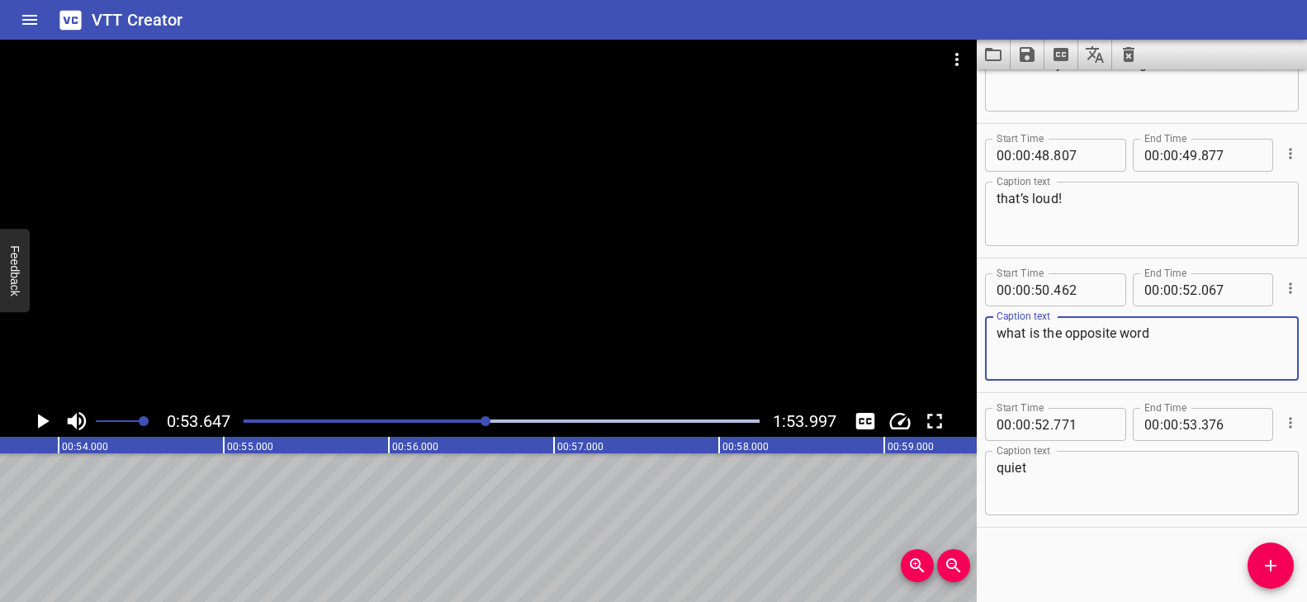
drag, startPoint x: 1151, startPoint y: 334, endPoint x: 981, endPoint y: 335, distance: 170.0
click at [968, 331] on main "0:53.647 1:53.997 00:00.000 00:01.000 00:02.000 00:03.000 00:04.000 00:05.000 0…" at bounding box center [653, 321] width 1307 height 562
click at [1161, 335] on textarea "what is the opposite word" at bounding box center [1141, 348] width 291 height 47
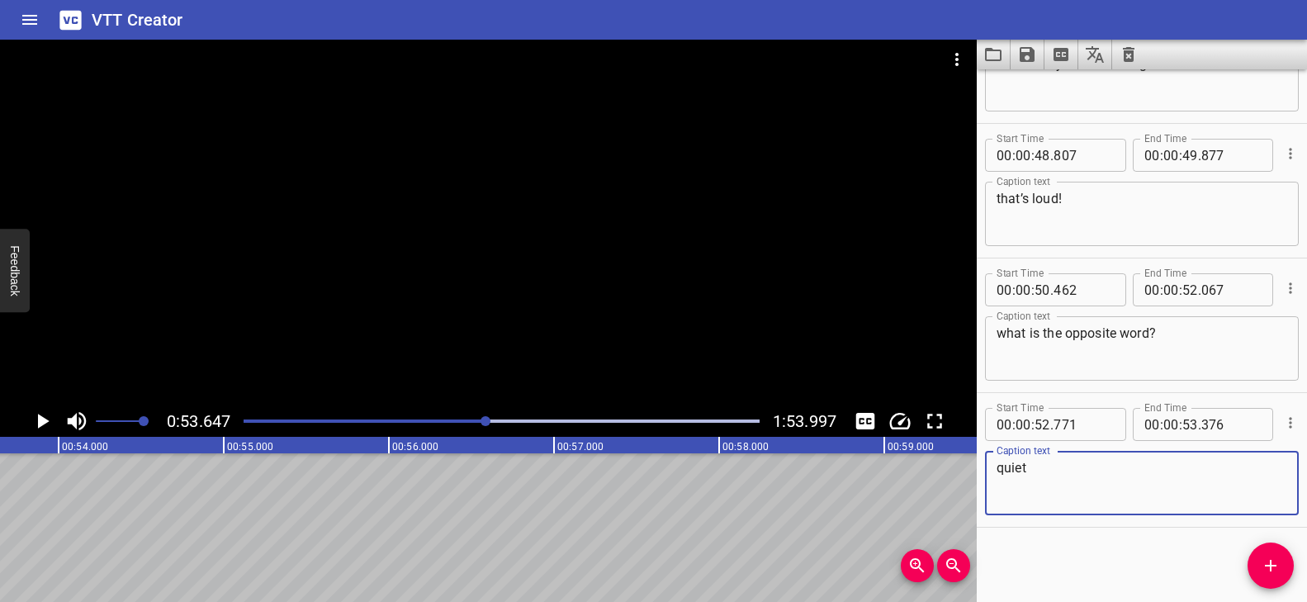
click at [1092, 478] on textarea "quiet" at bounding box center [1141, 483] width 291 height 47
click at [569, 366] on div at bounding box center [488, 223] width 976 height 366
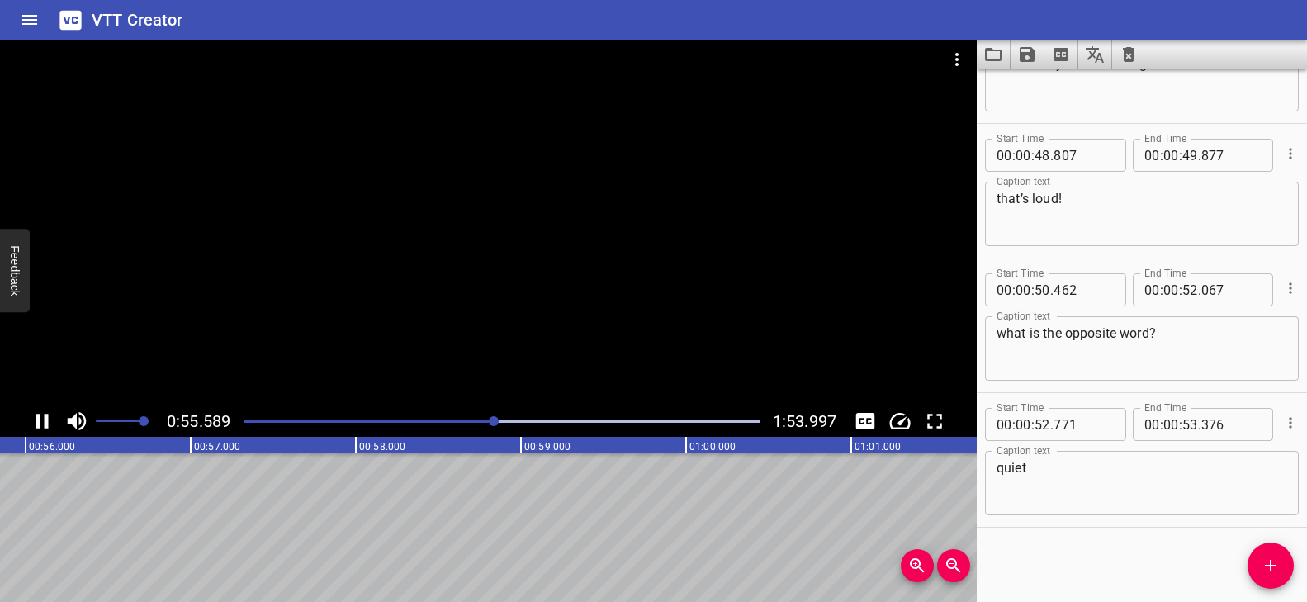
click at [485, 414] on div at bounding box center [502, 420] width 536 height 23
click at [474, 419] on div "Play progress" at bounding box center [232, 420] width 516 height 3
click at [557, 343] on div at bounding box center [488, 223] width 976 height 366
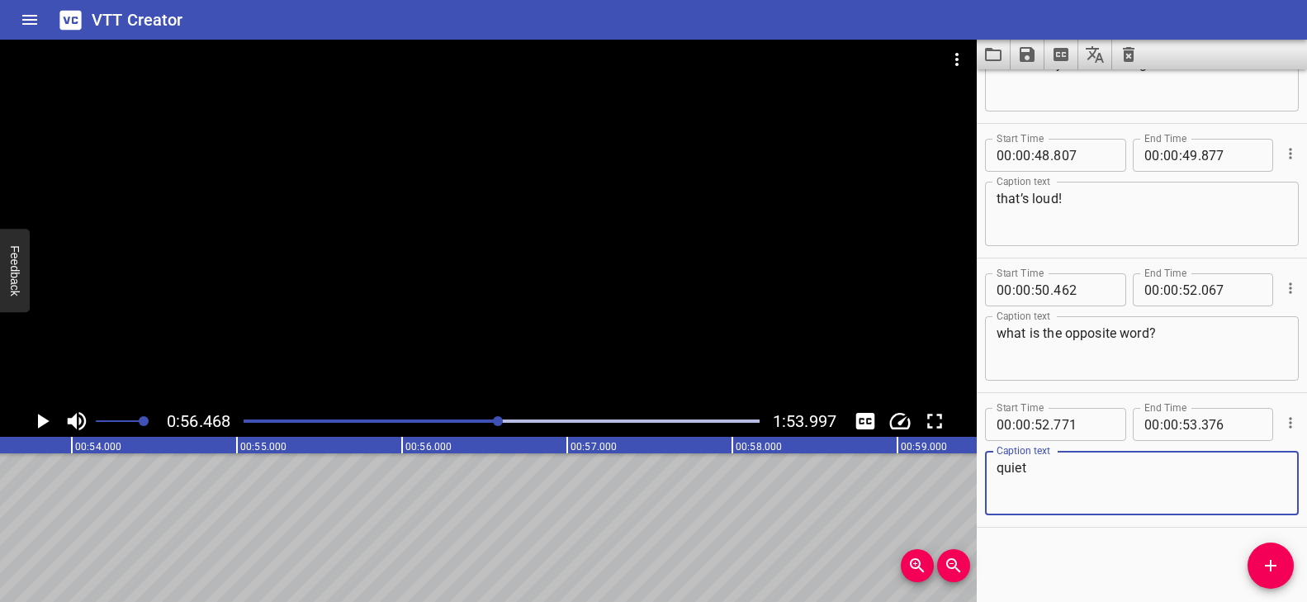
click at [1052, 475] on textarea "quiet" at bounding box center [1141, 483] width 291 height 47
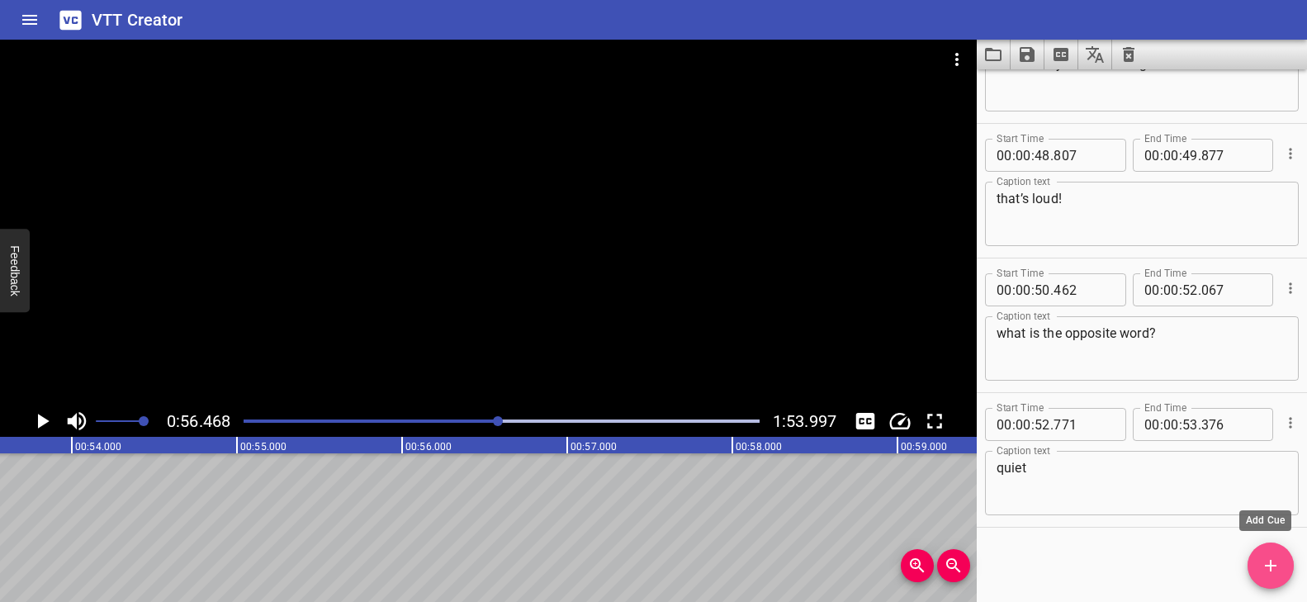
click at [1278, 562] on icon "Add Cue" at bounding box center [1270, 566] width 20 height 20
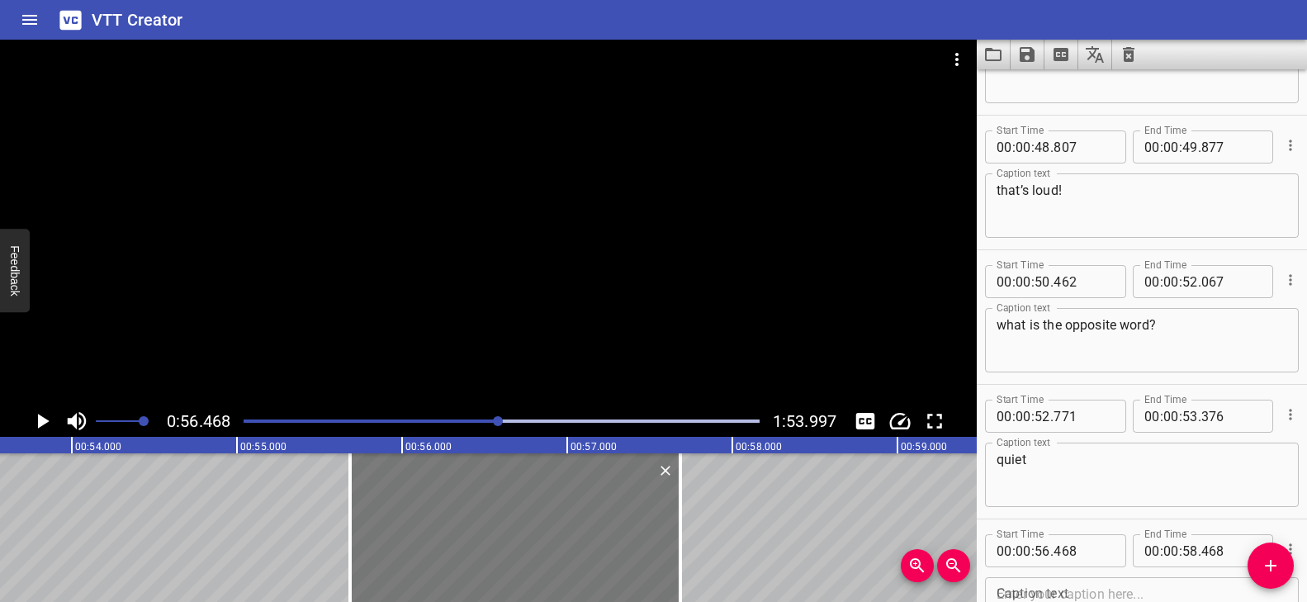
drag, startPoint x: 721, startPoint y: 550, endPoint x: 592, endPoint y: 559, distance: 129.9
click at [592, 559] on div at bounding box center [515, 527] width 330 height 149
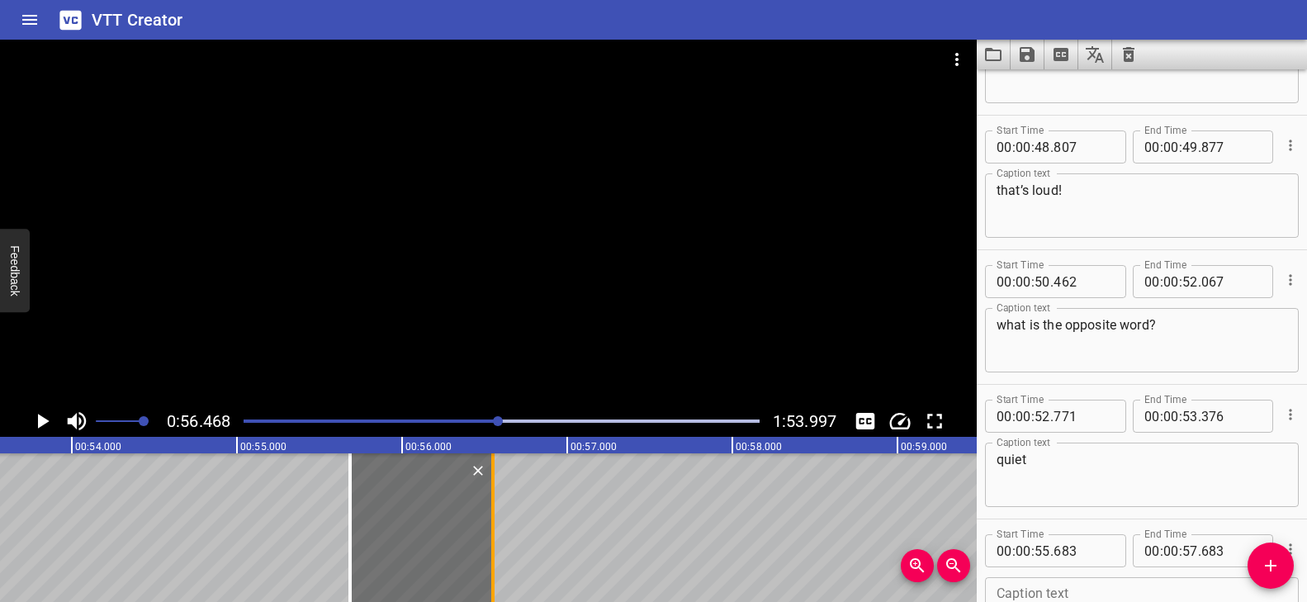
drag, startPoint x: 681, startPoint y: 520, endPoint x: 494, endPoint y: 534, distance: 187.1
click at [494, 534] on div at bounding box center [493, 527] width 17 height 149
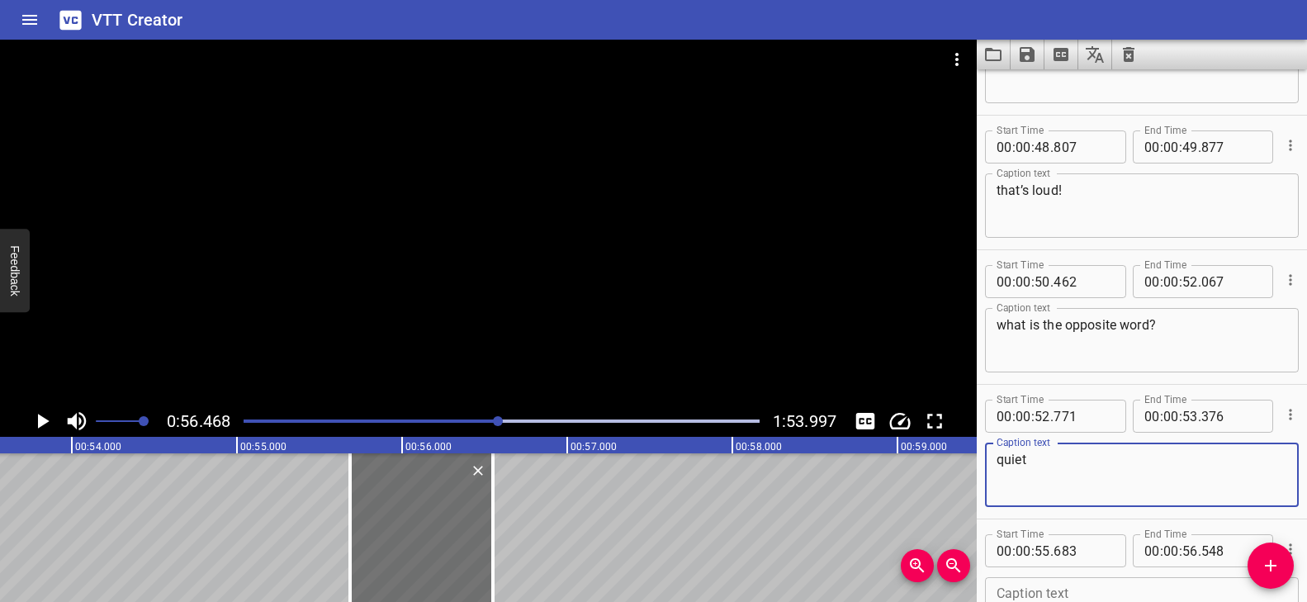
click at [1013, 459] on textarea "quiet" at bounding box center [1141, 475] width 291 height 47
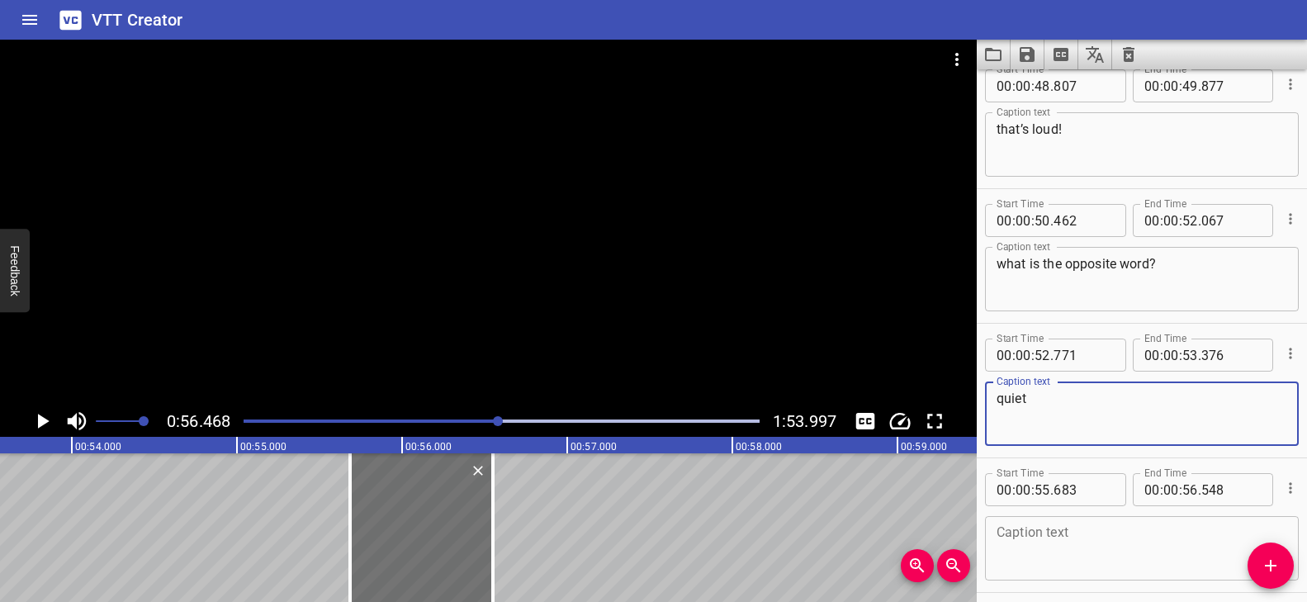
scroll to position [2909, 0]
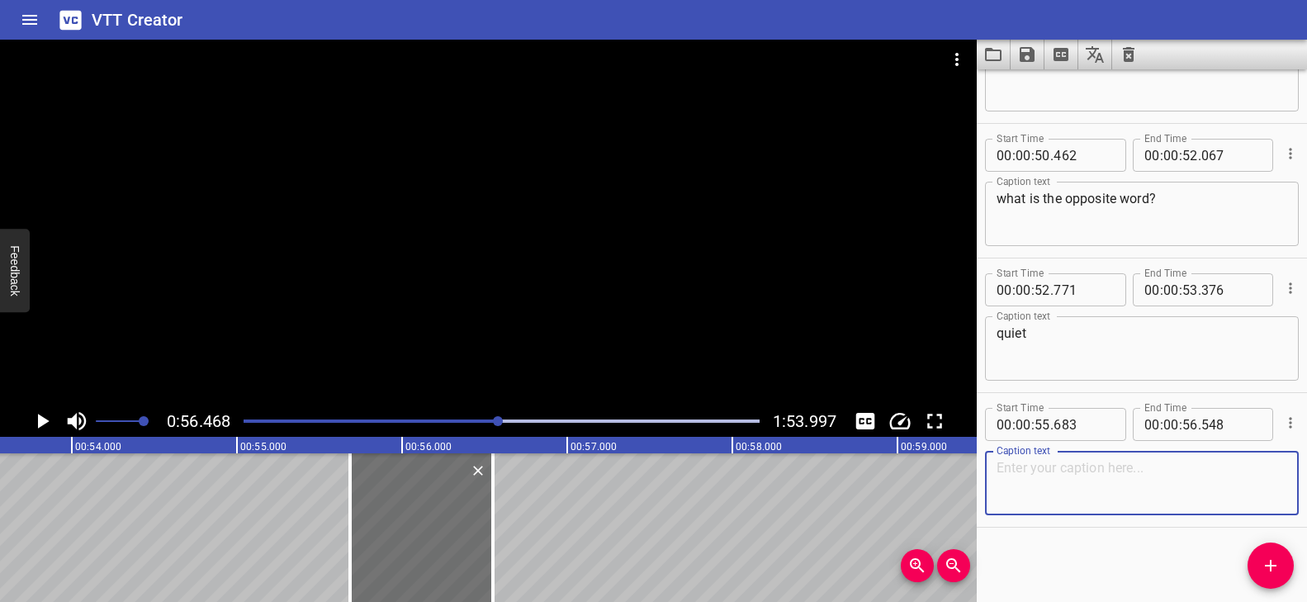
click at [1057, 470] on textarea at bounding box center [1141, 483] width 291 height 47
paste textarea "quiet"
click at [482, 419] on div "Play progress" at bounding box center [241, 420] width 516 height 3
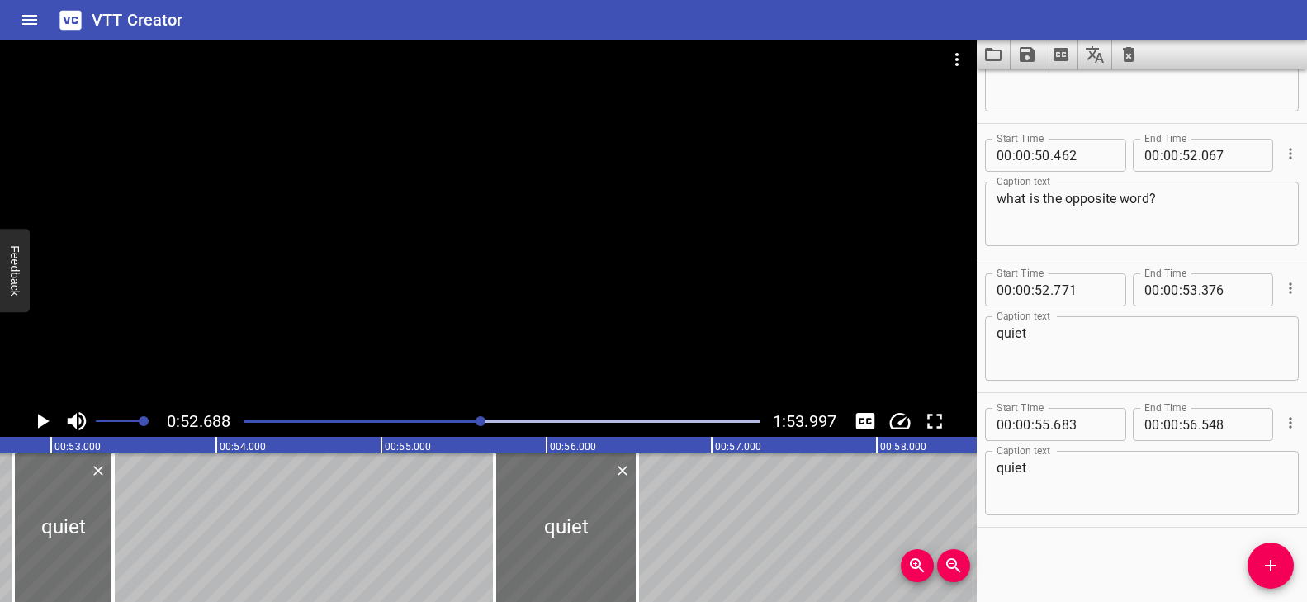
click at [568, 309] on div at bounding box center [488, 223] width 976 height 366
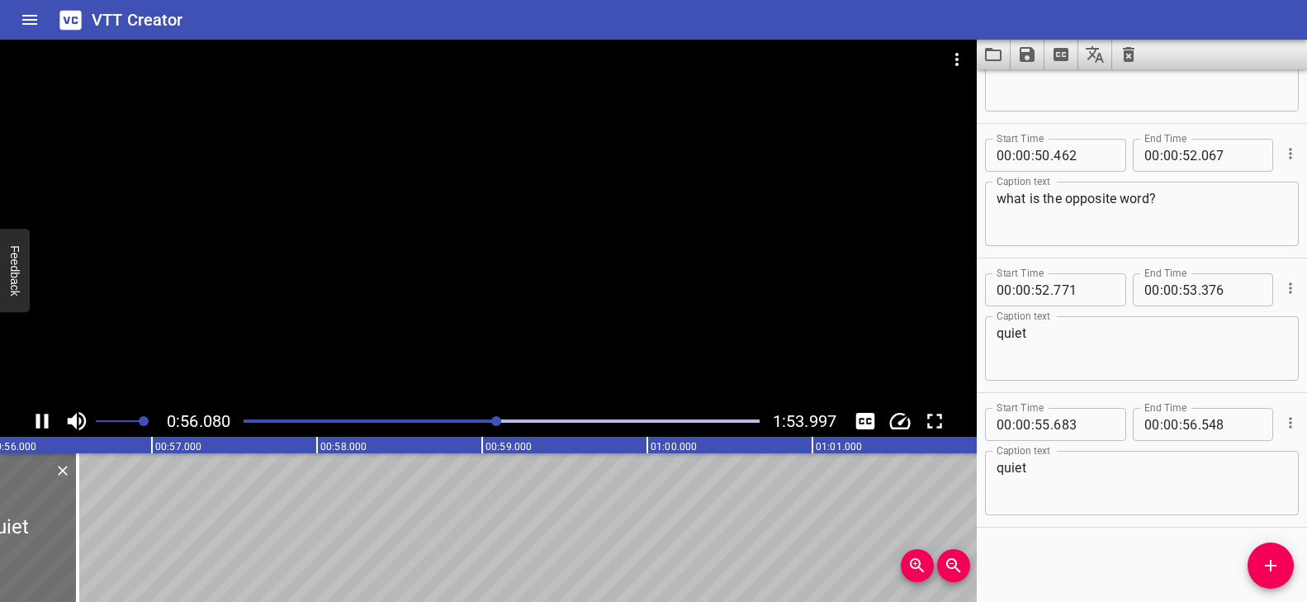
click at [557, 317] on div at bounding box center [488, 223] width 976 height 366
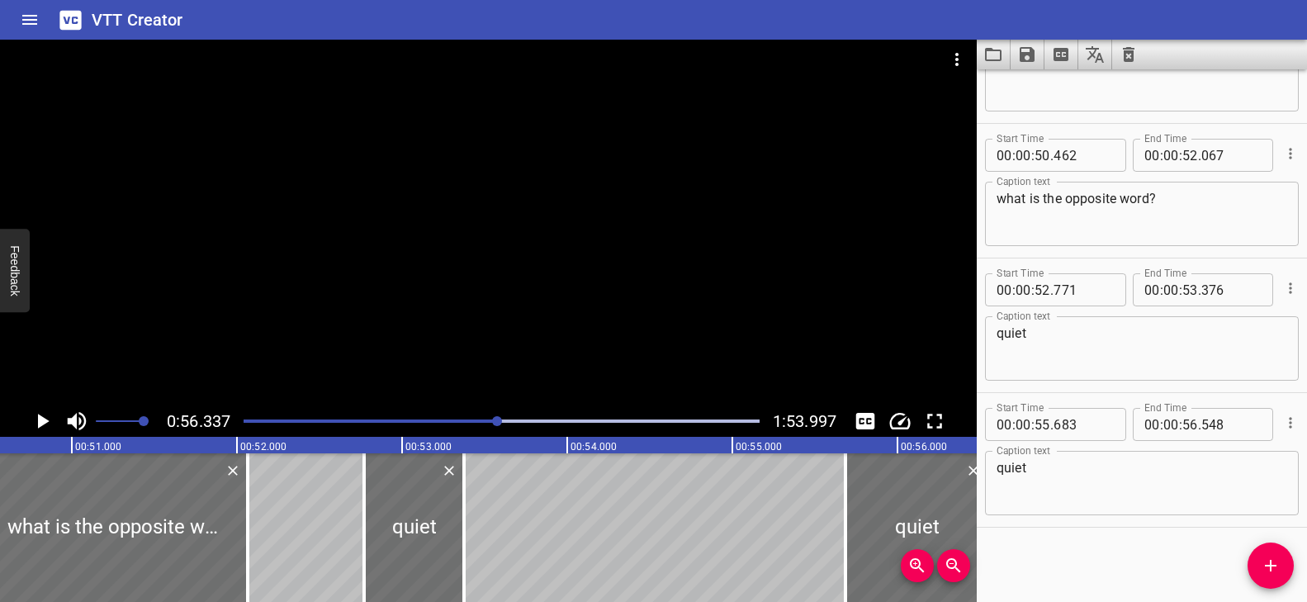
scroll to position [0, 8499]
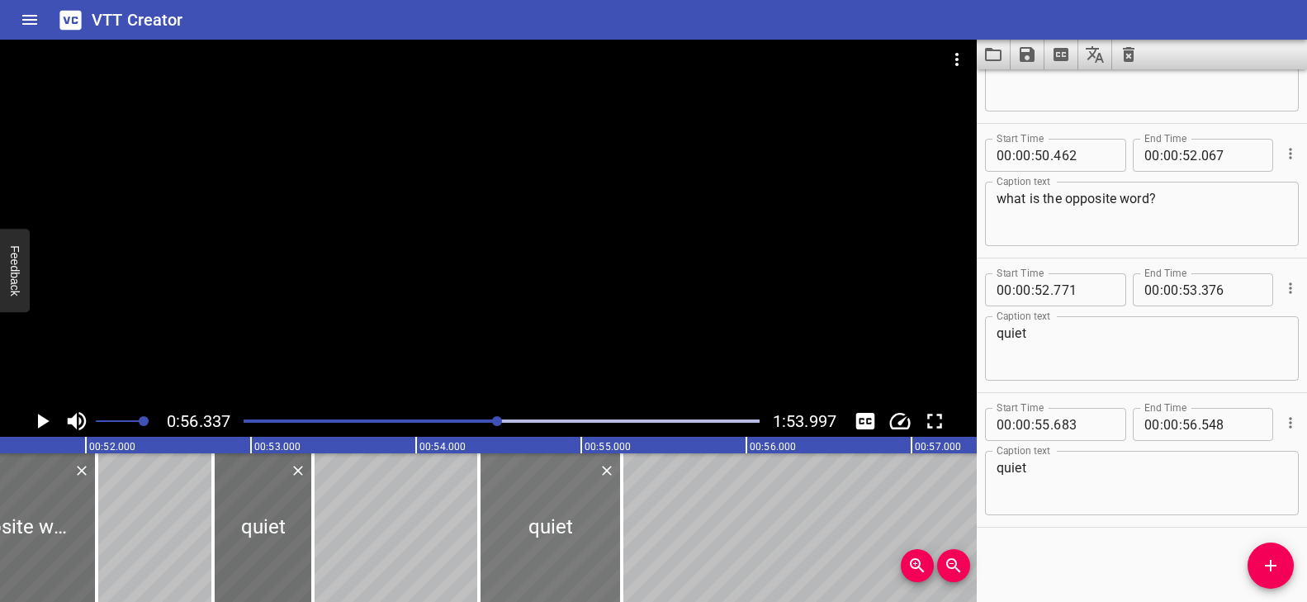
drag, startPoint x: 749, startPoint y: 486, endPoint x: 546, endPoint y: 482, distance: 203.9
click at [546, 482] on div at bounding box center [550, 527] width 143 height 149
drag, startPoint x: 616, startPoint y: 482, endPoint x: 571, endPoint y: 480, distance: 44.6
click at [570, 481] on div at bounding box center [576, 527] width 17 height 149
click at [485, 421] on div "Play progress" at bounding box center [241, 420] width 516 height 3
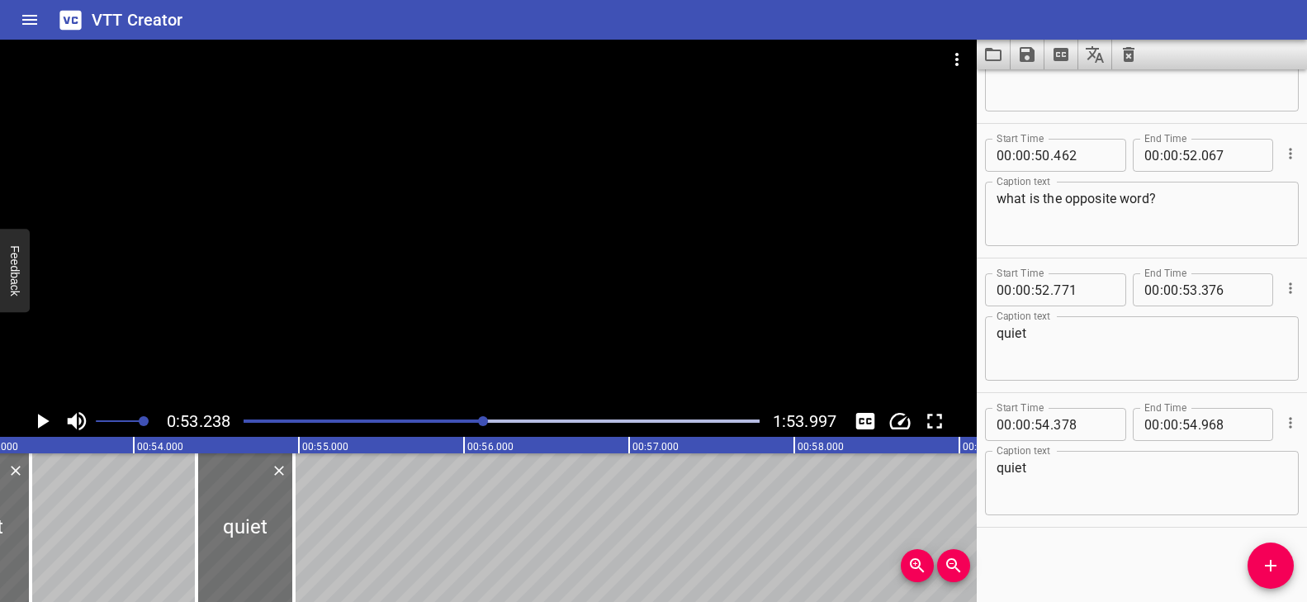
click at [556, 358] on div at bounding box center [488, 223] width 976 height 366
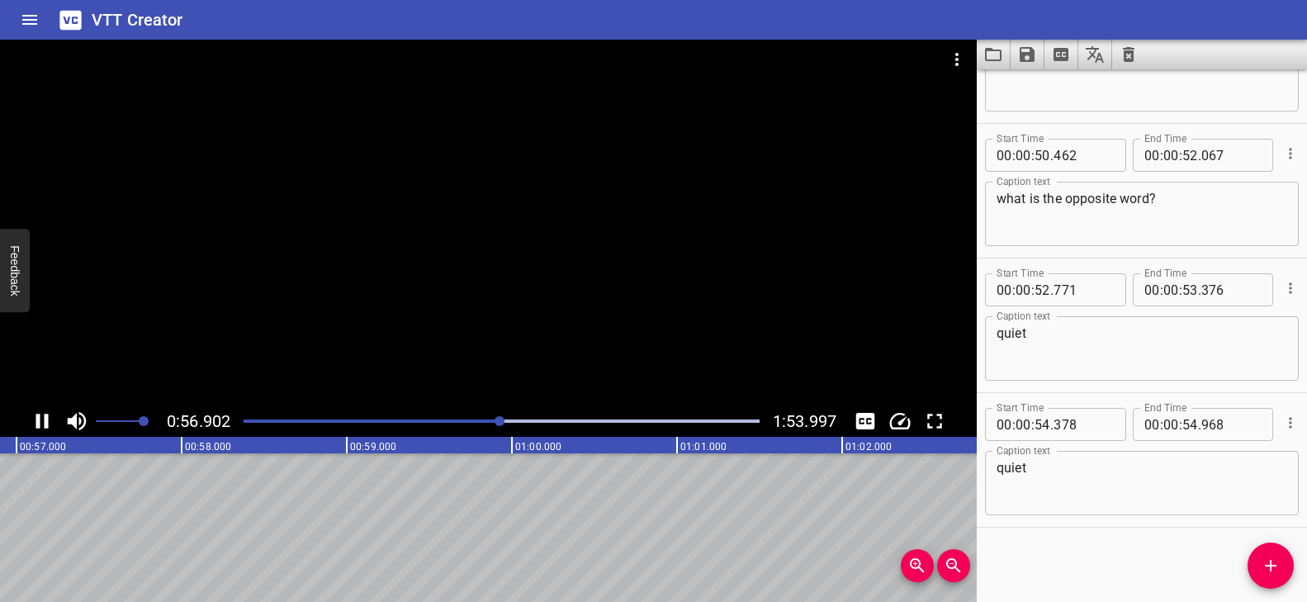
click at [562, 357] on div at bounding box center [488, 223] width 976 height 366
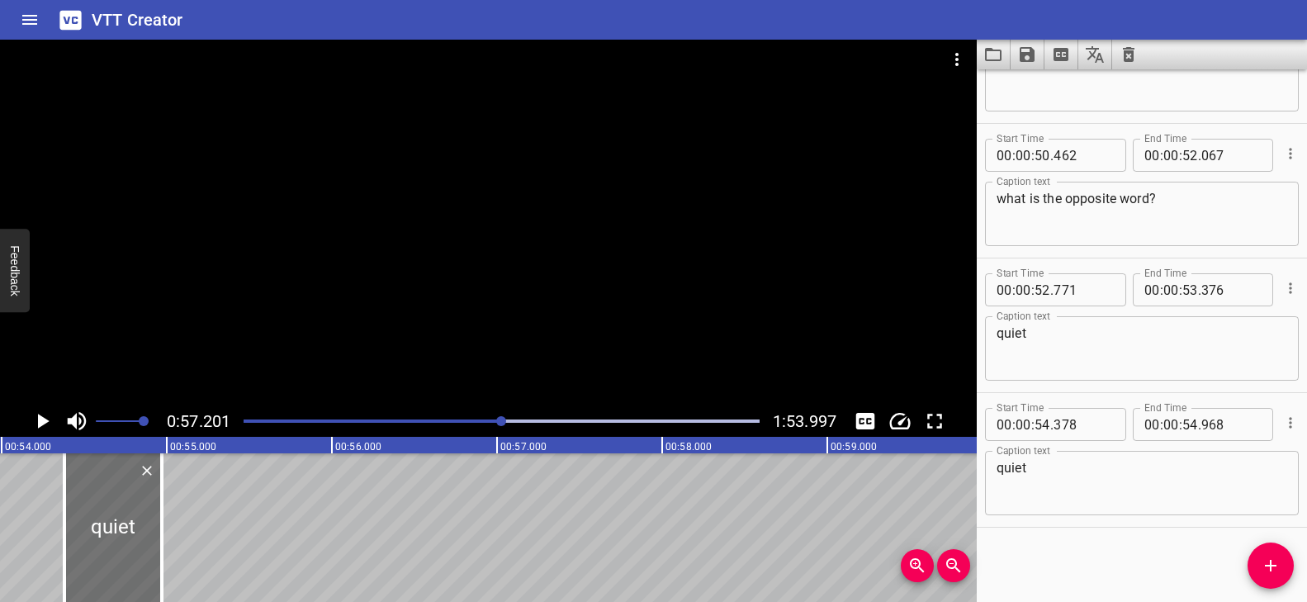
scroll to position [0, 8896]
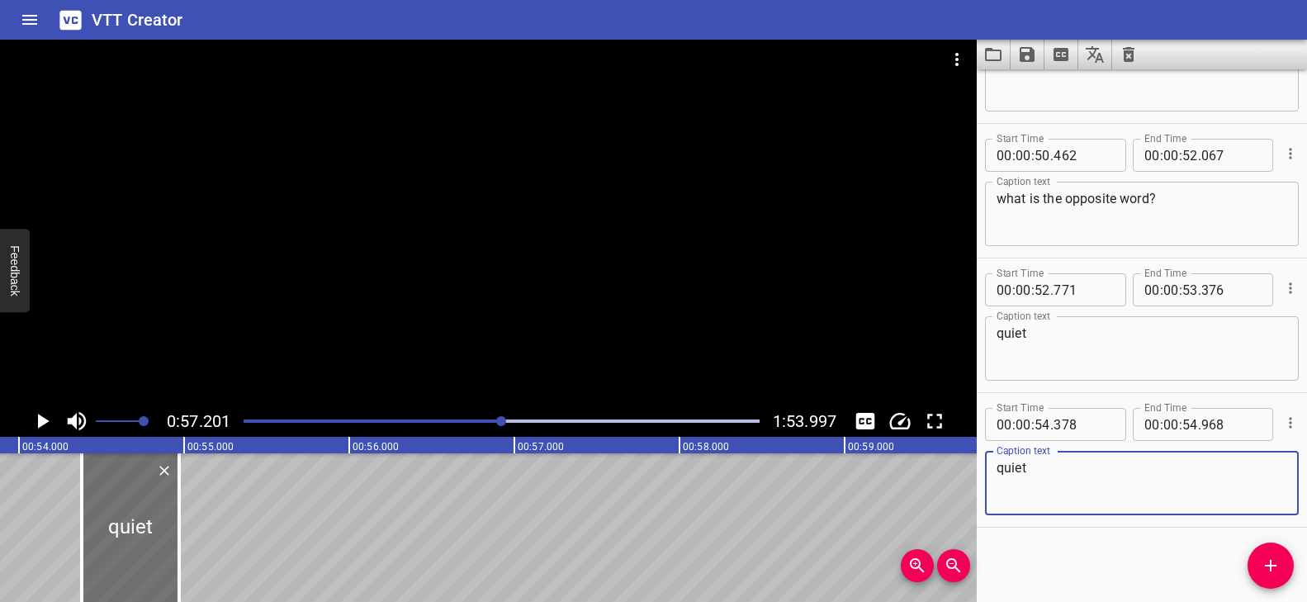
click at [1156, 494] on textarea "quiet" at bounding box center [1141, 483] width 291 height 47
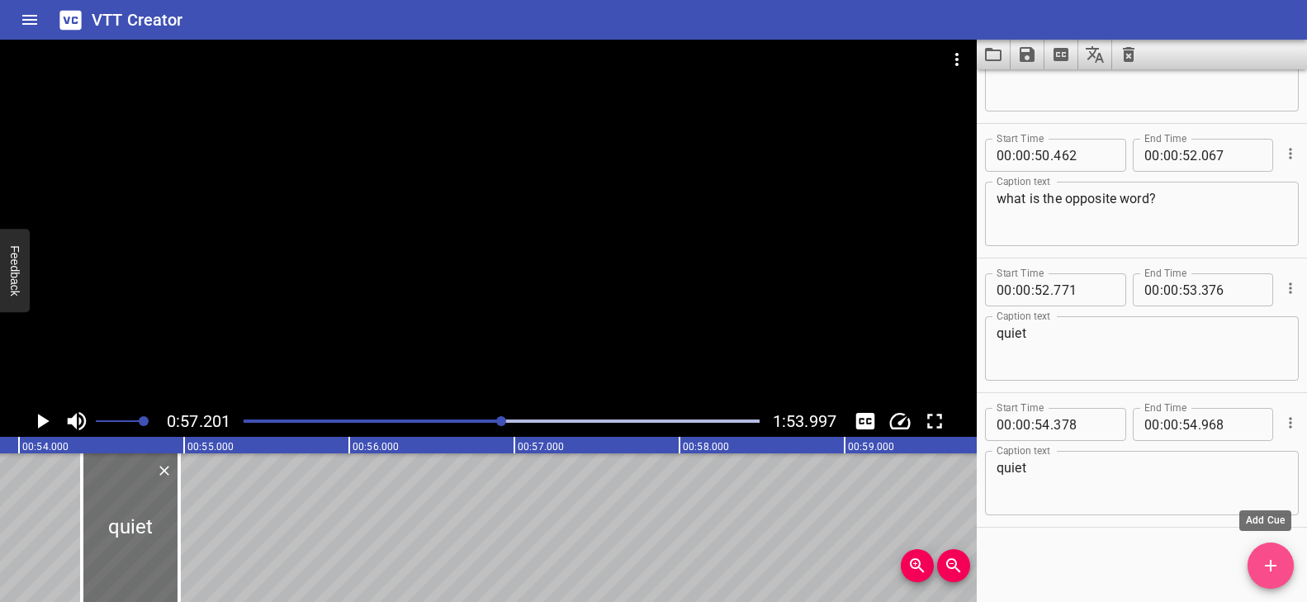
click at [1256, 559] on span "Add Cue" at bounding box center [1270, 566] width 46 height 20
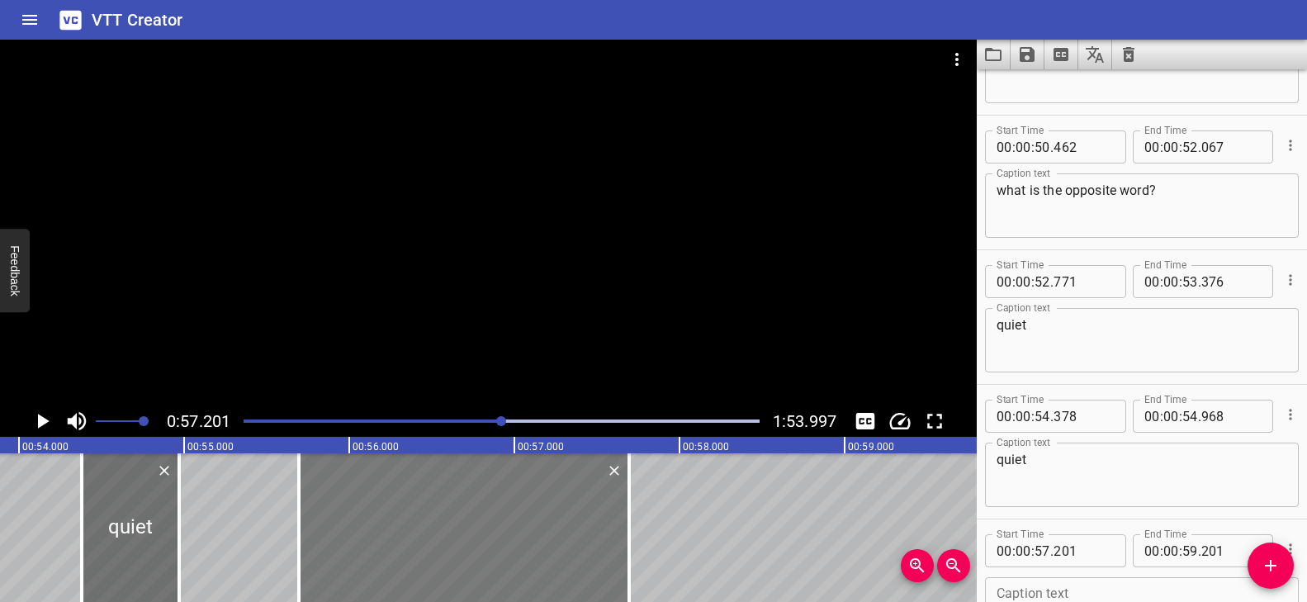
drag, startPoint x: 612, startPoint y: 523, endPoint x: 465, endPoint y: 524, distance: 146.9
click at [465, 524] on div at bounding box center [464, 527] width 330 height 149
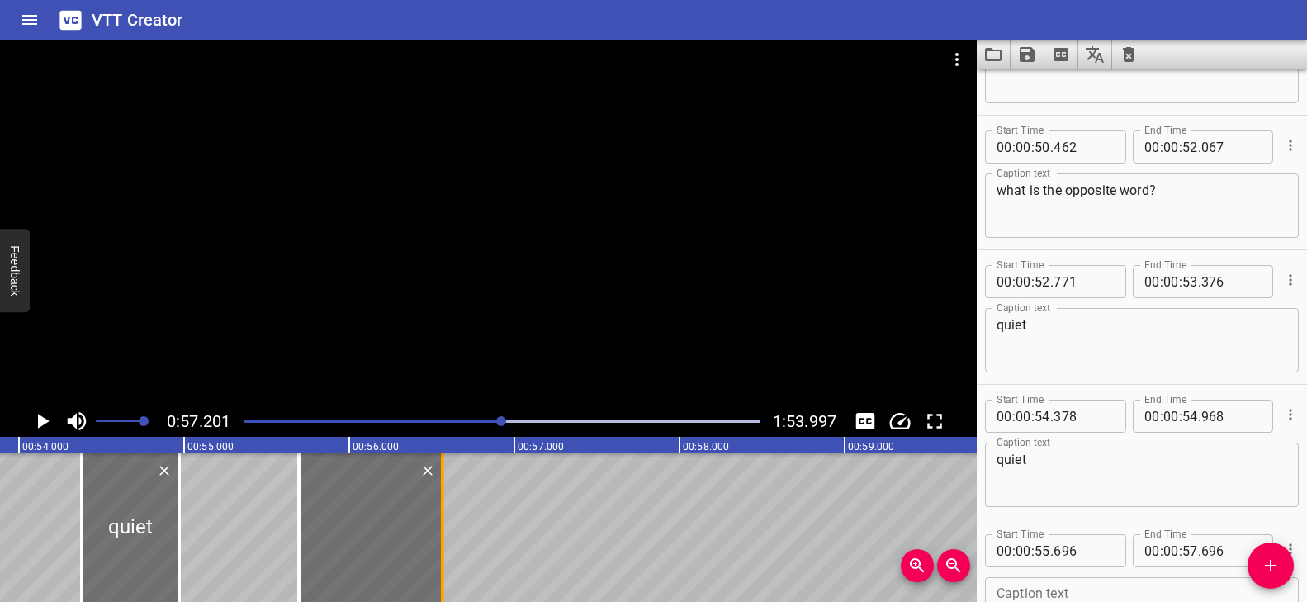
drag, startPoint x: 585, startPoint y: 526, endPoint x: 442, endPoint y: 519, distance: 143.8
click at [442, 519] on div at bounding box center [442, 527] width 3 height 149
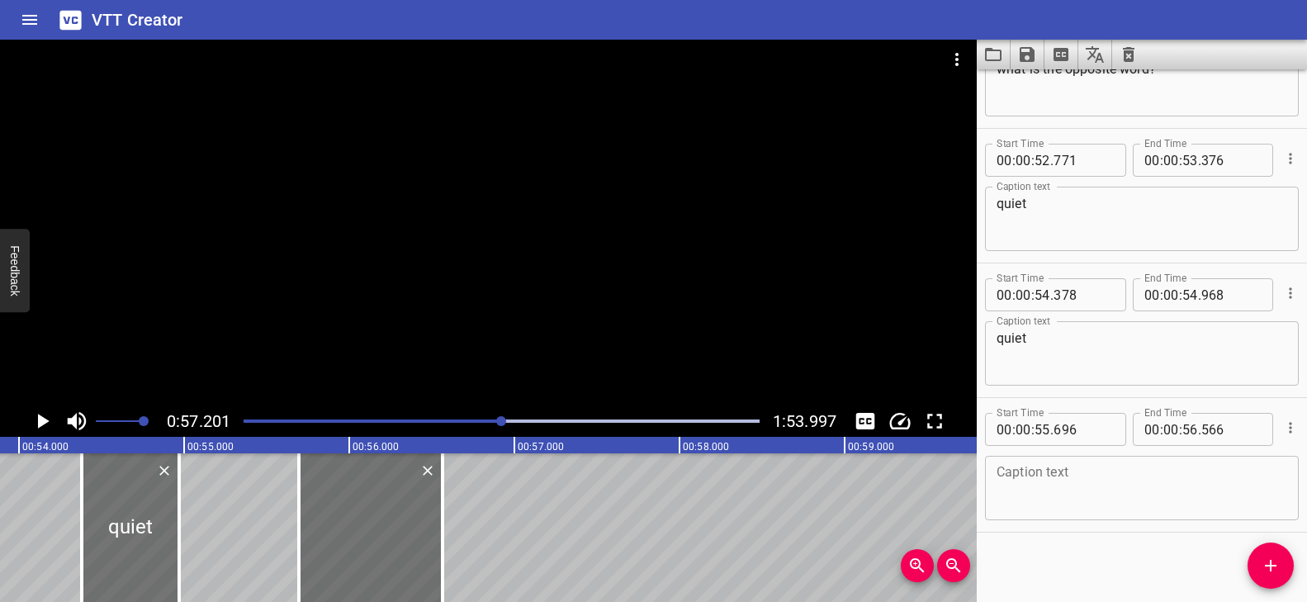
scroll to position [3043, 0]
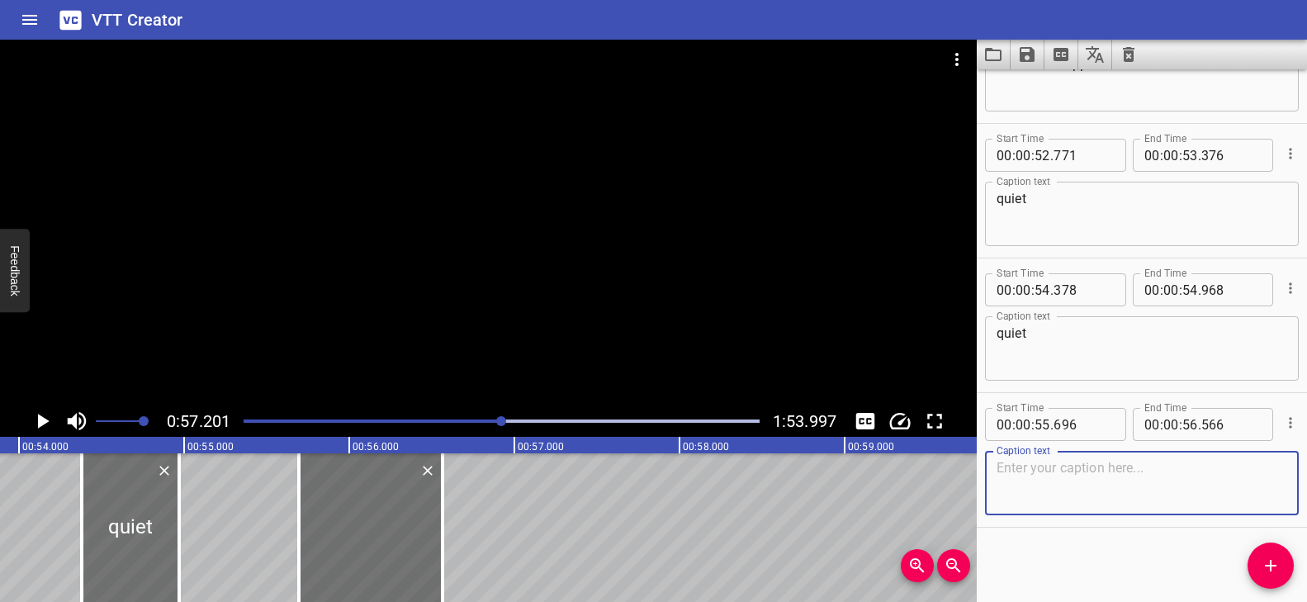
click at [1061, 466] on textarea at bounding box center [1141, 483] width 291 height 47
paste textarea "Shhh"
click at [1015, 470] on textarea "Shhh" at bounding box center [1141, 483] width 291 height 47
paste textarea "... Baby Cat is reading in the library"
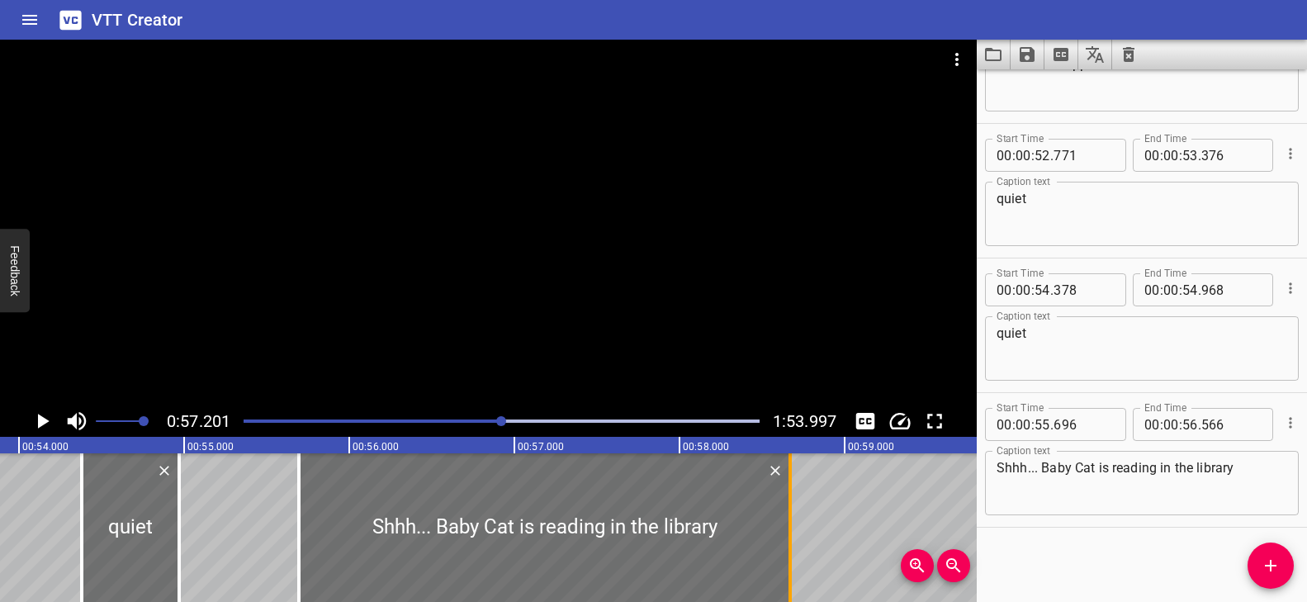
drag, startPoint x: 441, startPoint y: 526, endPoint x: 788, endPoint y: 527, distance: 347.5
click at [788, 527] on div at bounding box center [789, 527] width 3 height 149
click at [470, 419] on div "Play progress" at bounding box center [245, 420] width 516 height 3
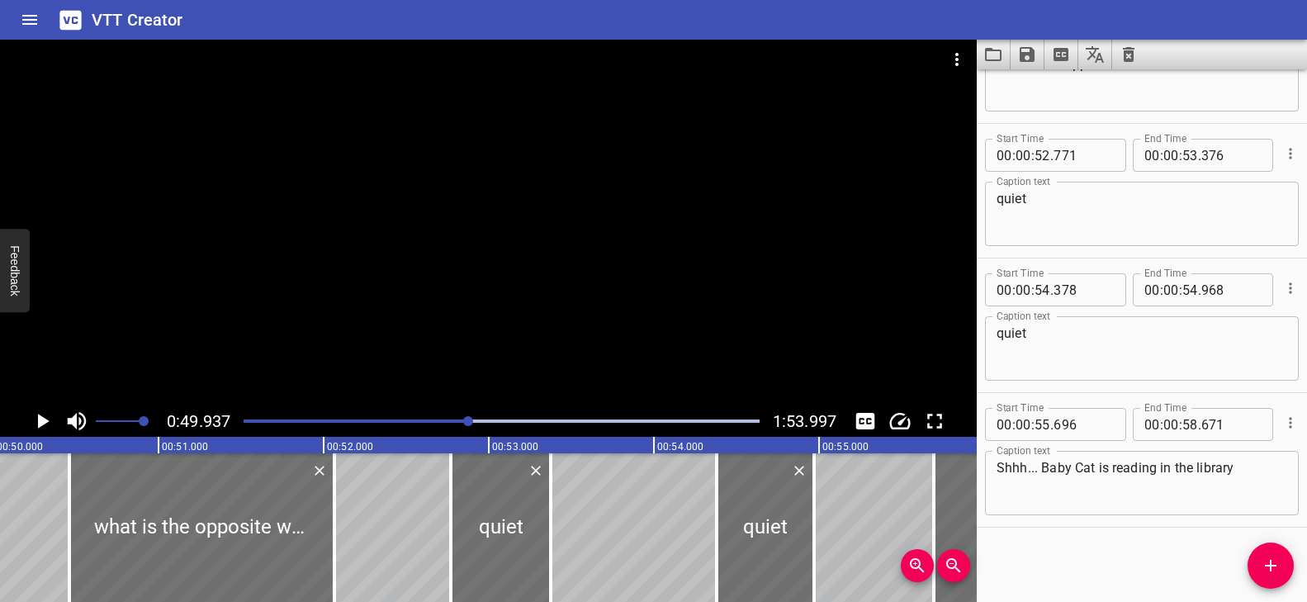
click at [484, 286] on div at bounding box center [488, 223] width 976 height 366
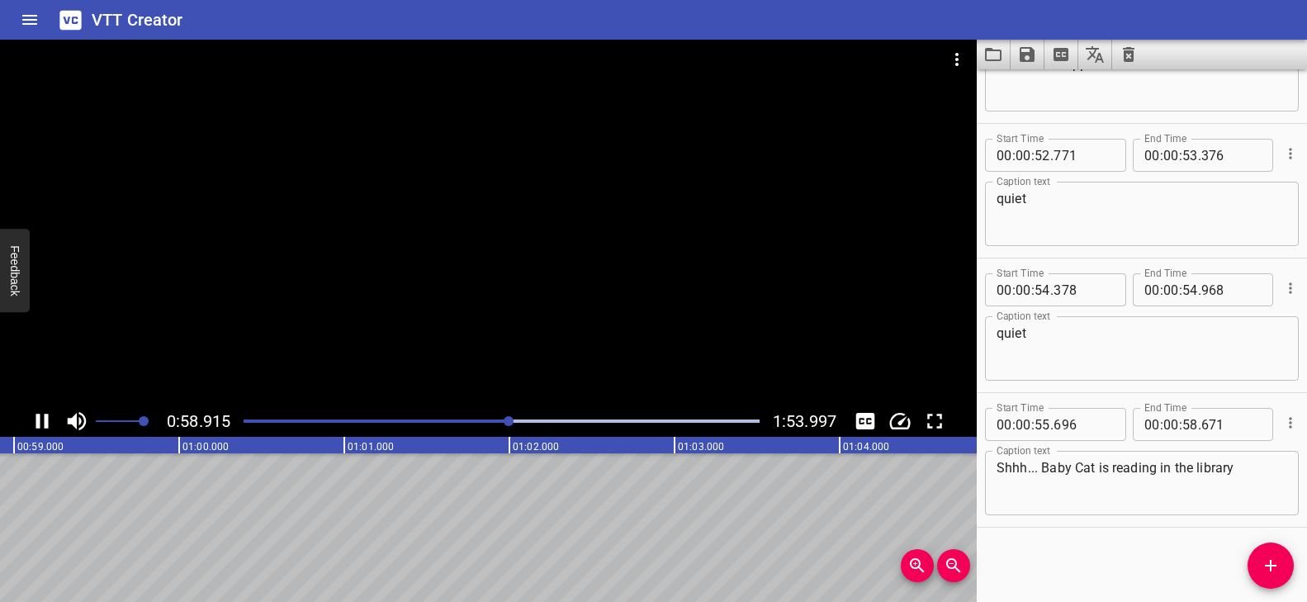
click at [439, 344] on div at bounding box center [488, 223] width 976 height 366
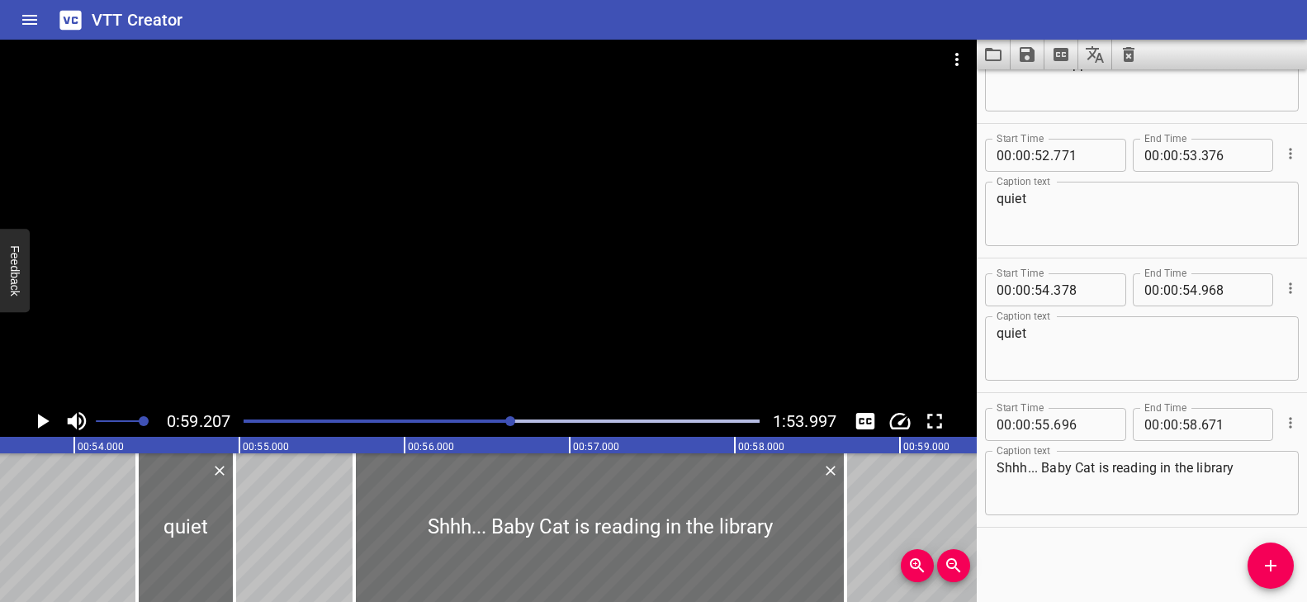
scroll to position [0, 8823]
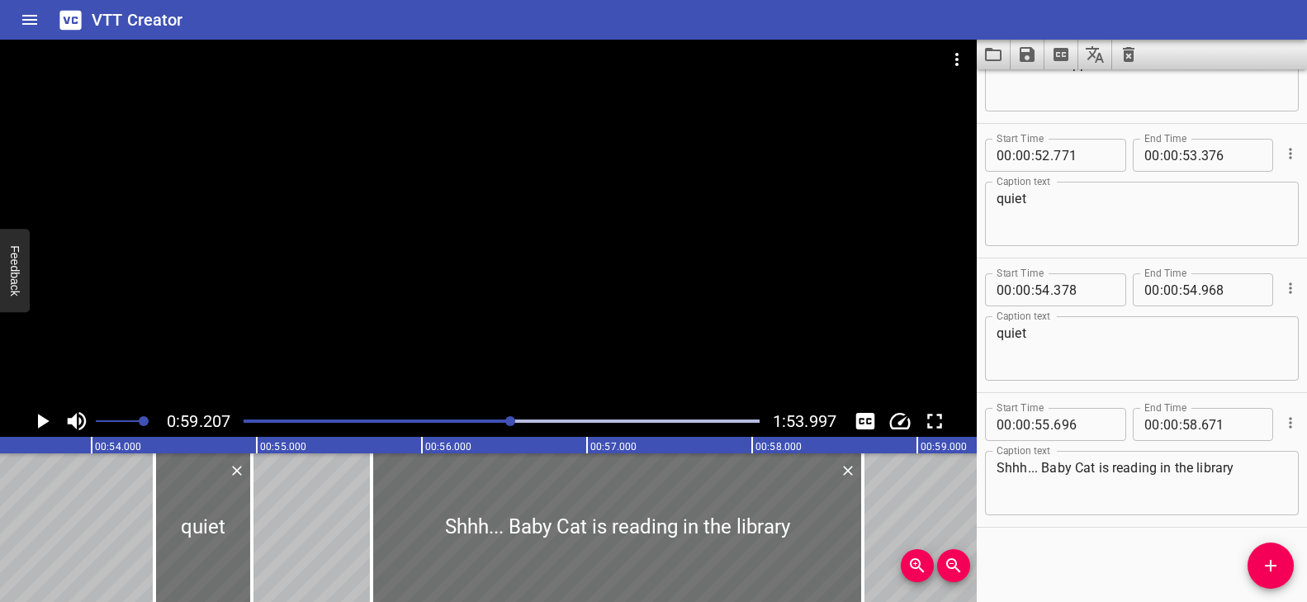
click at [1235, 468] on textarea "Shhh... Baby Cat is reading in the library" at bounding box center [1141, 483] width 291 height 47
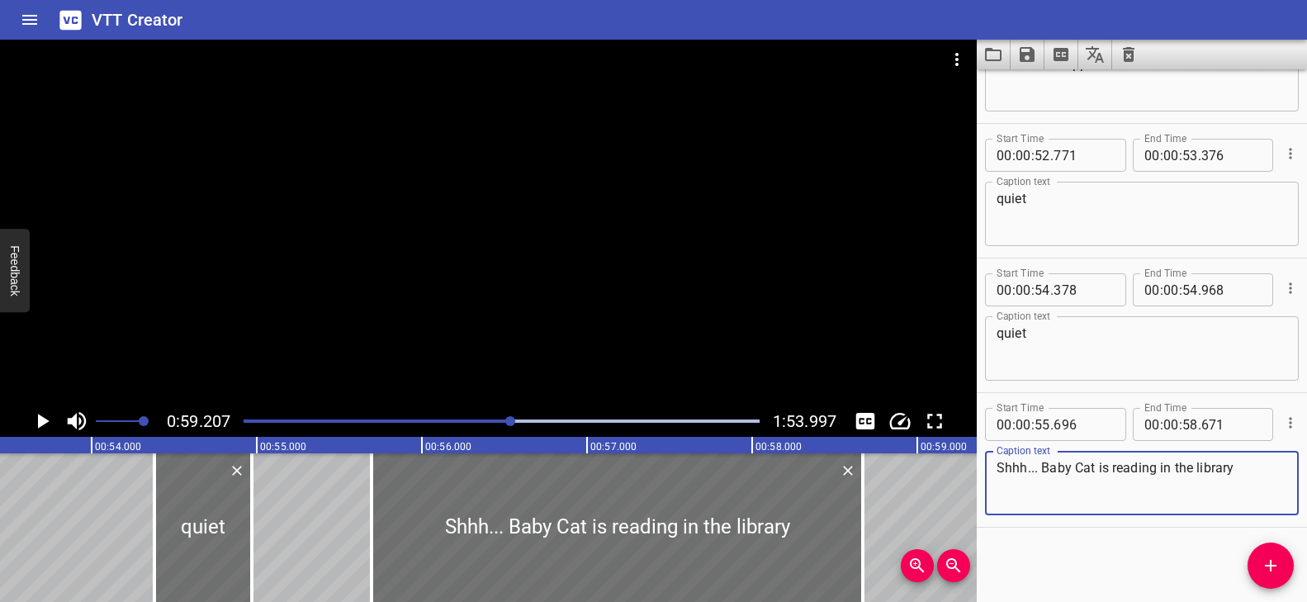
click at [1173, 489] on textarea "Shhh... Baby Cat is reading in the library" at bounding box center [1141, 483] width 291 height 47
drag, startPoint x: 1231, startPoint y: 469, endPoint x: 1161, endPoint y: 470, distance: 69.3
click at [1161, 470] on textarea "Shhh... Baby Cat is reading in the library" at bounding box center [1141, 483] width 291 height 47
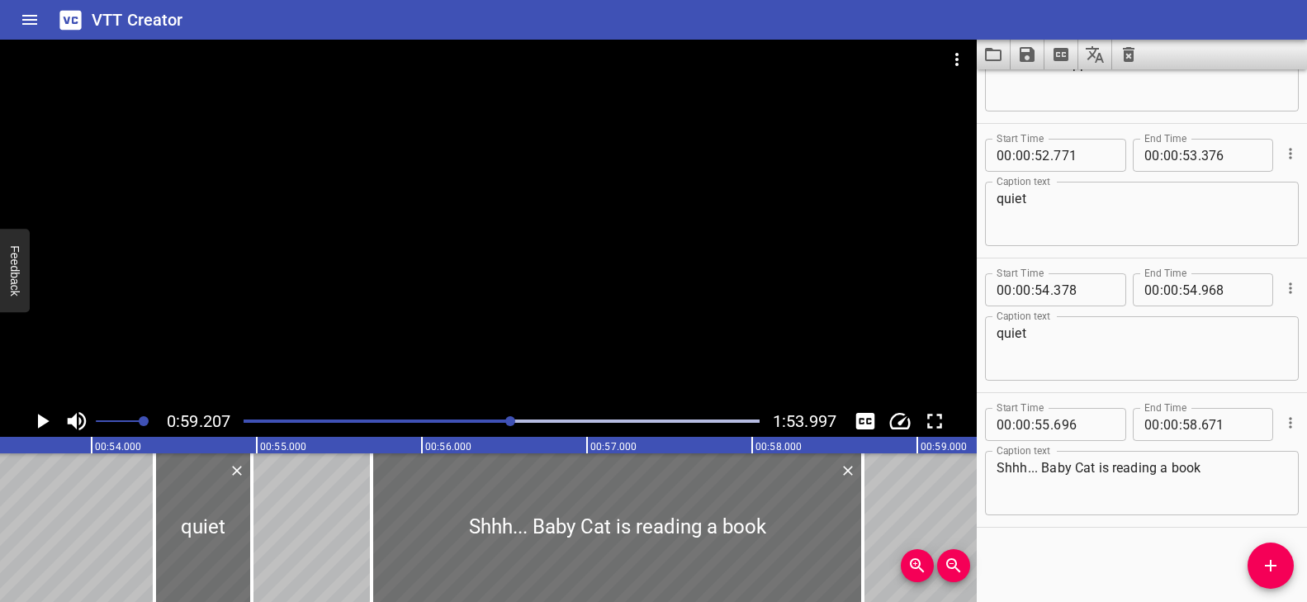
click at [660, 353] on div at bounding box center [488, 223] width 976 height 366
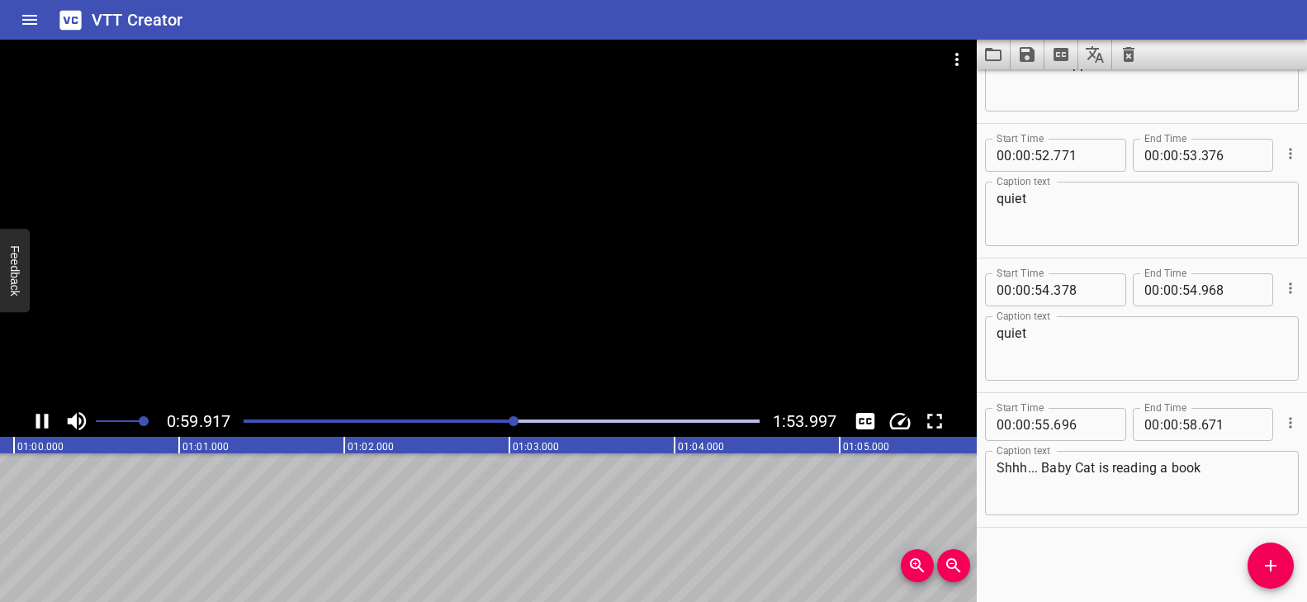
click at [502, 406] on div "0:59.917 1:53.997" at bounding box center [488, 420] width 976 height 31
click at [495, 419] on div "Play progress" at bounding box center [260, 420] width 516 height 3
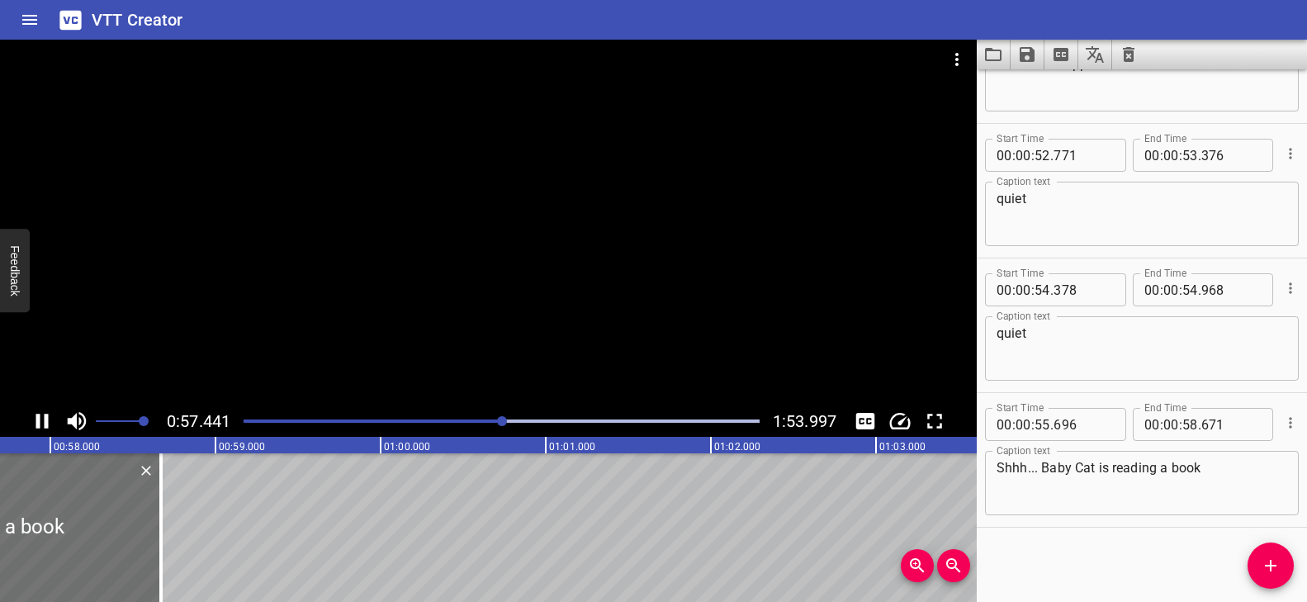
click at [561, 297] on div at bounding box center [488, 223] width 976 height 366
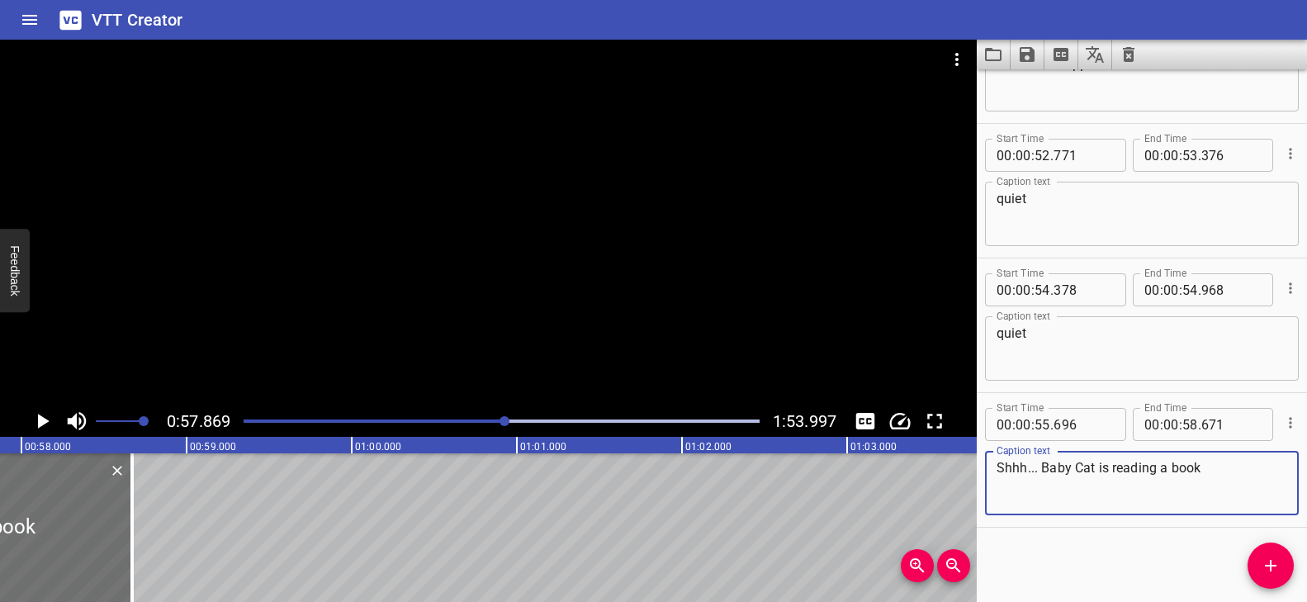
drag, startPoint x: 1203, startPoint y: 468, endPoint x: 1042, endPoint y: 470, distance: 161.0
click at [1042, 470] on textarea "Shhh... Baby Cat is reading a book" at bounding box center [1141, 483] width 291 height 47
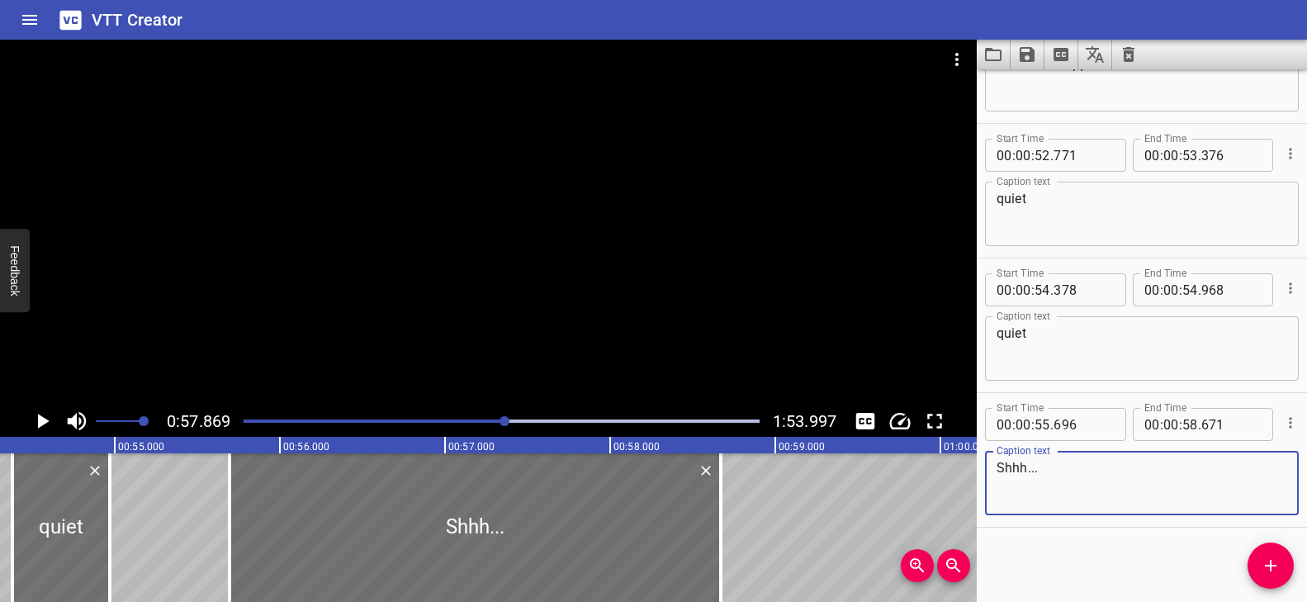
scroll to position [0, 8981]
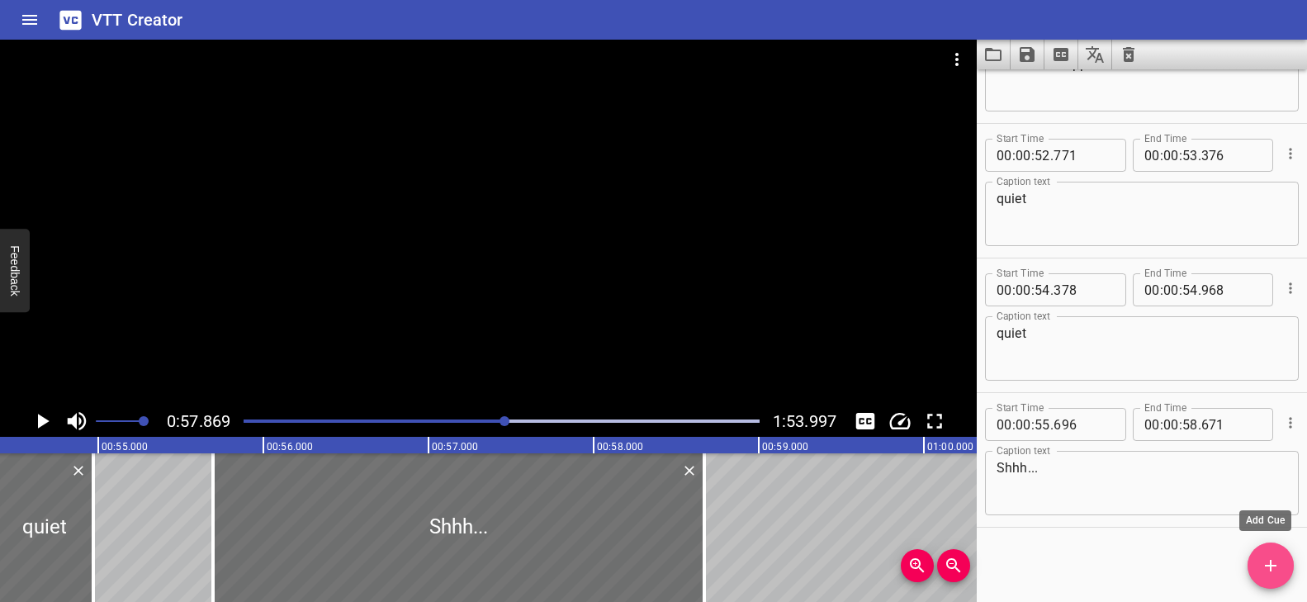
click at [1268, 569] on icon "Add Cue" at bounding box center [1270, 566] width 20 height 20
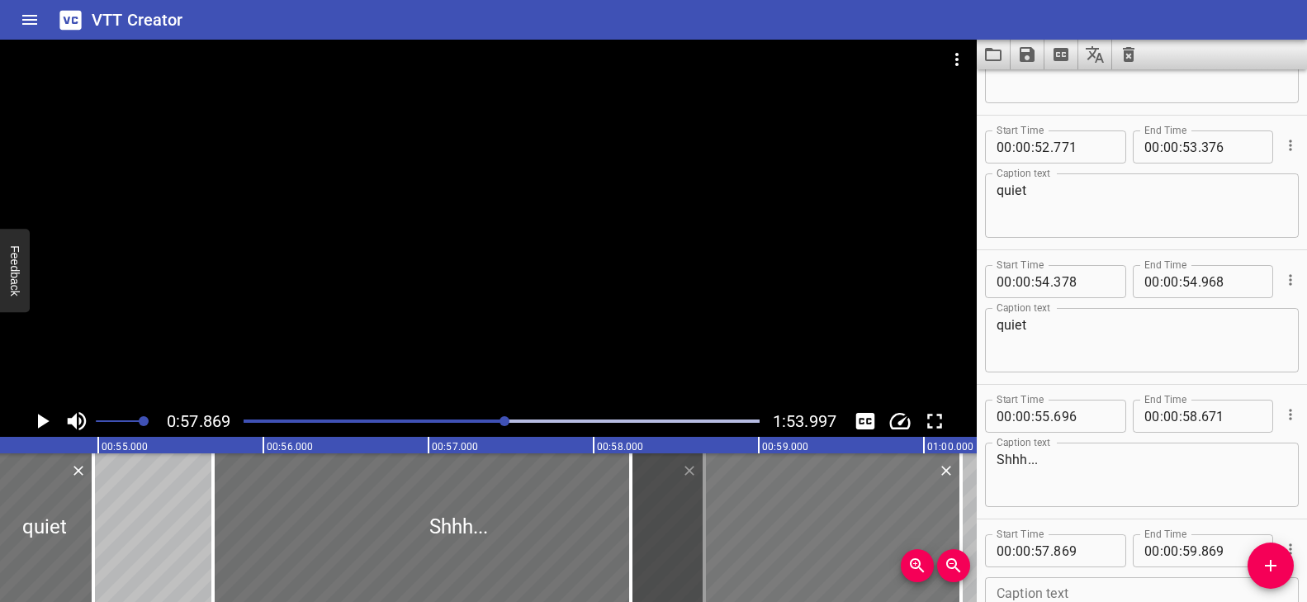
drag, startPoint x: 742, startPoint y: 552, endPoint x: 801, endPoint y: 573, distance: 62.1
click at [801, 573] on div at bounding box center [796, 527] width 330 height 149
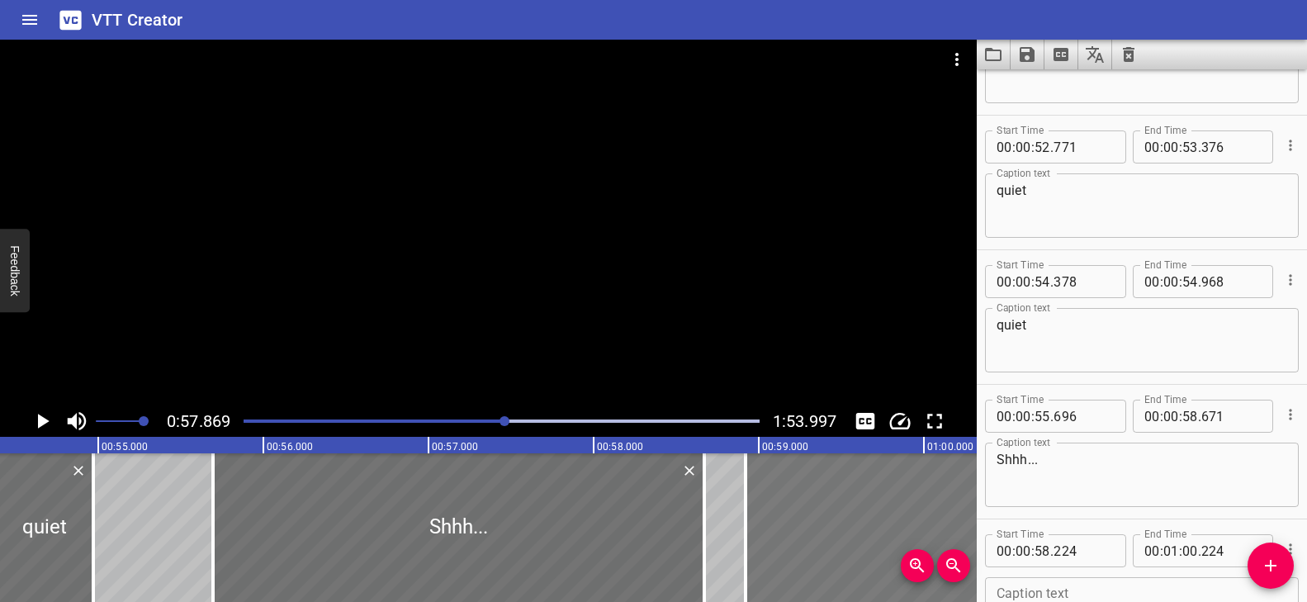
drag, startPoint x: 789, startPoint y: 522, endPoint x: 910, endPoint y: 533, distance: 121.9
click at [910, 533] on div at bounding box center [910, 527] width 330 height 149
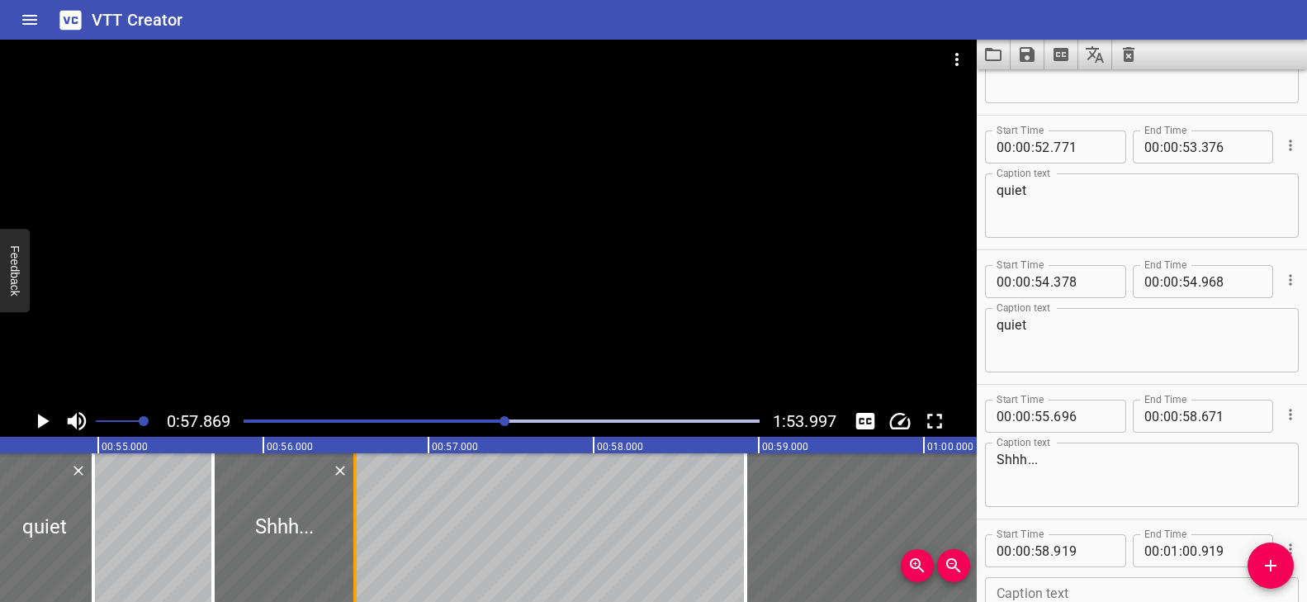
drag, startPoint x: 704, startPoint y: 517, endPoint x: 357, endPoint y: 534, distance: 347.9
click at [357, 534] on div at bounding box center [354, 527] width 3 height 149
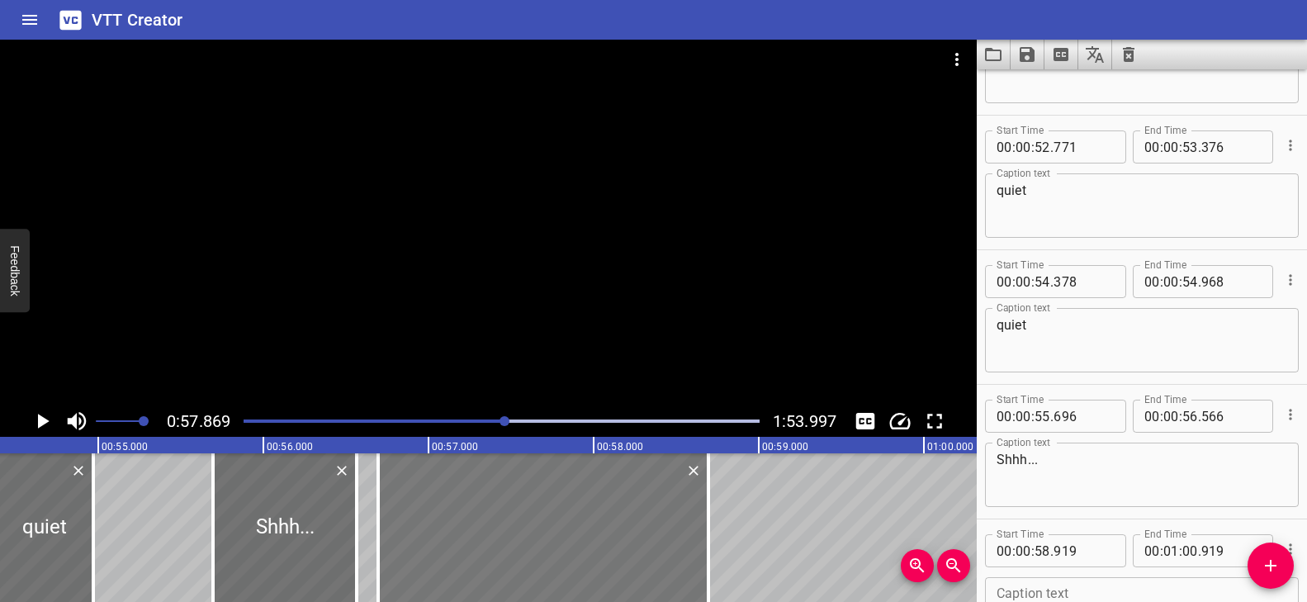
drag, startPoint x: 875, startPoint y: 514, endPoint x: 508, endPoint y: 531, distance: 366.9
click at [508, 531] on div at bounding box center [543, 527] width 330 height 149
click at [475, 421] on div "Play progress" at bounding box center [248, 420] width 516 height 3
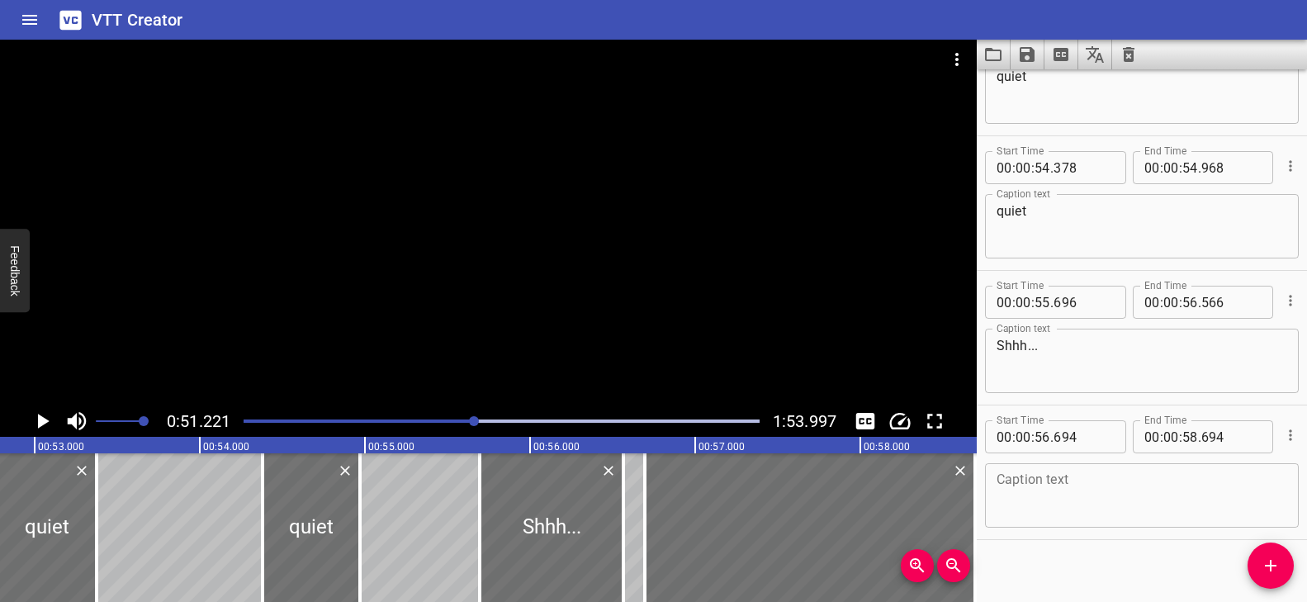
scroll to position [3178, 0]
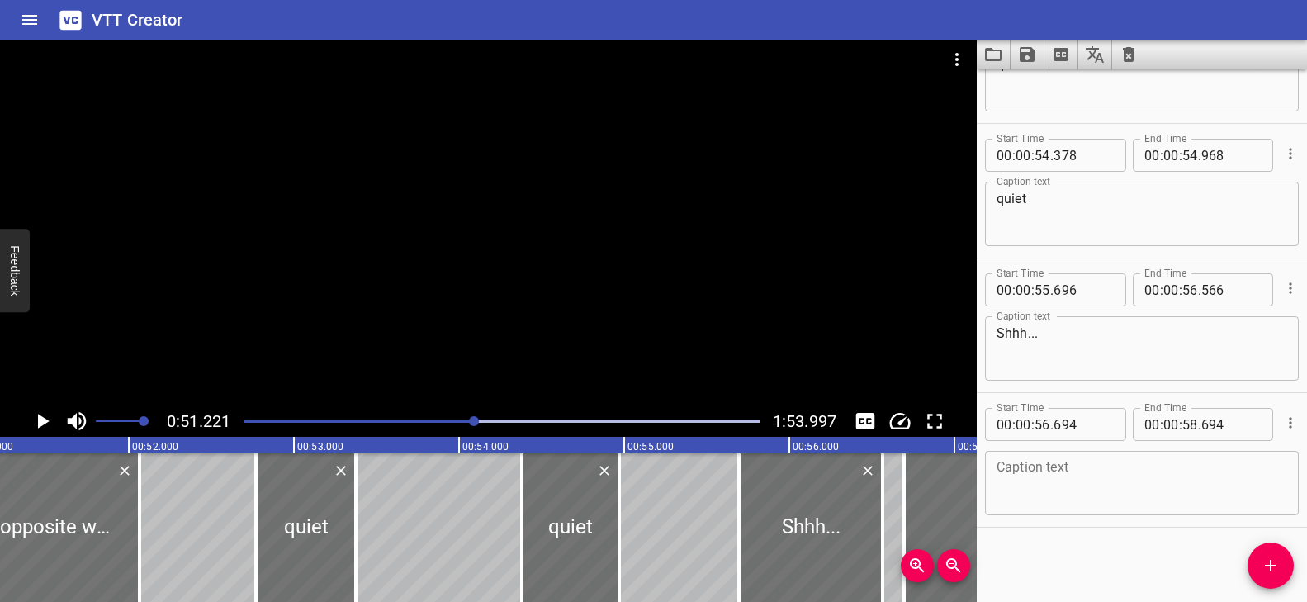
click at [551, 315] on div at bounding box center [488, 223] width 976 height 366
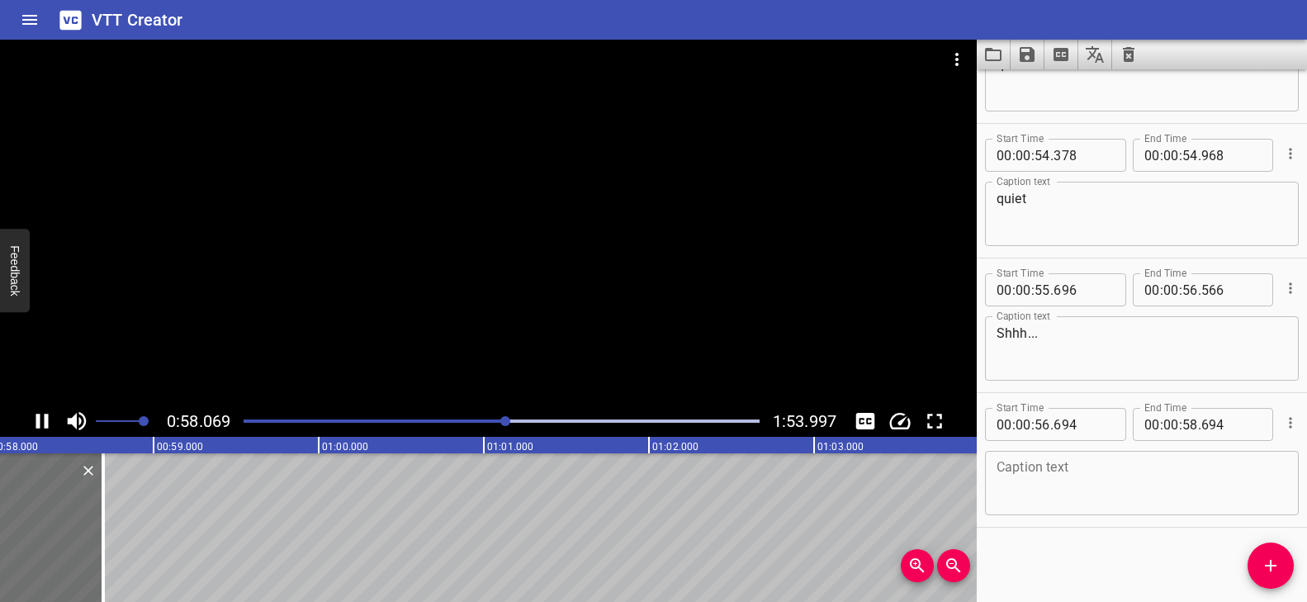
scroll to position [0, 9623]
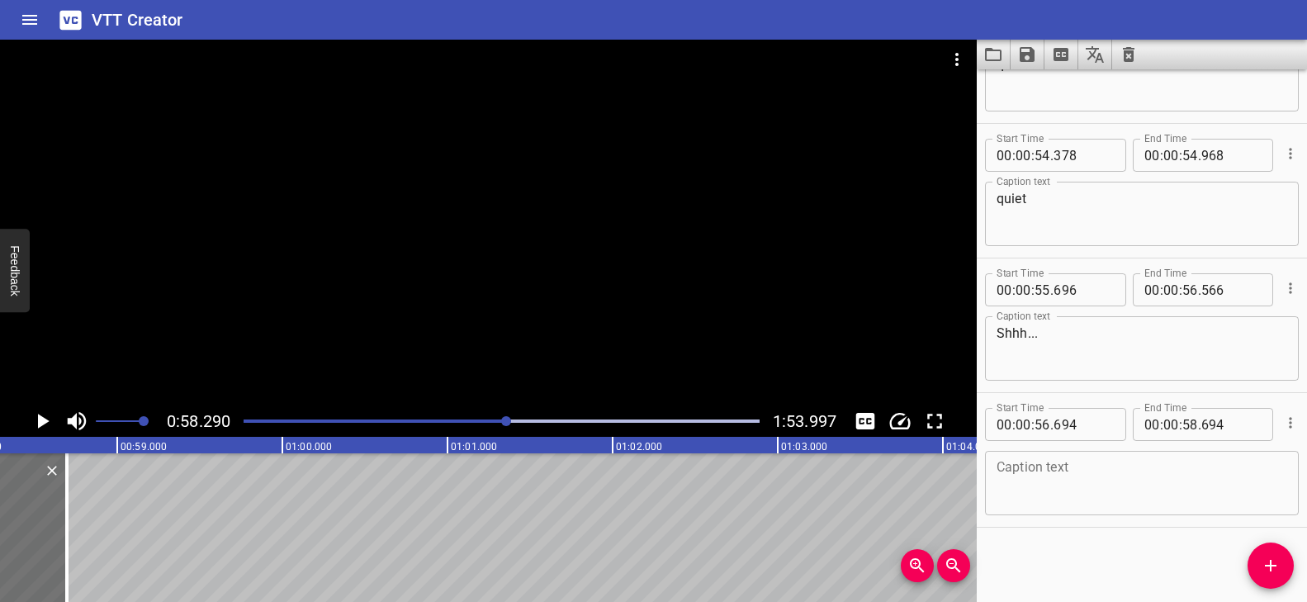
click at [1113, 460] on textarea at bounding box center [1141, 483] width 291 height 47
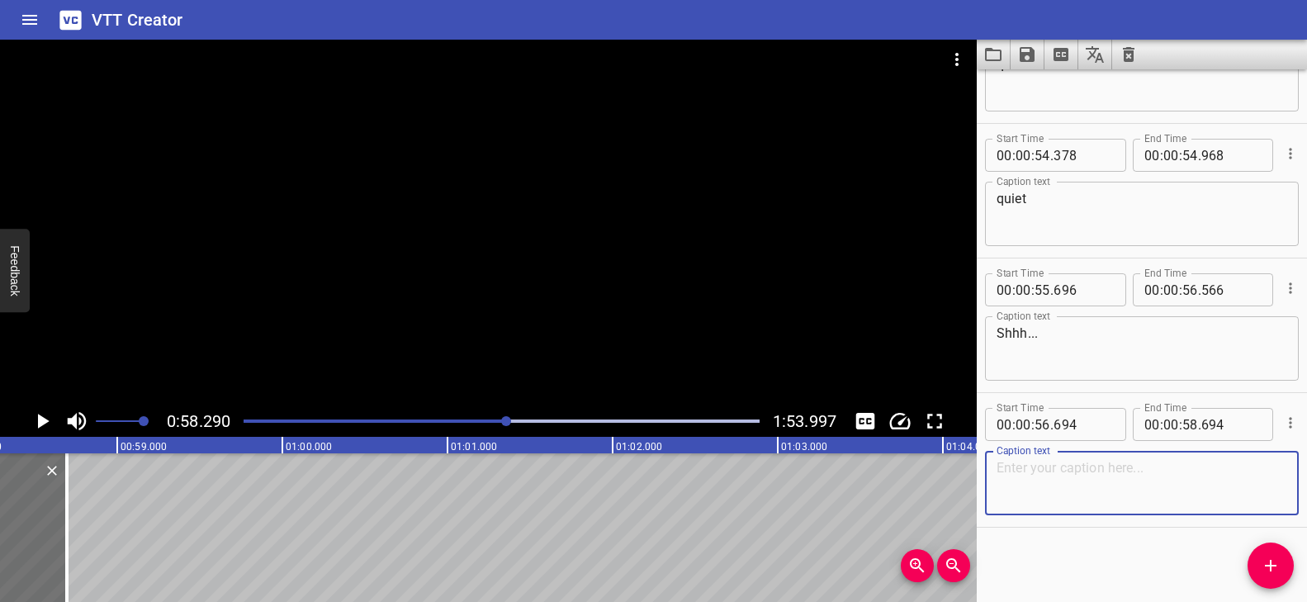
paste textarea "Baby Cat is reading a book"
click at [475, 420] on div "Play progress" at bounding box center [250, 420] width 516 height 3
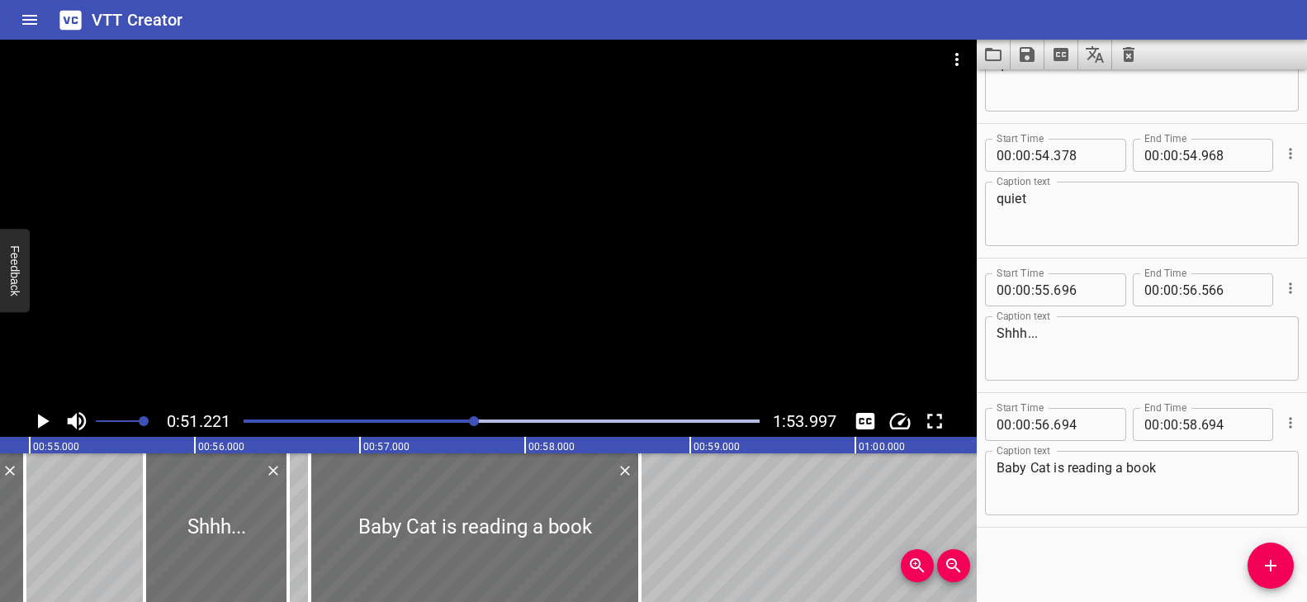
click at [565, 362] on div at bounding box center [488, 223] width 976 height 366
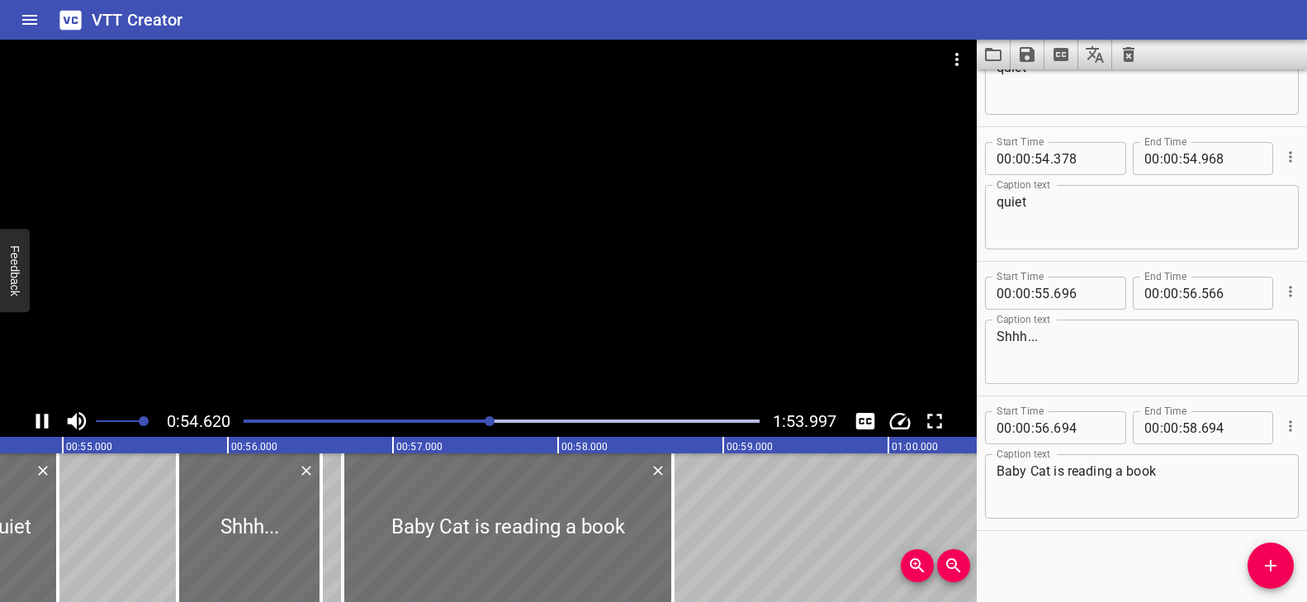
scroll to position [3178, 0]
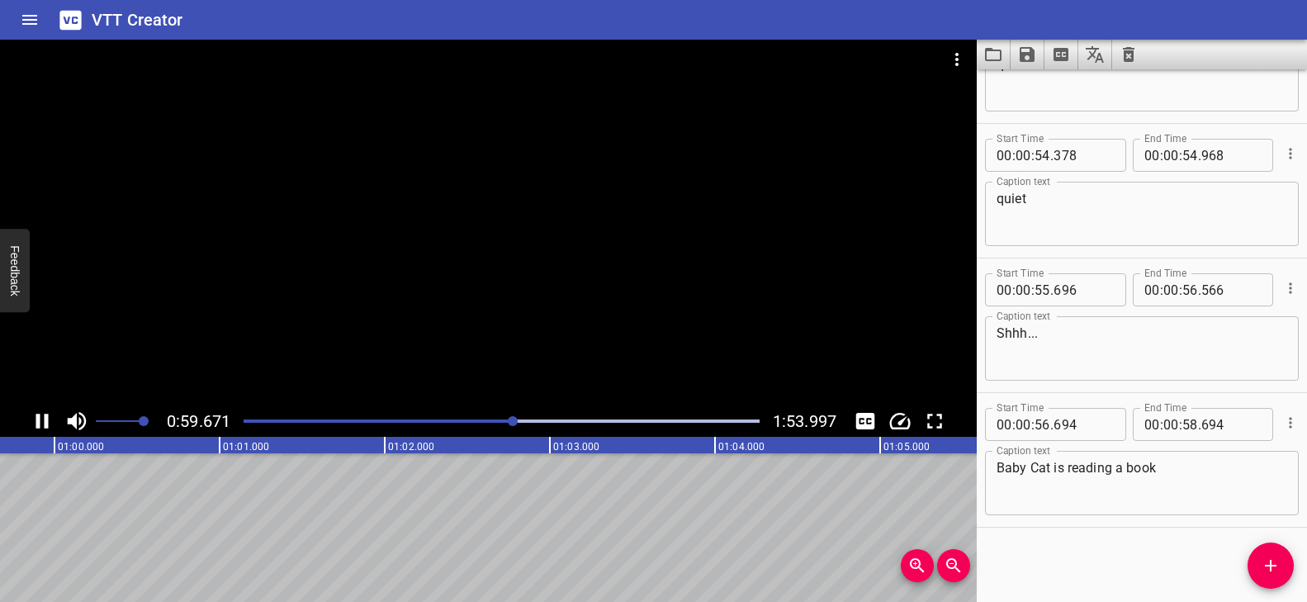
click at [563, 362] on div at bounding box center [488, 223] width 976 height 366
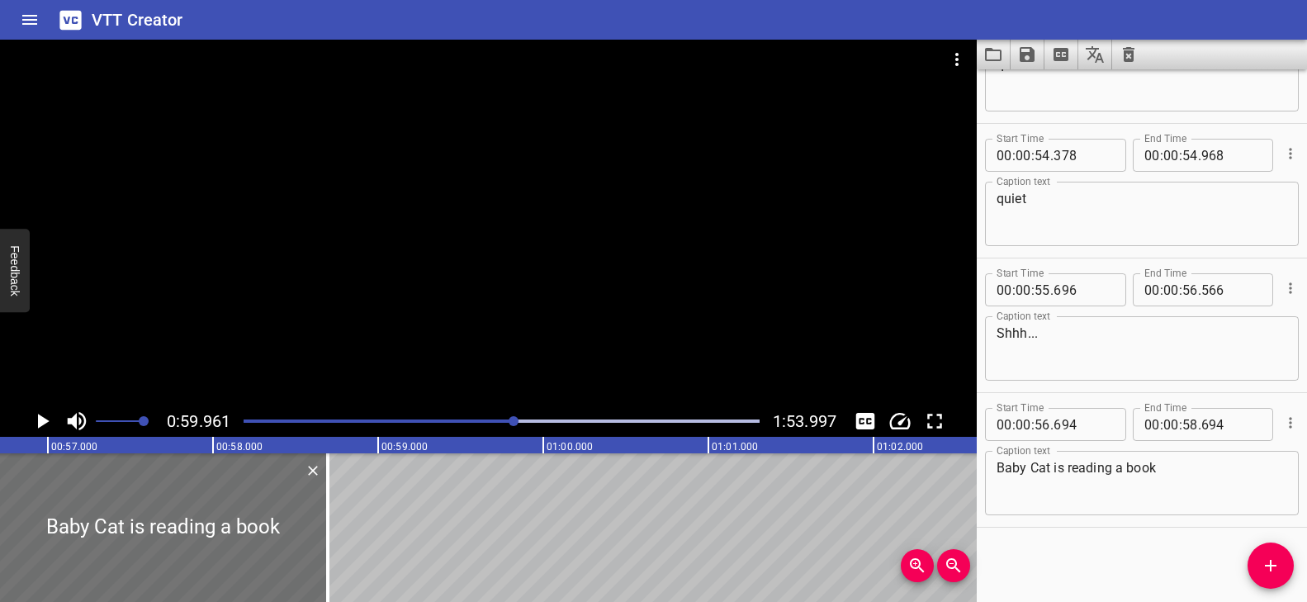
scroll to position [0, 9379]
click at [1206, 463] on textarea "Baby Cat is reading a book" at bounding box center [1141, 483] width 291 height 47
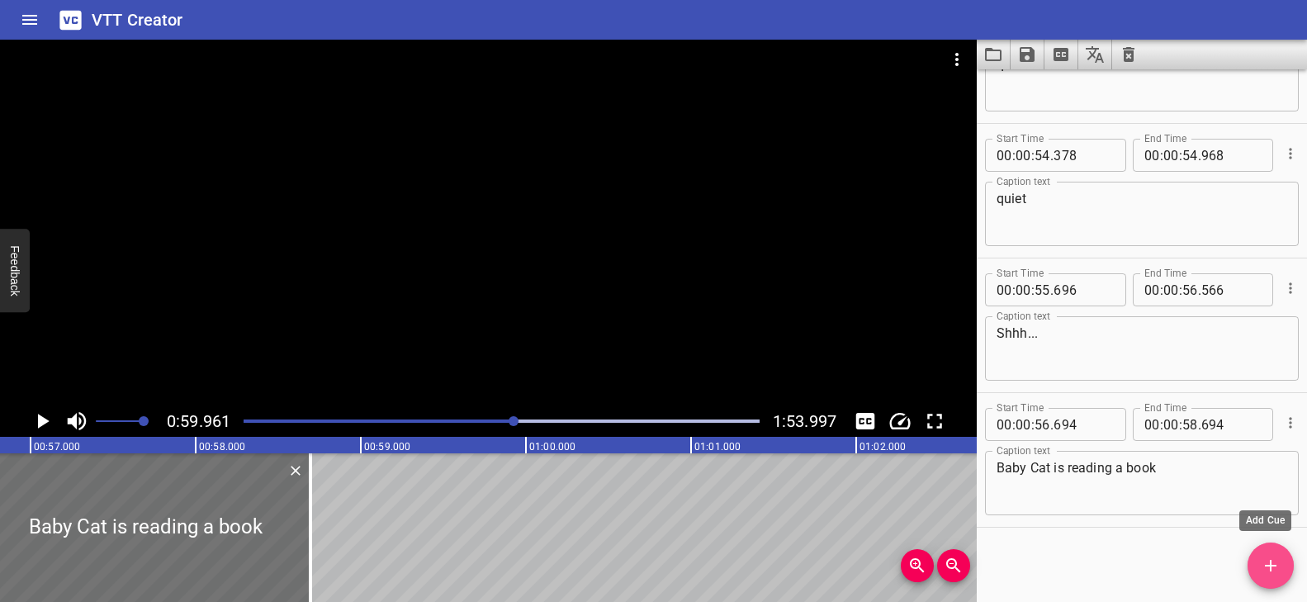
click at [1269, 572] on icon "Add Cue" at bounding box center [1270, 566] width 20 height 20
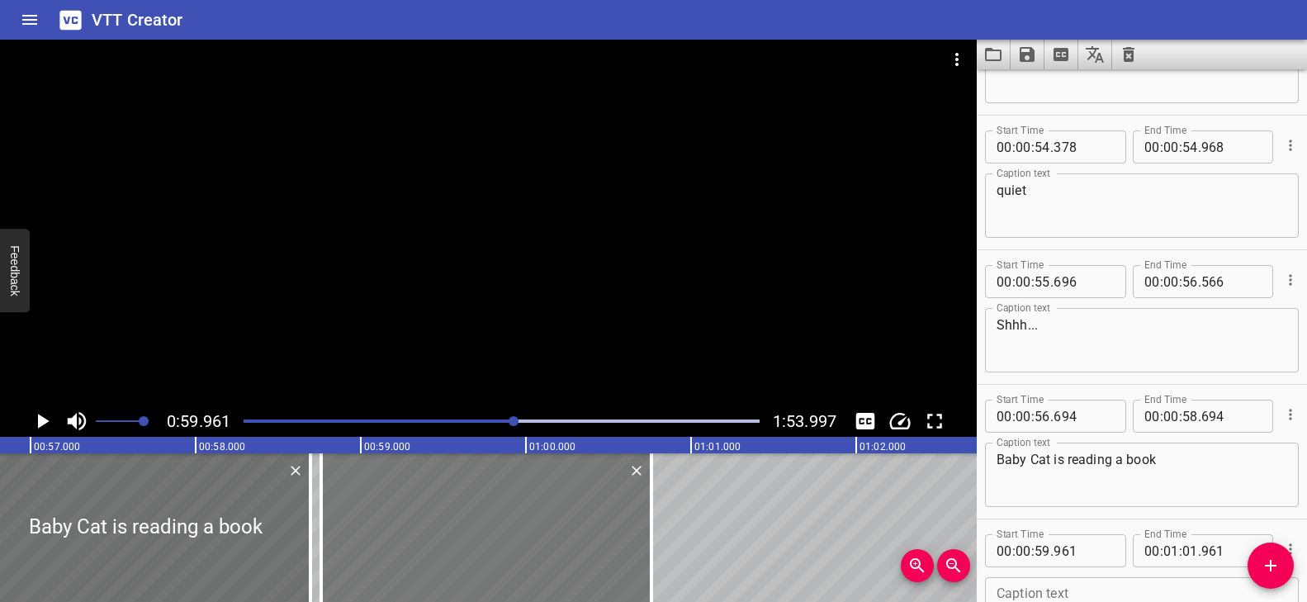
drag, startPoint x: 823, startPoint y: 546, endPoint x: 625, endPoint y: 549, distance: 198.1
click at [625, 549] on div at bounding box center [486, 527] width 330 height 149
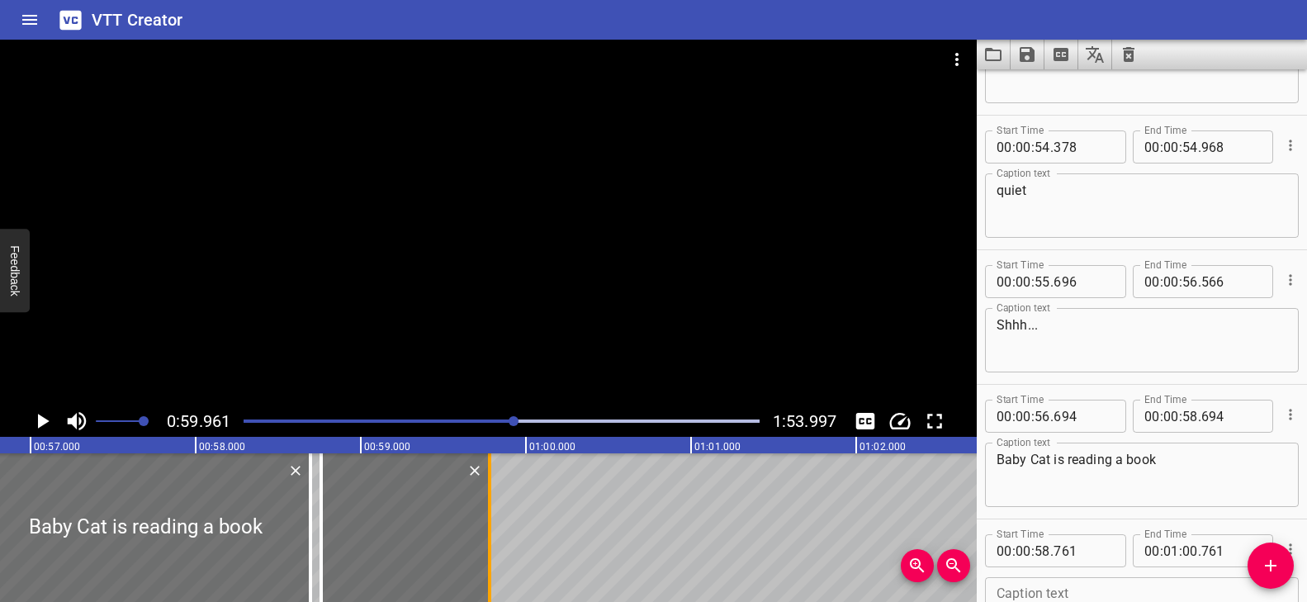
drag, startPoint x: 654, startPoint y: 512, endPoint x: 492, endPoint y: 518, distance: 161.9
click at [492, 518] on div at bounding box center [489, 527] width 17 height 149
click at [410, 530] on div at bounding box center [408, 527] width 168 height 149
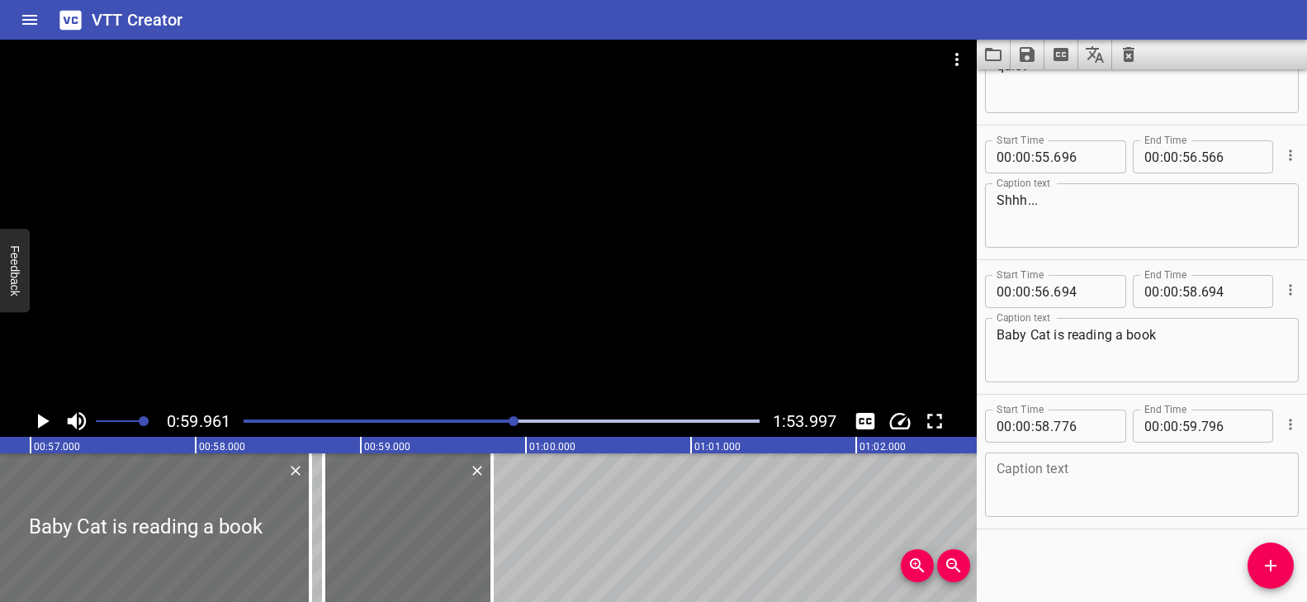
scroll to position [3312, 0]
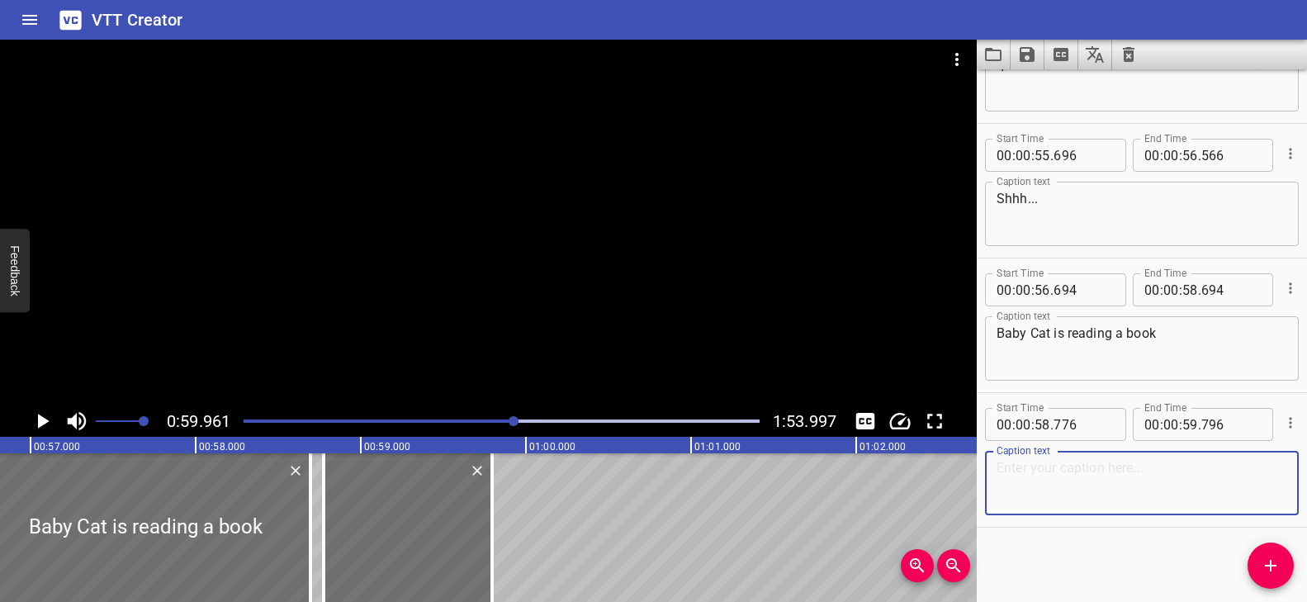
click at [1091, 481] on textarea at bounding box center [1141, 483] width 291 height 47
click at [503, 419] on div "Play progress" at bounding box center [257, 420] width 516 height 3
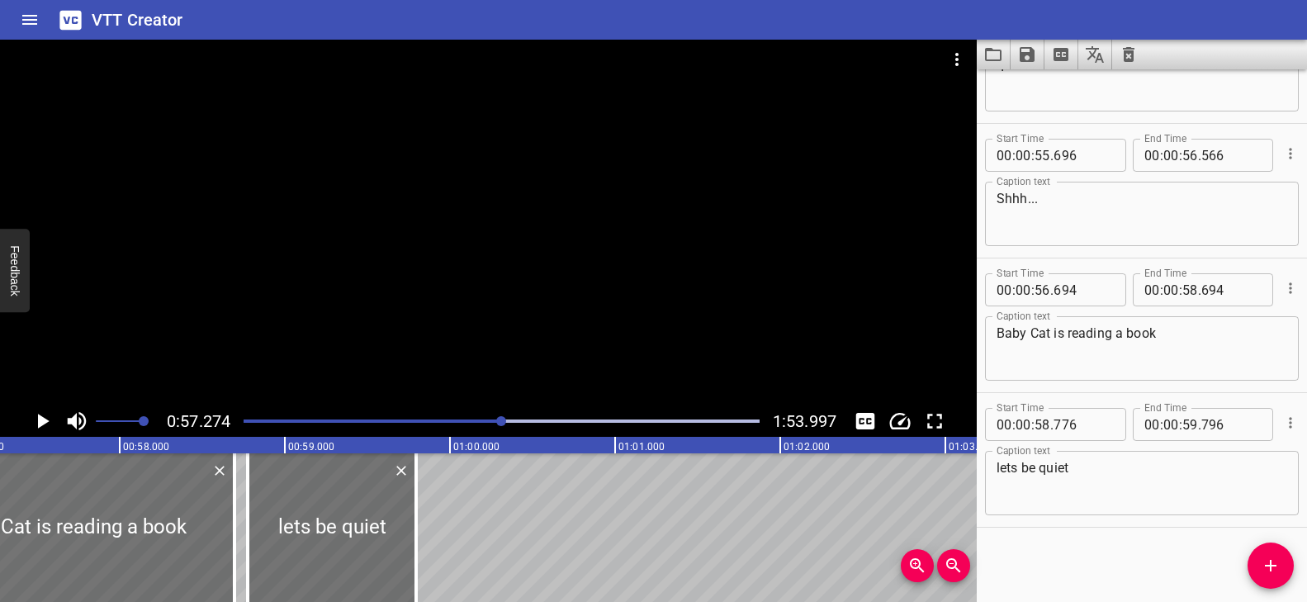
click at [543, 350] on div at bounding box center [488, 223] width 976 height 366
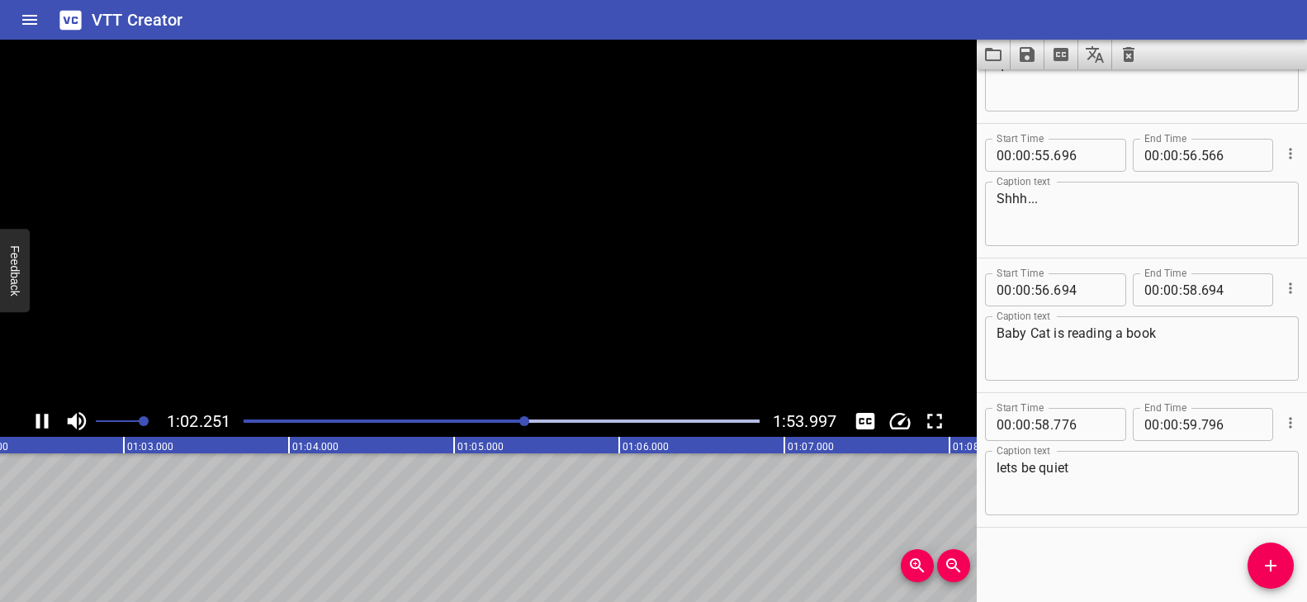
scroll to position [0, 10318]
click at [513, 418] on div at bounding box center [502, 420] width 536 height 23
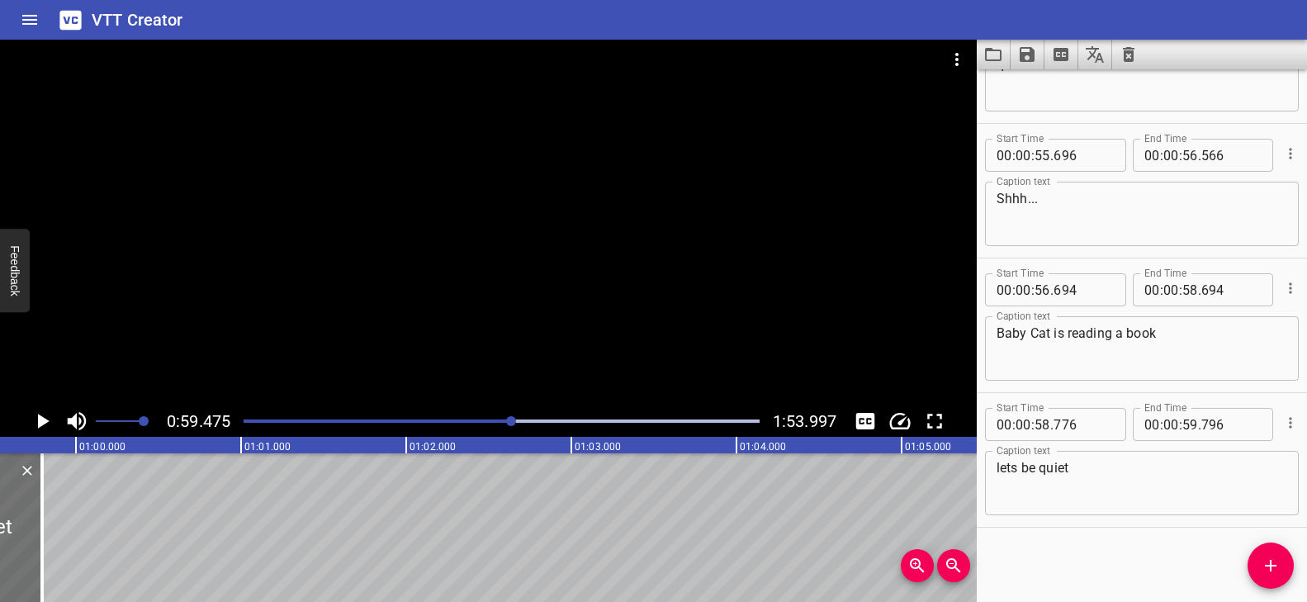
scroll to position [0, 9818]
click at [653, 378] on div at bounding box center [488, 223] width 976 height 366
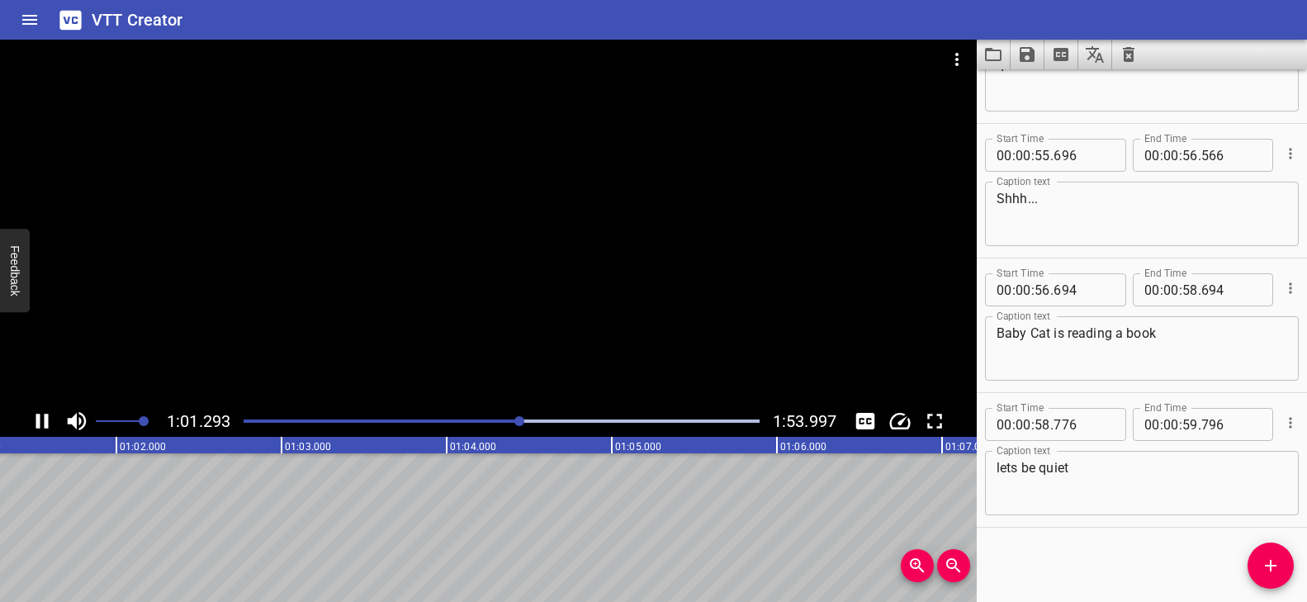
click at [506, 417] on div at bounding box center [502, 420] width 536 height 23
click at [1269, 551] on button "Add Cue" at bounding box center [1270, 565] width 46 height 46
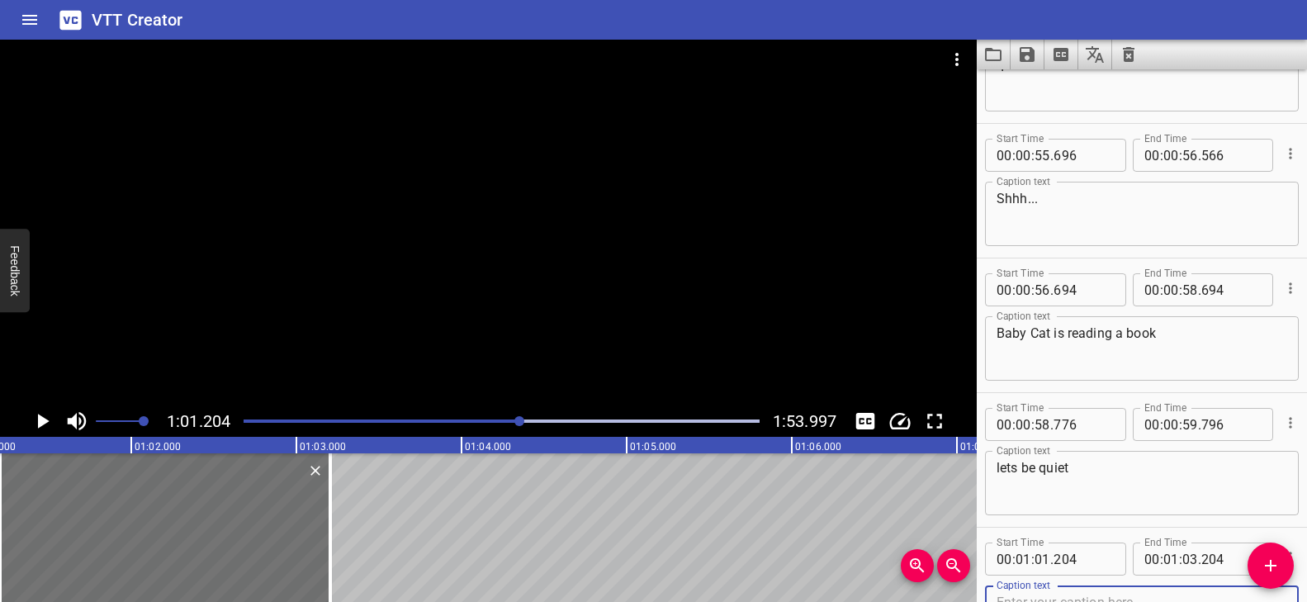
scroll to position [3321, 0]
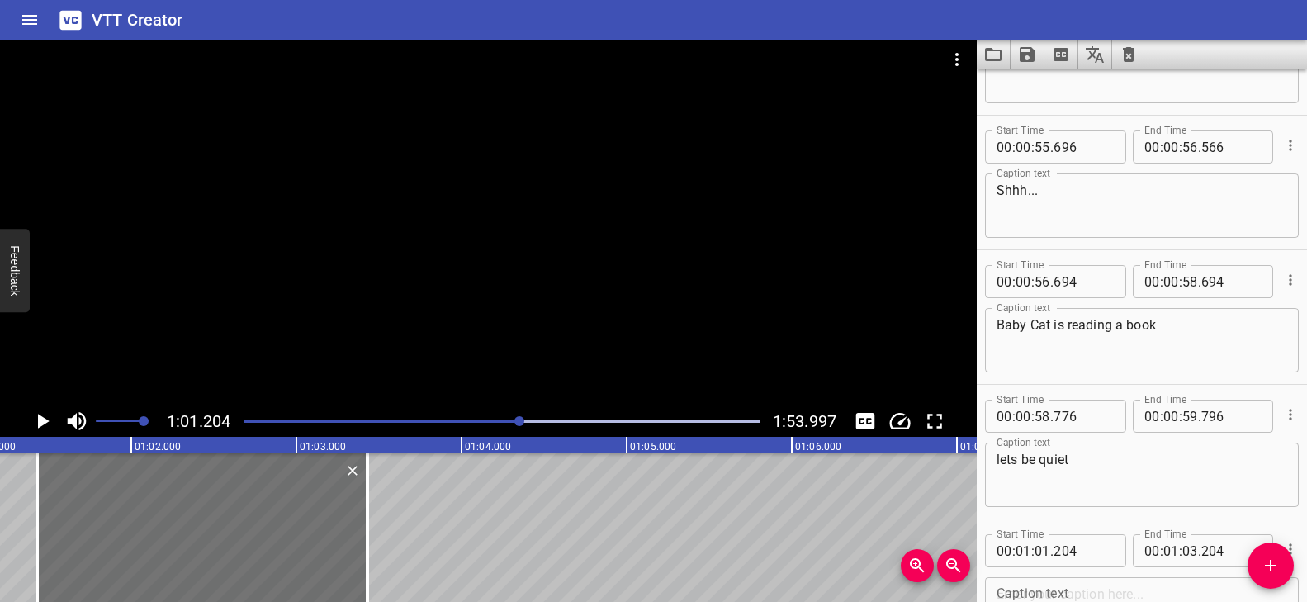
drag, startPoint x: 297, startPoint y: 520, endPoint x: 453, endPoint y: 551, distance: 159.0
click at [333, 528] on div at bounding box center [202, 527] width 330 height 149
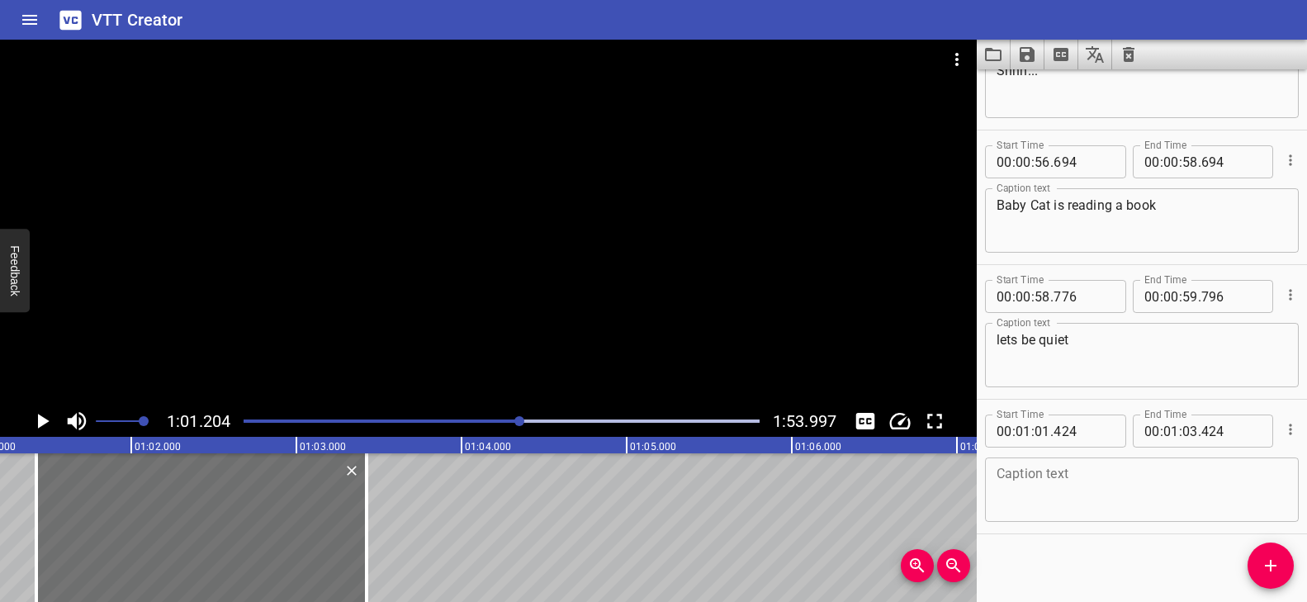
scroll to position [3447, 0]
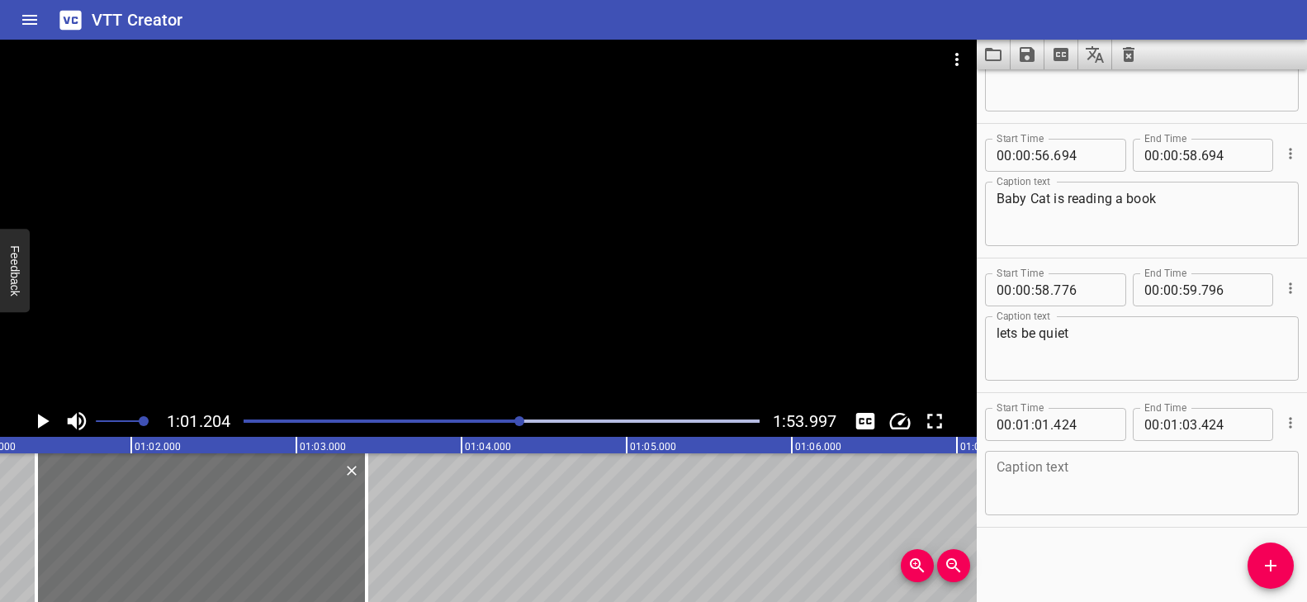
click at [1035, 456] on div "Caption text" at bounding box center [1142, 483] width 314 height 64
click at [599, 352] on div at bounding box center [488, 223] width 976 height 366
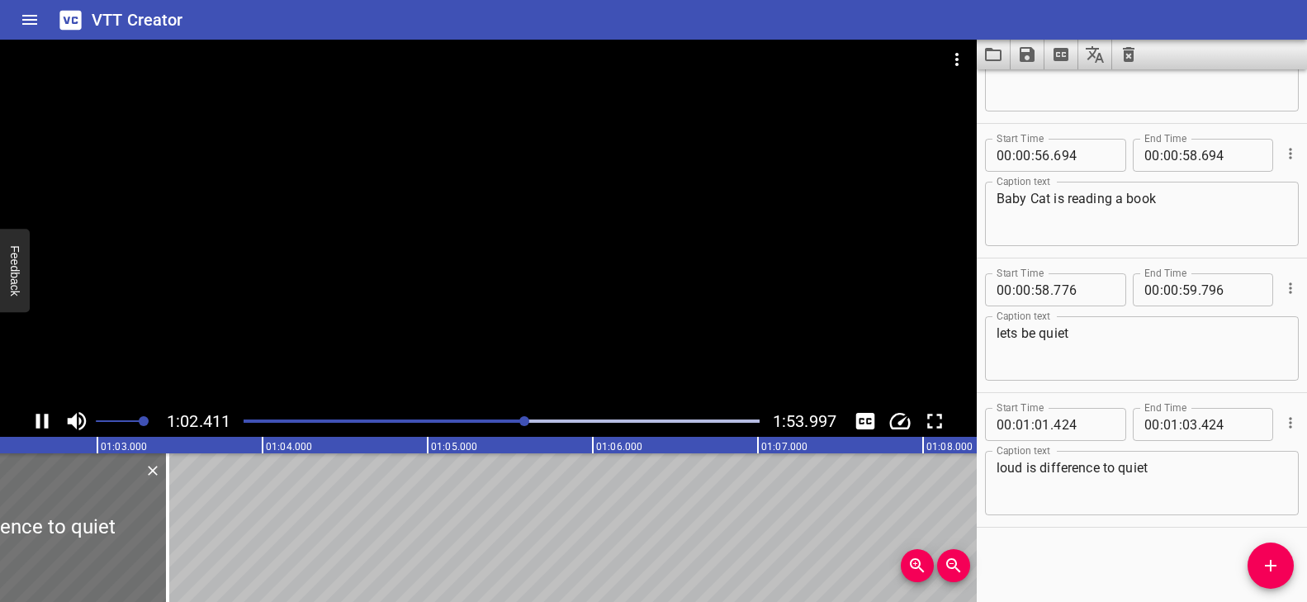
click at [615, 352] on div at bounding box center [488, 223] width 976 height 366
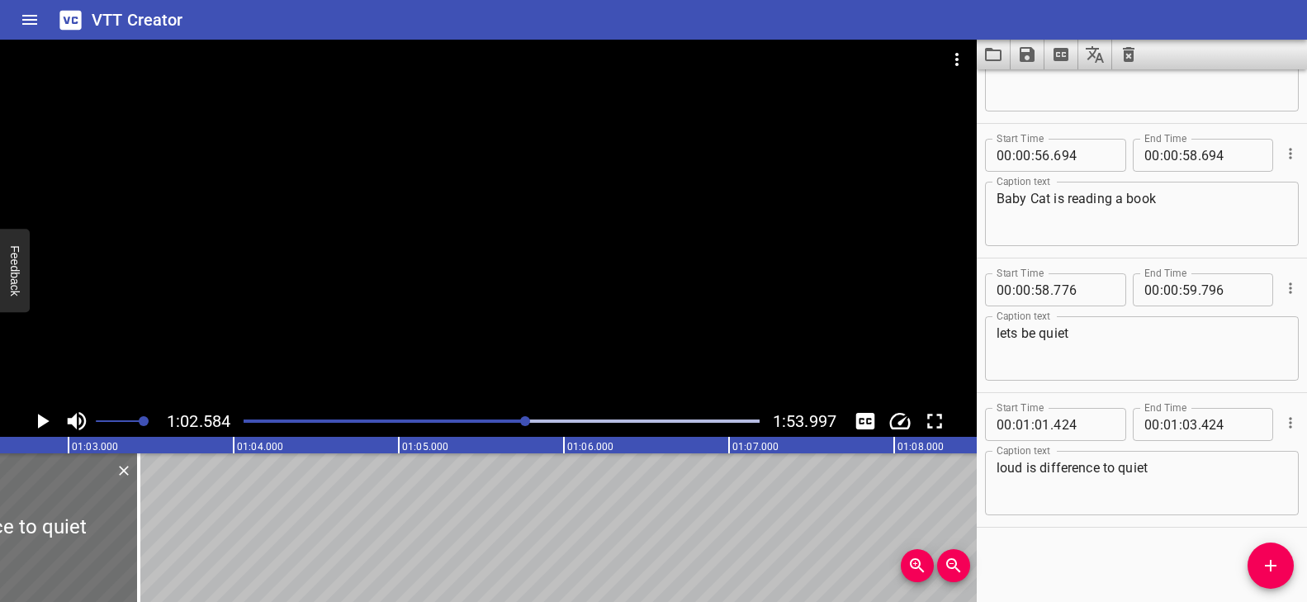
click at [1184, 474] on textarea "loud is difference to quiet" at bounding box center [1141, 483] width 291 height 47
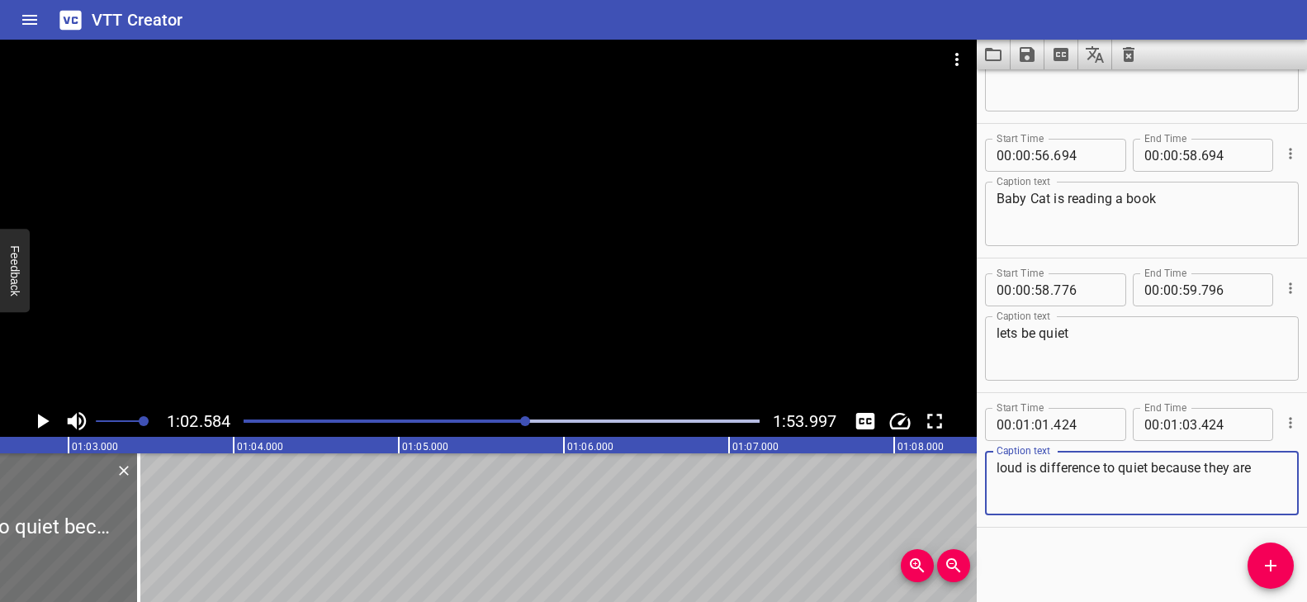
click at [670, 321] on div at bounding box center [488, 223] width 976 height 366
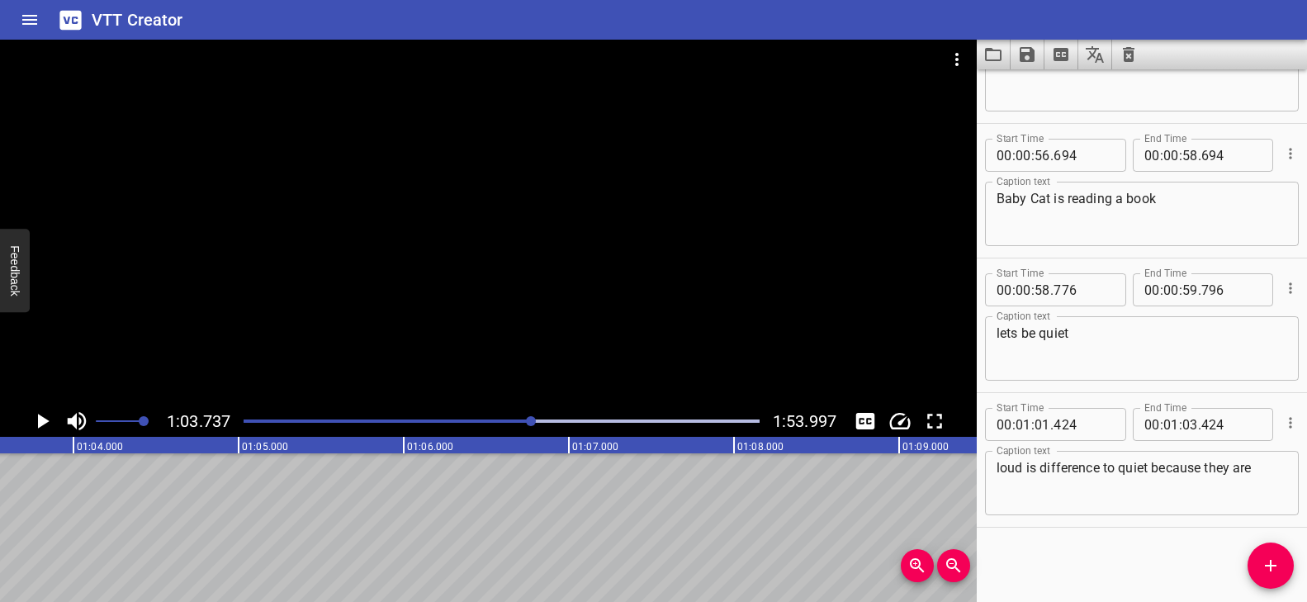
scroll to position [0, 10522]
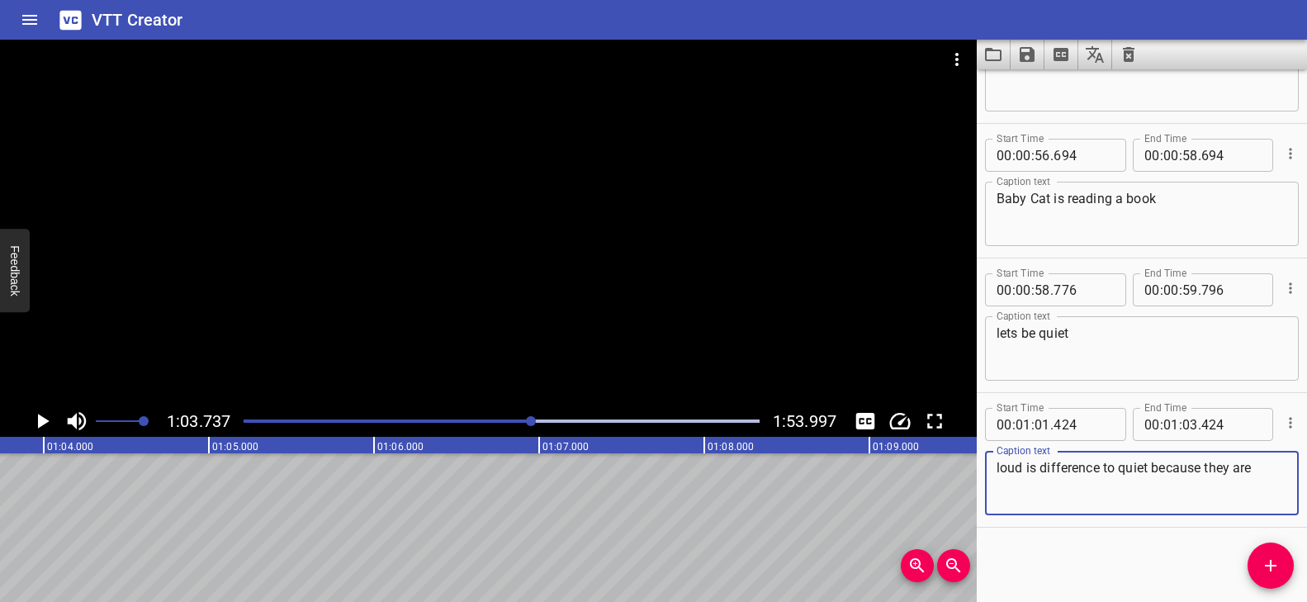
click at [1268, 468] on textarea "loud is difference to quiet because they are" at bounding box center [1141, 483] width 291 height 47
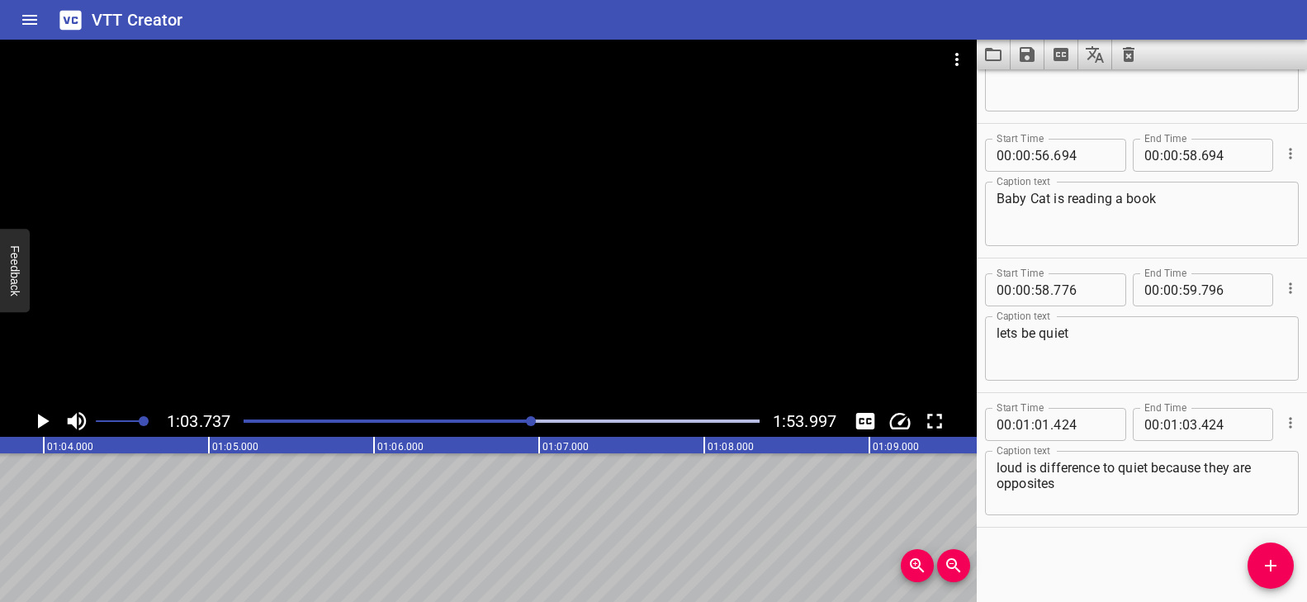
click at [515, 359] on div at bounding box center [488, 223] width 976 height 366
click at [516, 359] on video at bounding box center [488, 223] width 976 height 366
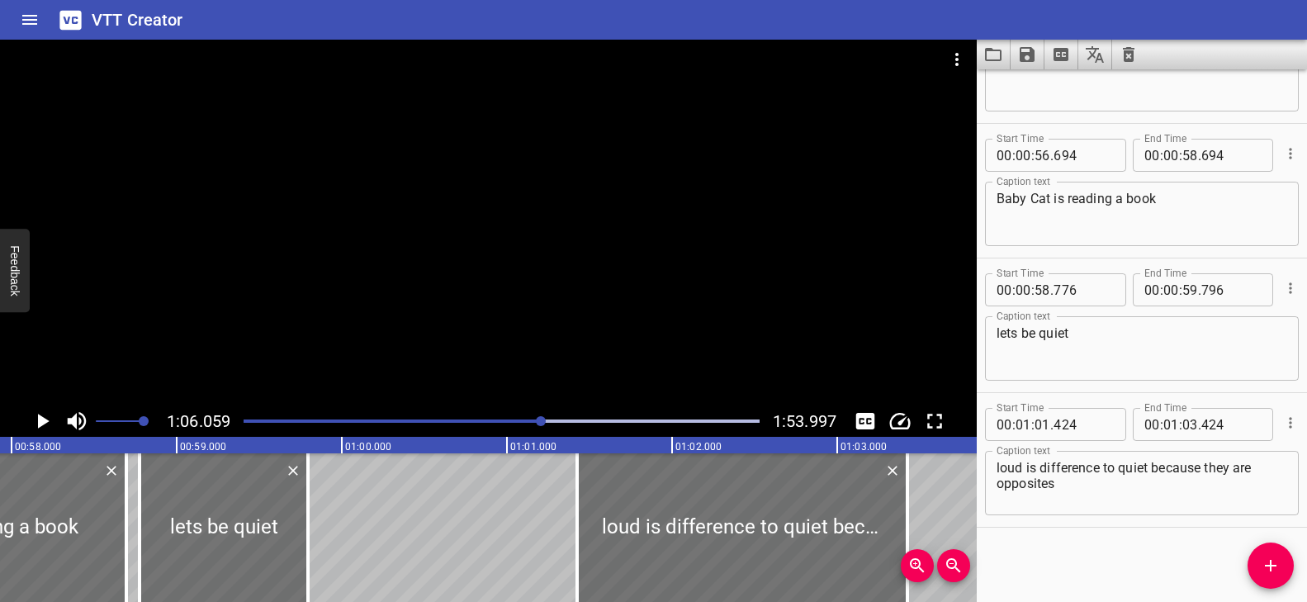
scroll to position [0, 9648]
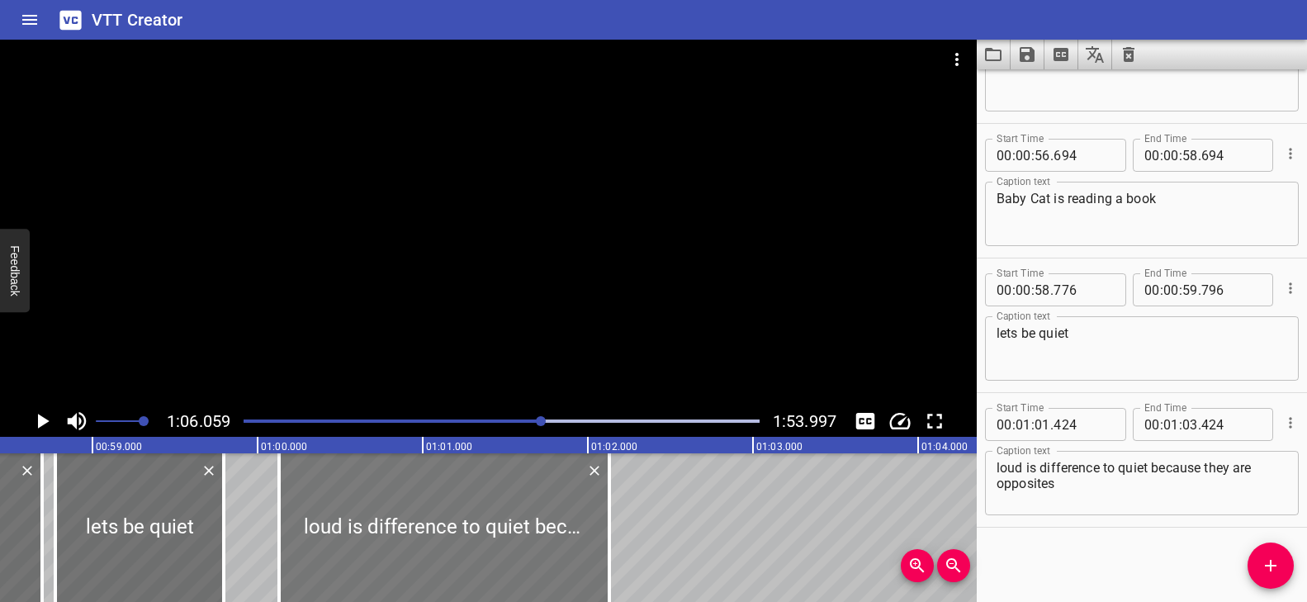
drag, startPoint x: 627, startPoint y: 525, endPoint x: 417, endPoint y: 521, distance: 210.5
click at [417, 521] on div at bounding box center [444, 527] width 330 height 149
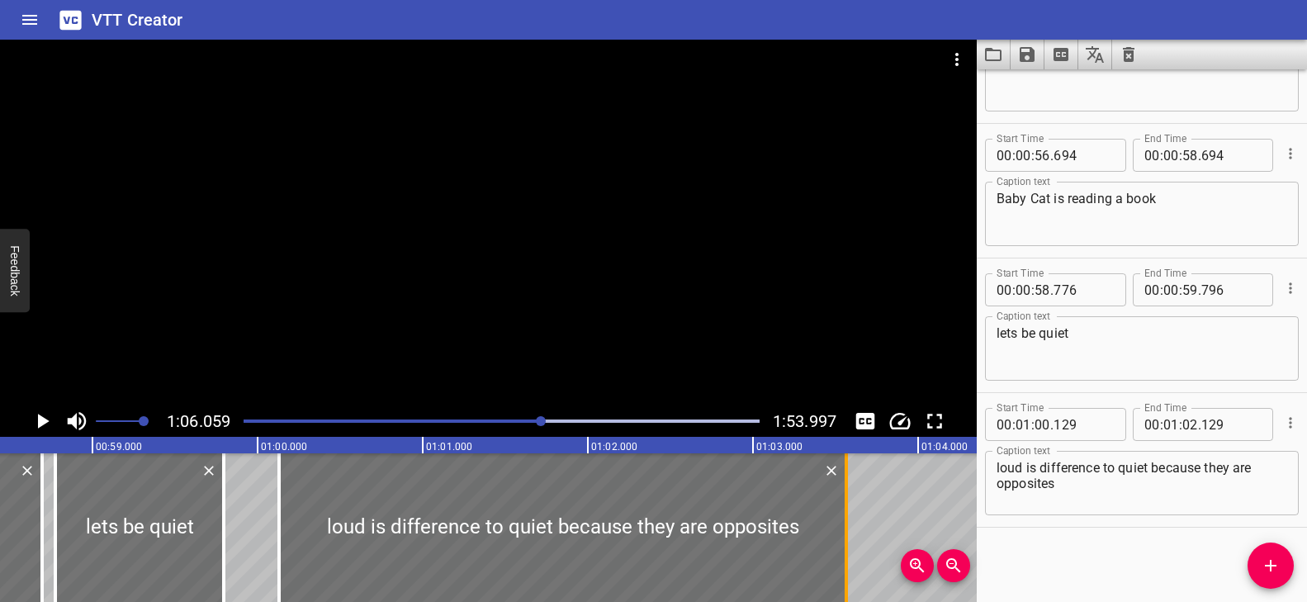
drag, startPoint x: 608, startPoint y: 511, endPoint x: 845, endPoint y: 524, distance: 237.3
click at [845, 524] on div at bounding box center [845, 527] width 3 height 149
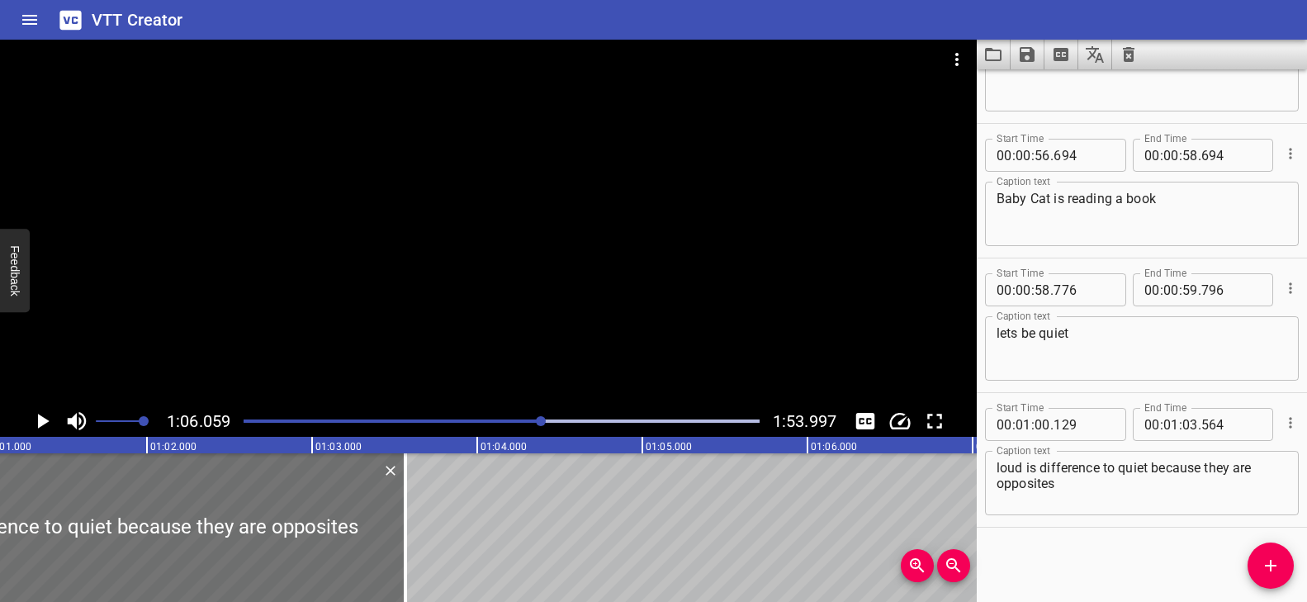
scroll to position [0, 10072]
click at [506, 418] on div at bounding box center [502, 420] width 536 height 23
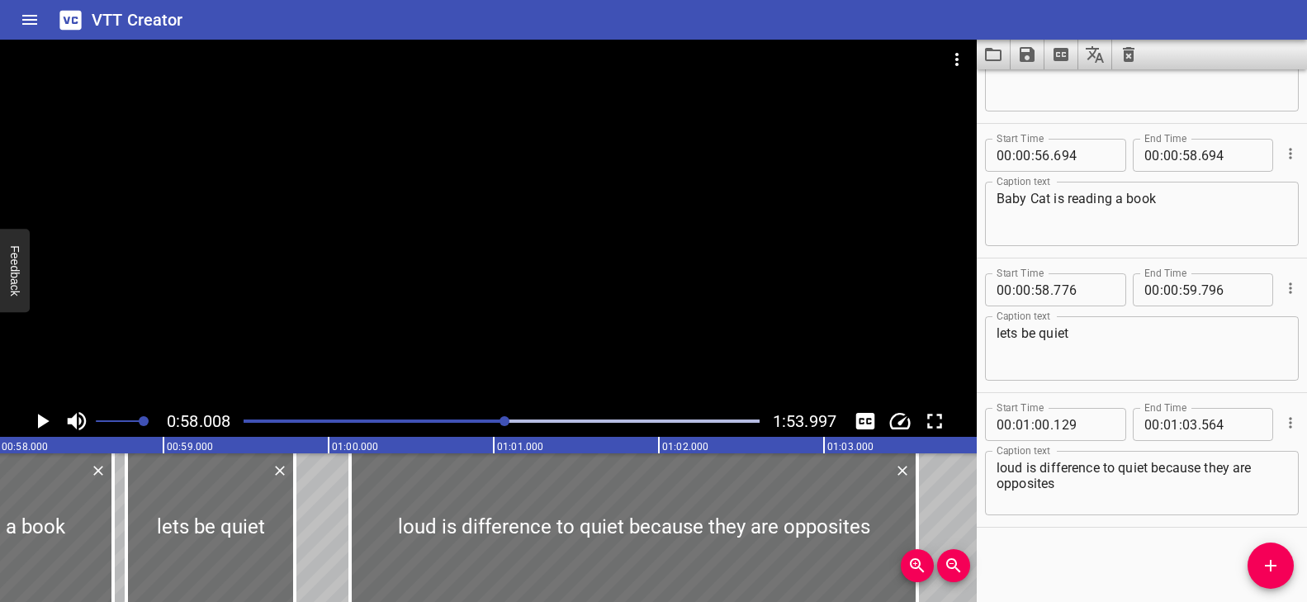
click at [526, 371] on div at bounding box center [488, 223] width 976 height 366
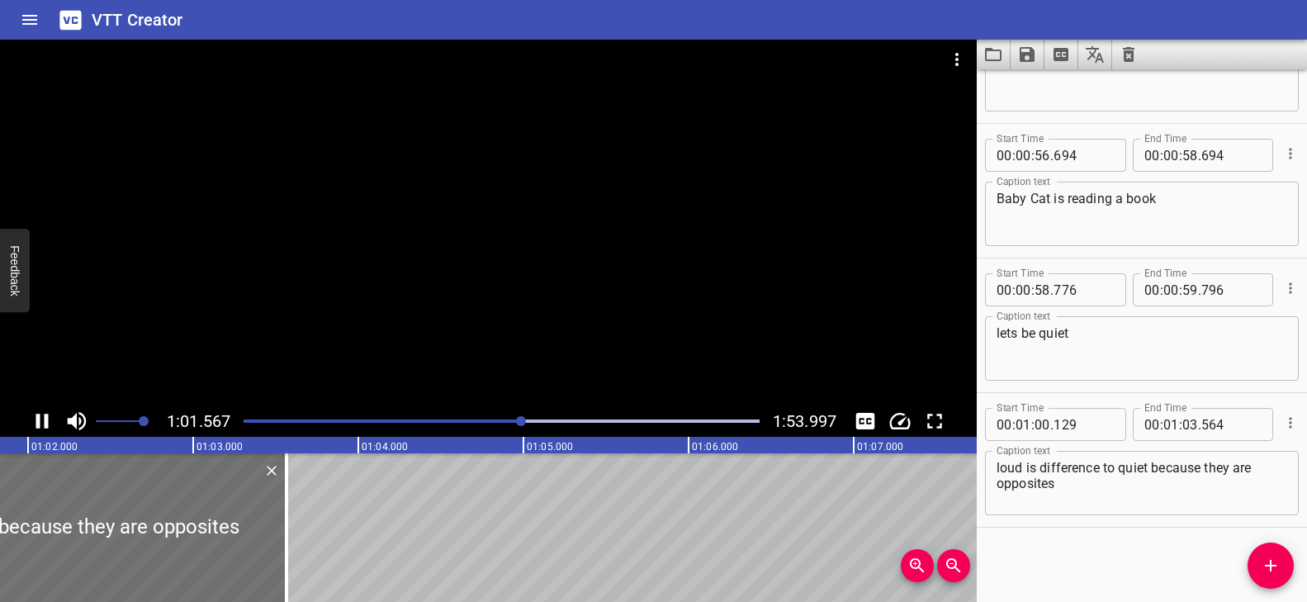
click at [497, 325] on div at bounding box center [488, 223] width 976 height 366
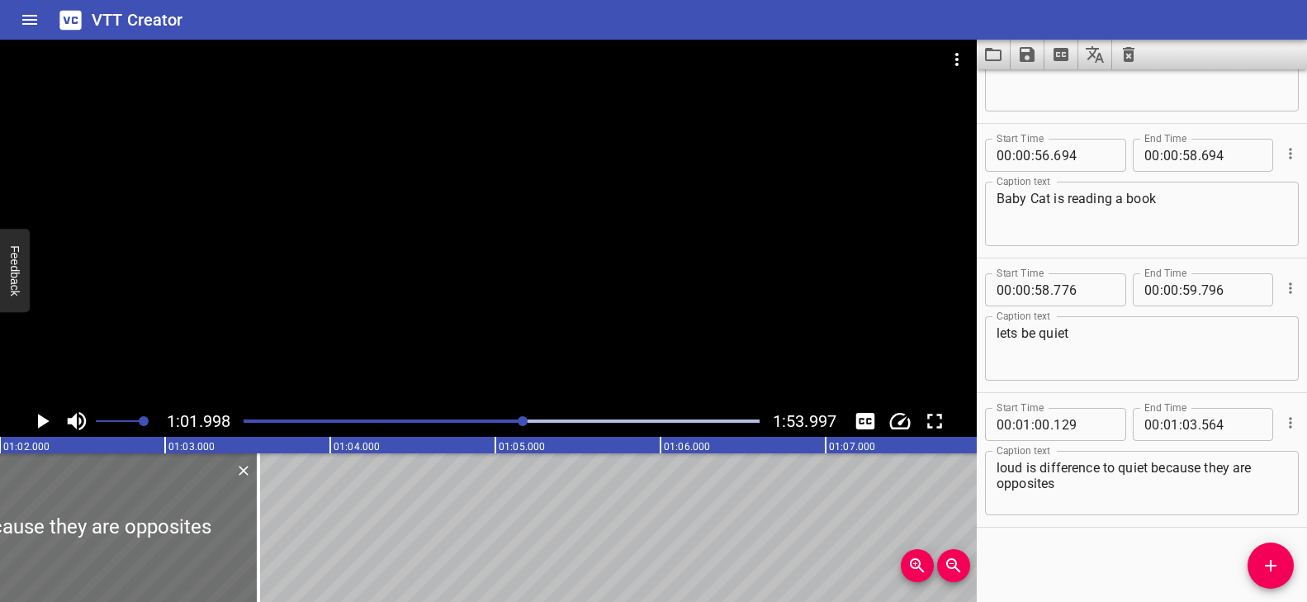
click at [626, 341] on div at bounding box center [488, 223] width 976 height 366
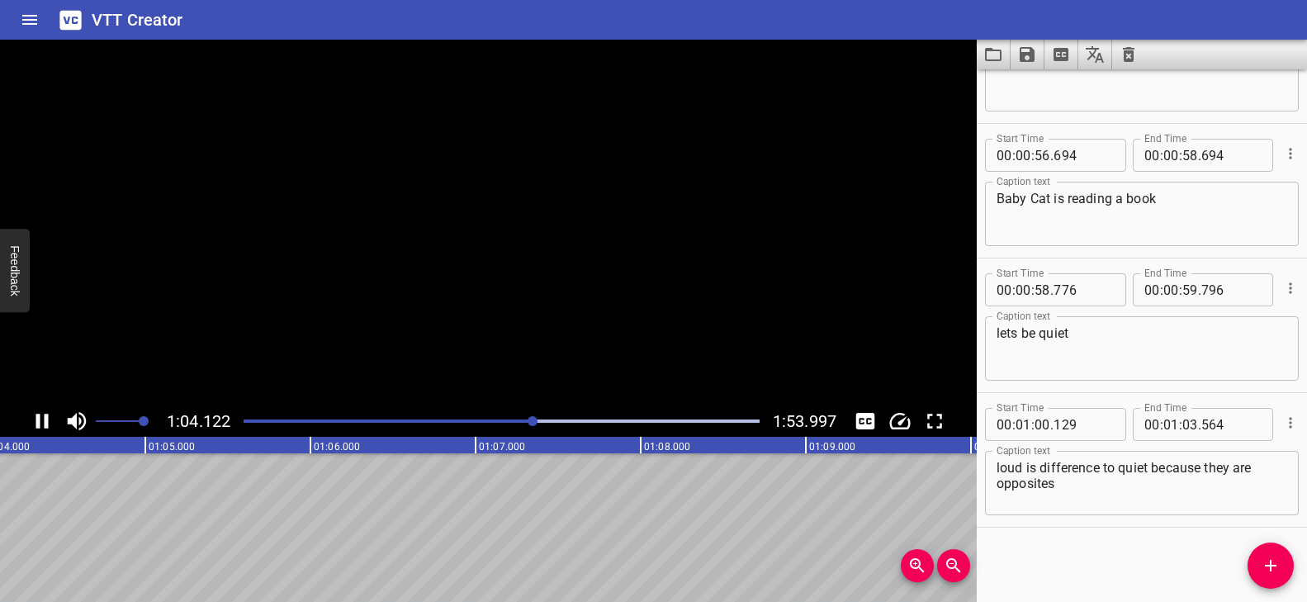
click at [626, 341] on video at bounding box center [488, 223] width 976 height 366
click at [524, 310] on div at bounding box center [488, 223] width 976 height 366
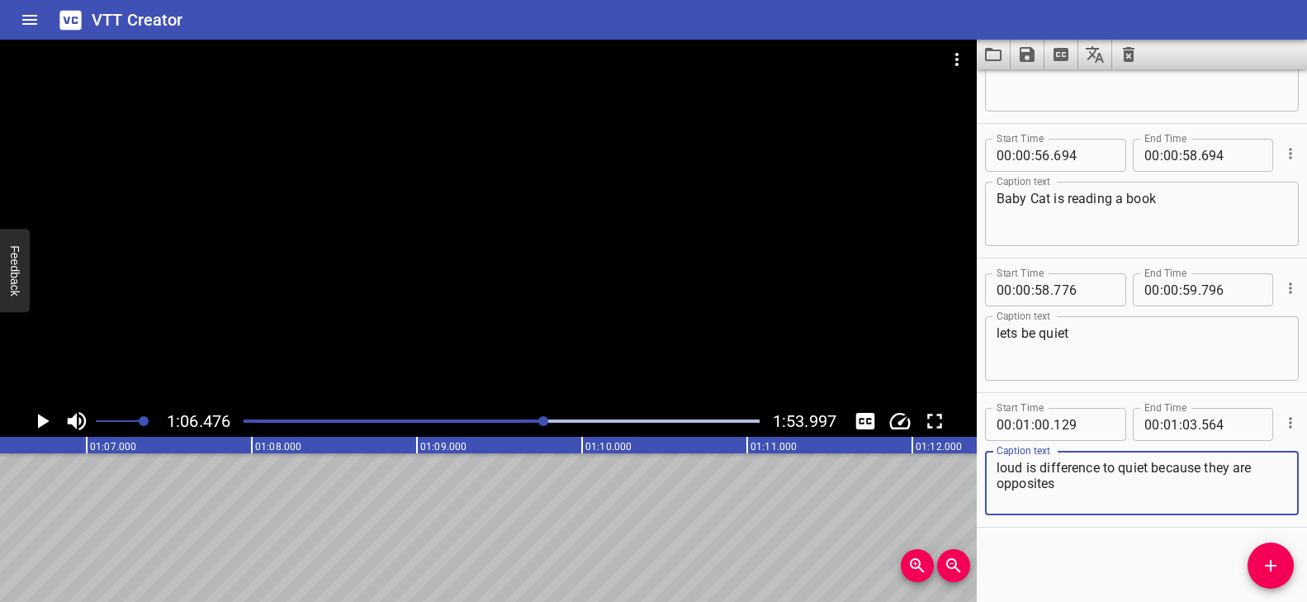
click at [1132, 483] on textarea "loud is difference to quiet because they are opposites" at bounding box center [1141, 483] width 291 height 47
drag, startPoint x: 1098, startPoint y: 470, endPoint x: 1088, endPoint y: 470, distance: 9.9
click at [1088, 470] on textarea "loud is difference to quiet because they are opposites" at bounding box center [1141, 483] width 291 height 47
click at [1087, 485] on textarea "loud is different to quiet because they are opposites" at bounding box center [1141, 483] width 291 height 47
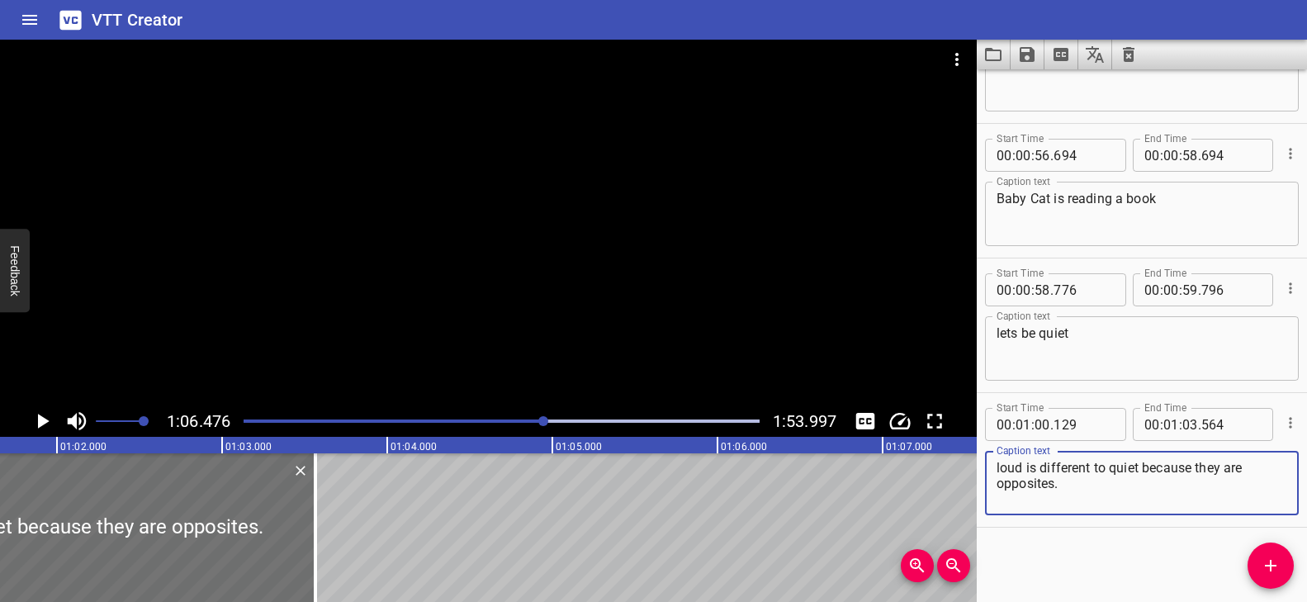
scroll to position [0, 10195]
click at [1276, 565] on icon "Add Cue" at bounding box center [1270, 566] width 20 height 20
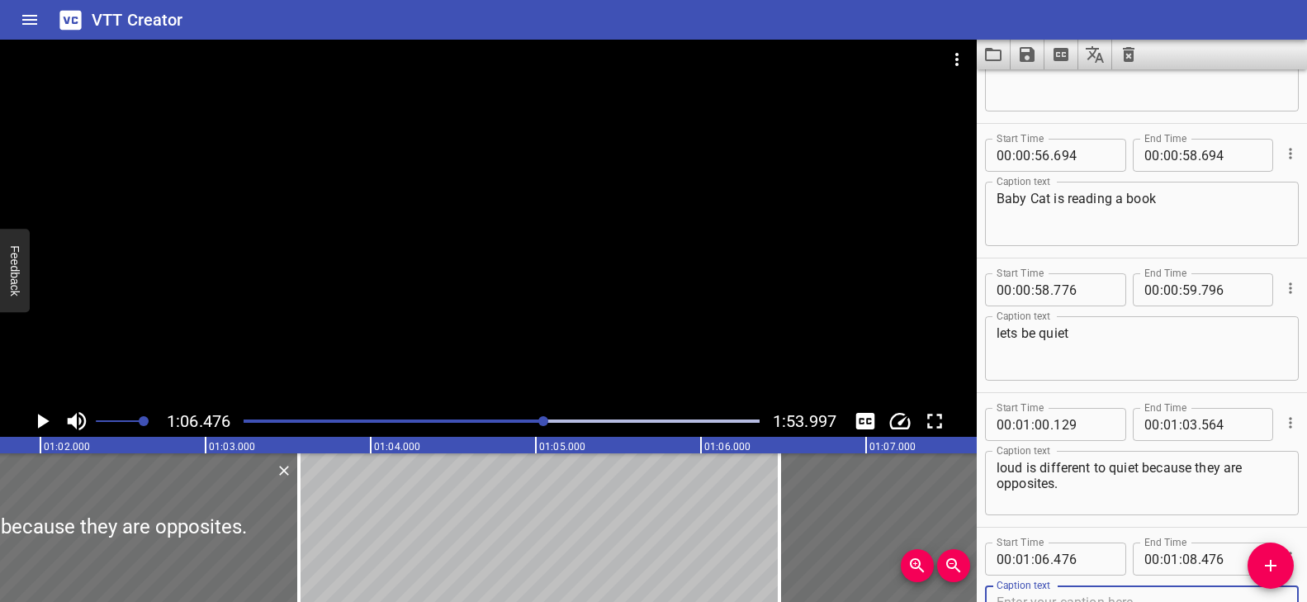
scroll to position [3455, 0]
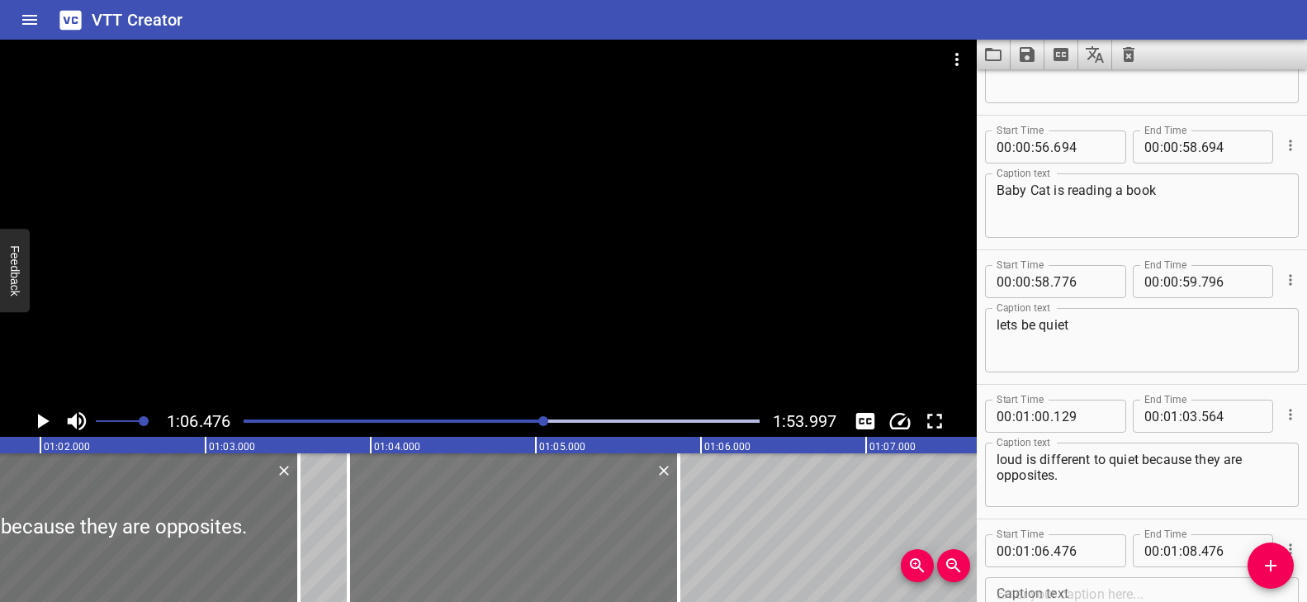
drag, startPoint x: 843, startPoint y: 522, endPoint x: 418, endPoint y: 550, distance: 425.1
click at [418, 550] on div at bounding box center [513, 527] width 330 height 149
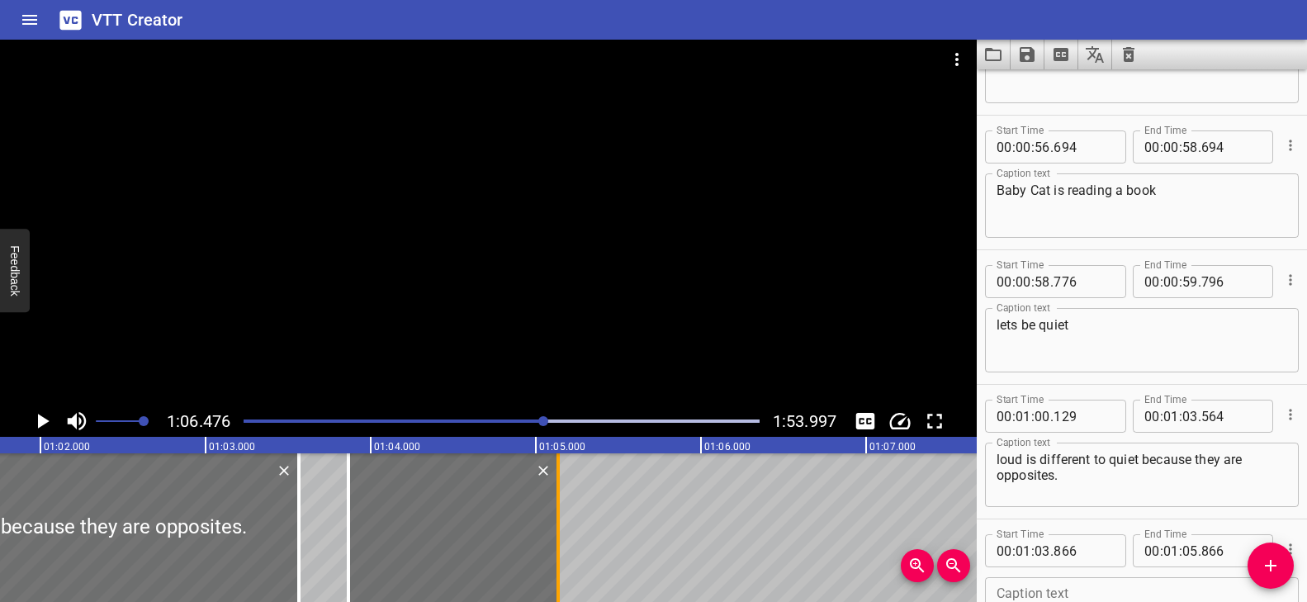
drag, startPoint x: 683, startPoint y: 518, endPoint x: 562, endPoint y: 530, distance: 121.1
click at [562, 530] on div at bounding box center [558, 527] width 17 height 149
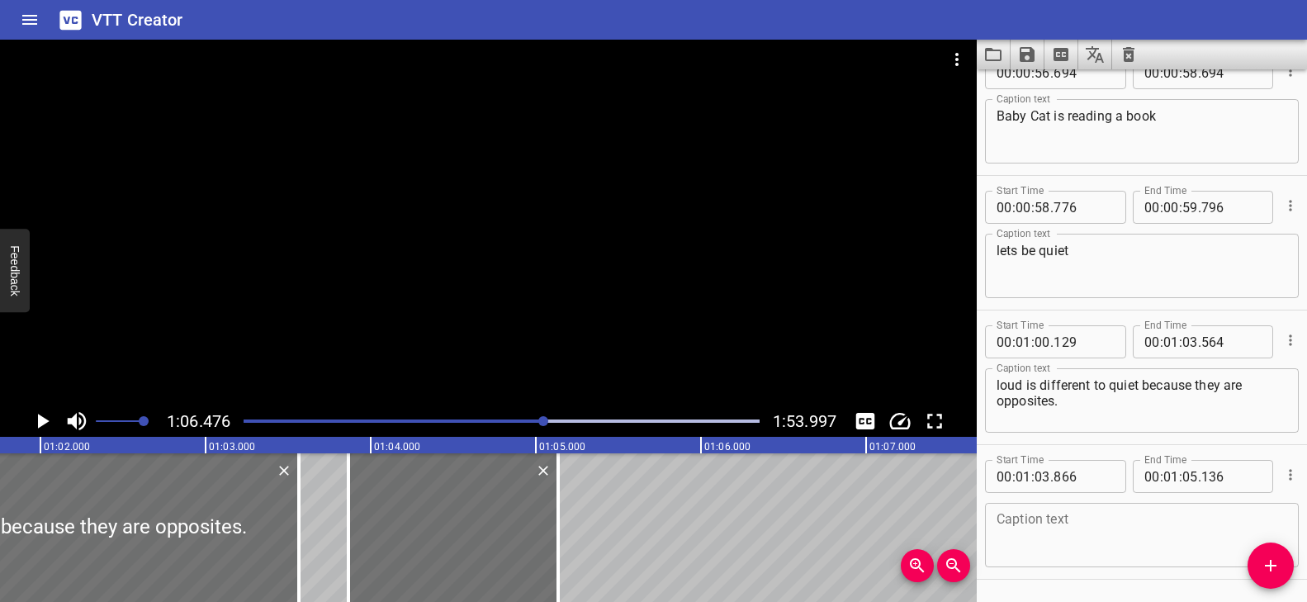
scroll to position [3582, 0]
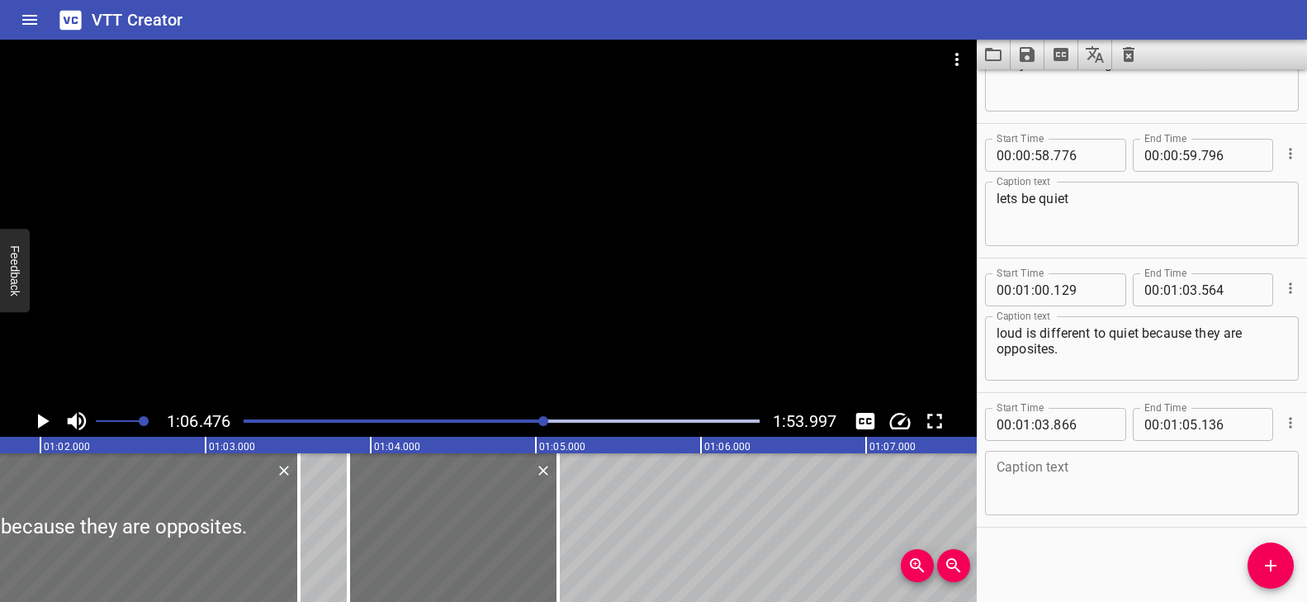
click at [1066, 484] on textarea at bounding box center [1141, 483] width 291 height 47
click at [532, 424] on div at bounding box center [502, 420] width 536 height 23
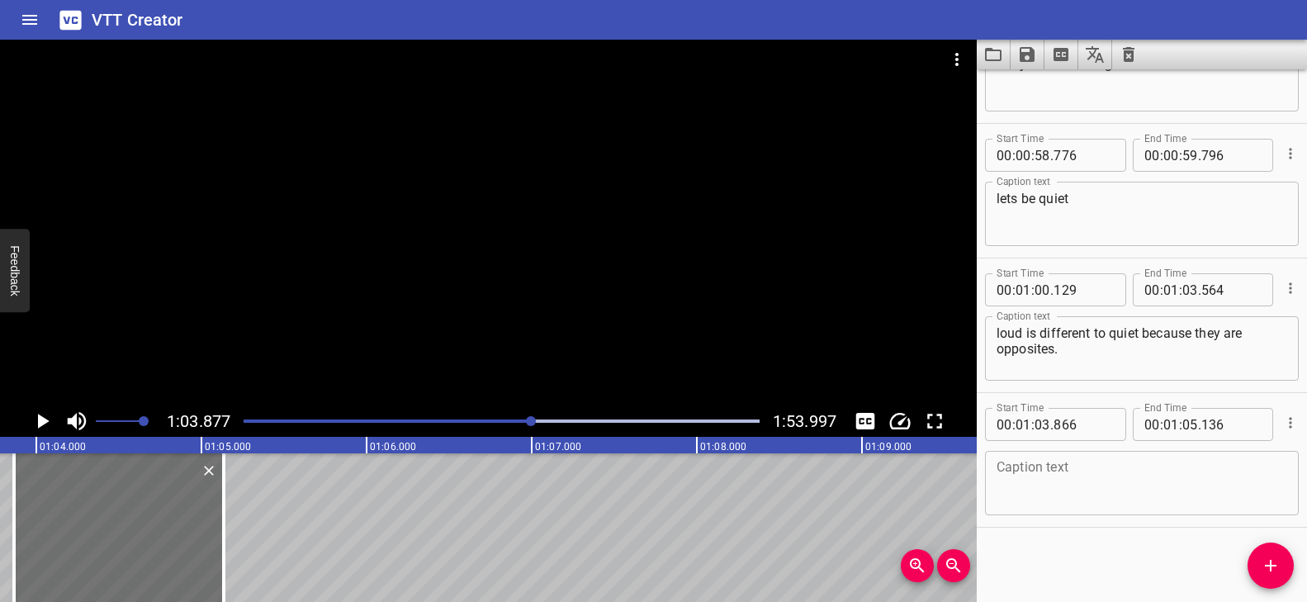
click at [566, 354] on div at bounding box center [488, 223] width 976 height 366
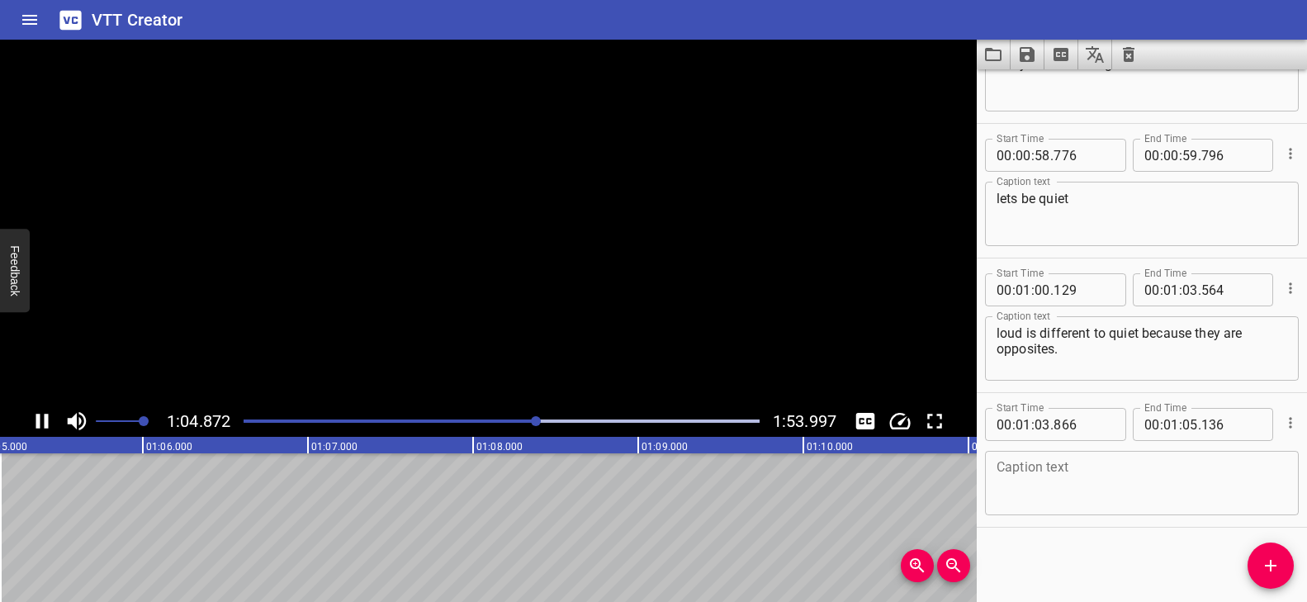
click at [567, 354] on video at bounding box center [488, 223] width 976 height 366
click at [1099, 473] on textarea at bounding box center [1141, 483] width 291 height 47
click at [652, 330] on div at bounding box center [488, 223] width 976 height 366
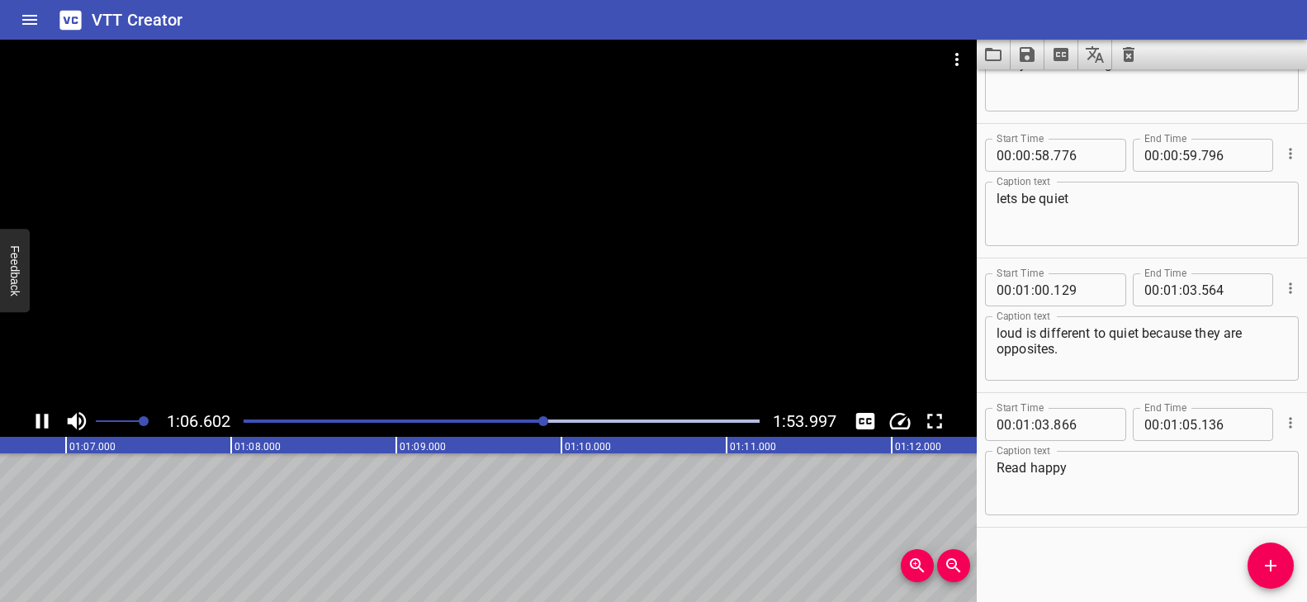
click at [513, 420] on div "Play progress" at bounding box center [288, 420] width 516 height 3
click at [618, 368] on div at bounding box center [488, 223] width 976 height 366
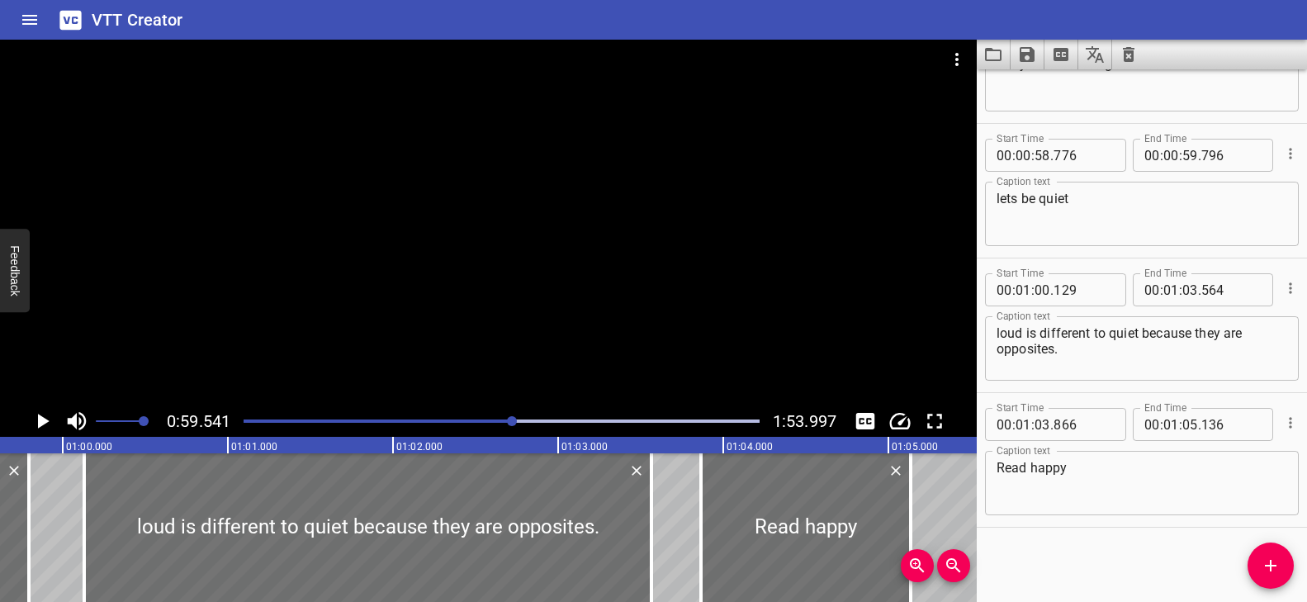
scroll to position [0, 9829]
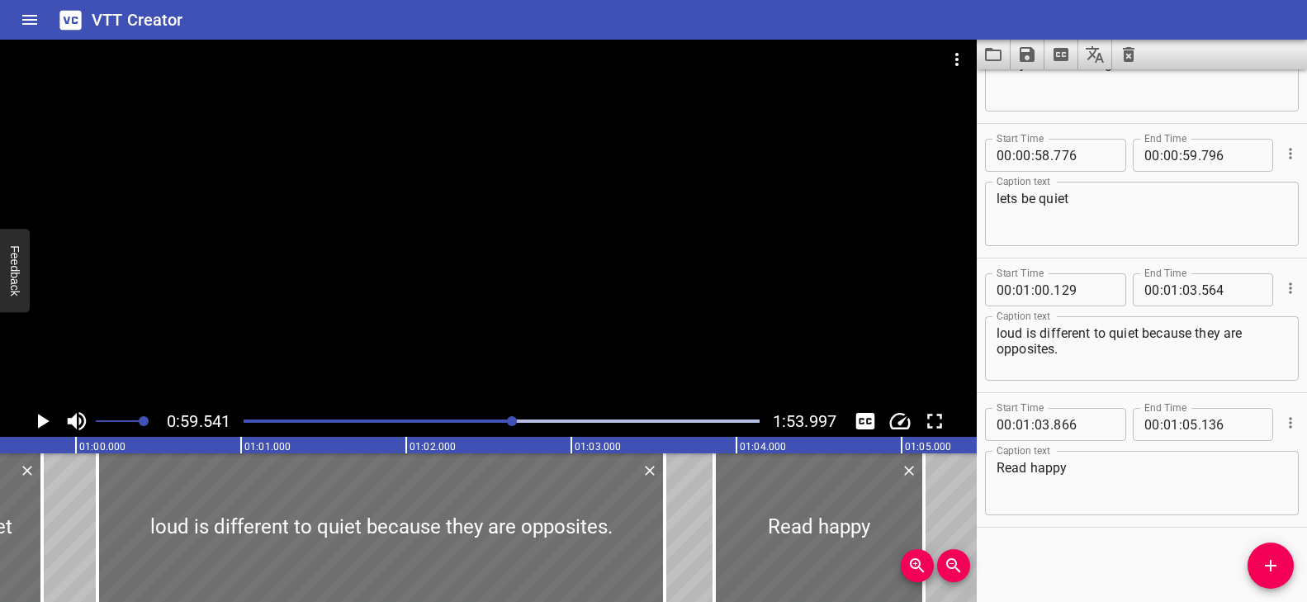
click at [618, 368] on div at bounding box center [488, 223] width 976 height 366
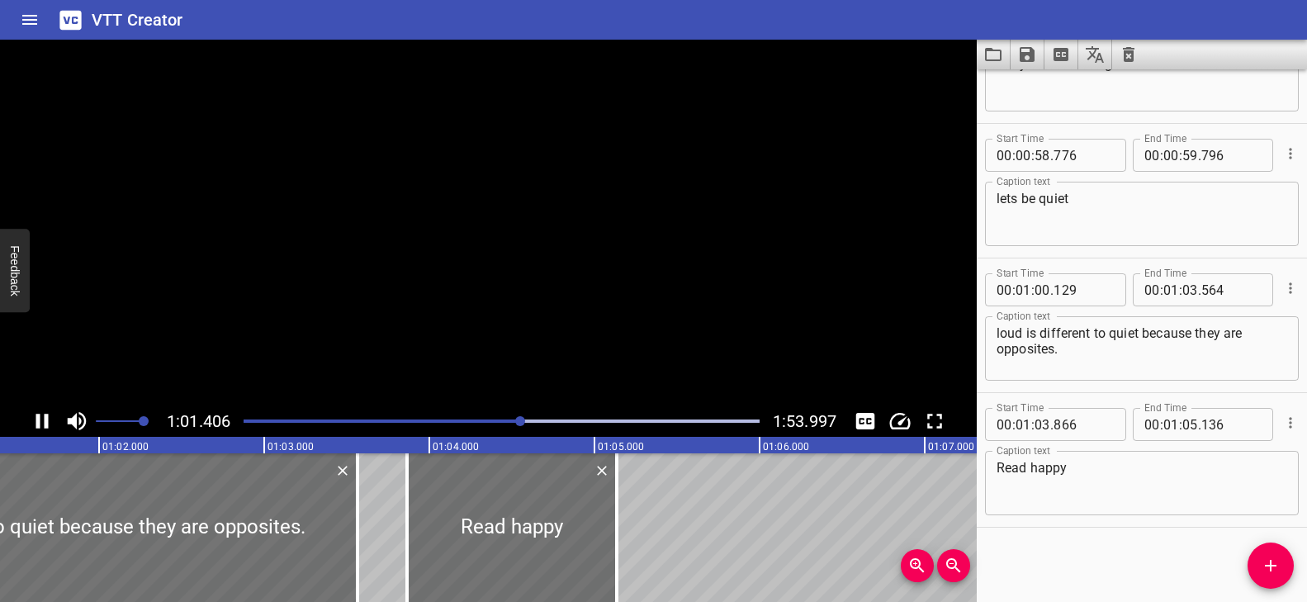
click at [618, 368] on video at bounding box center [488, 223] width 976 height 366
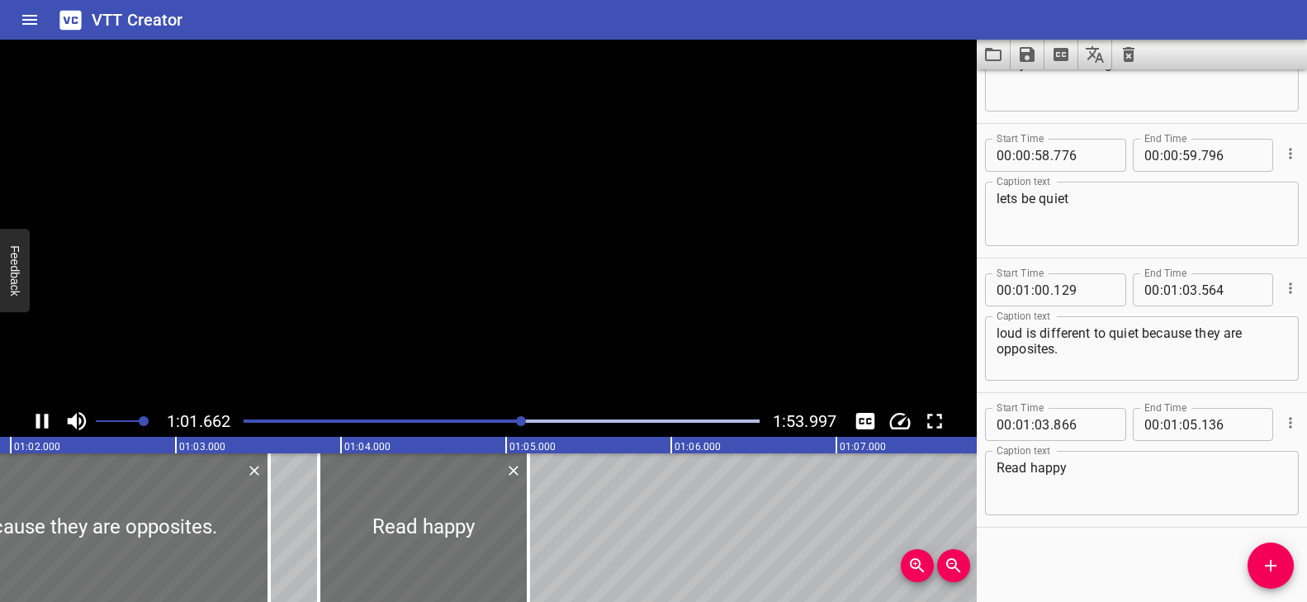
scroll to position [0, 10243]
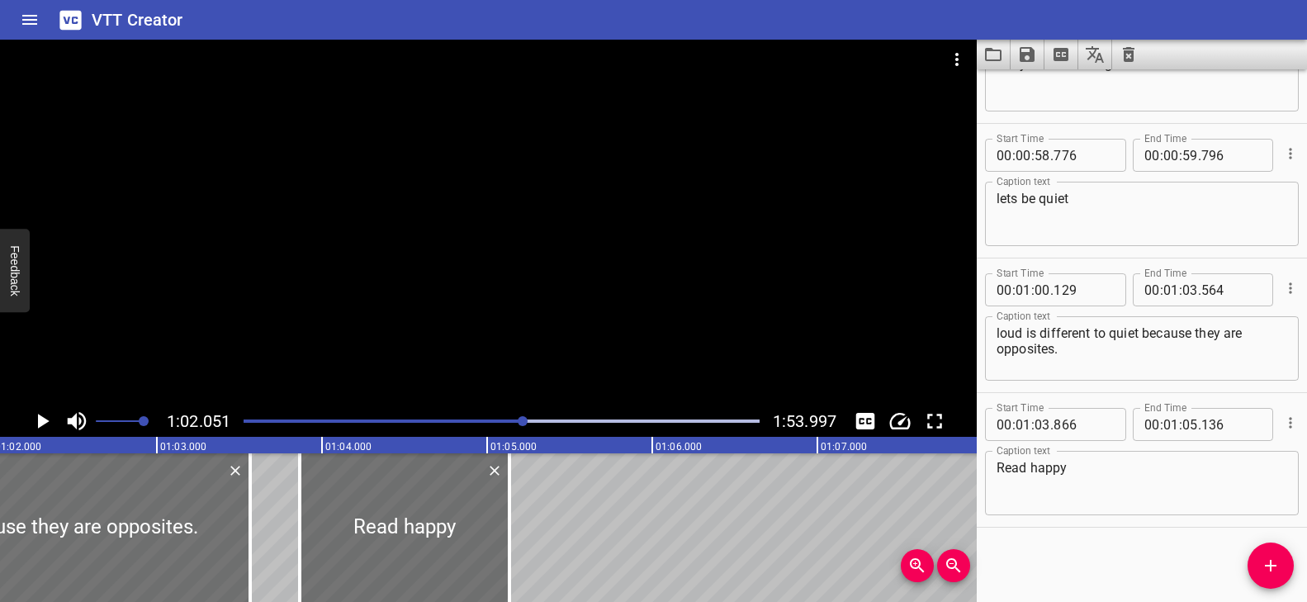
click at [509, 420] on div "Play progress" at bounding box center [267, 420] width 516 height 3
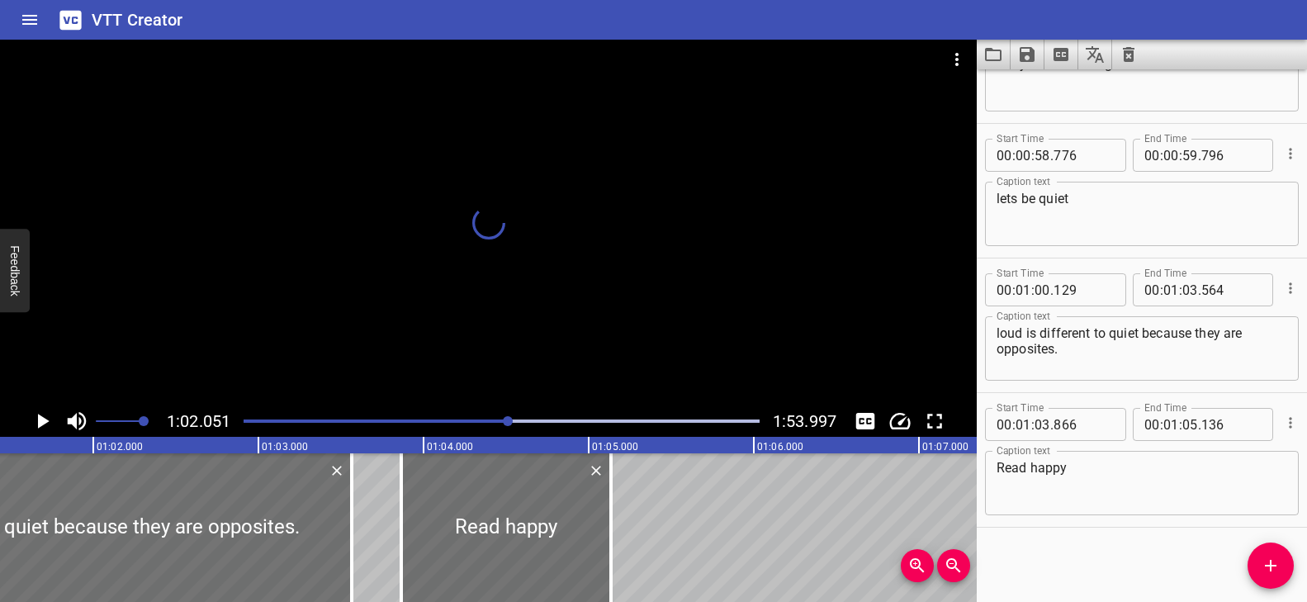
click at [627, 316] on div at bounding box center [488, 223] width 976 height 366
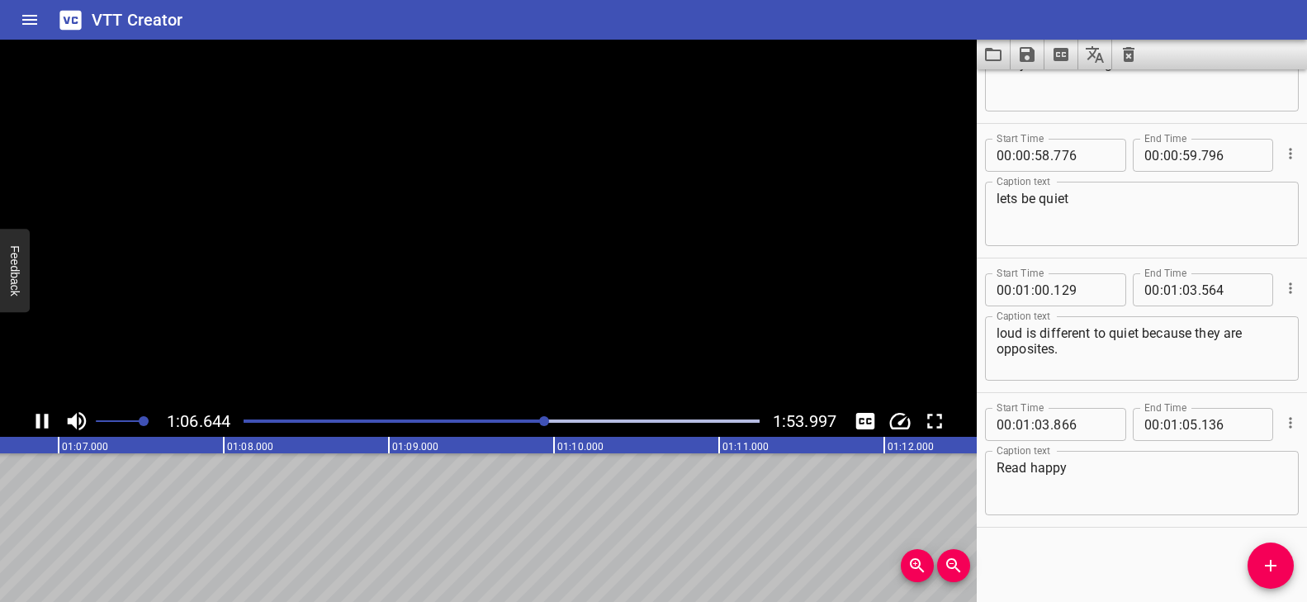
click at [610, 318] on video at bounding box center [488, 223] width 976 height 366
click at [1107, 469] on textarea "Read happy" at bounding box center [1141, 483] width 291 height 47
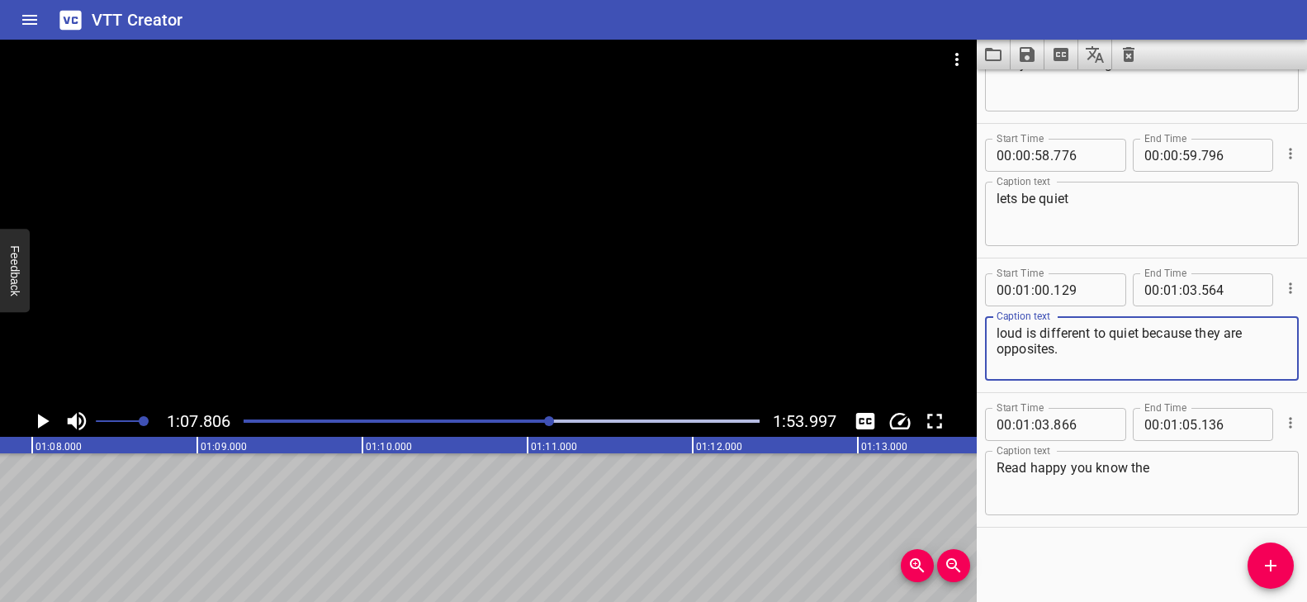
click at [1026, 348] on textarea "loud is different to quiet because they are opposites." at bounding box center [1141, 348] width 291 height 47
click at [1184, 467] on textarea "Read happy you know the" at bounding box center [1141, 483] width 291 height 47
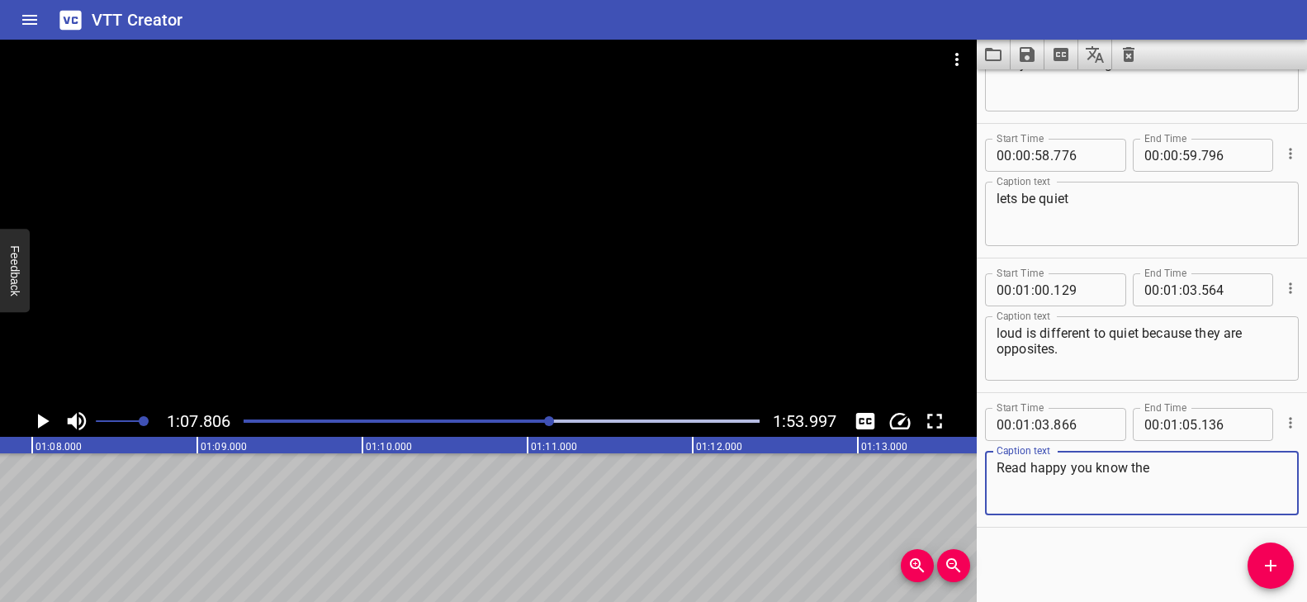
paste textarea "opposites"
click at [532, 421] on div "Play progress" at bounding box center [293, 420] width 516 height 3
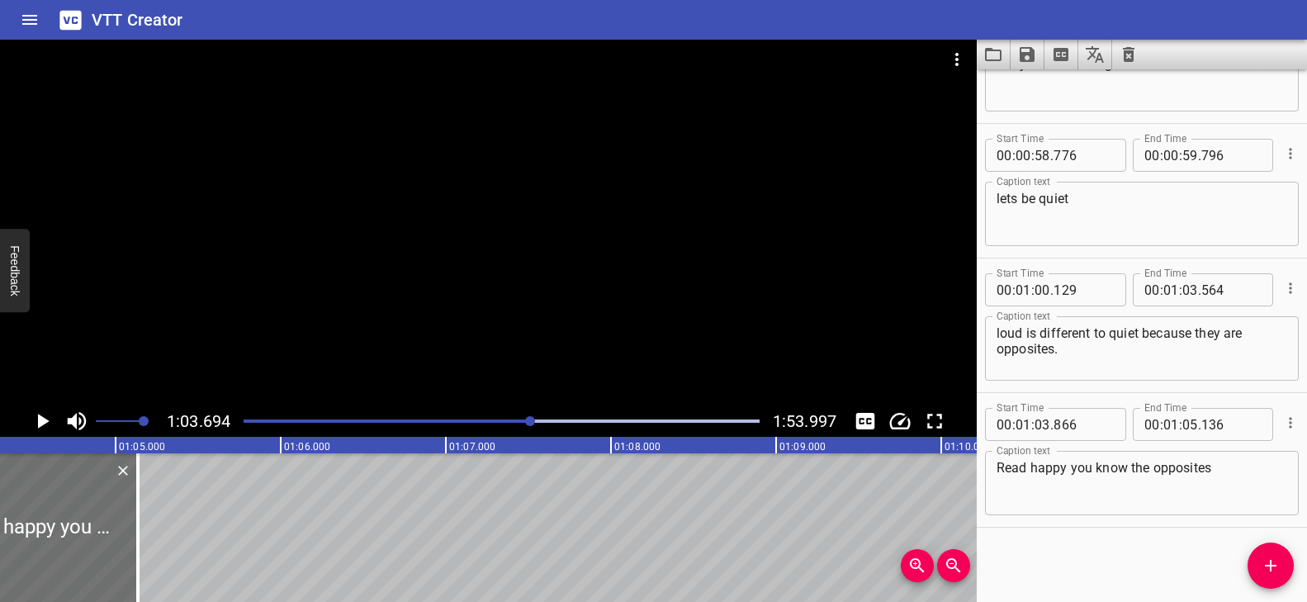
scroll to position [0, 10515]
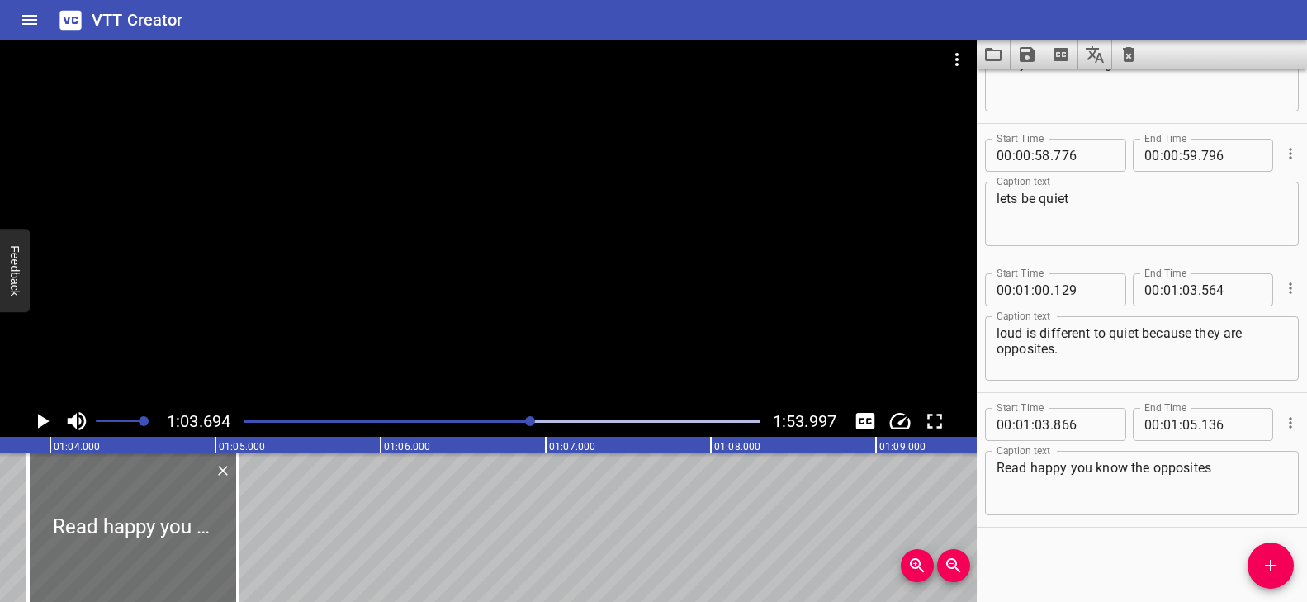
click at [618, 368] on div at bounding box center [488, 223] width 976 height 366
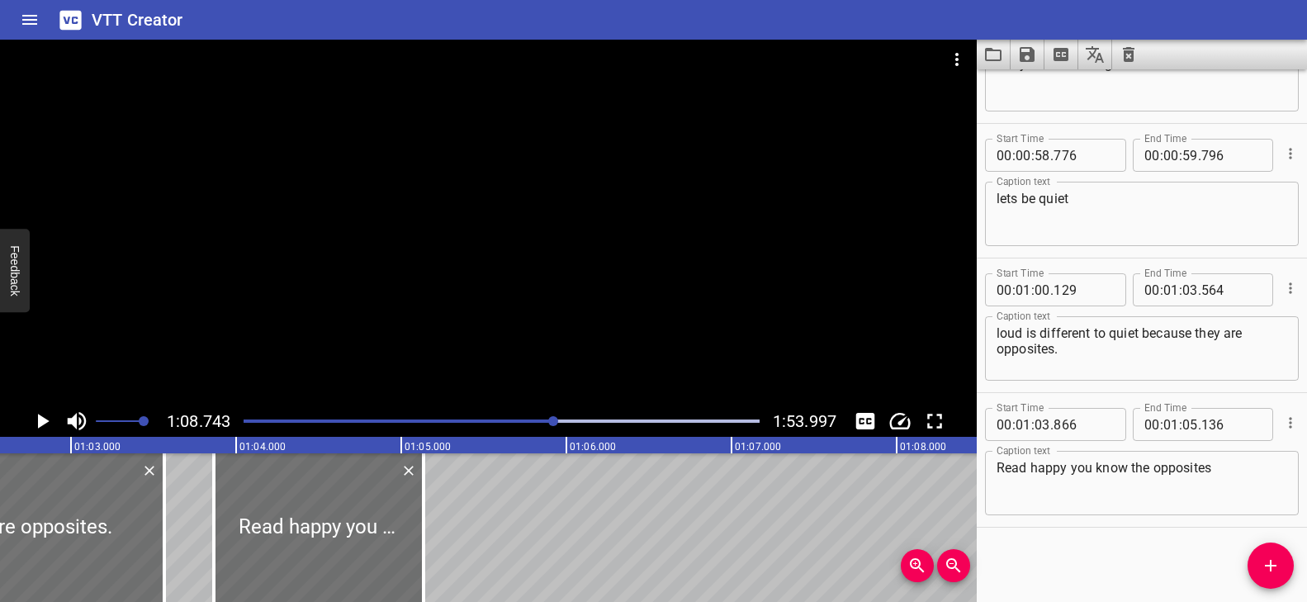
scroll to position [0, 10380]
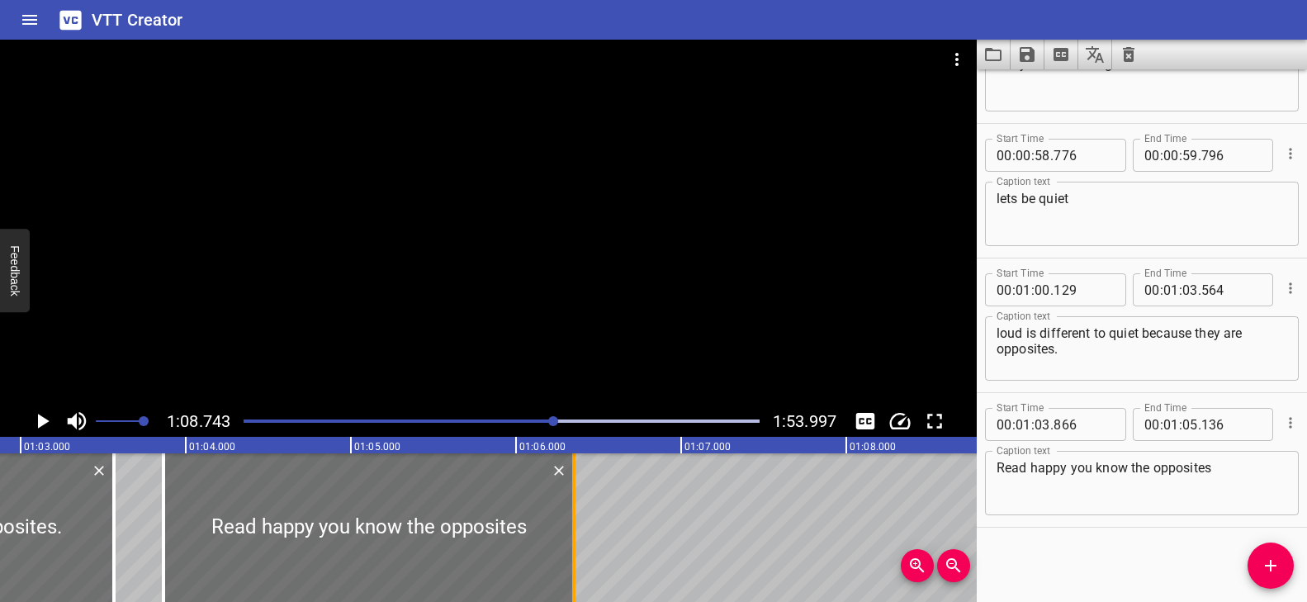
drag, startPoint x: 371, startPoint y: 504, endPoint x: 572, endPoint y: 520, distance: 202.1
click at [572, 520] on div at bounding box center [573, 527] width 3 height 149
click at [518, 420] on div "Play progress" at bounding box center [297, 420] width 516 height 3
click at [604, 338] on div at bounding box center [488, 223] width 976 height 366
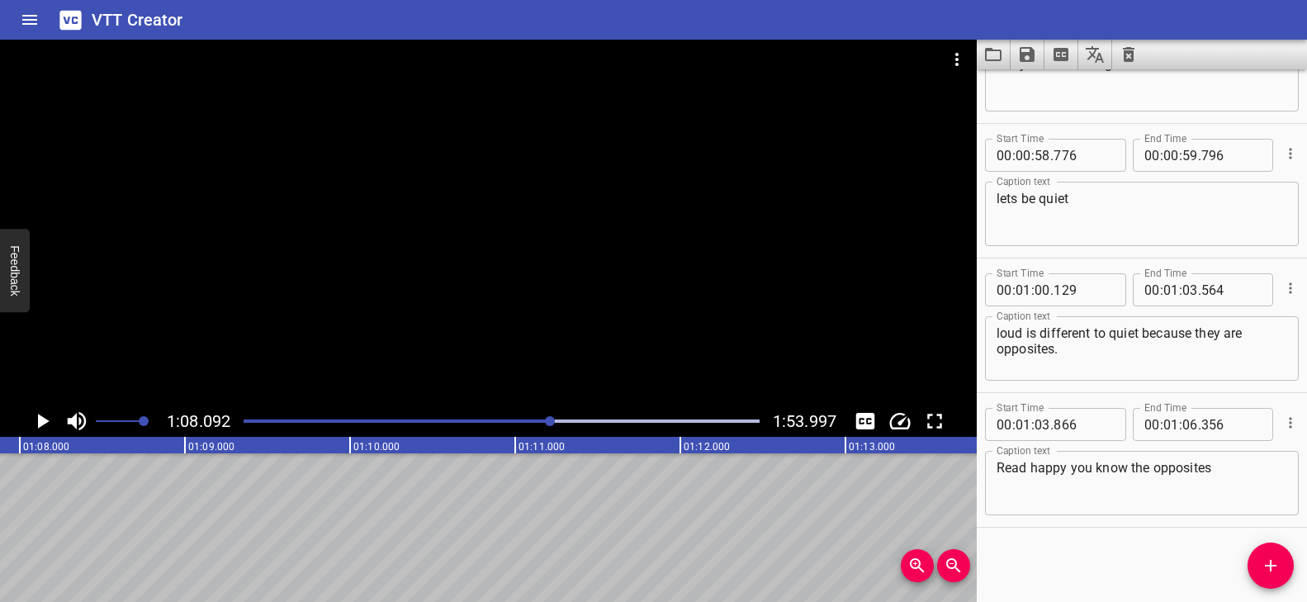
scroll to position [0, 11241]
click at [1279, 560] on icon "Add Cue" at bounding box center [1270, 566] width 20 height 20
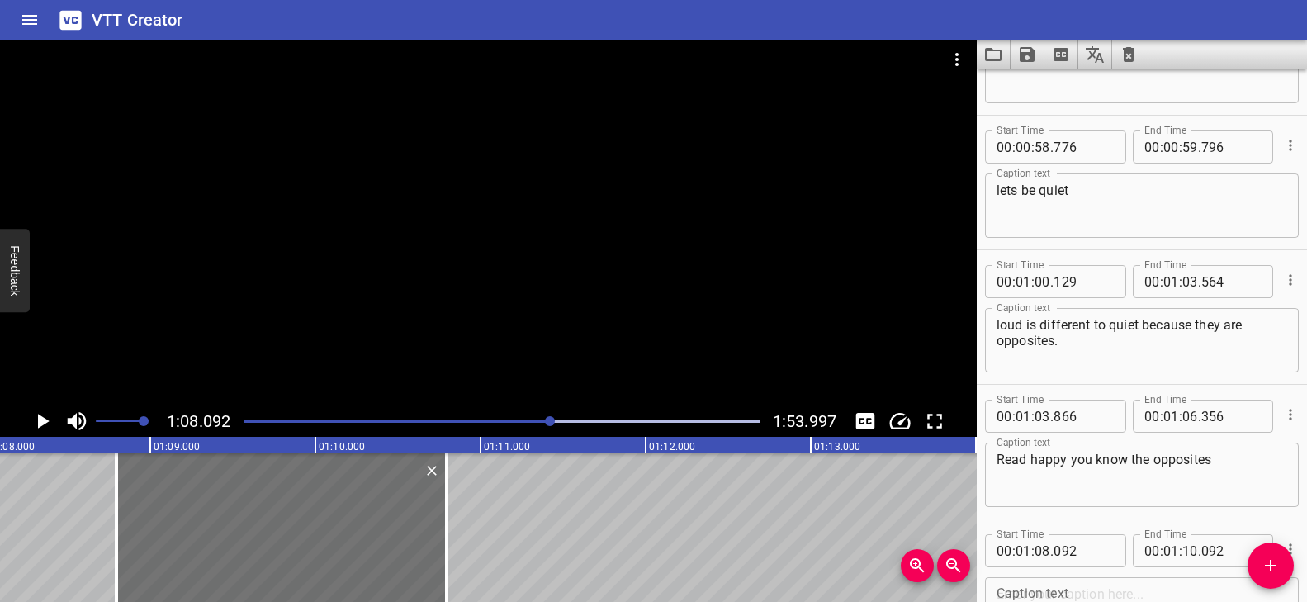
drag, startPoint x: 276, startPoint y: 512, endPoint x: 490, endPoint y: 572, distance: 222.9
click at [392, 522] on div at bounding box center [281, 527] width 330 height 149
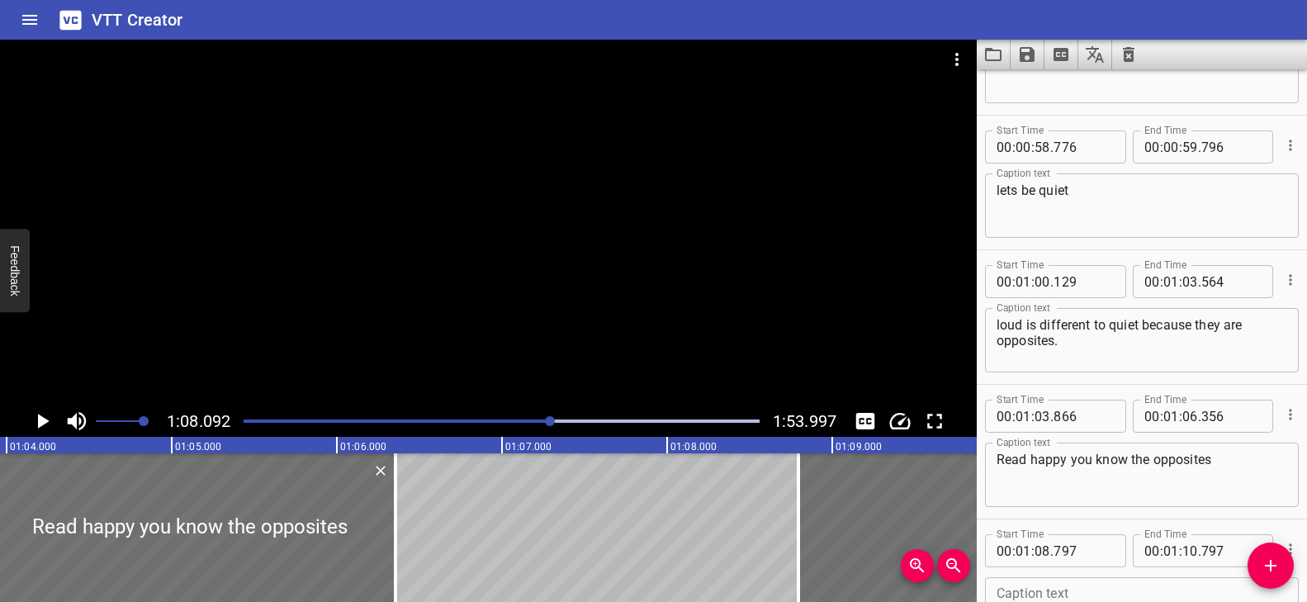
scroll to position [0, 10541]
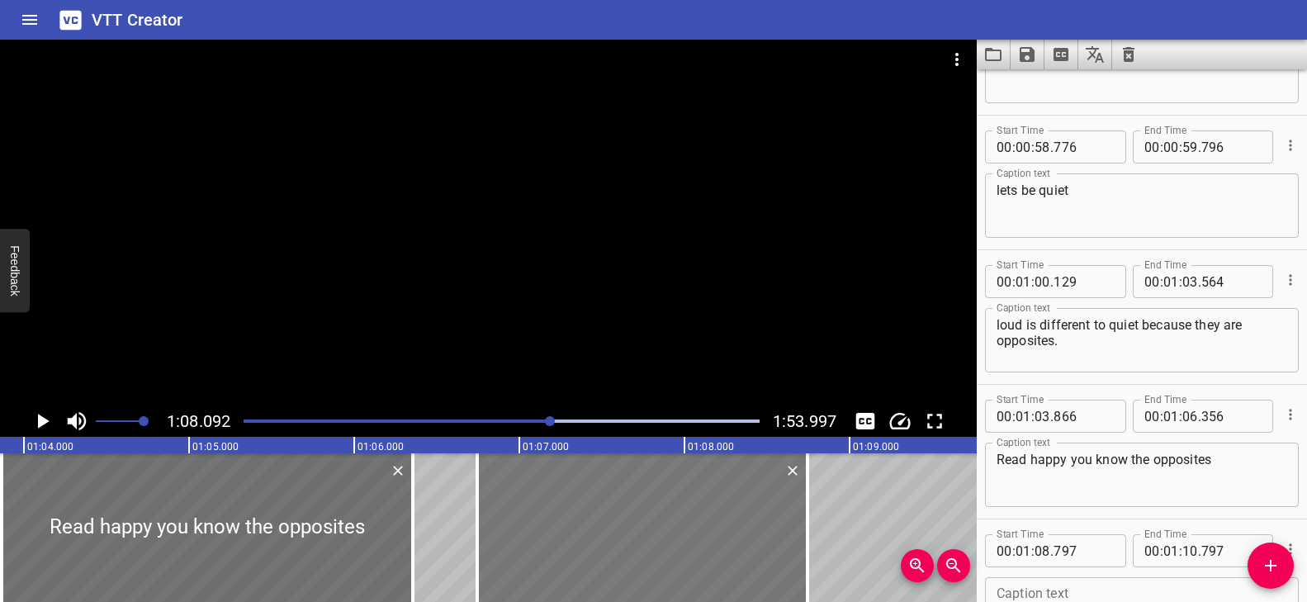
drag, startPoint x: 749, startPoint y: 522, endPoint x: 499, endPoint y: 523, distance: 249.3
click at [499, 523] on div at bounding box center [642, 527] width 330 height 149
drag, startPoint x: 809, startPoint y: 508, endPoint x: 786, endPoint y: 508, distance: 23.1
click at [786, 508] on div at bounding box center [782, 527] width 17 height 149
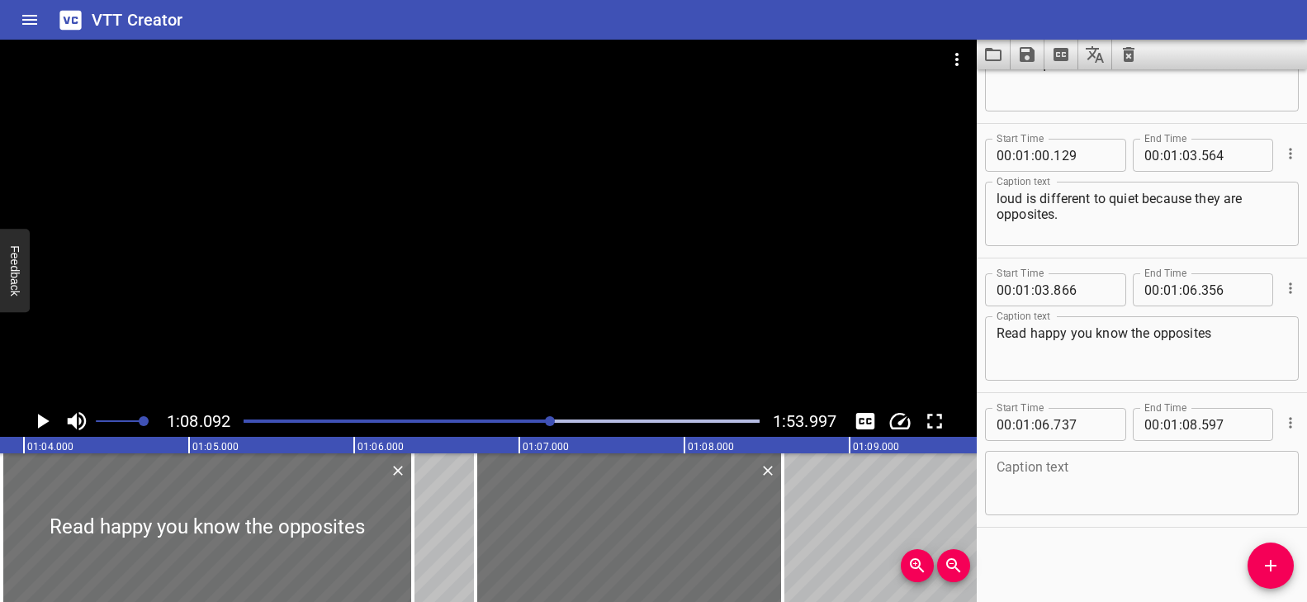
click at [1069, 470] on textarea at bounding box center [1141, 483] width 291 height 47
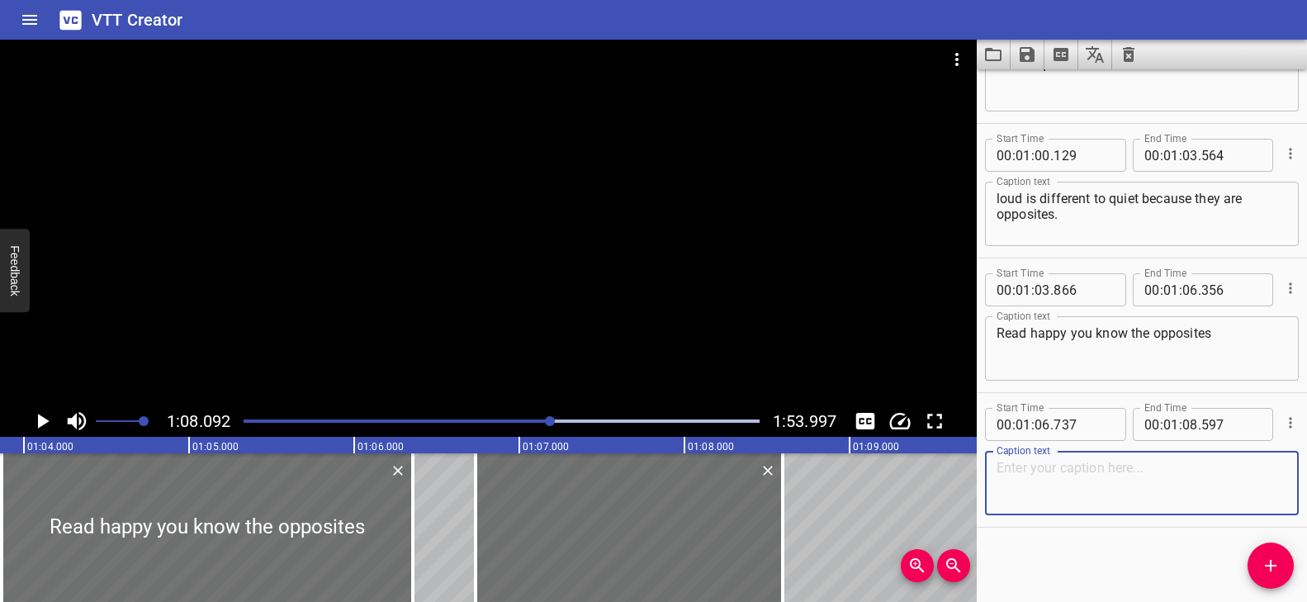
paste textarea "Baby Cat just got a balloon"
click at [1057, 467] on textarea "Baby Cat just got a balloon" at bounding box center [1141, 483] width 291 height 47
click at [531, 419] on div "Play progress" at bounding box center [294, 420] width 516 height 3
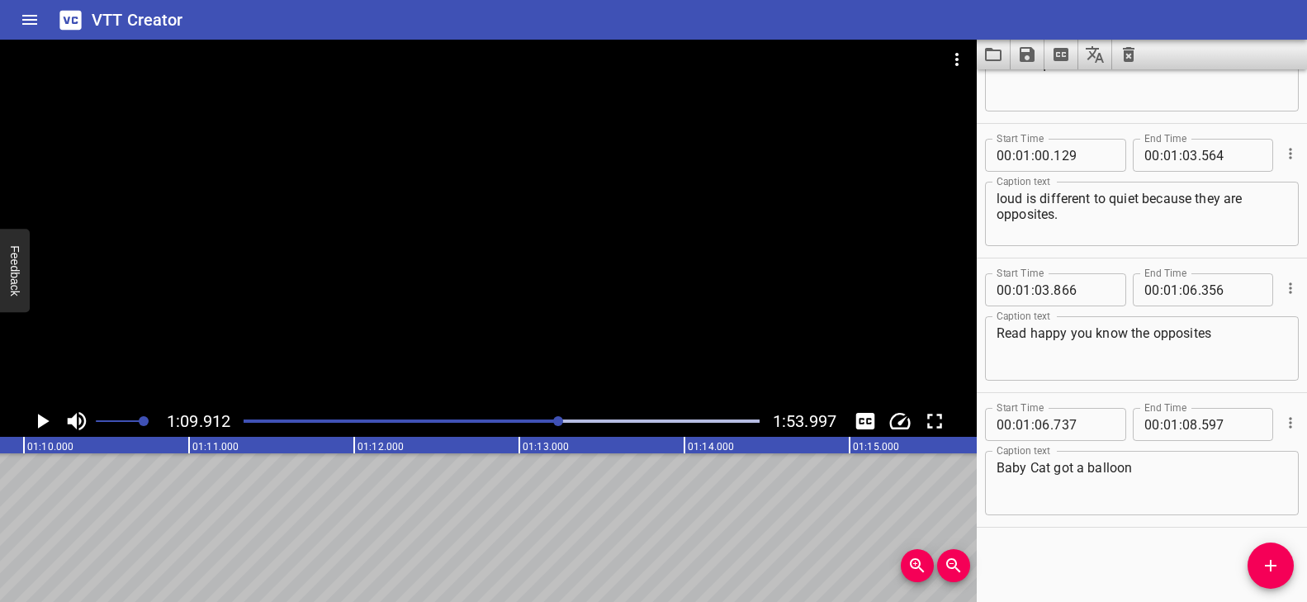
scroll to position [0, 11541]
click at [1174, 463] on textarea "Baby Cat got a balloon" at bounding box center [1141, 483] width 291 height 47
click at [529, 421] on div "Play progress" at bounding box center [303, 420] width 516 height 3
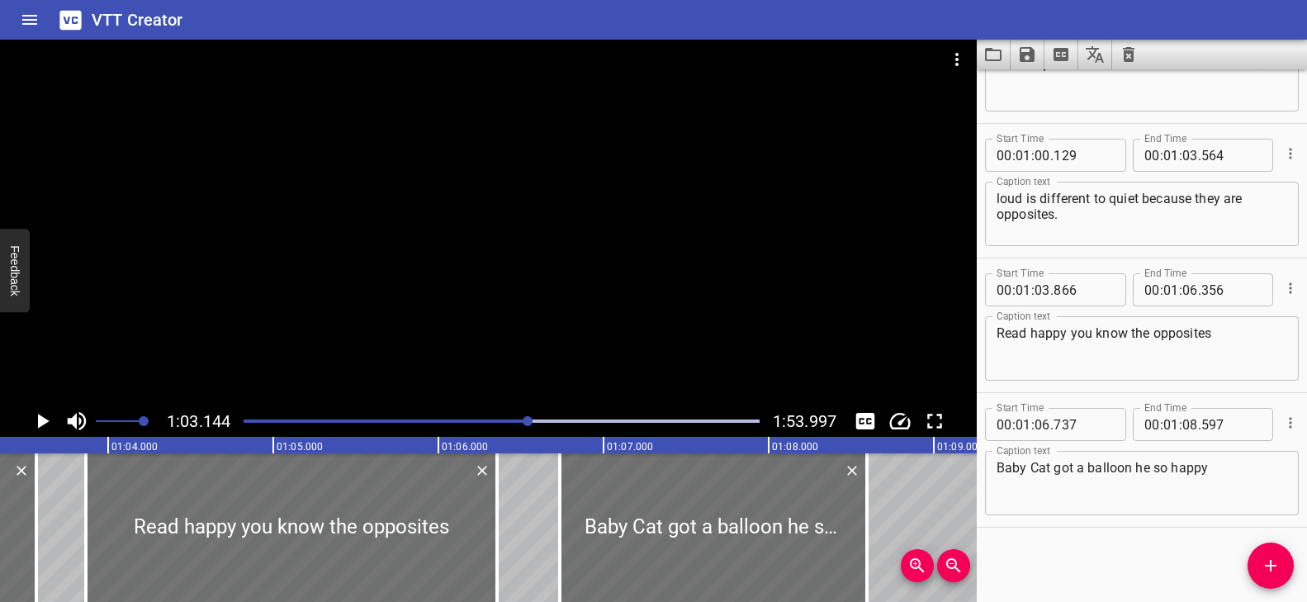
click at [612, 369] on div at bounding box center [488, 223] width 976 height 366
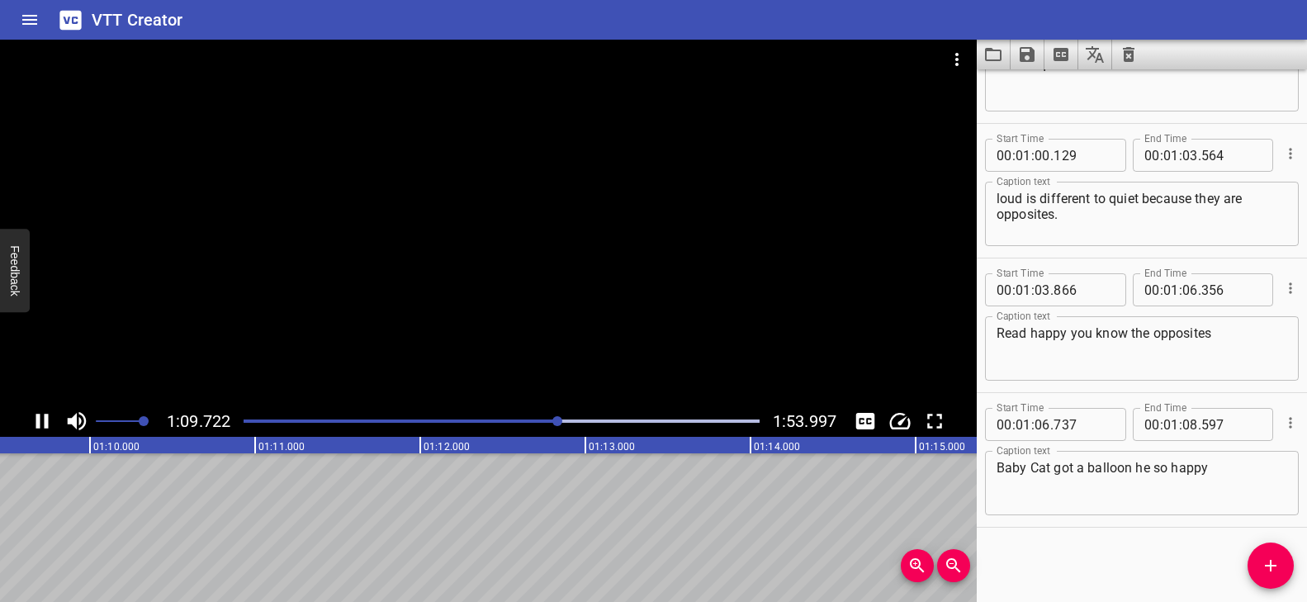
click at [608, 357] on div at bounding box center [488, 223] width 976 height 366
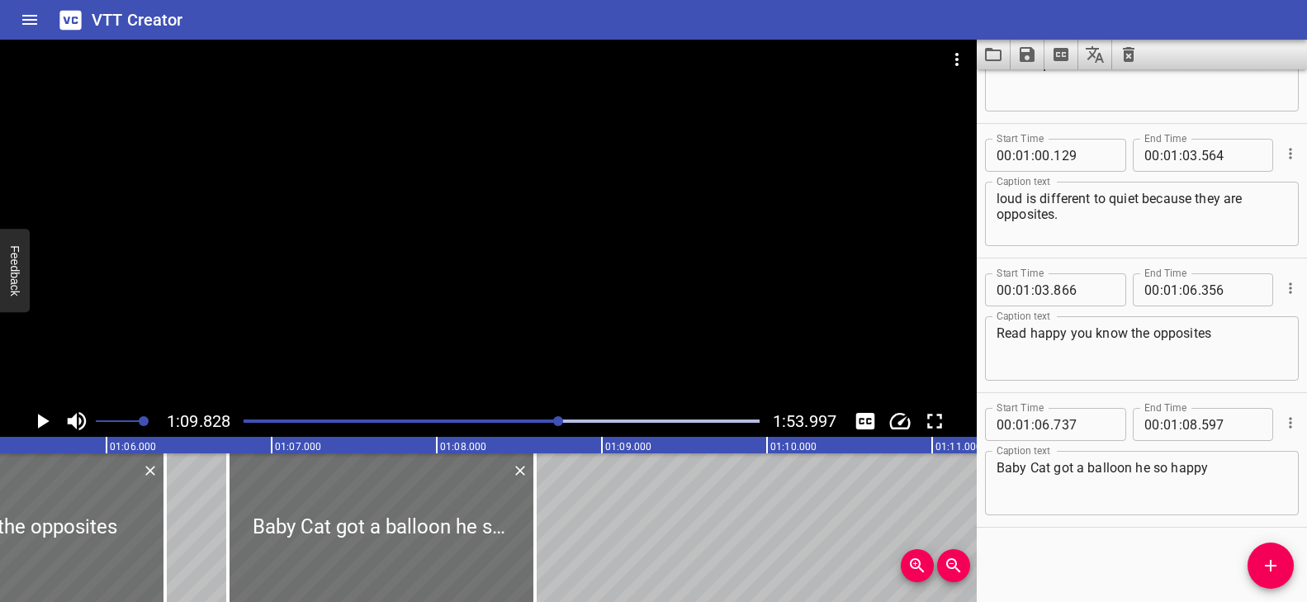
scroll to position [0, 10756]
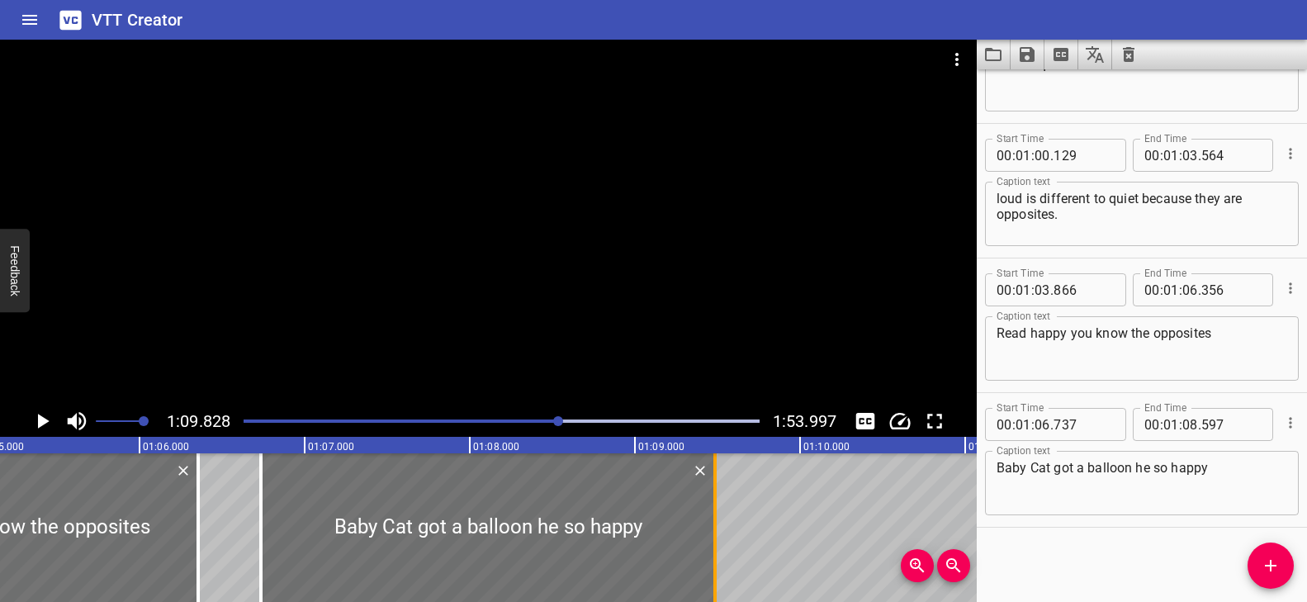
drag, startPoint x: 568, startPoint y: 515, endPoint x: 715, endPoint y: 532, distance: 147.9
click at [715, 532] on div at bounding box center [714, 527] width 3 height 149
drag, startPoint x: 546, startPoint y: 420, endPoint x: 555, endPoint y: 405, distance: 17.0
click at [546, 420] on div "Play progress" at bounding box center [302, 420] width 516 height 3
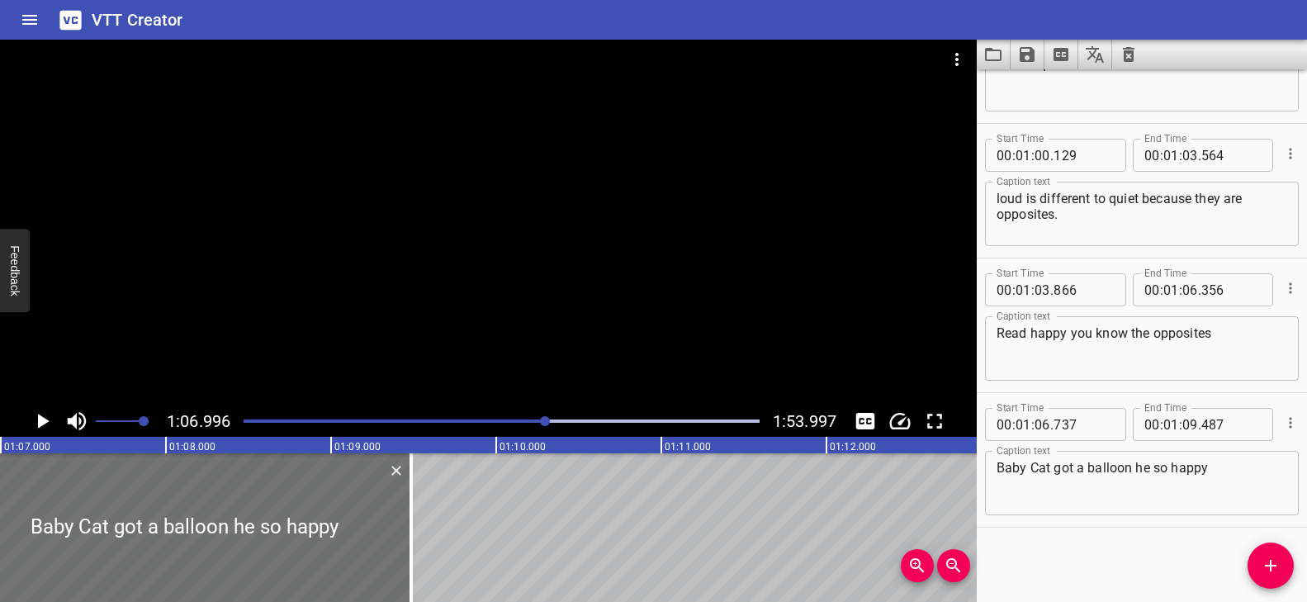
click at [580, 357] on div at bounding box center [488, 223] width 976 height 366
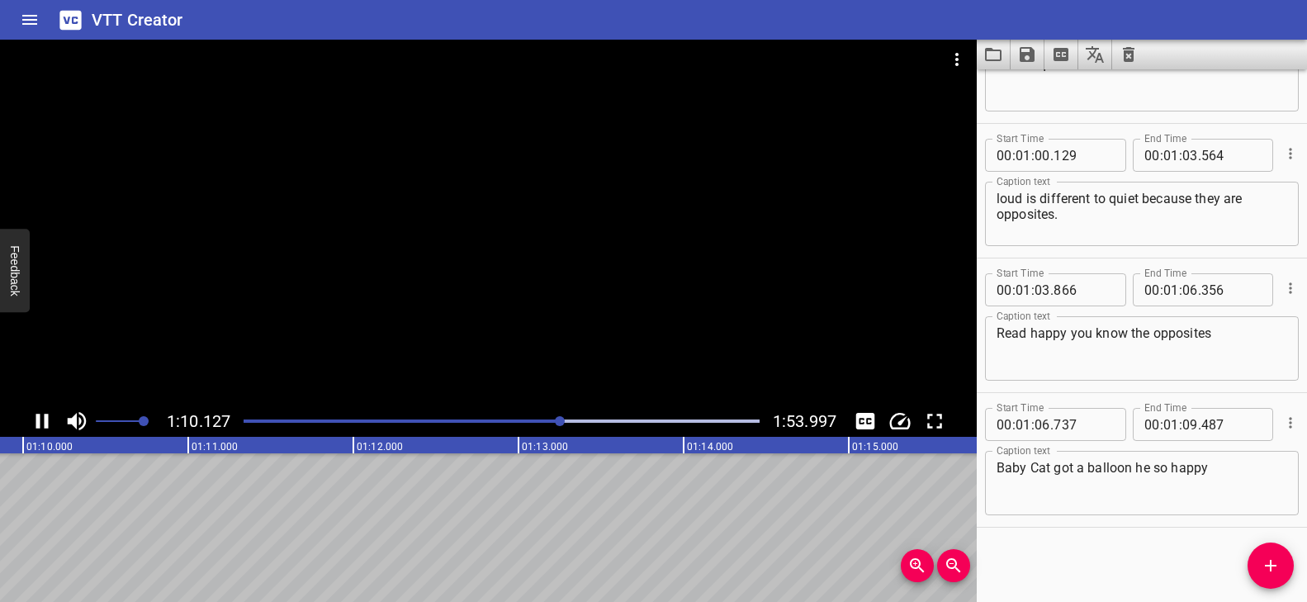
click at [579, 357] on div at bounding box center [488, 223] width 976 height 366
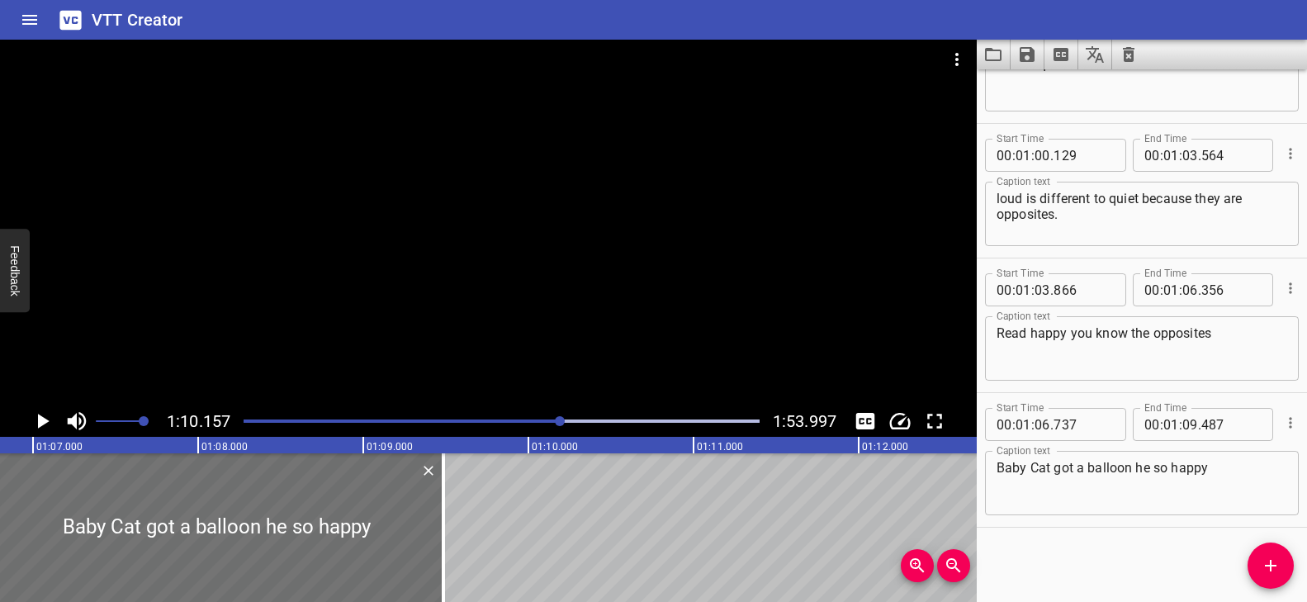
scroll to position [0, 10927]
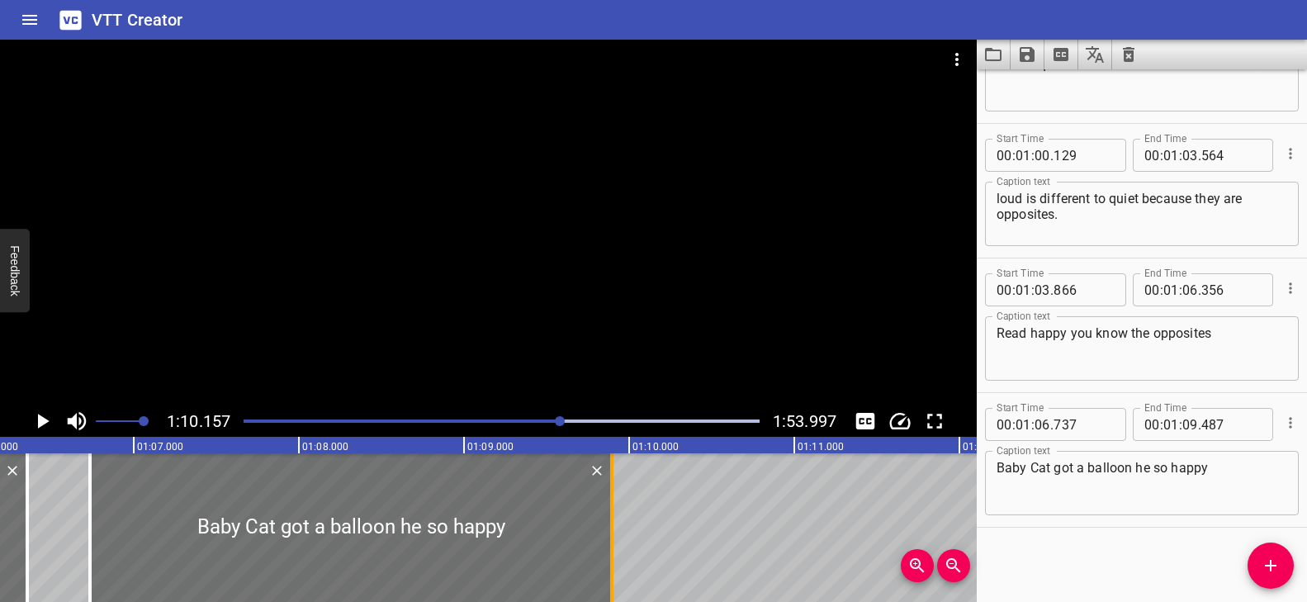
drag, startPoint x: 541, startPoint y: 520, endPoint x: 608, endPoint y: 525, distance: 67.9
click at [608, 525] on div at bounding box center [611, 527] width 17 height 149
click at [540, 420] on div "Play progress" at bounding box center [303, 420] width 516 height 3
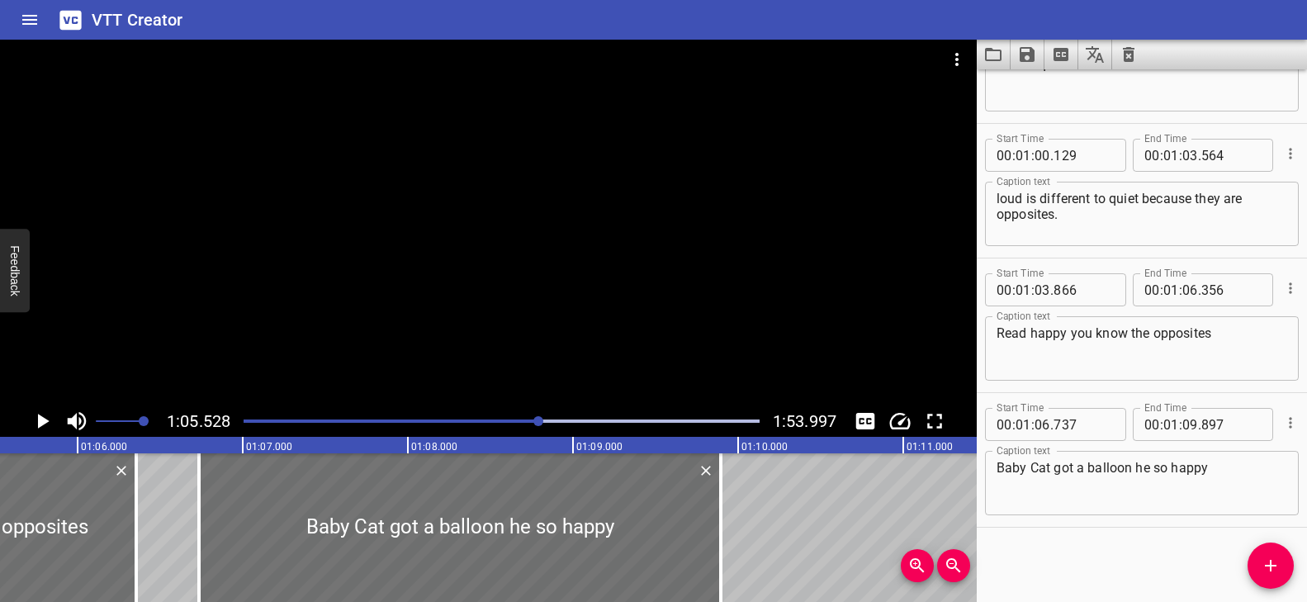
click at [565, 385] on div at bounding box center [488, 223] width 976 height 366
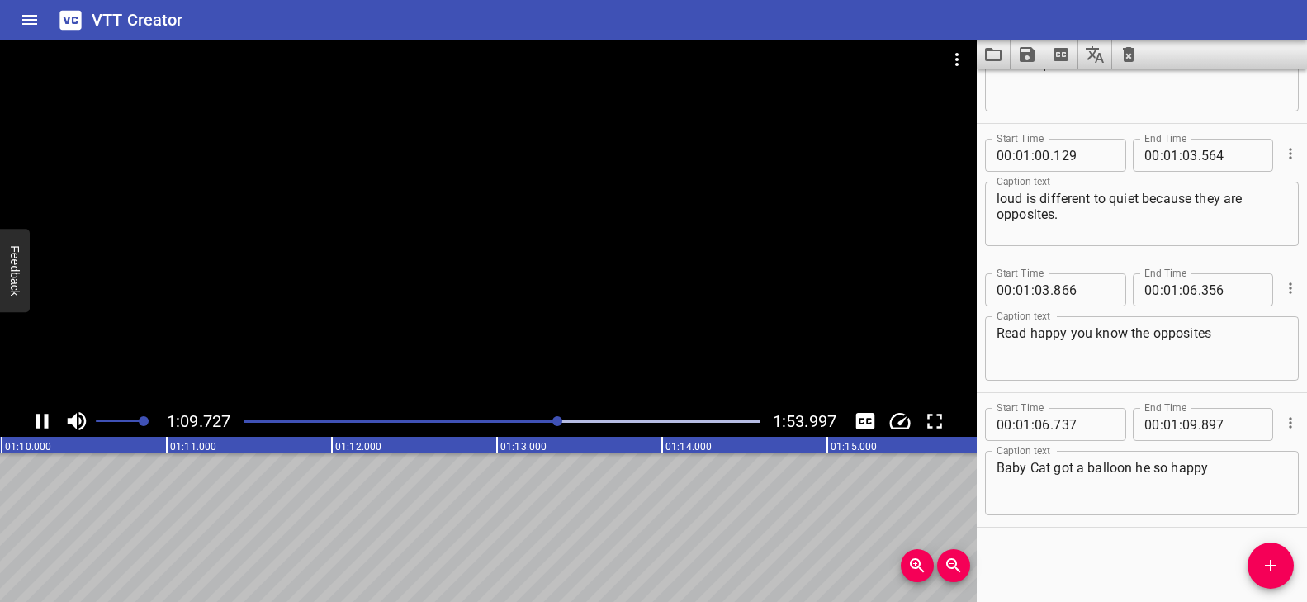
click at [697, 330] on div at bounding box center [488, 223] width 976 height 366
click at [1151, 466] on textarea "Baby Cat got a balloon he so happy" at bounding box center [1141, 483] width 291 height 47
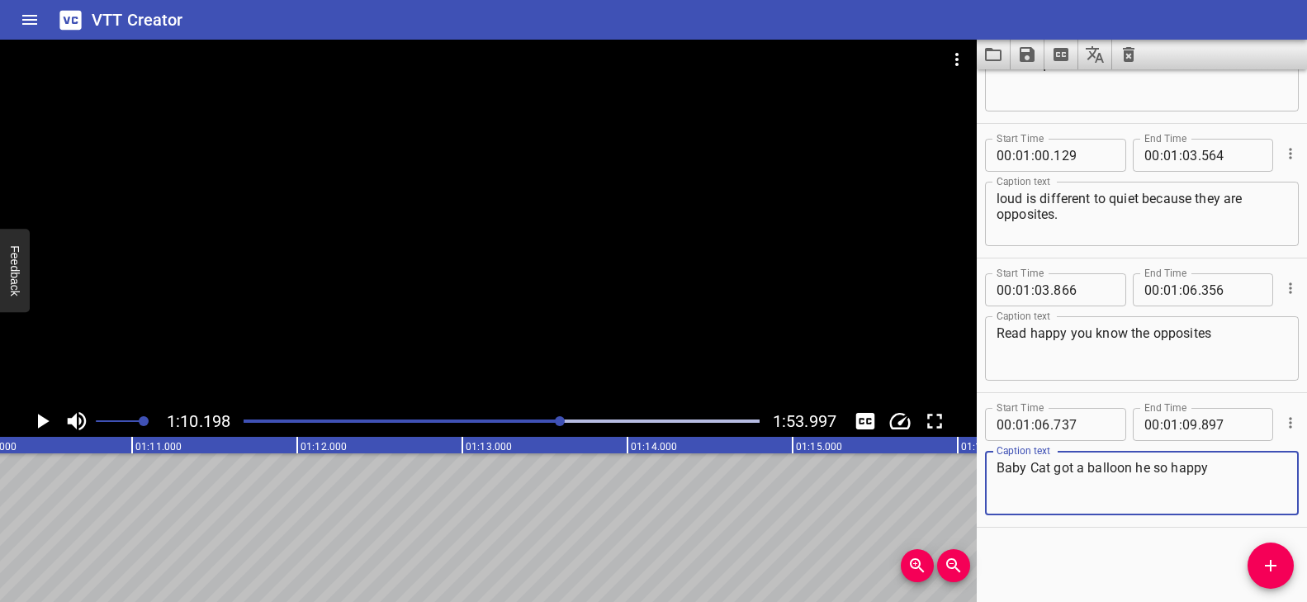
click at [1149, 466] on textarea "Baby Cat got a balloon he so happy" at bounding box center [1141, 483] width 291 height 47
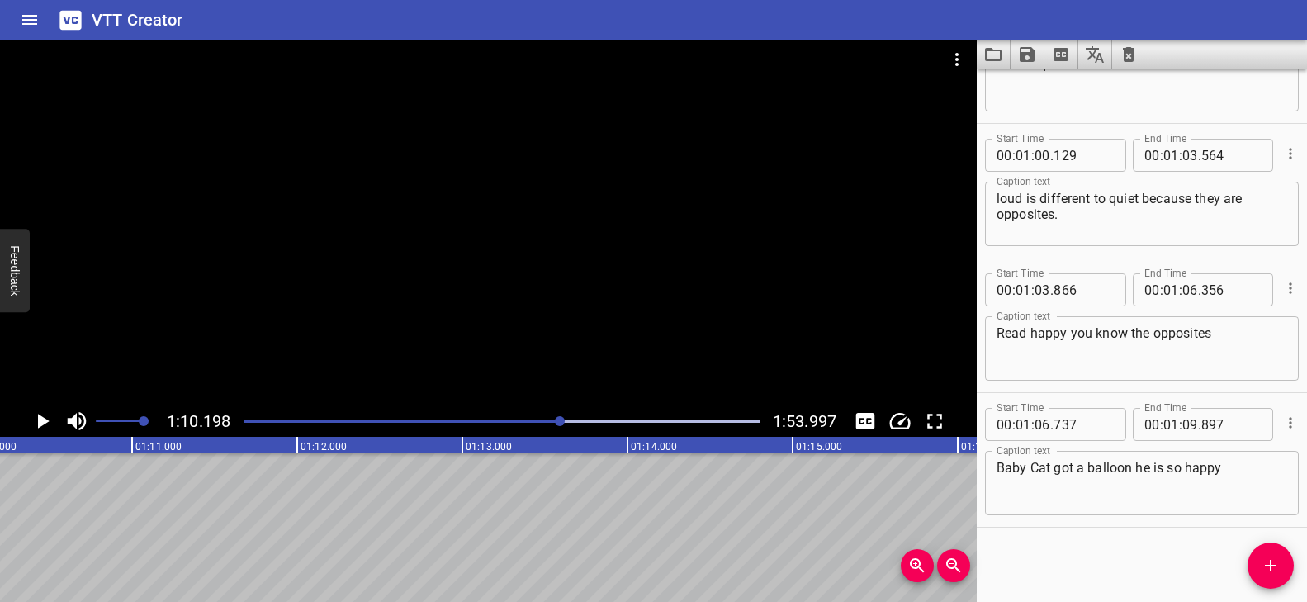
click at [543, 420] on div "Play progress" at bounding box center [303, 420] width 516 height 3
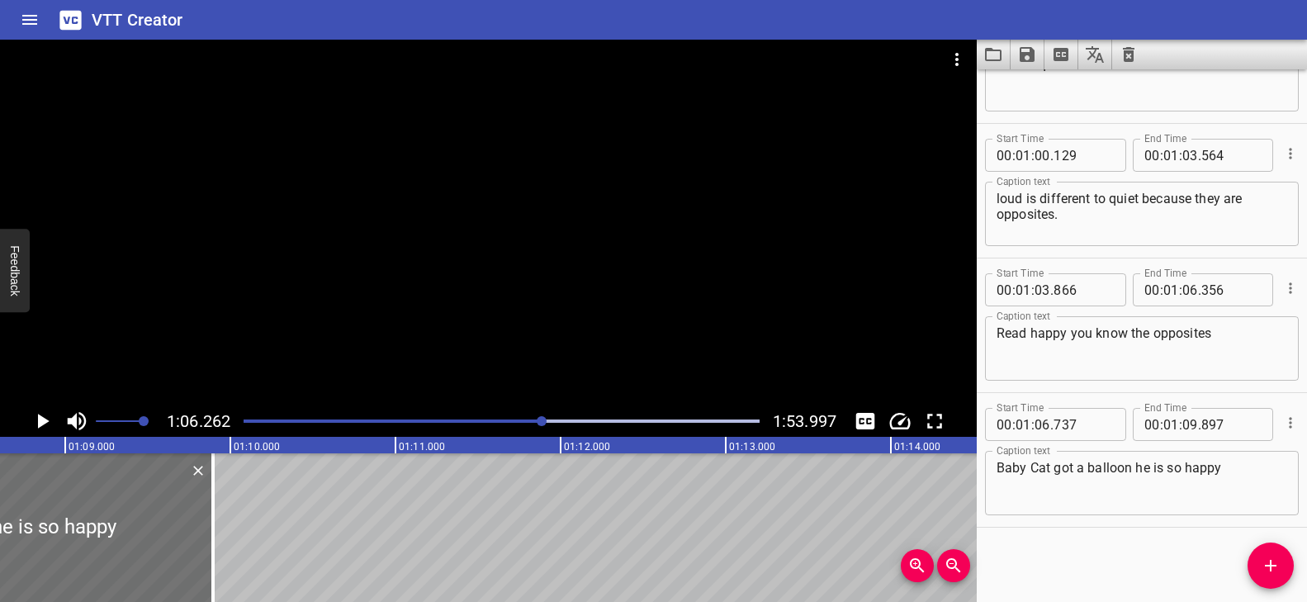
click at [564, 355] on div at bounding box center [488, 223] width 976 height 366
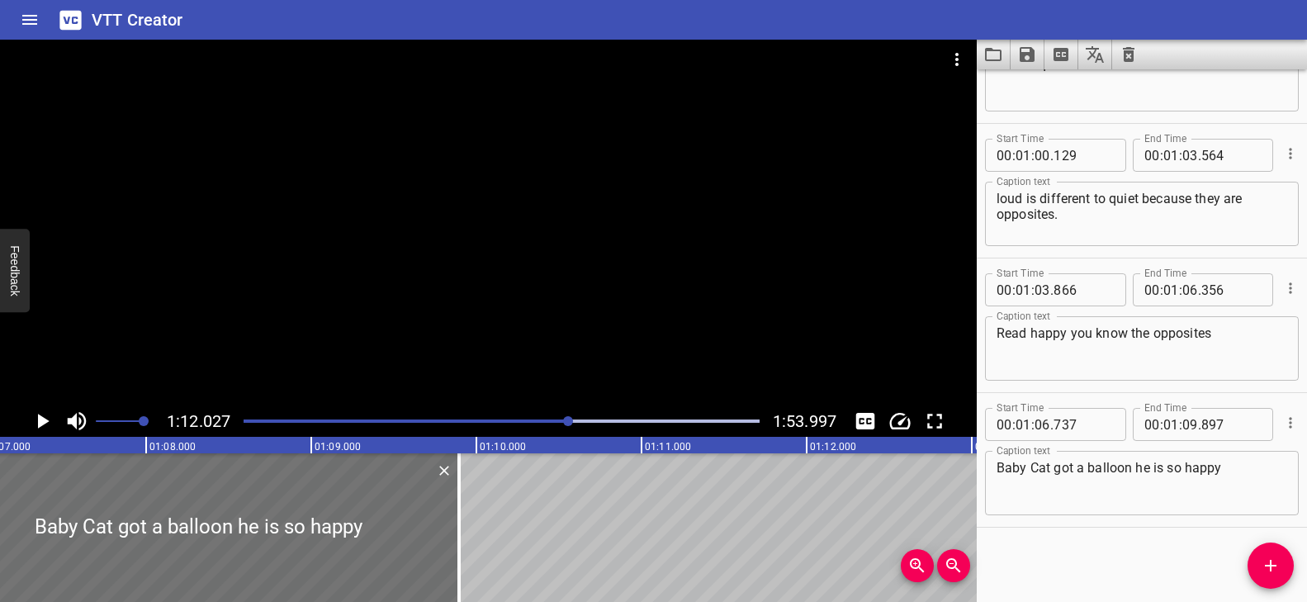
scroll to position [0, 11146]
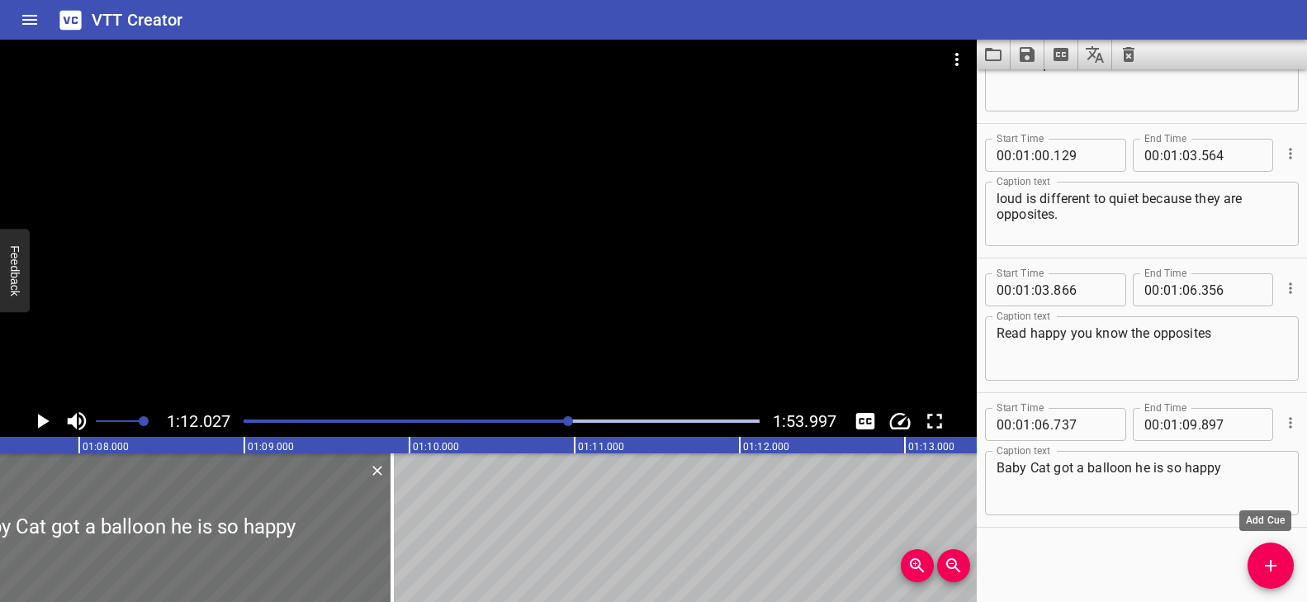
click at [1269, 559] on icon "Add Cue" at bounding box center [1270, 566] width 20 height 20
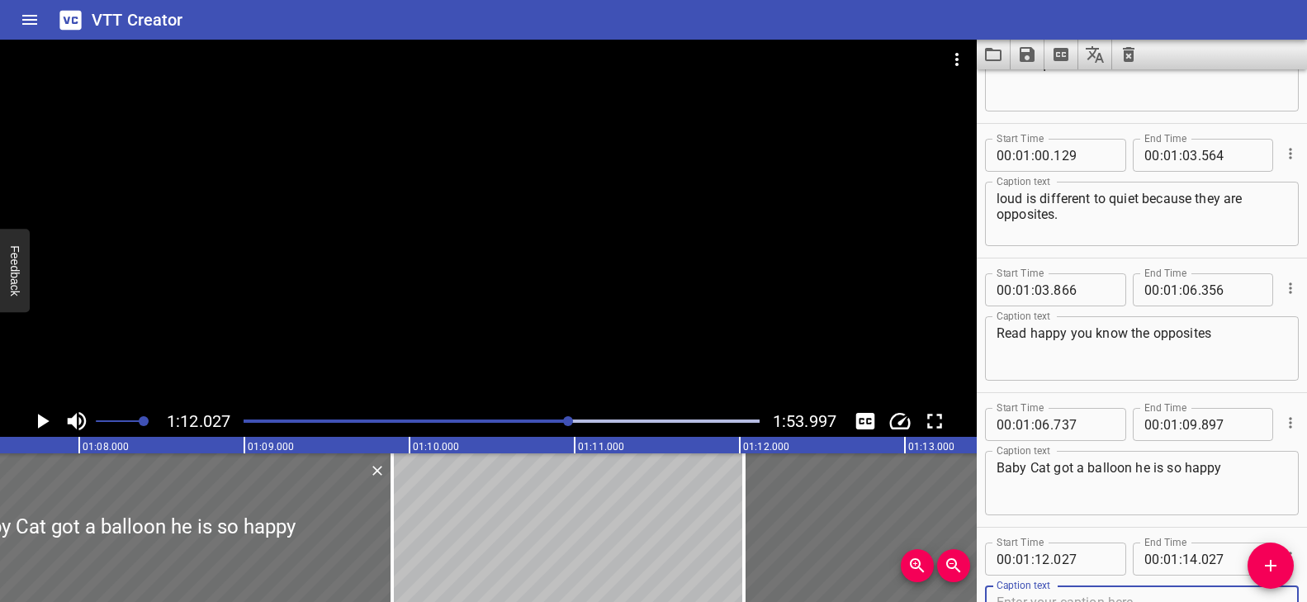
scroll to position [3724, 0]
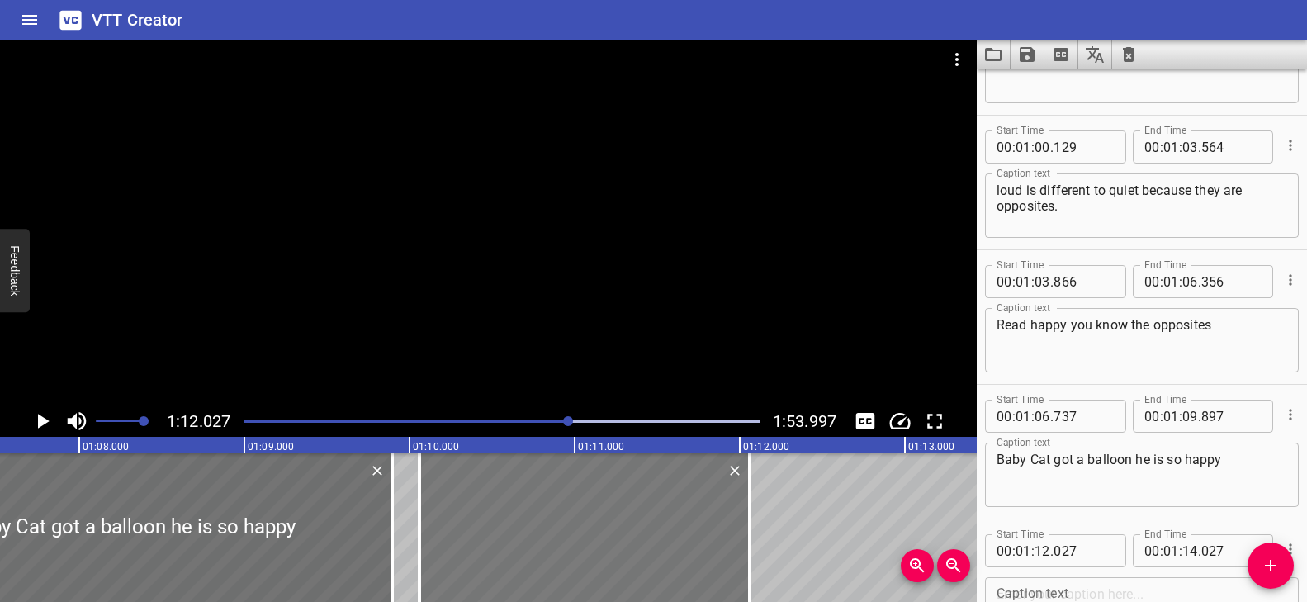
drag, startPoint x: 770, startPoint y: 518, endPoint x: 532, endPoint y: 523, distance: 238.6
click at [532, 523] on div at bounding box center [584, 527] width 330 height 149
drag, startPoint x: 754, startPoint y: 512, endPoint x: 787, endPoint y: 517, distance: 33.4
click at [787, 517] on div at bounding box center [783, 527] width 17 height 149
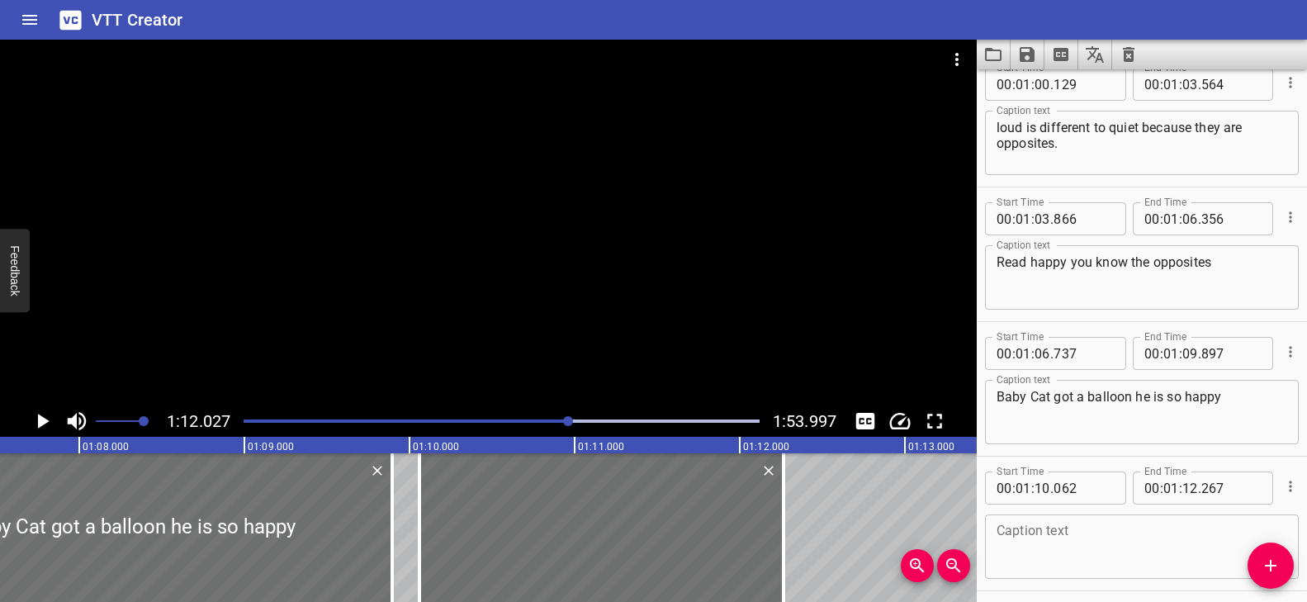
scroll to position [3851, 0]
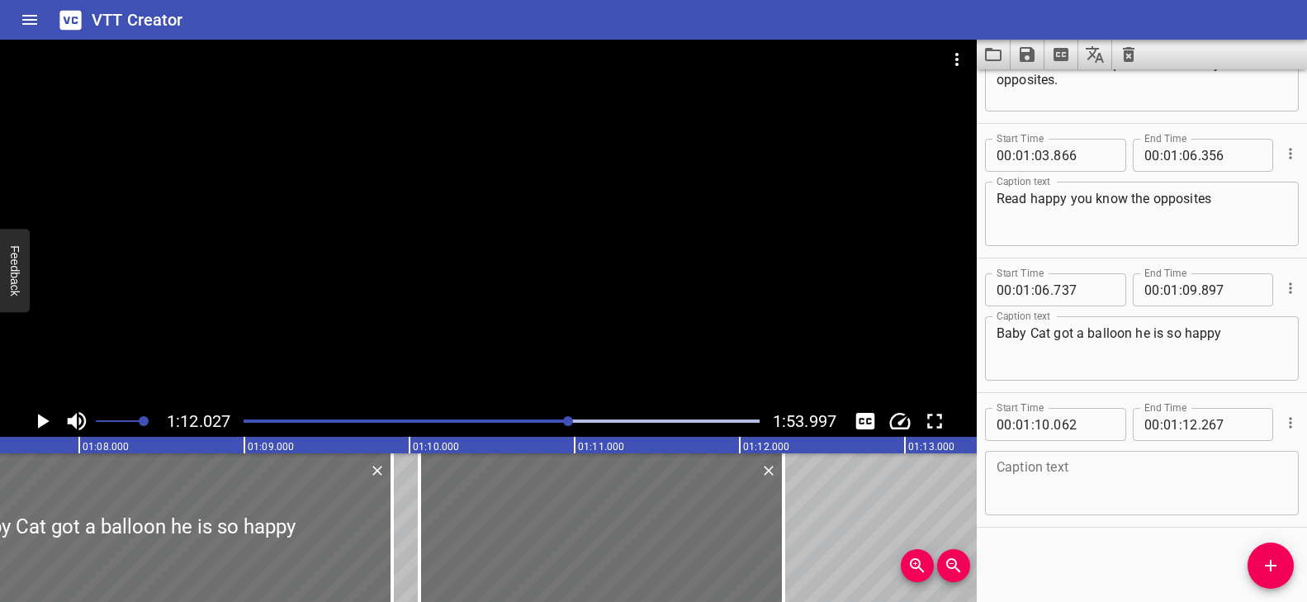
click at [1071, 478] on textarea at bounding box center [1141, 483] width 291 height 47
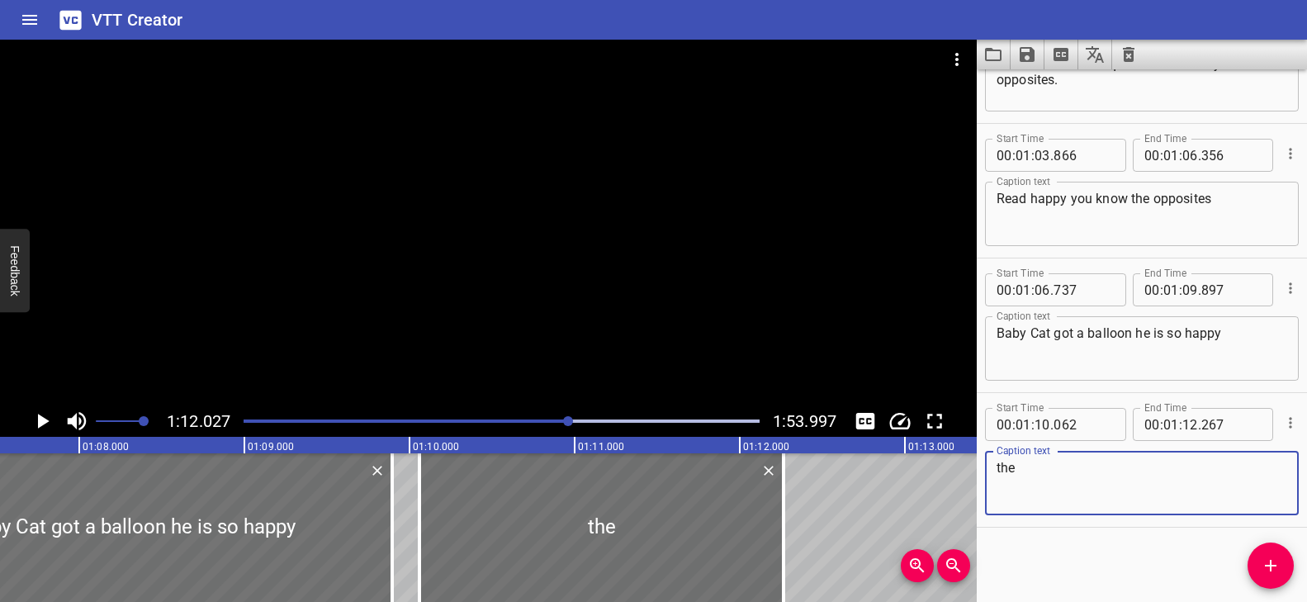
paste textarea "Baby Cat just got a balloon"
click at [557, 419] on div "Play progress" at bounding box center [312, 420] width 516 height 3
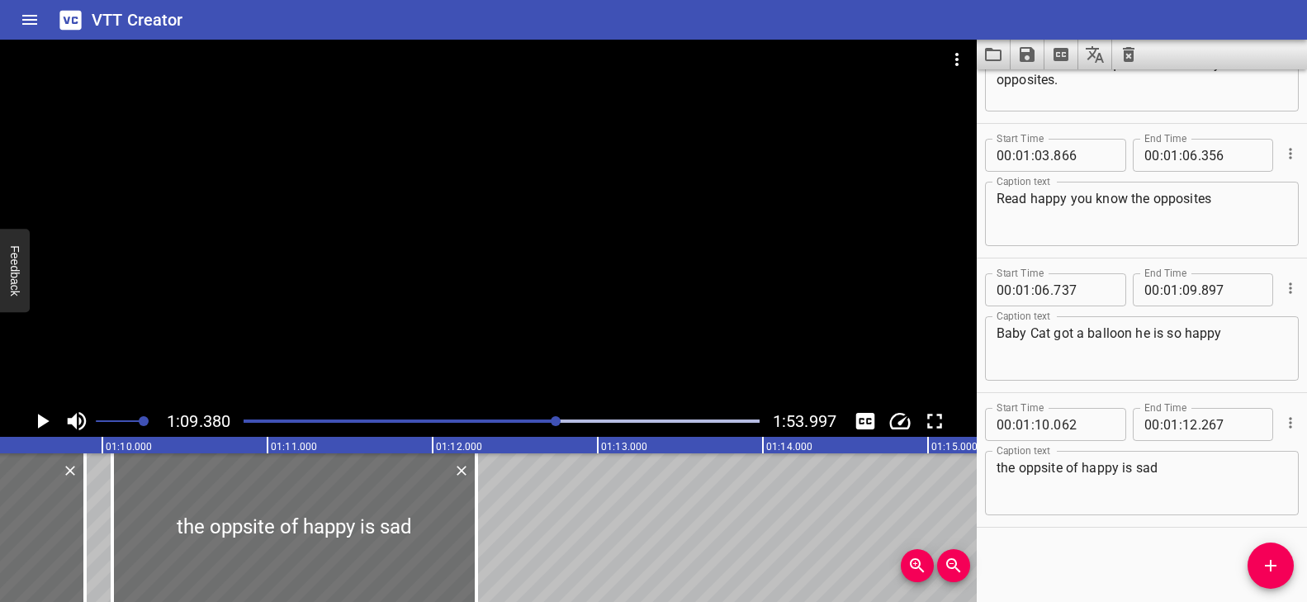
click at [615, 353] on div at bounding box center [488, 223] width 976 height 366
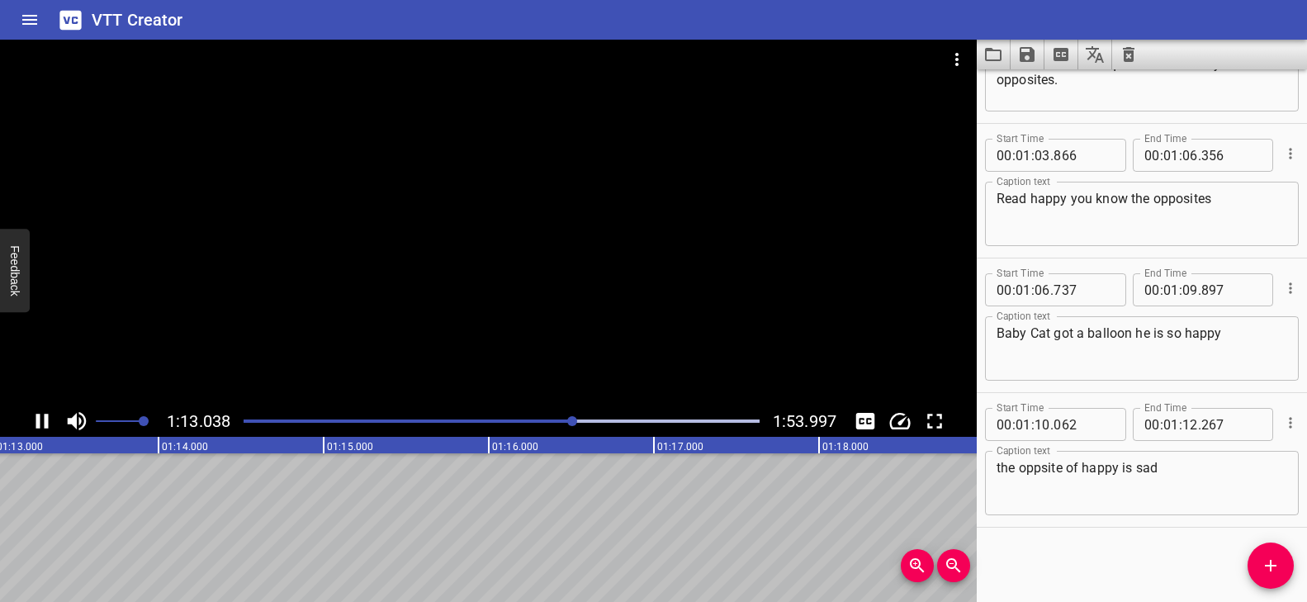
click at [712, 350] on div at bounding box center [488, 223] width 976 height 366
click at [1267, 564] on icon "Add Cue" at bounding box center [1270, 566] width 20 height 20
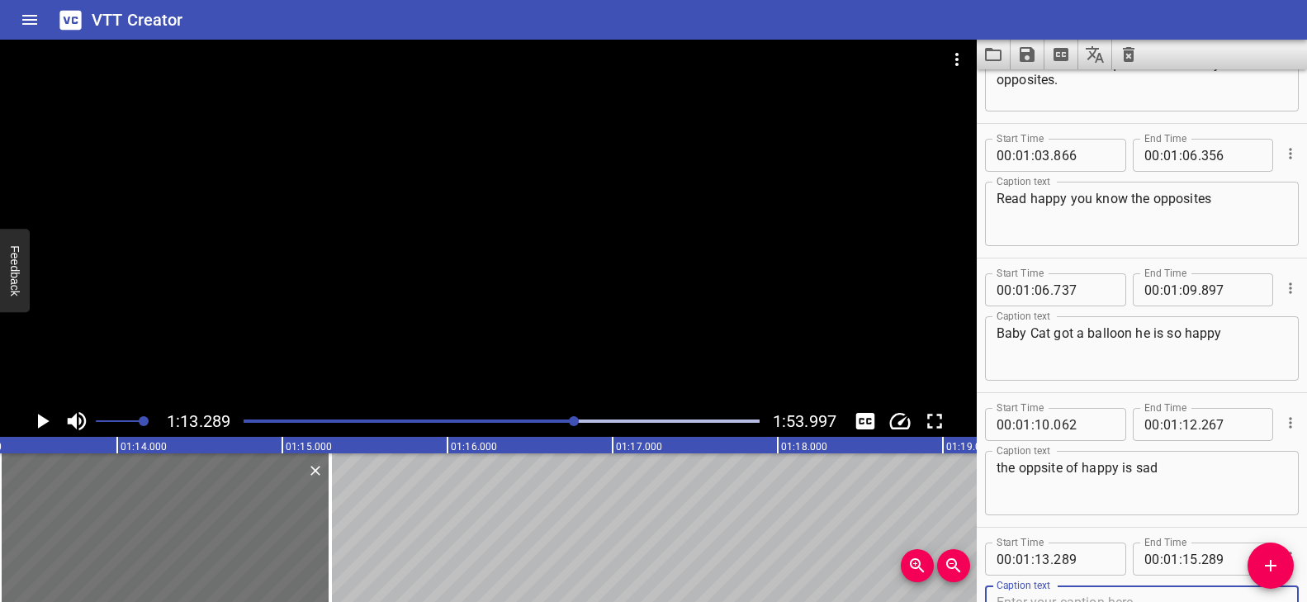
scroll to position [3859, 0]
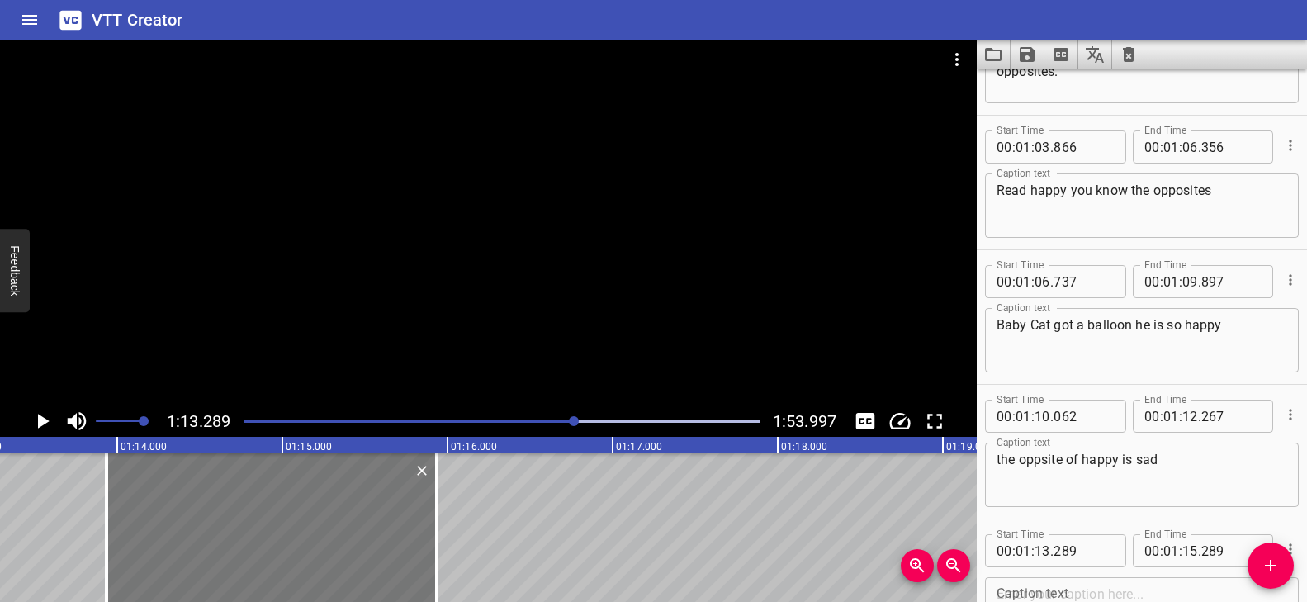
drag, startPoint x: 291, startPoint y: 528, endPoint x: 418, endPoint y: 530, distance: 127.1
click at [397, 526] on div at bounding box center [271, 527] width 330 height 149
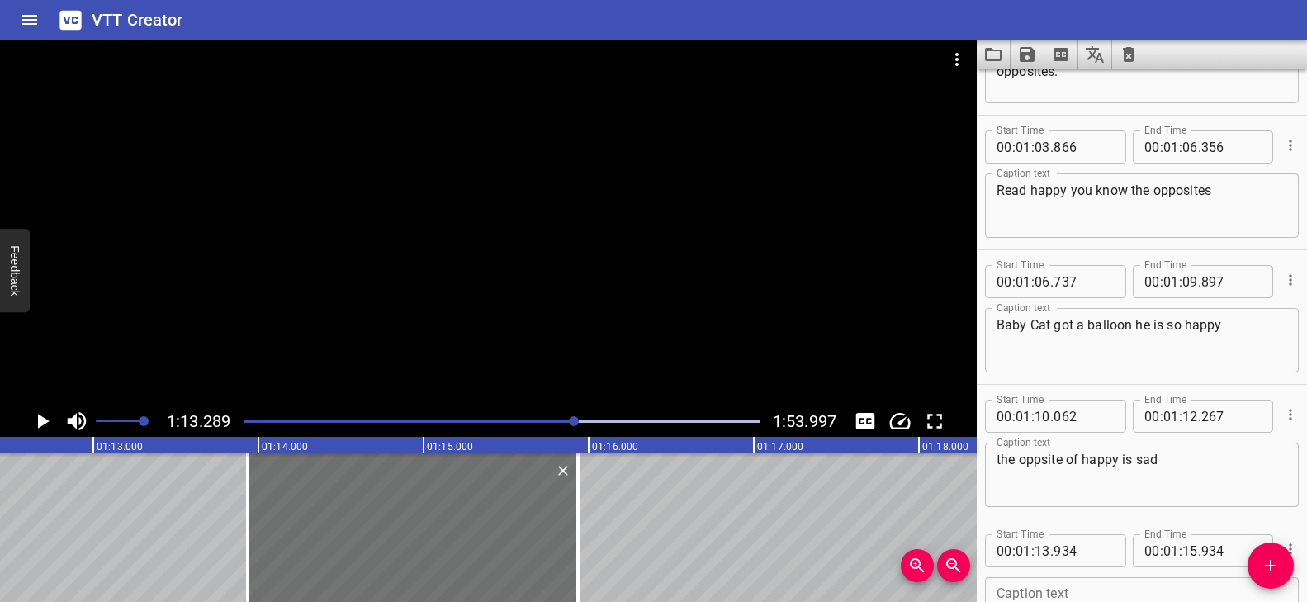
scroll to position [0, 11590]
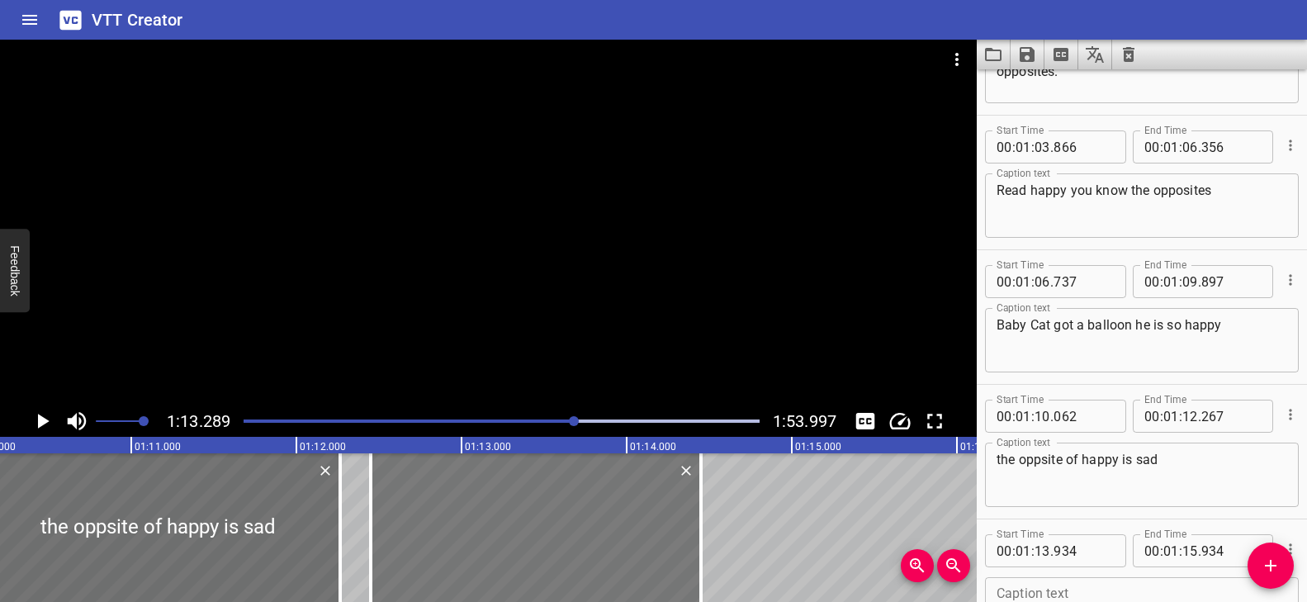
drag, startPoint x: 716, startPoint y: 513, endPoint x: 483, endPoint y: 513, distance: 232.8
click at [483, 513] on div at bounding box center [536, 527] width 330 height 149
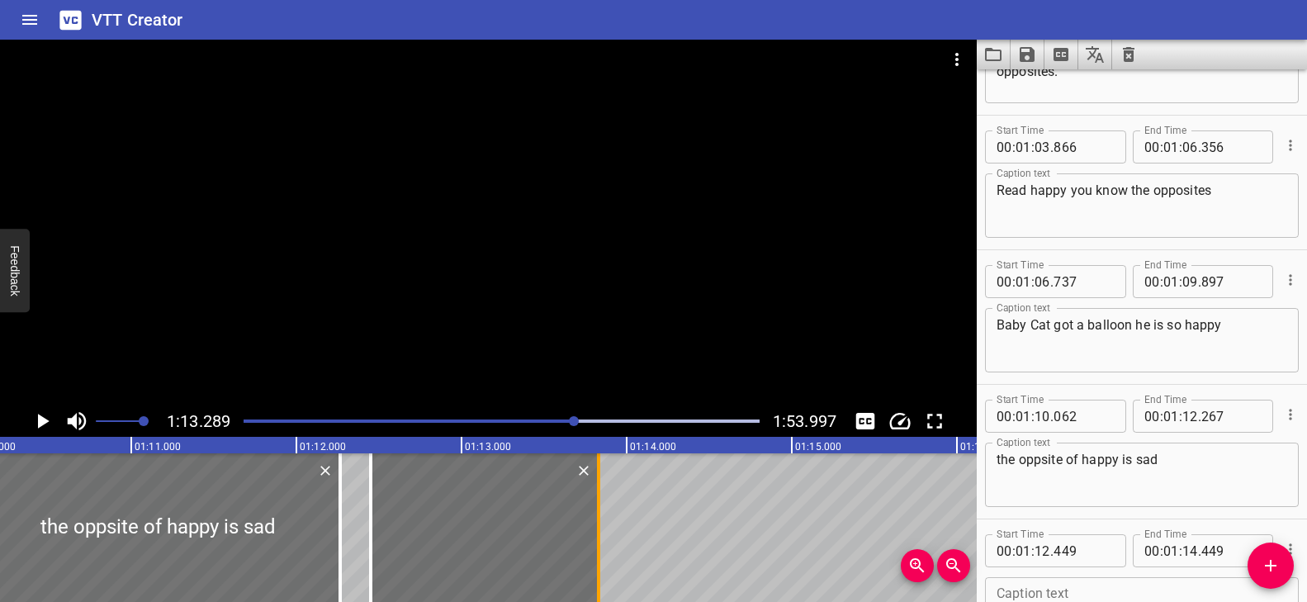
drag, startPoint x: 704, startPoint y: 499, endPoint x: 602, endPoint y: 508, distance: 102.7
click at [602, 508] on div at bounding box center [598, 527] width 17 height 149
click at [653, 355] on div at bounding box center [488, 223] width 976 height 366
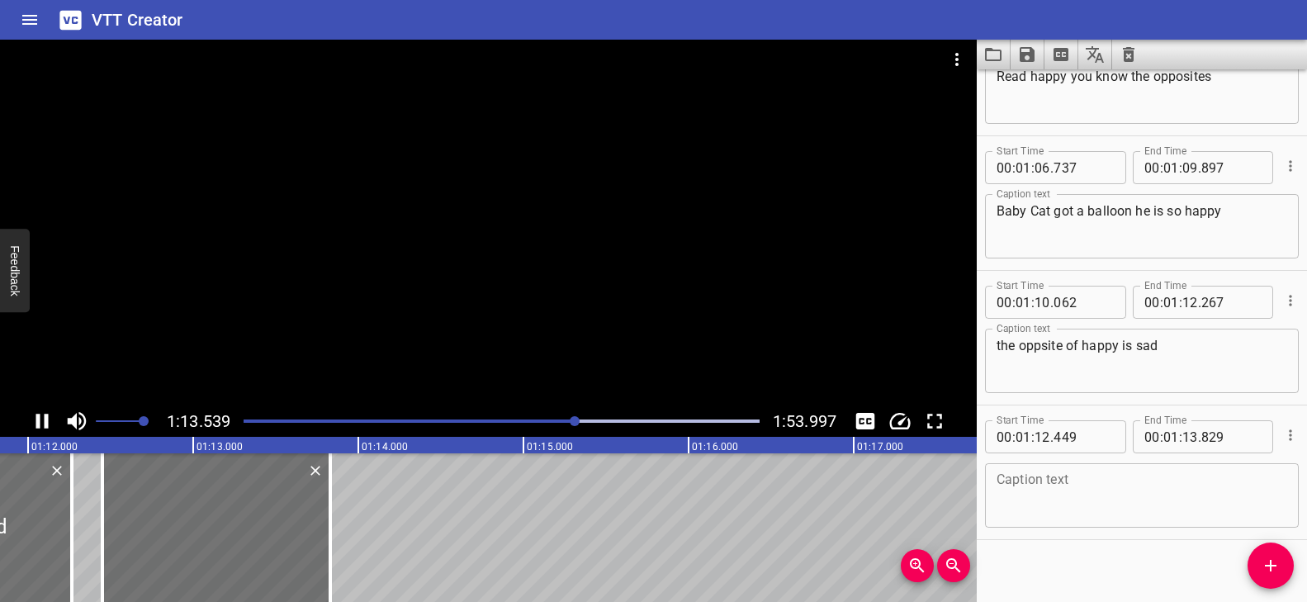
scroll to position [3985, 0]
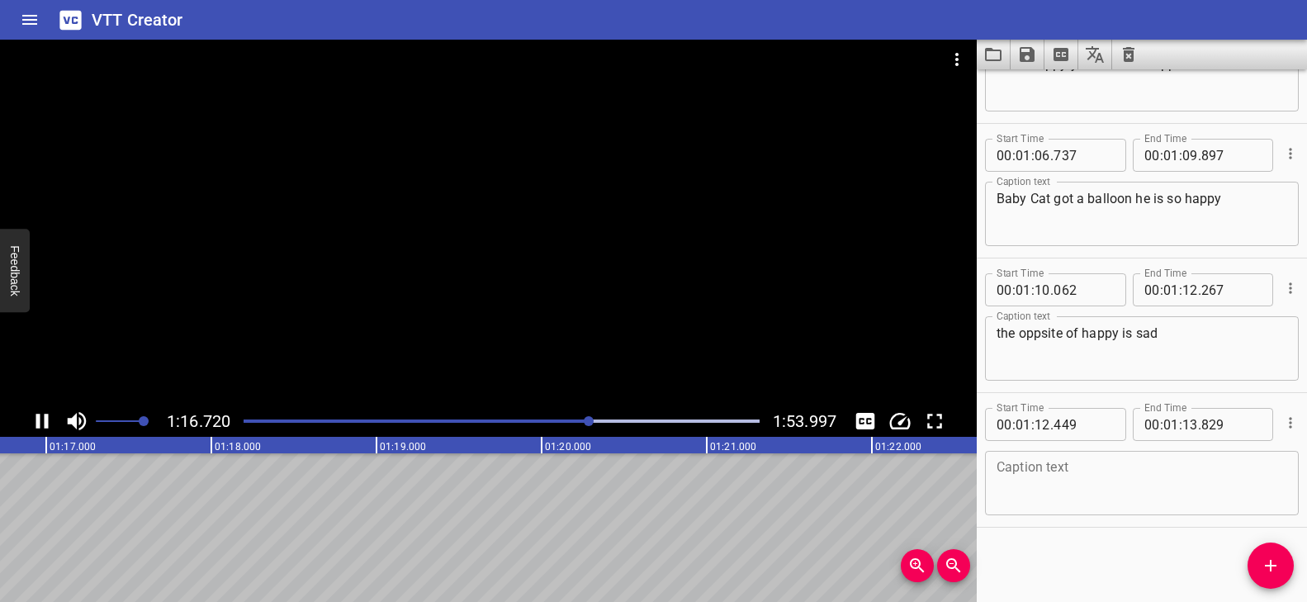
click at [551, 415] on div at bounding box center [502, 420] width 536 height 23
click at [1066, 475] on textarea at bounding box center [1141, 483] width 291 height 47
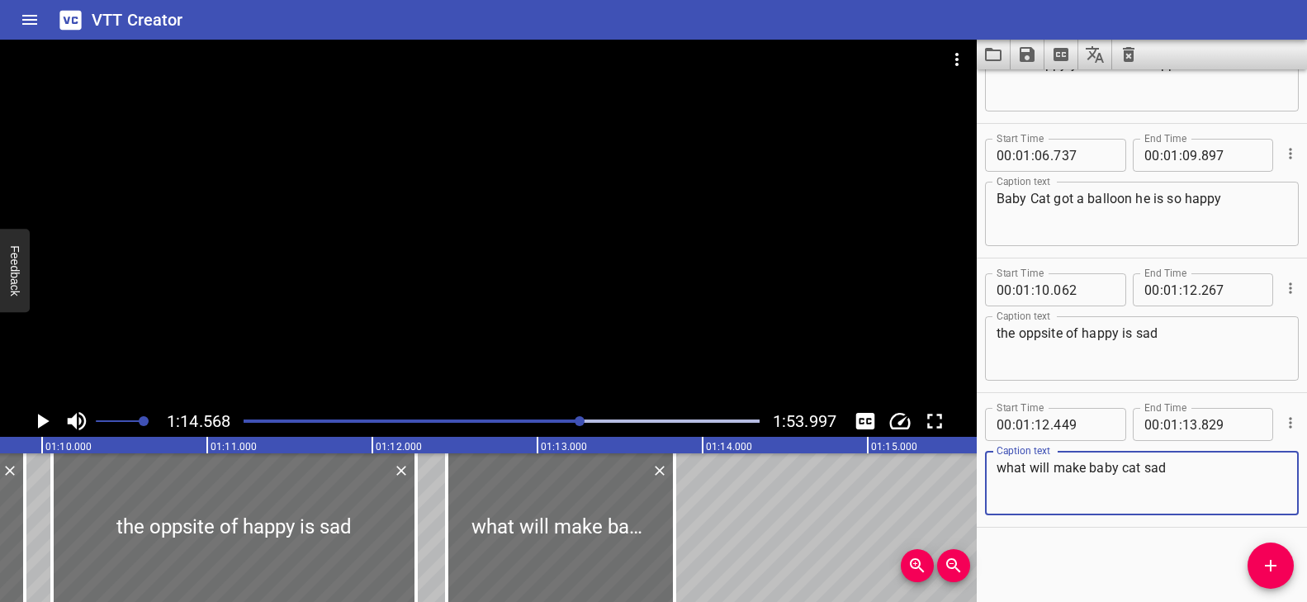
scroll to position [0, 11496]
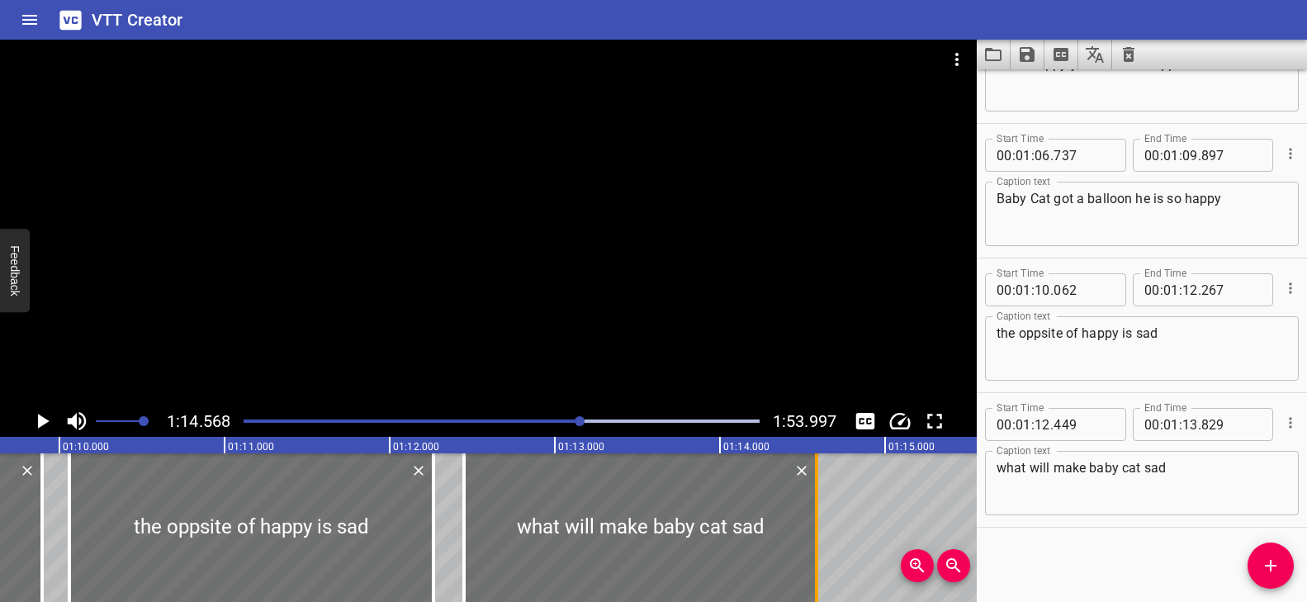
drag, startPoint x: 689, startPoint y: 545, endPoint x: 814, endPoint y: 546, distance: 124.6
click at [815, 546] on div at bounding box center [816, 527] width 3 height 149
click at [558, 415] on div at bounding box center [502, 420] width 536 height 23
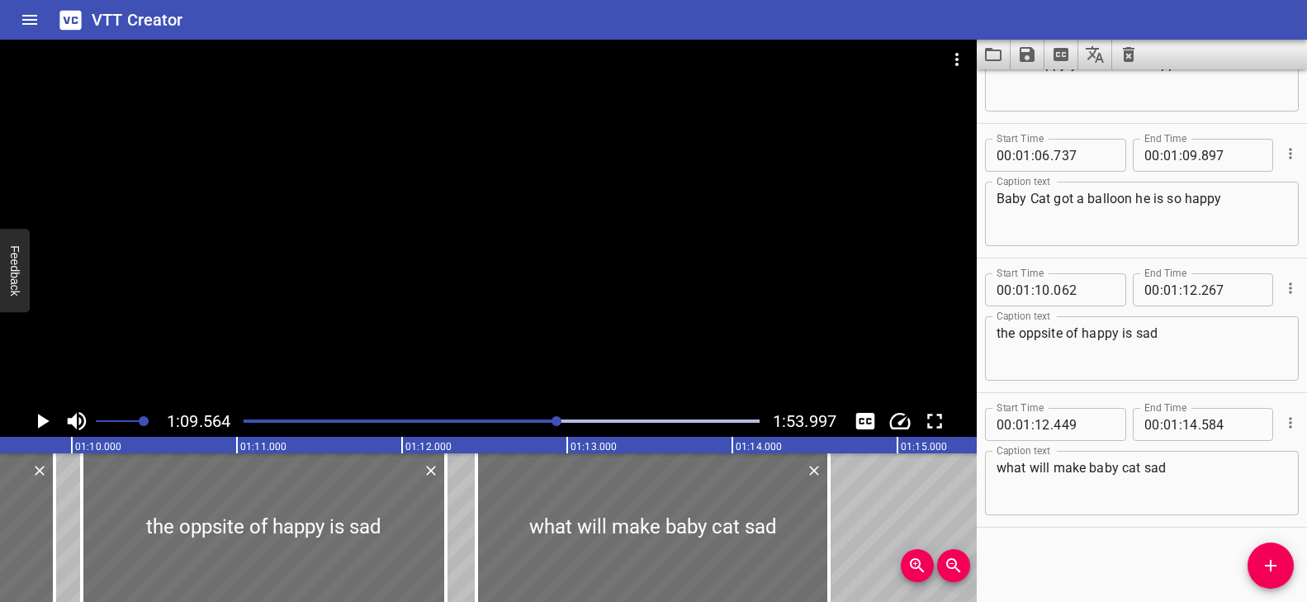
click at [571, 337] on div at bounding box center [488, 223] width 976 height 366
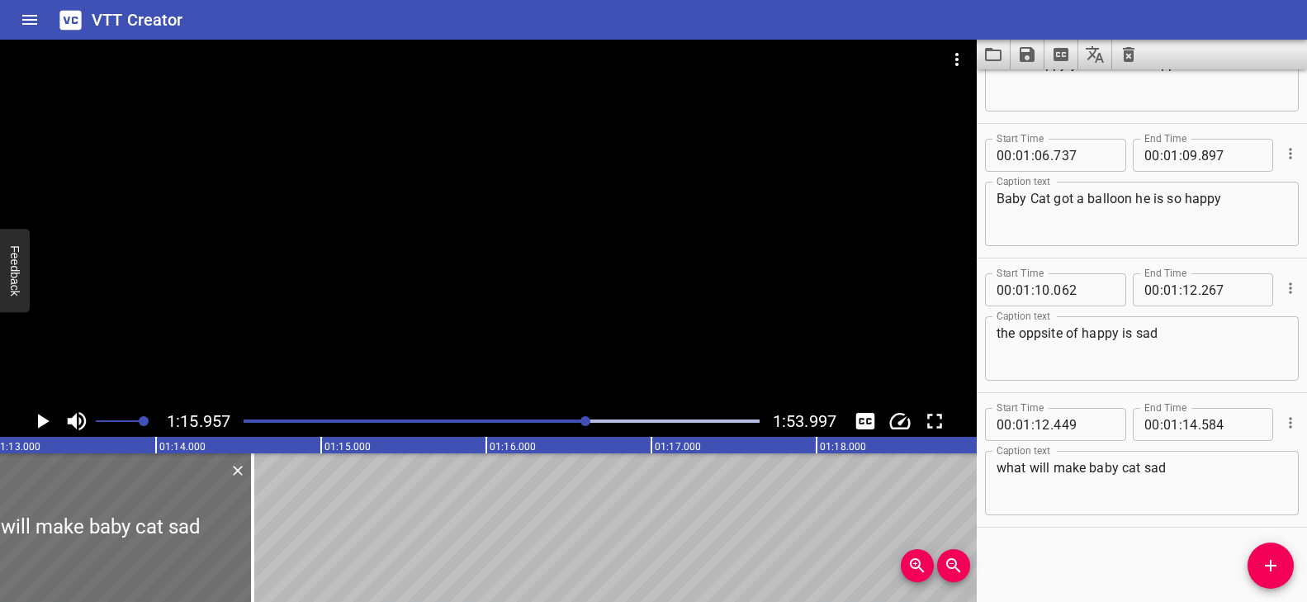
scroll to position [0, 11859]
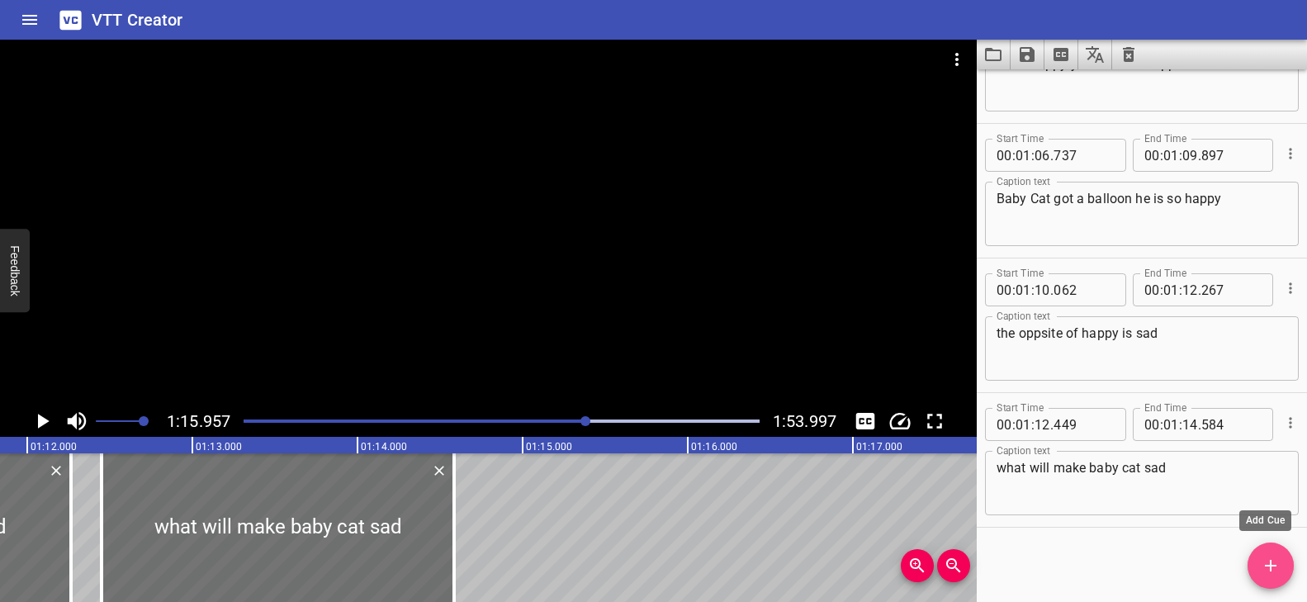
click at [1269, 560] on icon "Add Cue" at bounding box center [1271, 566] width 12 height 12
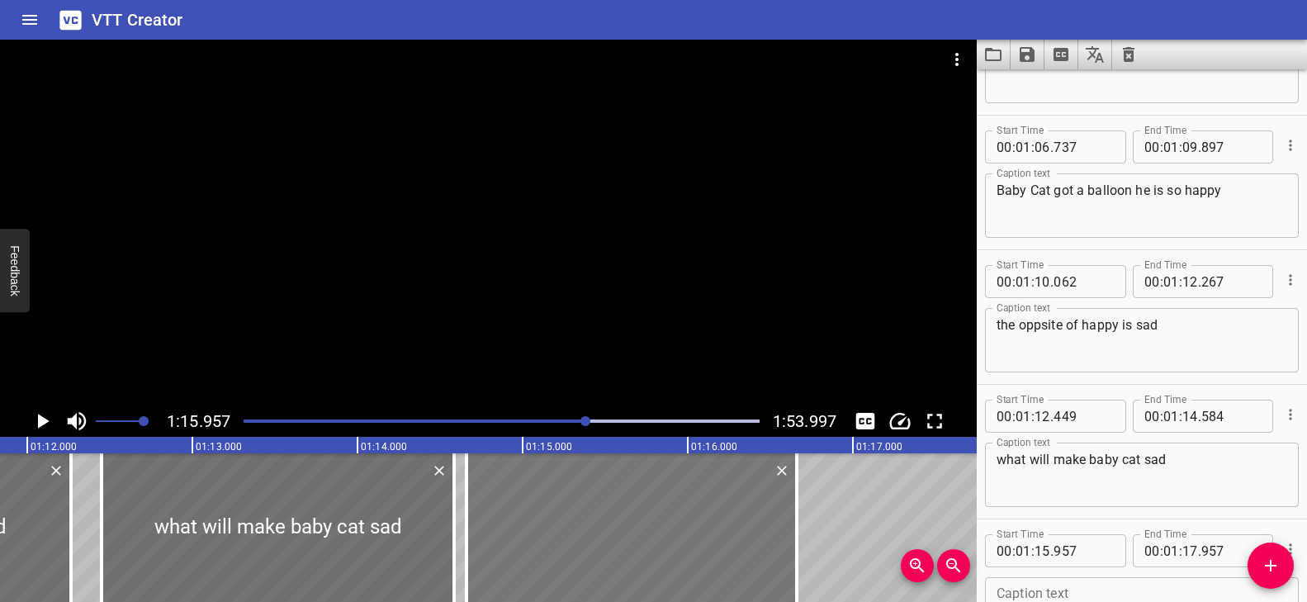
drag, startPoint x: 723, startPoint y: 534, endPoint x: 639, endPoint y: 537, distance: 84.2
click at [639, 537] on div at bounding box center [631, 527] width 330 height 149
drag, startPoint x: 797, startPoint y: 520, endPoint x: 743, endPoint y: 523, distance: 53.8
click at [743, 523] on div at bounding box center [742, 527] width 3 height 149
click at [573, 419] on div "Play progress" at bounding box center [330, 420] width 516 height 3
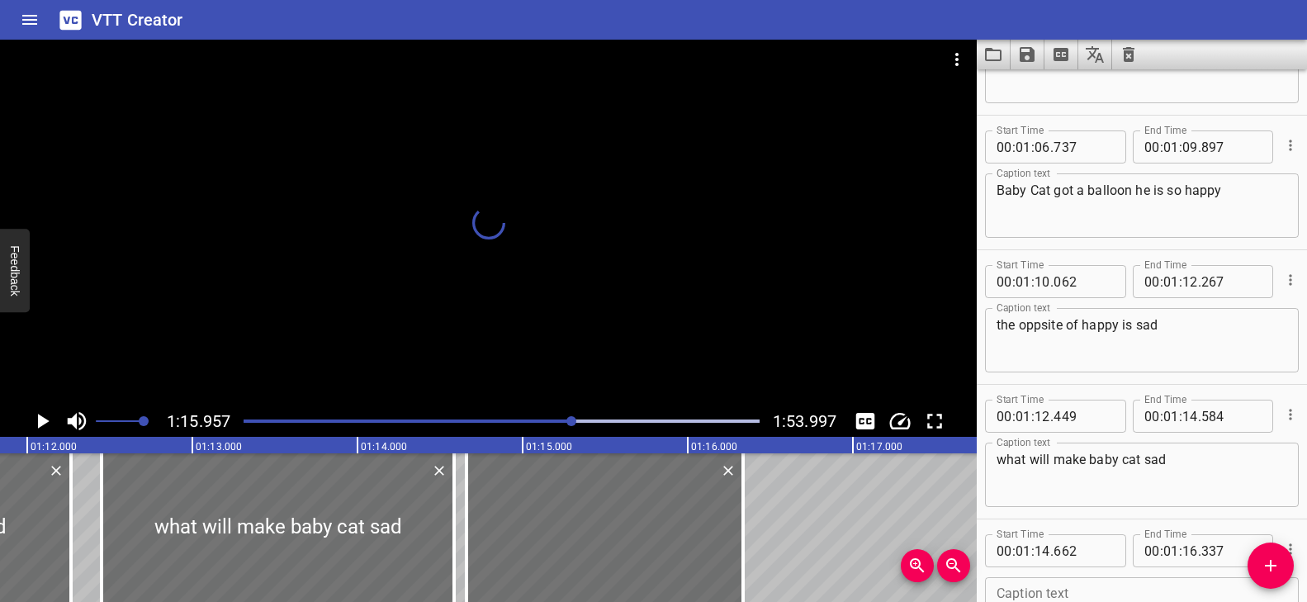
click at [602, 360] on div at bounding box center [488, 223] width 976 height 366
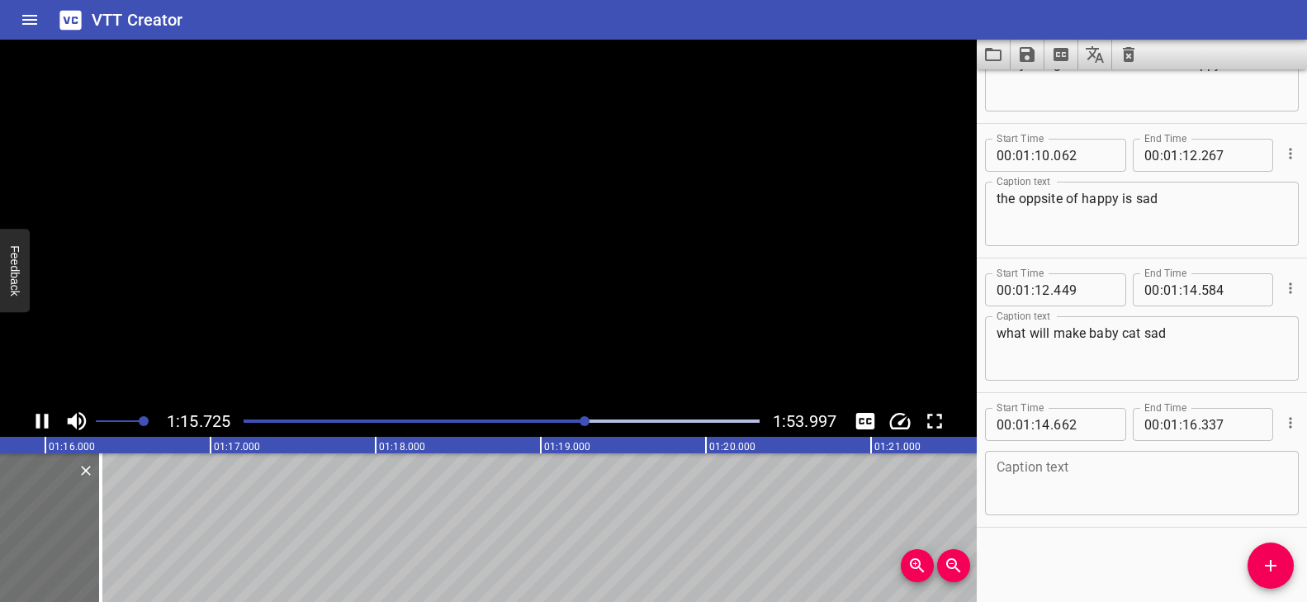
scroll to position [0, 12550]
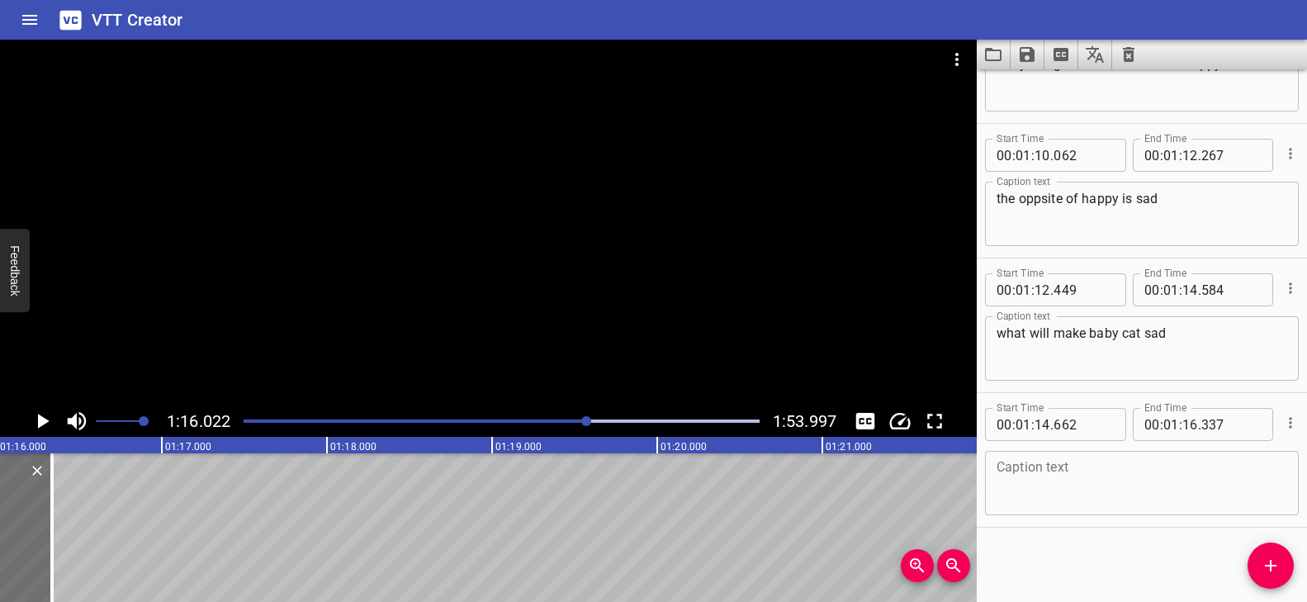
click at [1078, 477] on textarea at bounding box center [1141, 483] width 291 height 47
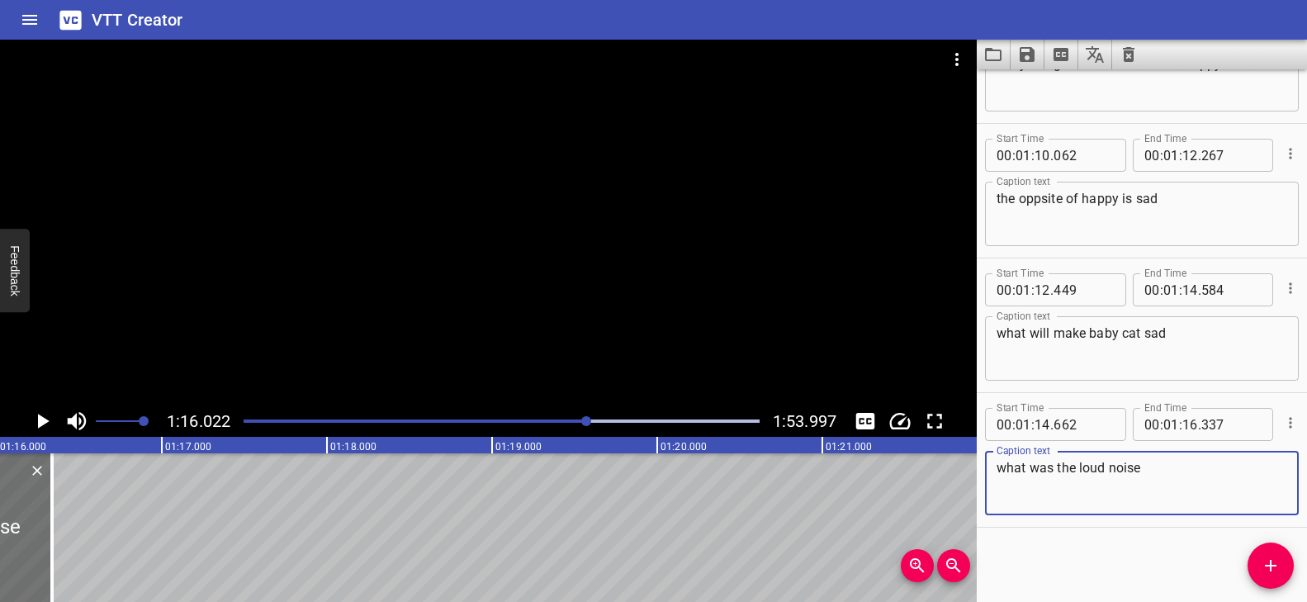
click at [566, 417] on div at bounding box center [502, 420] width 536 height 23
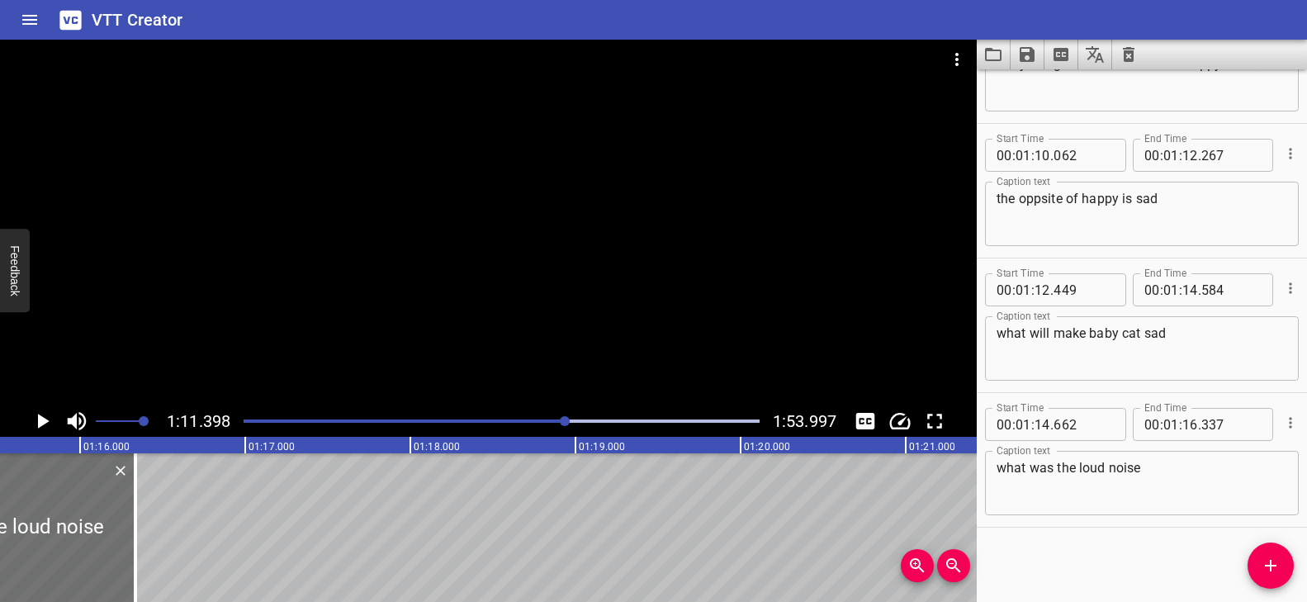
click at [648, 352] on div at bounding box center [488, 223] width 976 height 366
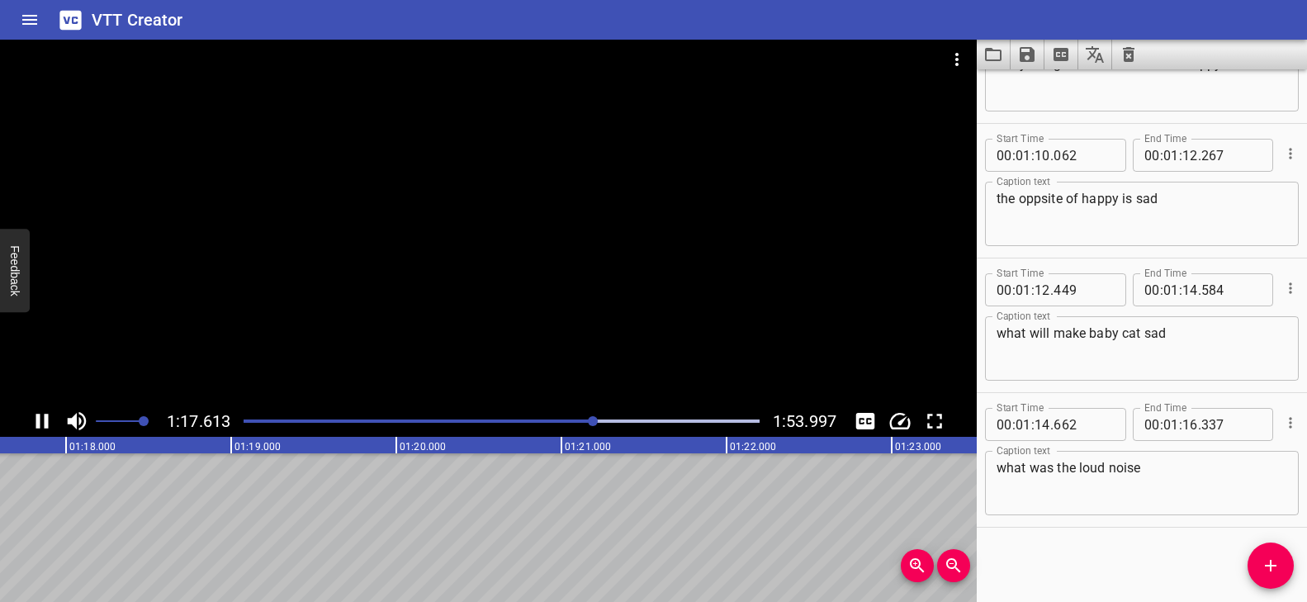
click at [666, 344] on div at bounding box center [488, 223] width 976 height 366
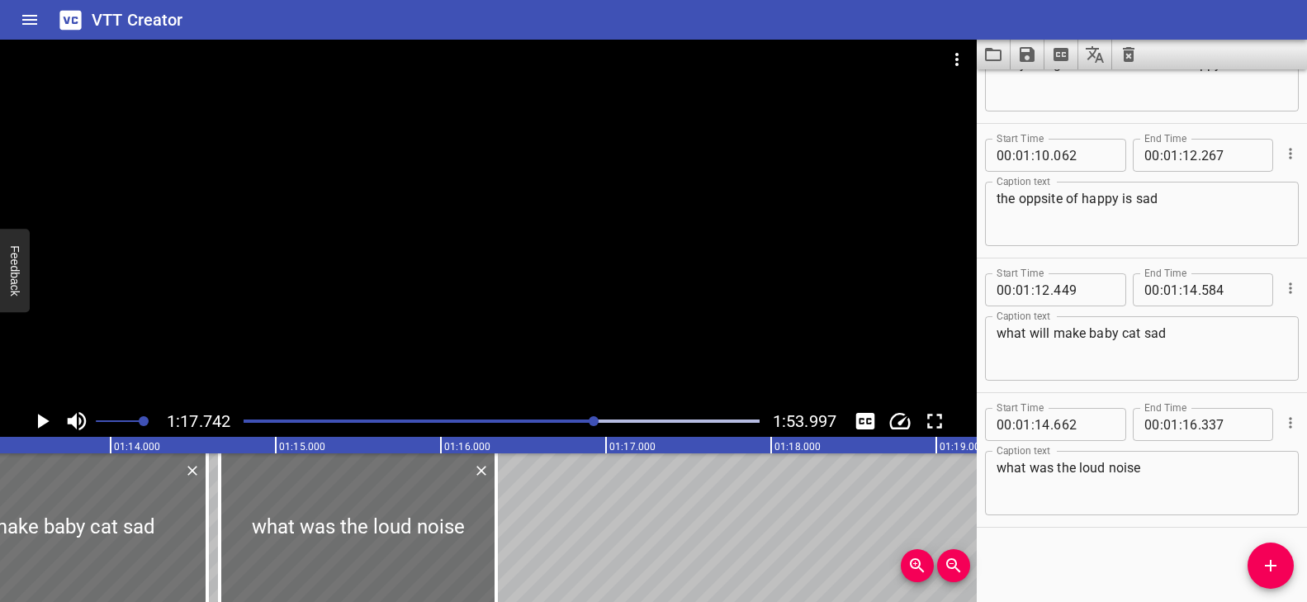
scroll to position [0, 12172]
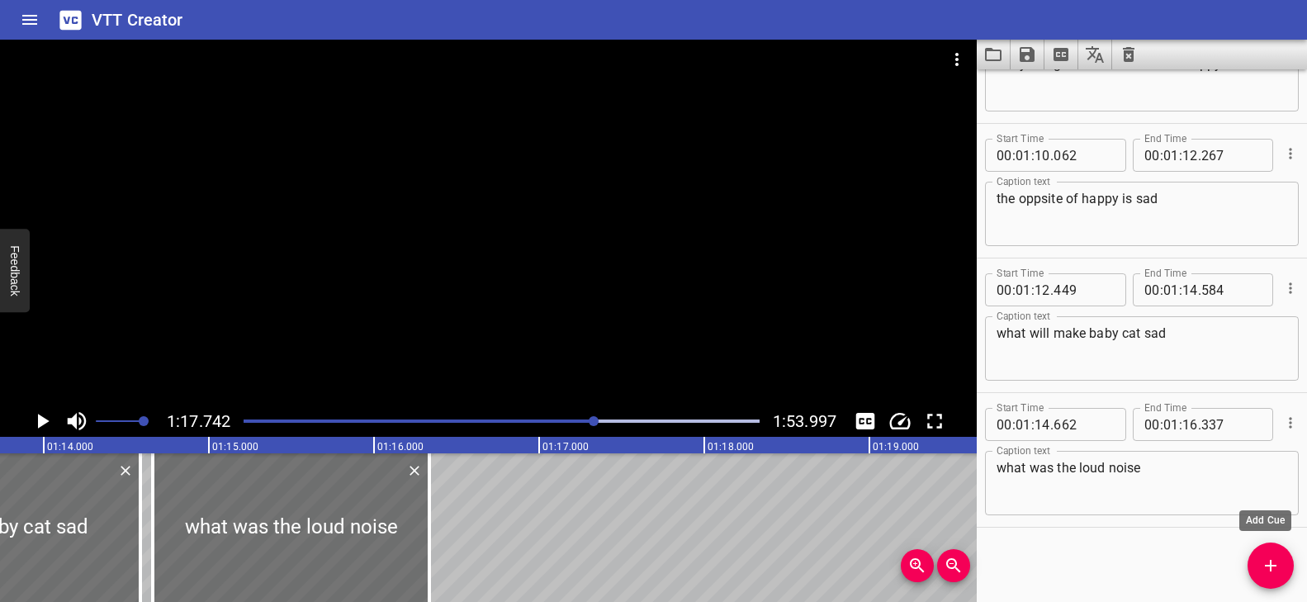
click at [1278, 554] on button "Add Cue" at bounding box center [1270, 565] width 46 height 46
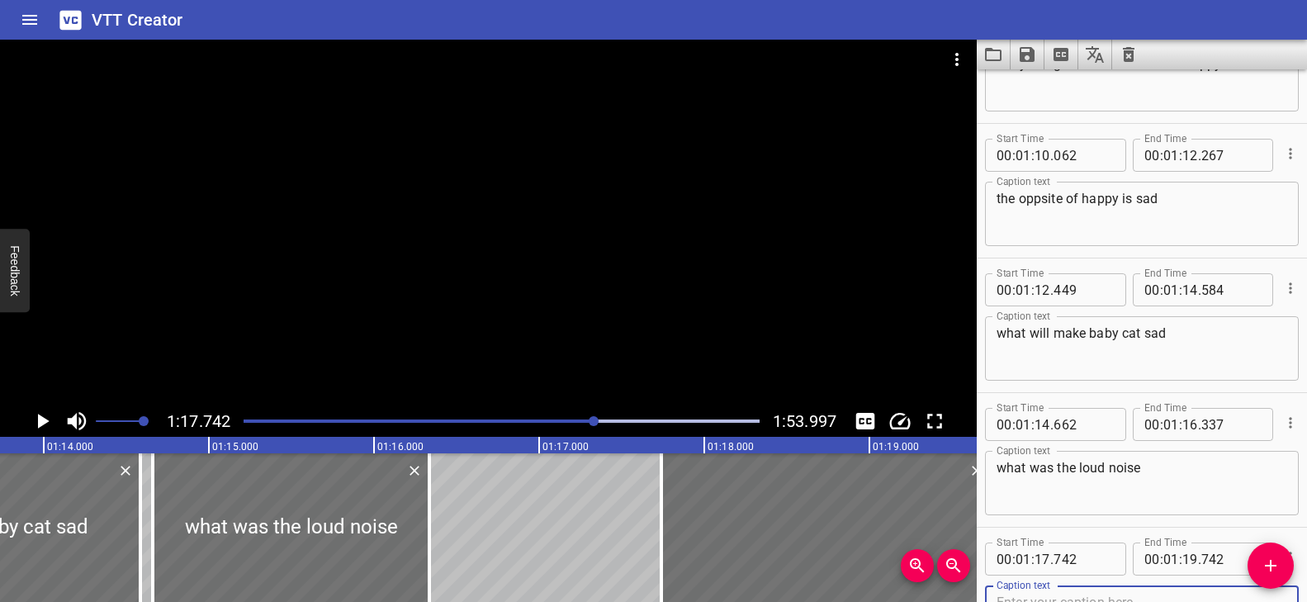
scroll to position [4128, 0]
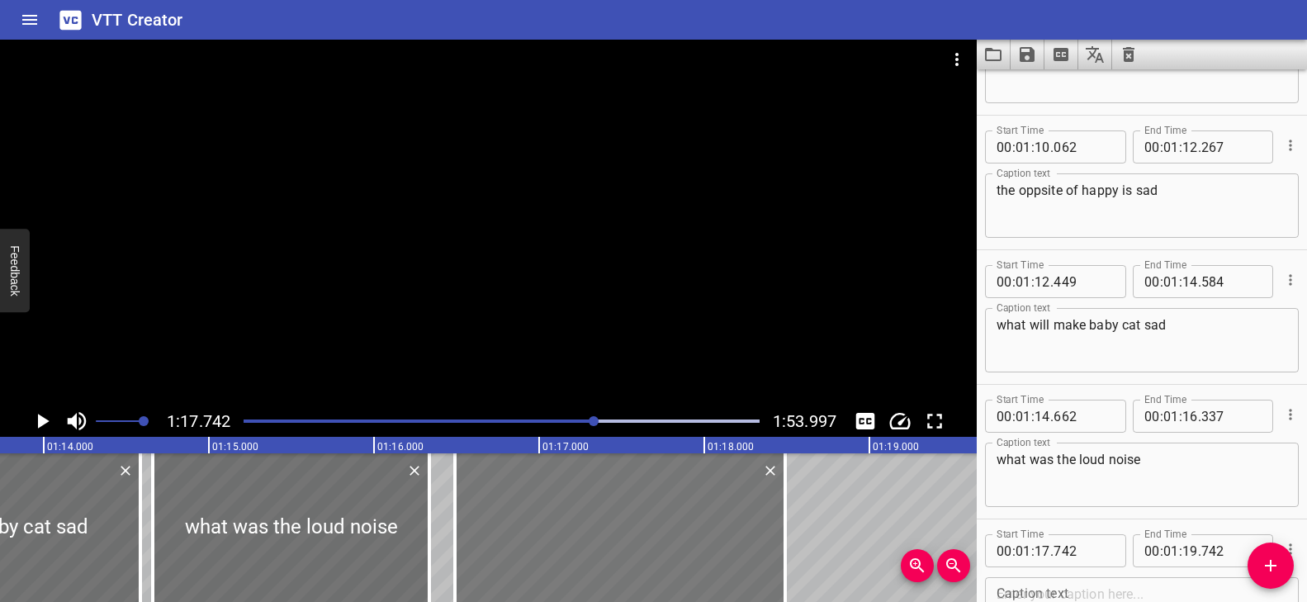
drag, startPoint x: 762, startPoint y: 531, endPoint x: 556, endPoint y: 530, distance: 206.4
click at [556, 530] on div at bounding box center [620, 527] width 330 height 149
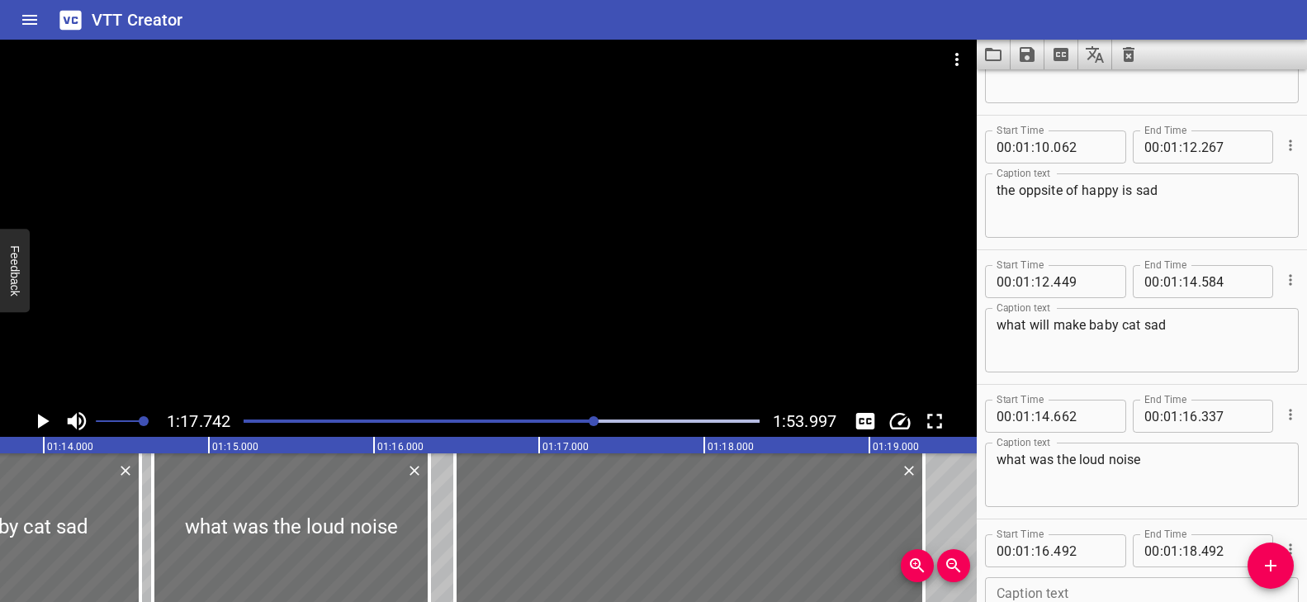
drag, startPoint x: 782, startPoint y: 513, endPoint x: 924, endPoint y: 513, distance: 141.1
click at [922, 516] on div at bounding box center [923, 527] width 3 height 149
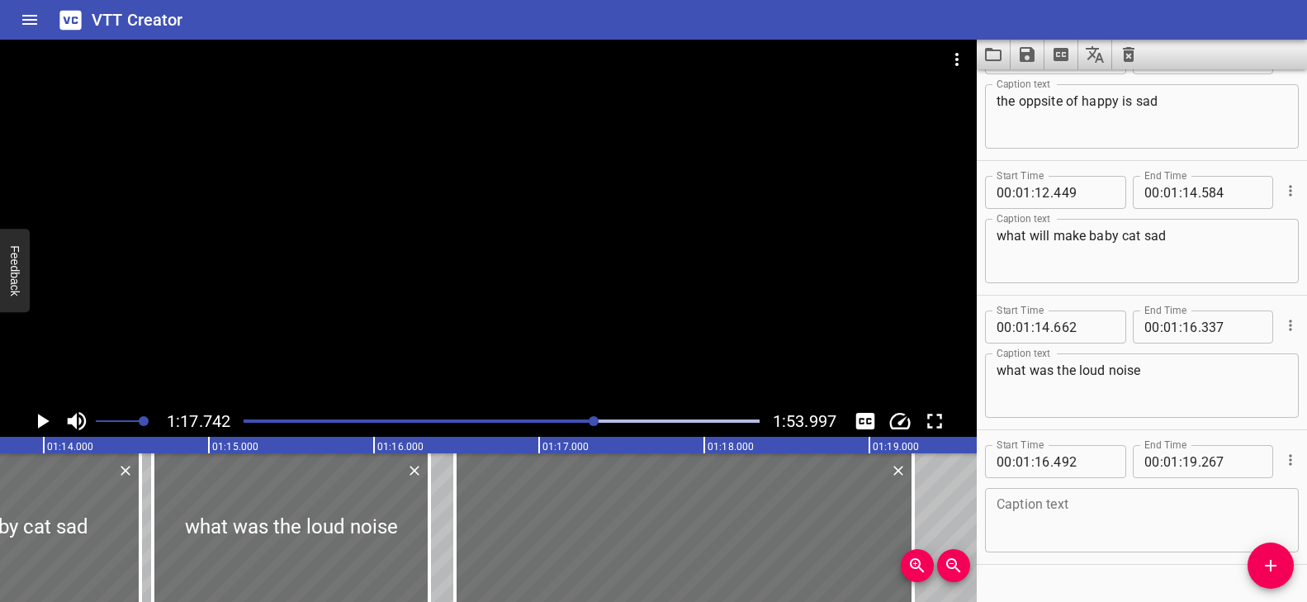
scroll to position [4254, 0]
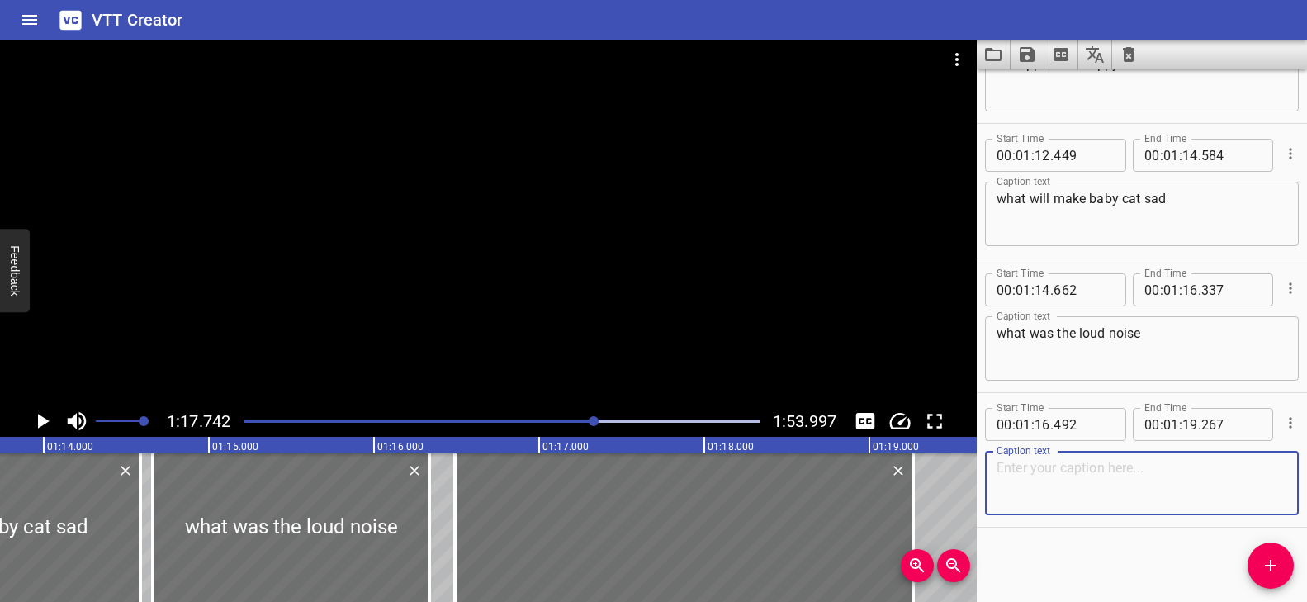
click at [1057, 466] on textarea at bounding box center [1141, 483] width 291 height 47
paste textarea "Oh no..."
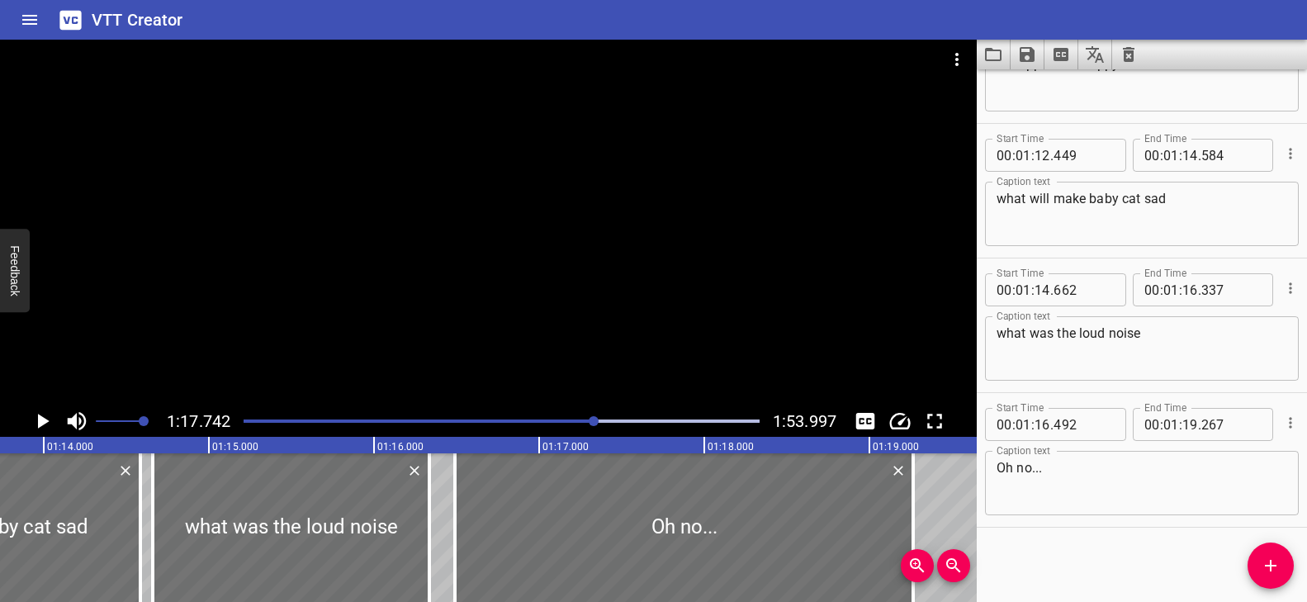
click at [634, 343] on div at bounding box center [488, 223] width 976 height 366
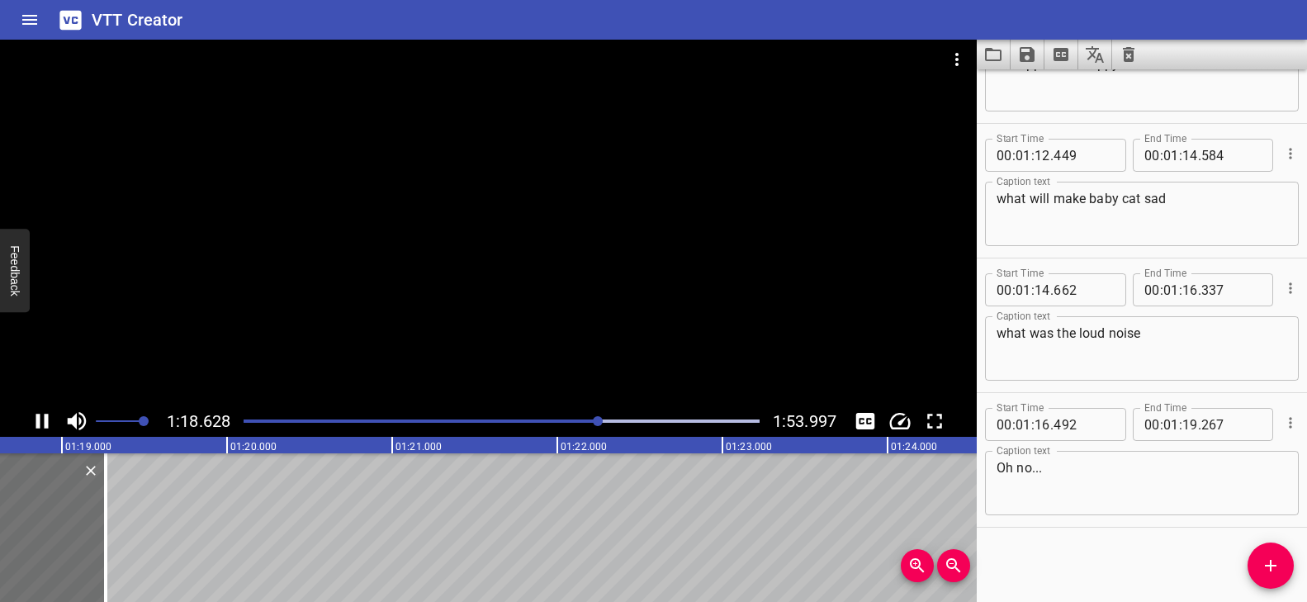
click at [576, 415] on div at bounding box center [502, 420] width 536 height 23
click at [612, 352] on video at bounding box center [488, 223] width 976 height 366
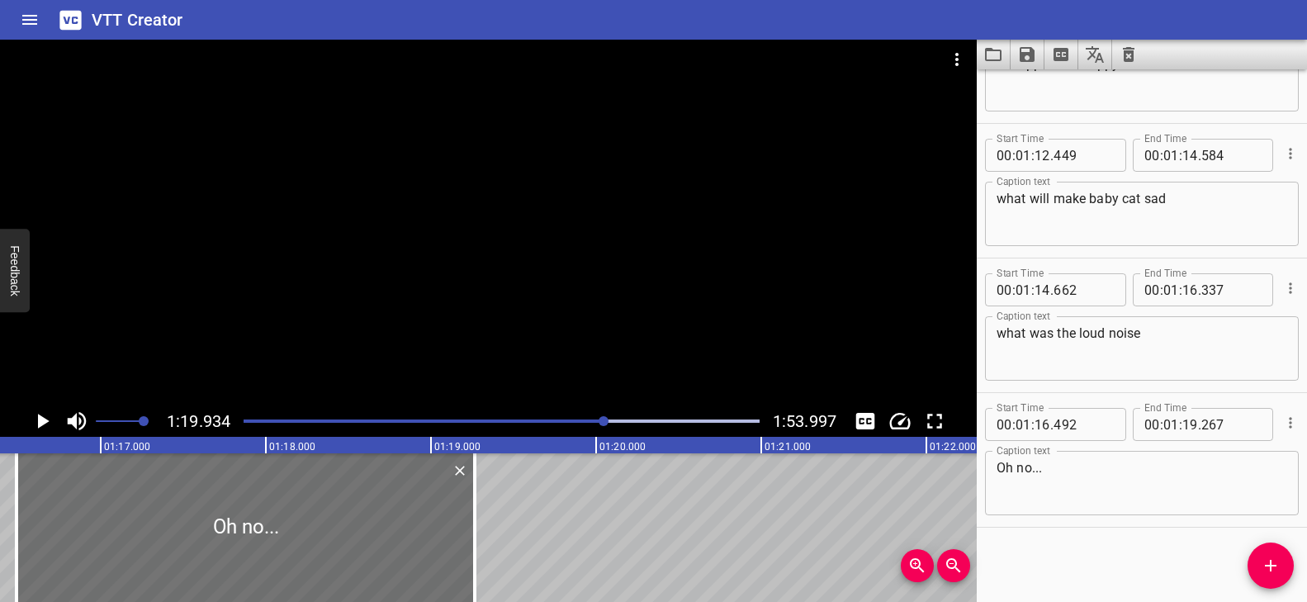
scroll to position [0, 12627]
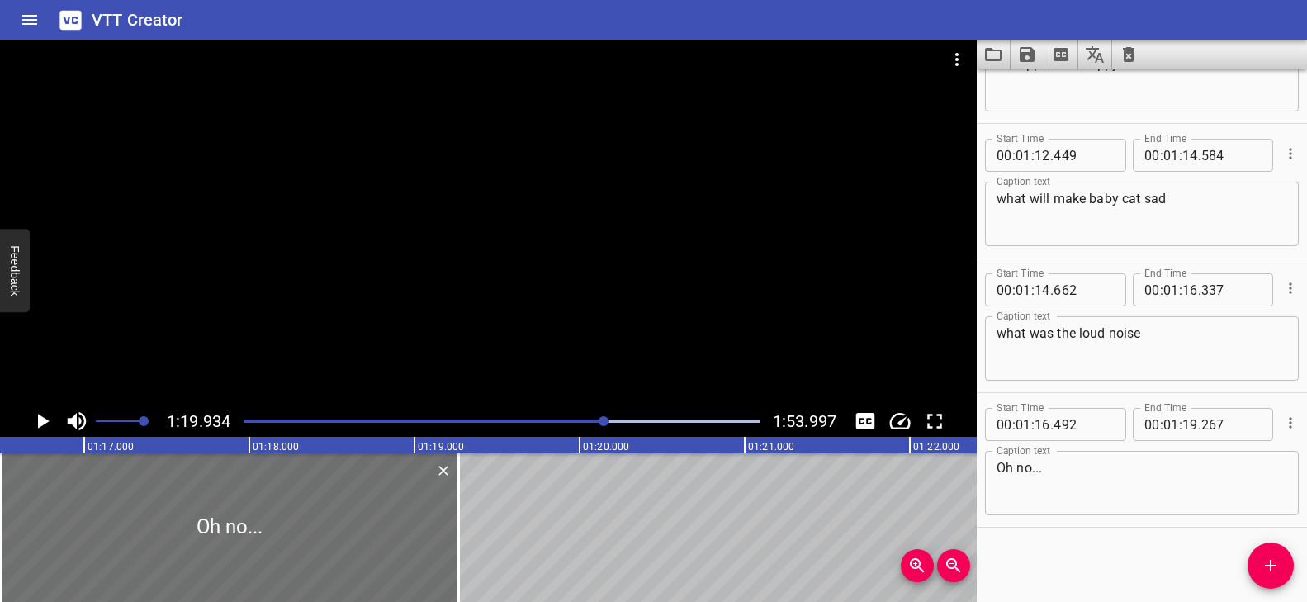
click at [1085, 466] on textarea "Oh no..." at bounding box center [1141, 483] width 291 height 47
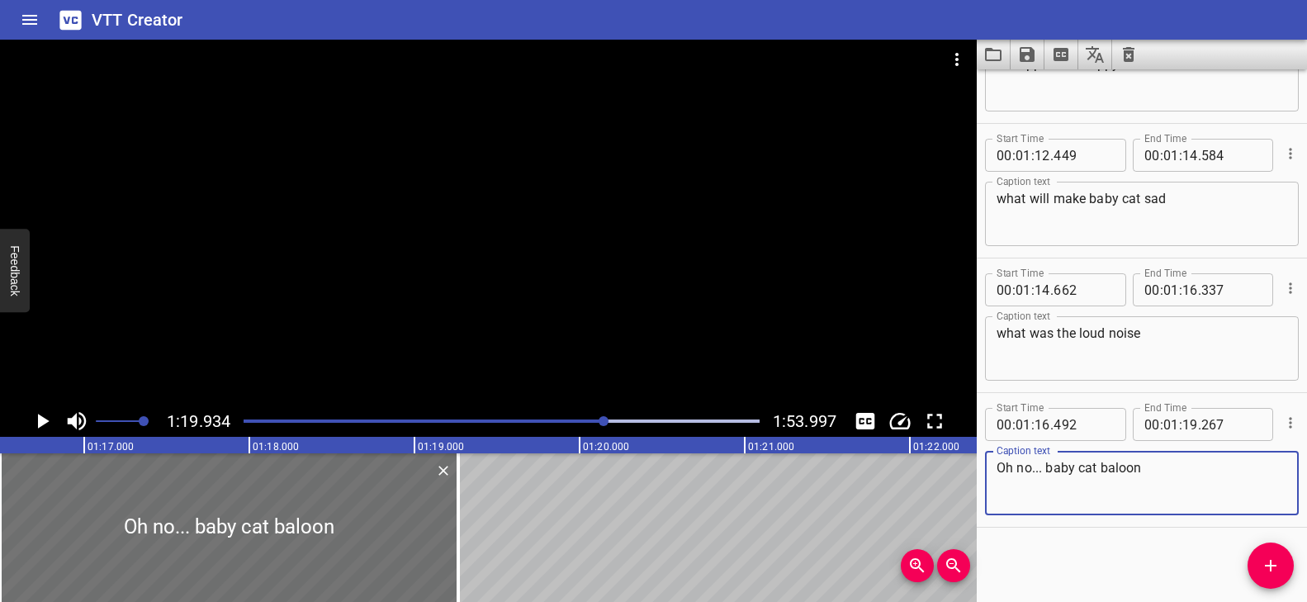
paste textarea "popped"
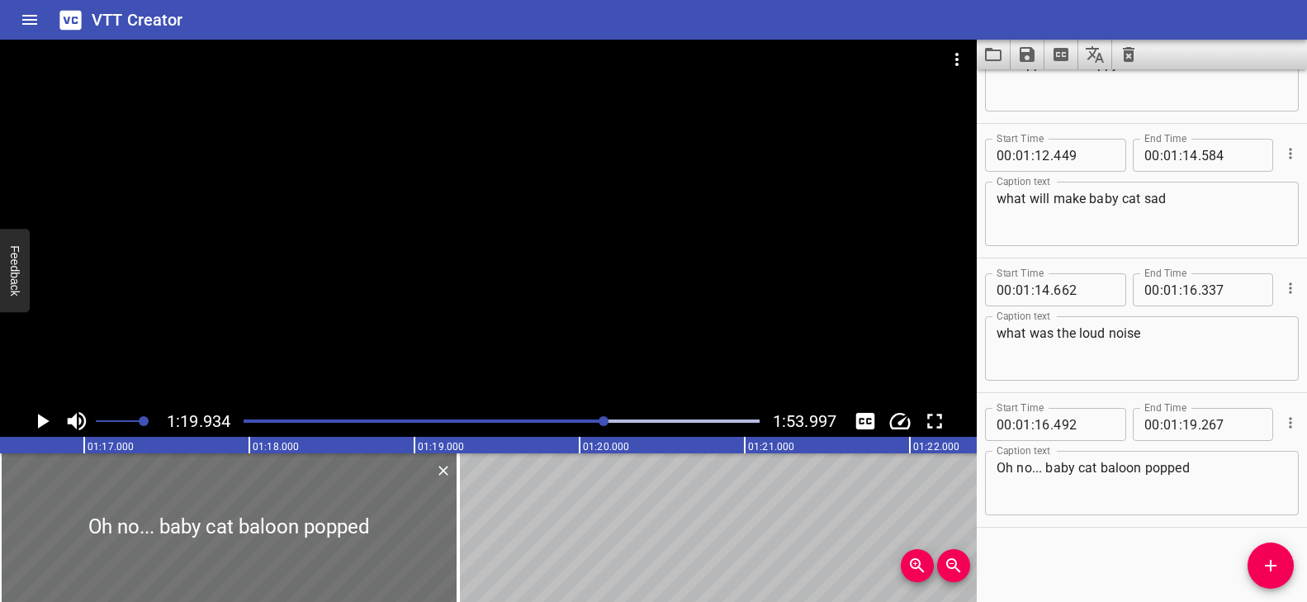
click at [578, 422] on div "Play progress" at bounding box center [348, 420] width 516 height 3
click at [651, 300] on div at bounding box center [488, 223] width 976 height 366
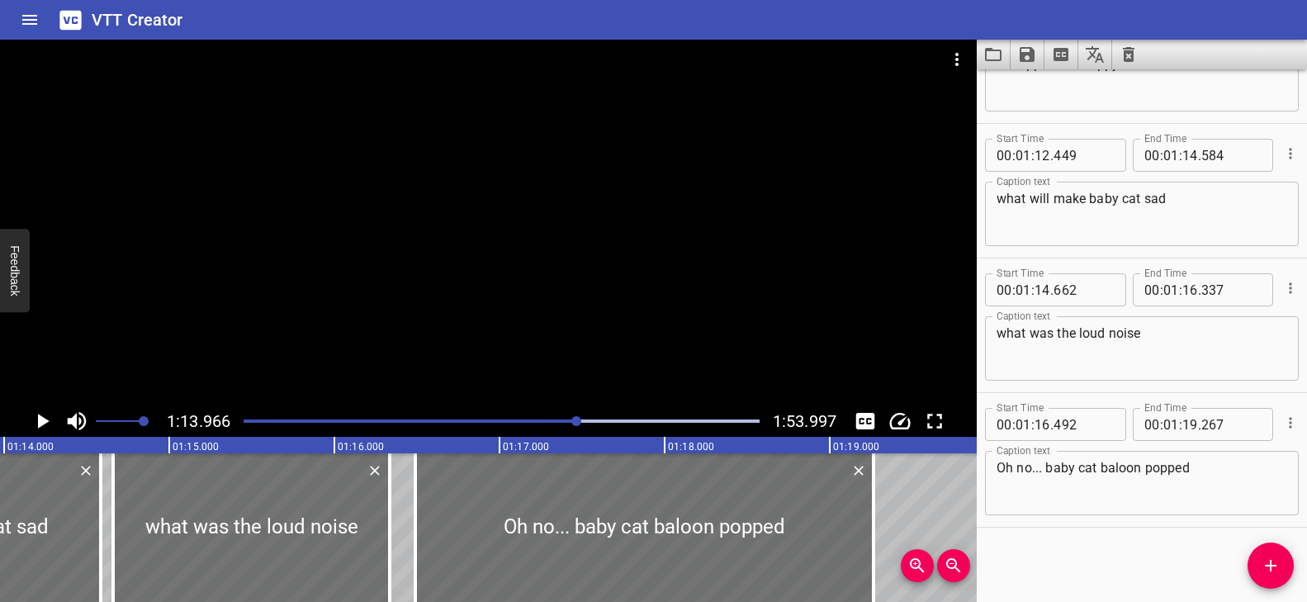
scroll to position [0, 12210]
click at [646, 296] on div at bounding box center [488, 223] width 976 height 366
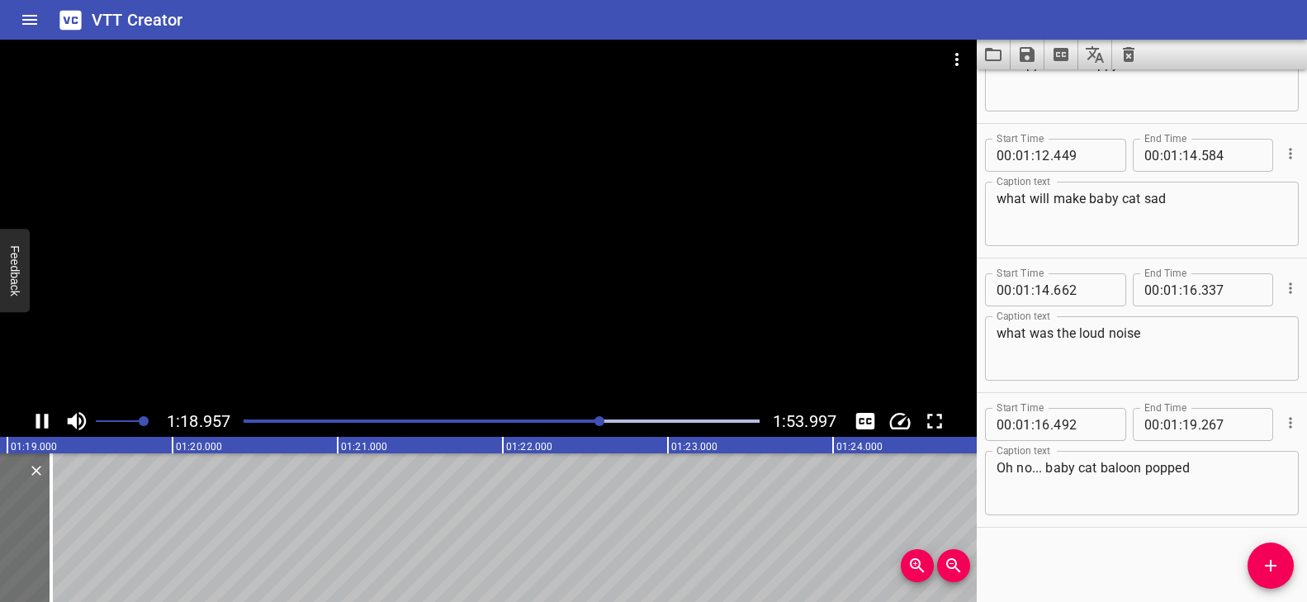
click at [732, 278] on div at bounding box center [488, 223] width 976 height 366
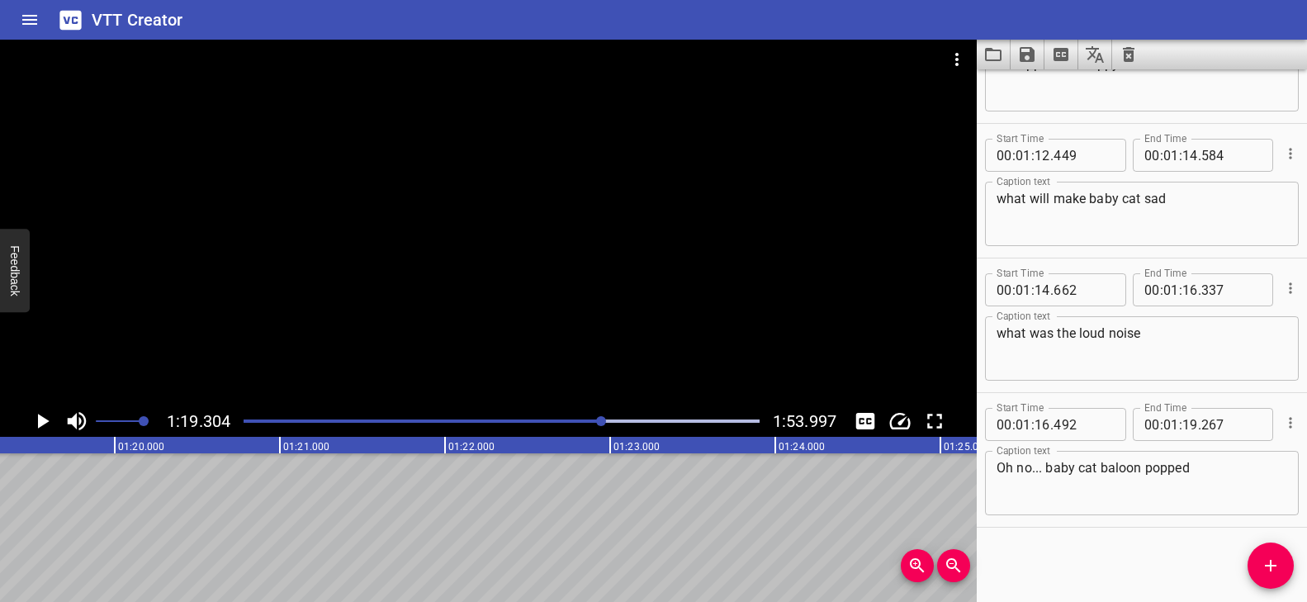
click at [1098, 472] on textarea "Oh no... baby cat baloon popped" at bounding box center [1141, 483] width 291 height 47
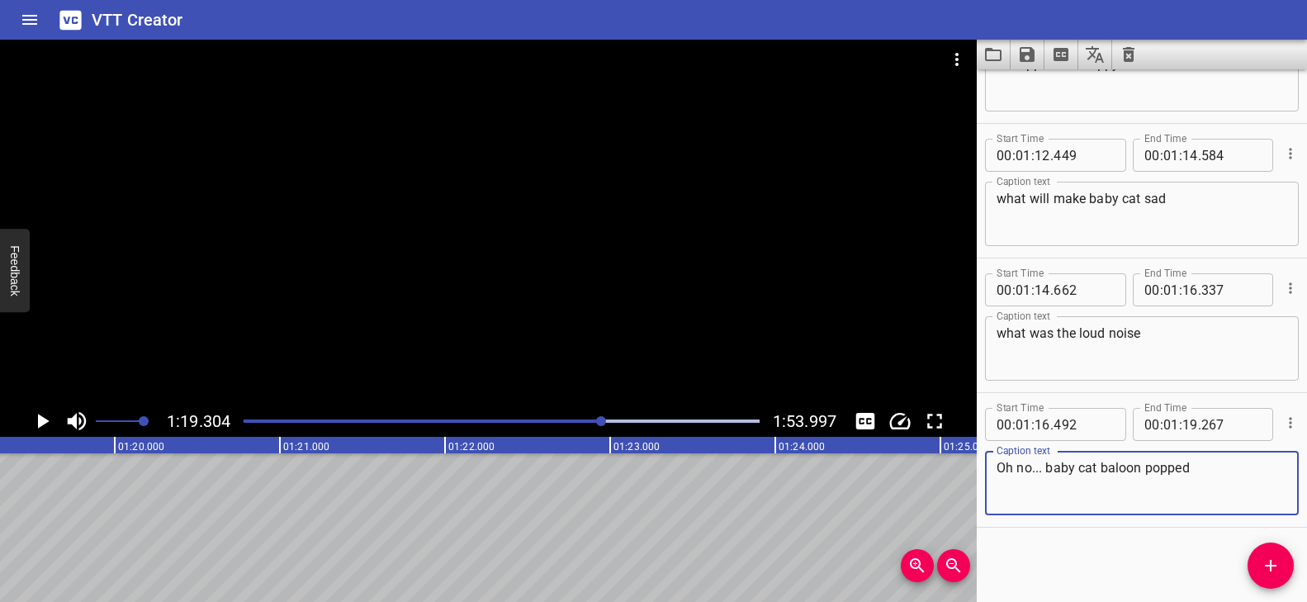
click at [1097, 471] on textarea "Oh no... baby cat baloon popped" at bounding box center [1141, 483] width 291 height 47
click at [604, 278] on div at bounding box center [488, 223] width 976 height 366
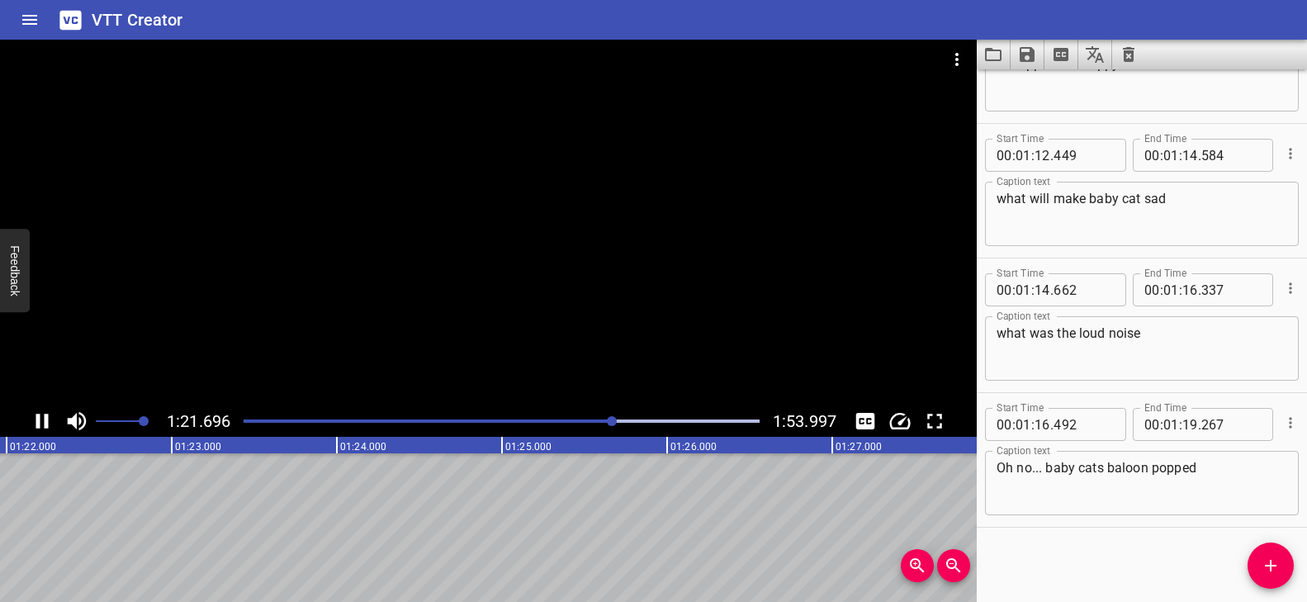
click at [599, 325] on div at bounding box center [488, 223] width 976 height 366
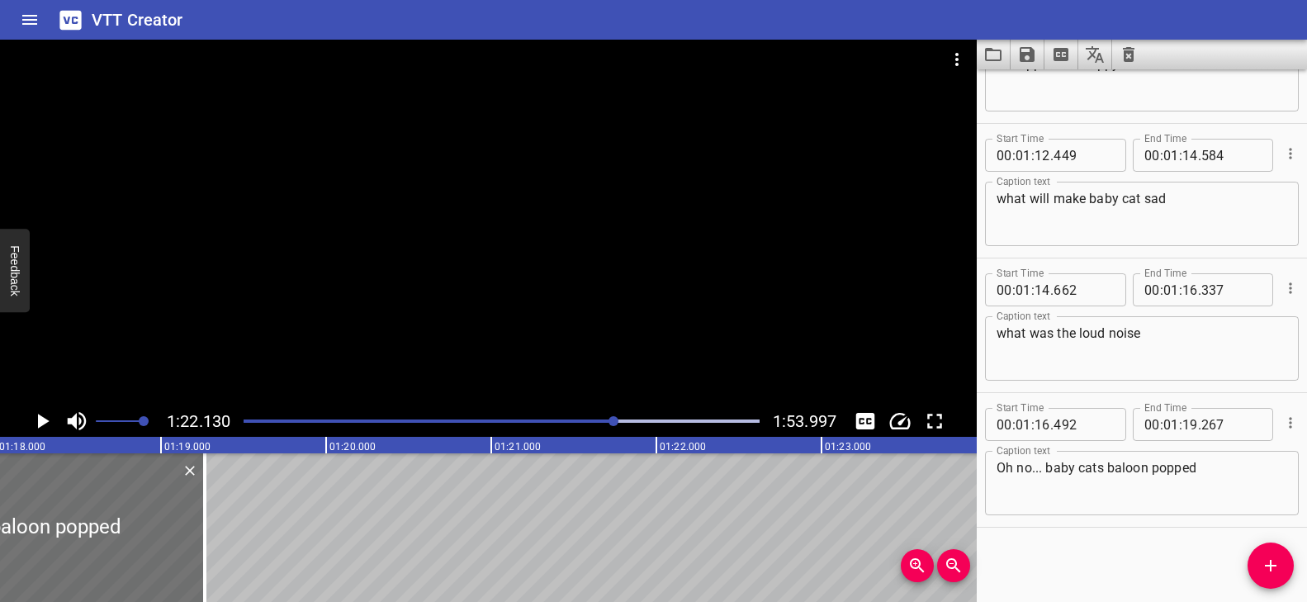
scroll to position [0, 12864]
click at [1261, 570] on icon "Add Cue" at bounding box center [1270, 566] width 20 height 20
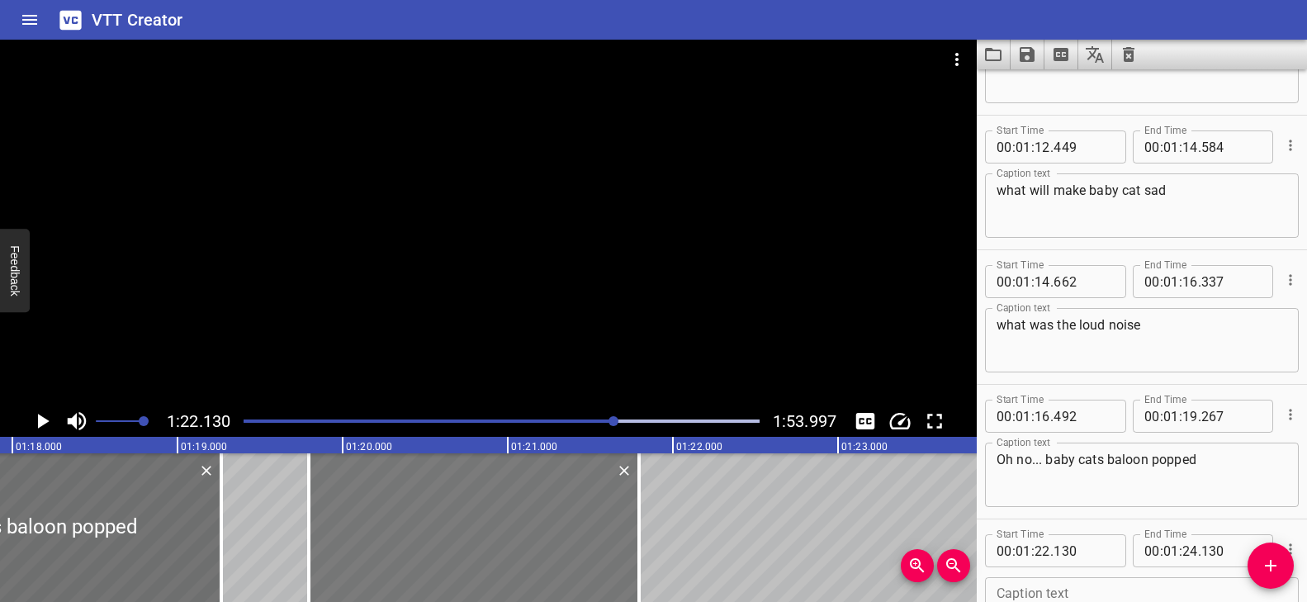
drag, startPoint x: 767, startPoint y: 542, endPoint x: 381, endPoint y: 532, distance: 385.6
click at [381, 532] on div at bounding box center [474, 527] width 330 height 149
drag, startPoint x: 632, startPoint y: 500, endPoint x: 664, endPoint y: 505, distance: 31.8
click at [664, 505] on div at bounding box center [670, 527] width 17 height 149
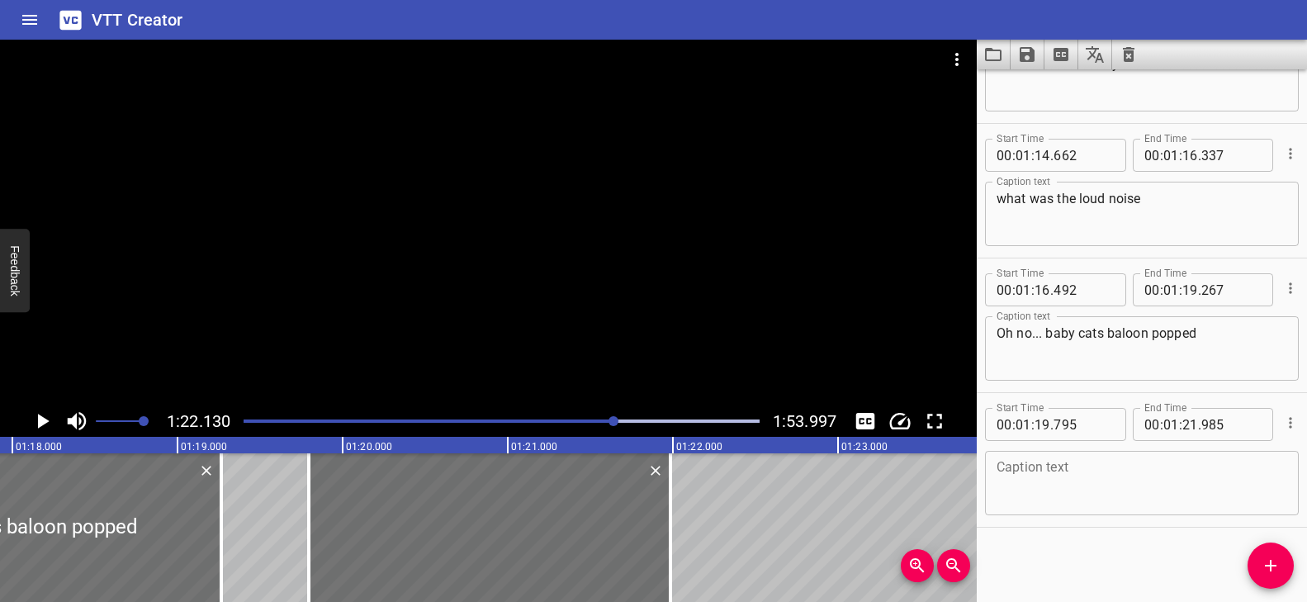
click at [1048, 471] on textarea at bounding box center [1141, 483] width 291 height 47
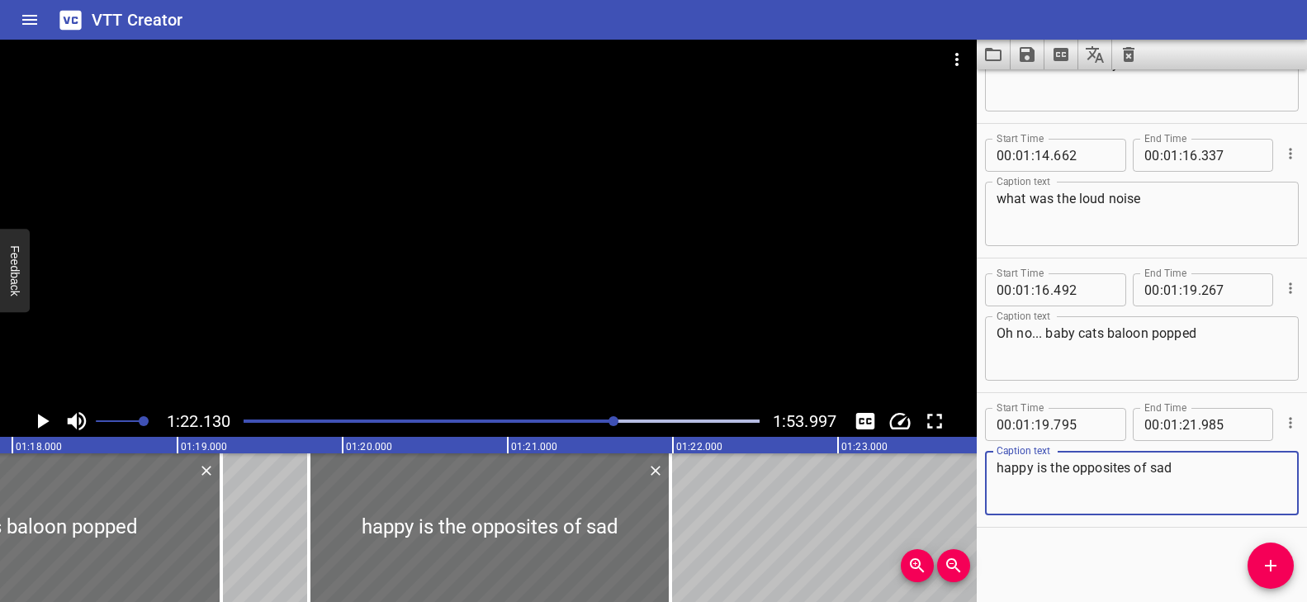
click at [603, 420] on div "Play progress" at bounding box center [358, 420] width 516 height 3
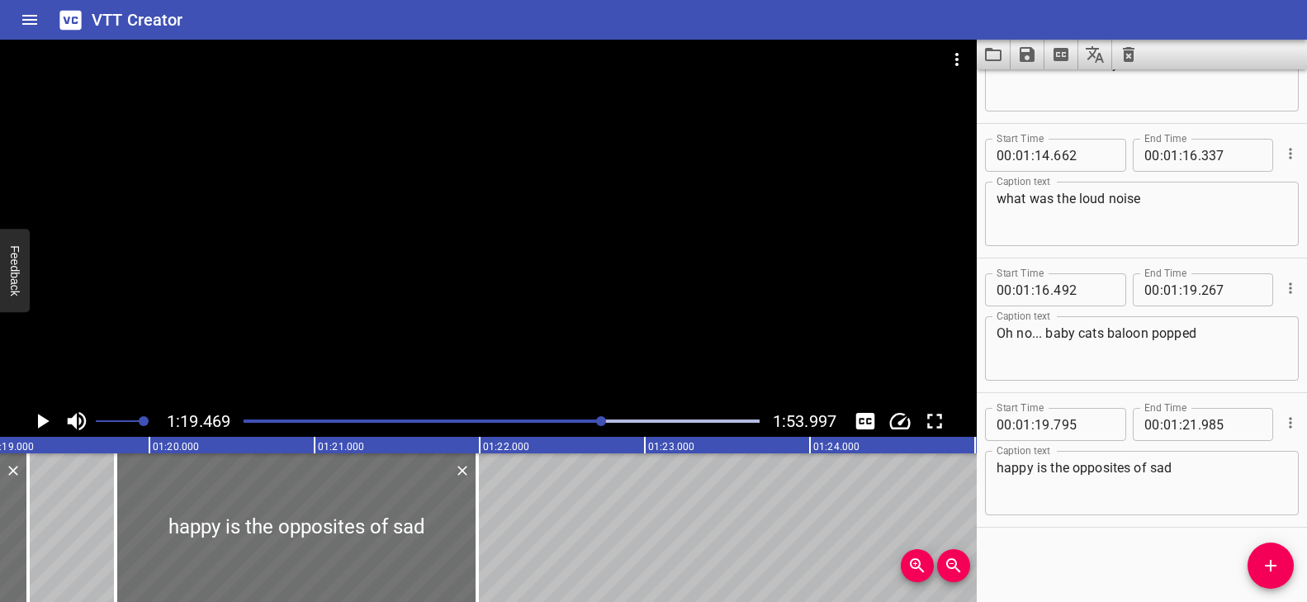
click at [645, 348] on div at bounding box center [488, 223] width 976 height 366
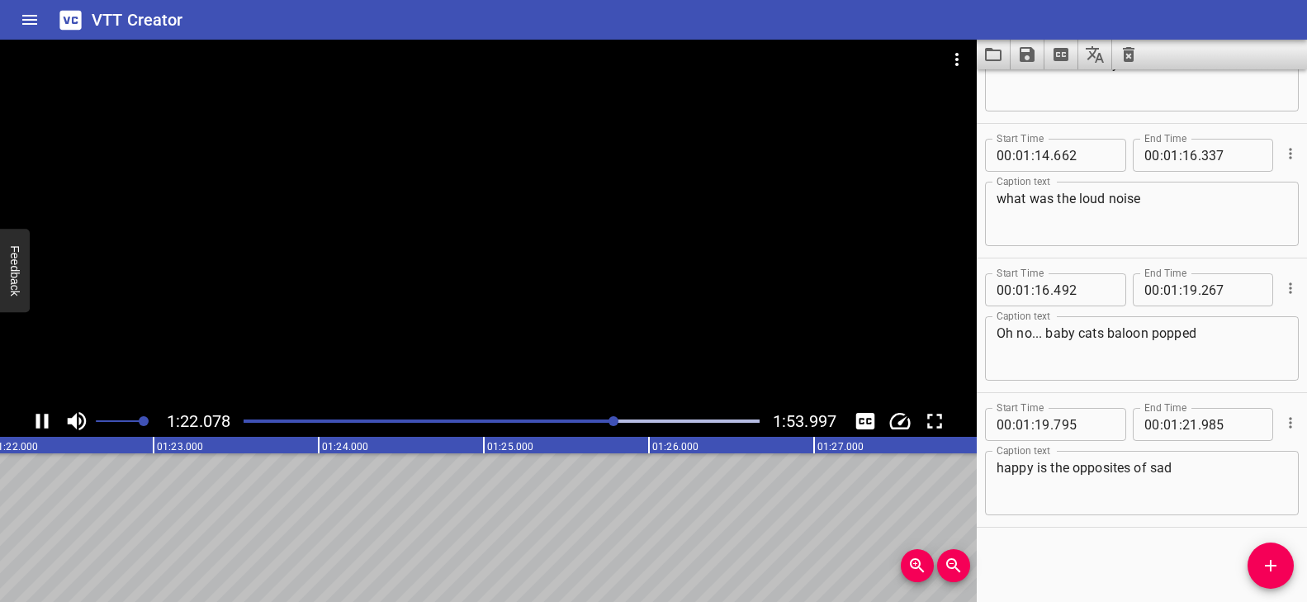
scroll to position [0, 13570]
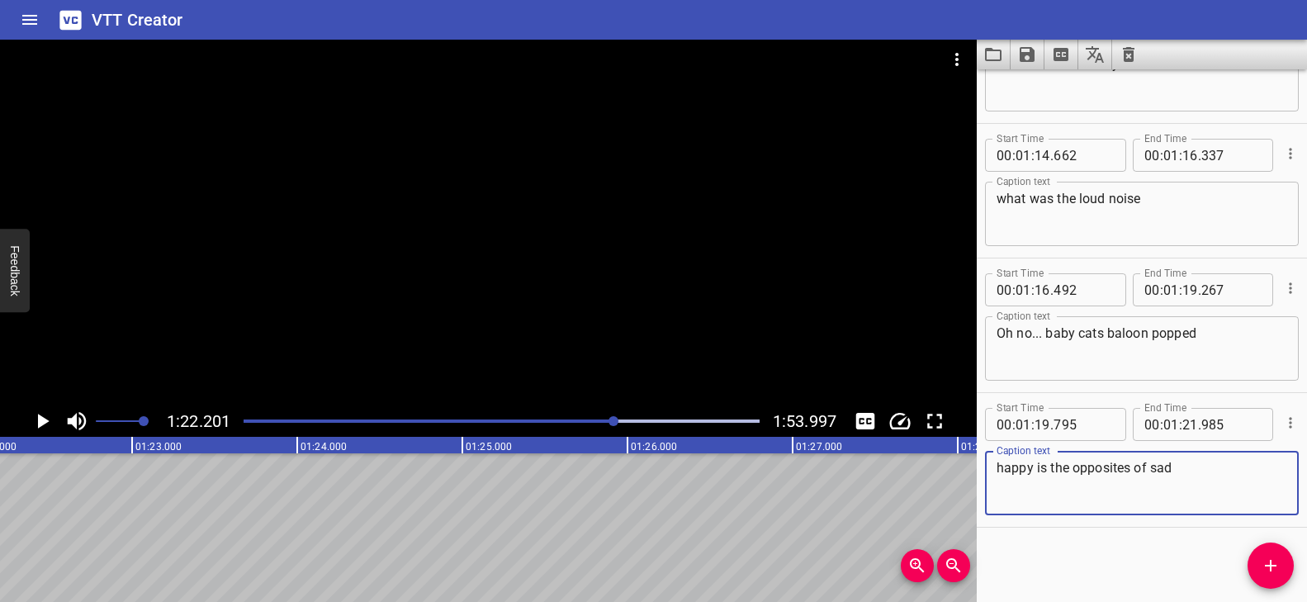
click at [1129, 470] on textarea "happy is the opposites of sad" at bounding box center [1141, 483] width 291 height 47
click at [650, 354] on div at bounding box center [488, 223] width 976 height 366
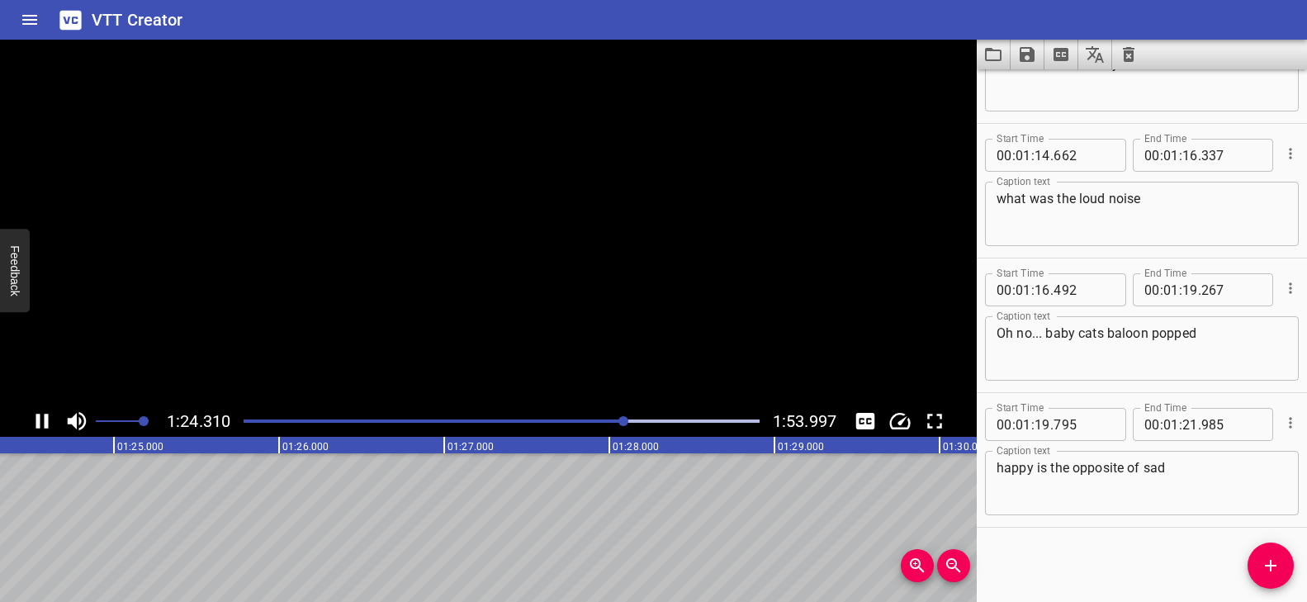
click at [647, 357] on video at bounding box center [488, 223] width 976 height 366
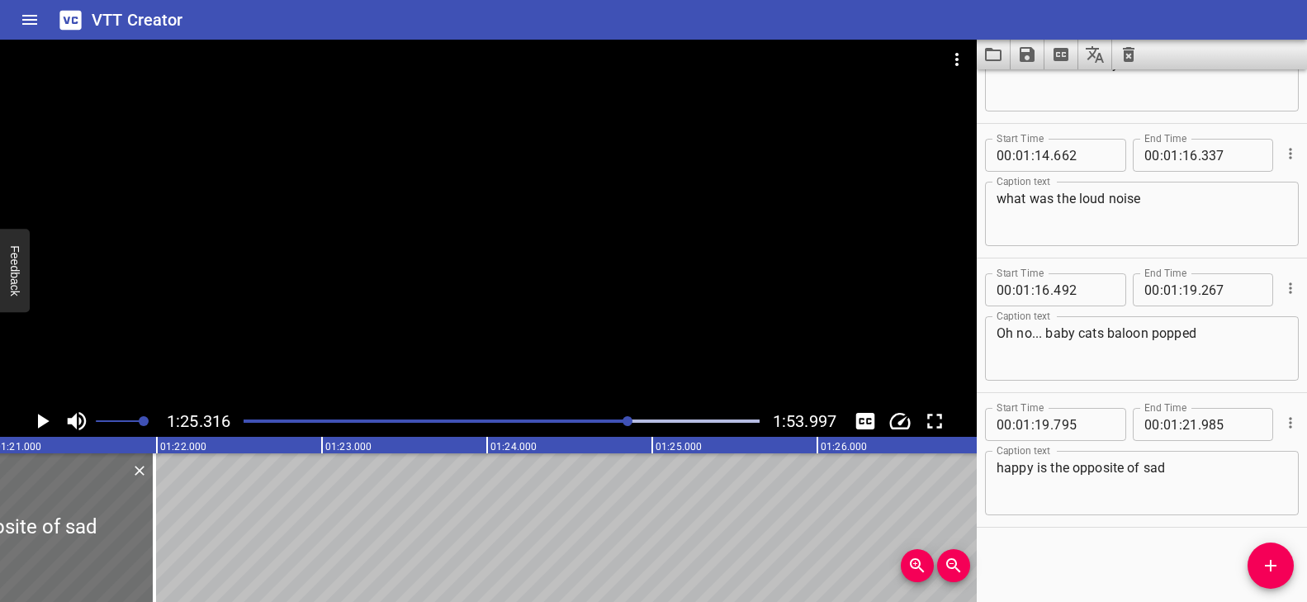
scroll to position [0, 13263]
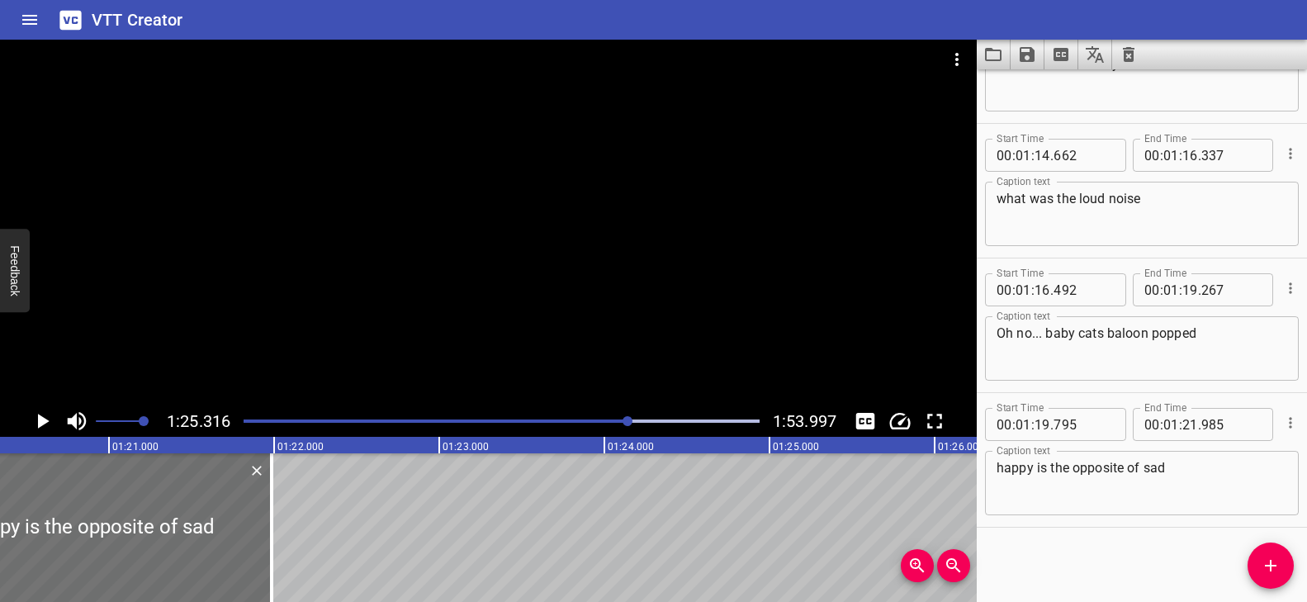
click at [1197, 465] on textarea "happy is the opposite of sad" at bounding box center [1141, 483] width 291 height 47
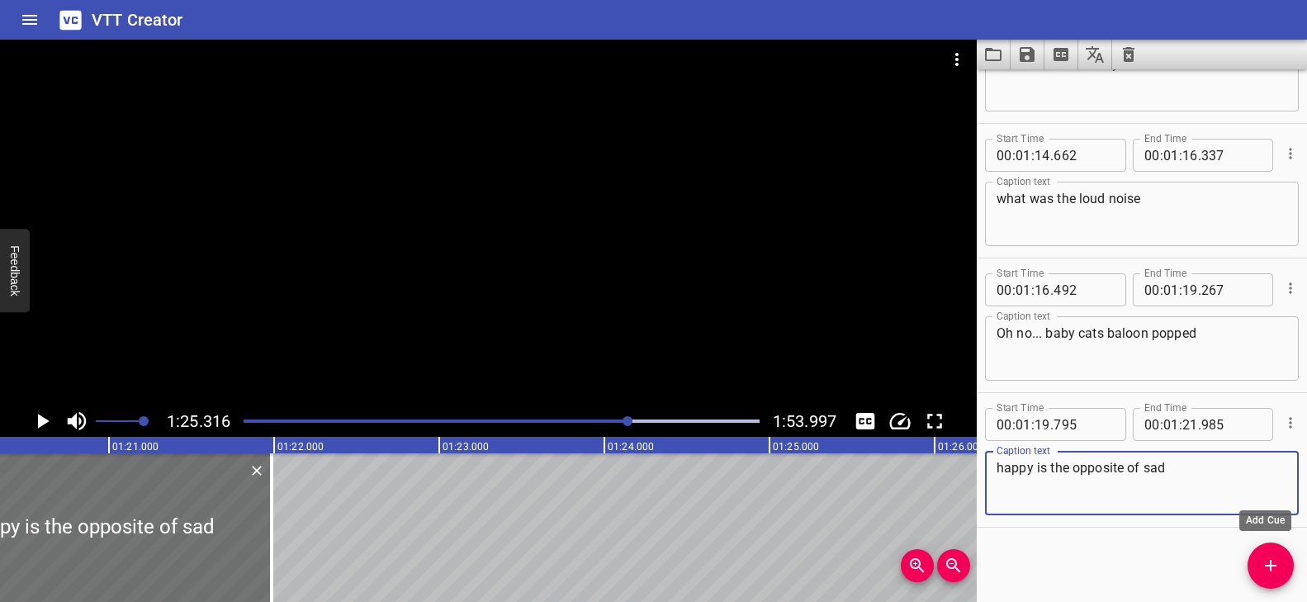
click at [1273, 573] on icon "Add Cue" at bounding box center [1270, 566] width 20 height 20
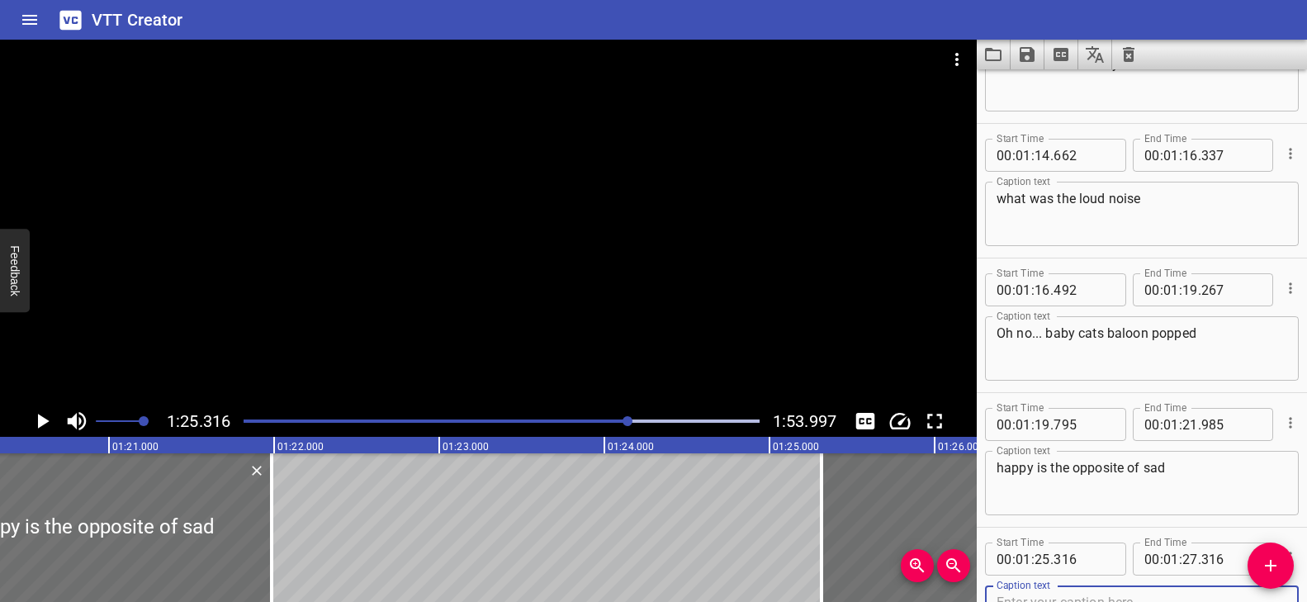
scroll to position [4397, 0]
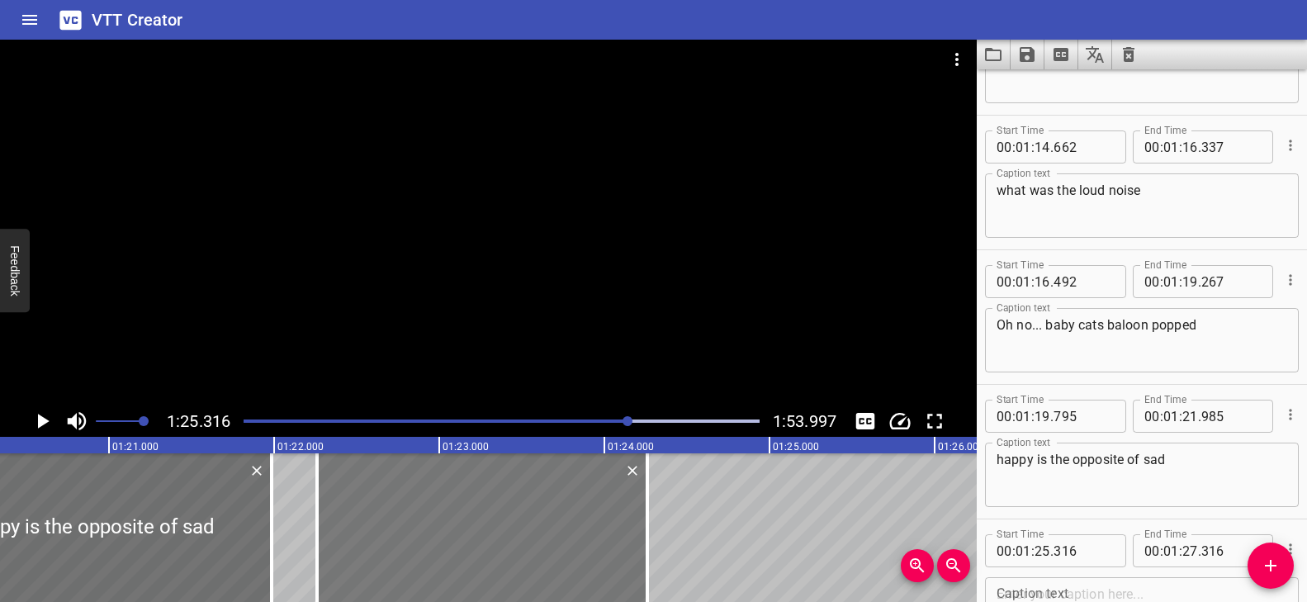
drag, startPoint x: 891, startPoint y: 505, endPoint x: 386, endPoint y: 508, distance: 504.3
click at [386, 508] on div at bounding box center [482, 527] width 330 height 149
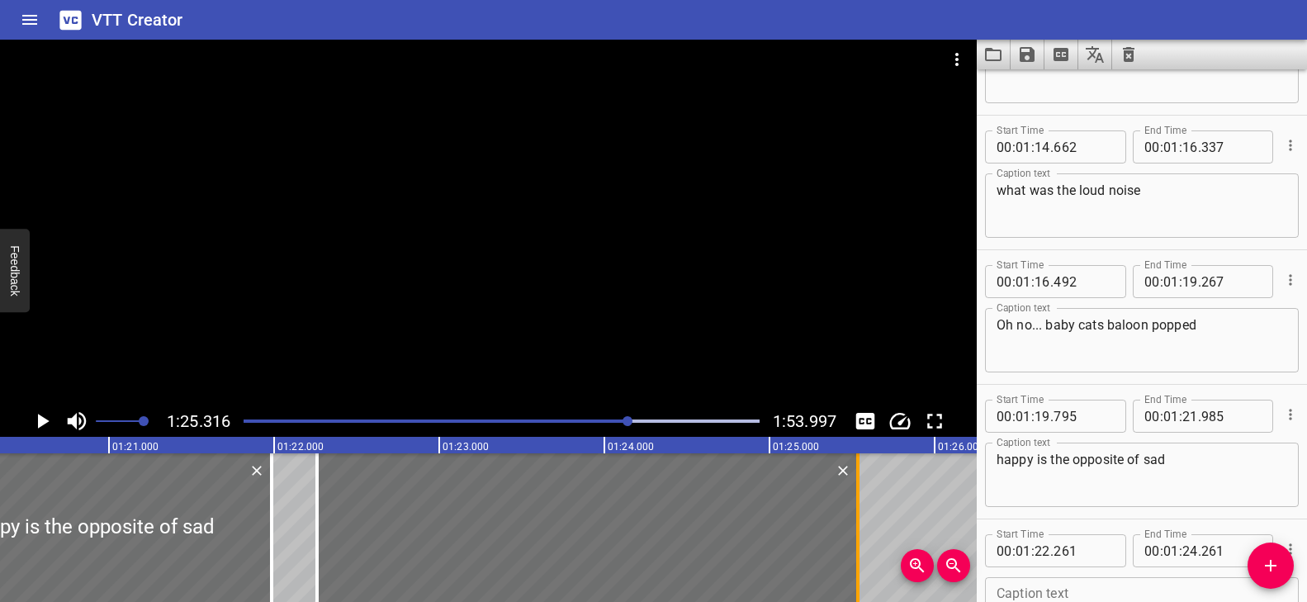
drag, startPoint x: 644, startPoint y: 509, endPoint x: 855, endPoint y: 534, distance: 212.8
click at [855, 534] on div at bounding box center [857, 527] width 17 height 149
click at [608, 418] on div at bounding box center [502, 420] width 536 height 23
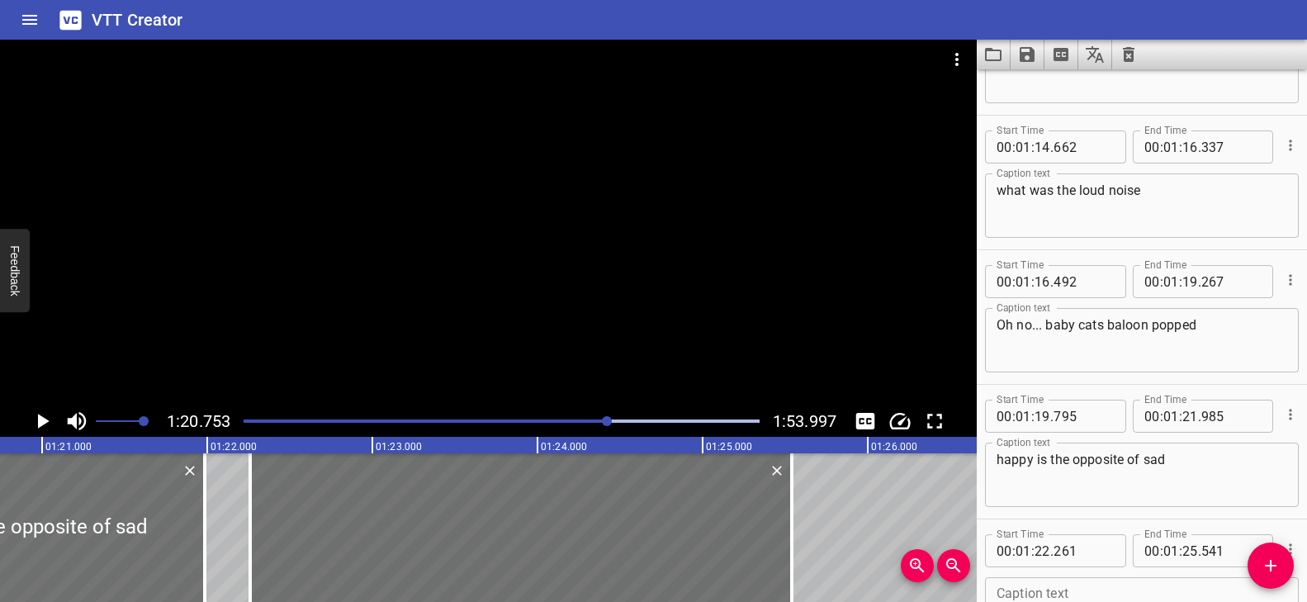
click at [594, 340] on div at bounding box center [488, 223] width 976 height 366
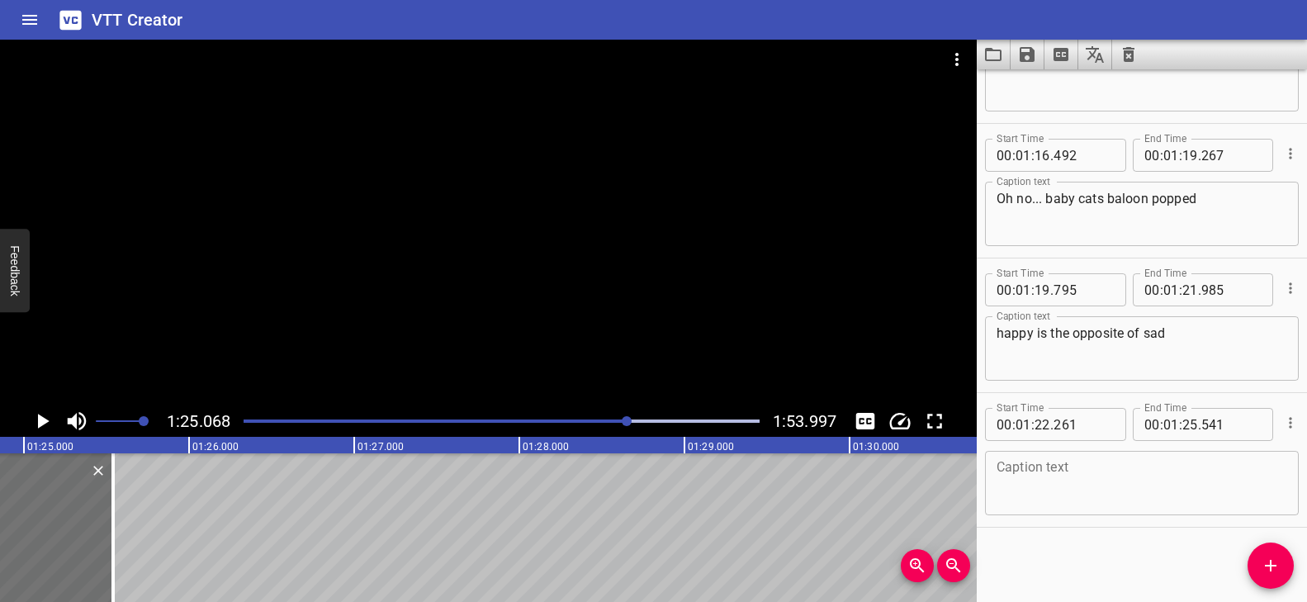
scroll to position [0, 14044]
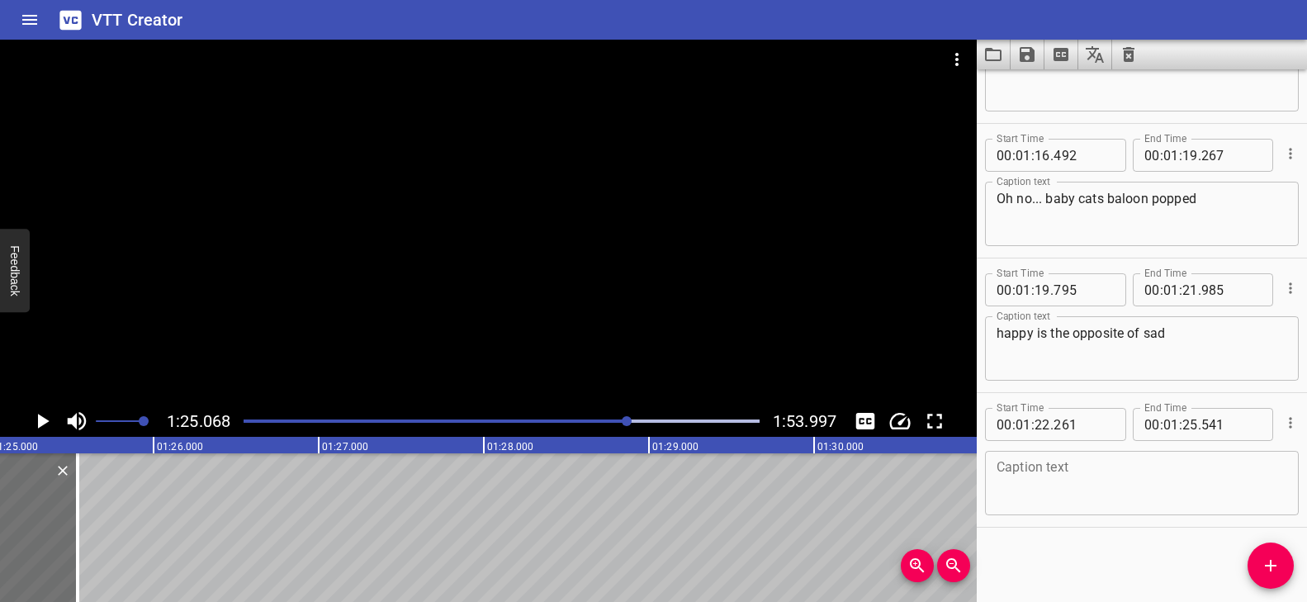
click at [1112, 475] on textarea at bounding box center [1141, 483] width 291 height 47
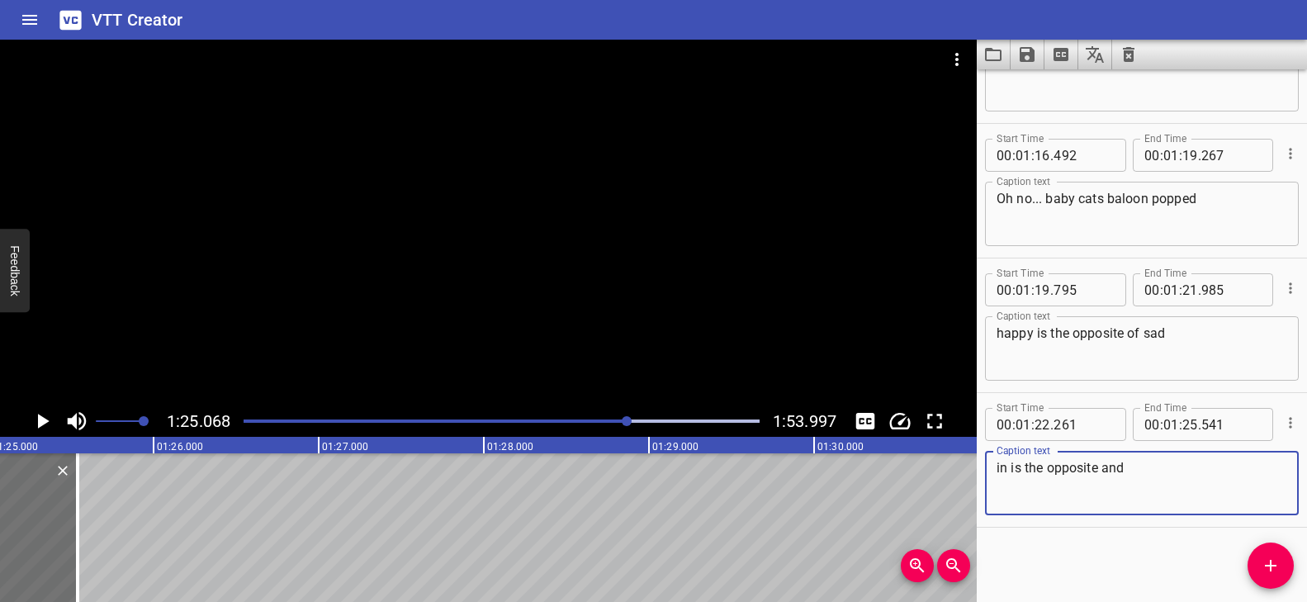
click at [624, 416] on div at bounding box center [627, 421] width 10 height 10
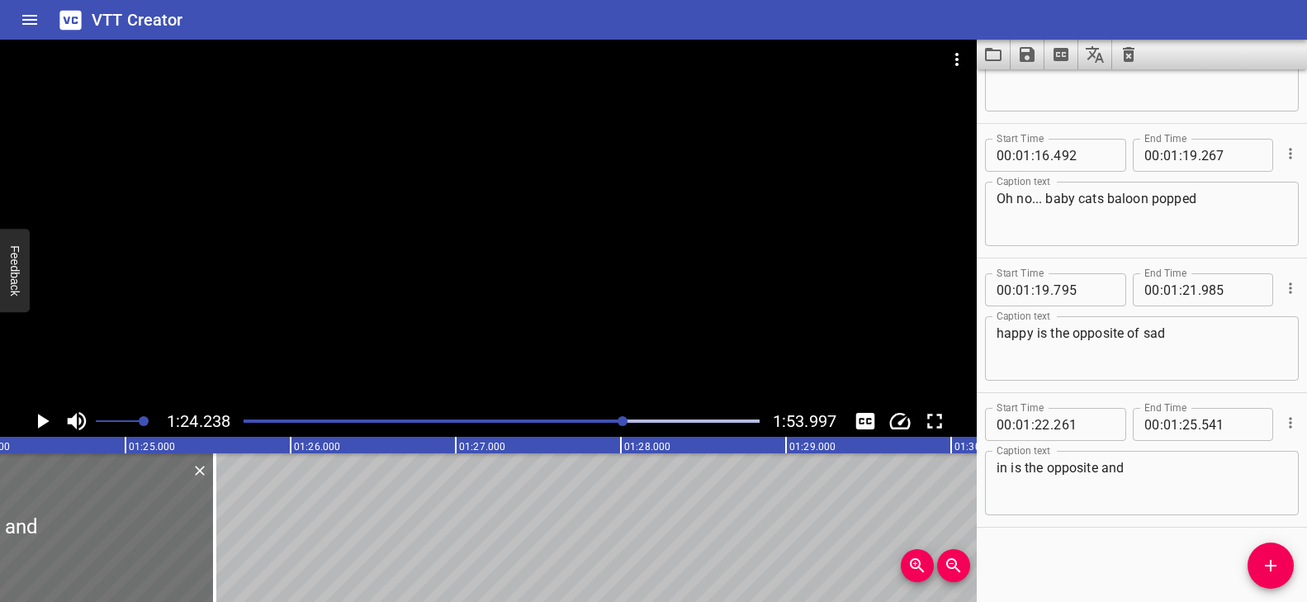
click at [608, 420] on div "Play progress" at bounding box center [367, 420] width 516 height 3
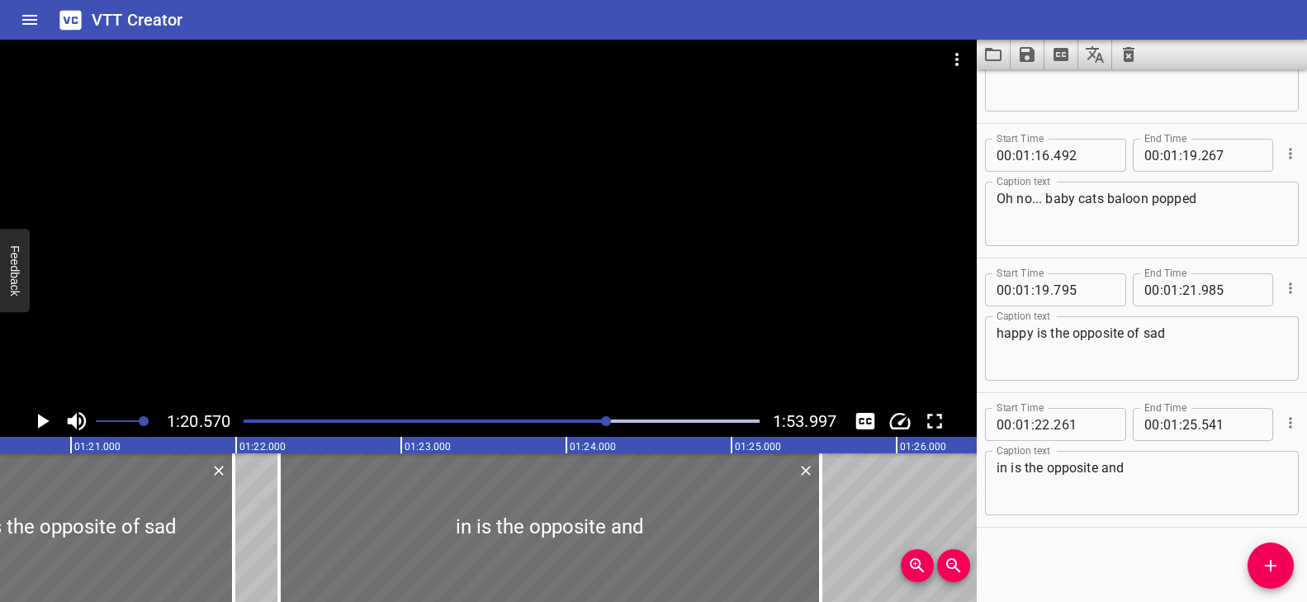
click at [654, 338] on div at bounding box center [488, 223] width 976 height 366
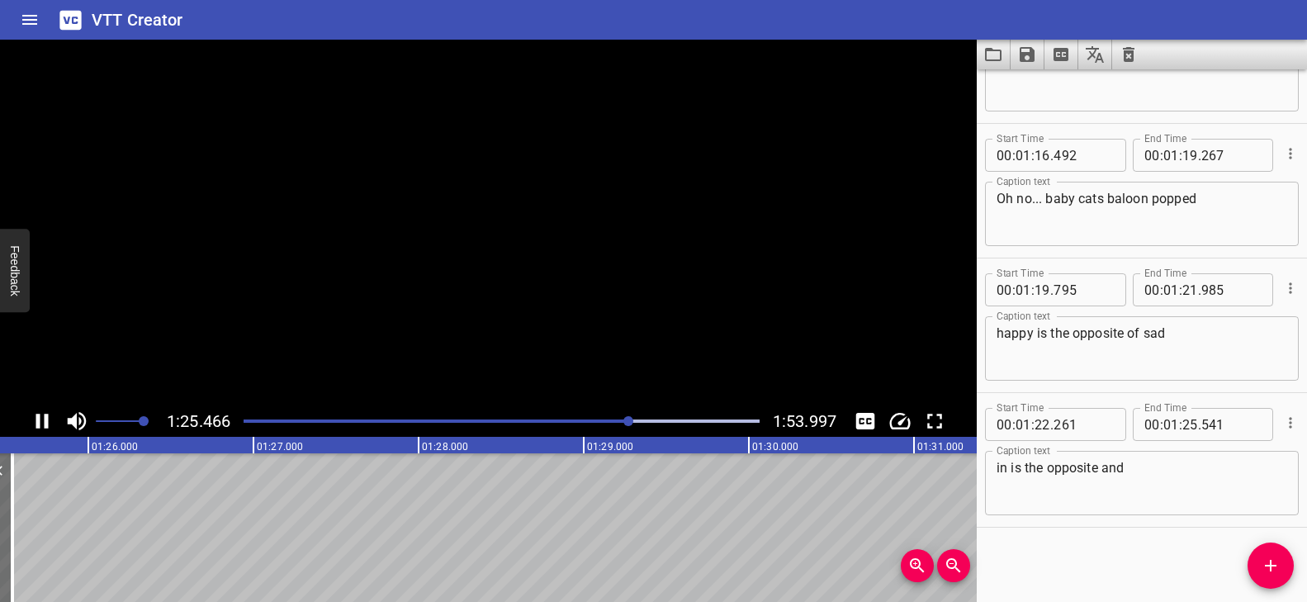
click at [660, 341] on video at bounding box center [488, 223] width 976 height 366
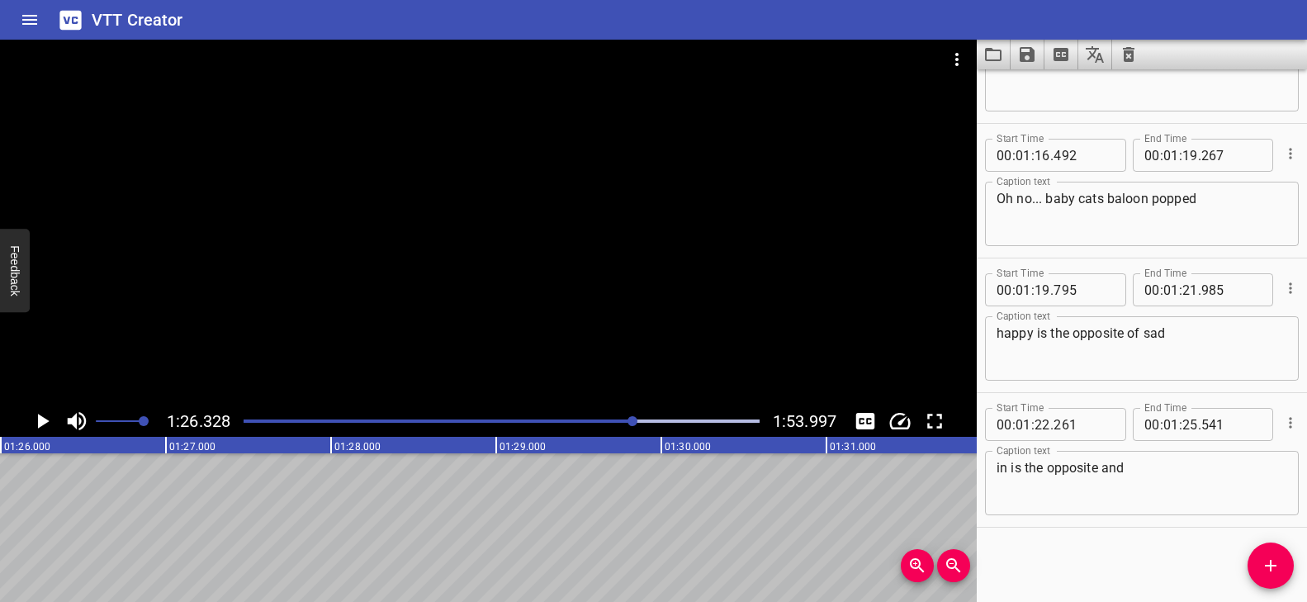
scroll to position [0, 14252]
click at [1159, 470] on textarea "in is the opposite and" at bounding box center [1141, 483] width 291 height 47
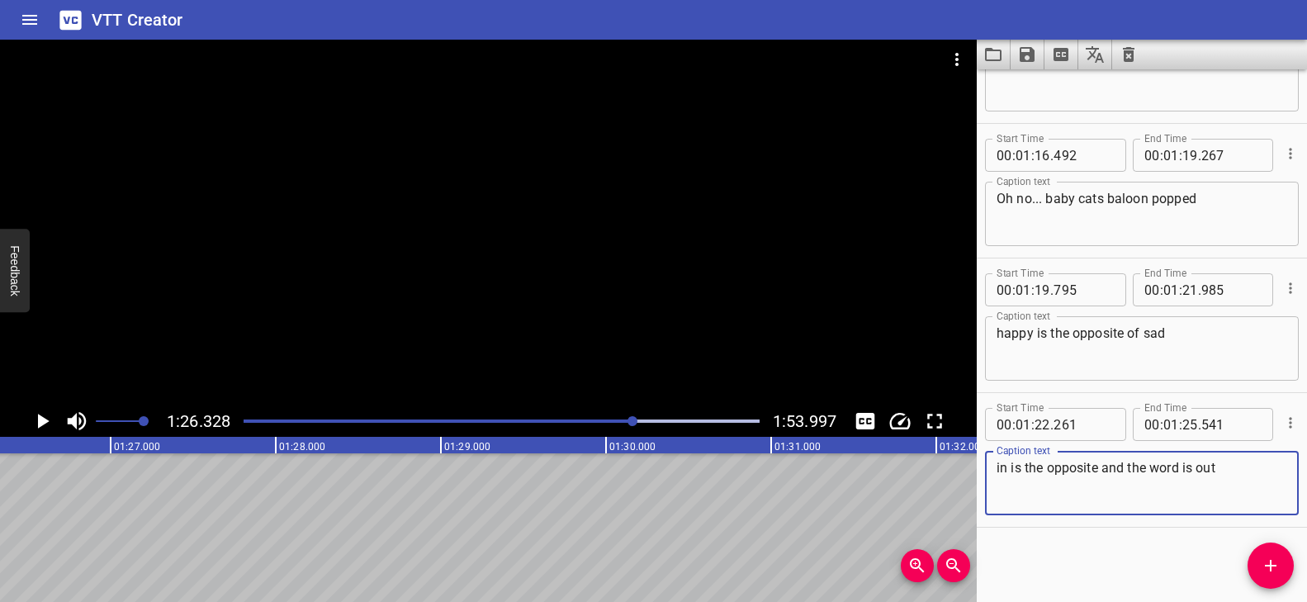
click at [621, 418] on div at bounding box center [502, 420] width 536 height 23
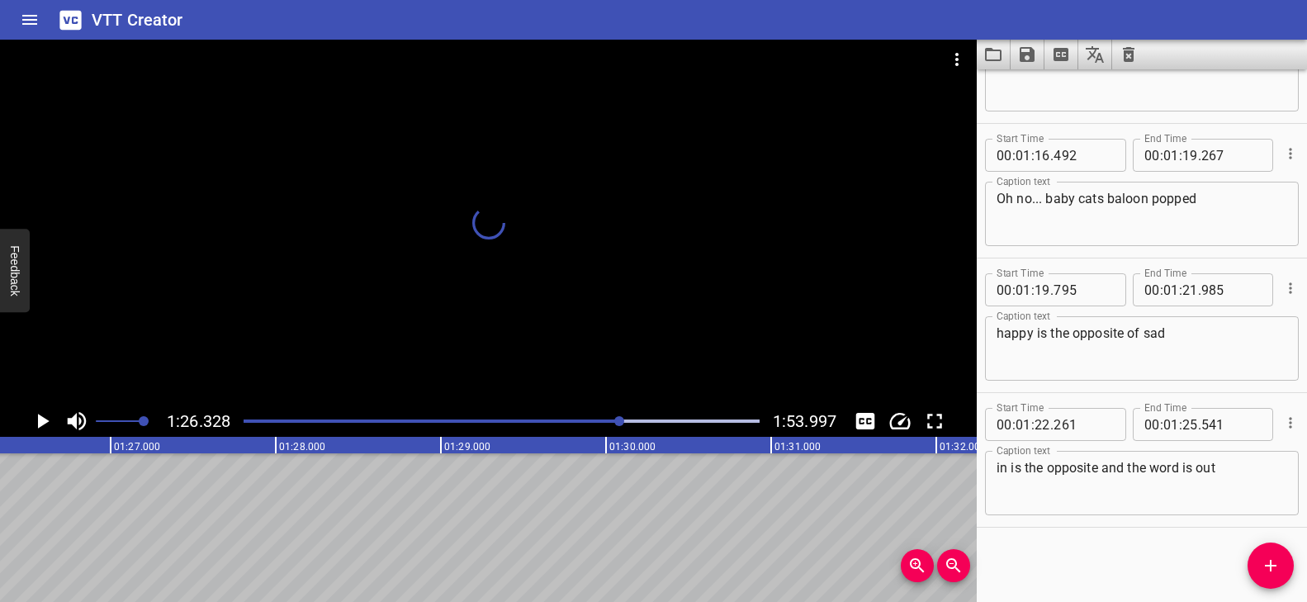
click at [675, 346] on div at bounding box center [488, 223] width 976 height 366
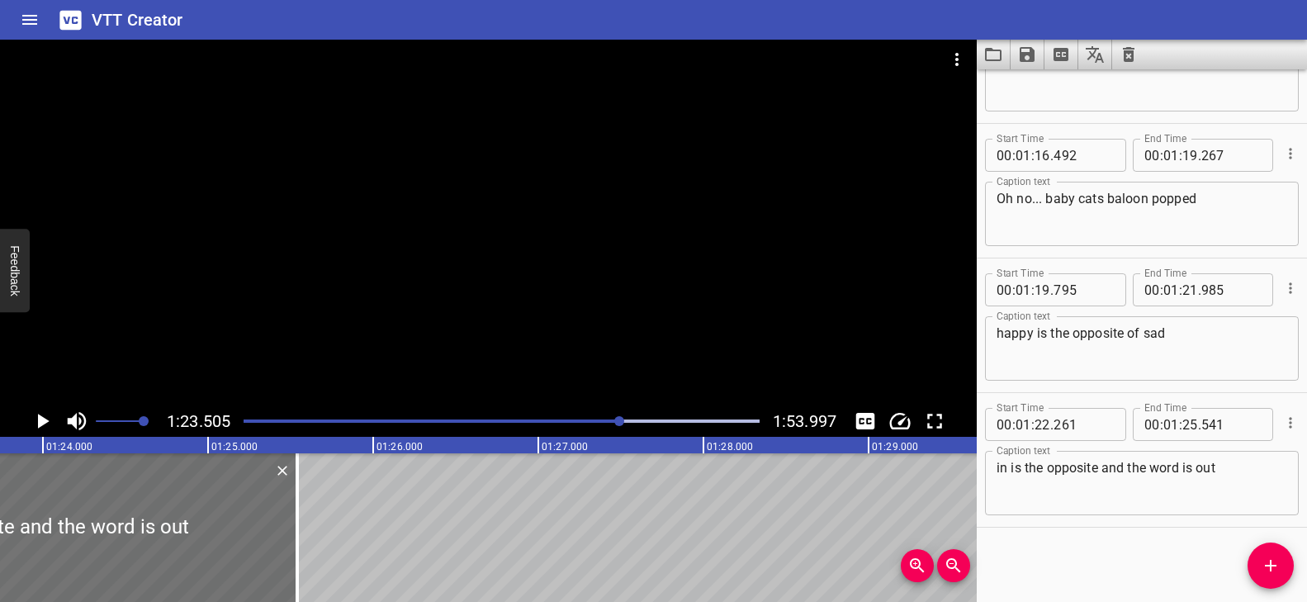
scroll to position [0, 13785]
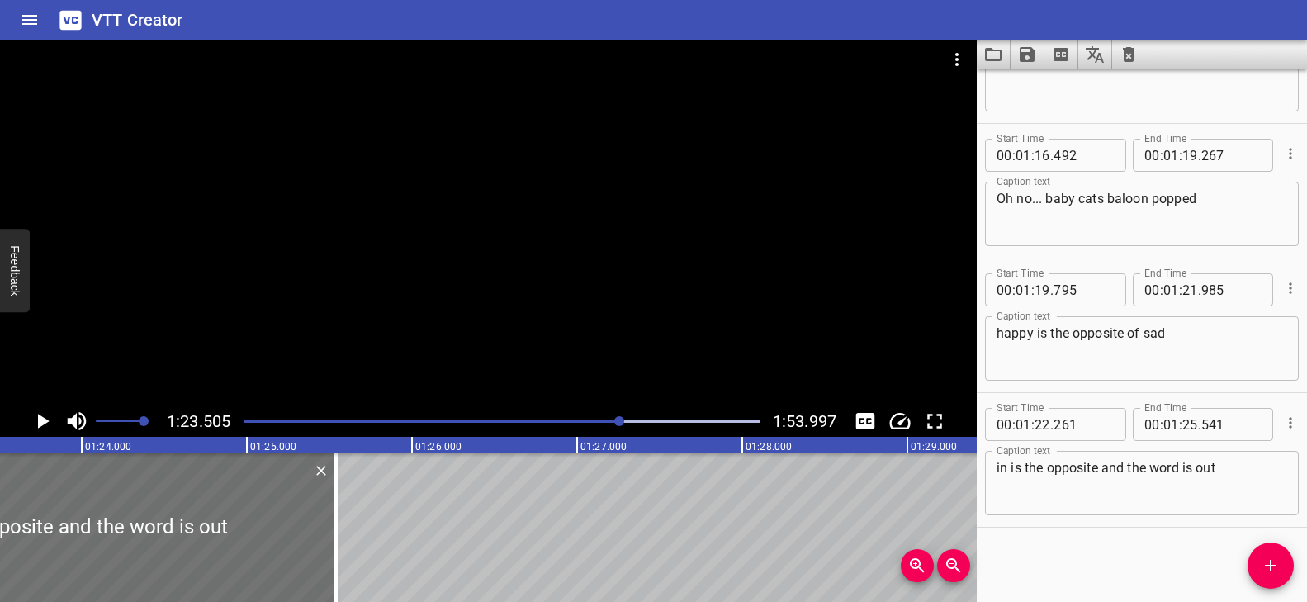
click at [675, 346] on div at bounding box center [488, 223] width 976 height 366
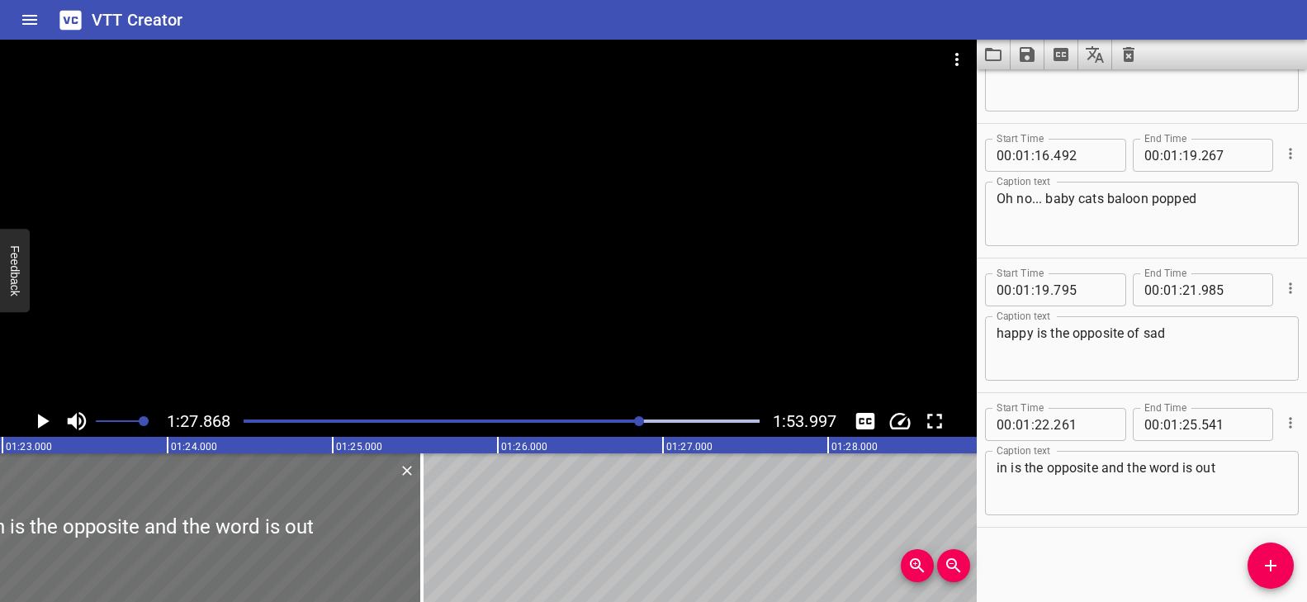
scroll to position [0, 13749]
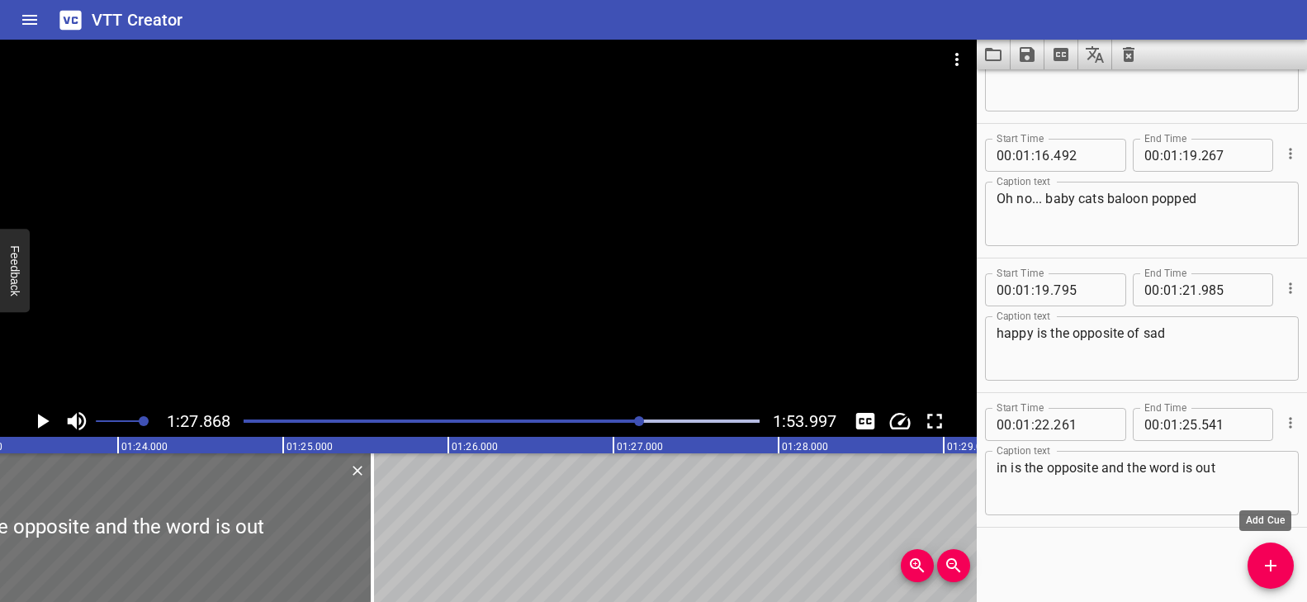
click at [1272, 570] on icon "Add Cue" at bounding box center [1270, 566] width 20 height 20
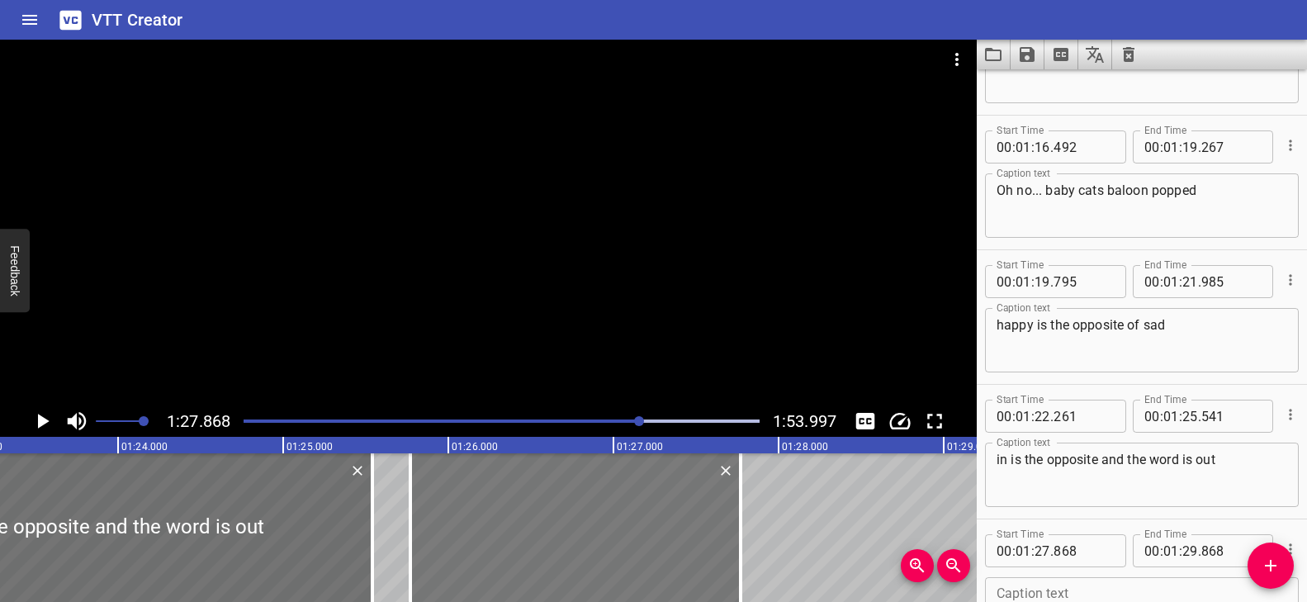
drag, startPoint x: 889, startPoint y: 495, endPoint x: 543, endPoint y: 499, distance: 345.9
click at [543, 499] on div at bounding box center [575, 527] width 330 height 149
drag, startPoint x: 738, startPoint y: 496, endPoint x: 752, endPoint y: 501, distance: 14.9
click at [752, 501] on div at bounding box center [755, 527] width 17 height 149
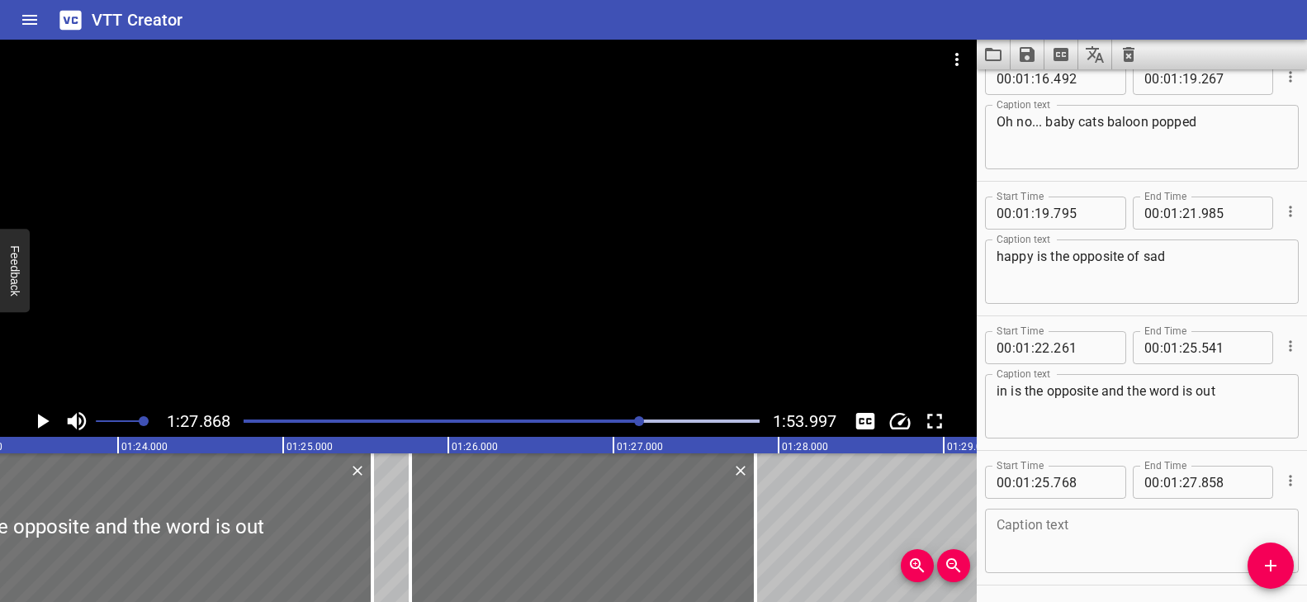
scroll to position [4658, 0]
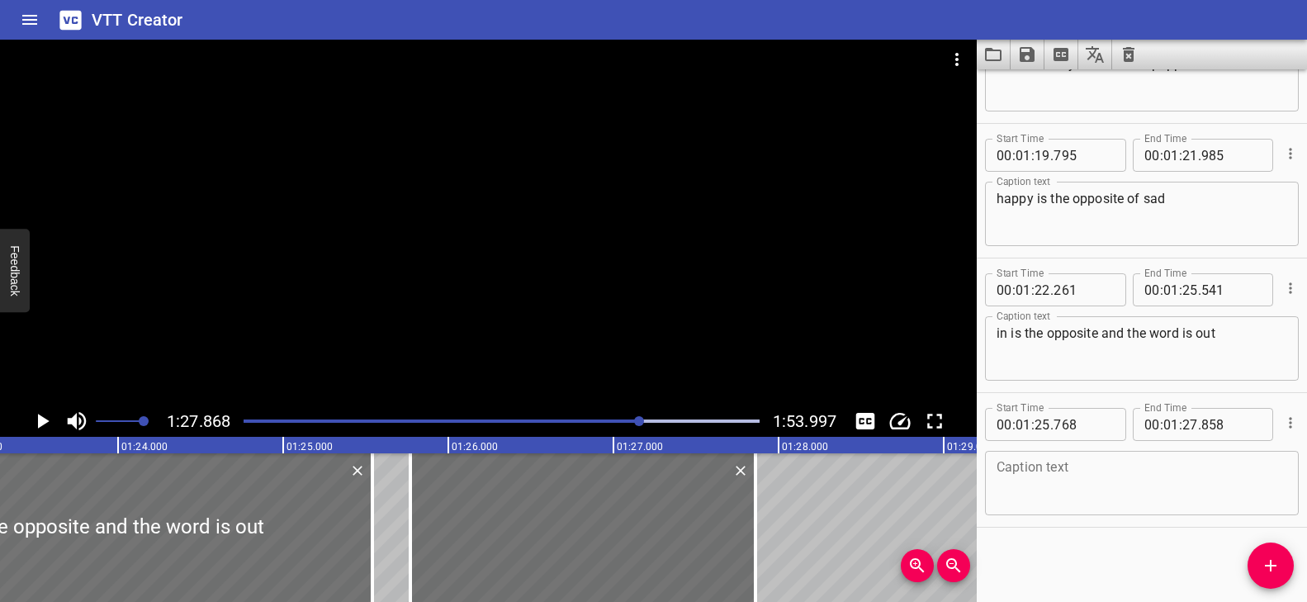
click at [1067, 473] on textarea at bounding box center [1141, 483] width 291 height 47
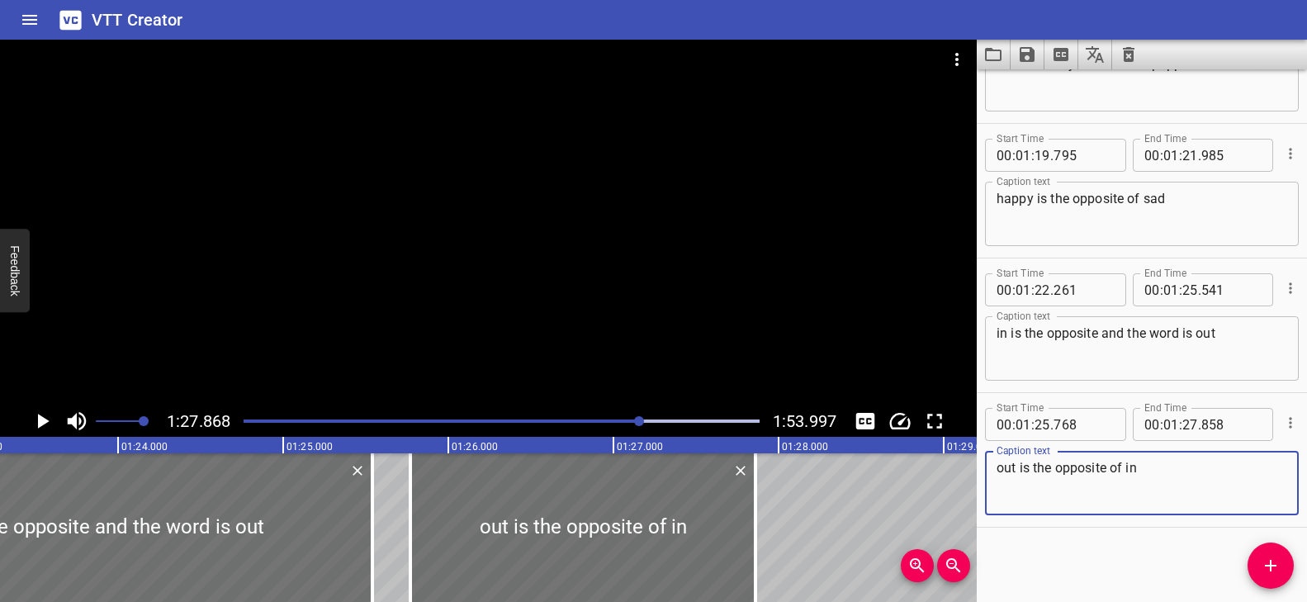
click at [631, 419] on div "Play progress" at bounding box center [383, 420] width 516 height 3
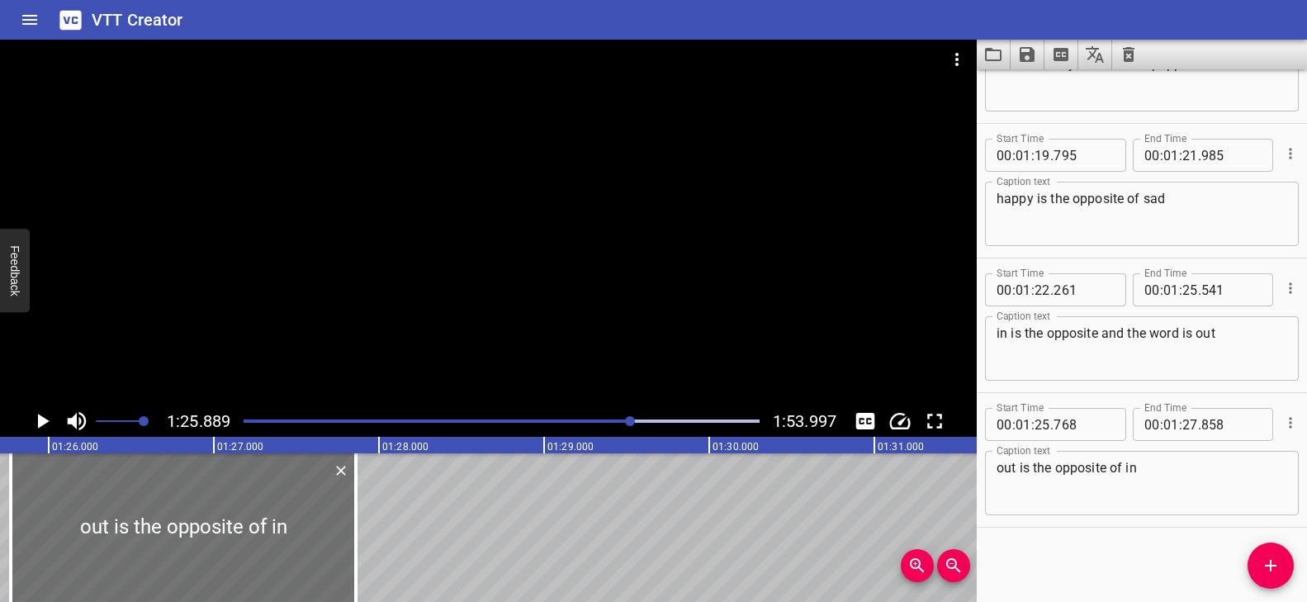
click at [598, 371] on div at bounding box center [488, 223] width 976 height 366
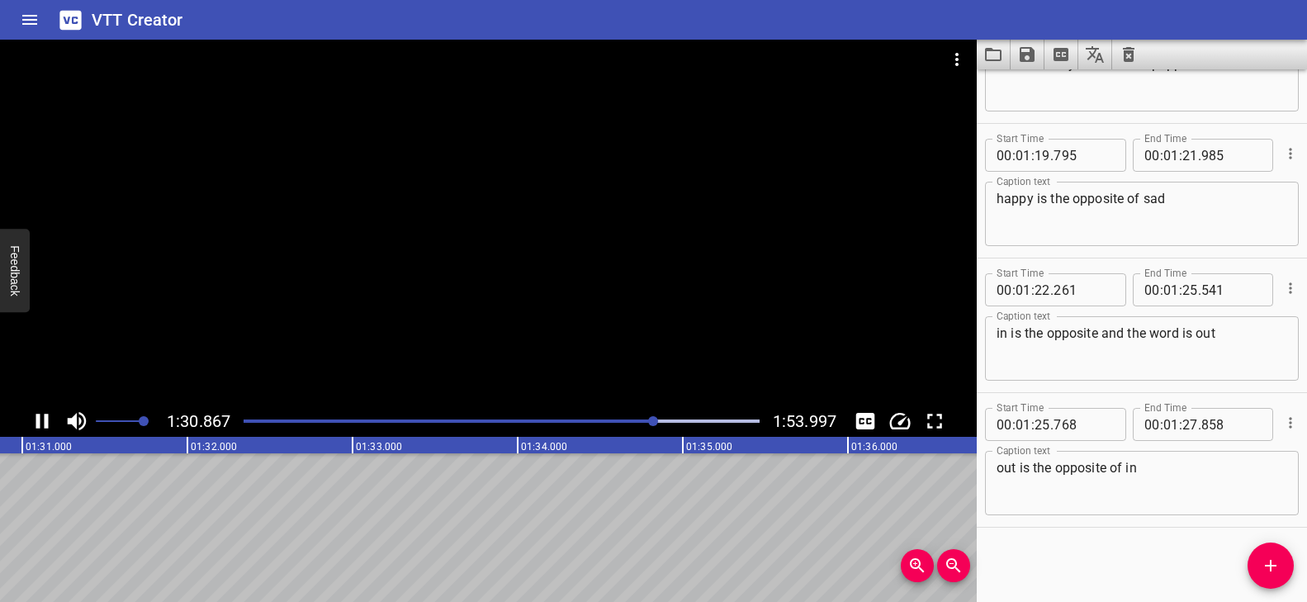
scroll to position [0, 15043]
click at [661, 353] on div at bounding box center [488, 223] width 976 height 366
click at [645, 419] on div "Play progress" at bounding box center [404, 420] width 516 height 3
click at [633, 329] on div at bounding box center [488, 223] width 976 height 366
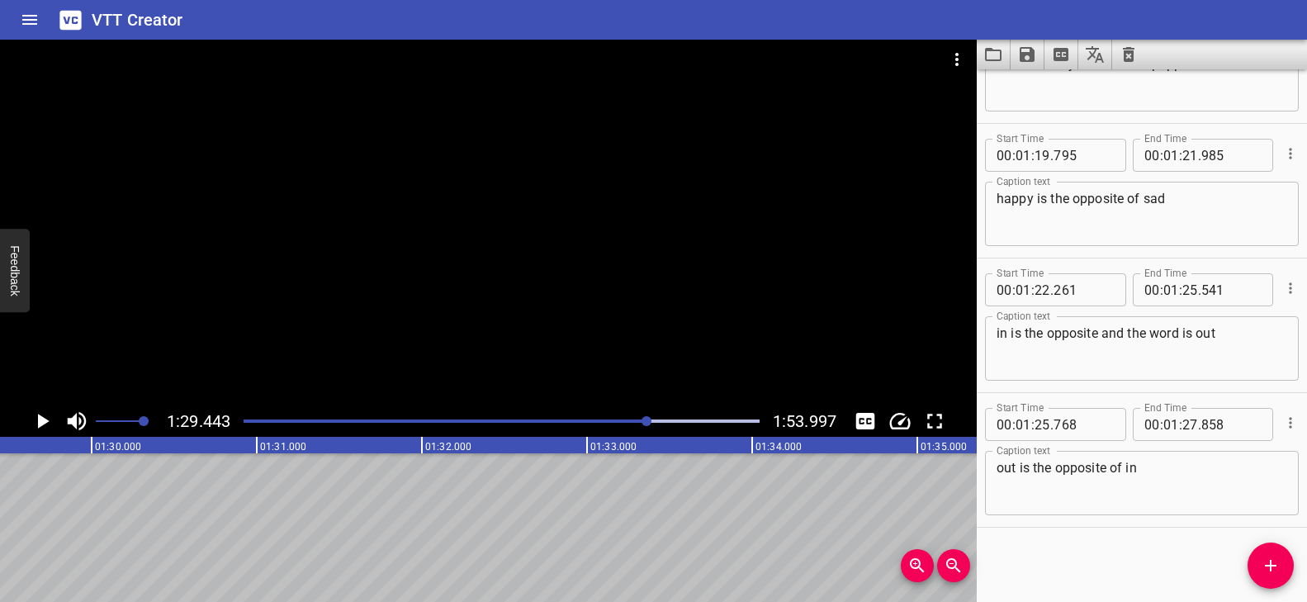
click at [631, 423] on div at bounding box center [502, 420] width 536 height 23
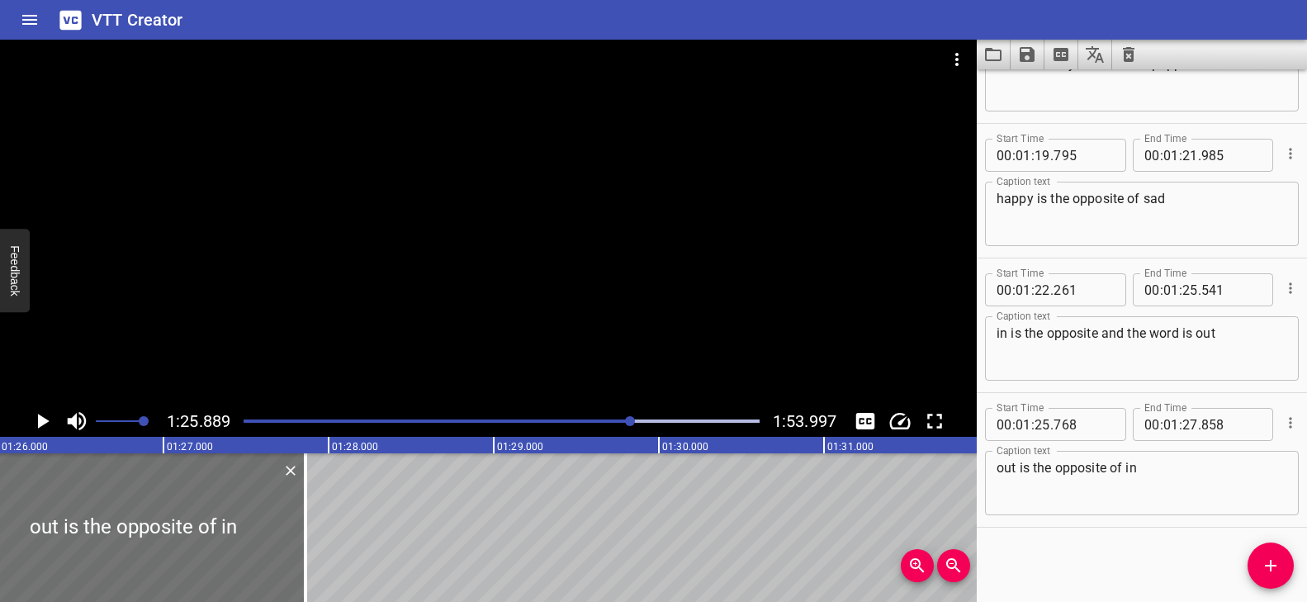
click at [623, 340] on div at bounding box center [488, 223] width 976 height 366
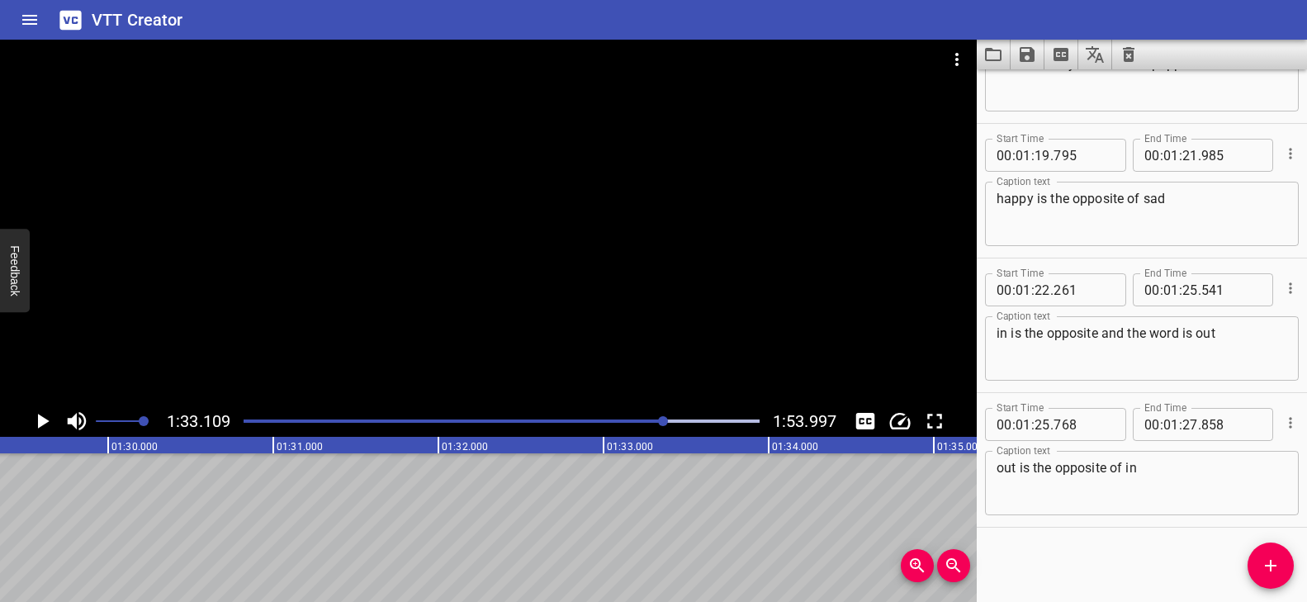
scroll to position [0, 14733]
click at [1278, 556] on icon "Add Cue" at bounding box center [1270, 566] width 20 height 20
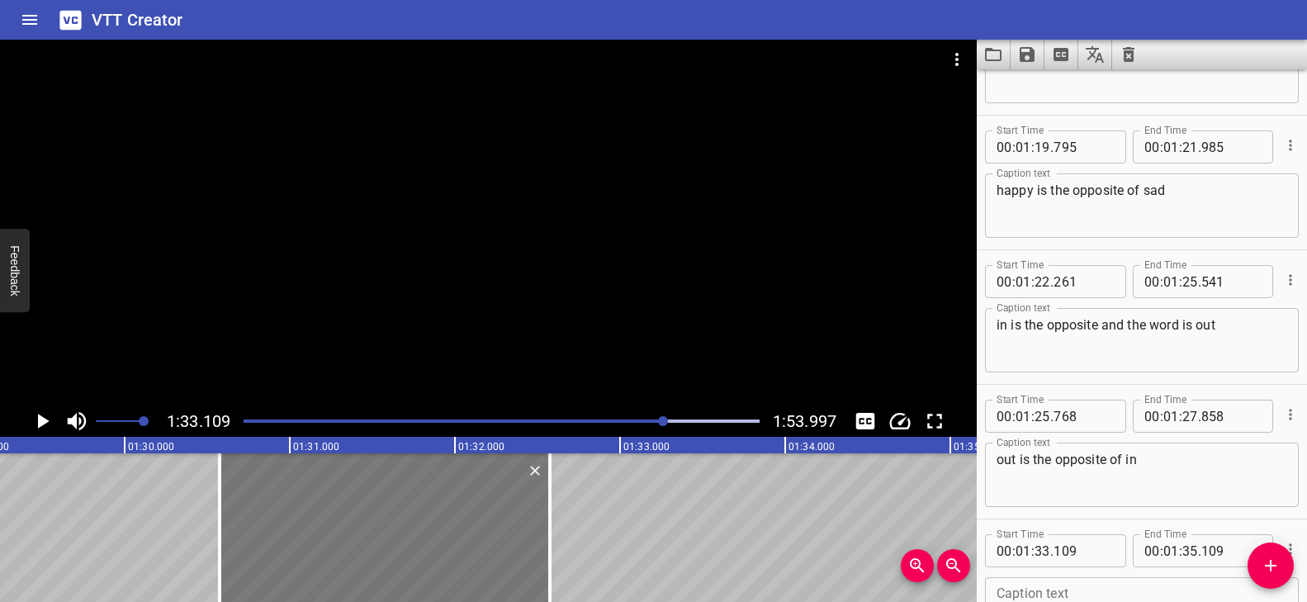
drag, startPoint x: 669, startPoint y: 520, endPoint x: 333, endPoint y: 516, distance: 335.1
click at [333, 516] on div at bounding box center [385, 527] width 330 height 149
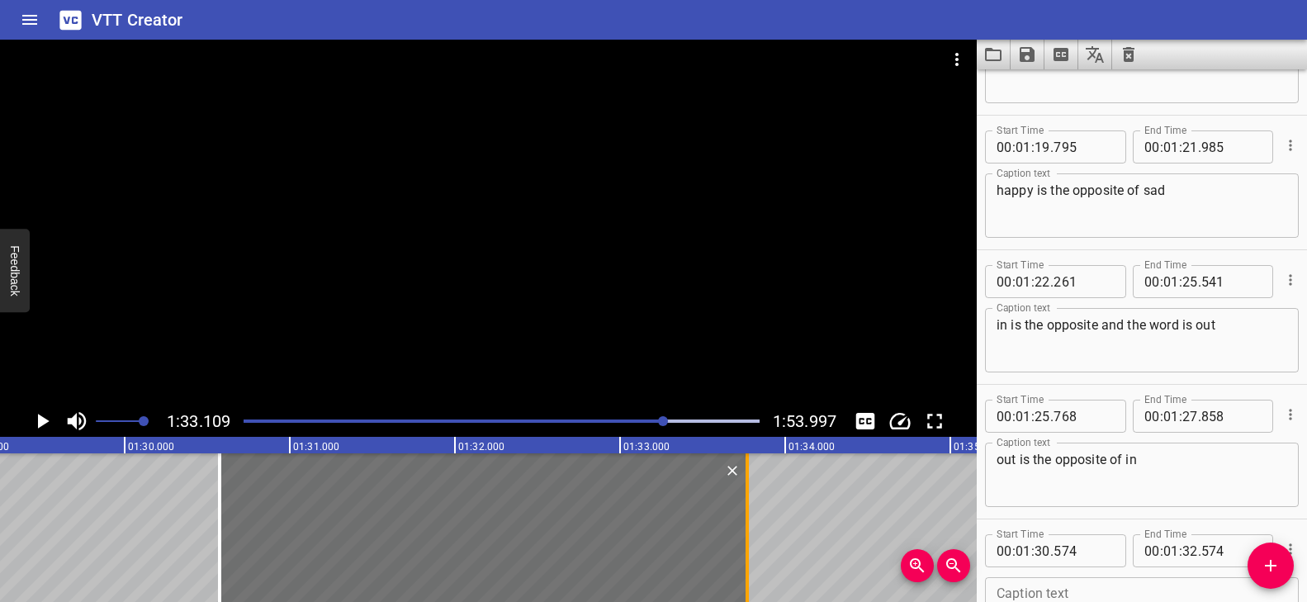
drag, startPoint x: 547, startPoint y: 497, endPoint x: 746, endPoint y: 497, distance: 198.9
click at [746, 497] on div at bounding box center [746, 527] width 3 height 149
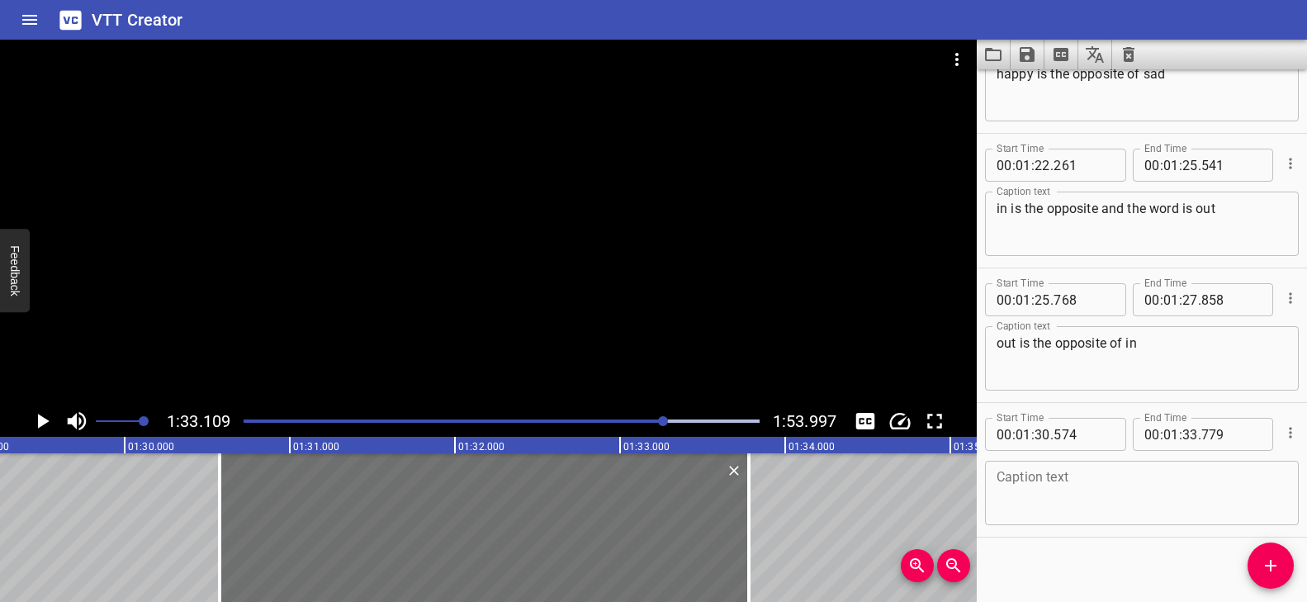
scroll to position [4792, 0]
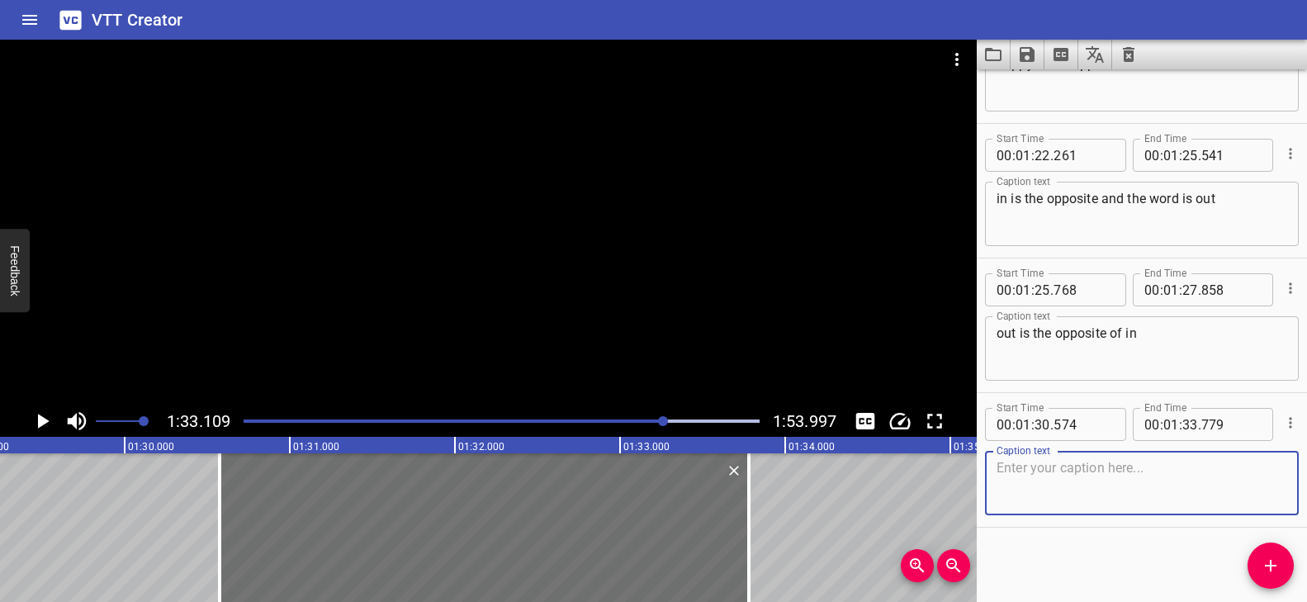
click at [1073, 471] on textarea at bounding box center [1141, 483] width 291 height 47
click at [534, 360] on div at bounding box center [488, 223] width 976 height 366
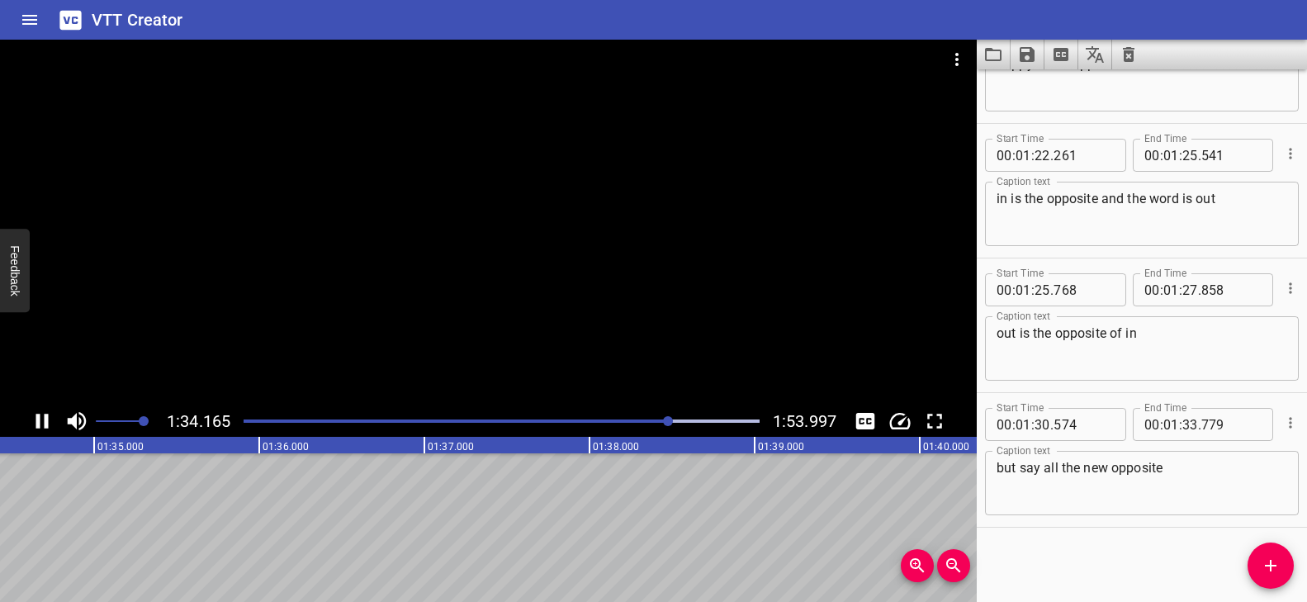
click at [647, 418] on div at bounding box center [502, 420] width 536 height 23
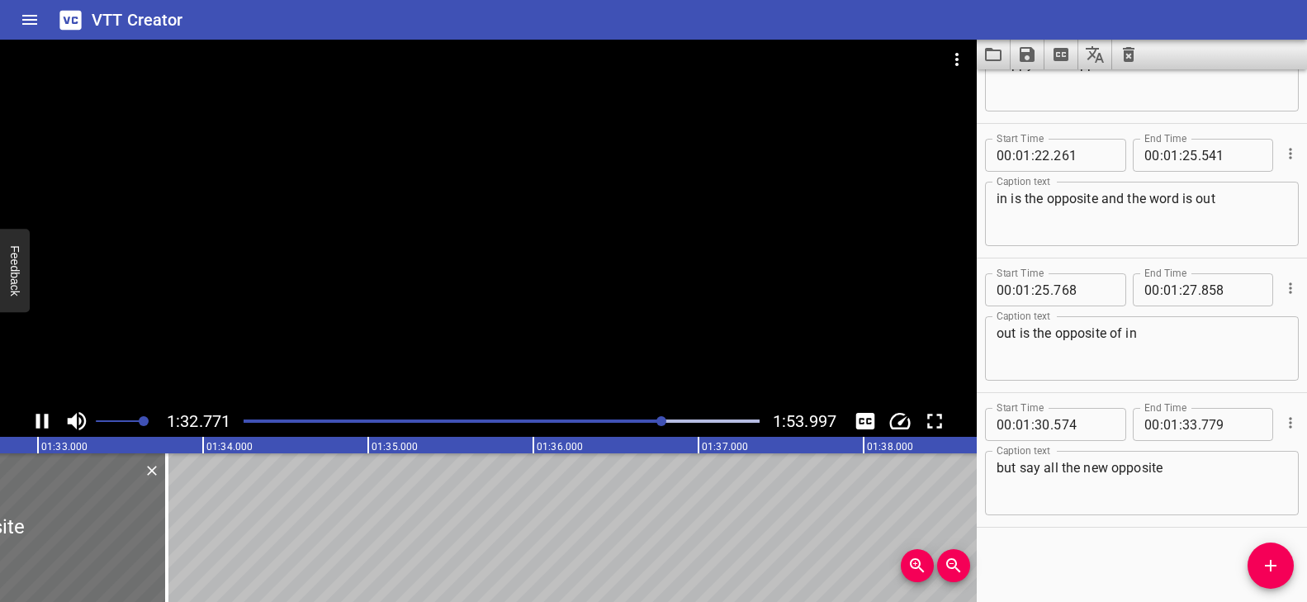
scroll to position [0, 15336]
click at [1176, 468] on textarea "but say all the new opposite" at bounding box center [1141, 483] width 291 height 47
click at [645, 419] on div "Play progress" at bounding box center [407, 420] width 516 height 3
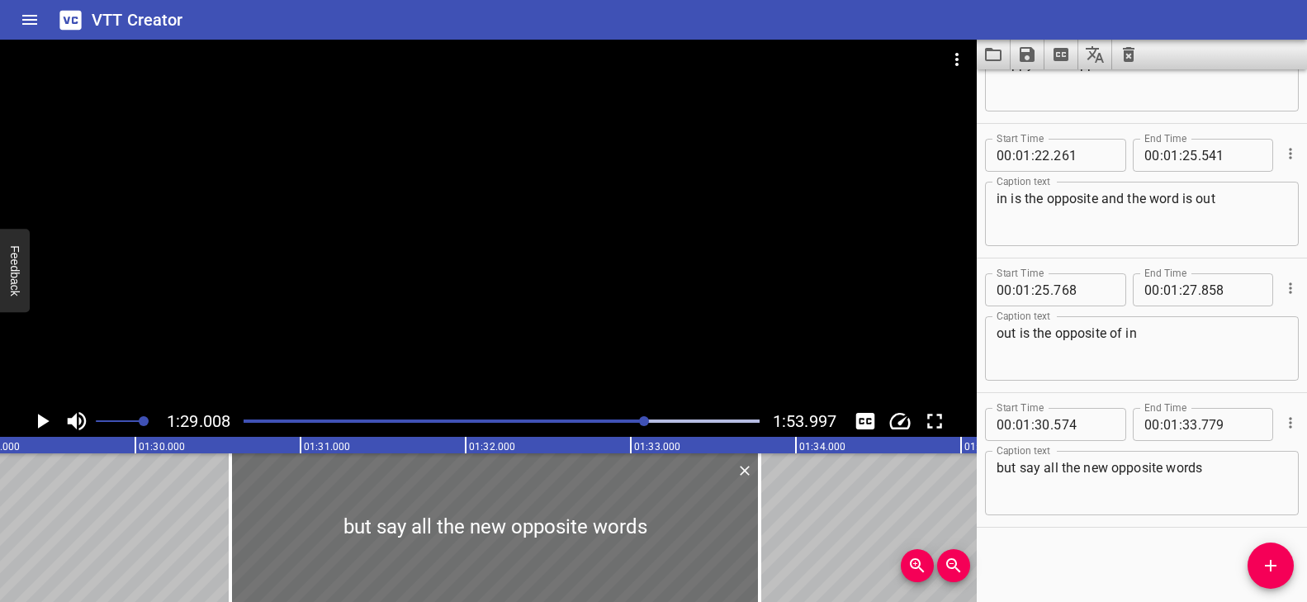
click at [642, 390] on div at bounding box center [488, 223] width 976 height 366
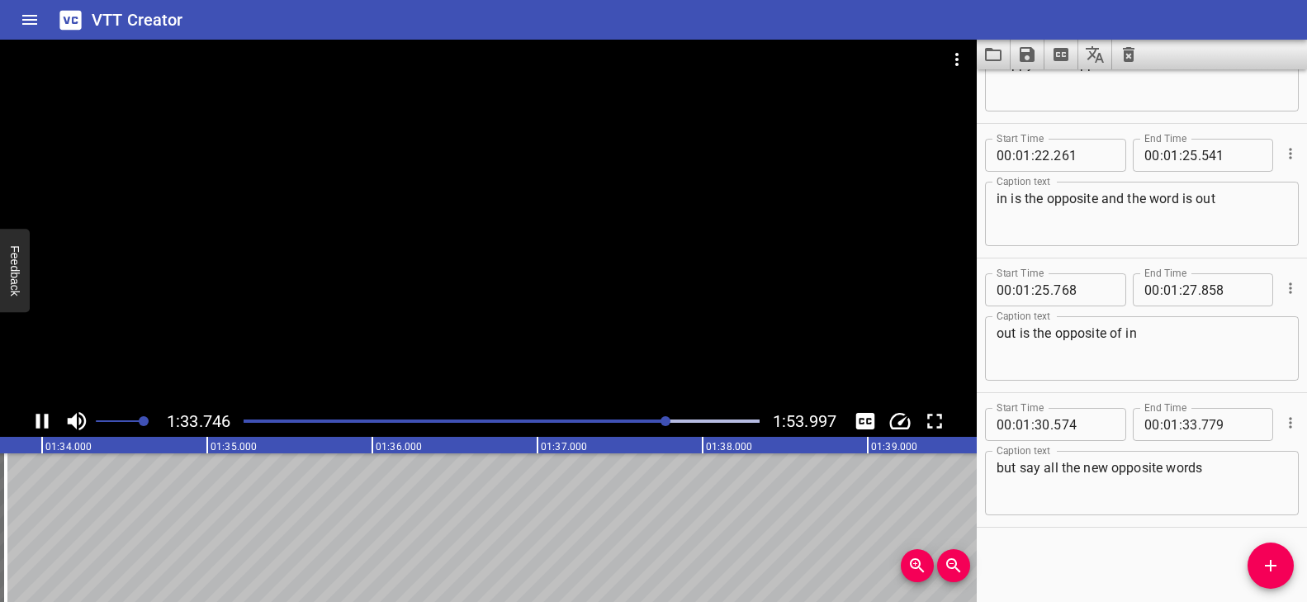
scroll to position [0, 15517]
click at [1218, 465] on textarea "but say all the new opposite words" at bounding box center [1141, 483] width 291 height 47
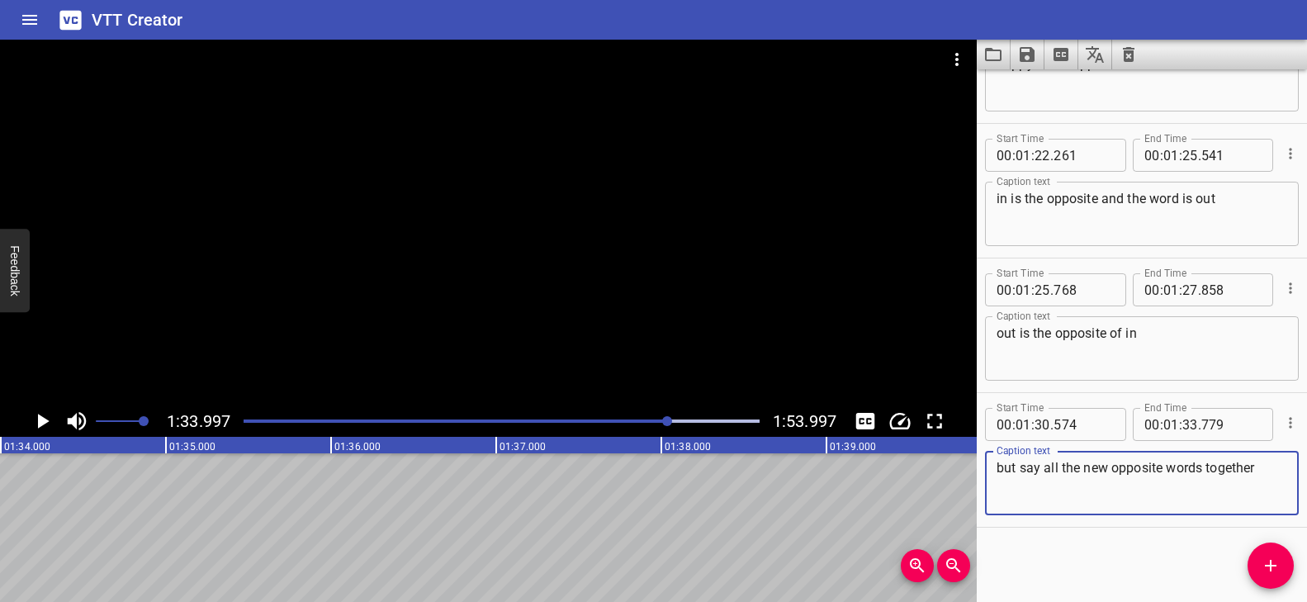
click at [465, 168] on div at bounding box center [488, 223] width 976 height 366
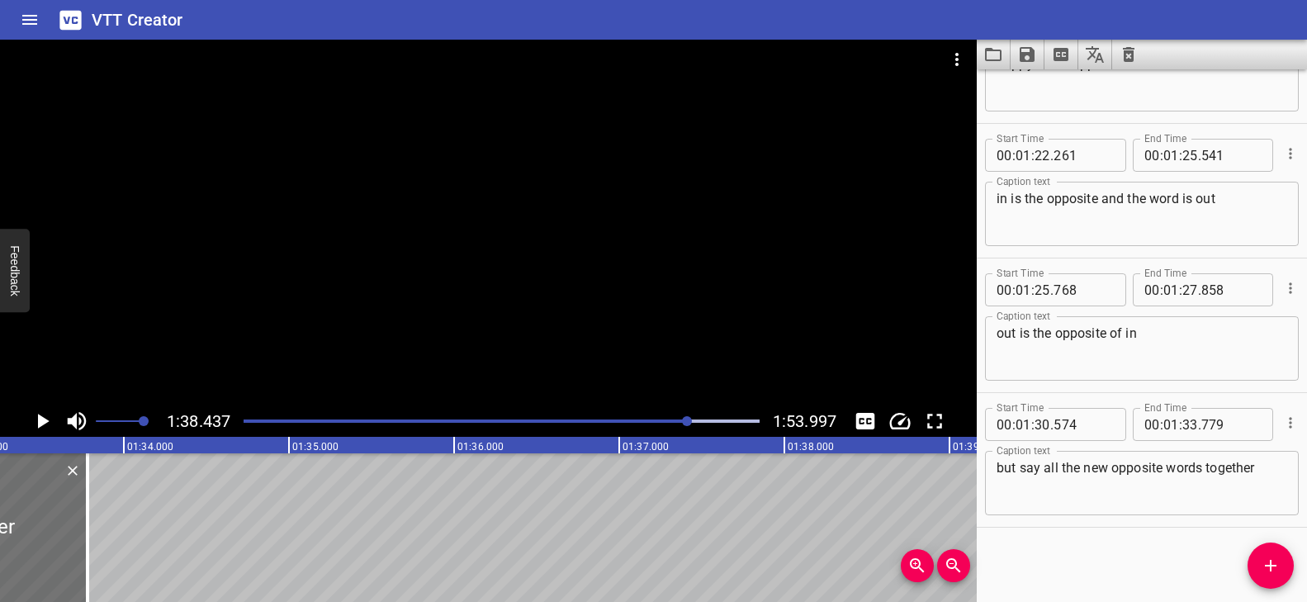
scroll to position [0, 15345]
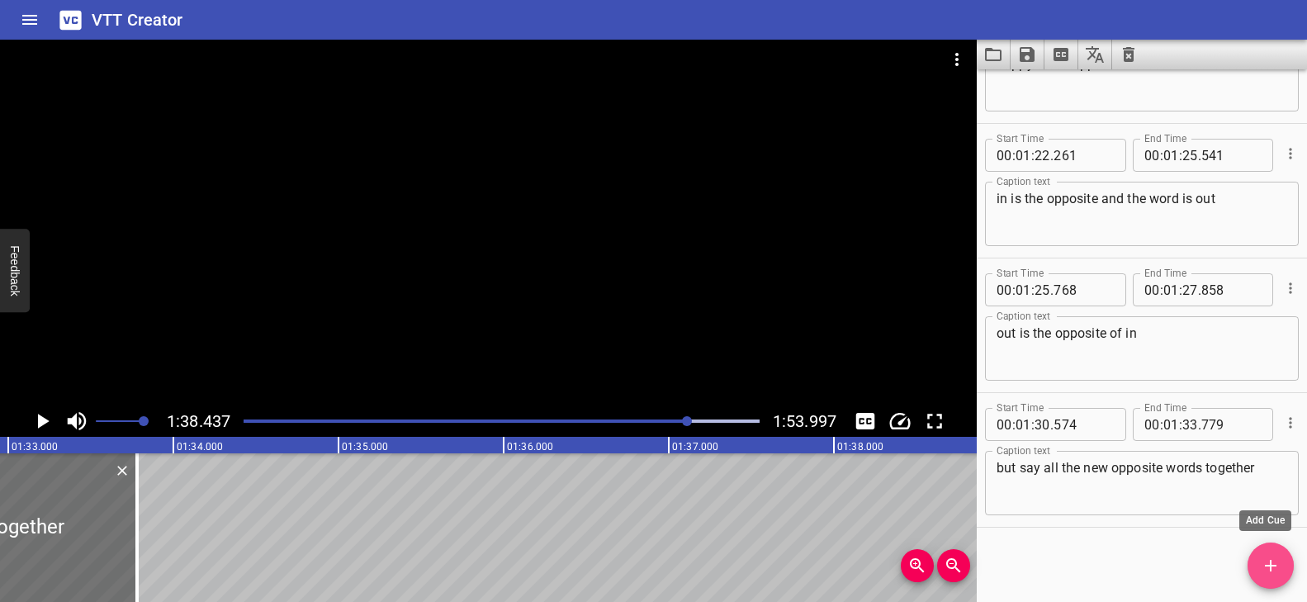
click at [1265, 556] on icon "Add Cue" at bounding box center [1270, 566] width 20 height 20
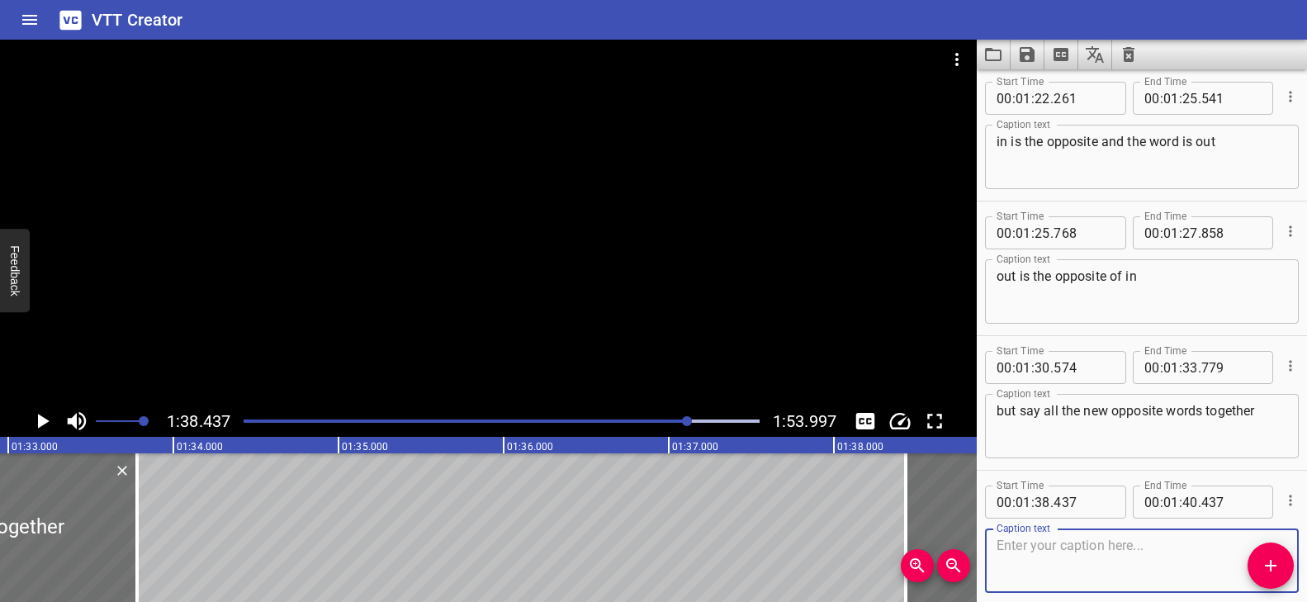
scroll to position [4927, 0]
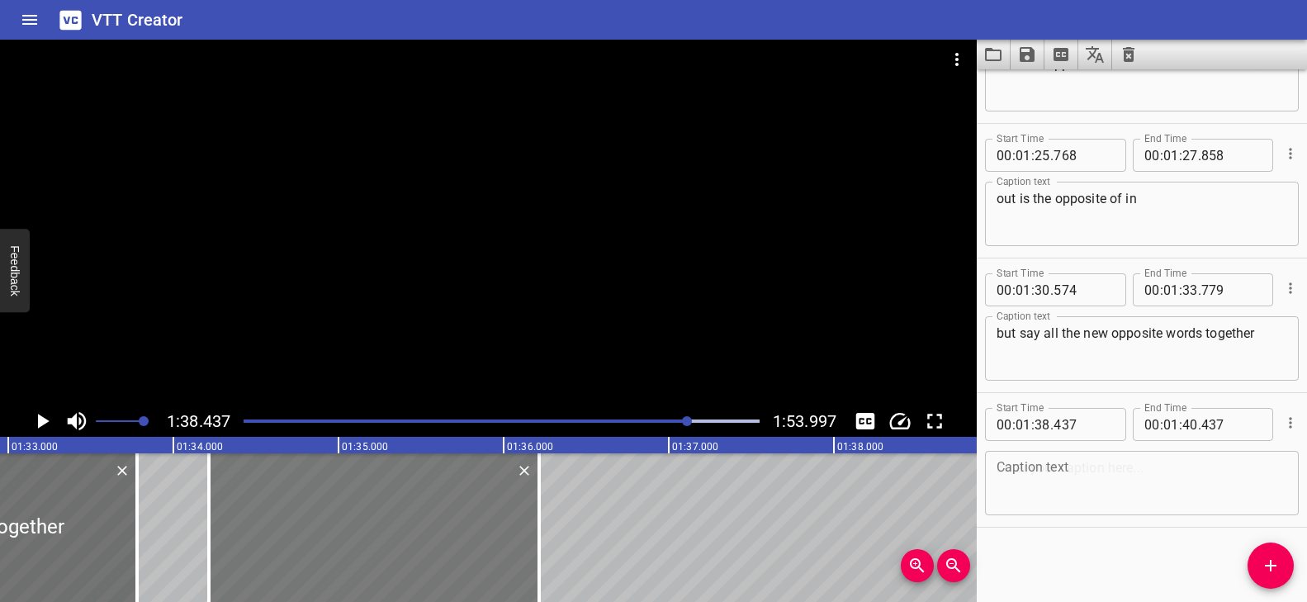
drag, startPoint x: 936, startPoint y: 506, endPoint x: 239, endPoint y: 494, distance: 696.8
click at [239, 494] on div at bounding box center [374, 527] width 330 height 149
click at [372, 521] on div at bounding box center [381, 527] width 330 height 149
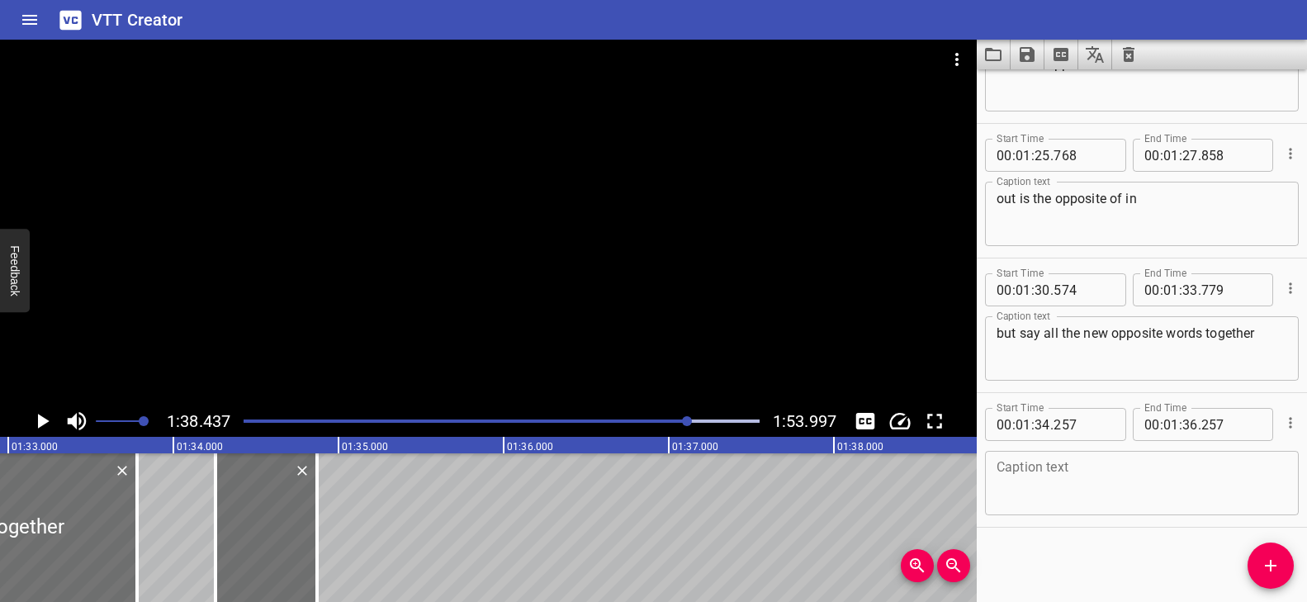
drag, startPoint x: 541, startPoint y: 519, endPoint x: 339, endPoint y: 516, distance: 202.3
click at [313, 520] on div at bounding box center [317, 527] width 17 height 149
click at [1041, 471] on textarea at bounding box center [1141, 483] width 291 height 47
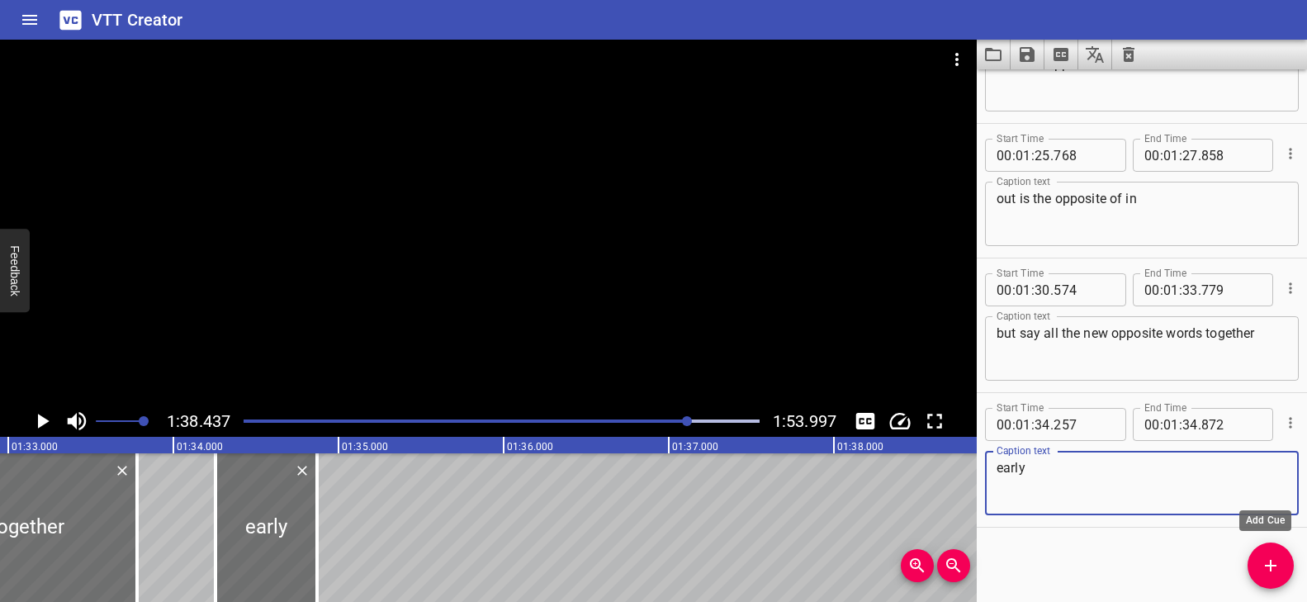
click at [1267, 565] on icon "Add Cue" at bounding box center [1271, 566] width 12 height 12
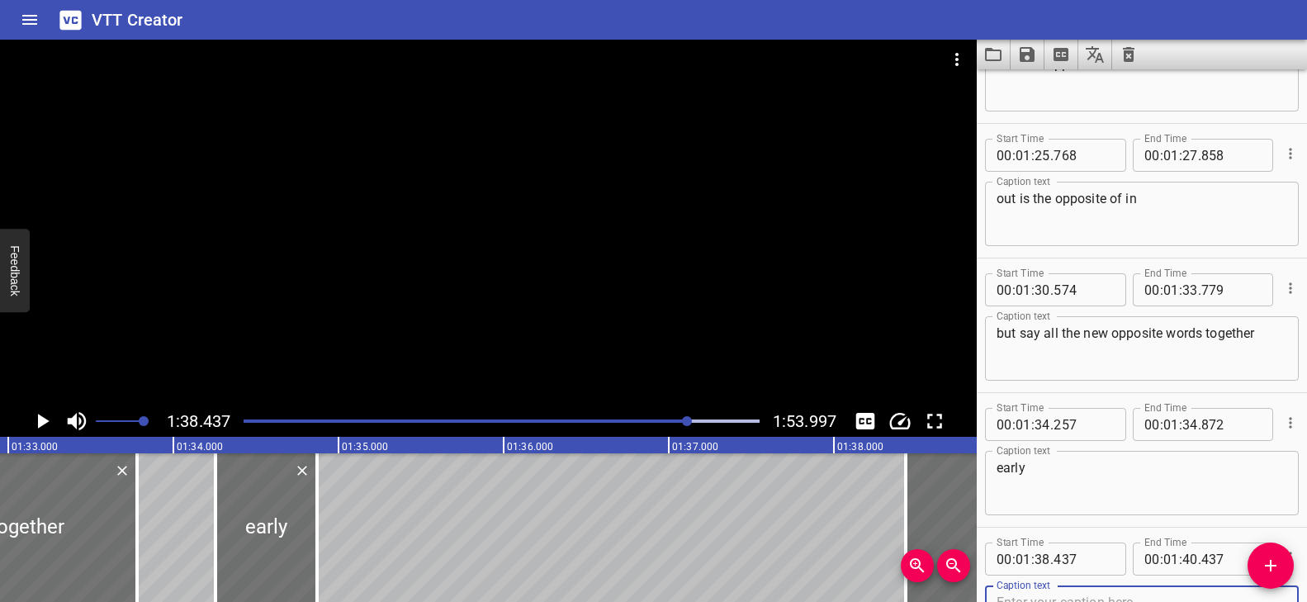
scroll to position [4935, 0]
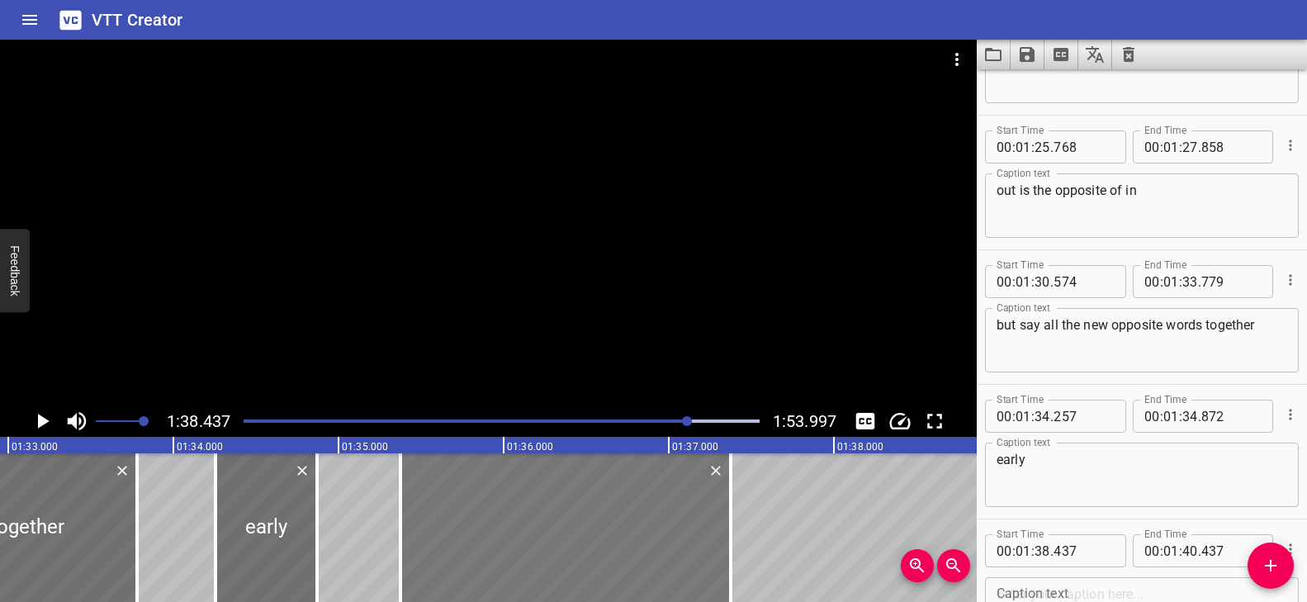
drag, startPoint x: 942, startPoint y: 493, endPoint x: 442, endPoint y: 497, distance: 499.4
click at [442, 497] on div at bounding box center [565, 527] width 330 height 149
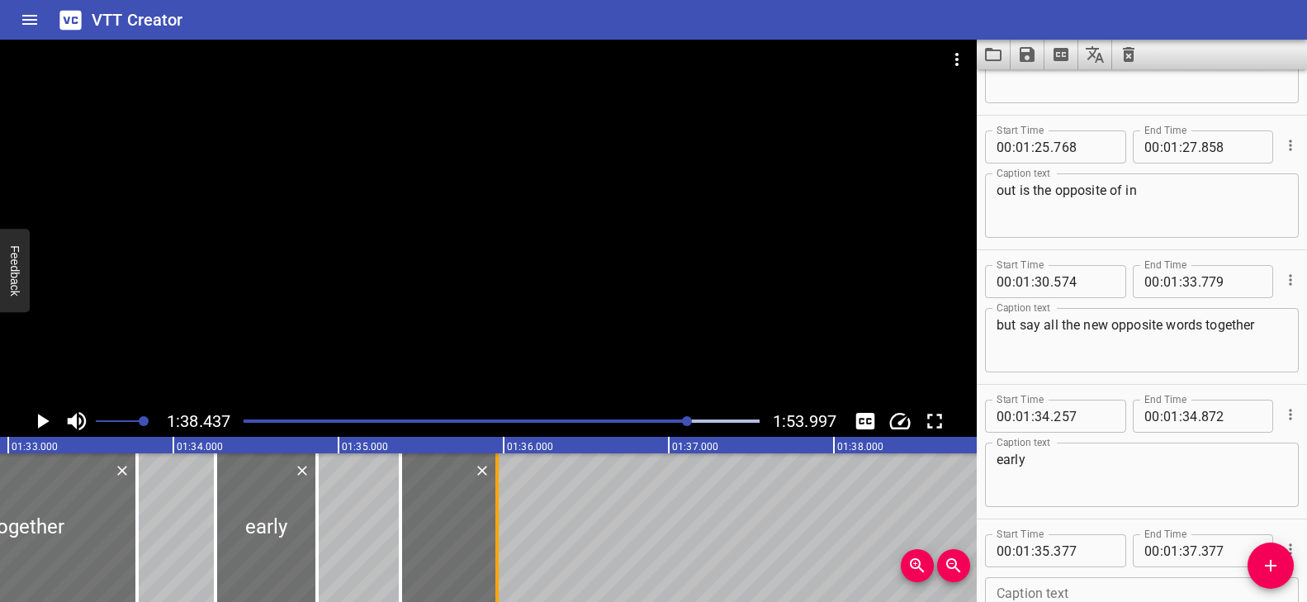
drag, startPoint x: 720, startPoint y: 499, endPoint x: 501, endPoint y: 517, distance: 219.5
click at [501, 517] on div at bounding box center [497, 527] width 17 height 149
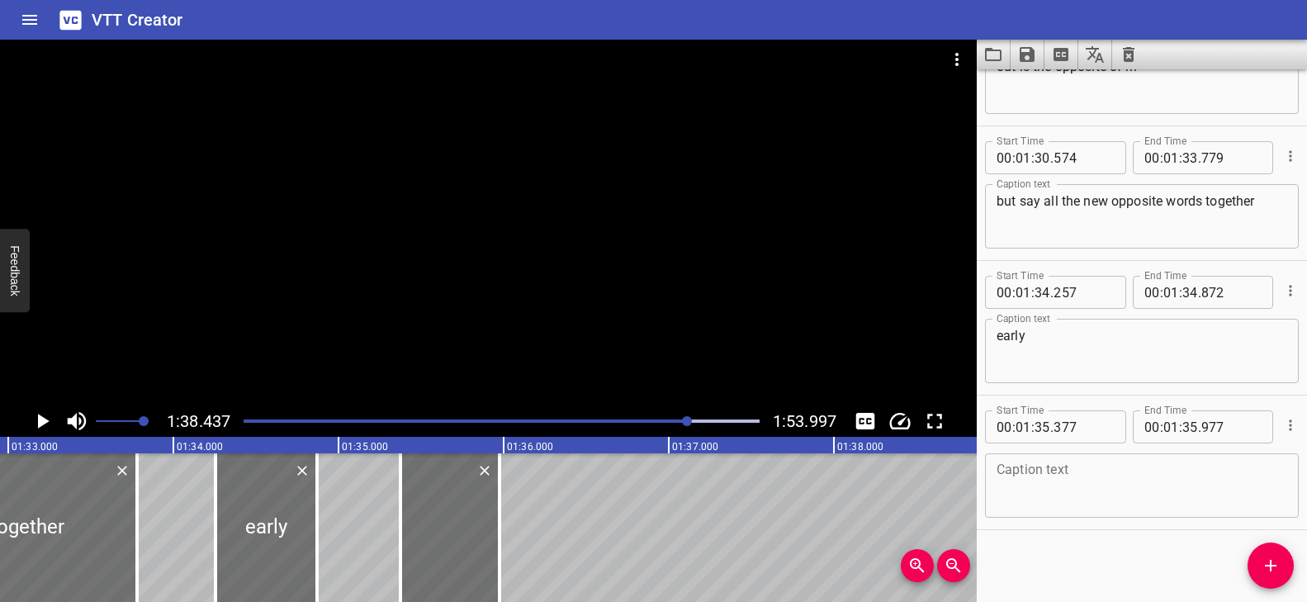
scroll to position [5061, 0]
click at [1023, 486] on textarea at bounding box center [1141, 483] width 291 height 47
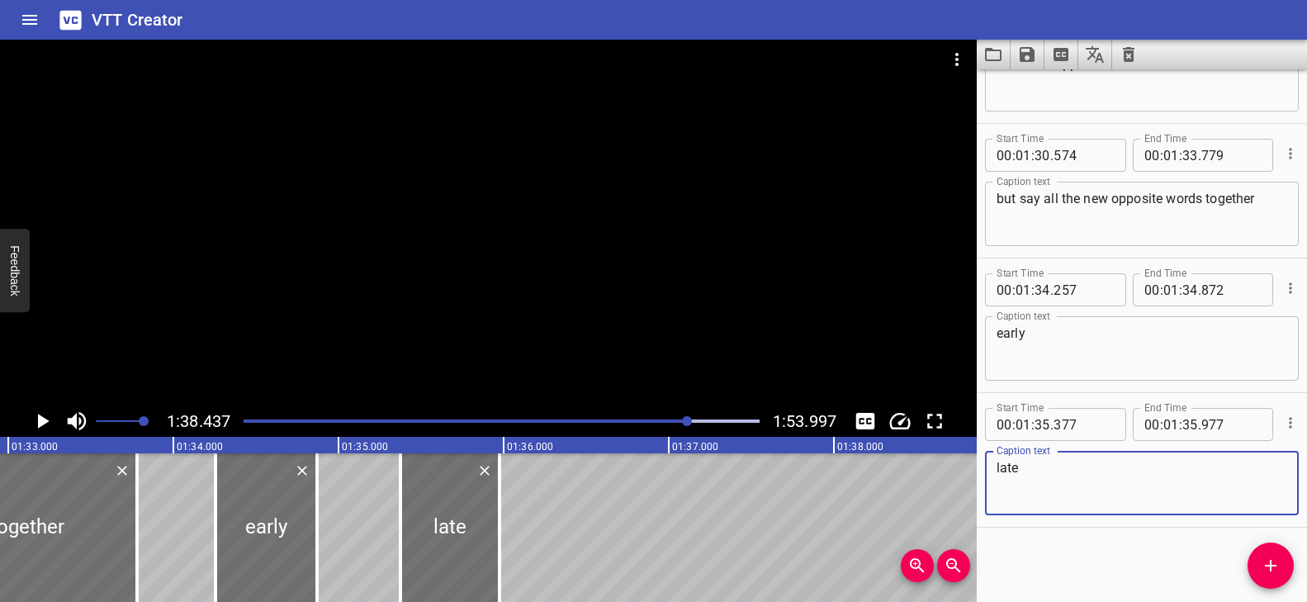
click at [1266, 558] on icon "Add Cue" at bounding box center [1270, 566] width 20 height 20
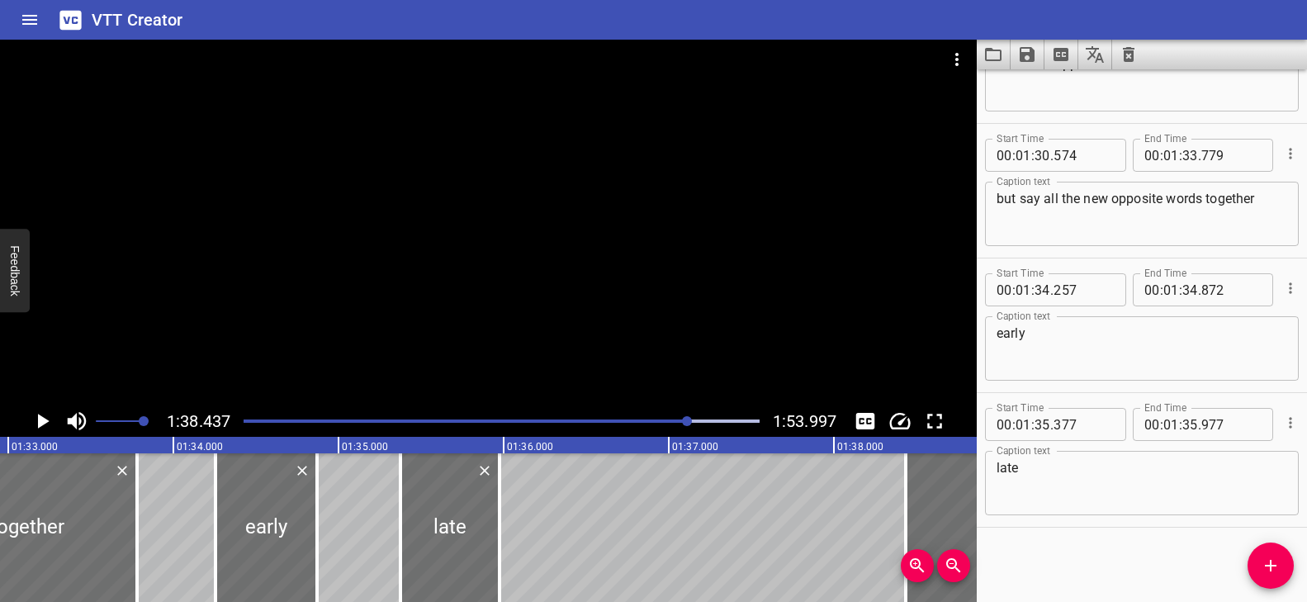
scroll to position [5070, 0]
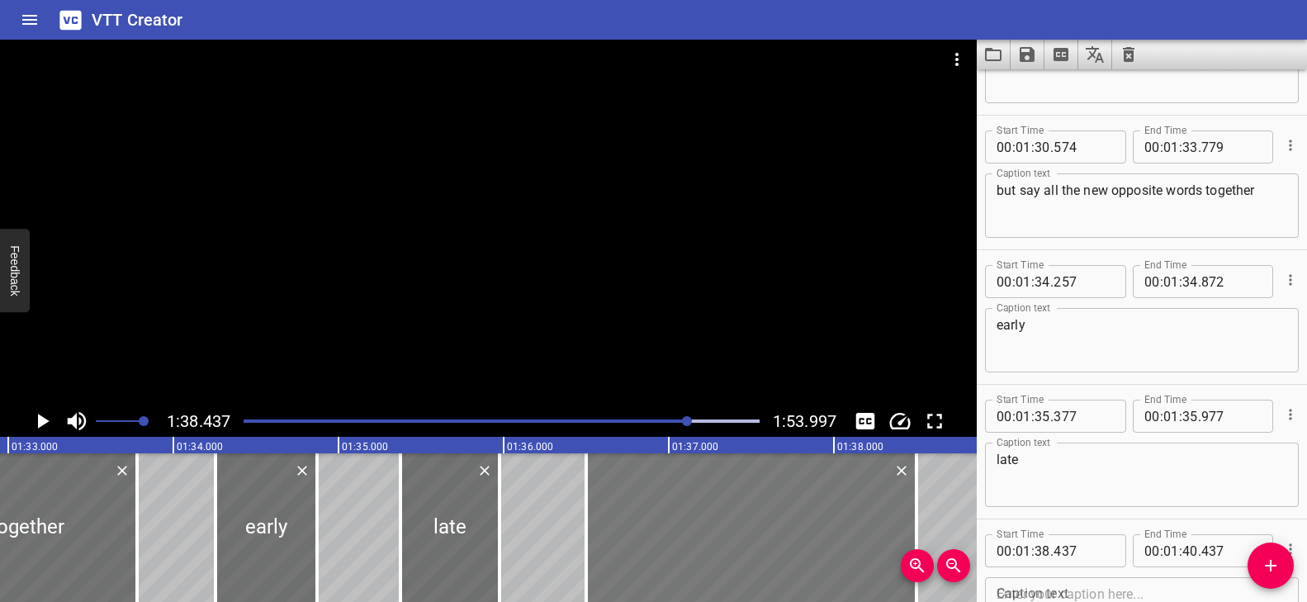
drag, startPoint x: 823, startPoint y: 500, endPoint x: 608, endPoint y: 504, distance: 215.5
click at [608, 504] on div at bounding box center [751, 527] width 330 height 149
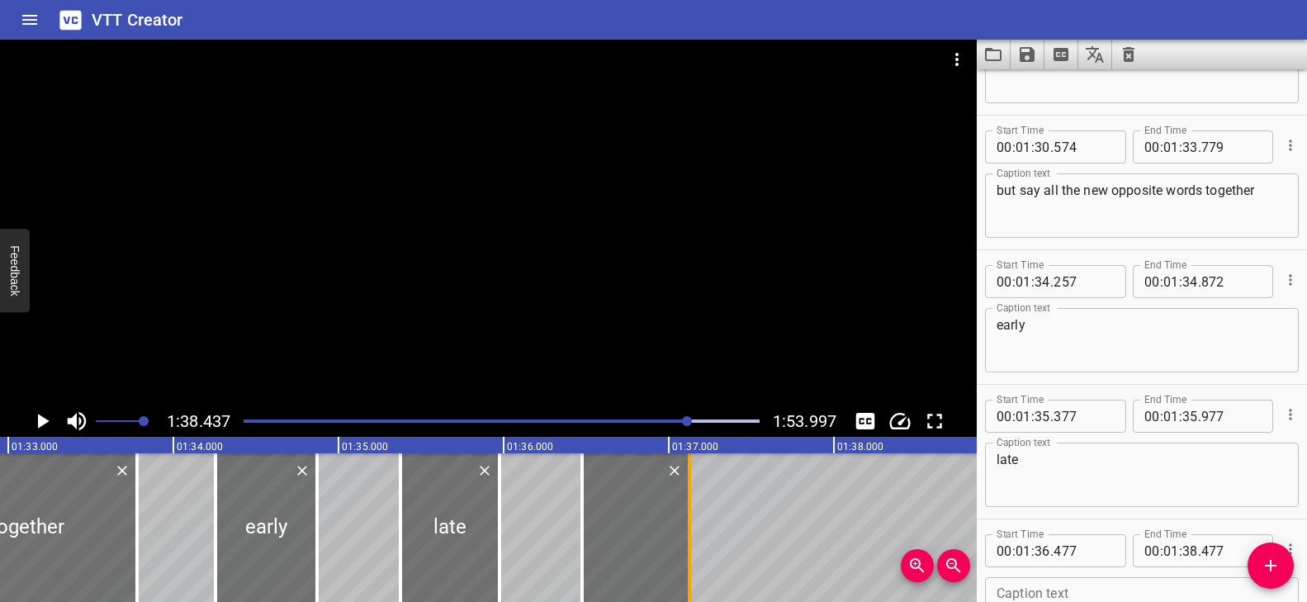
drag, startPoint x: 914, startPoint y: 499, endPoint x: 690, endPoint y: 505, distance: 223.8
click at [690, 505] on div at bounding box center [689, 527] width 17 height 149
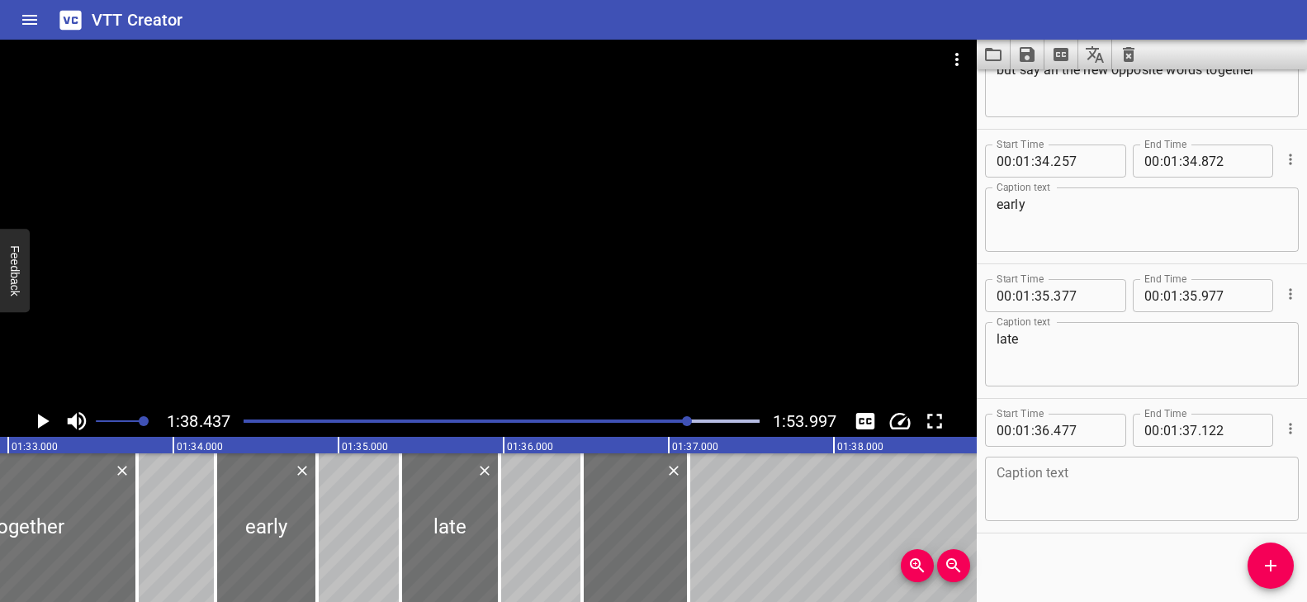
scroll to position [5196, 0]
click at [1076, 460] on textarea at bounding box center [1141, 483] width 291 height 47
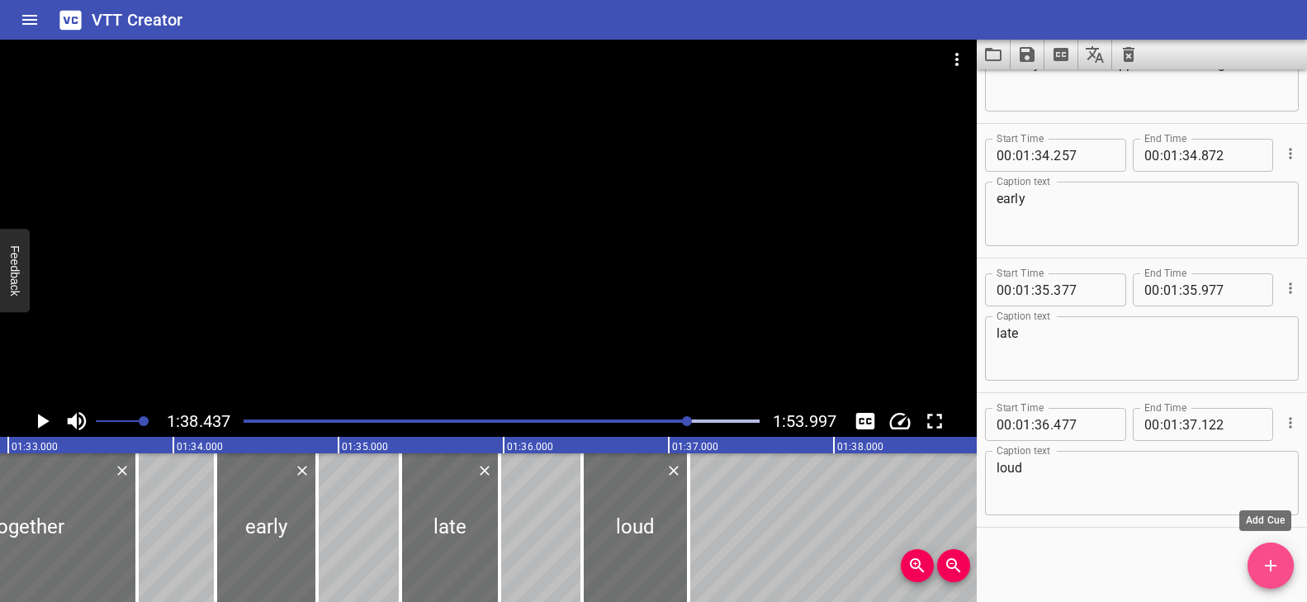
click at [1275, 562] on icon "Add Cue" at bounding box center [1270, 566] width 20 height 20
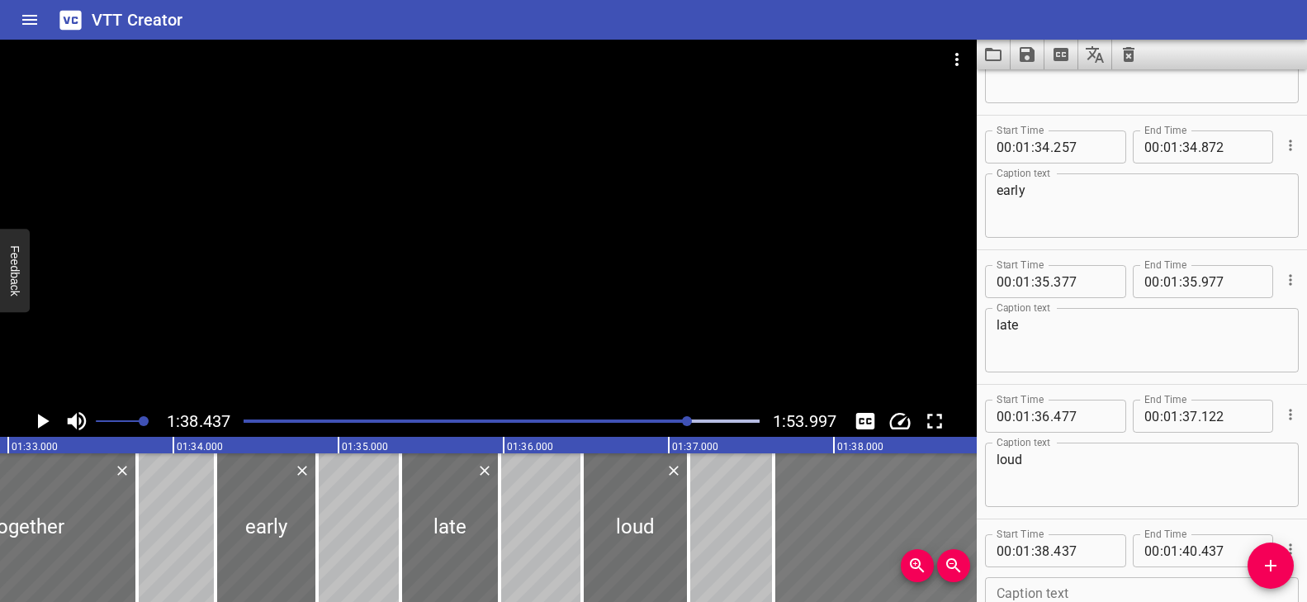
drag, startPoint x: 935, startPoint y: 502, endPoint x: 806, endPoint y: 503, distance: 128.8
click at [806, 503] on div at bounding box center [938, 527] width 330 height 149
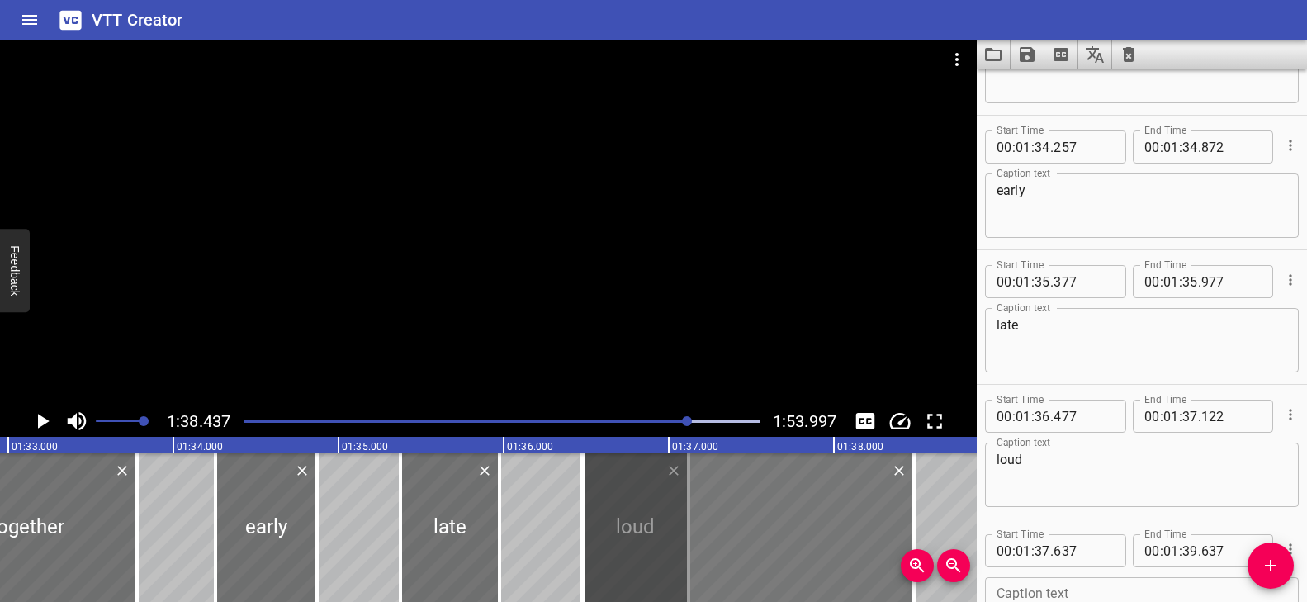
drag, startPoint x: 922, startPoint y: 494, endPoint x: 769, endPoint y: 525, distance: 155.7
click at [740, 525] on div at bounding box center [749, 527] width 330 height 149
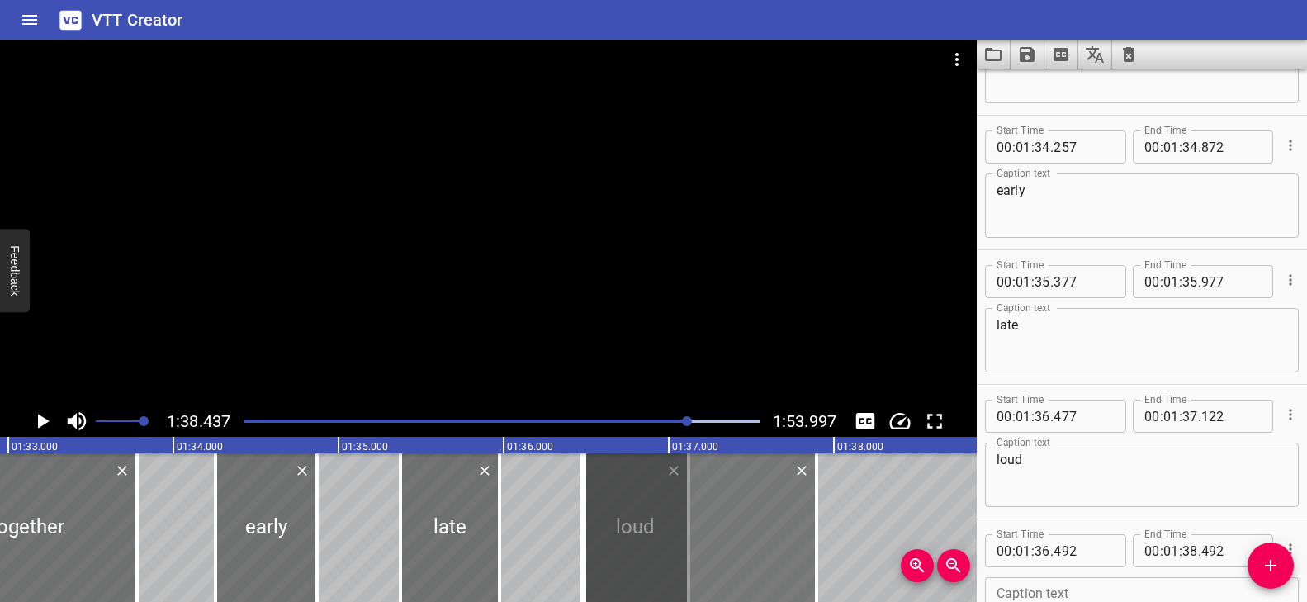
drag, startPoint x: 887, startPoint y: 508, endPoint x: 793, endPoint y: 513, distance: 94.2
click at [808, 513] on div at bounding box center [816, 527] width 17 height 149
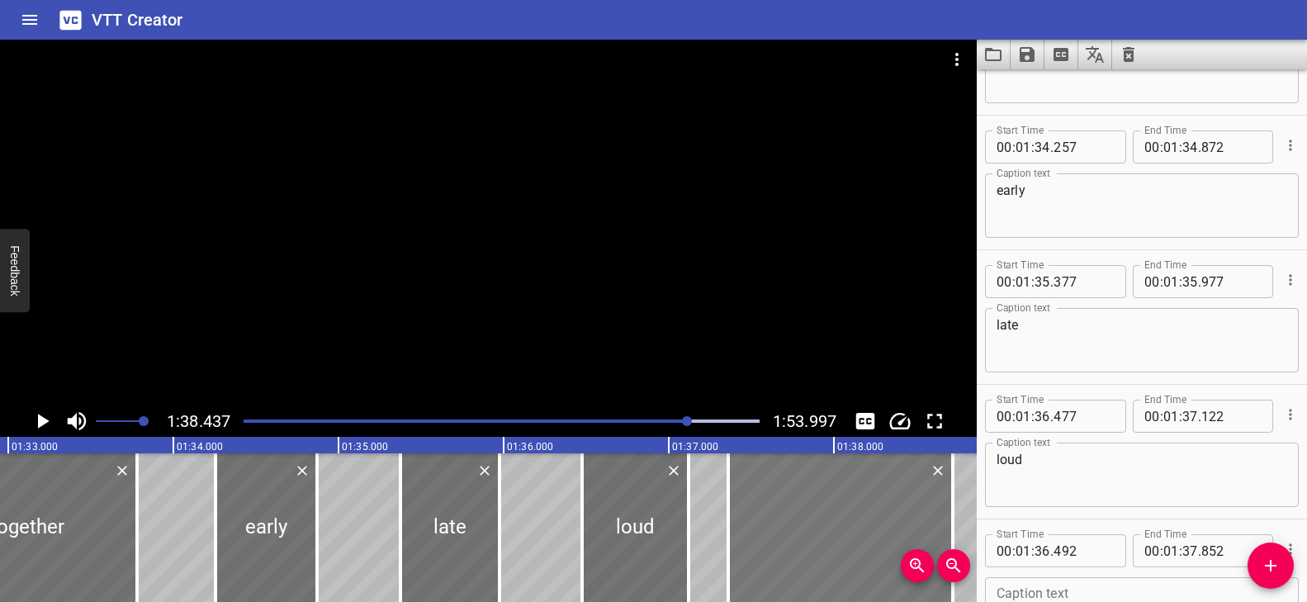
drag, startPoint x: 749, startPoint y: 513, endPoint x: 911, endPoint y: 511, distance: 162.6
click at [895, 509] on div at bounding box center [840, 527] width 225 height 149
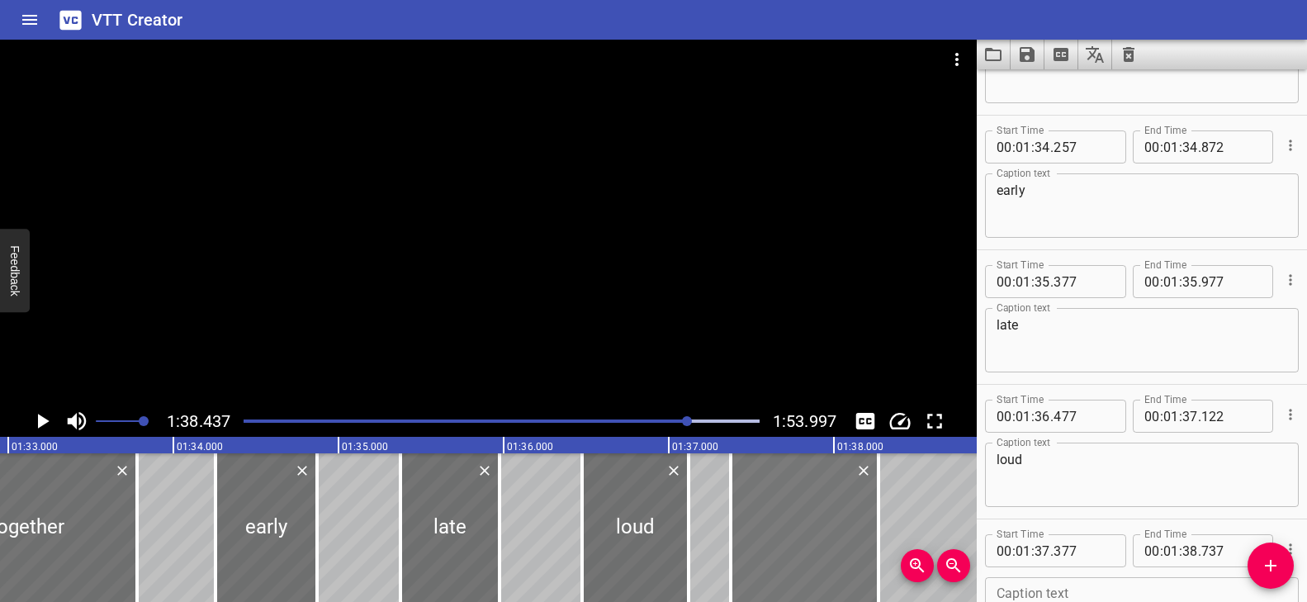
drag, startPoint x: 958, startPoint y: 502, endPoint x: 775, endPoint y: 525, distance: 184.7
click at [882, 507] on div at bounding box center [878, 527] width 17 height 149
drag, startPoint x: 725, startPoint y: 519, endPoint x: 773, endPoint y: 521, distance: 48.7
click at [773, 521] on div at bounding box center [779, 527] width 17 height 149
click at [771, 522] on div at bounding box center [776, 527] width 17 height 149
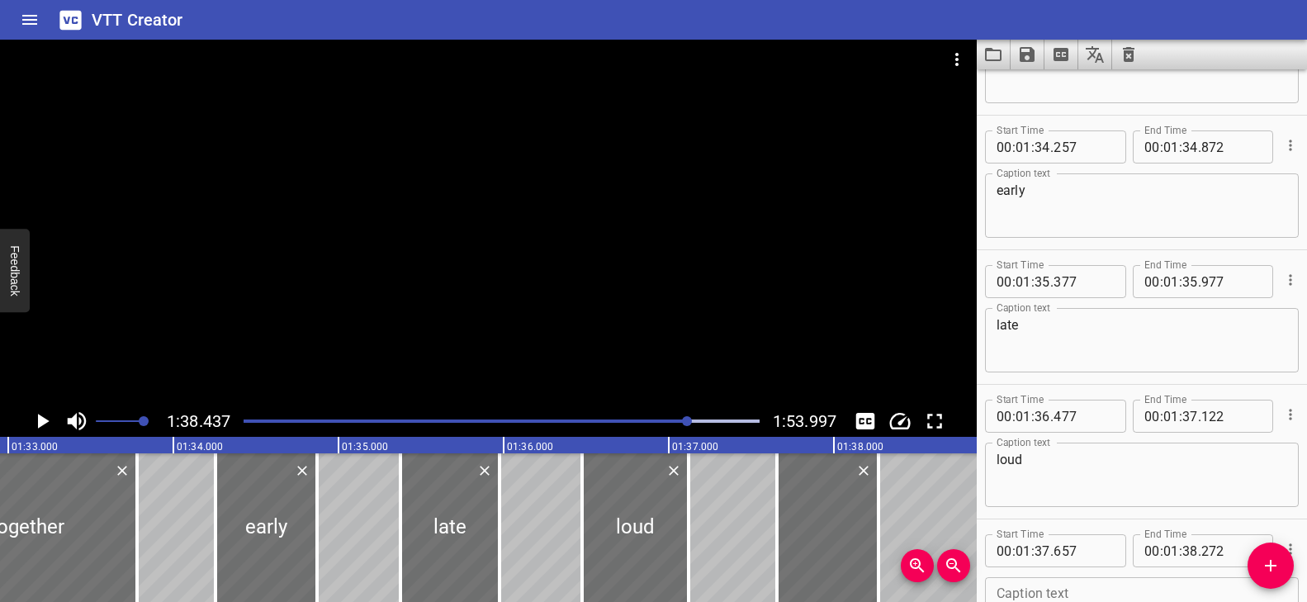
scroll to position [5331, 0]
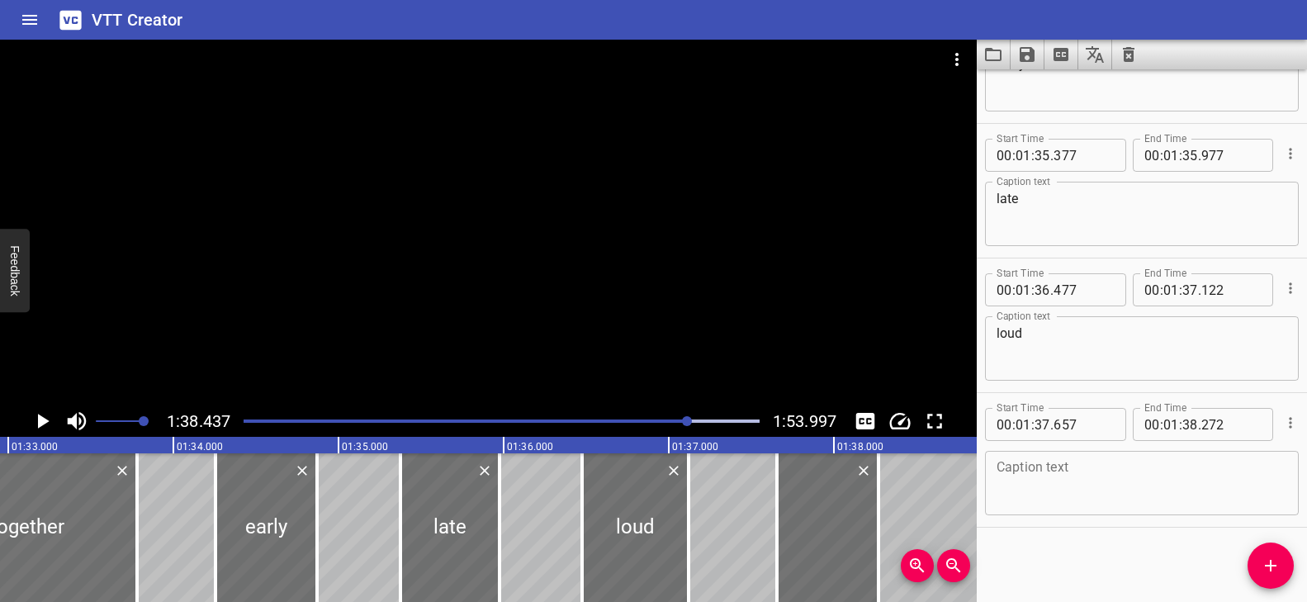
click at [1076, 480] on textarea at bounding box center [1141, 483] width 291 height 47
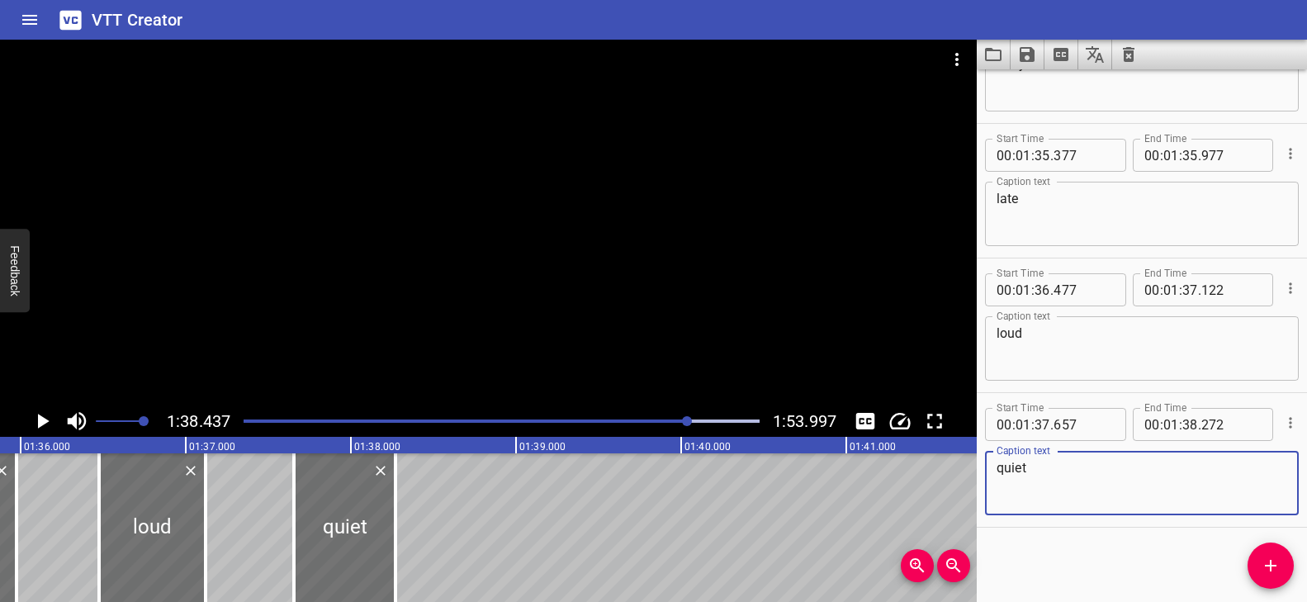
scroll to position [0, 15710]
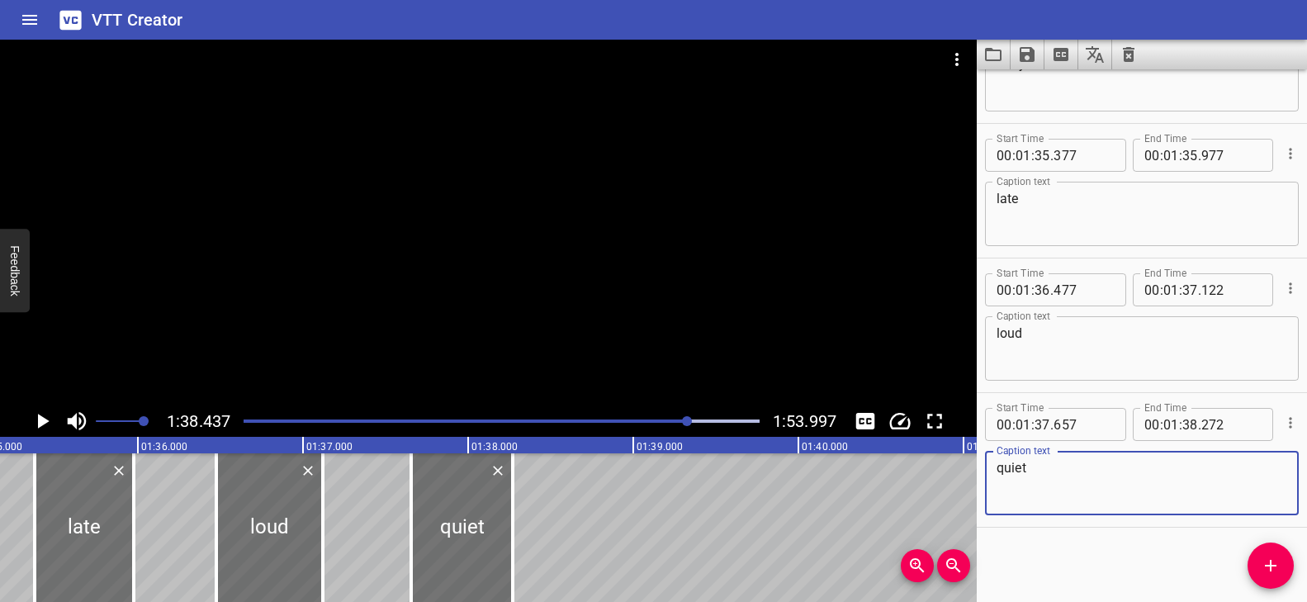
click at [664, 421] on div "Play progress" at bounding box center [431, 420] width 516 height 3
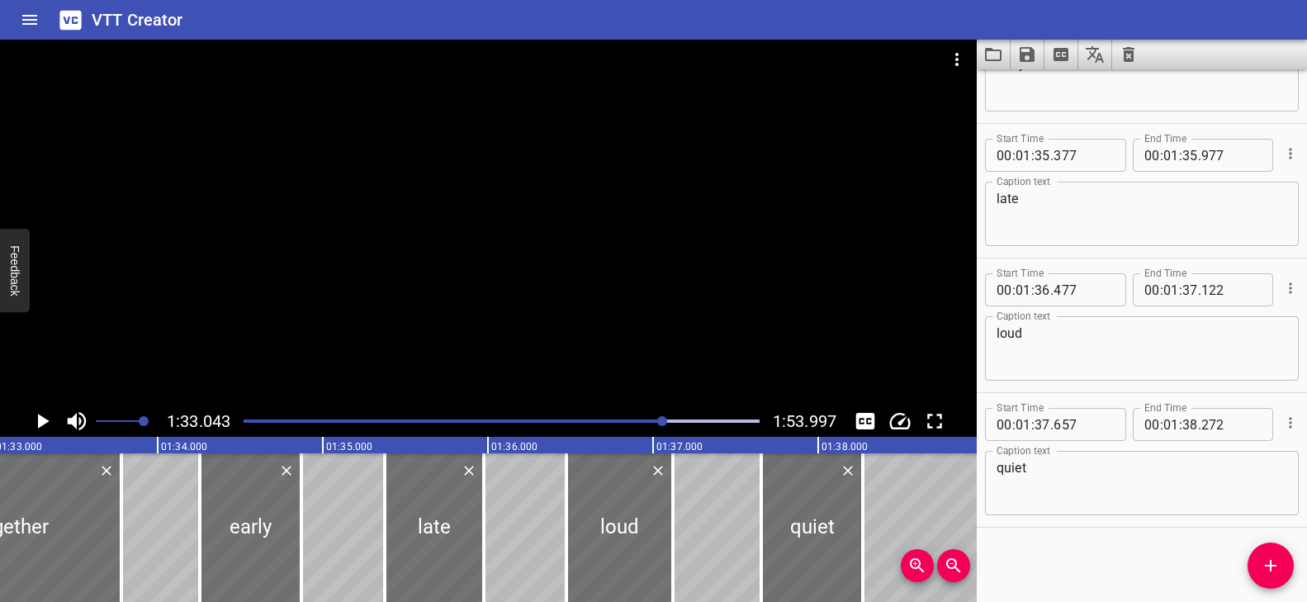
click at [620, 352] on div at bounding box center [488, 223] width 976 height 366
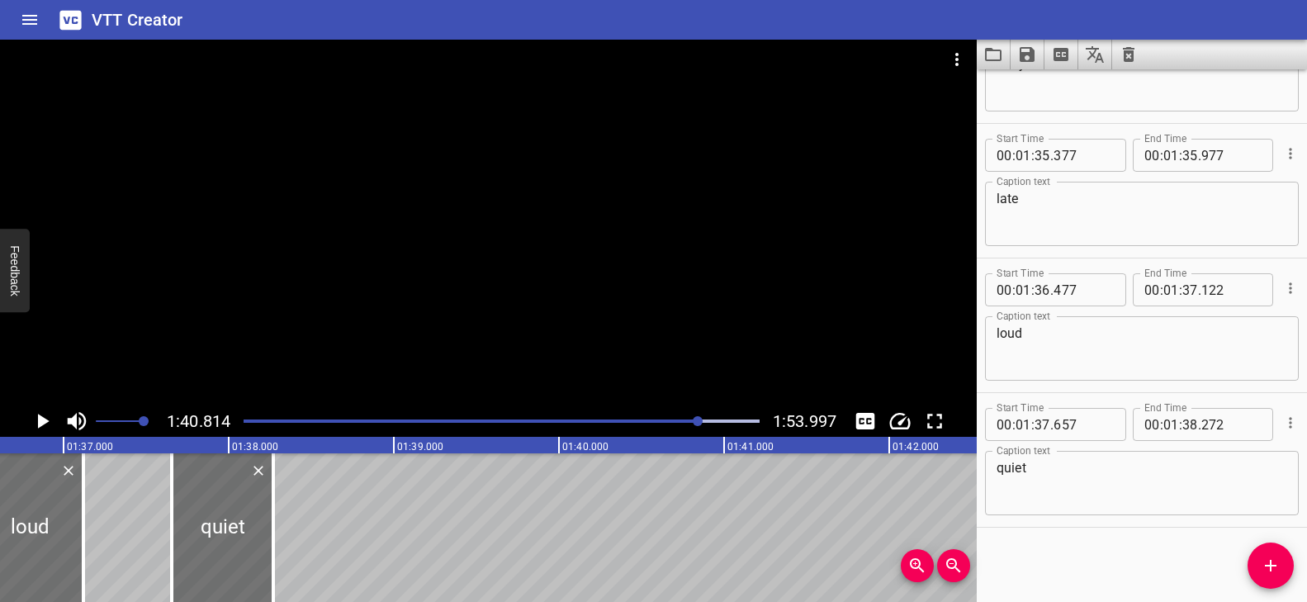
scroll to position [0, 15966]
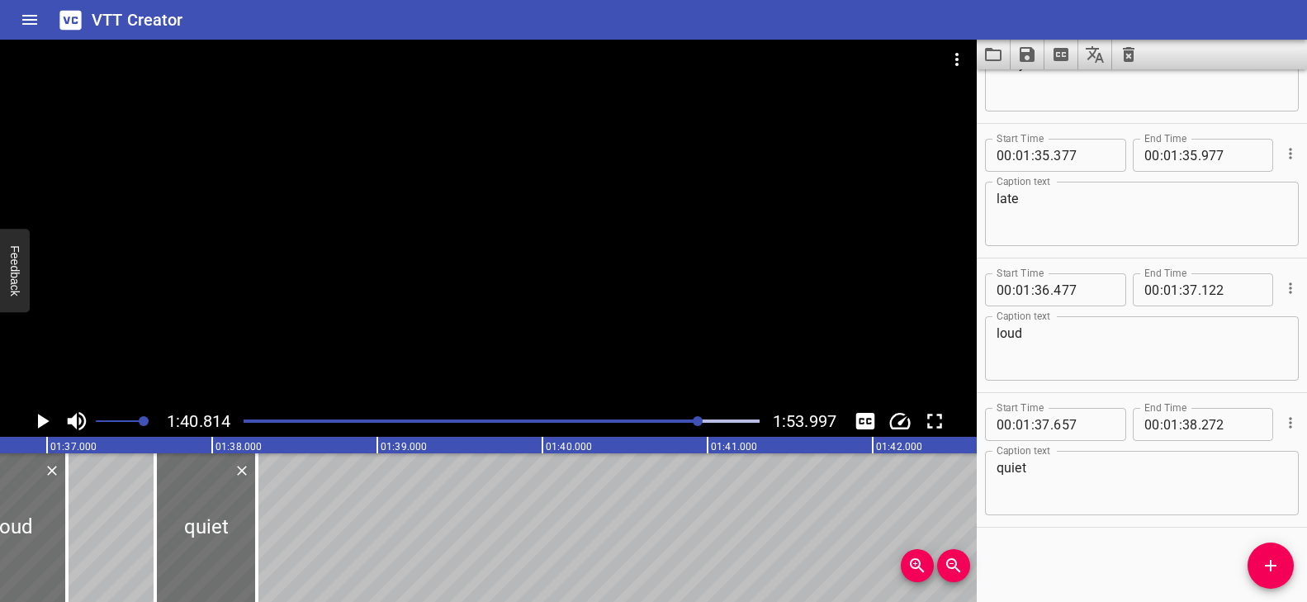
drag, startPoint x: 1121, startPoint y: 486, endPoint x: 1155, endPoint y: 512, distance: 42.4
click at [1121, 485] on textarea "quiet" at bounding box center [1141, 483] width 291 height 47
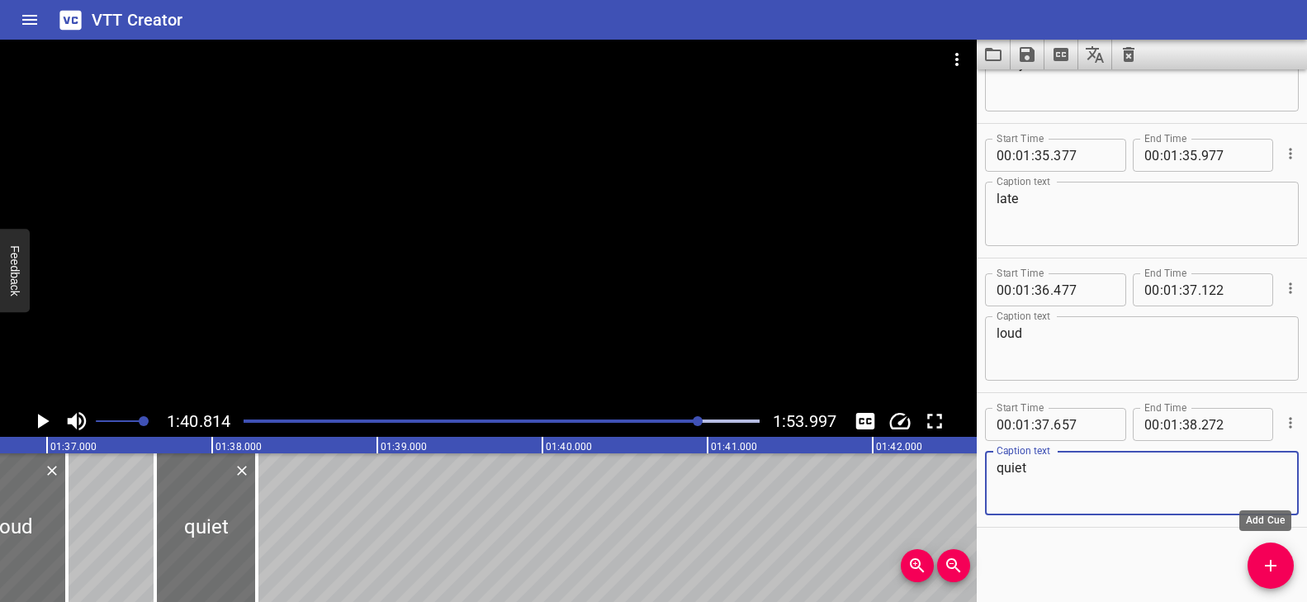
click at [1267, 559] on icon "Add Cue" at bounding box center [1270, 566] width 20 height 20
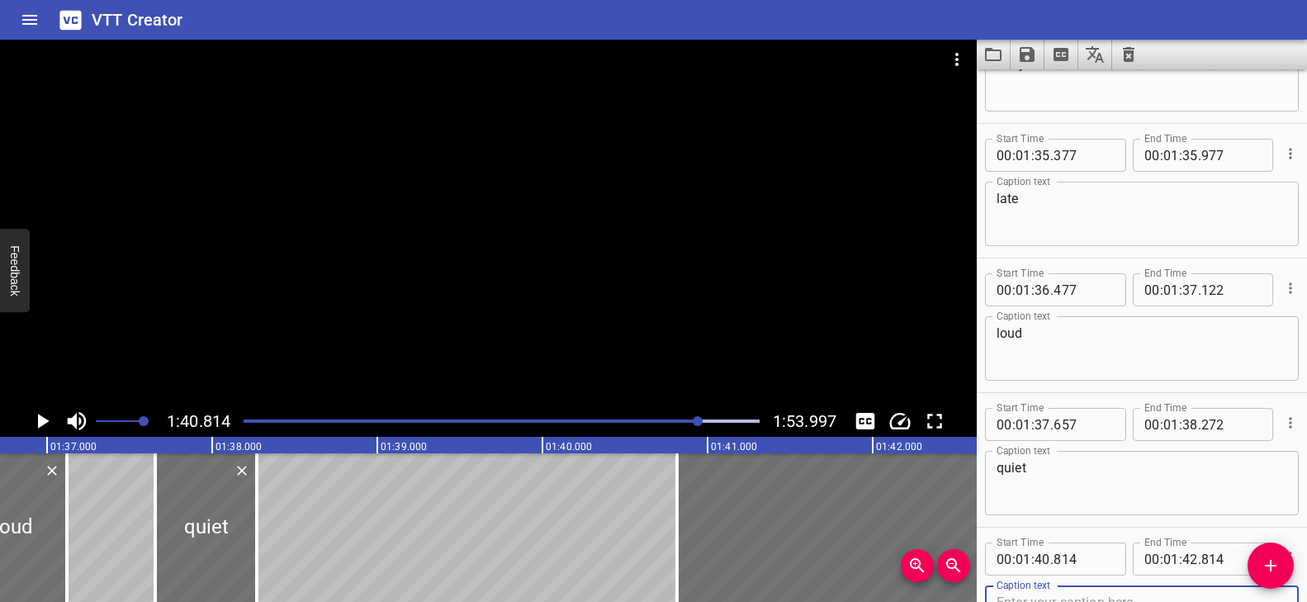
scroll to position [5339, 0]
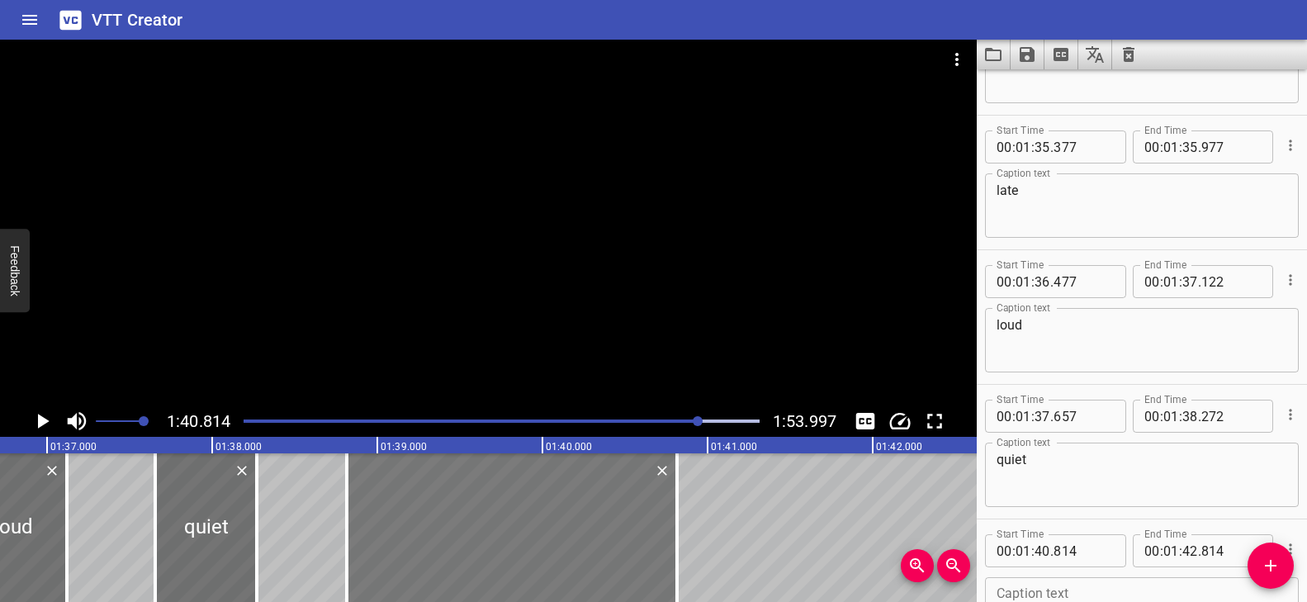
drag, startPoint x: 847, startPoint y: 521, endPoint x: 518, endPoint y: 522, distance: 329.3
click at [518, 522] on div at bounding box center [512, 527] width 330 height 149
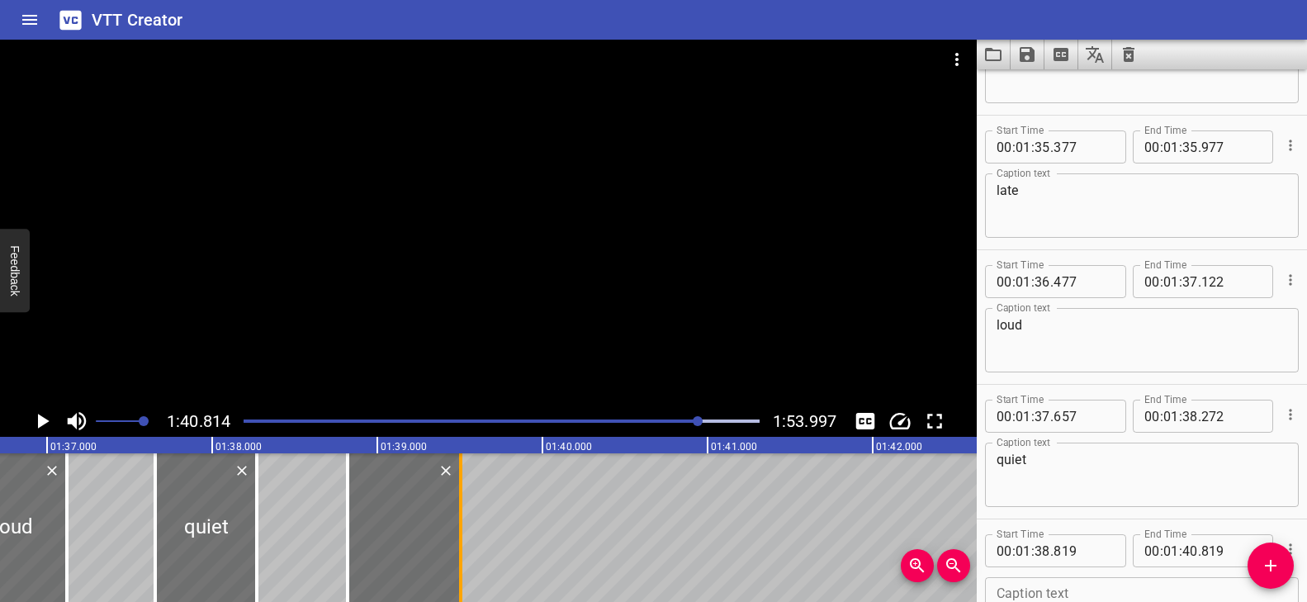
drag, startPoint x: 678, startPoint y: 514, endPoint x: 466, endPoint y: 519, distance: 212.2
click at [462, 518] on div at bounding box center [460, 527] width 17 height 149
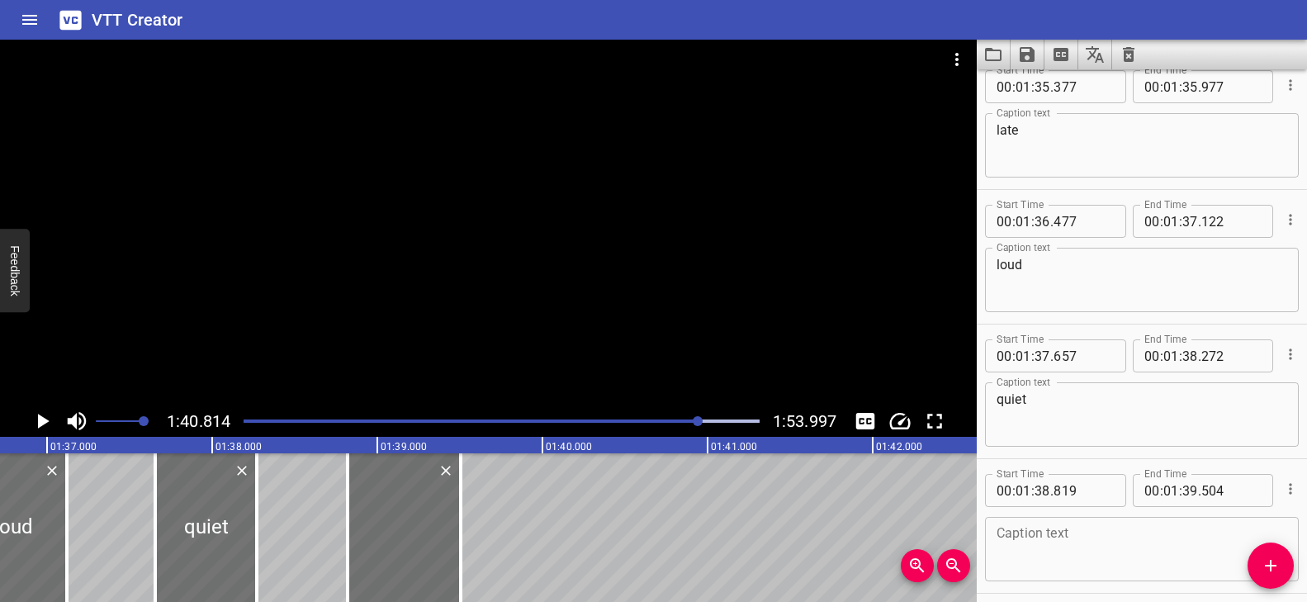
scroll to position [5465, 0]
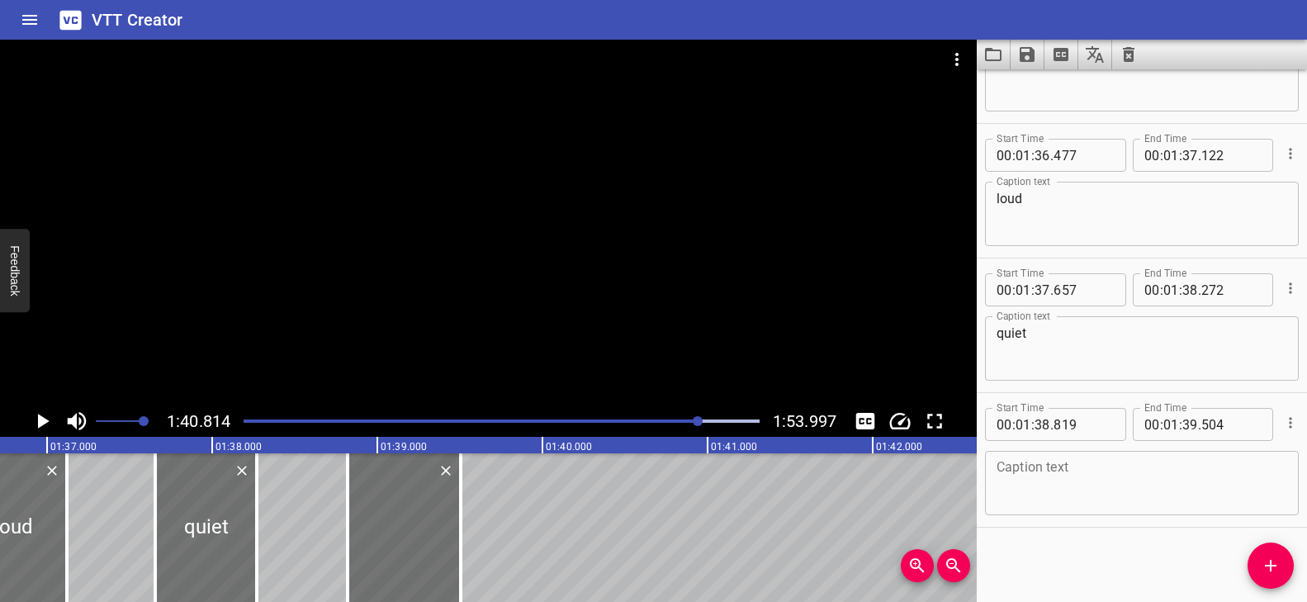
click at [1078, 488] on textarea at bounding box center [1141, 483] width 291 height 47
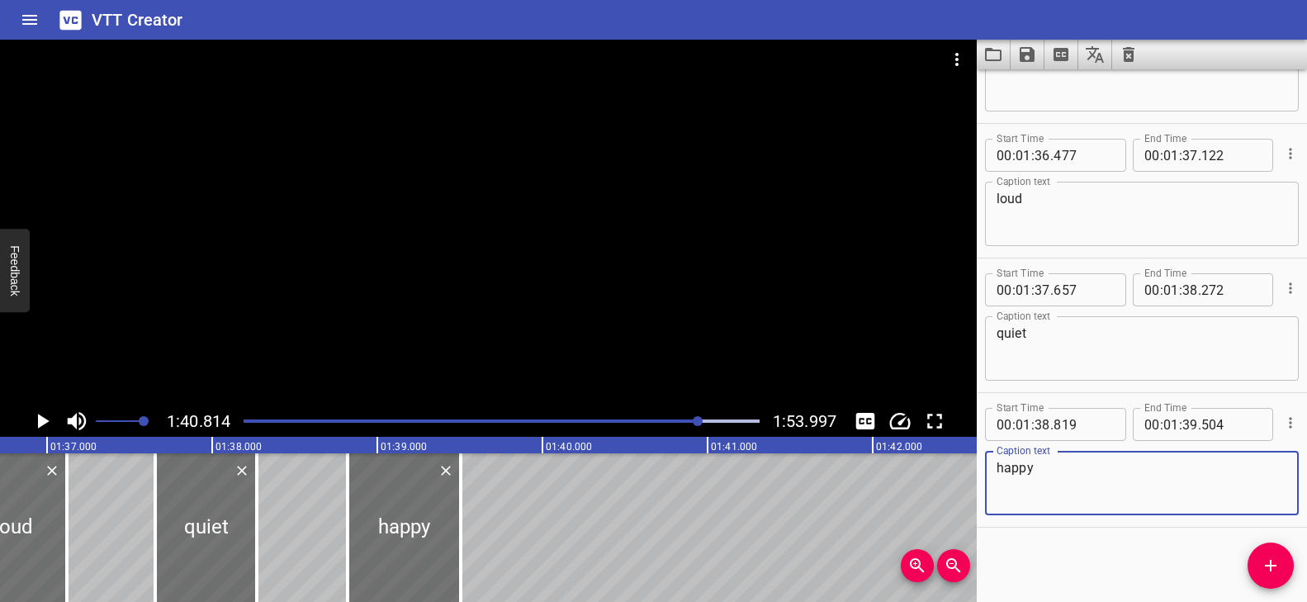
click at [1269, 567] on icon "Add Cue" at bounding box center [1270, 566] width 20 height 20
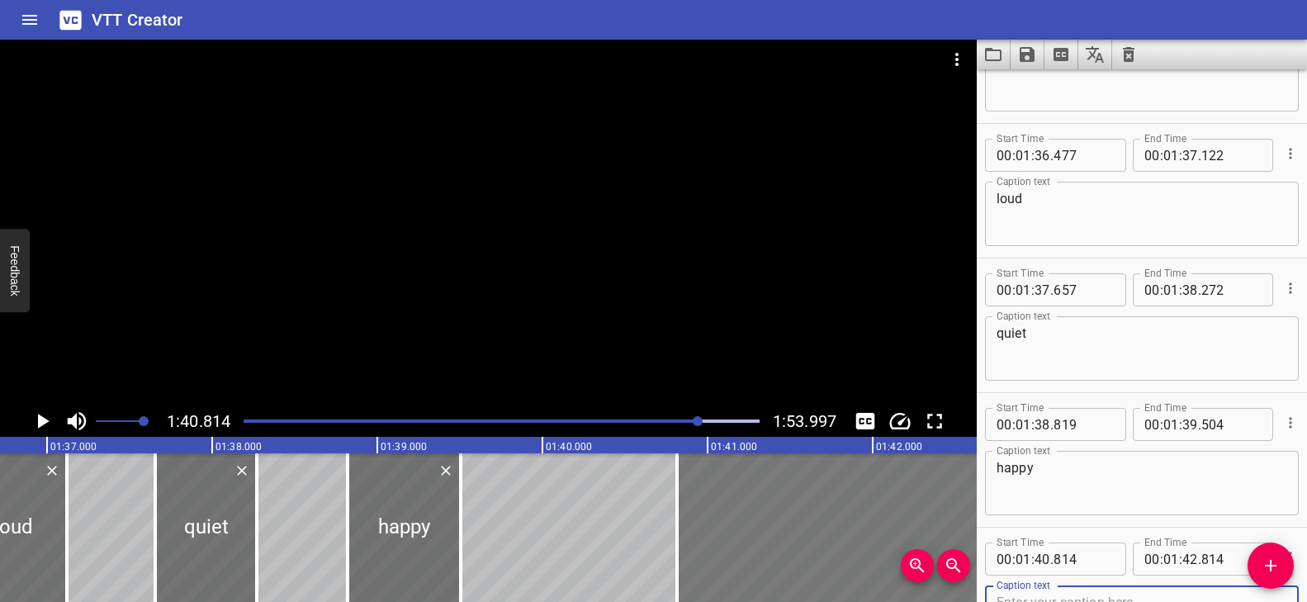
scroll to position [5473, 0]
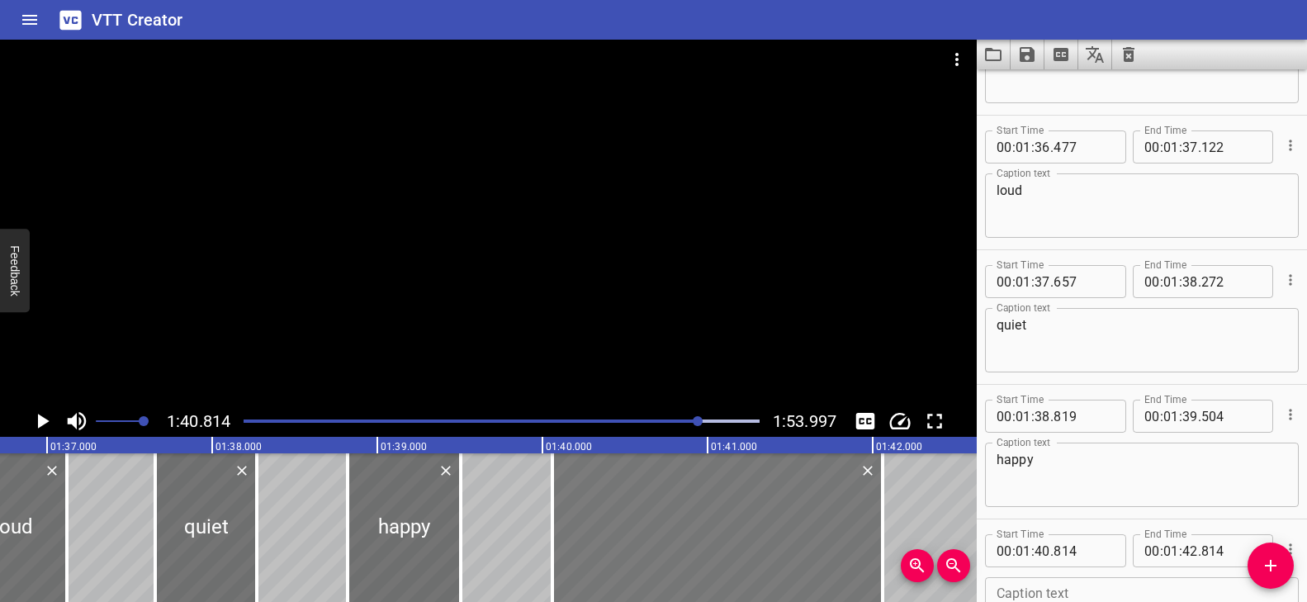
drag, startPoint x: 851, startPoint y: 522, endPoint x: 773, endPoint y: 527, distance: 78.6
click at [773, 527] on div at bounding box center [717, 527] width 330 height 149
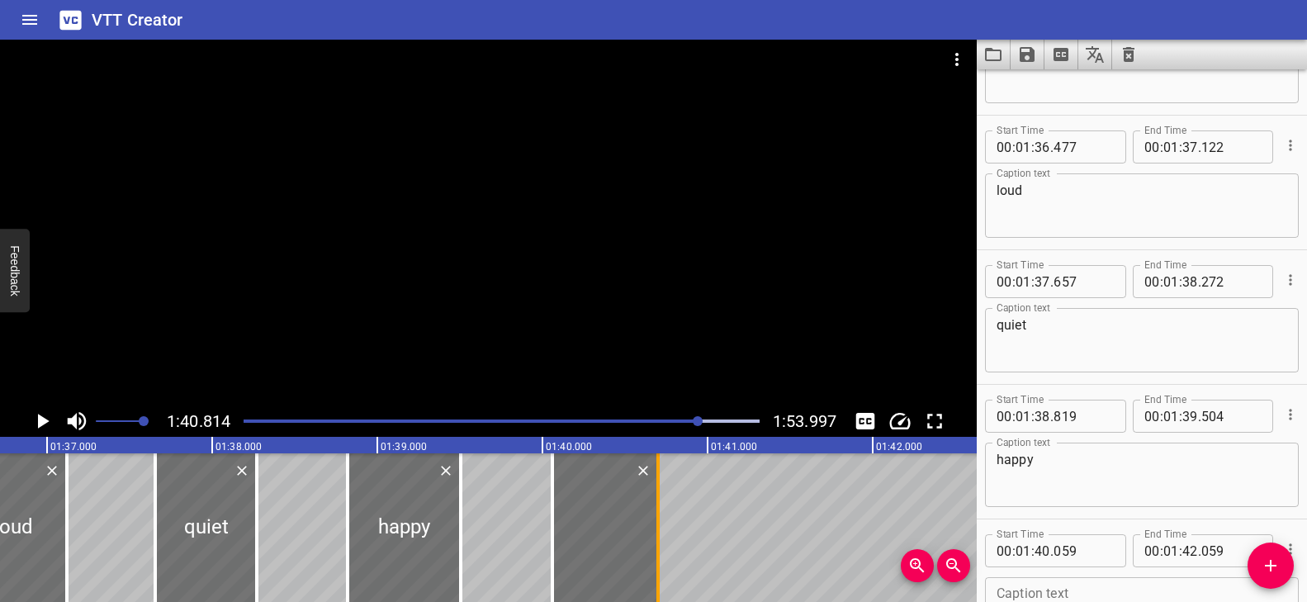
drag, startPoint x: 885, startPoint y: 514, endPoint x: 660, endPoint y: 527, distance: 224.9
click at [660, 527] on div at bounding box center [658, 527] width 17 height 149
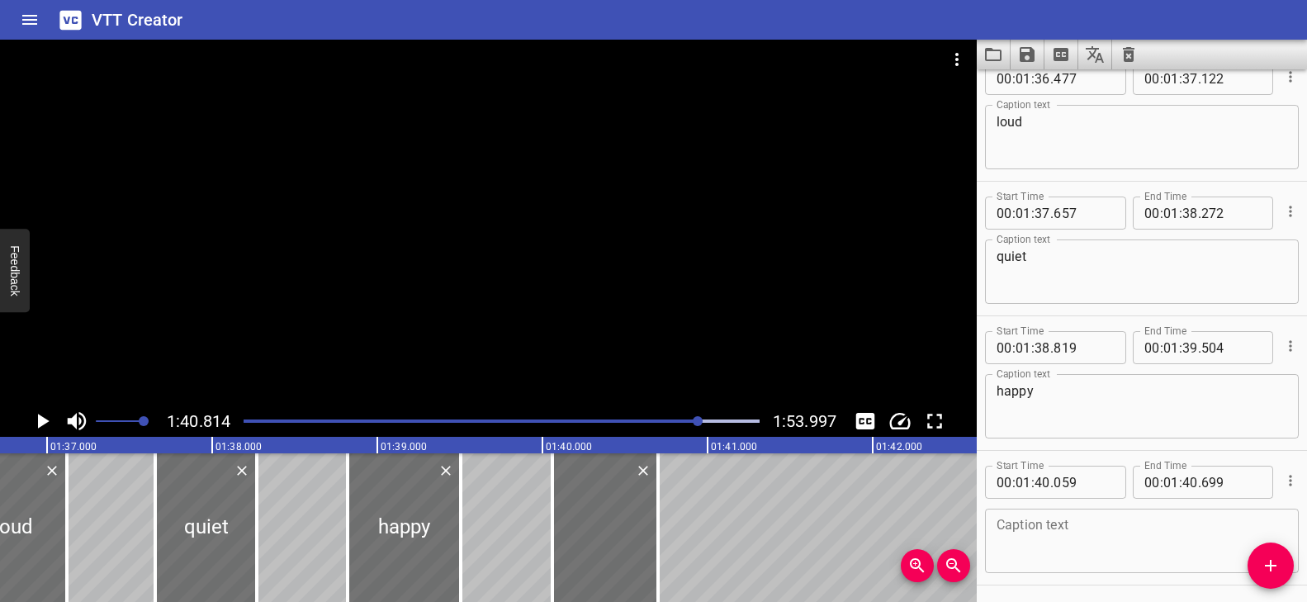
scroll to position [5600, 0]
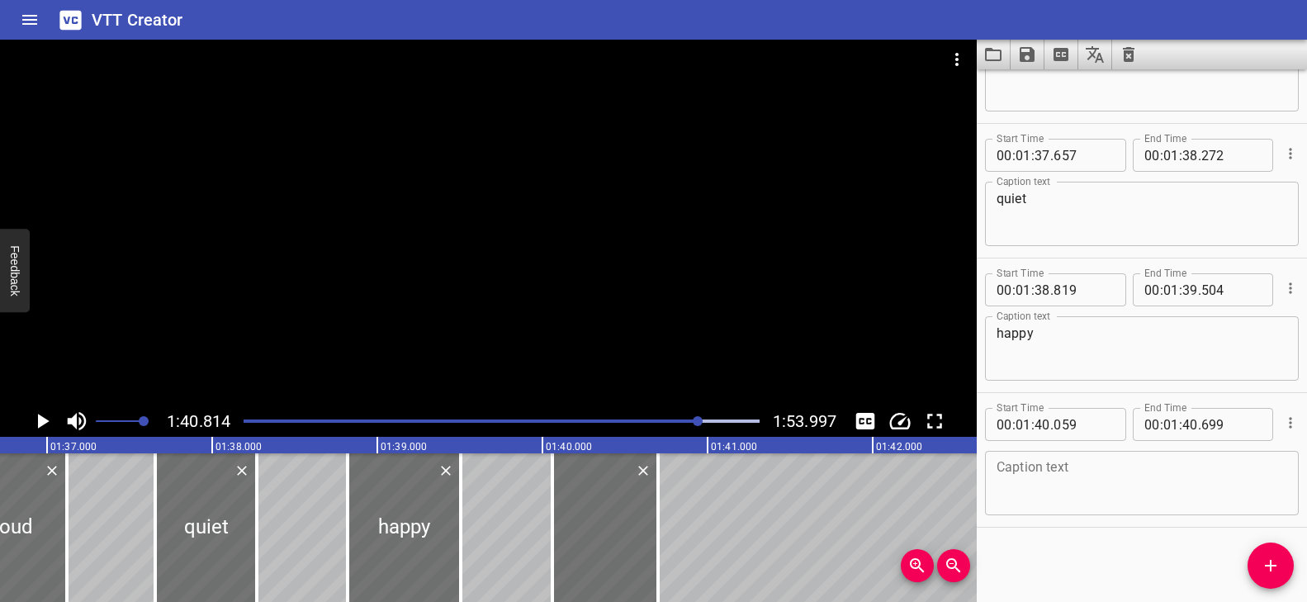
click at [1113, 466] on textarea at bounding box center [1141, 483] width 291 height 47
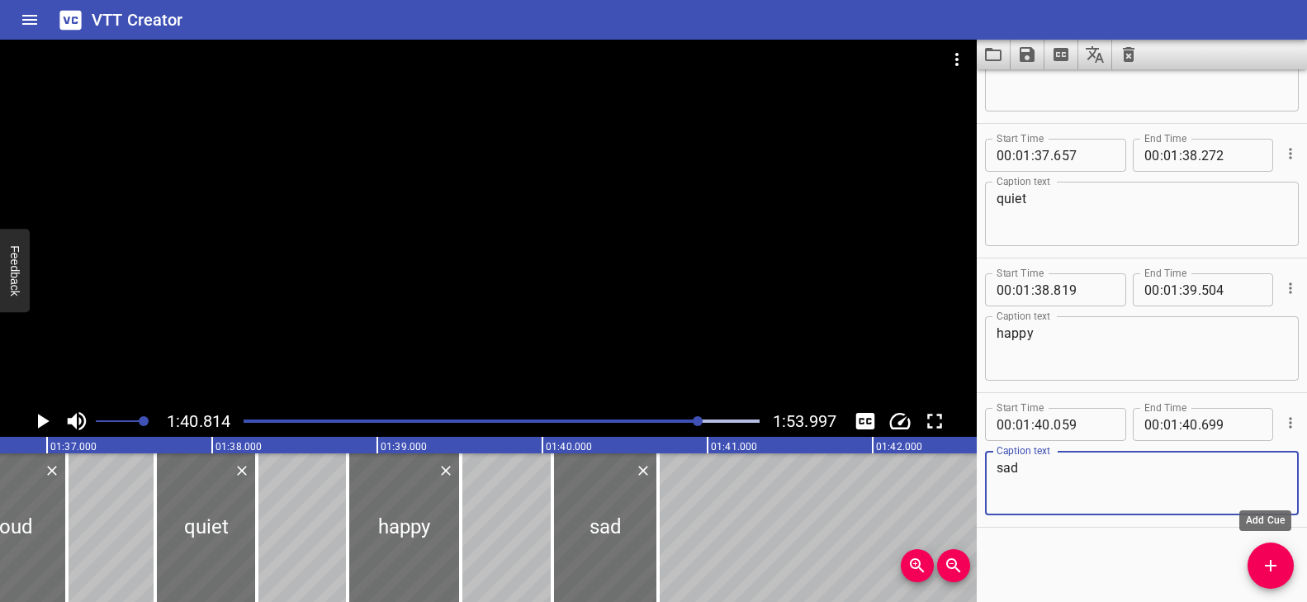
click at [1268, 563] on icon "Add Cue" at bounding box center [1270, 566] width 20 height 20
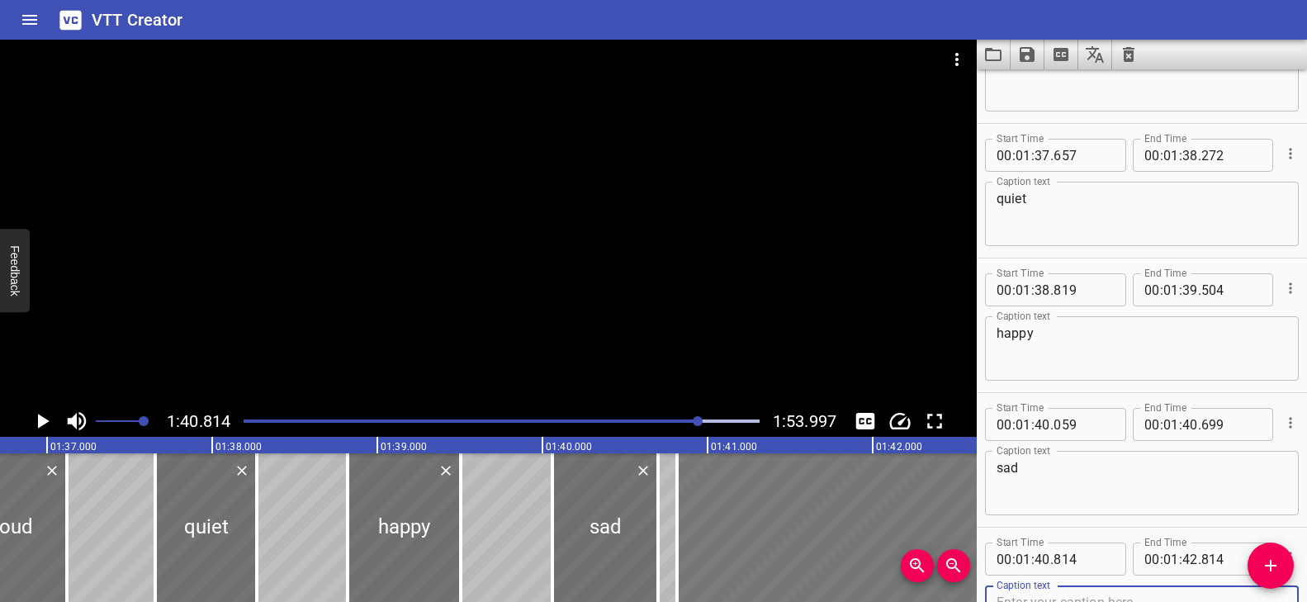
scroll to position [5608, 0]
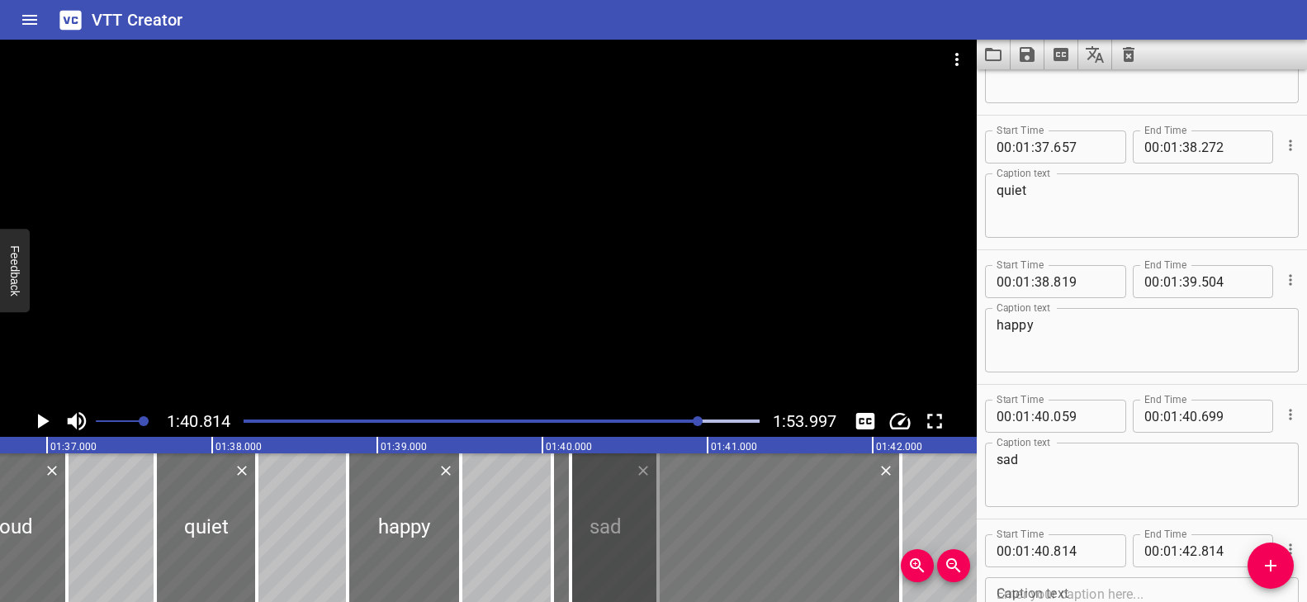
drag, startPoint x: 856, startPoint y: 519, endPoint x: 740, endPoint y: 522, distance: 116.4
click at [740, 522] on div at bounding box center [735, 527] width 330 height 149
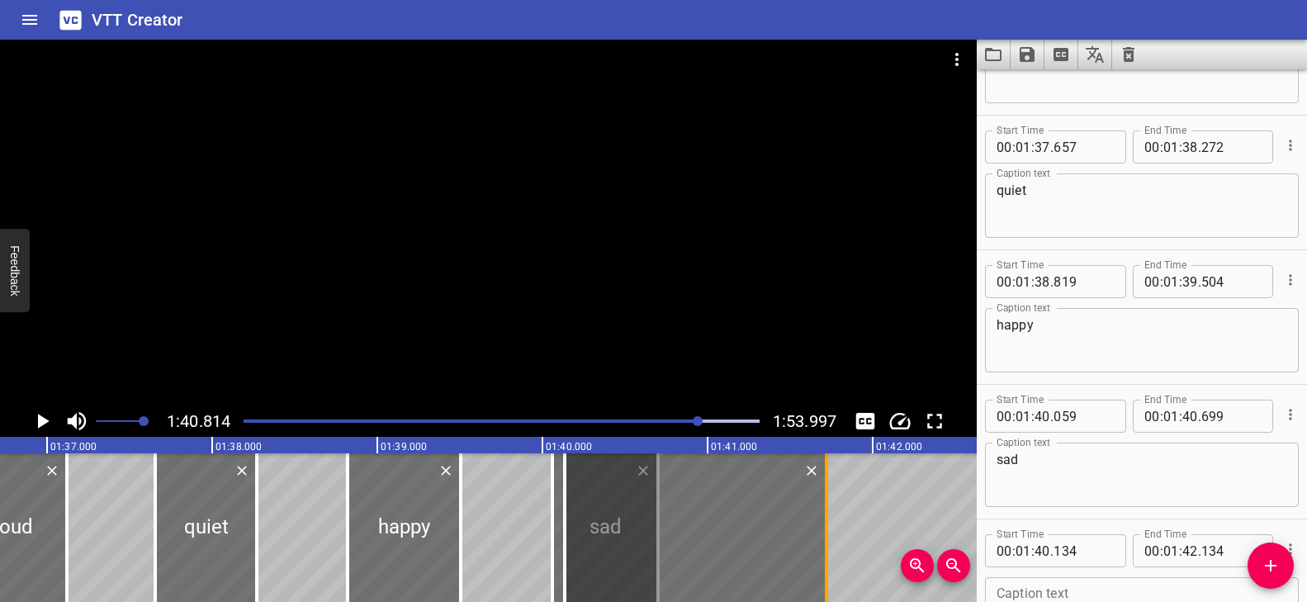
drag, startPoint x: 882, startPoint y: 517, endPoint x: 822, endPoint y: 518, distance: 59.5
click at [825, 519] on div at bounding box center [826, 527] width 3 height 149
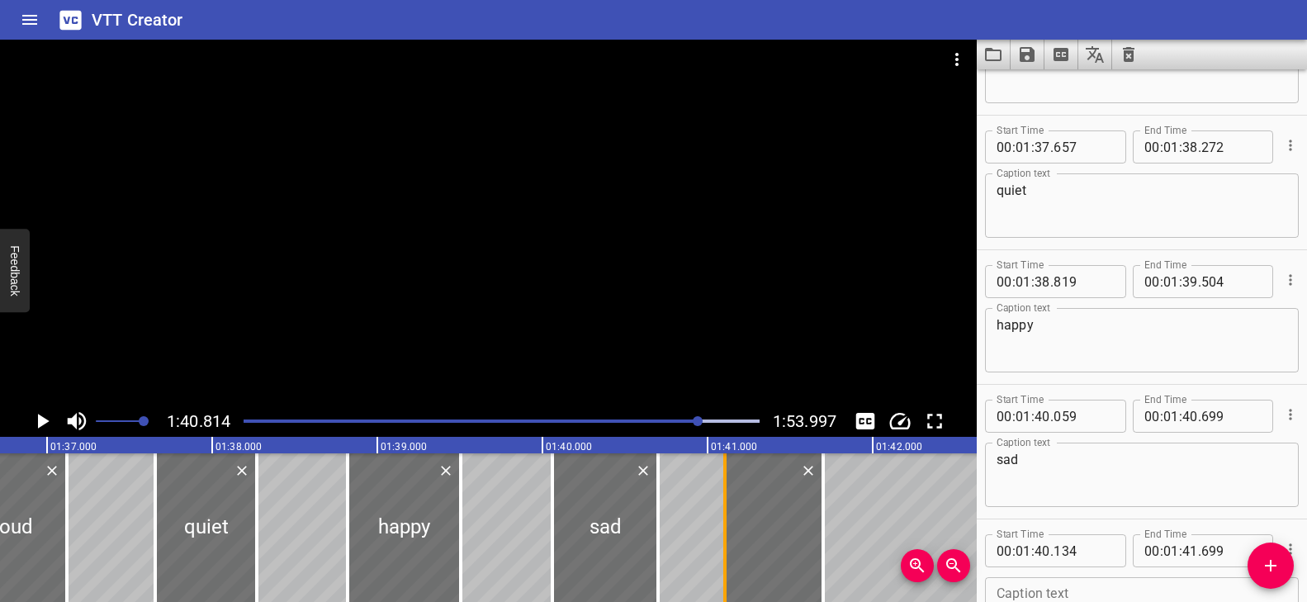
drag, startPoint x: 564, startPoint y: 523, endPoint x: 724, endPoint y: 537, distance: 160.7
click at [724, 537] on div at bounding box center [724, 527] width 3 height 149
click at [696, 303] on div at bounding box center [488, 223] width 976 height 366
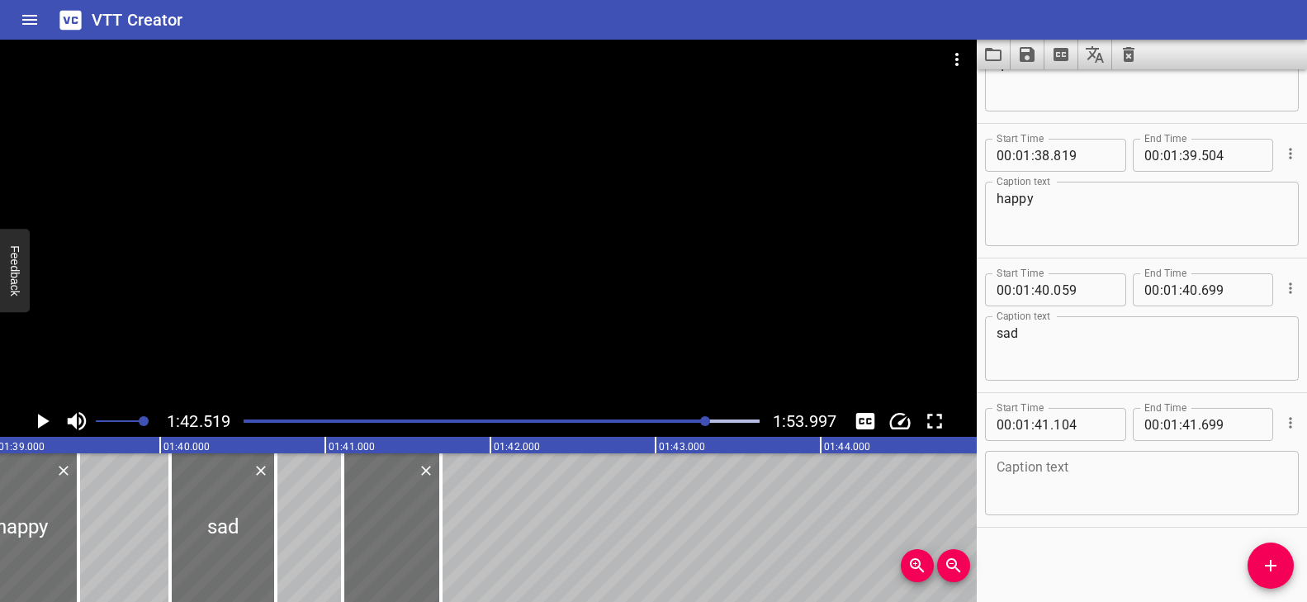
scroll to position [0, 16331]
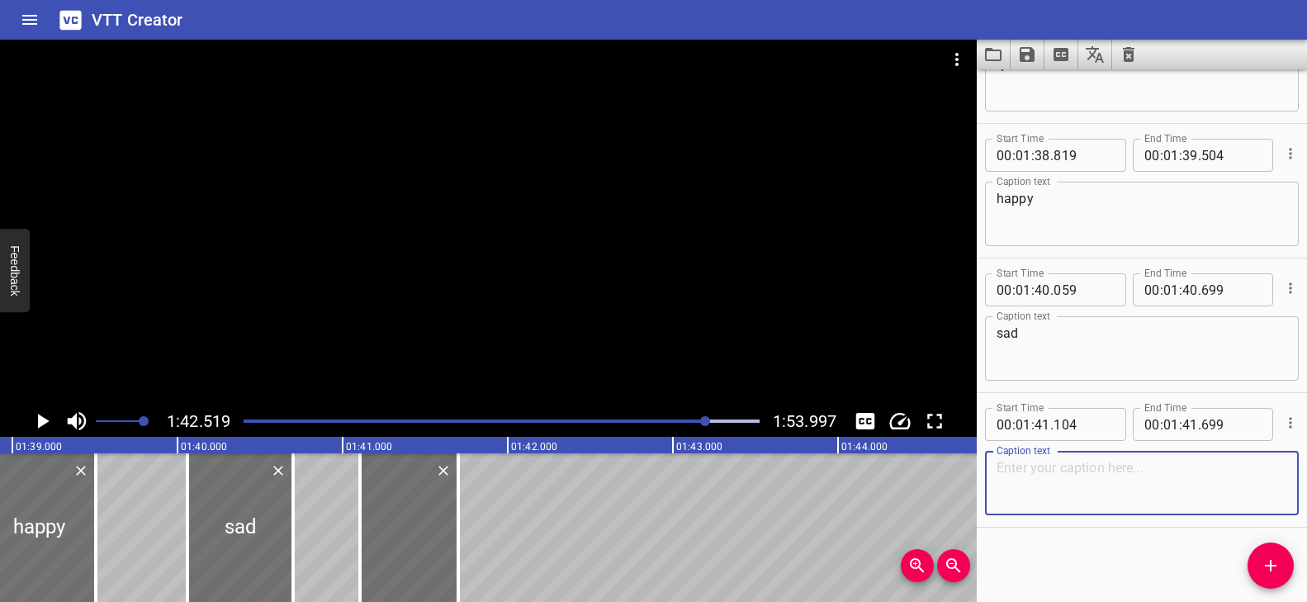
drag, startPoint x: 1121, startPoint y: 475, endPoint x: 1115, endPoint y: 469, distance: 8.8
click at [1121, 475] on textarea at bounding box center [1141, 483] width 291 height 47
click at [1271, 565] on icon "Add Cue" at bounding box center [1271, 566] width 12 height 12
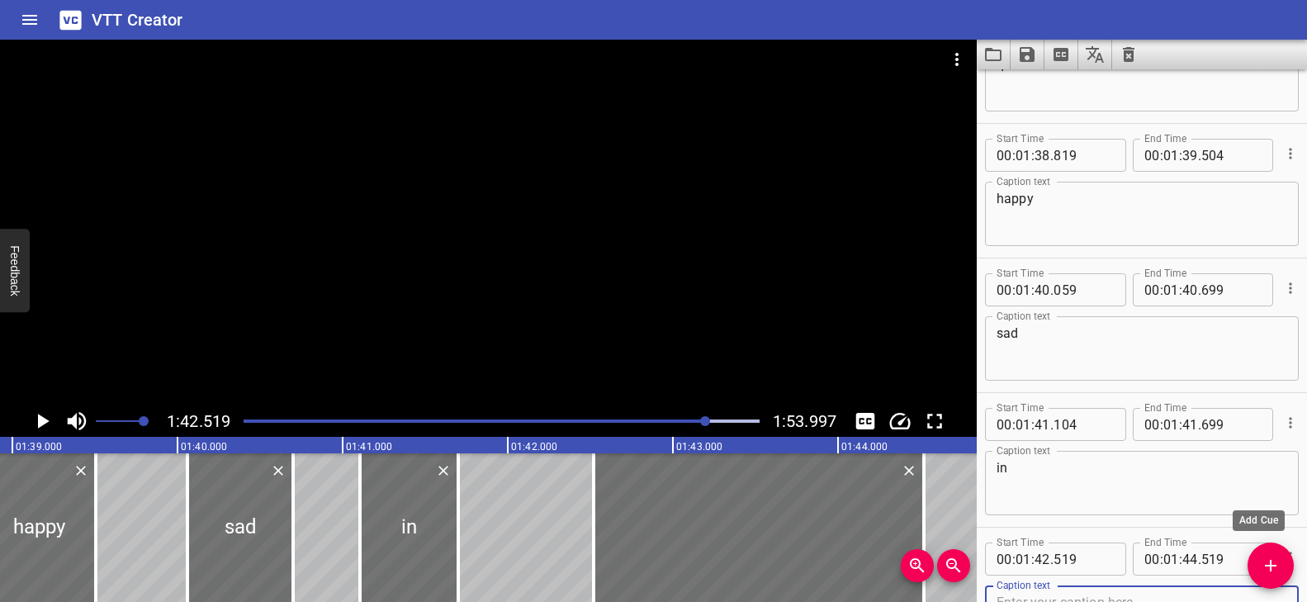
scroll to position [5742, 0]
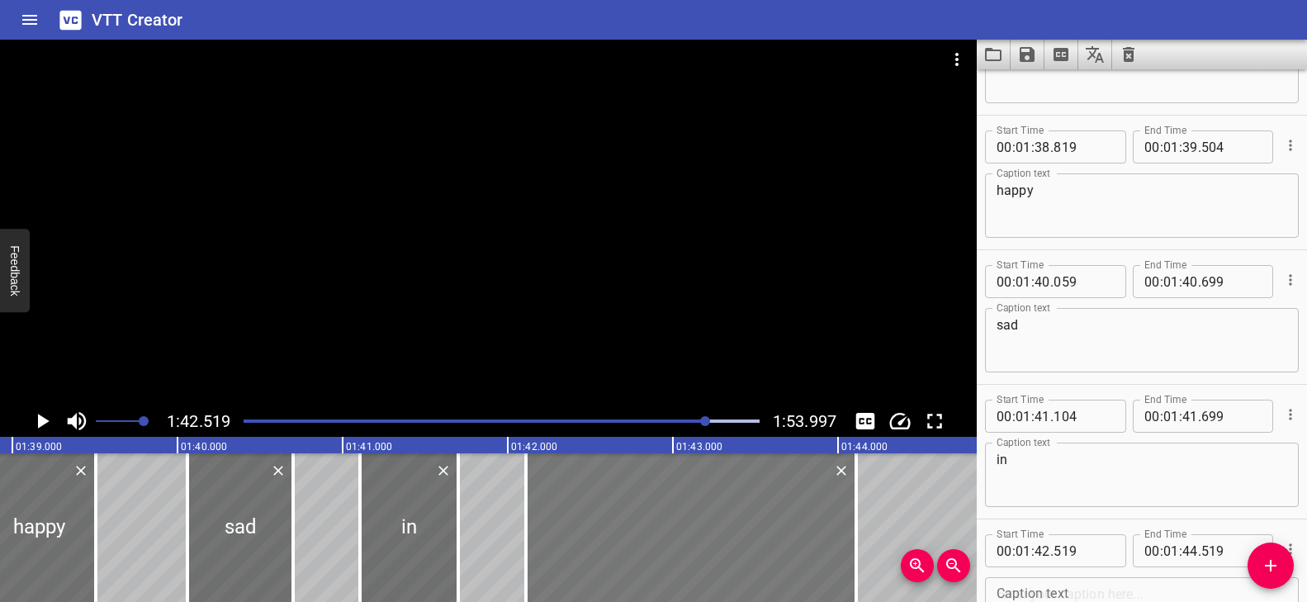
drag, startPoint x: 759, startPoint y: 518, endPoint x: 690, endPoint y: 516, distance: 69.4
click at [691, 516] on div at bounding box center [691, 527] width 330 height 149
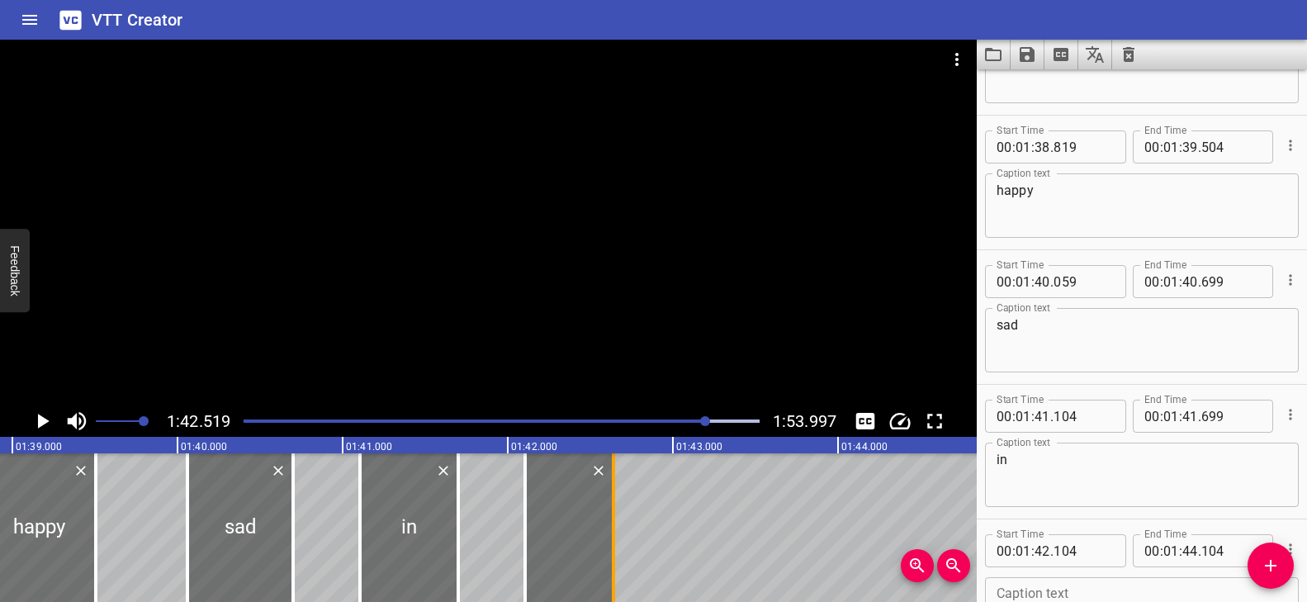
drag, startPoint x: 848, startPoint y: 506, endPoint x: 606, endPoint y: 513, distance: 241.9
click at [606, 513] on div at bounding box center [613, 527] width 17 height 149
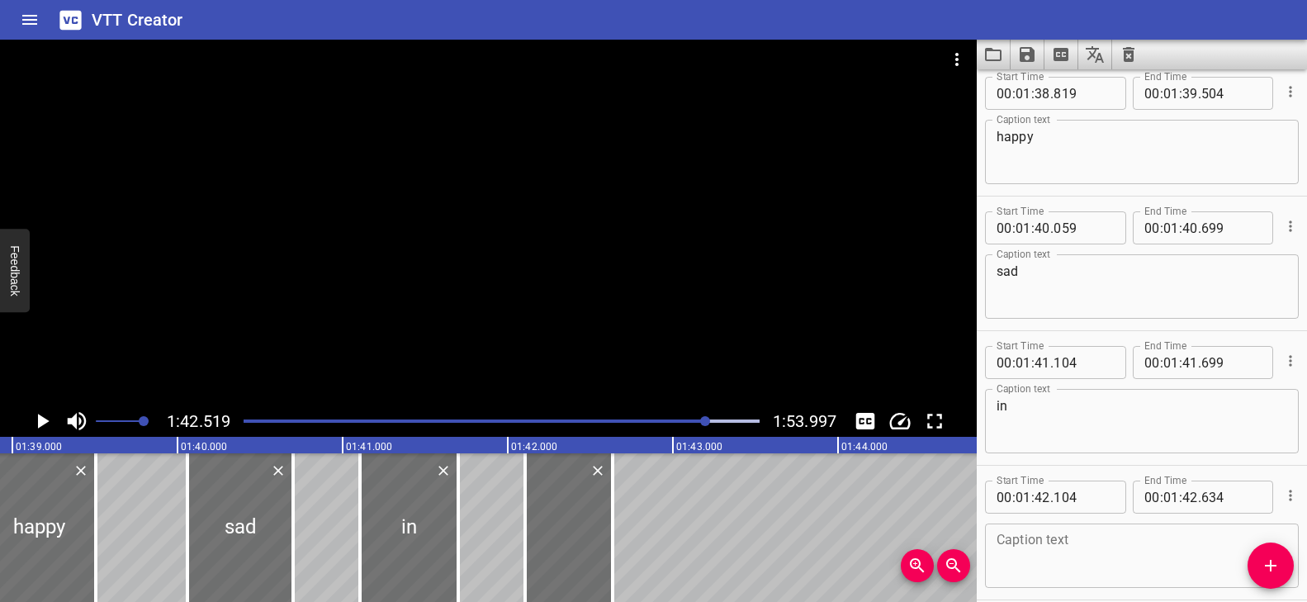
scroll to position [5869, 0]
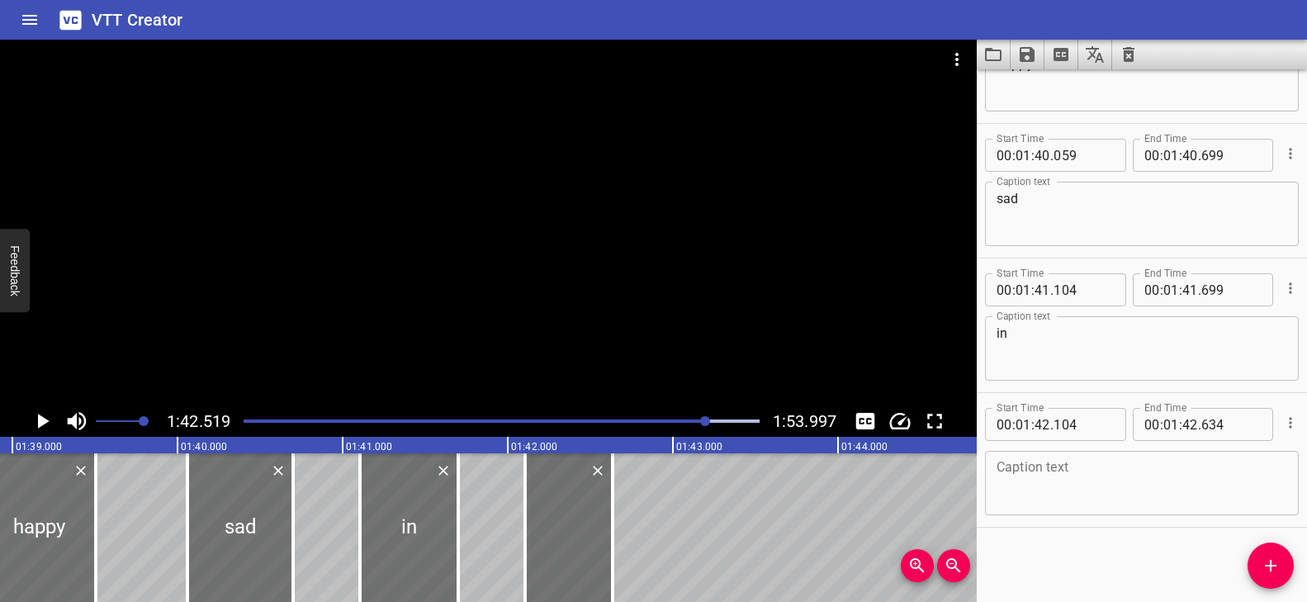
click at [1096, 489] on textarea at bounding box center [1141, 483] width 291 height 47
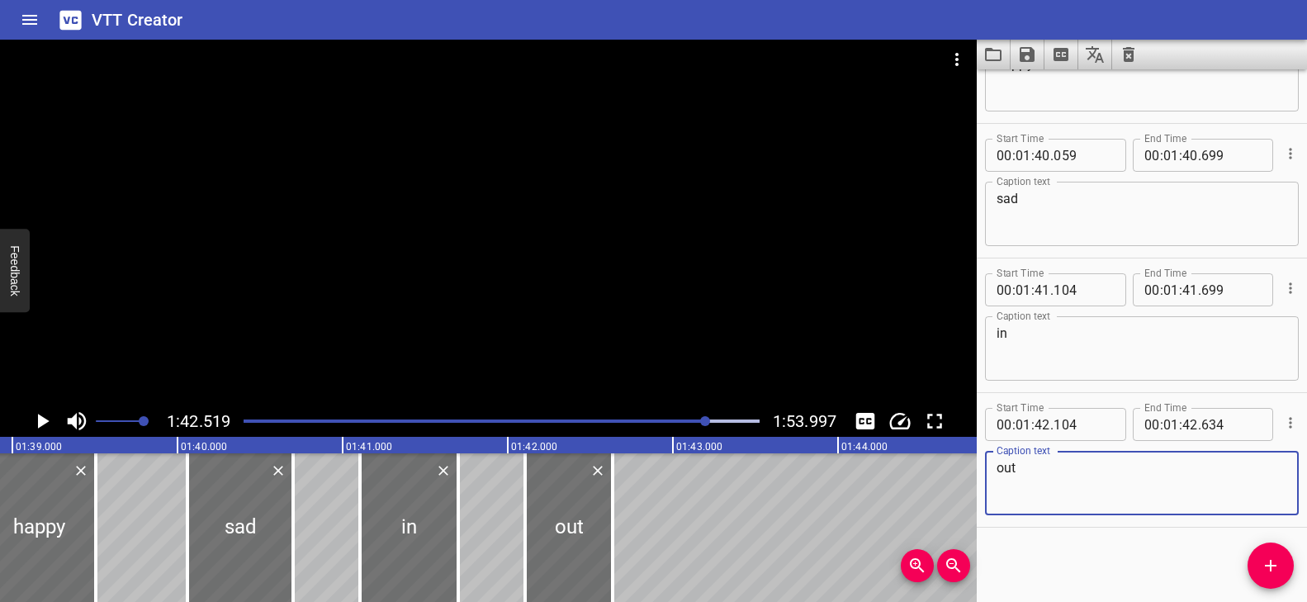
click at [680, 345] on div at bounding box center [488, 223] width 976 height 366
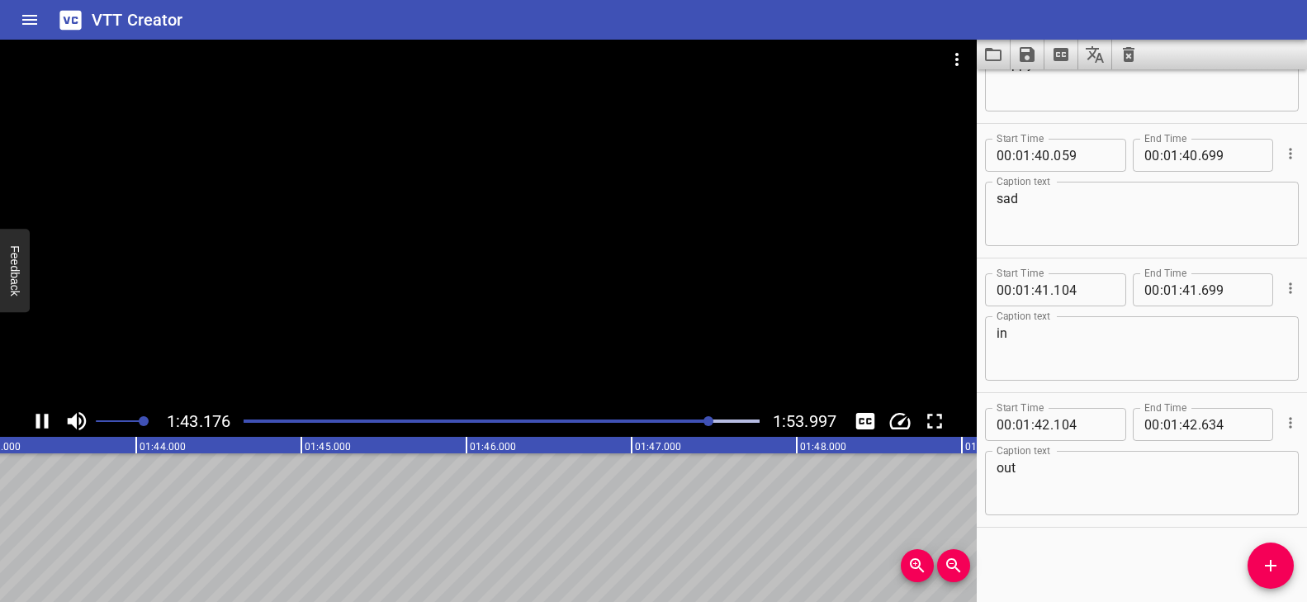
click at [677, 415] on div at bounding box center [502, 420] width 536 height 23
click at [1263, 570] on icon "Add Cue" at bounding box center [1270, 566] width 20 height 20
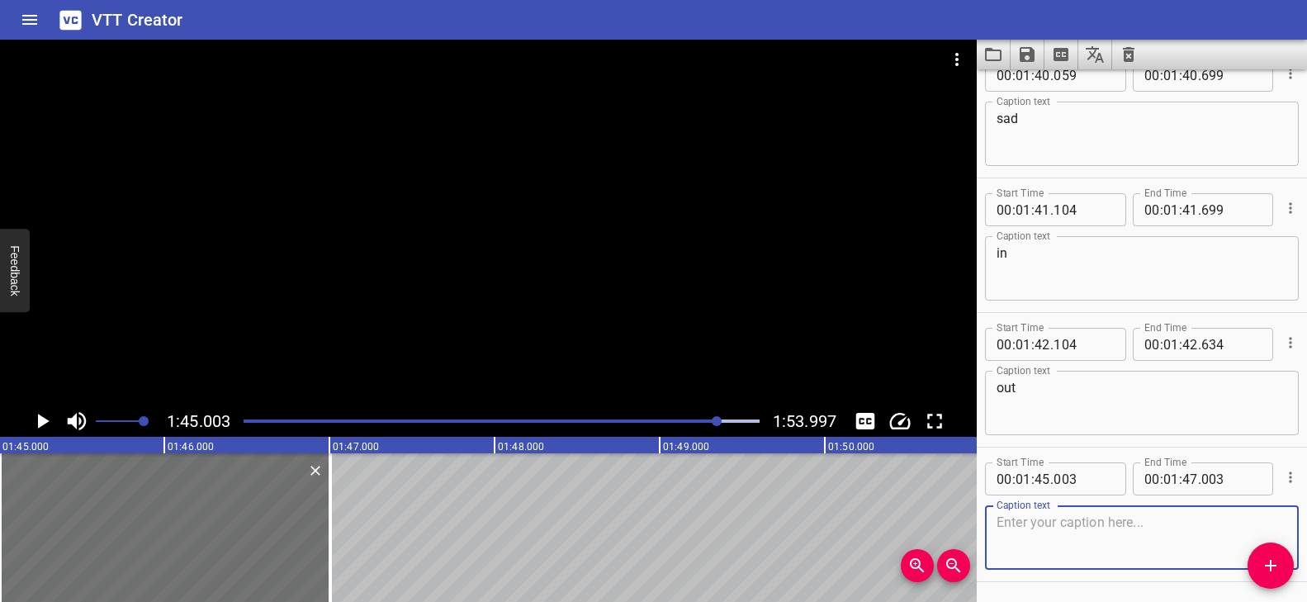
scroll to position [6003, 0]
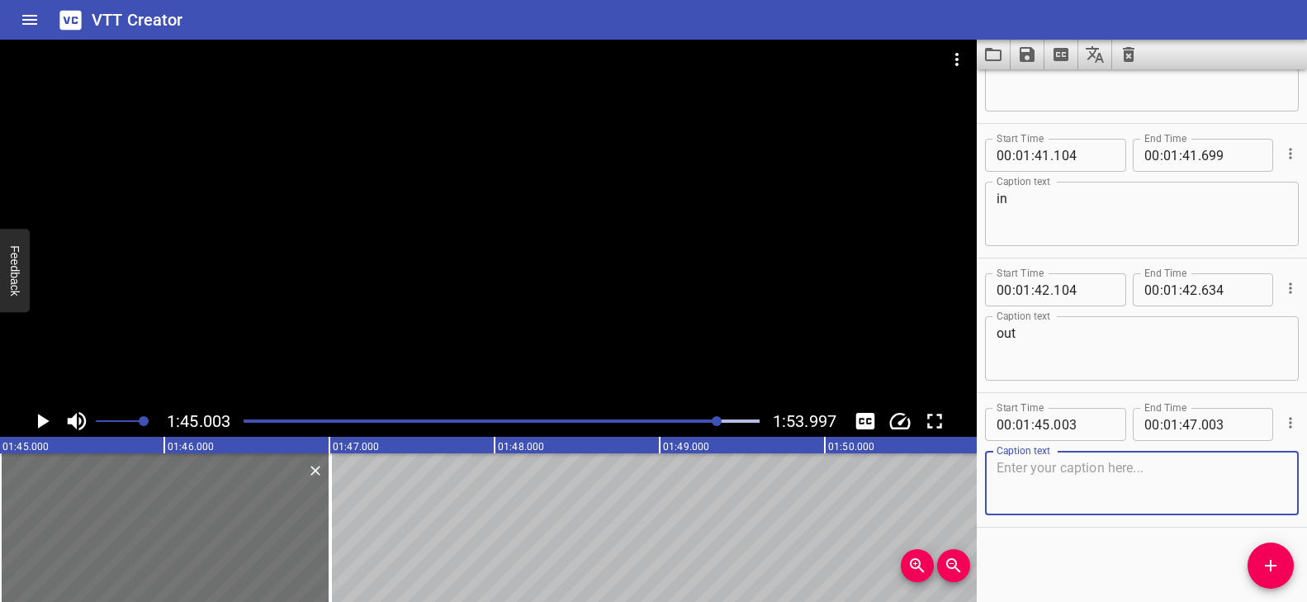
click at [1071, 485] on textarea at bounding box center [1141, 483] width 291 height 47
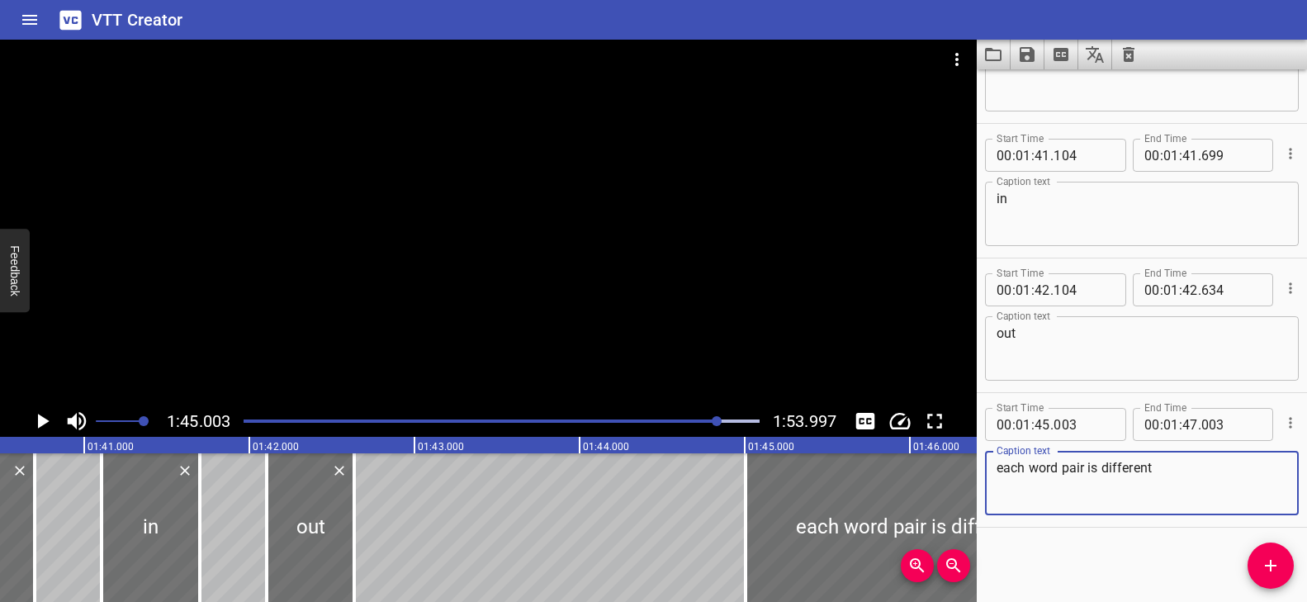
scroll to position [0, 16707]
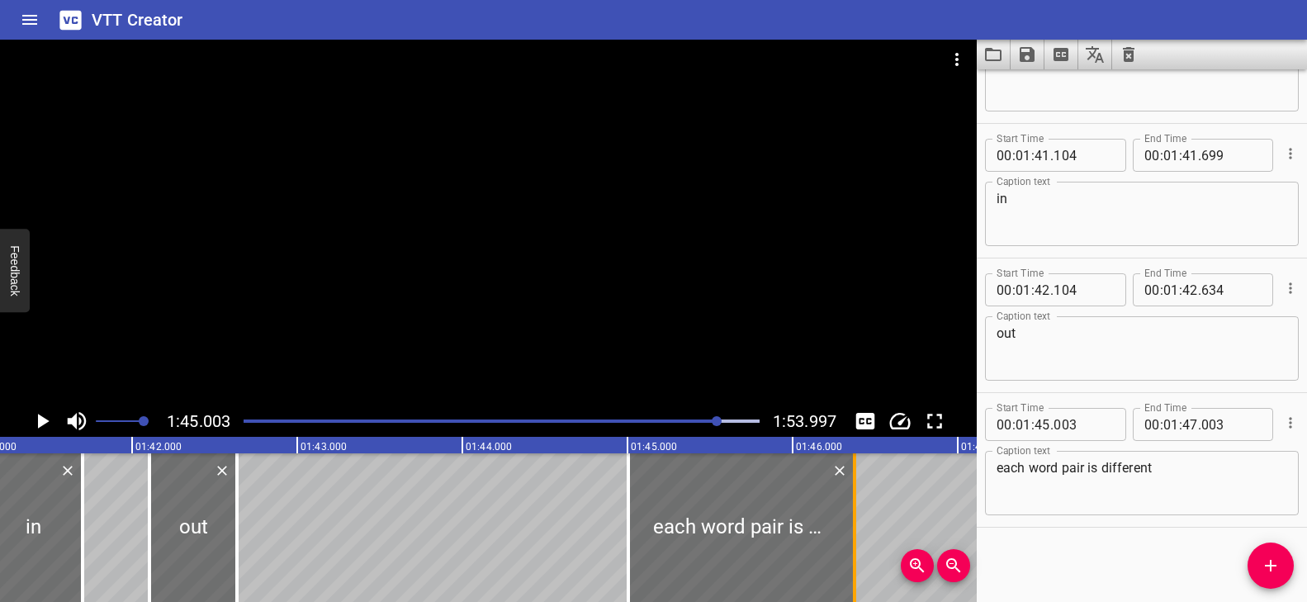
drag, startPoint x: 953, startPoint y: 506, endPoint x: 849, endPoint y: 509, distance: 104.1
click at [849, 509] on div at bounding box center [854, 527] width 17 height 149
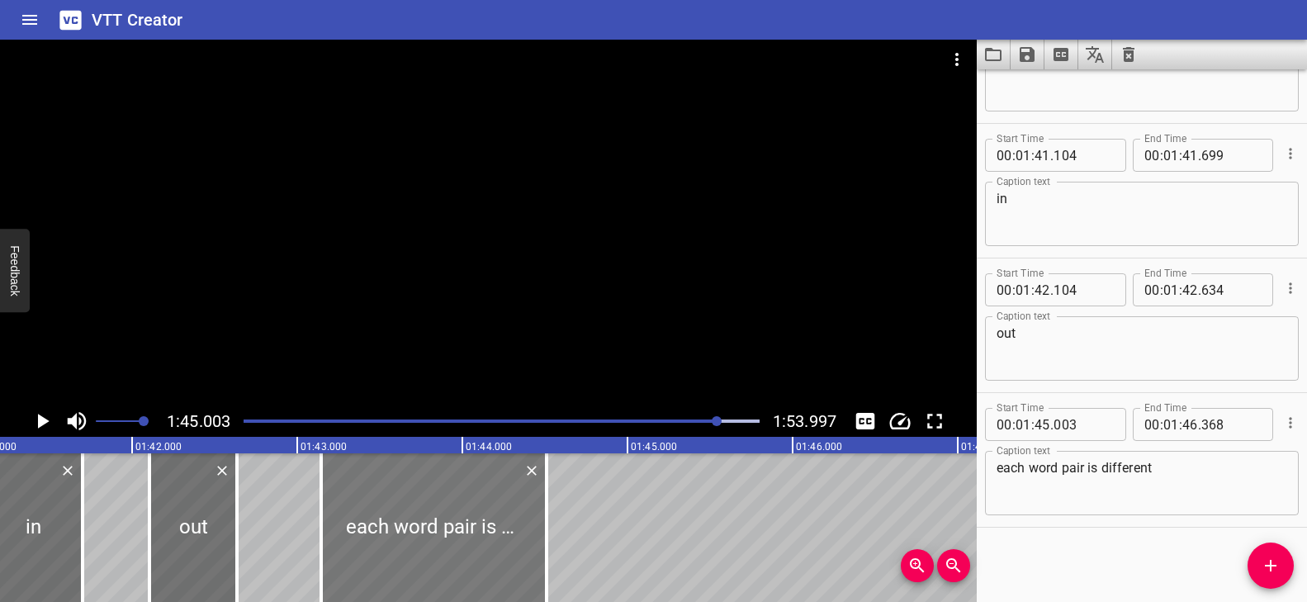
drag, startPoint x: 772, startPoint y: 513, endPoint x: 466, endPoint y: 518, distance: 305.5
click at [466, 518] on div at bounding box center [433, 527] width 225 height 149
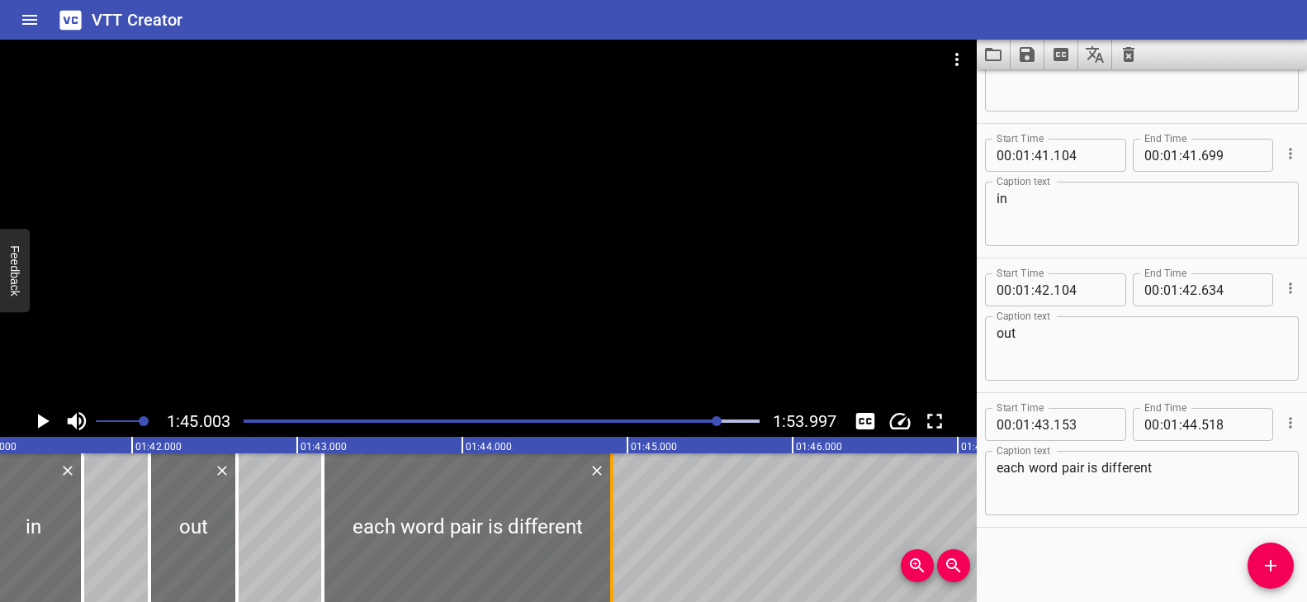
drag, startPoint x: 550, startPoint y: 501, endPoint x: 613, endPoint y: 518, distance: 65.9
click at [613, 518] on div at bounding box center [611, 527] width 17 height 149
drag, startPoint x: 699, startPoint y: 421, endPoint x: 701, endPoint y: 411, distance: 10.0
click at [699, 421] on div "Play progress" at bounding box center [461, 420] width 516 height 3
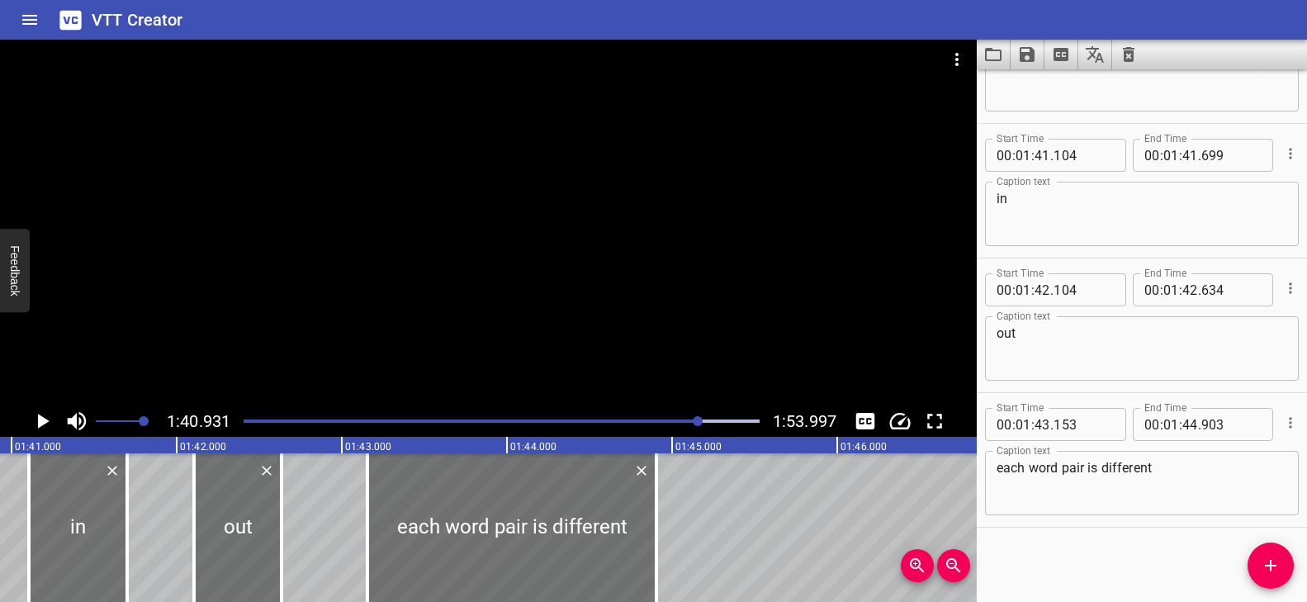
click at [714, 354] on div at bounding box center [488, 223] width 976 height 366
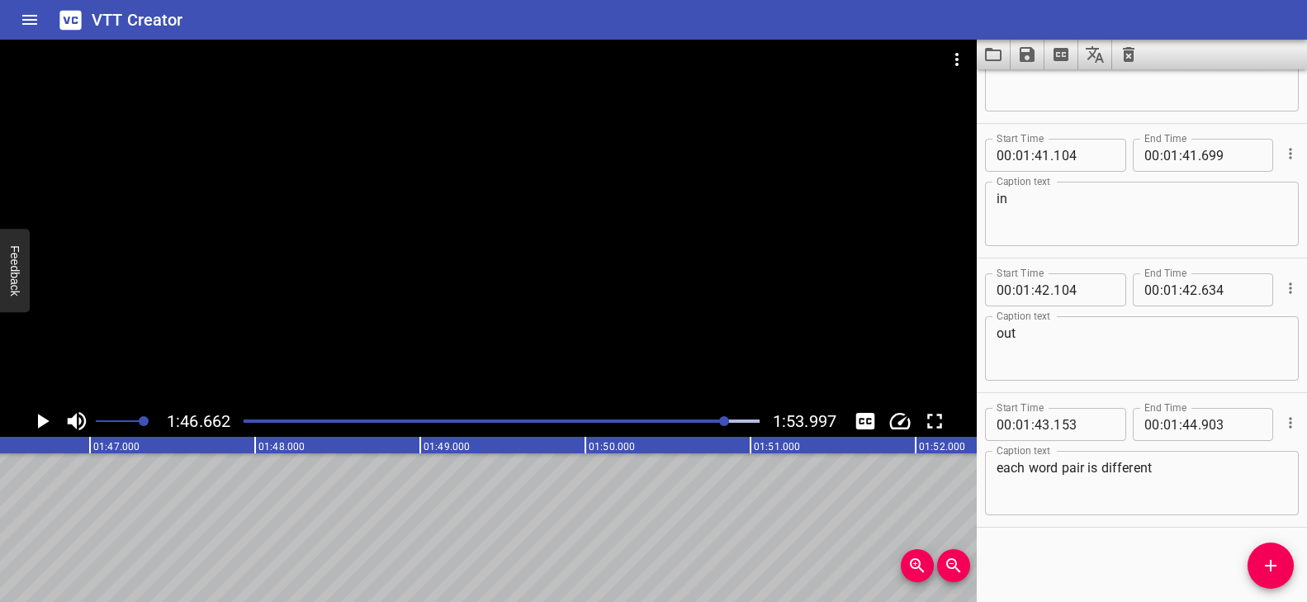
scroll to position [0, 17608]
click at [1272, 565] on icon "Add Cue" at bounding box center [1271, 566] width 12 height 12
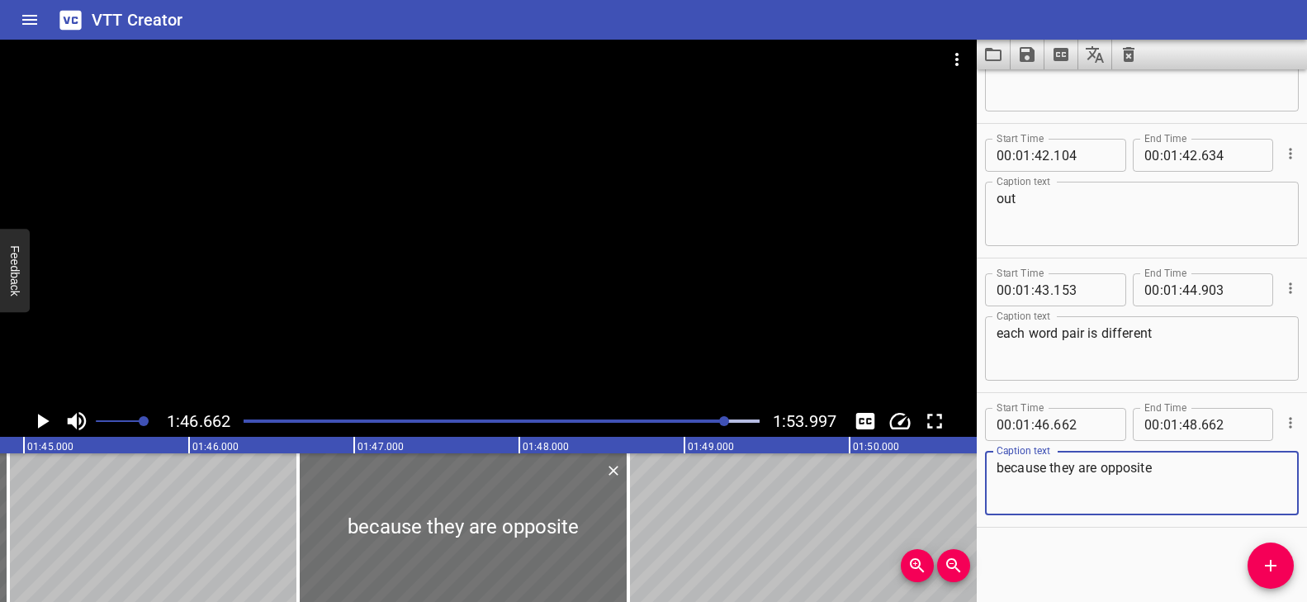
scroll to position [0, 17243]
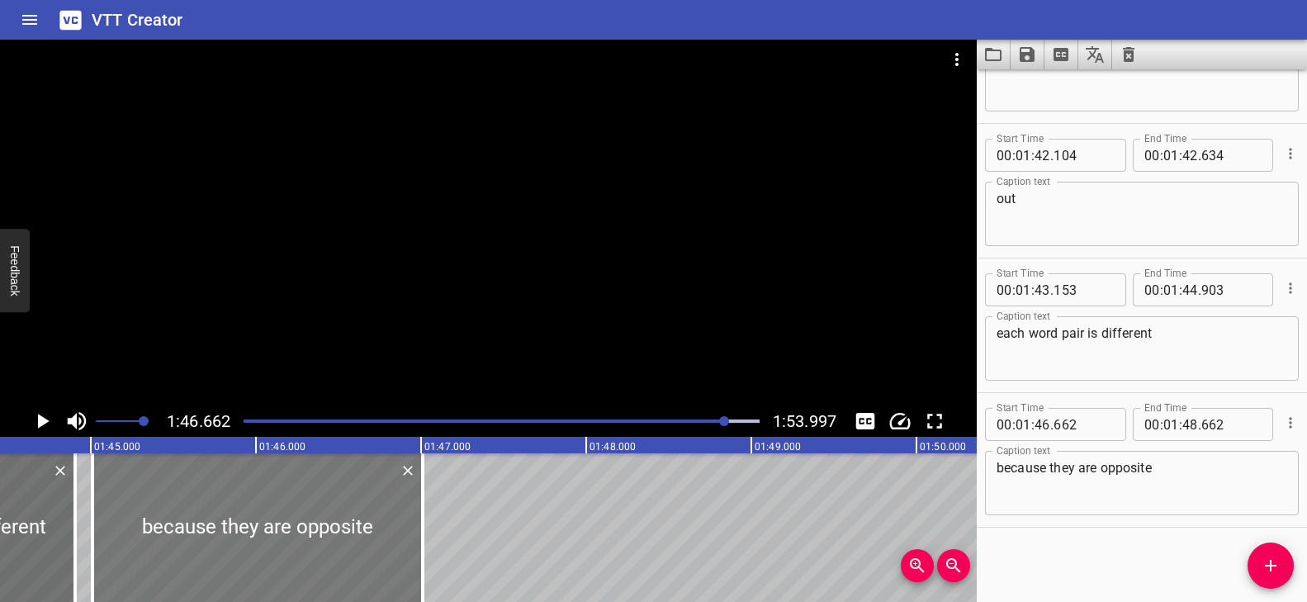
drag, startPoint x: 503, startPoint y: 519, endPoint x: 252, endPoint y: 511, distance: 251.1
click at [252, 511] on div at bounding box center [257, 527] width 330 height 149
drag, startPoint x: 420, startPoint y: 500, endPoint x: 409, endPoint y: 505, distance: 12.6
click at [409, 505] on div at bounding box center [410, 527] width 3 height 149
click at [715, 420] on div "Play progress" at bounding box center [468, 420] width 516 height 3
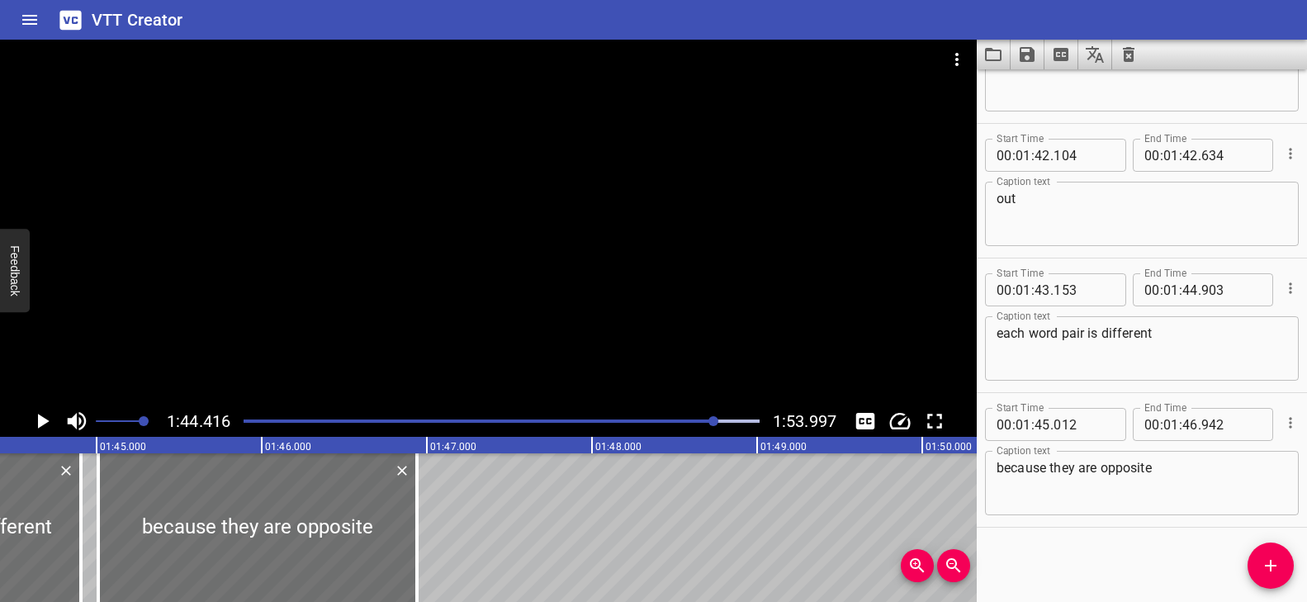
click at [715, 362] on div at bounding box center [488, 223] width 976 height 366
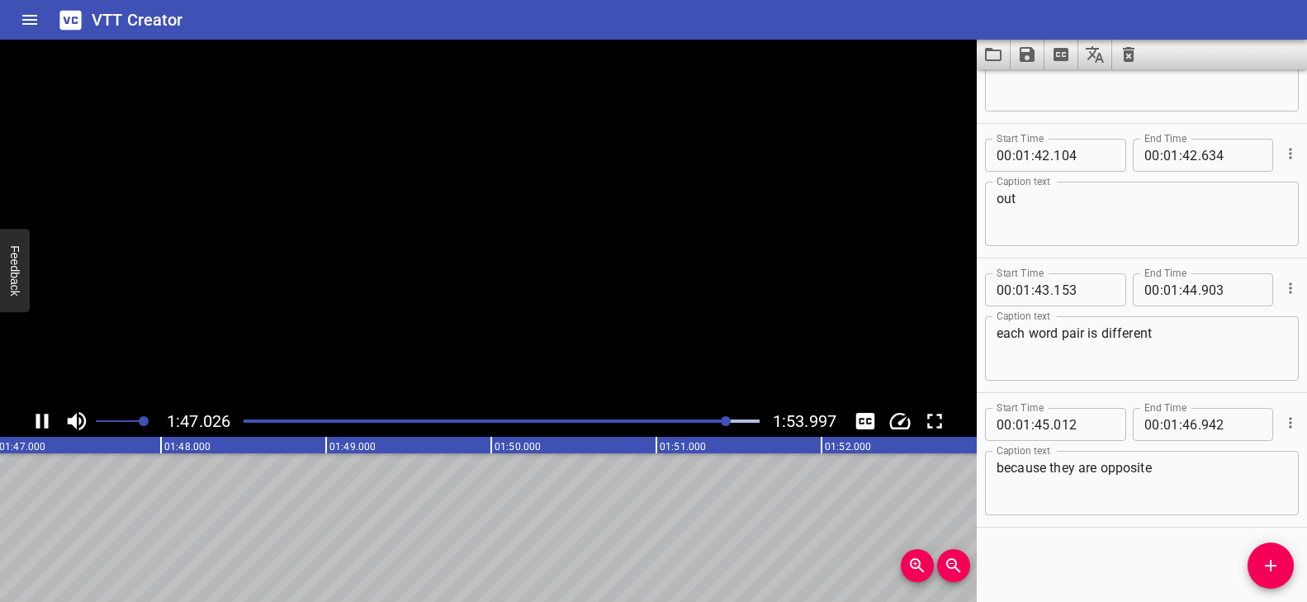
click at [713, 362] on video at bounding box center [488, 223] width 976 height 366
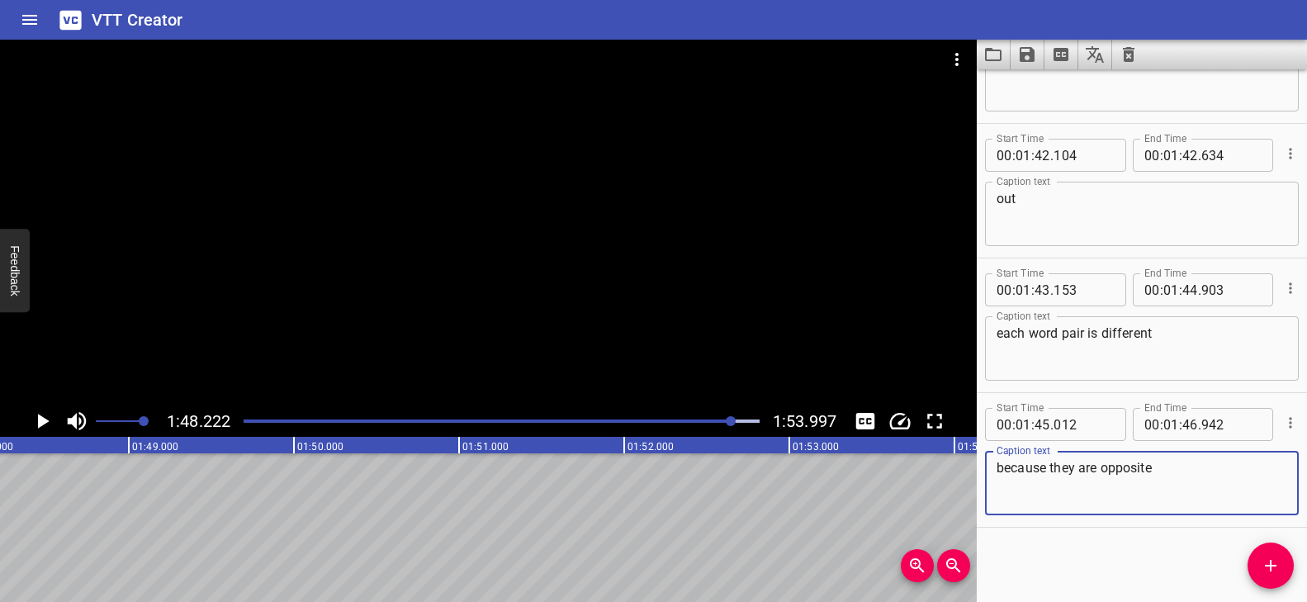
click at [1156, 466] on textarea "because they are opposite" at bounding box center [1141, 483] width 291 height 47
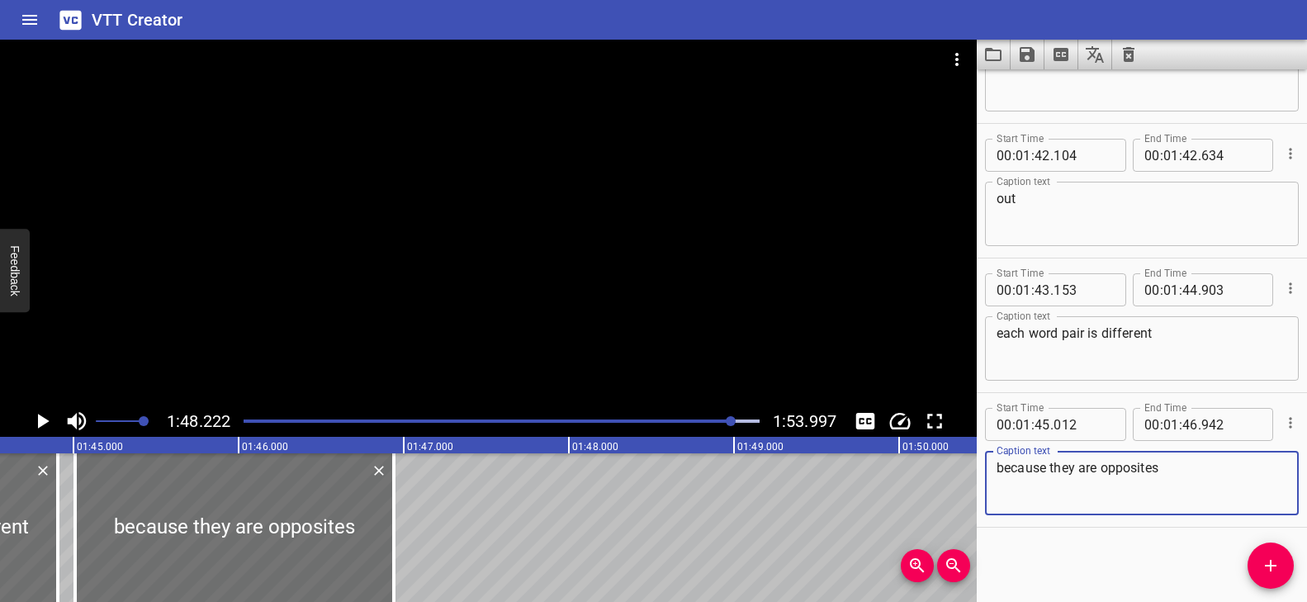
scroll to position [0, 17243]
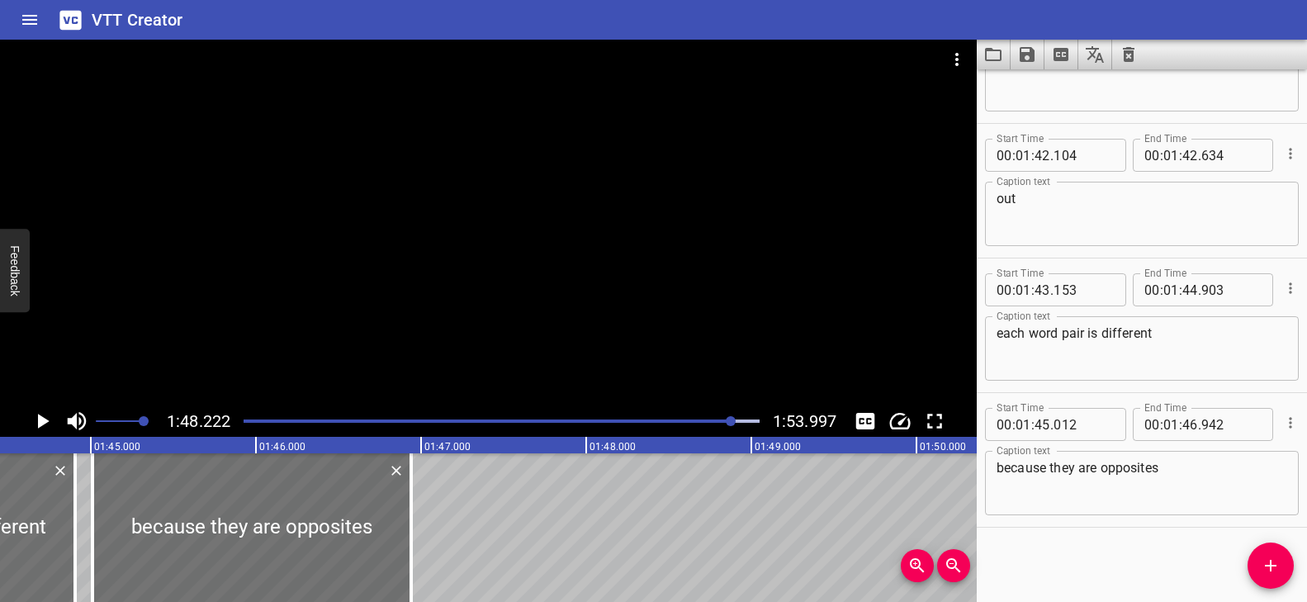
click at [718, 416] on div at bounding box center [502, 420] width 536 height 23
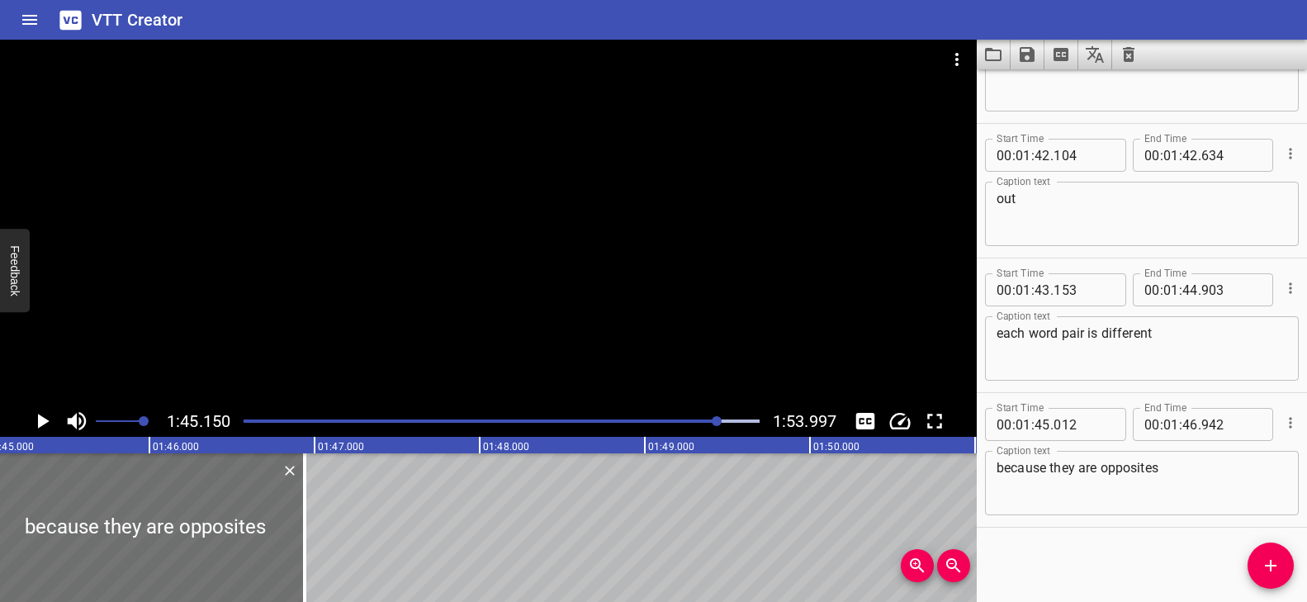
click at [712, 361] on div at bounding box center [488, 223] width 976 height 366
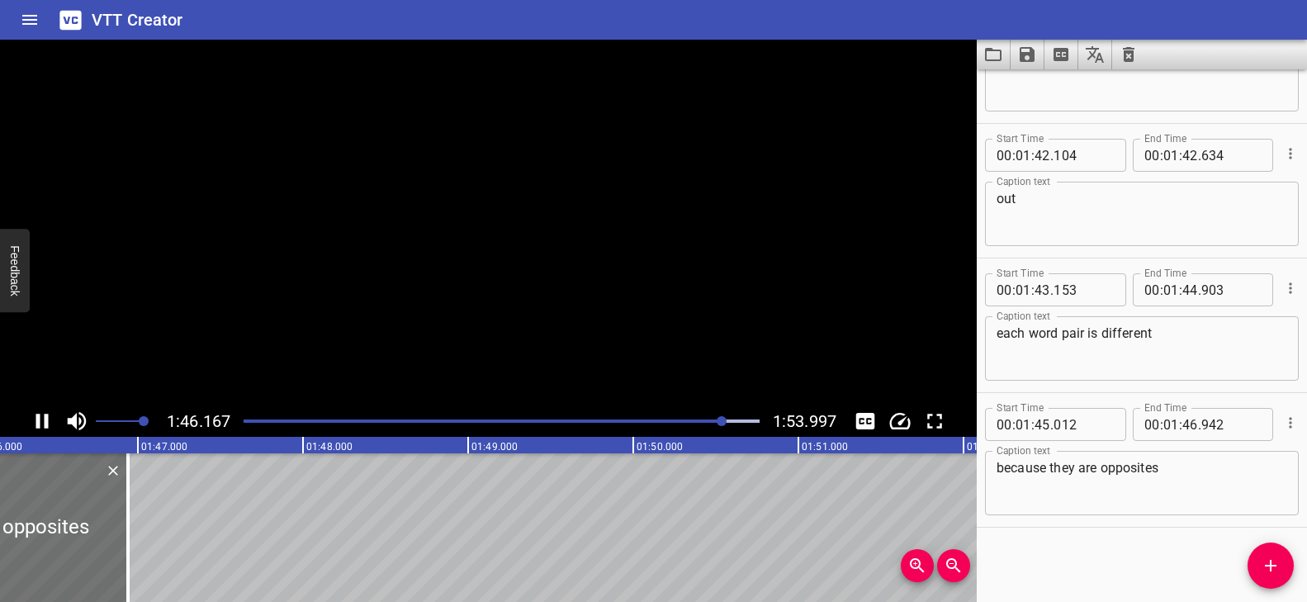
scroll to position [0, 17577]
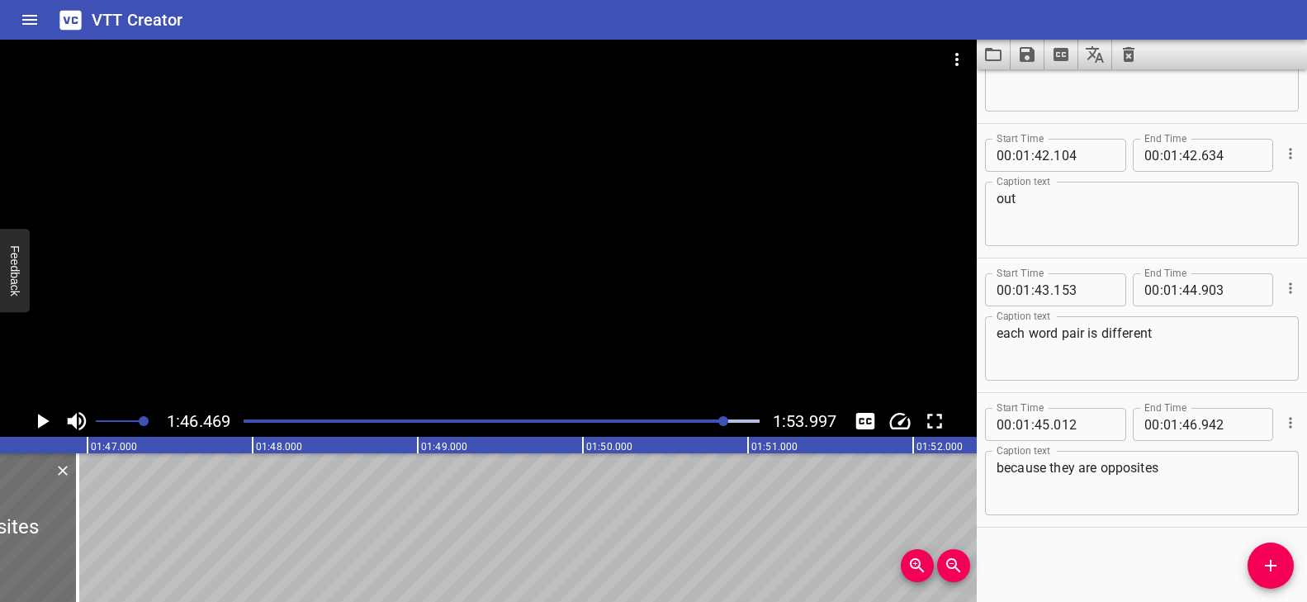
click at [707, 363] on div at bounding box center [488, 223] width 976 height 366
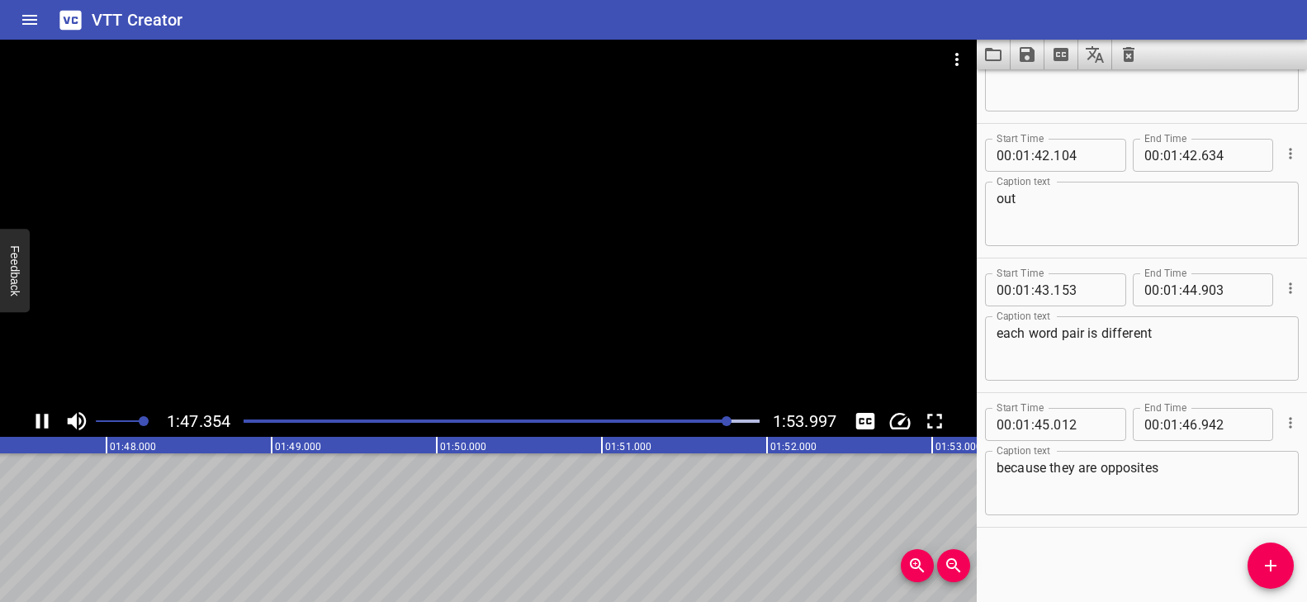
click at [716, 419] on div "Play progress" at bounding box center [472, 420] width 516 height 3
click at [642, 346] on div at bounding box center [488, 223] width 976 height 366
click at [707, 195] on div at bounding box center [488, 223] width 976 height 366
click at [723, 419] on div "Play progress" at bounding box center [484, 420] width 516 height 3
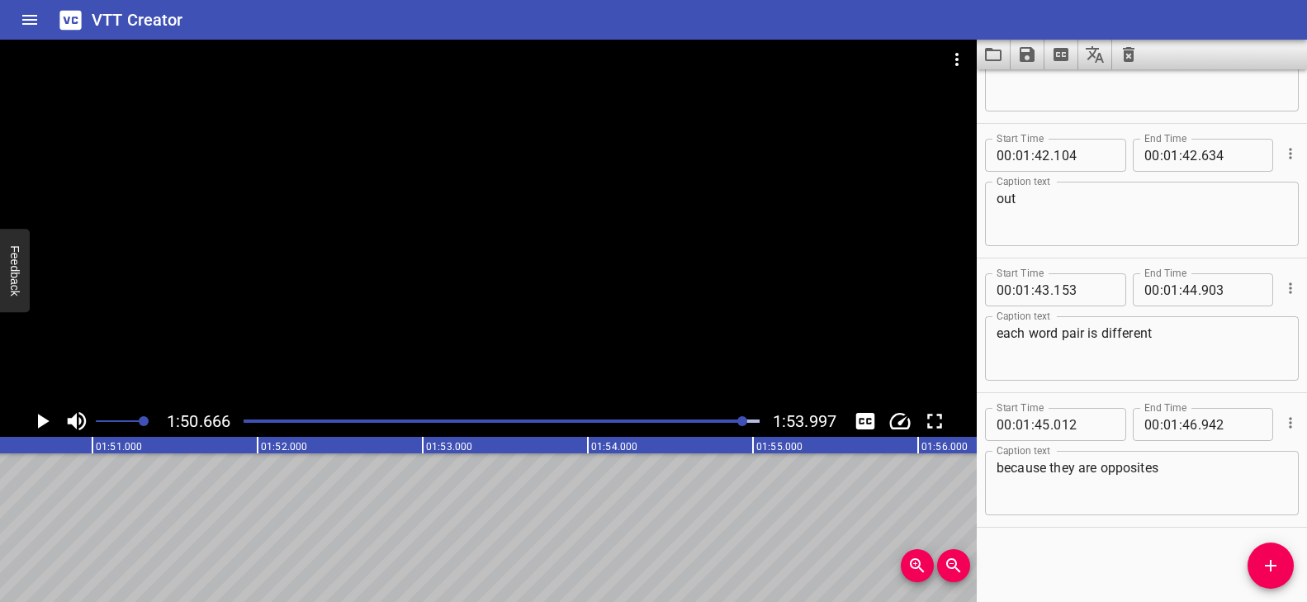
scroll to position [0, 18269]
click at [825, 214] on div at bounding box center [488, 223] width 976 height 366
click at [720, 419] on div "Play progress" at bounding box center [492, 420] width 516 height 3
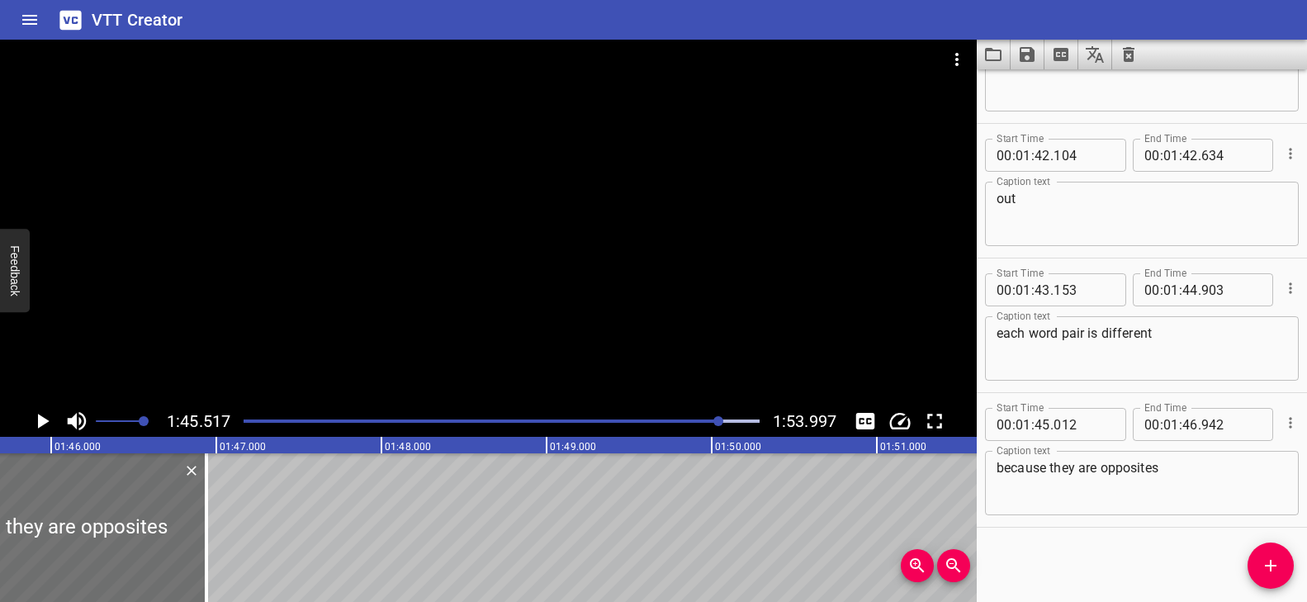
scroll to position [0, 17419]
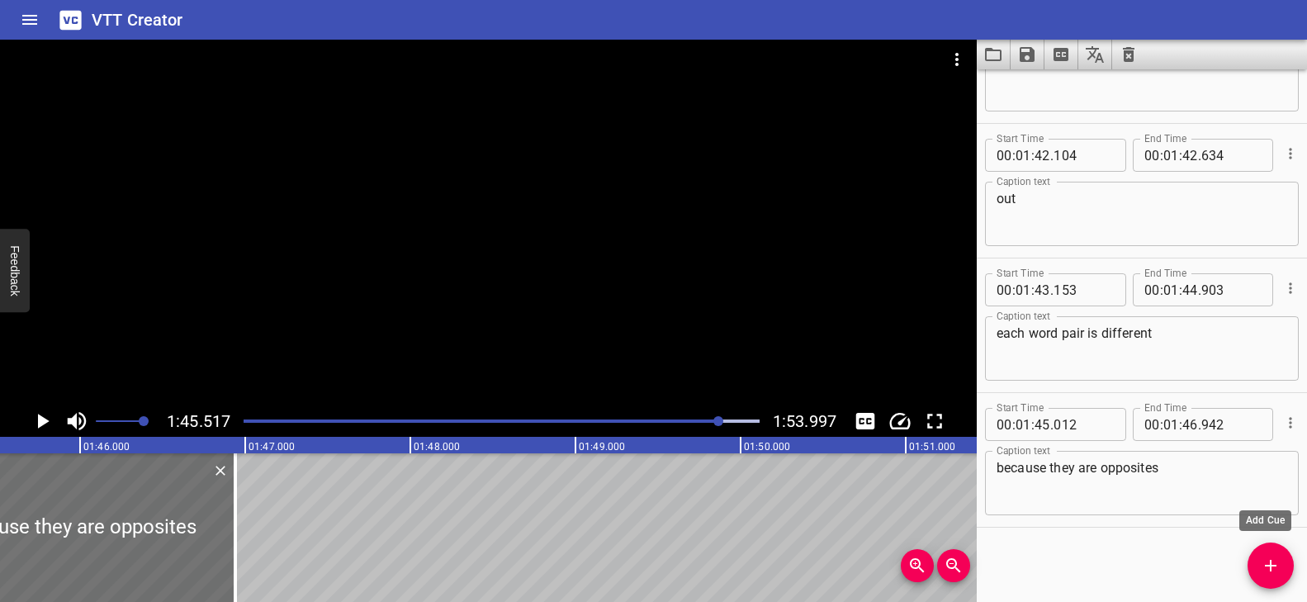
click at [1266, 562] on icon "Add Cue" at bounding box center [1270, 566] width 20 height 20
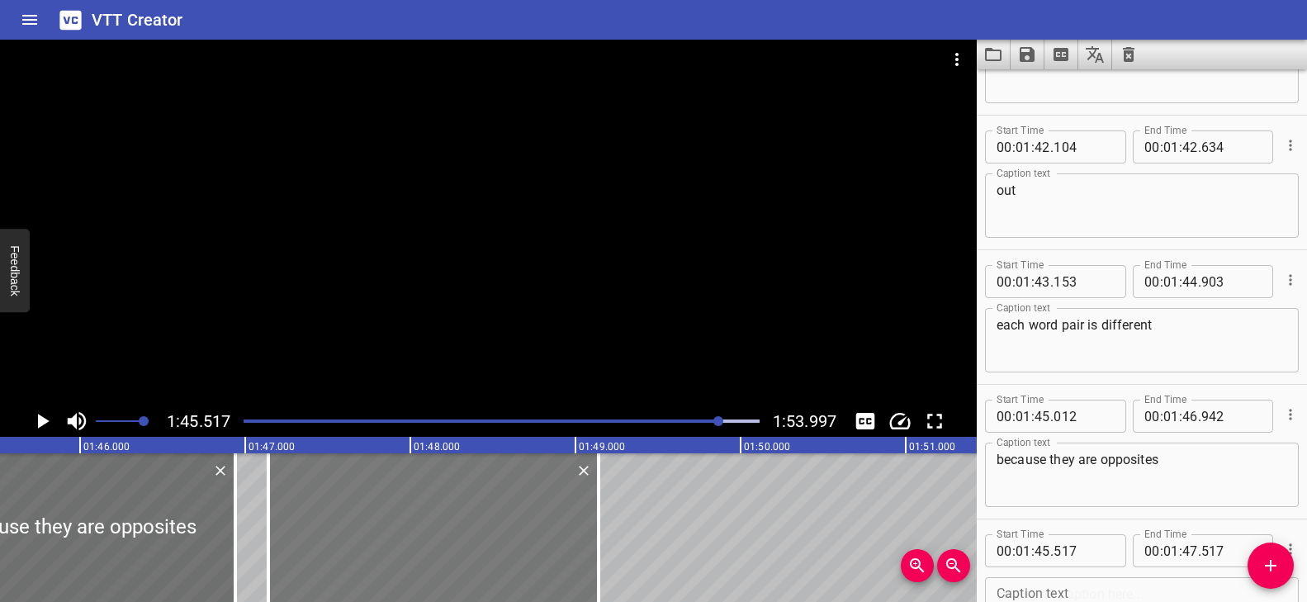
drag, startPoint x: 299, startPoint y: 531, endPoint x: 566, endPoint y: 530, distance: 267.4
click at [566, 530] on div at bounding box center [433, 527] width 330 height 149
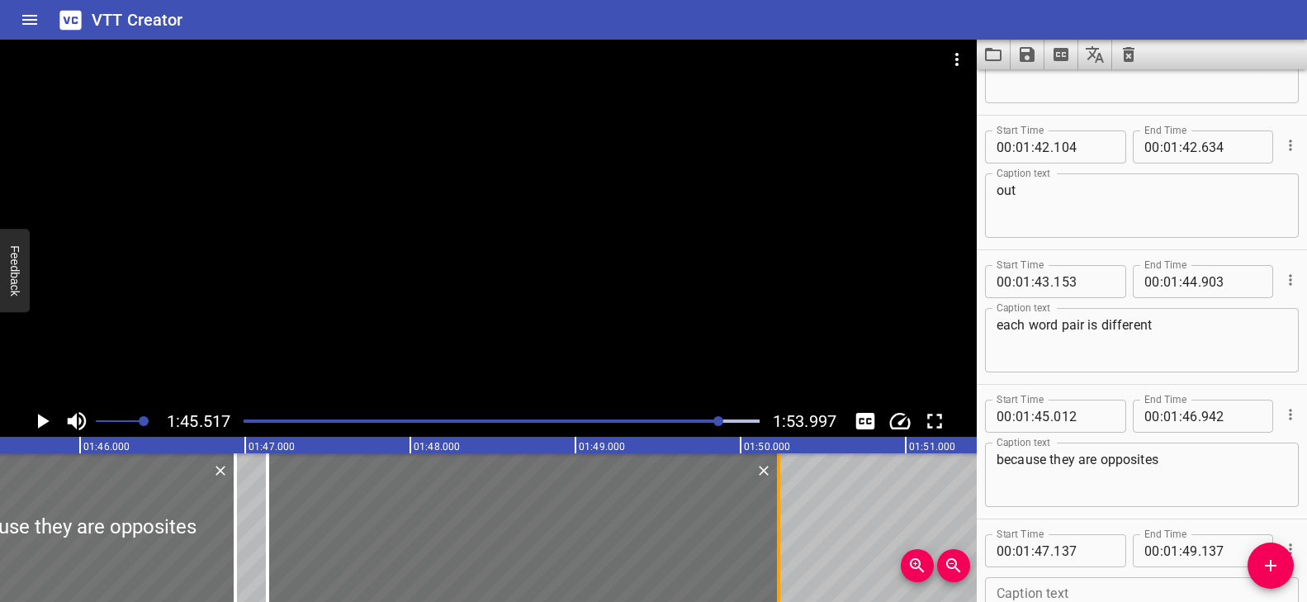
drag, startPoint x: 599, startPoint y: 508, endPoint x: 781, endPoint y: 518, distance: 181.9
click at [781, 518] on div at bounding box center [778, 527] width 17 height 149
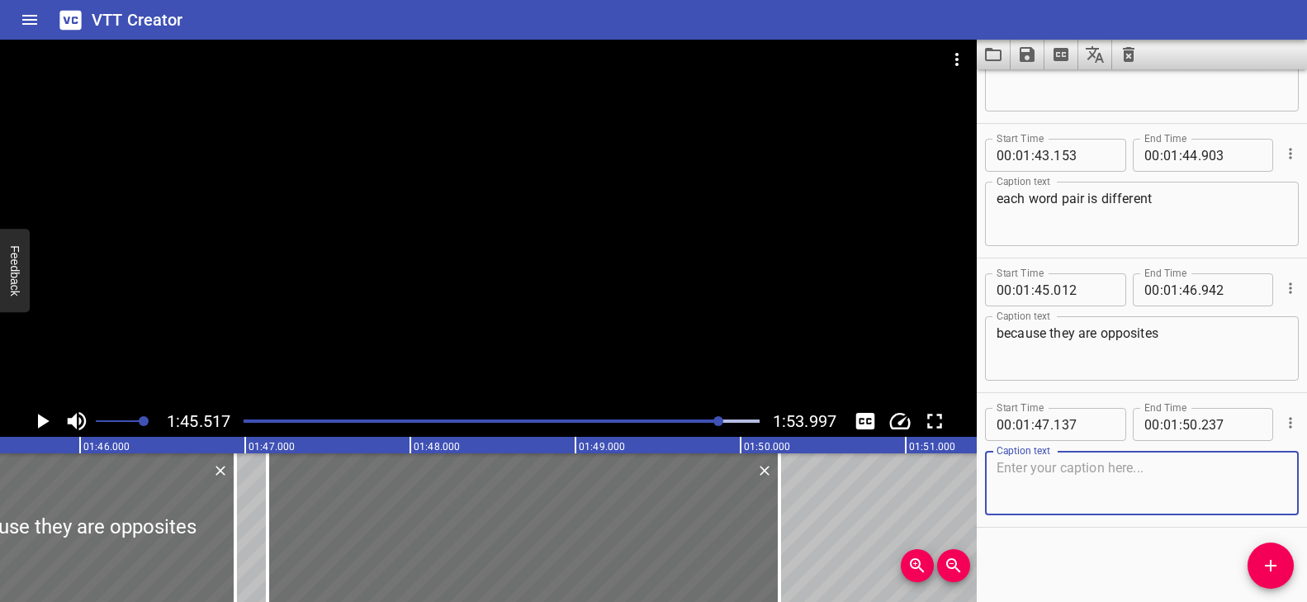
click at [1087, 479] on textarea at bounding box center [1141, 483] width 291 height 47
paste textarea "Can you think of another opposite pair?"
click at [1201, 471] on textarea "Can you think of another opposite pair?" at bounding box center [1141, 483] width 291 height 47
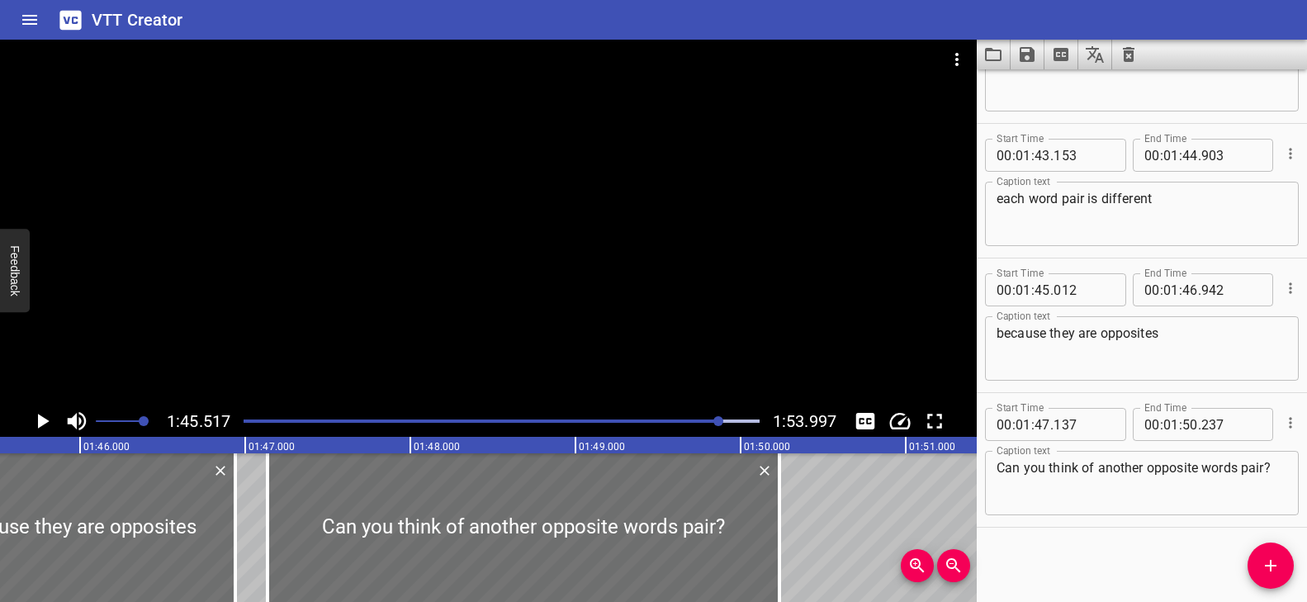
click at [708, 343] on div at bounding box center [488, 223] width 976 height 366
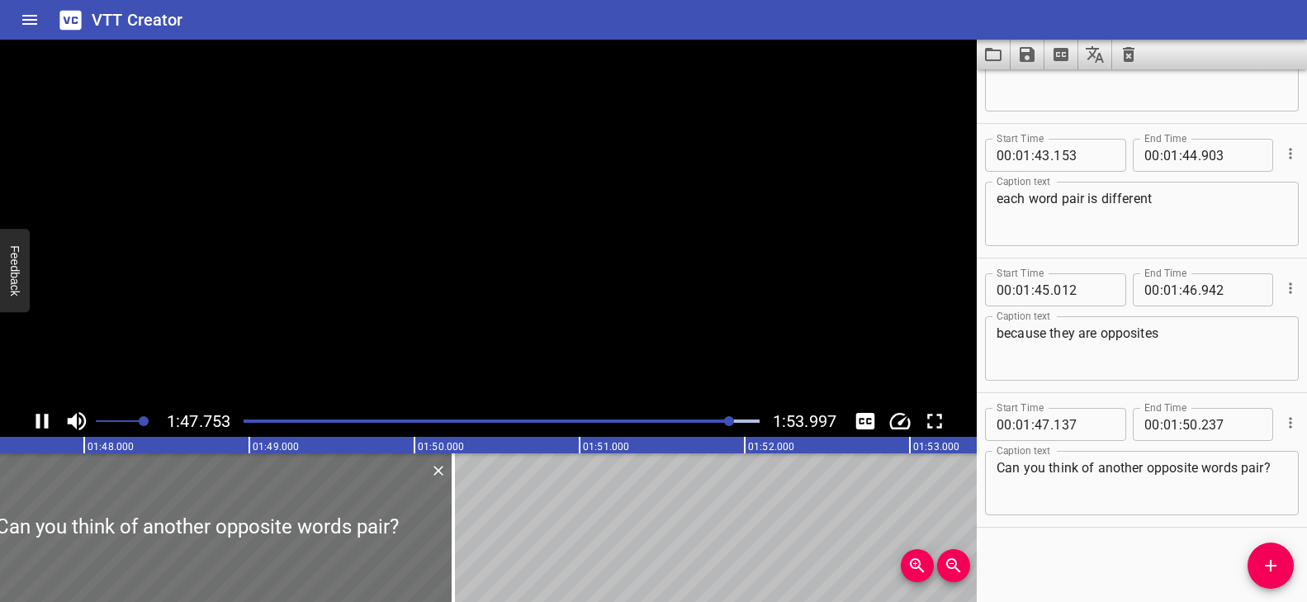
scroll to position [0, 17807]
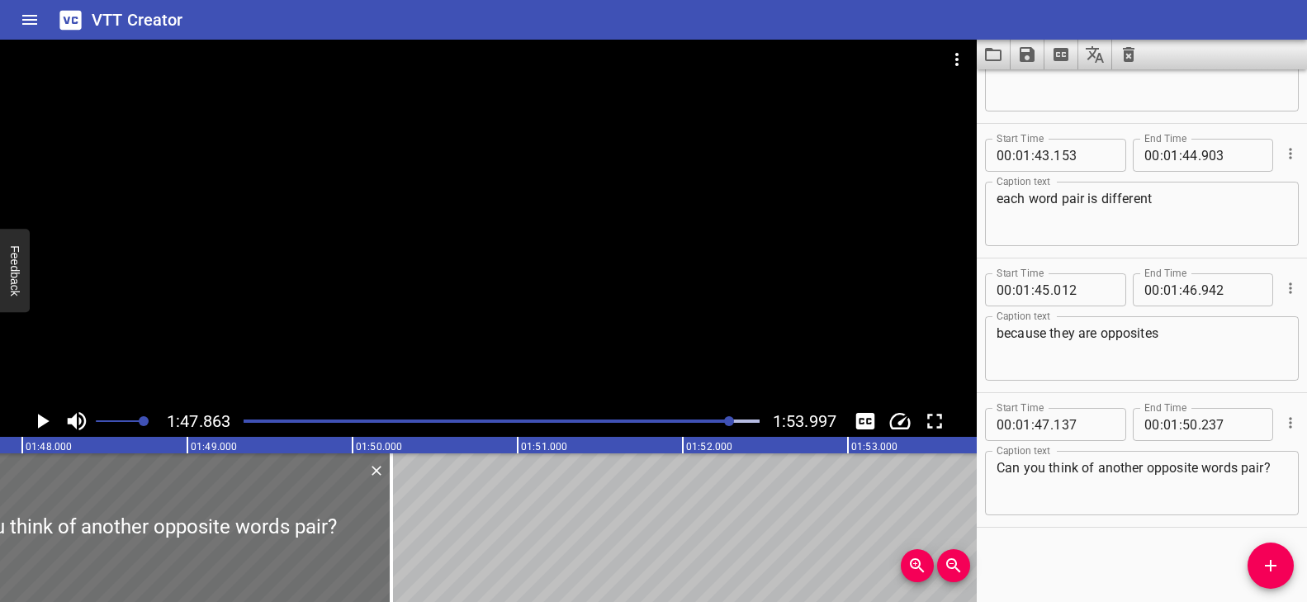
click at [1175, 332] on textarea "because they are opposites" at bounding box center [1141, 348] width 291 height 47
click at [532, 301] on div at bounding box center [488, 223] width 976 height 366
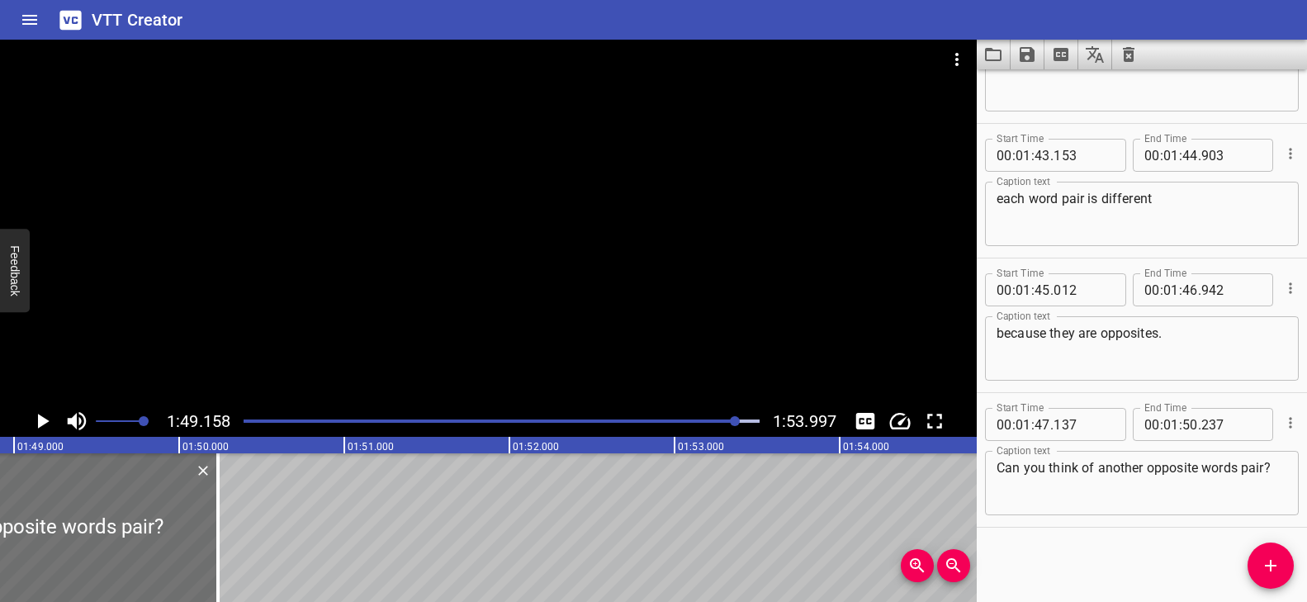
scroll to position [0, 18021]
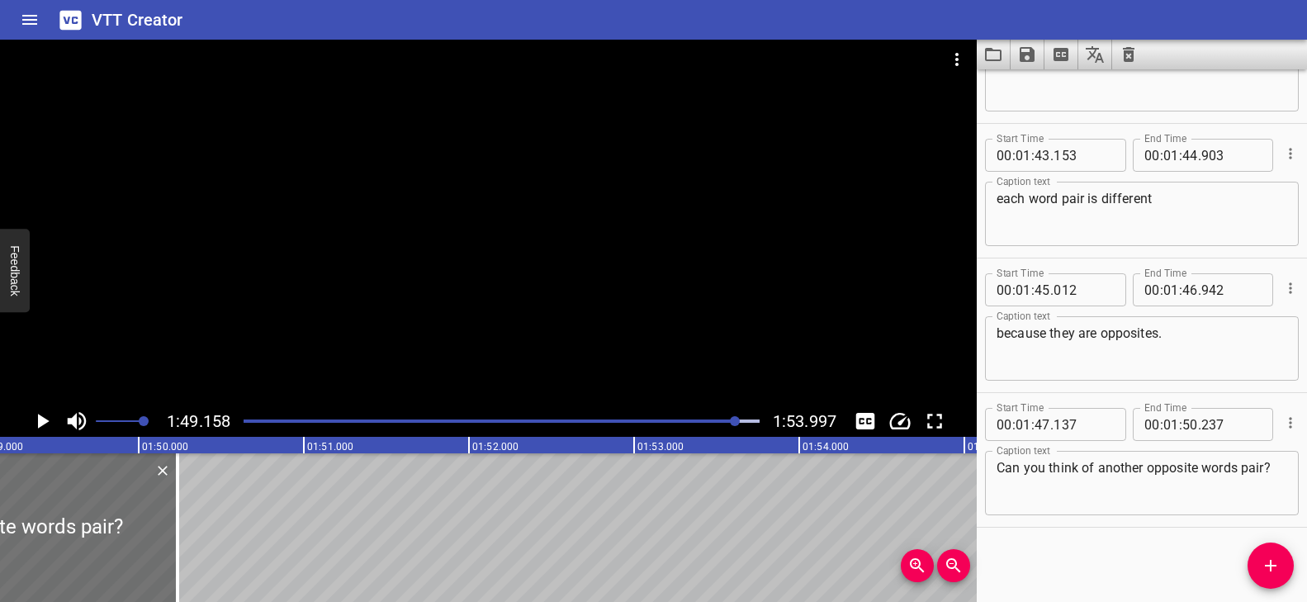
click at [727, 414] on div at bounding box center [502, 420] width 536 height 23
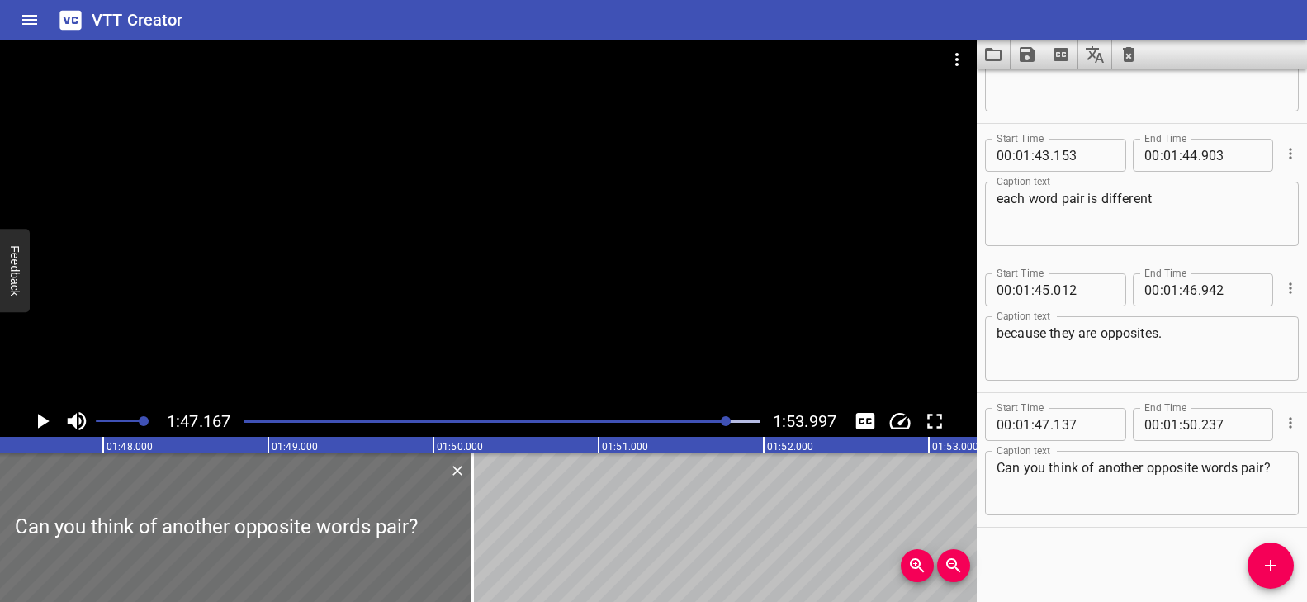
click at [713, 347] on div at bounding box center [488, 223] width 976 height 366
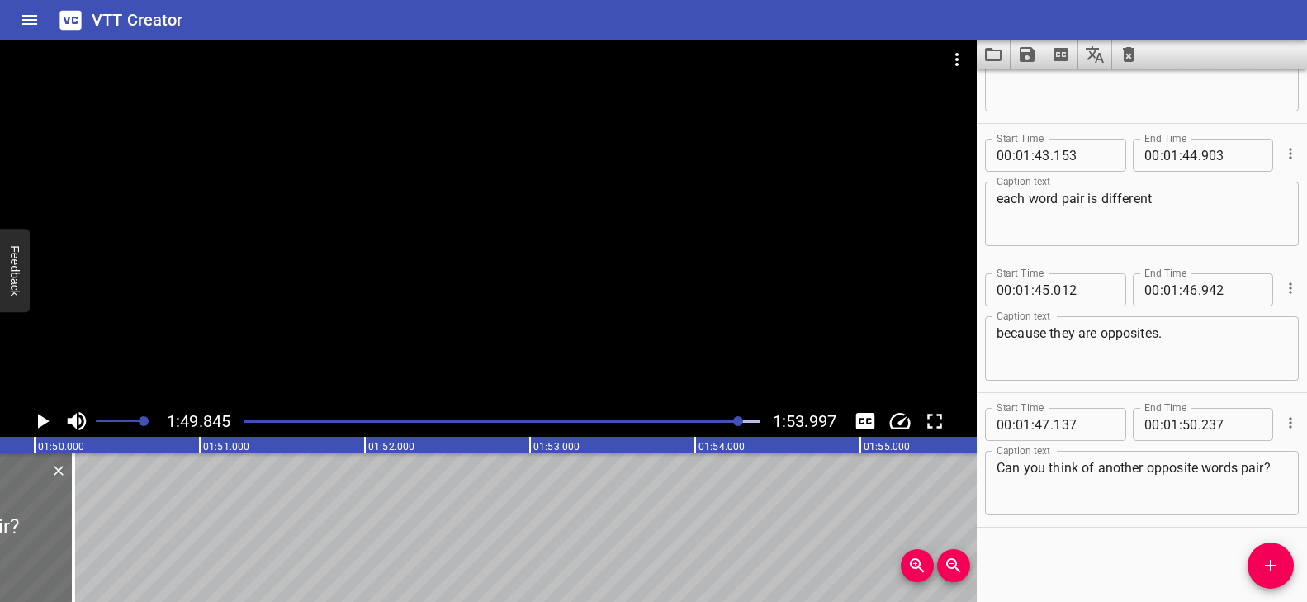
scroll to position [0, 18134]
click at [1111, 469] on textarea "Can you think of another opposite words pair?" at bounding box center [1141, 483] width 291 height 47
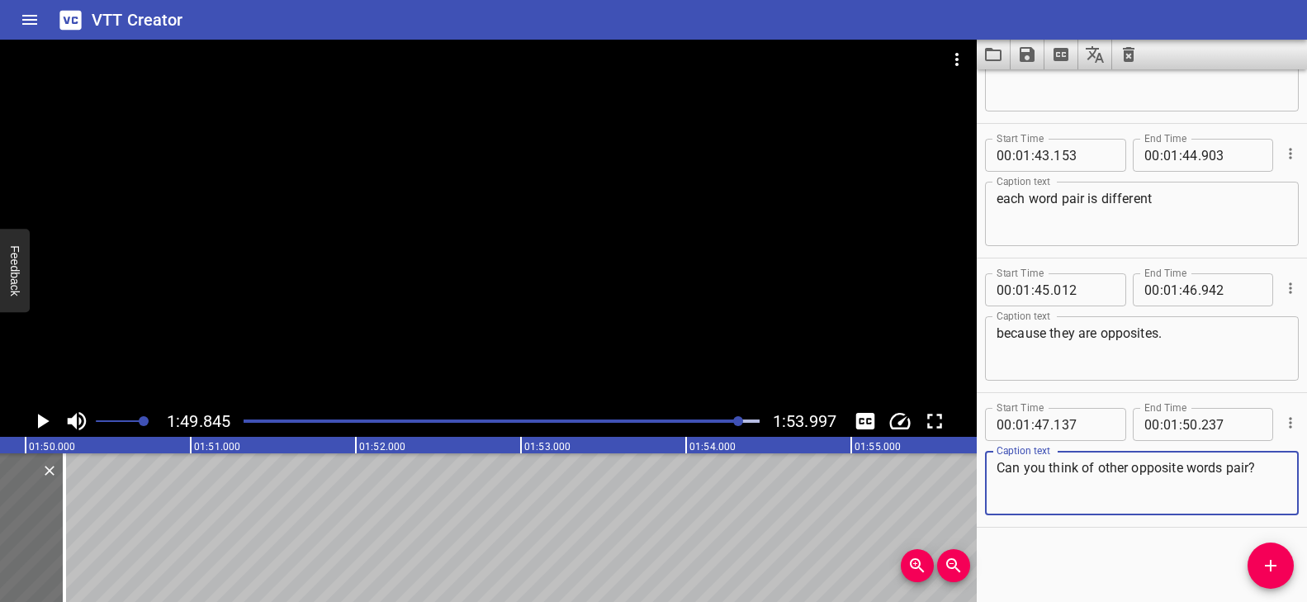
click at [1221, 473] on textarea "Can you think of other opposite words pair?" at bounding box center [1141, 483] width 291 height 47
click at [732, 419] on div "Play progress" at bounding box center [483, 420] width 516 height 3
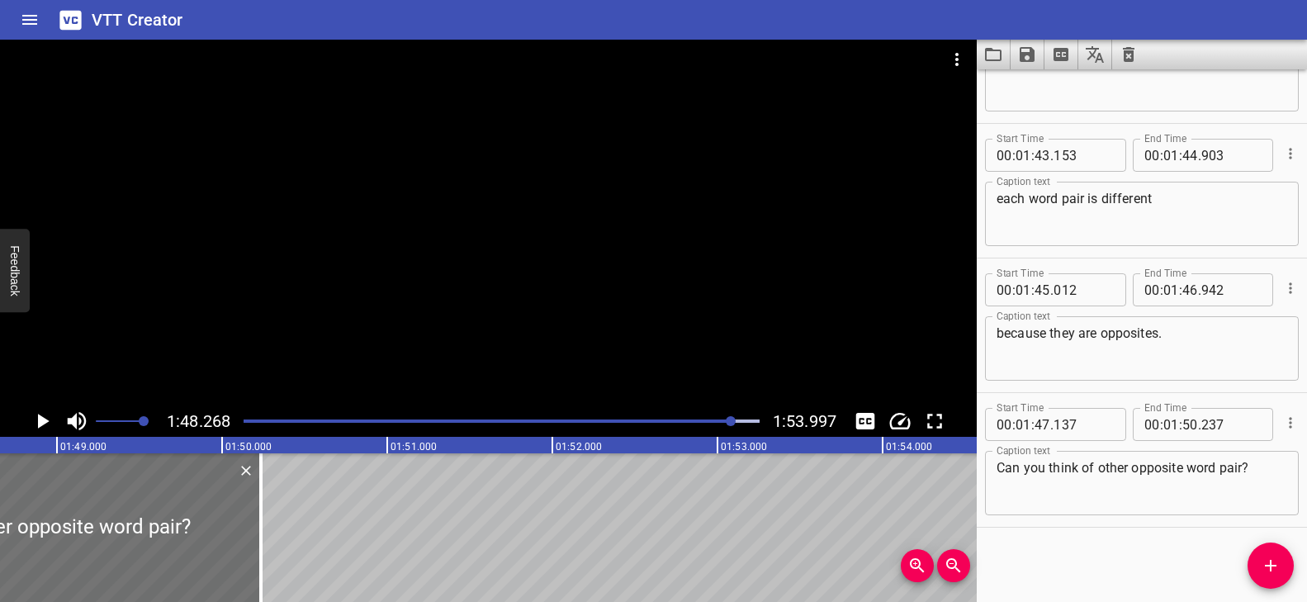
click at [696, 371] on div at bounding box center [488, 223] width 976 height 366
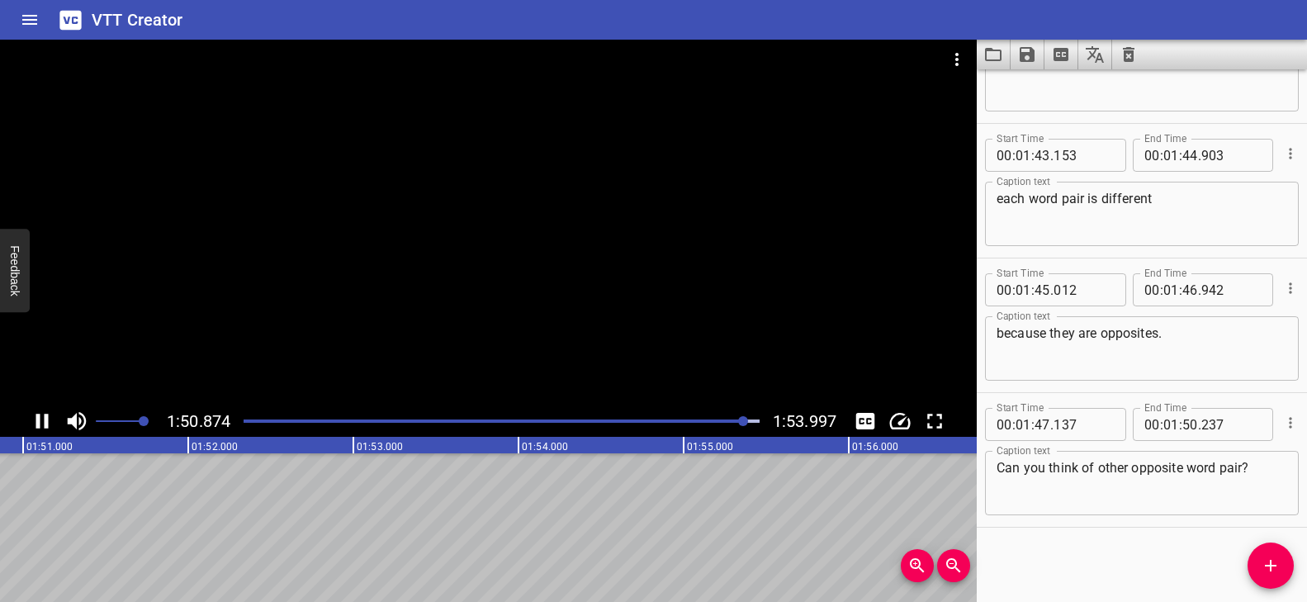
click at [665, 365] on div at bounding box center [488, 223] width 976 height 366
drag, startPoint x: 1243, startPoint y: 466, endPoint x: 1246, endPoint y: 479, distance: 12.8
click at [1244, 466] on textarea "Can you think of other opposite word pair?" at bounding box center [1141, 483] width 291 height 47
click at [749, 328] on div at bounding box center [488, 223] width 976 height 366
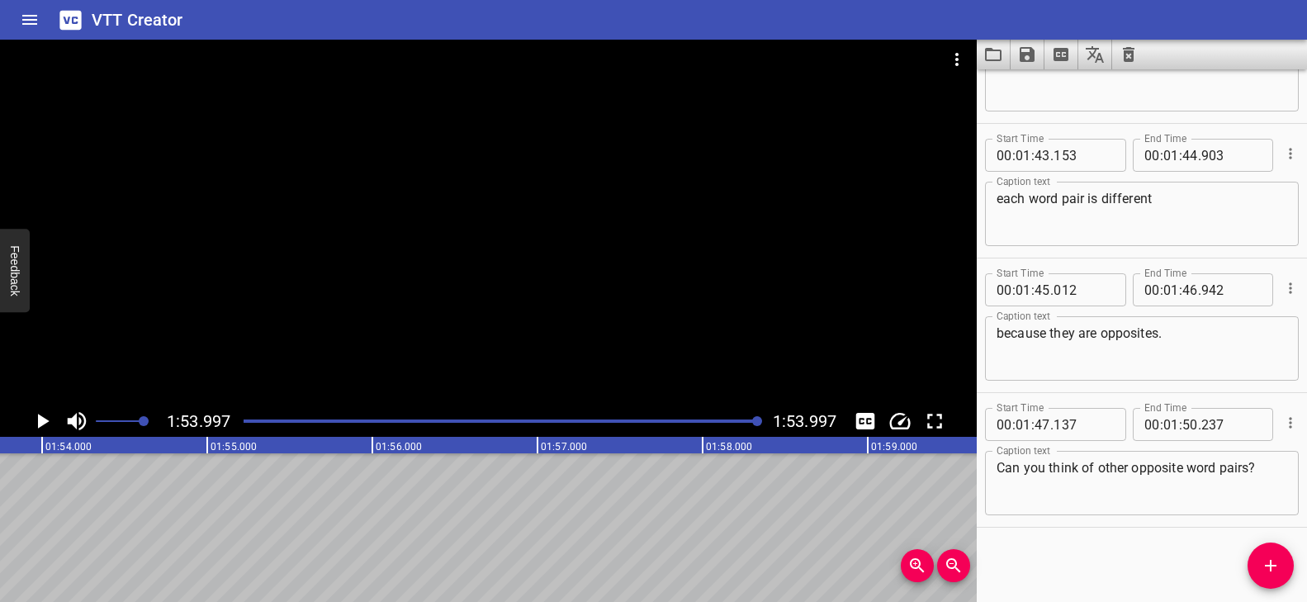
scroll to position [0, 18819]
click at [247, 418] on div at bounding box center [502, 420] width 536 height 23
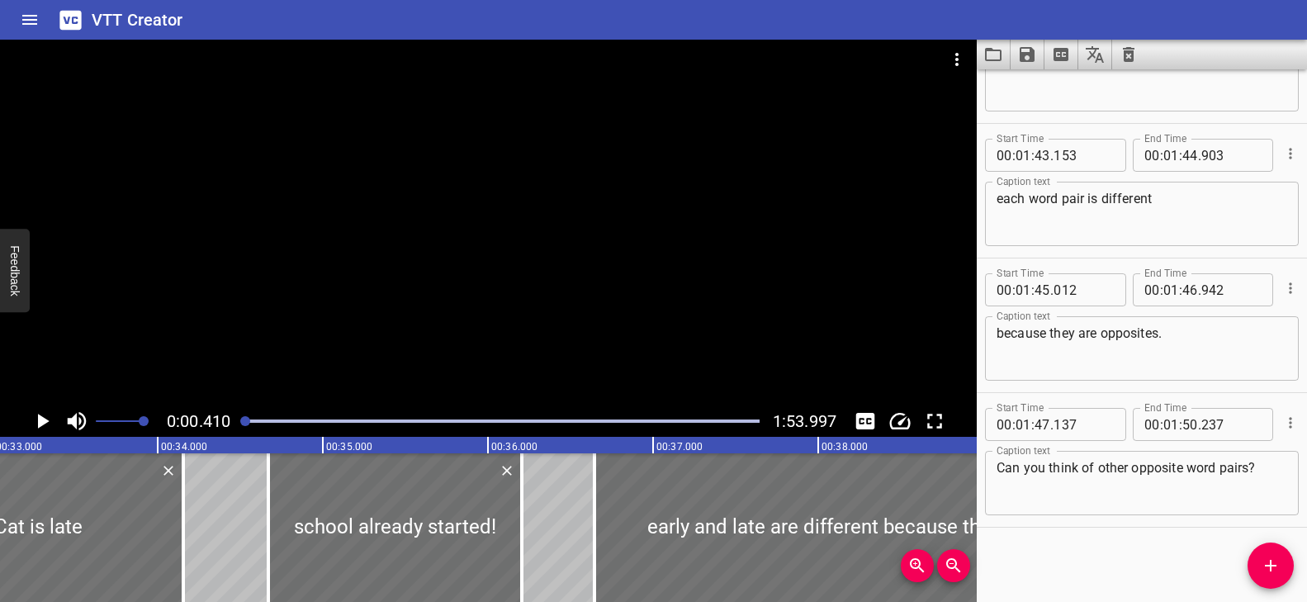
click at [402, 308] on div at bounding box center [488, 223] width 976 height 366
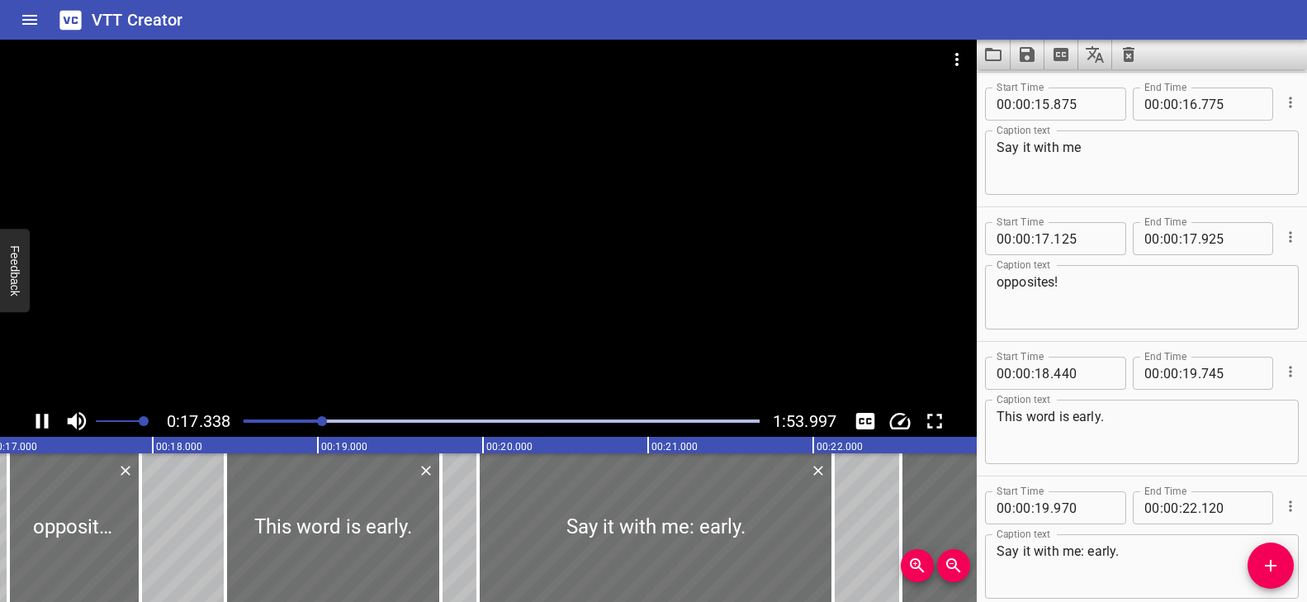
scroll to position [908, 0]
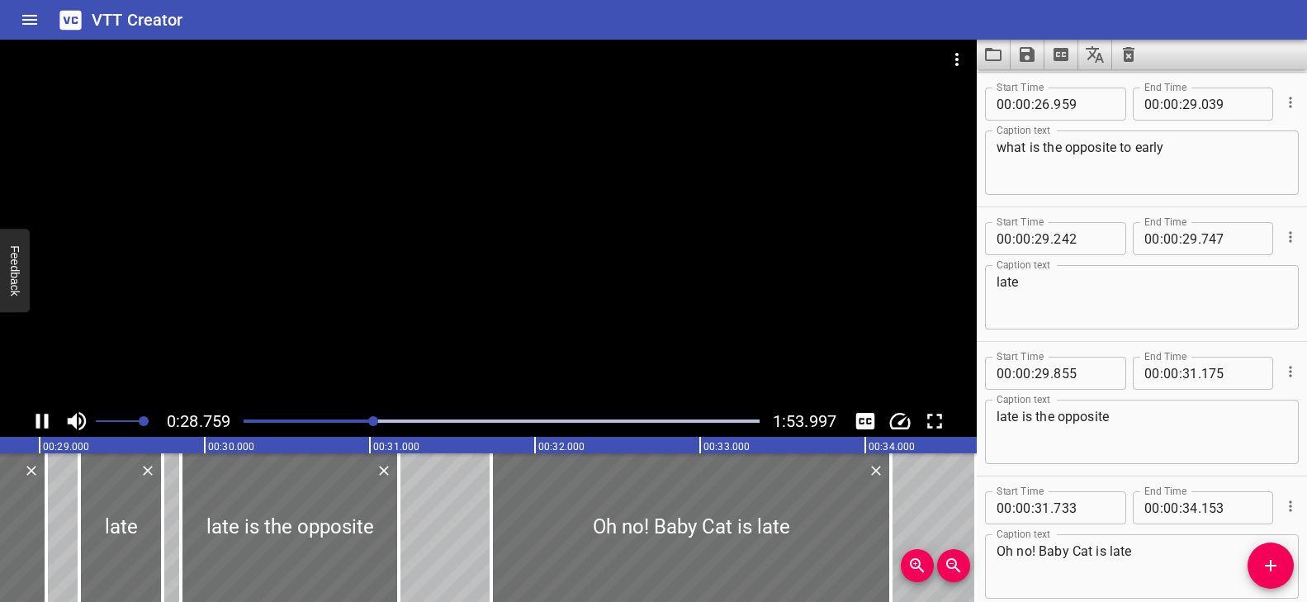
click at [477, 312] on div at bounding box center [488, 223] width 976 height 366
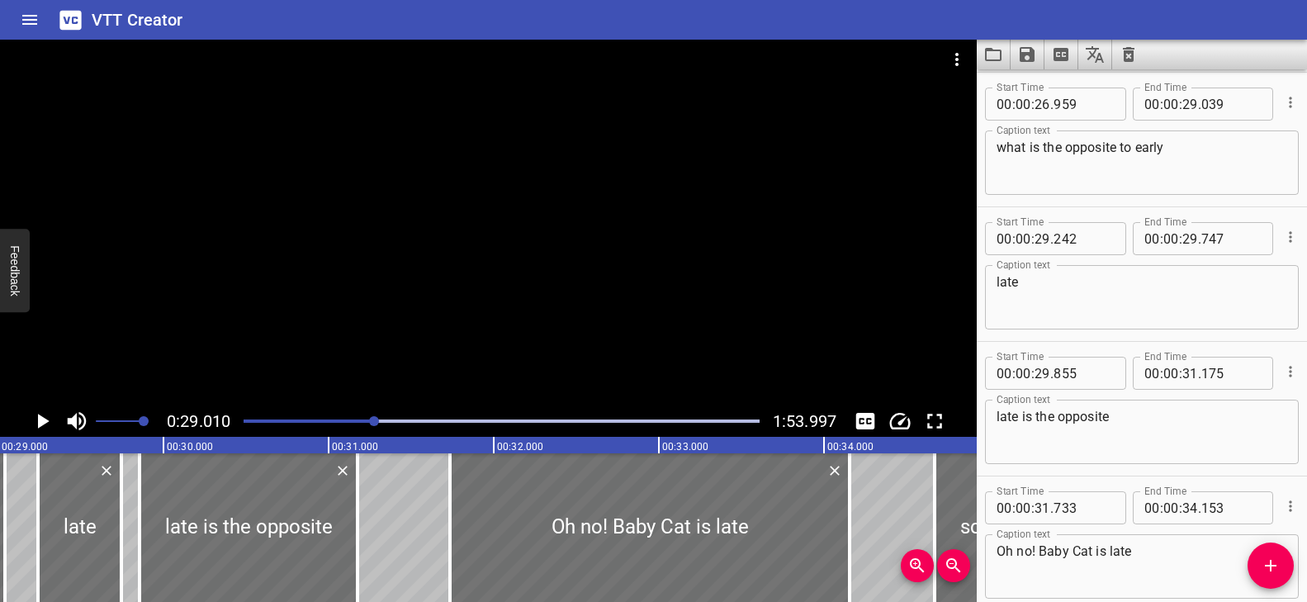
click at [364, 419] on div "Play progress" at bounding box center [118, 420] width 516 height 3
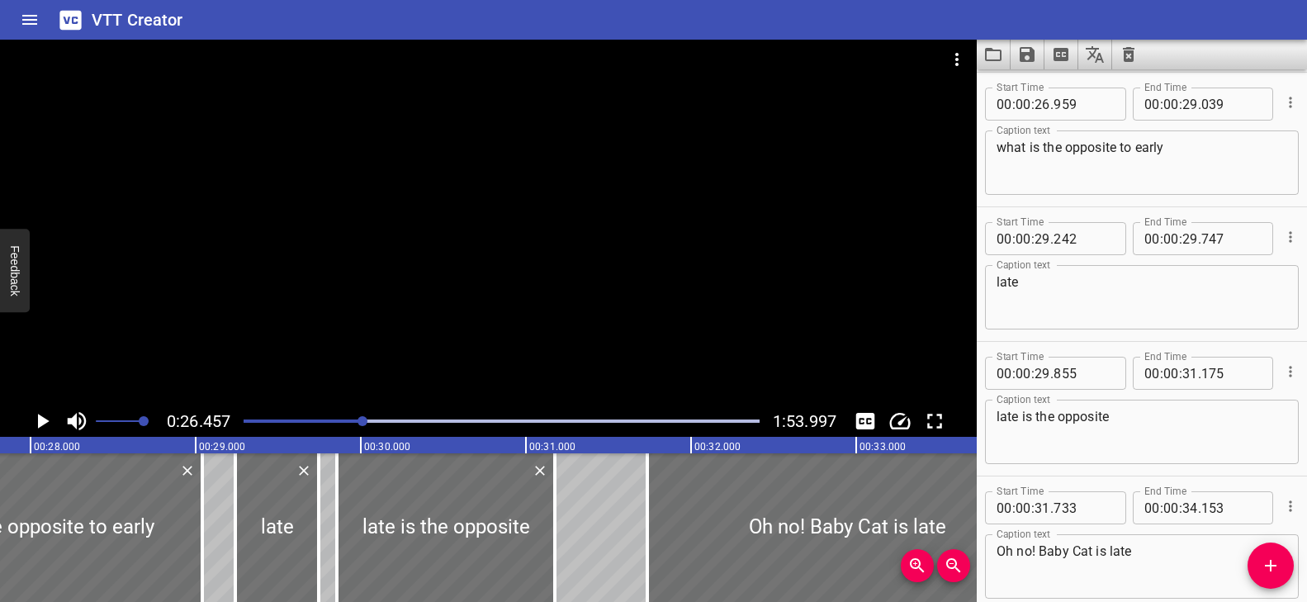
click at [437, 345] on div at bounding box center [488, 223] width 976 height 366
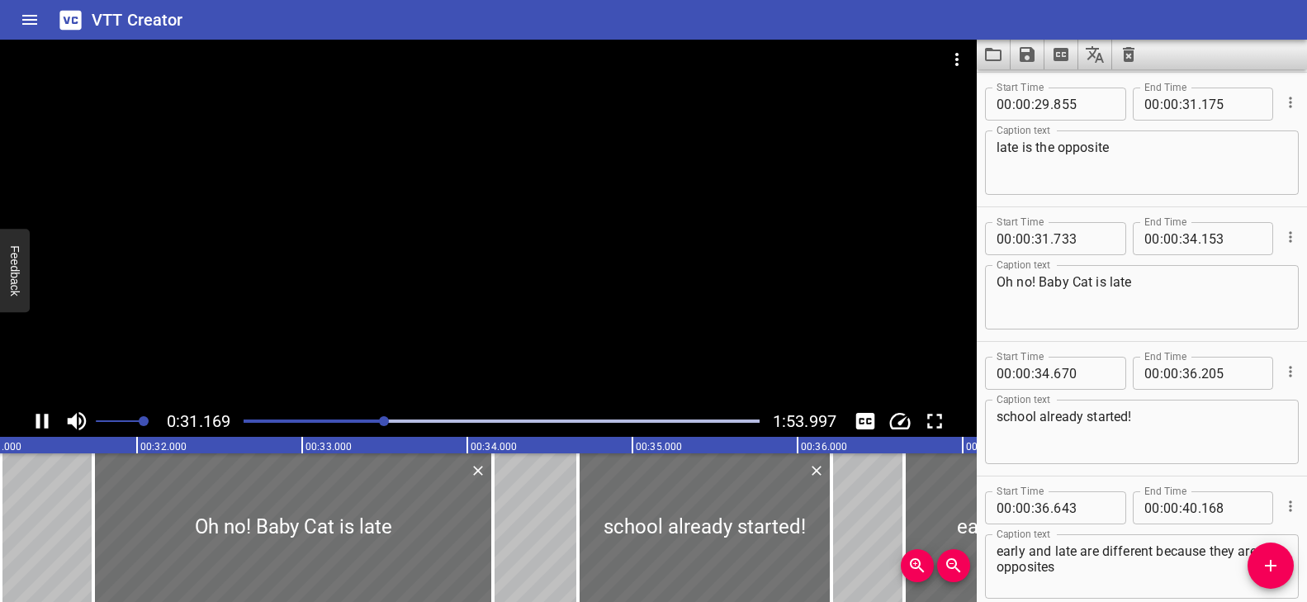
click at [395, 354] on div at bounding box center [488, 223] width 976 height 366
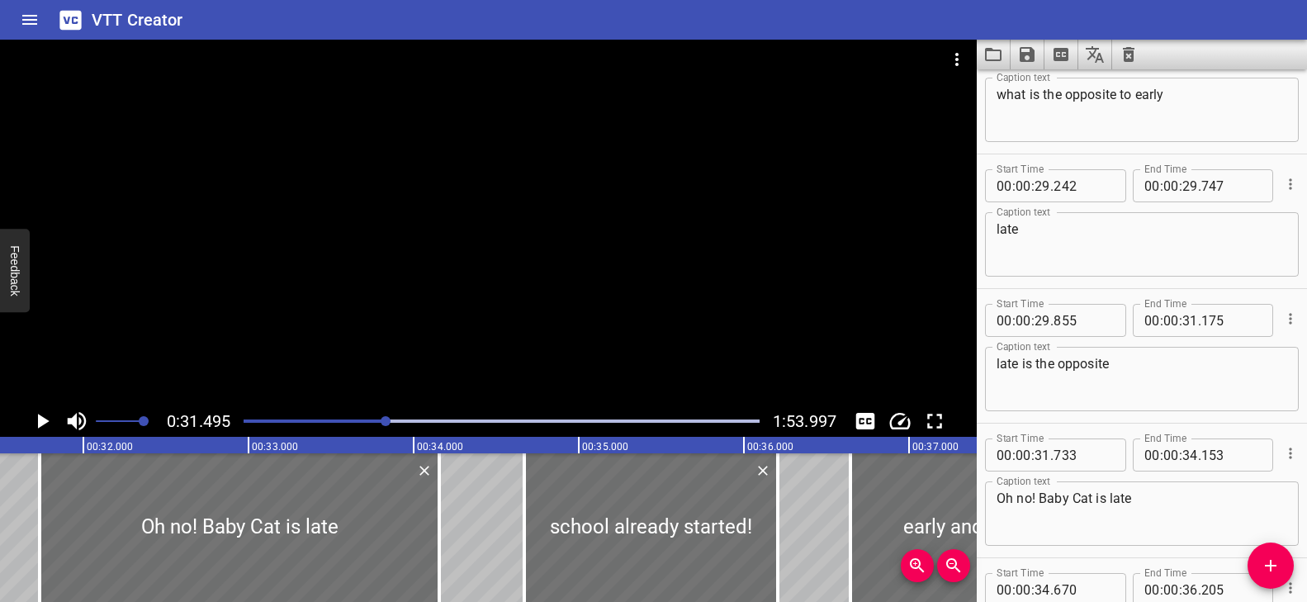
click at [1057, 366] on textarea "late is the opposite" at bounding box center [1141, 379] width 291 height 47
click at [378, 419] on div "Play progress" at bounding box center [128, 420] width 516 height 3
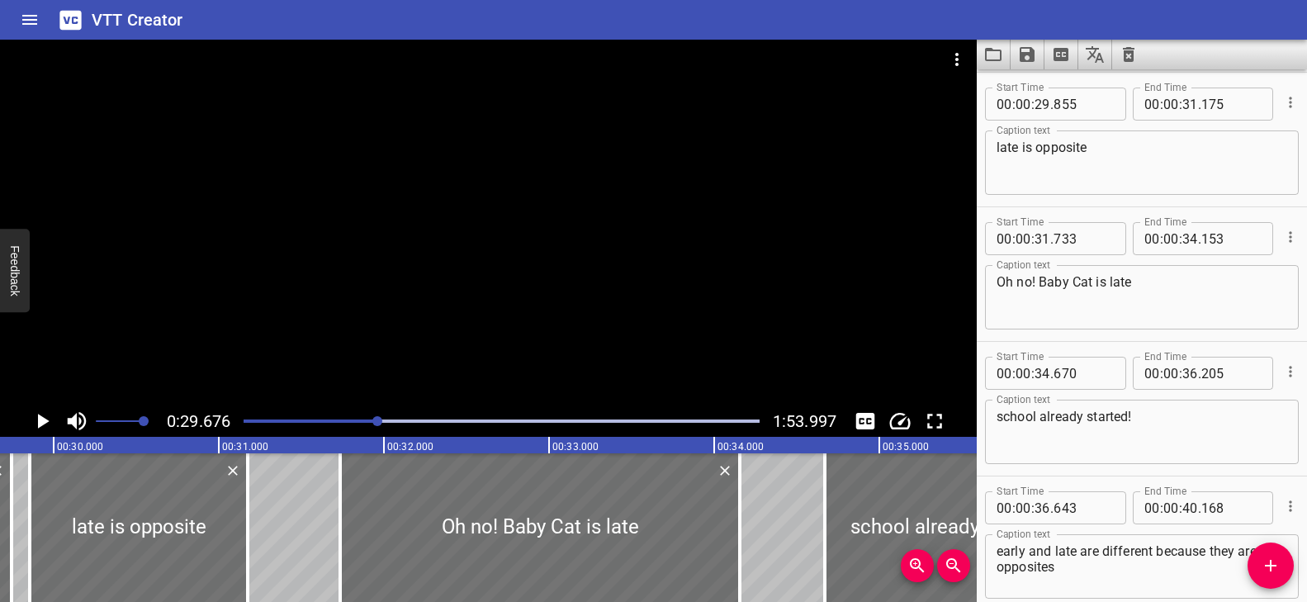
click at [461, 357] on div at bounding box center [488, 223] width 976 height 366
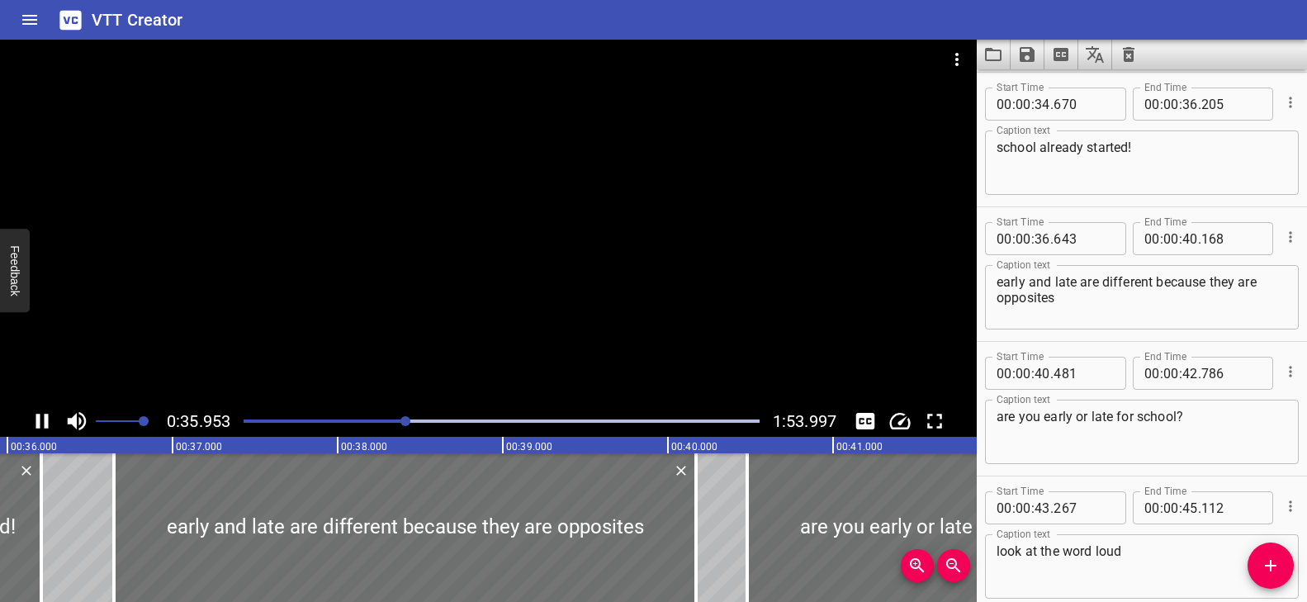
click at [362, 419] on div "Play progress" at bounding box center [149, 420] width 516 height 3
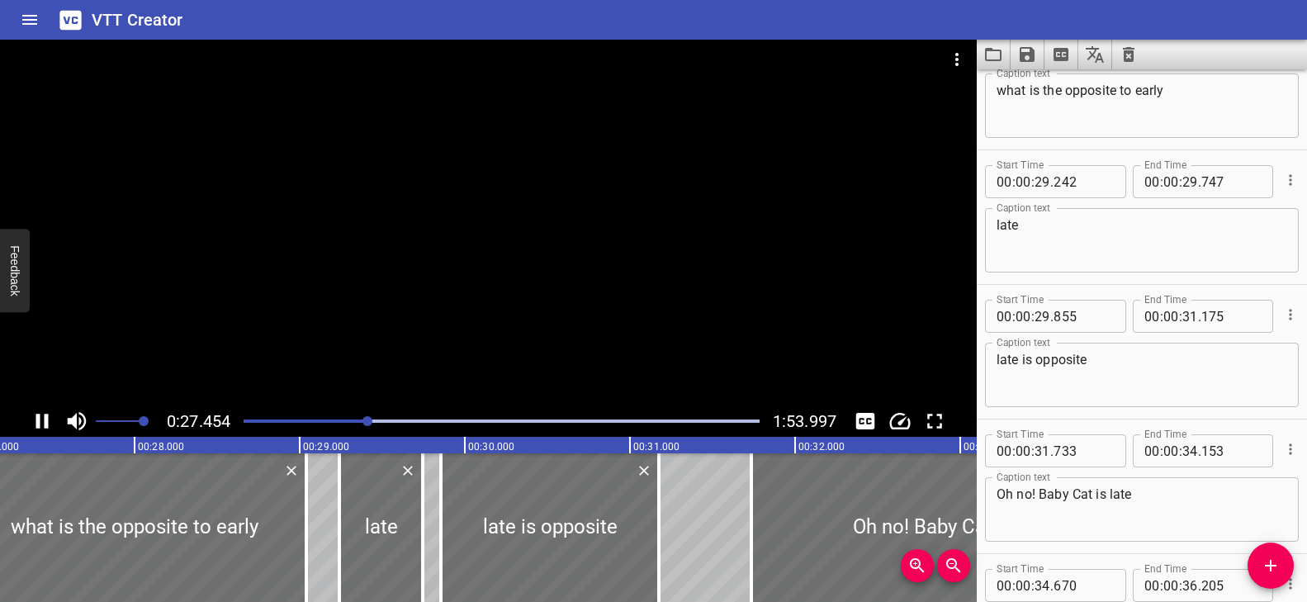
click at [315, 423] on div at bounding box center [502, 420] width 536 height 23
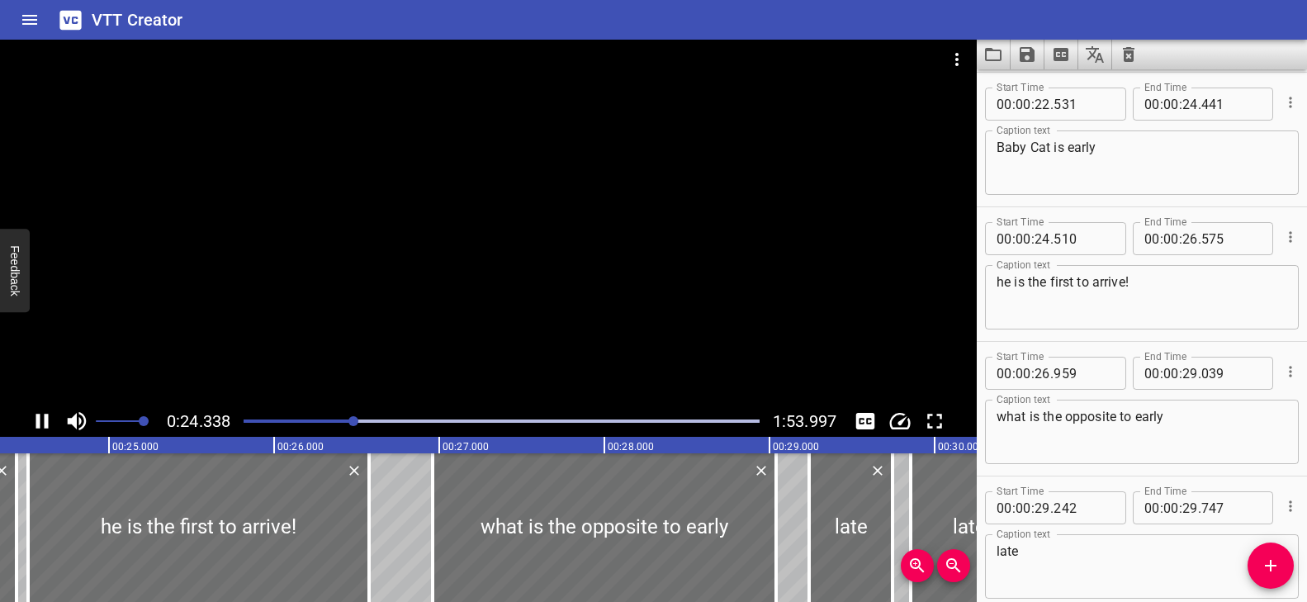
click at [522, 327] on div at bounding box center [488, 223] width 976 height 366
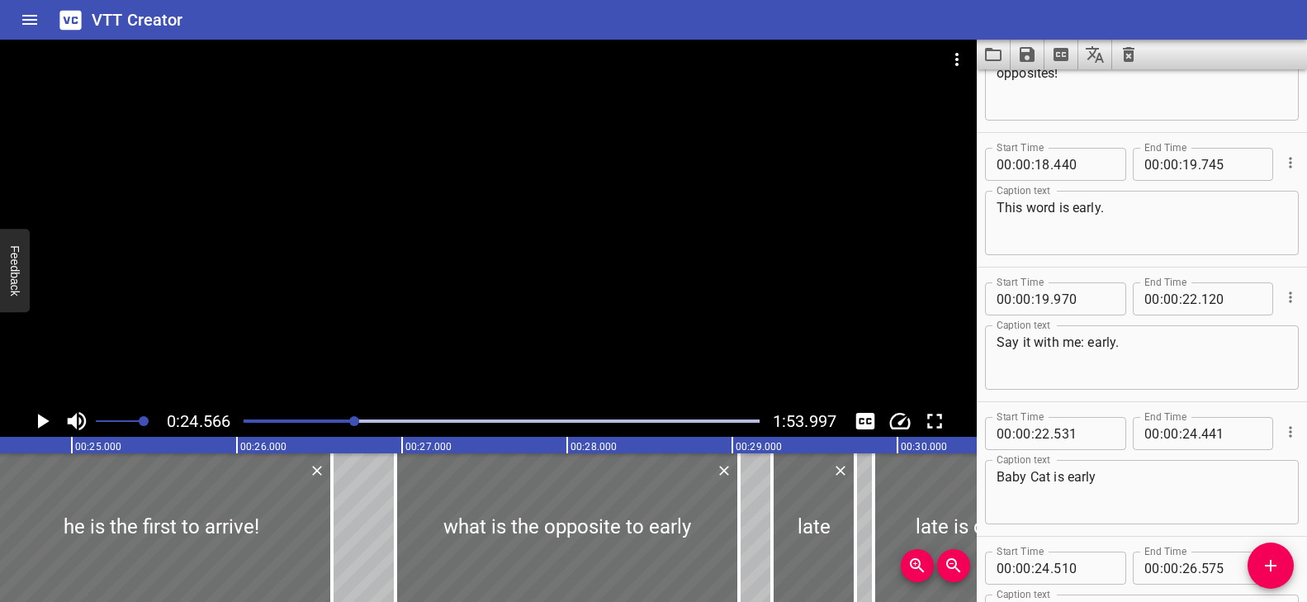
drag, startPoint x: 1087, startPoint y: 343, endPoint x: 1101, endPoint y: 355, distance: 18.2
click at [1087, 343] on textarea "Say it with me: early." at bounding box center [1141, 357] width 291 height 47
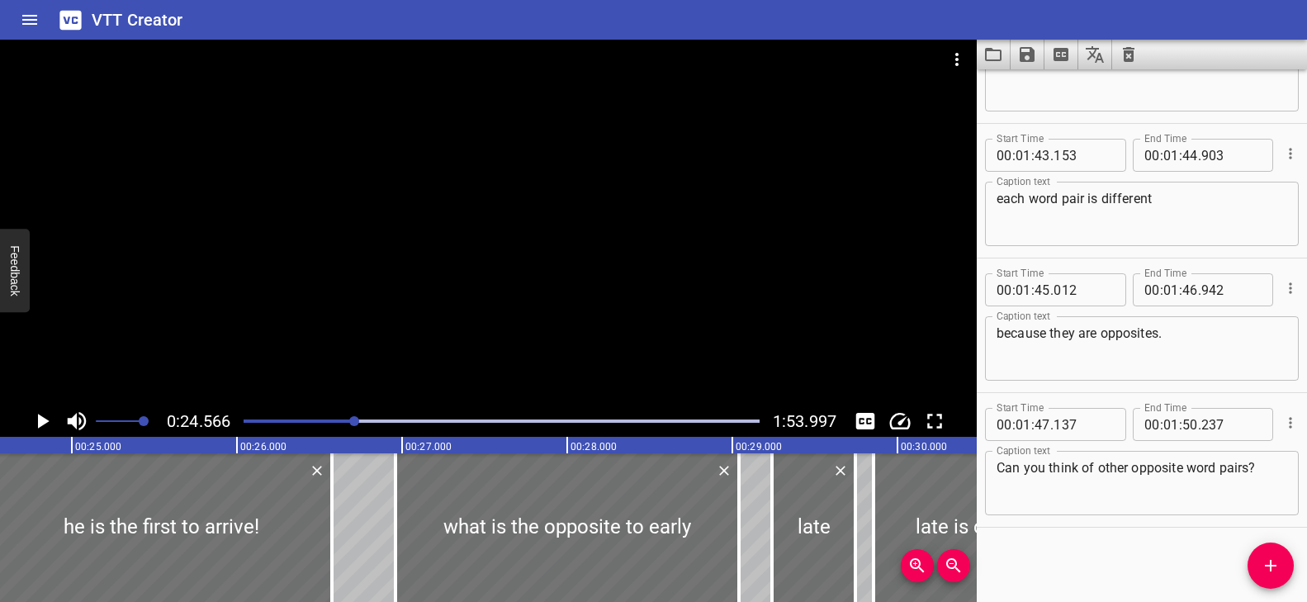
click at [650, 296] on div at bounding box center [488, 223] width 976 height 366
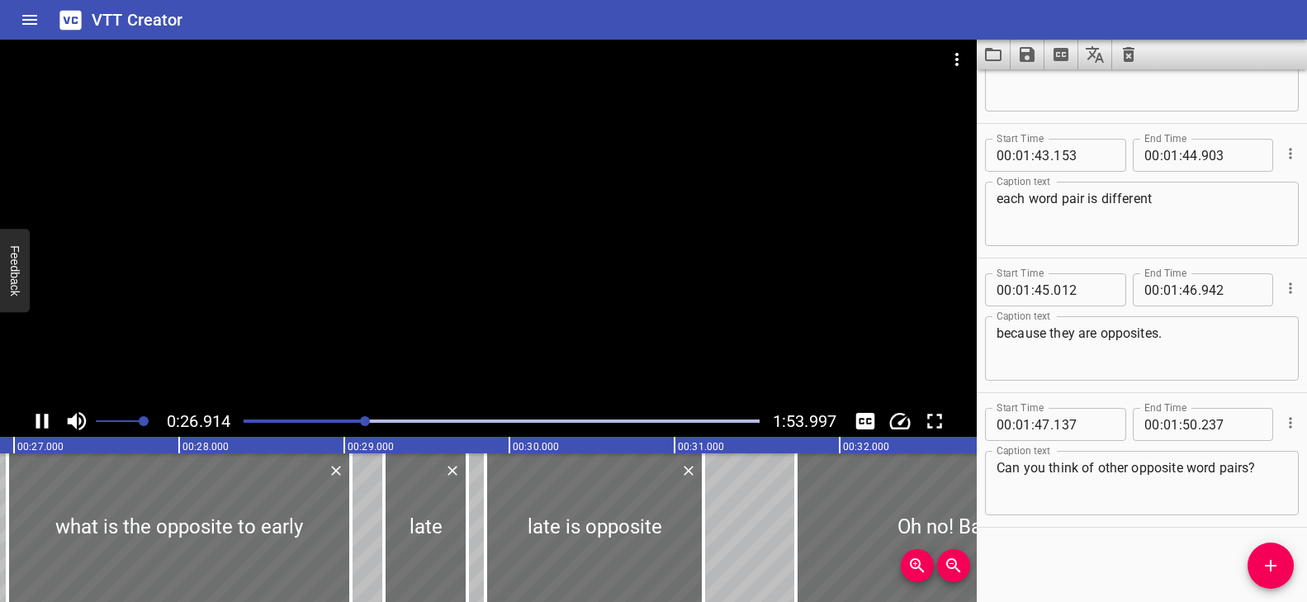
scroll to position [0, 4487]
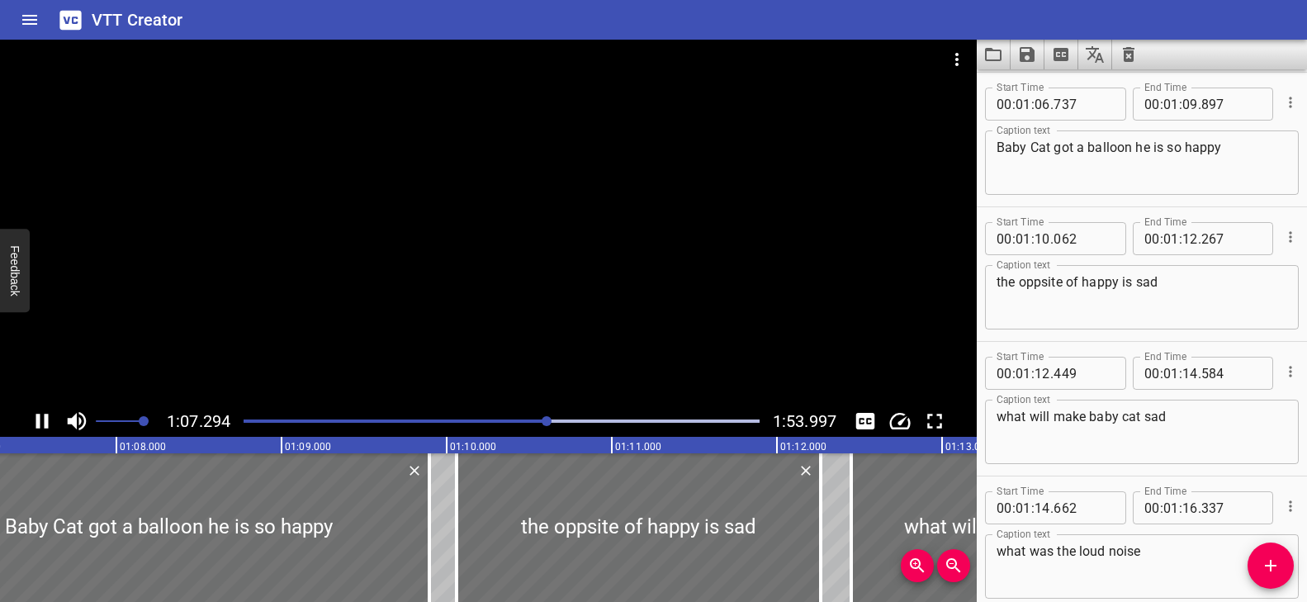
click at [595, 295] on div at bounding box center [488, 223] width 976 height 366
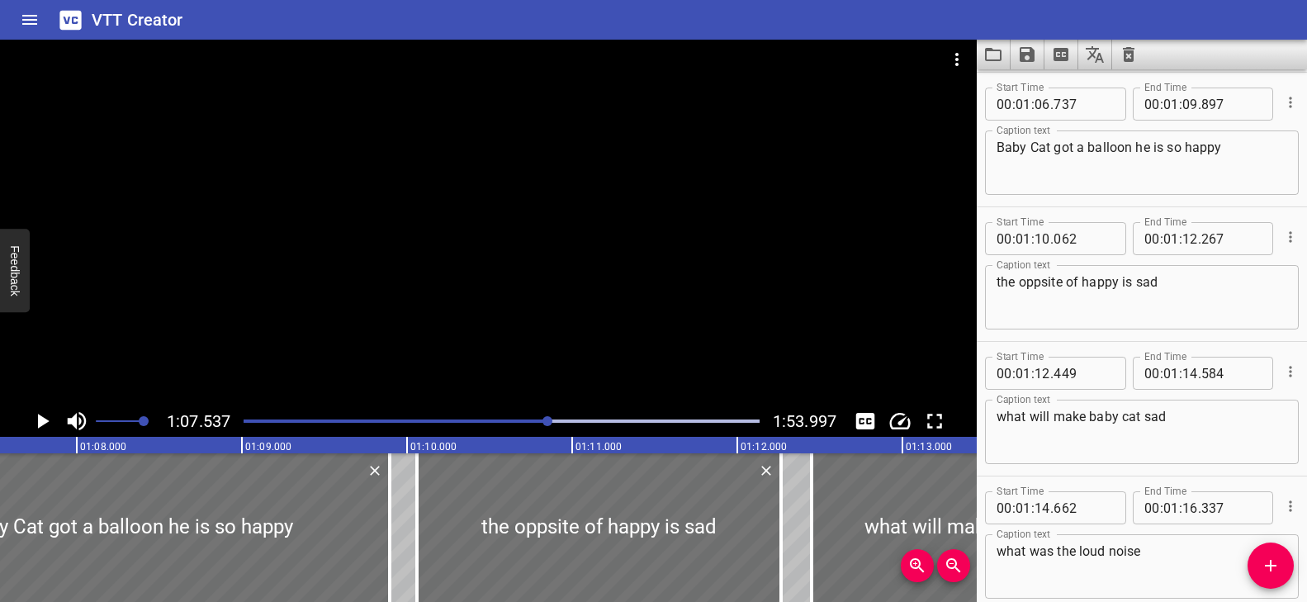
click at [595, 295] on div at bounding box center [488, 223] width 976 height 366
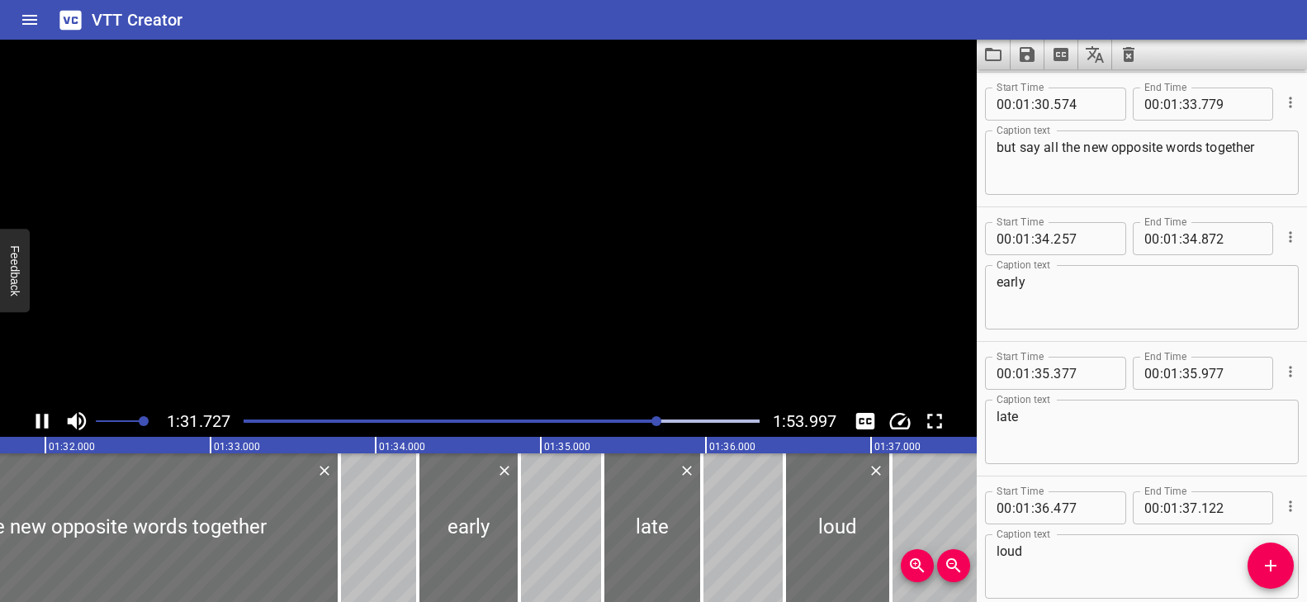
click at [359, 346] on video at bounding box center [488, 223] width 976 height 366
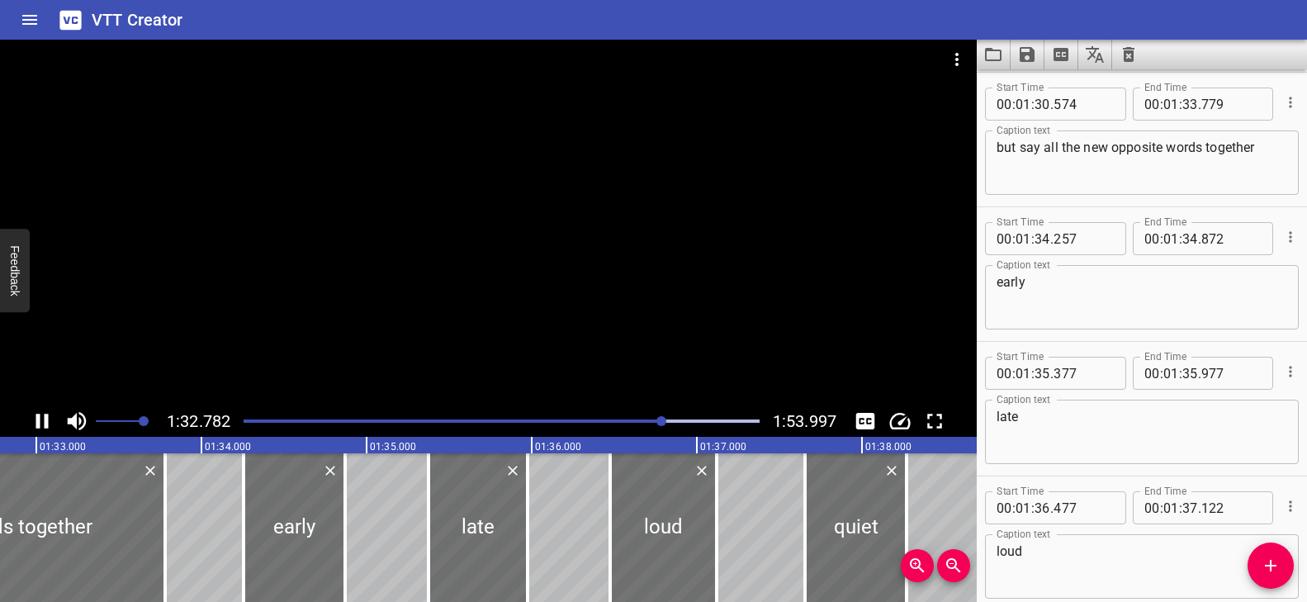
click at [645, 418] on div at bounding box center [502, 420] width 536 height 23
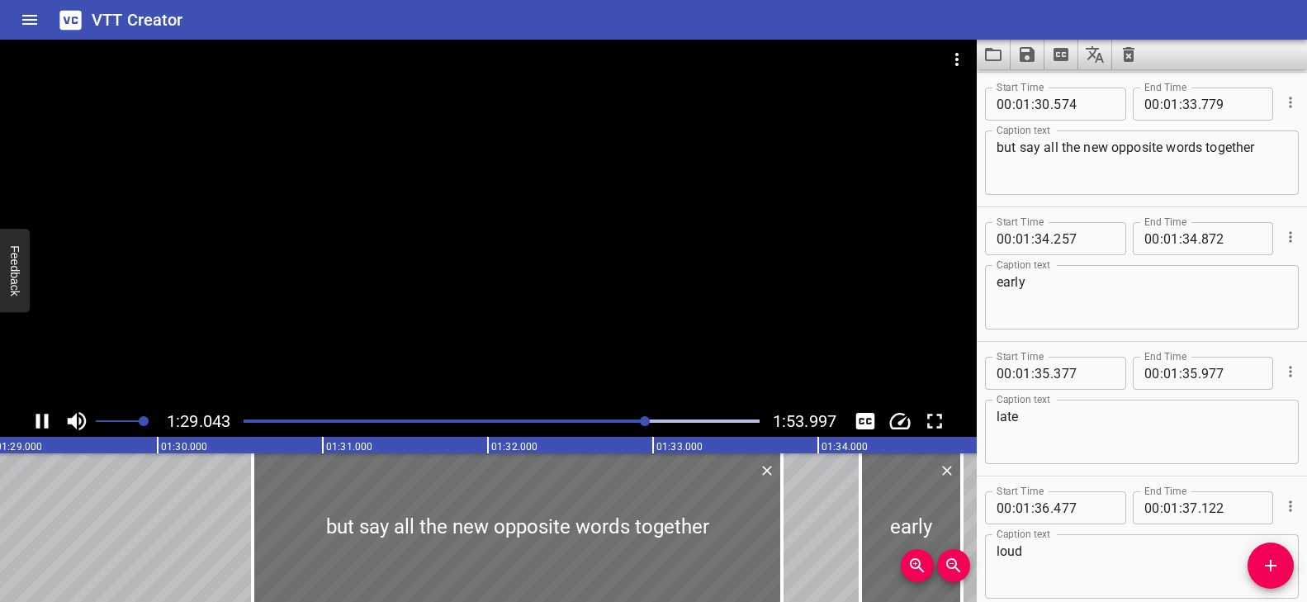
click at [557, 363] on div at bounding box center [488, 223] width 976 height 366
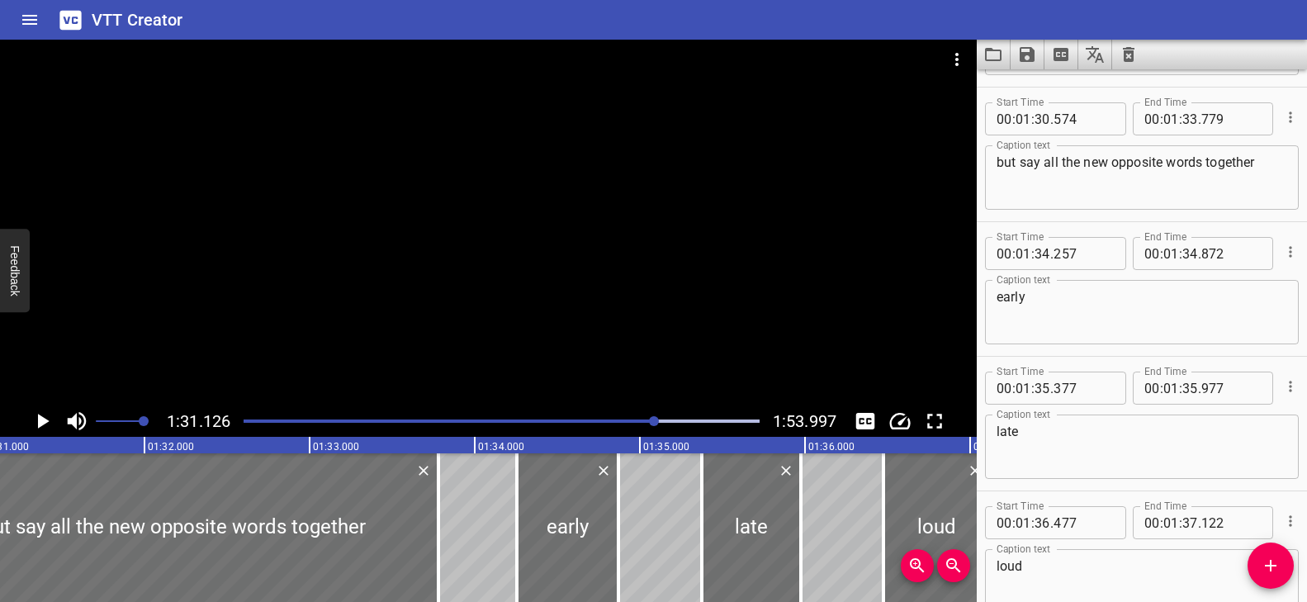
click at [1005, 167] on textarea "but say all the new opposite words together" at bounding box center [1141, 177] width 291 height 47
drag, startPoint x: 643, startPoint y: 418, endPoint x: 647, endPoint y: 406, distance: 12.3
click at [643, 418] on div at bounding box center [502, 420] width 536 height 23
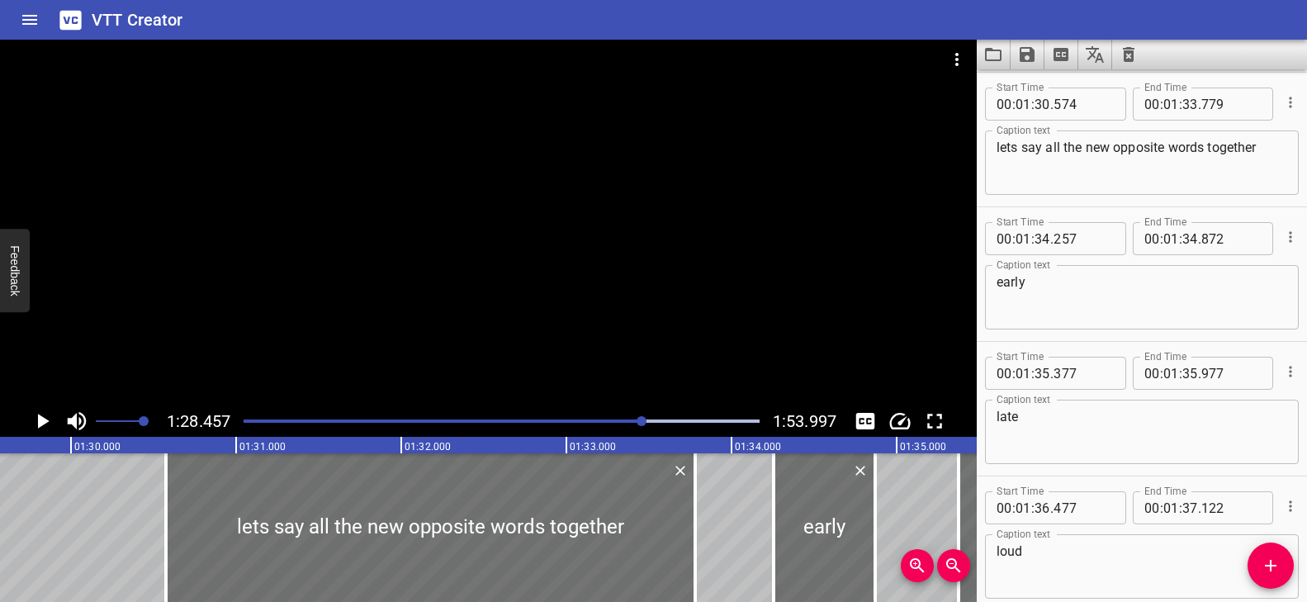
click at [664, 333] on div at bounding box center [488, 223] width 976 height 366
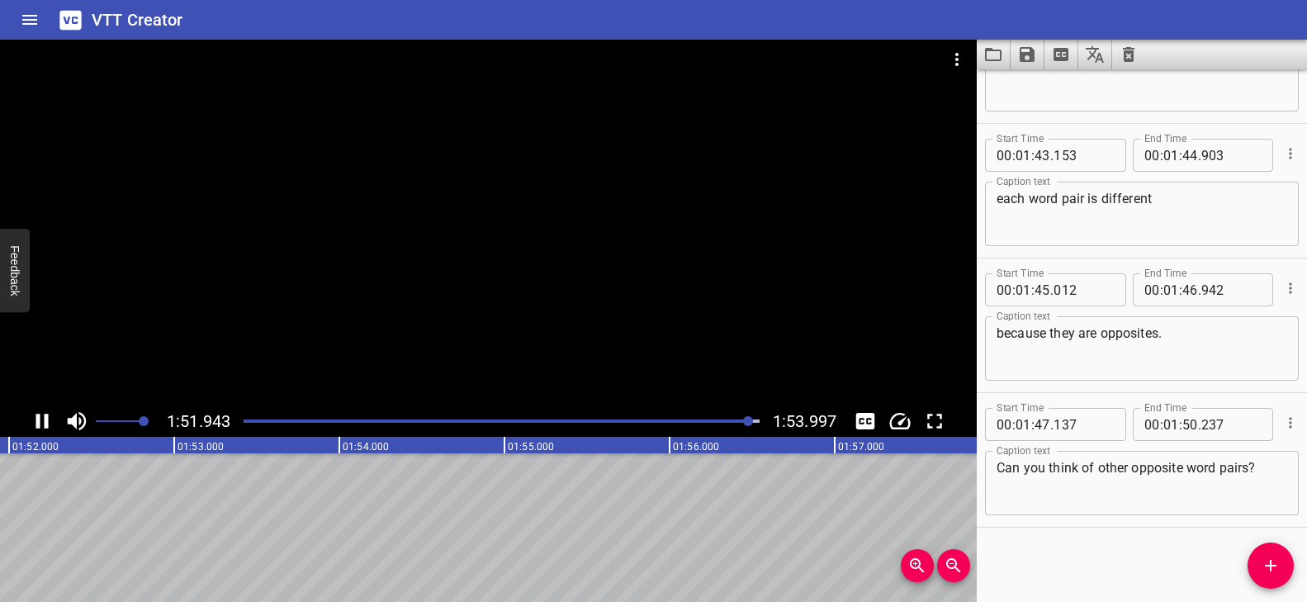
click at [550, 379] on div at bounding box center [488, 223] width 976 height 366
click at [1028, 52] on icon "Save captions to file" at bounding box center [1026, 54] width 15 height 15
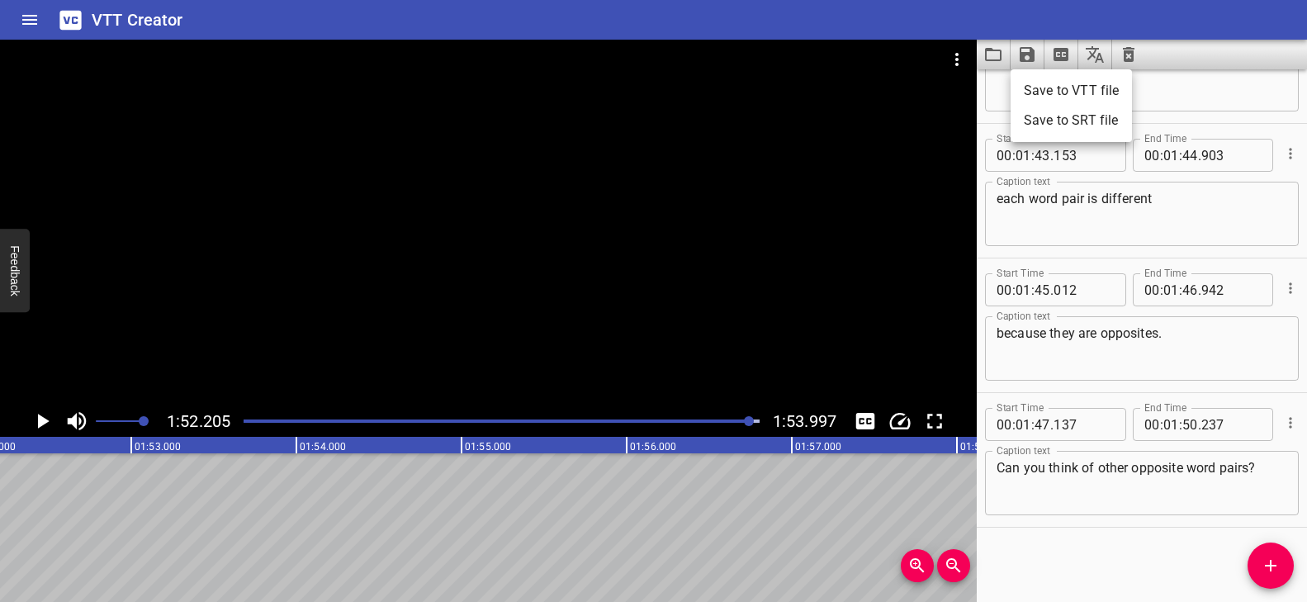
click at [1043, 91] on li "Save to VTT file" at bounding box center [1070, 91] width 121 height 30
click at [1030, 53] on icon "Save captions to file" at bounding box center [1026, 54] width 15 height 15
click at [1049, 89] on li "Save to VTT file" at bounding box center [1070, 91] width 121 height 30
